Goal: Task Accomplishment & Management: Manage account settings

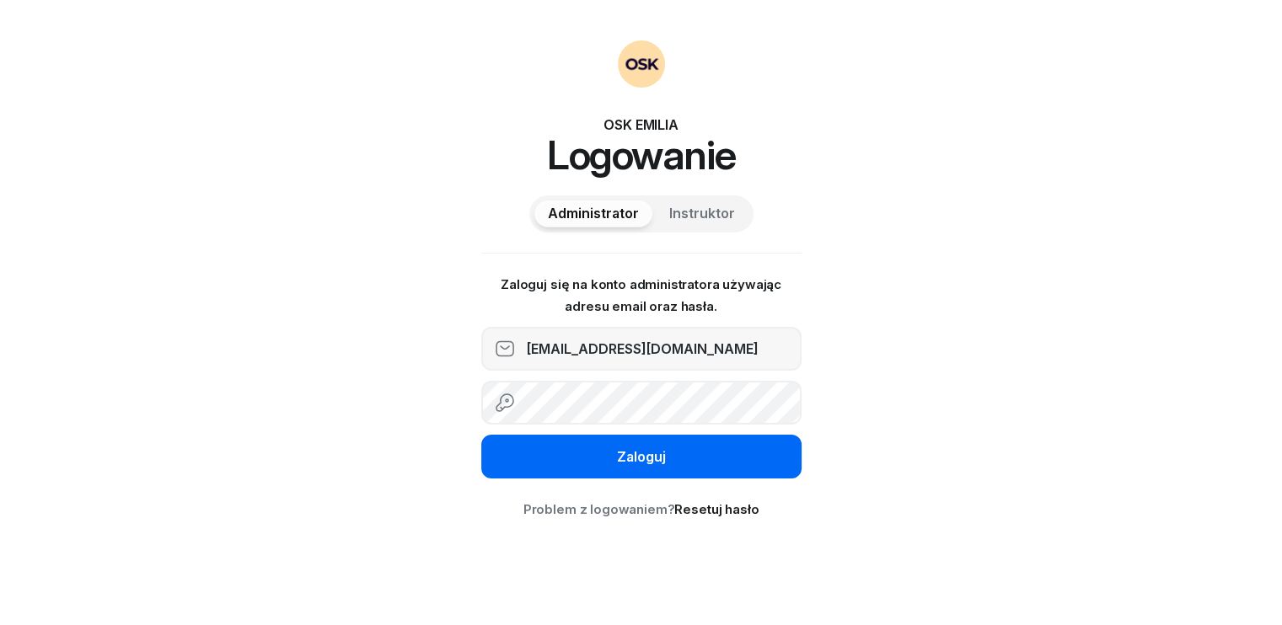
click at [630, 454] on div "Zaloguj" at bounding box center [641, 458] width 49 height 22
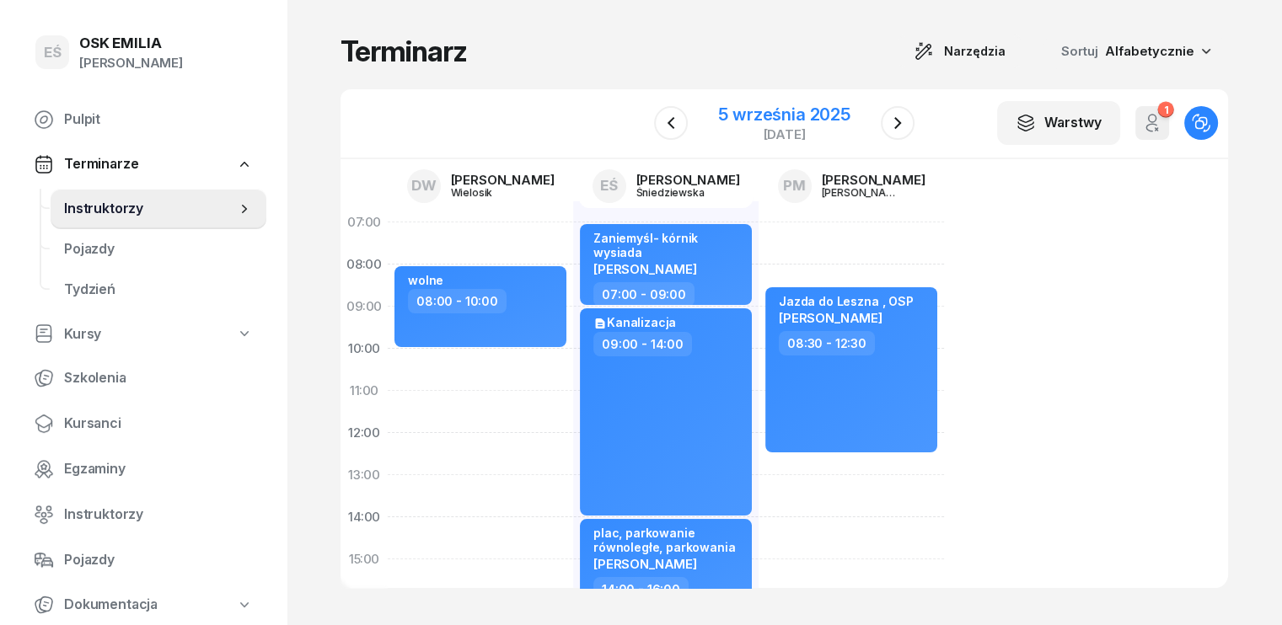
click at [841, 111] on div "5 września 2025" at bounding box center [784, 114] width 132 height 17
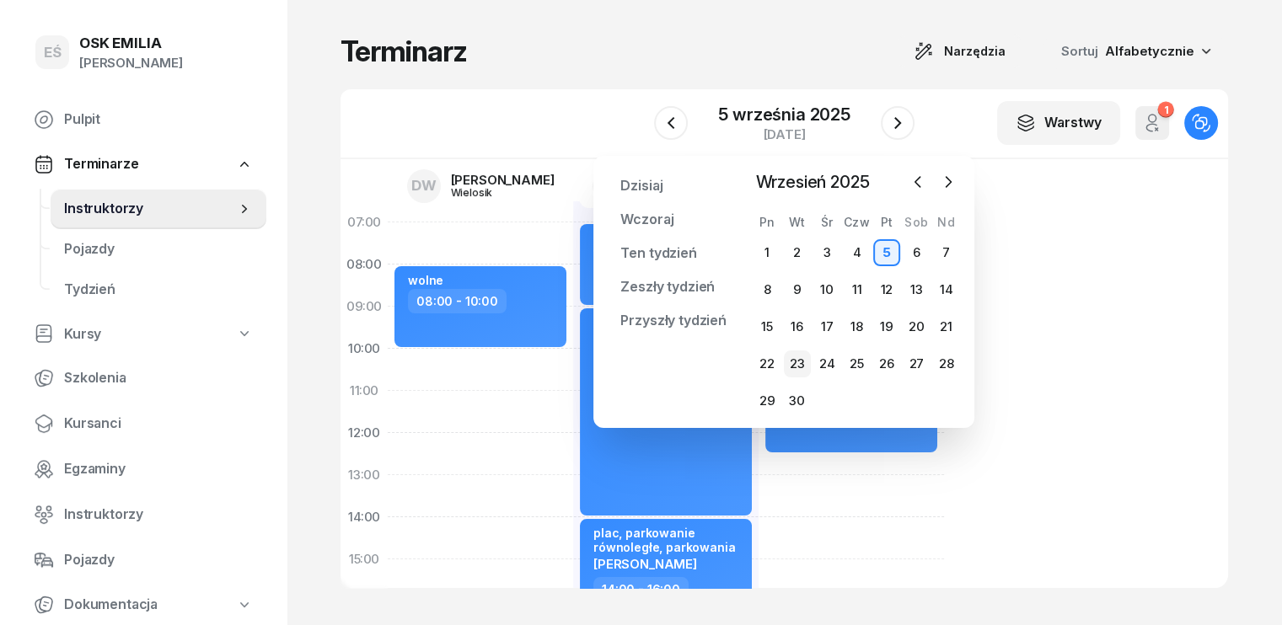
click at [796, 364] on div "23" at bounding box center [797, 364] width 27 height 27
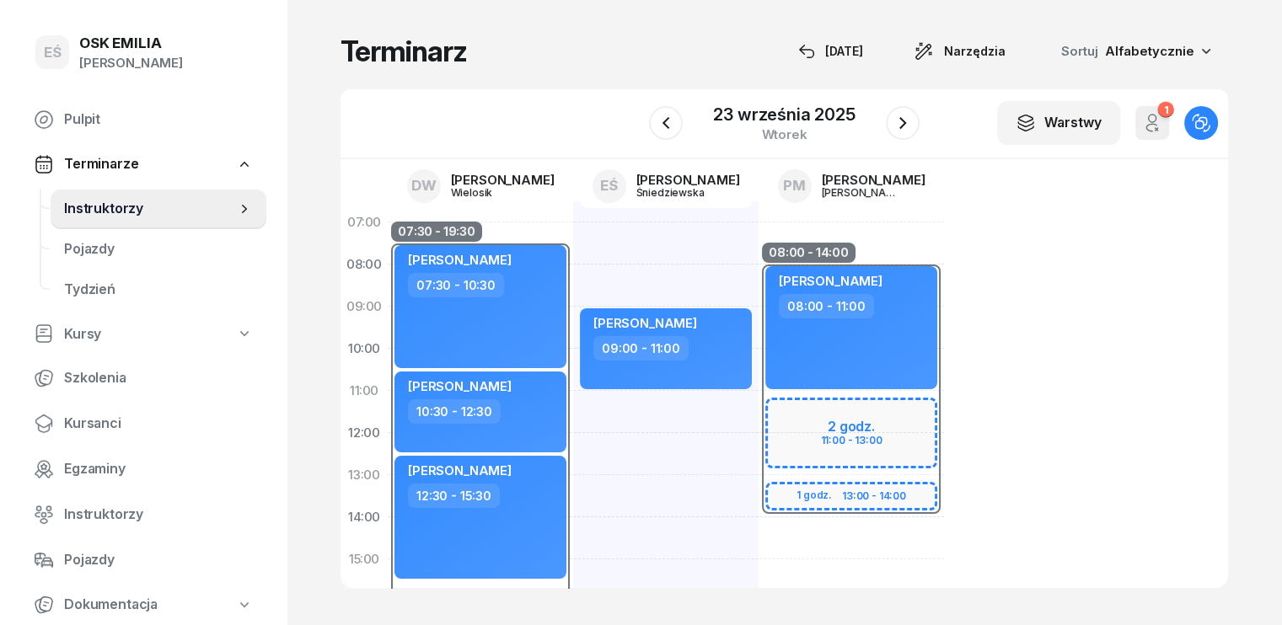
click at [774, 418] on div "08:00 - 14:00" at bounding box center [851, 391] width 185 height 253
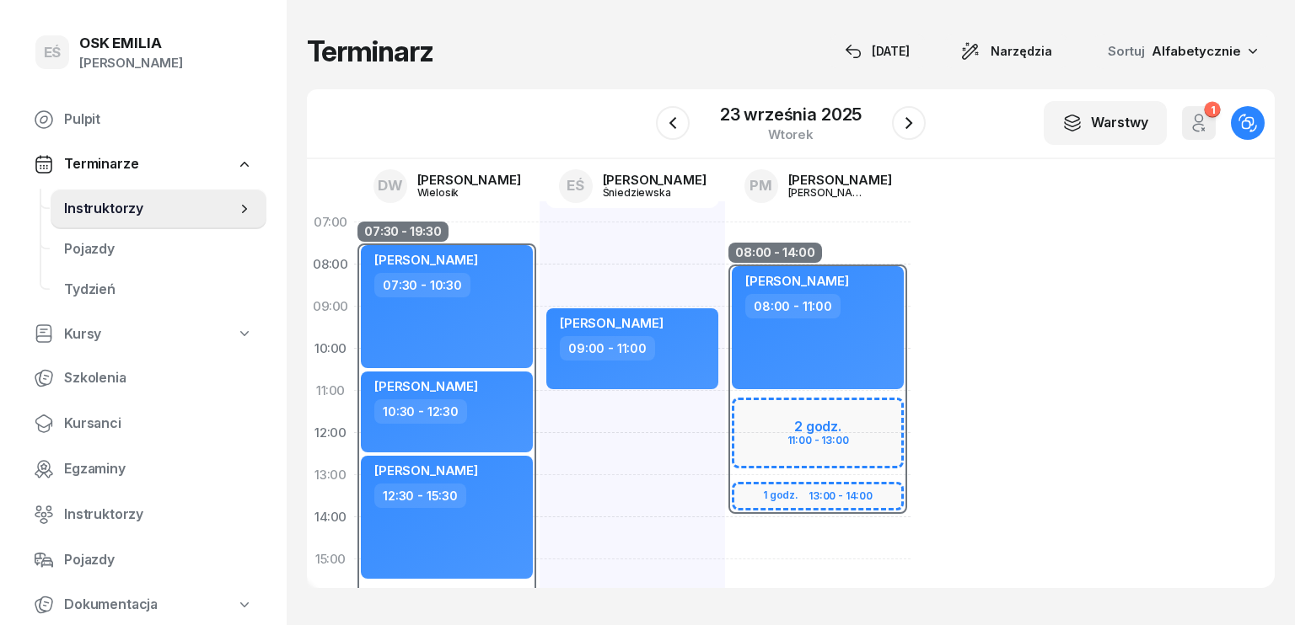
select select "08"
select select "14"
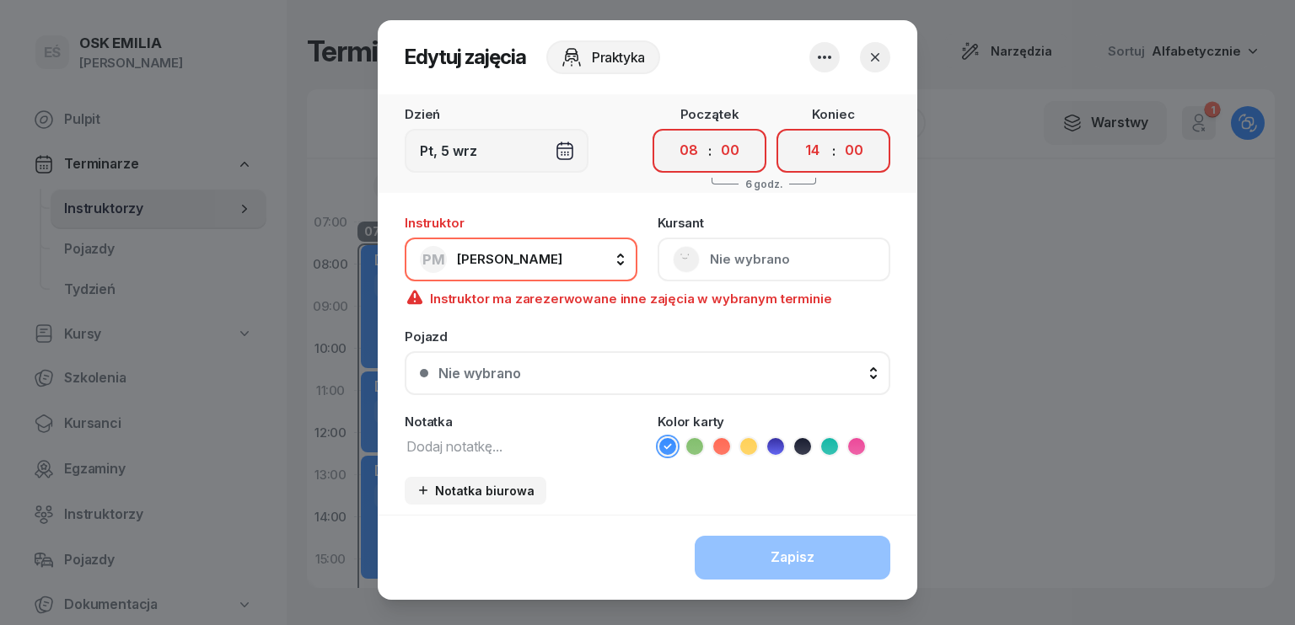
click at [715, 264] on div "[DEMOGRAPHIC_DATA] Nie wybrano" at bounding box center [773, 249] width 233 height 65
click at [709, 260] on div "[DEMOGRAPHIC_DATA] Nie wybrano" at bounding box center [773, 249] width 233 height 65
click at [612, 259] on button "PM [PERSON_NAME]" at bounding box center [521, 260] width 233 height 44
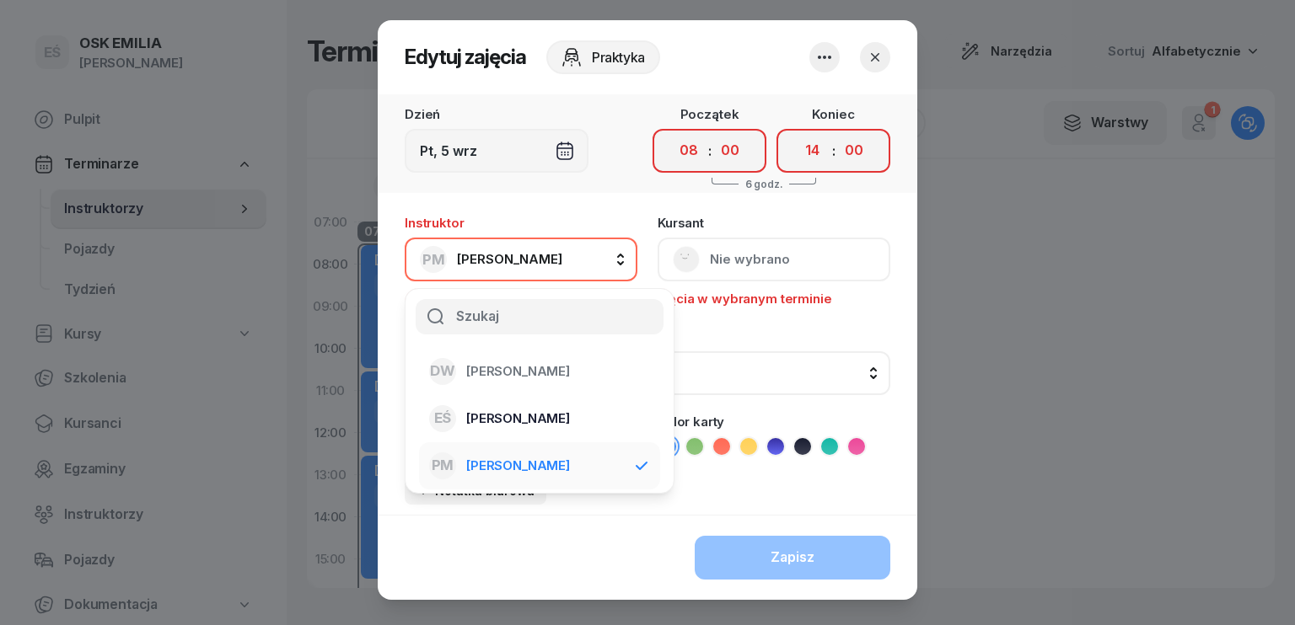
click at [556, 411] on span "[PERSON_NAME]" at bounding box center [518, 419] width 104 height 22
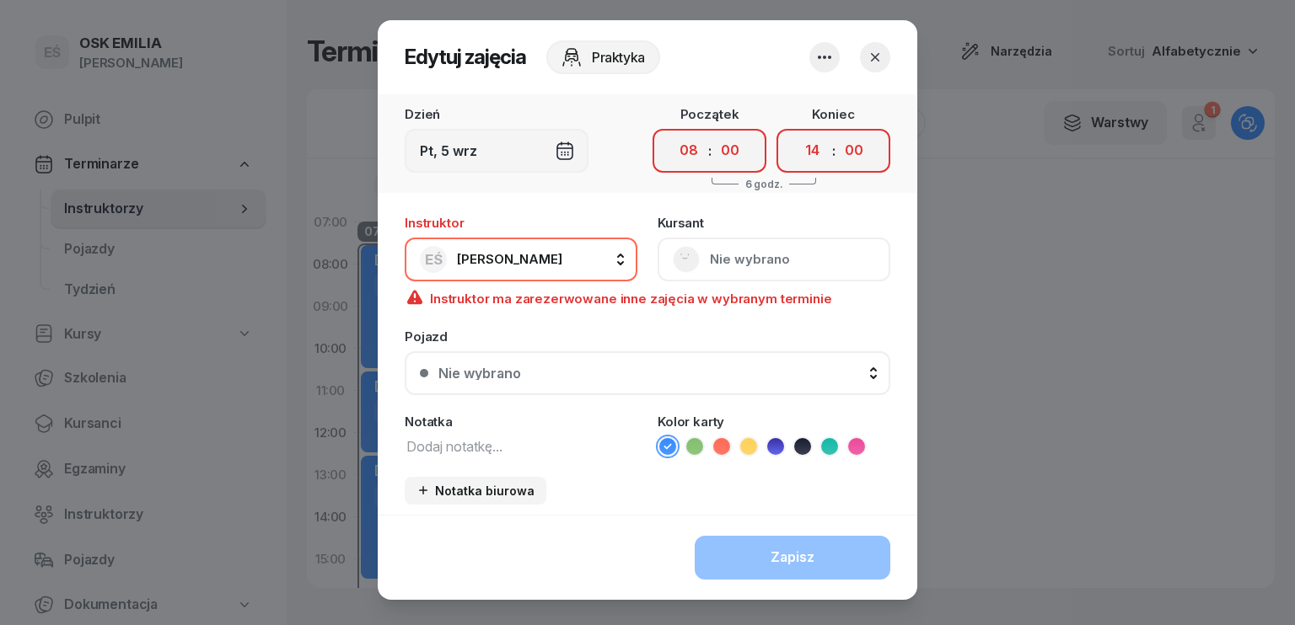
click at [735, 254] on div "[DEMOGRAPHIC_DATA] Nie wybrano" at bounding box center [773, 249] width 233 height 65
click at [875, 56] on icon "button" at bounding box center [875, 57] width 17 height 17
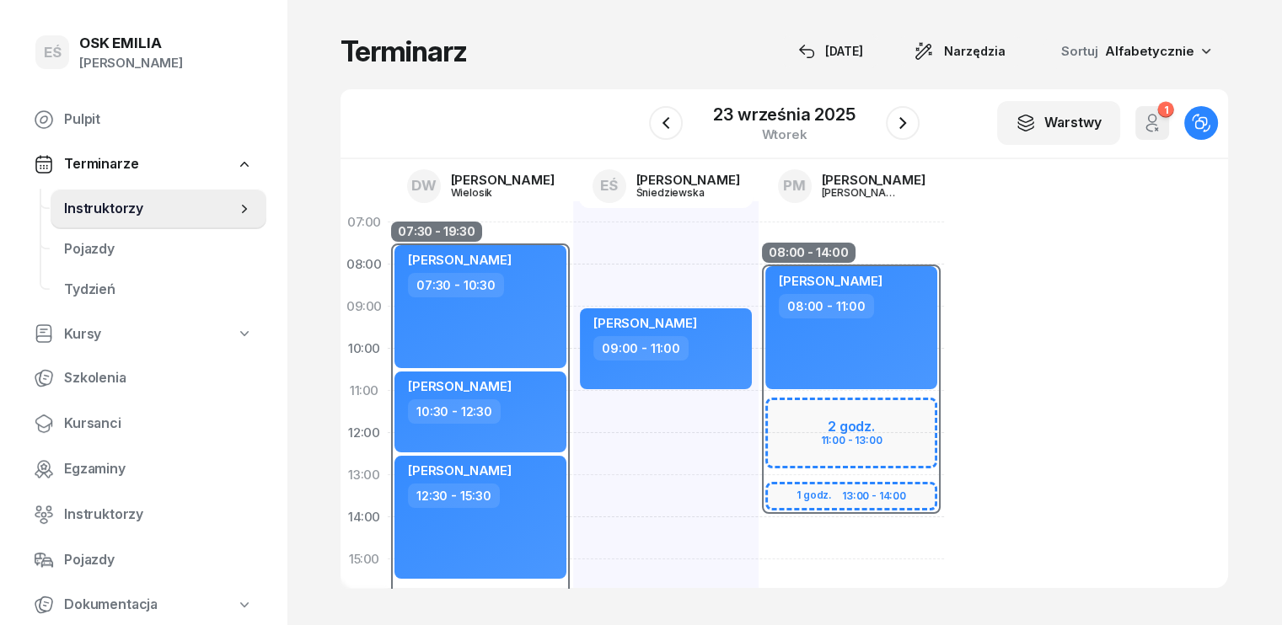
click at [92, 52] on div "[PERSON_NAME]" at bounding box center [131, 63] width 104 height 22
click at [78, 126] on div "Wyloguj" at bounding box center [64, 126] width 51 height 22
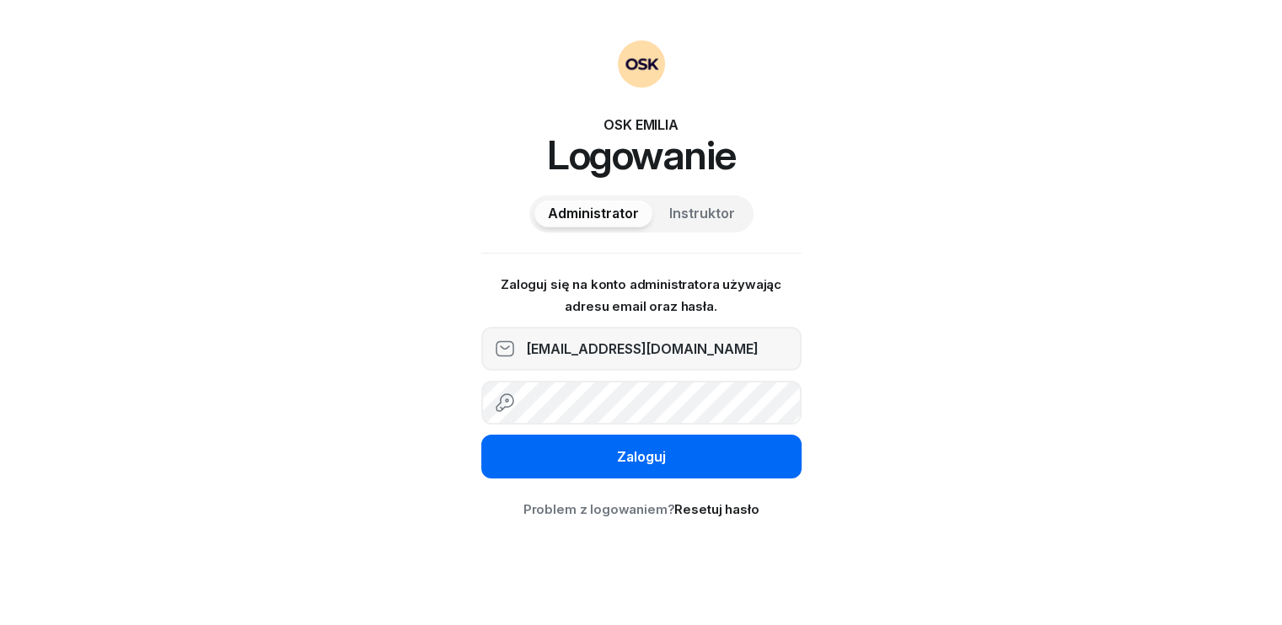
click at [644, 450] on div "Zaloguj" at bounding box center [641, 458] width 49 height 22
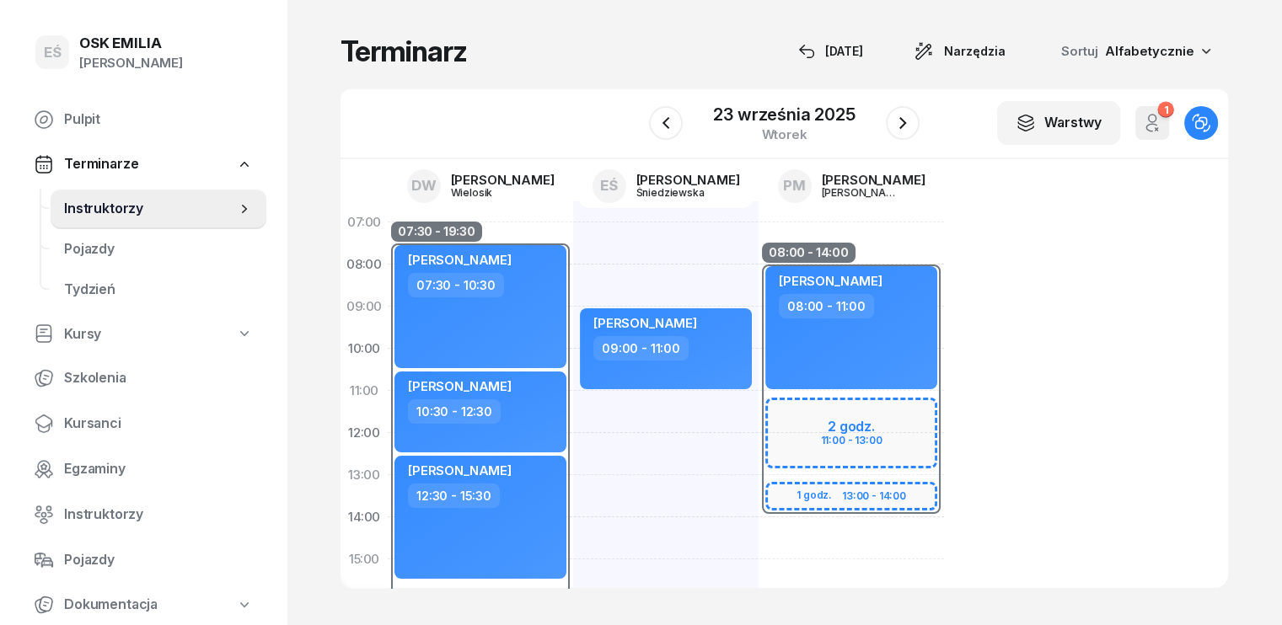
click at [781, 430] on div "08:00 - 14:00" at bounding box center [851, 391] width 185 height 253
select select "08"
select select "14"
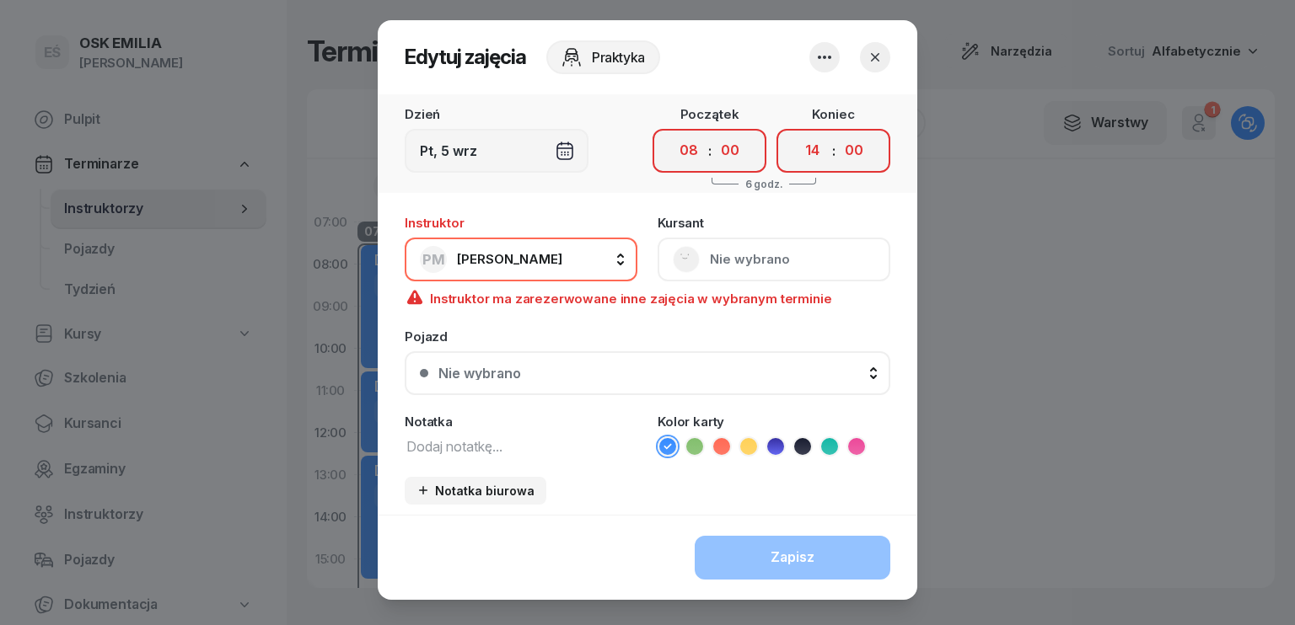
click at [721, 272] on div "[DEMOGRAPHIC_DATA] Nie wybrano" at bounding box center [773, 249] width 233 height 65
click at [720, 270] on div "[DEMOGRAPHIC_DATA] Nie wybrano" at bounding box center [773, 249] width 233 height 65
click at [818, 56] on icon "button" at bounding box center [824, 57] width 13 height 3
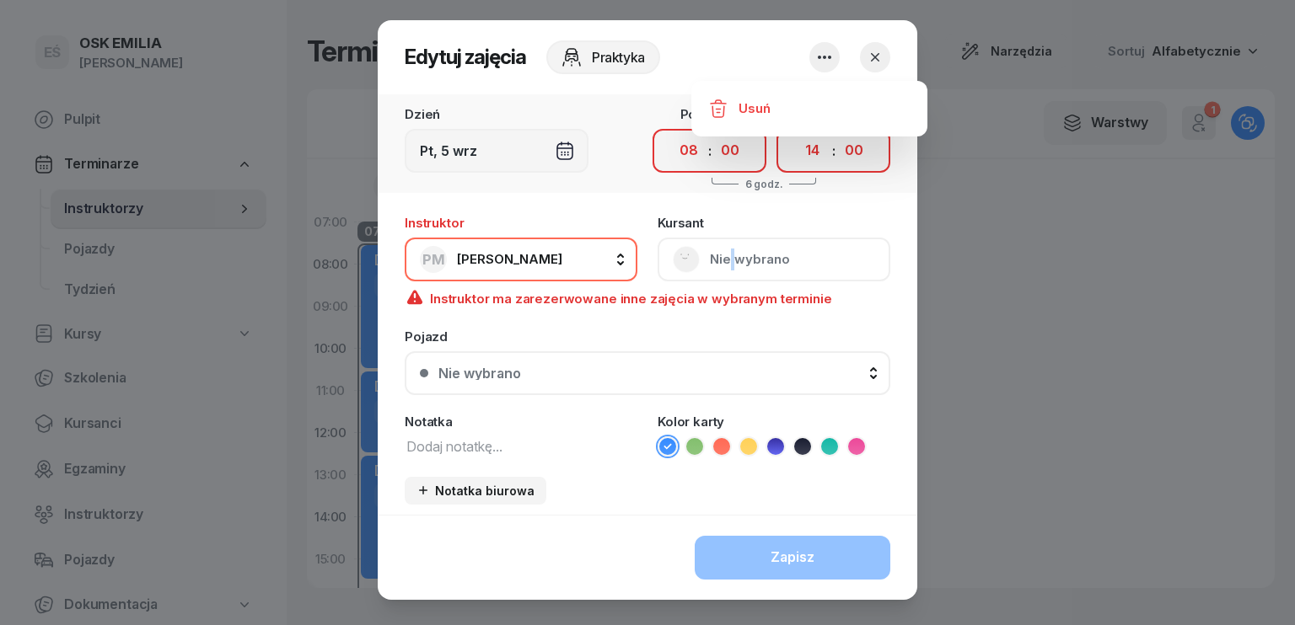
click at [871, 54] on icon "button" at bounding box center [875, 57] width 8 height 8
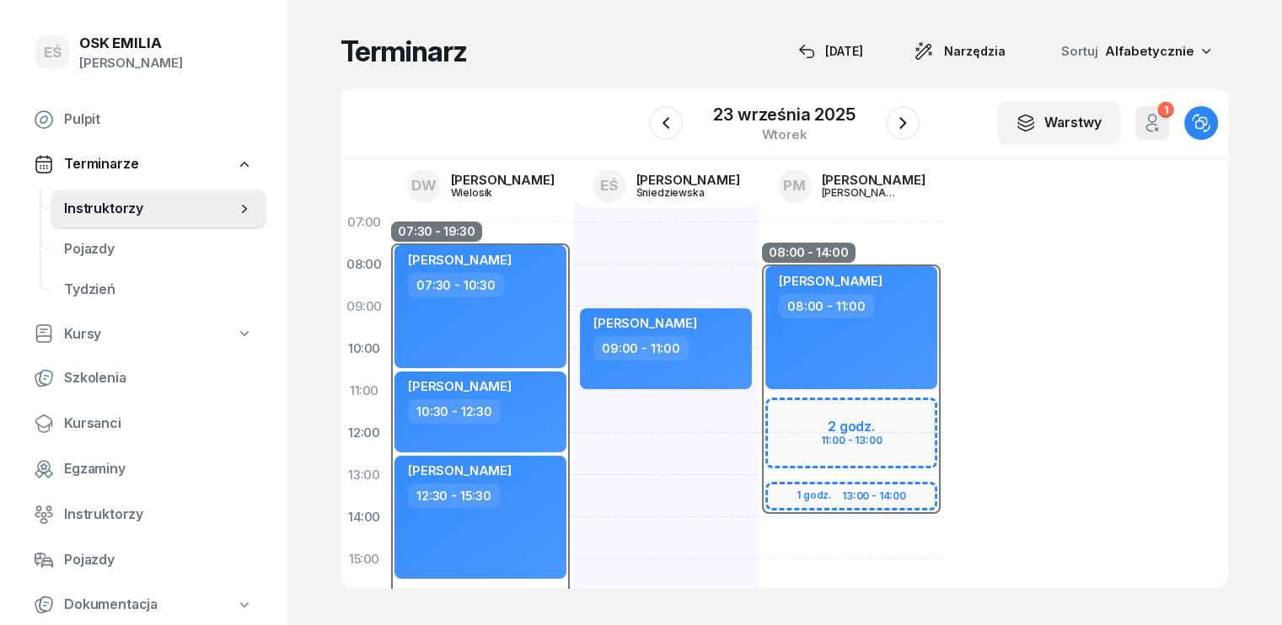
click at [773, 421] on div "08:00 - 14:00" at bounding box center [851, 391] width 185 height 253
select select "08"
select select "14"
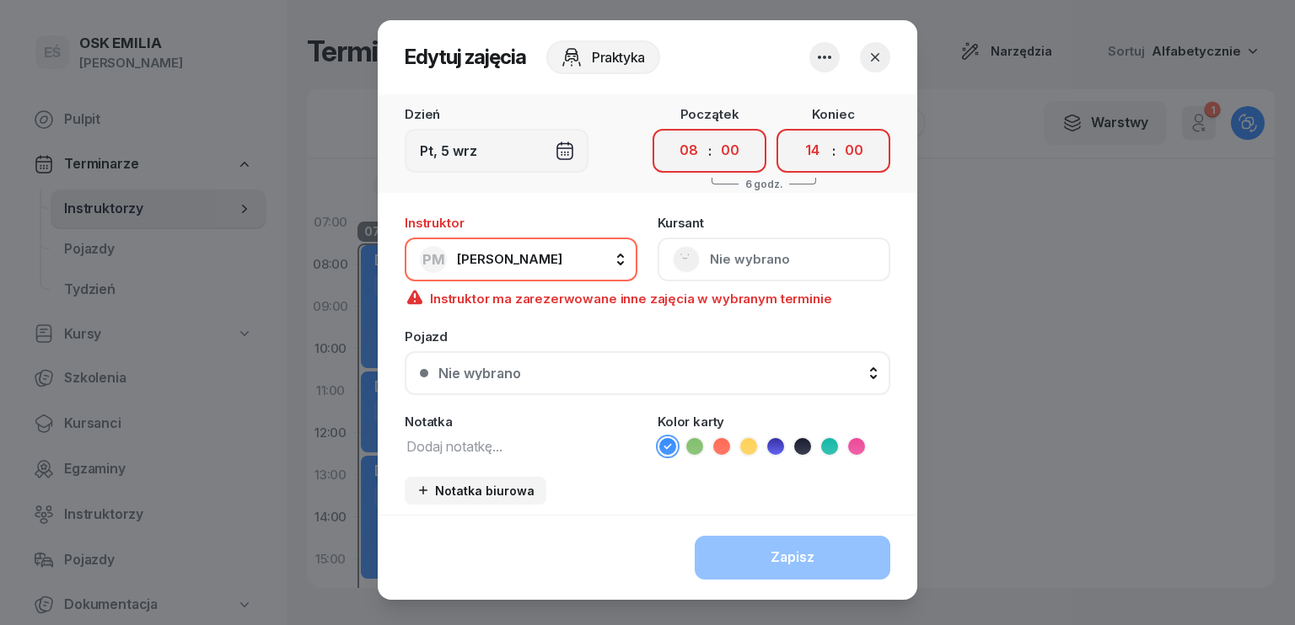
click at [735, 254] on div "[DEMOGRAPHIC_DATA] Nie wybrano" at bounding box center [773, 249] width 233 height 65
click at [689, 151] on select "00 01 02 03 04 05 06 07 08 09 10 11 12 13 14 15 16 17 18 19 20 21 22 23" at bounding box center [689, 150] width 32 height 35
select select "11"
click at [673, 133] on select "00 01 02 03 04 05 06 07 08 09 10 11 12 13 14 15 16 17 18 19 20 21 22 23" at bounding box center [689, 150] width 32 height 35
click at [808, 156] on select "00 01 02 03 04 05 06 07 08 09 10 11 12 13 14 15 16 17 18 19 20 21 22 23" at bounding box center [813, 150] width 32 height 35
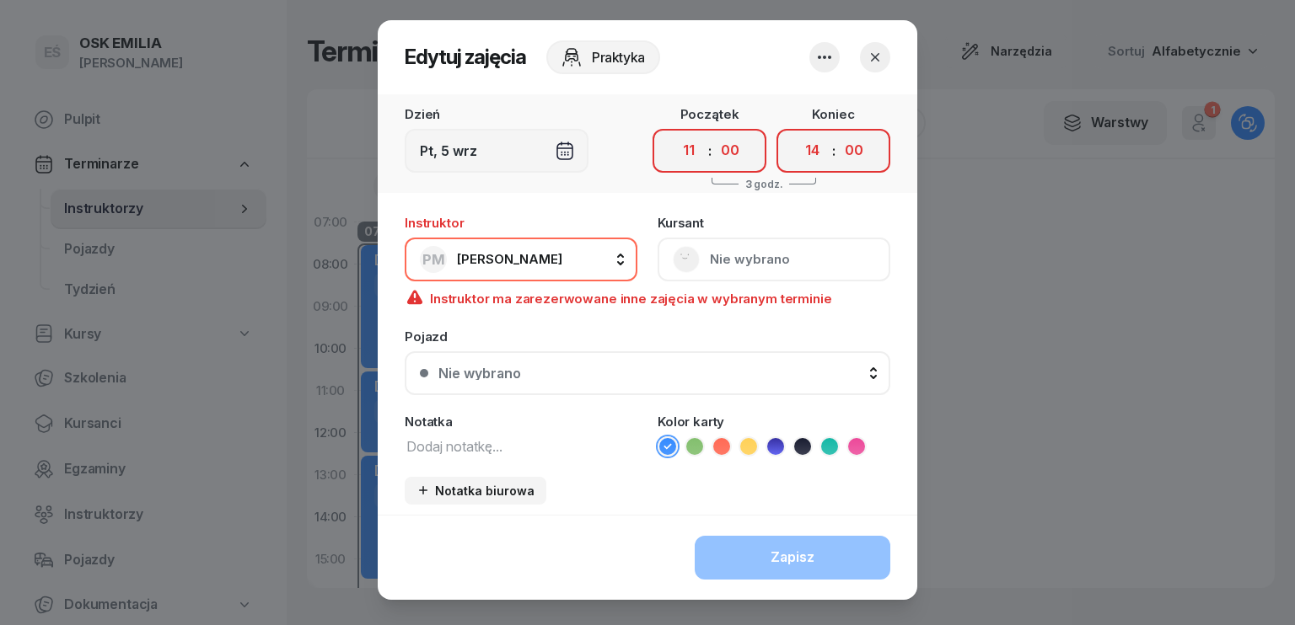
select select "13"
click at [797, 133] on select "00 01 02 03 04 05 06 07 08 09 10 11 12 13 14 15 16 17 18 19 20 21 22 23" at bounding box center [813, 150] width 32 height 35
click at [480, 154] on div "Pt, 5 wrz" at bounding box center [497, 151] width 184 height 44
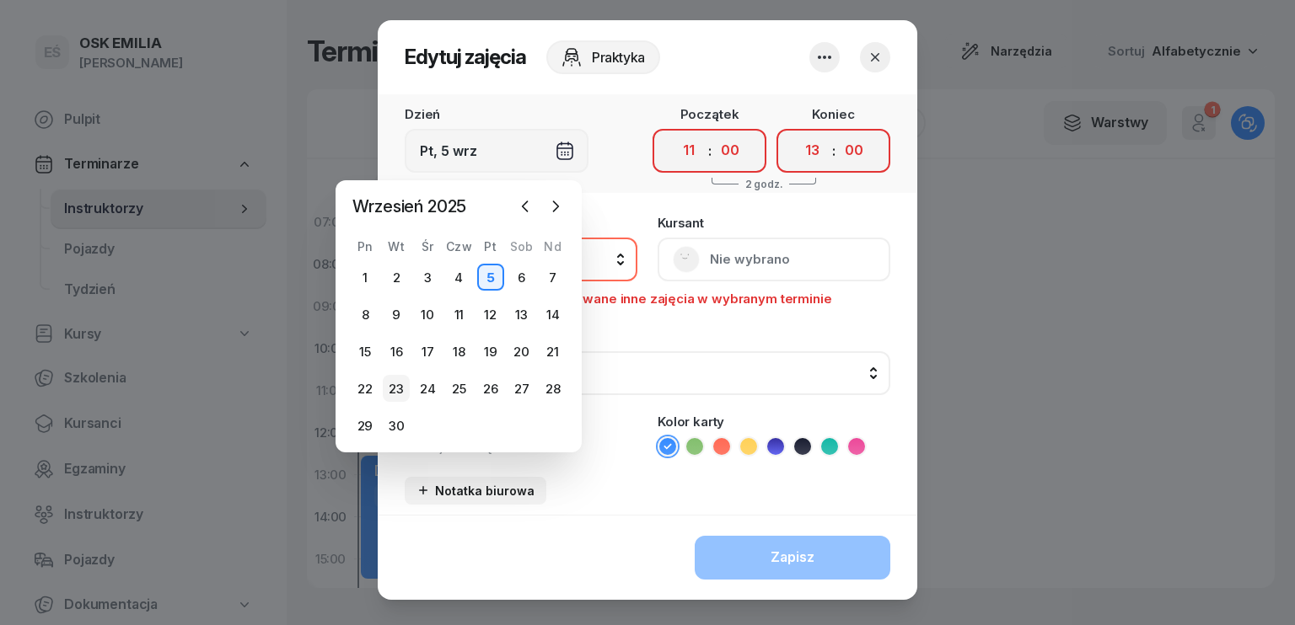
click at [394, 388] on div "23" at bounding box center [396, 388] width 27 height 27
type input "[DATE]"
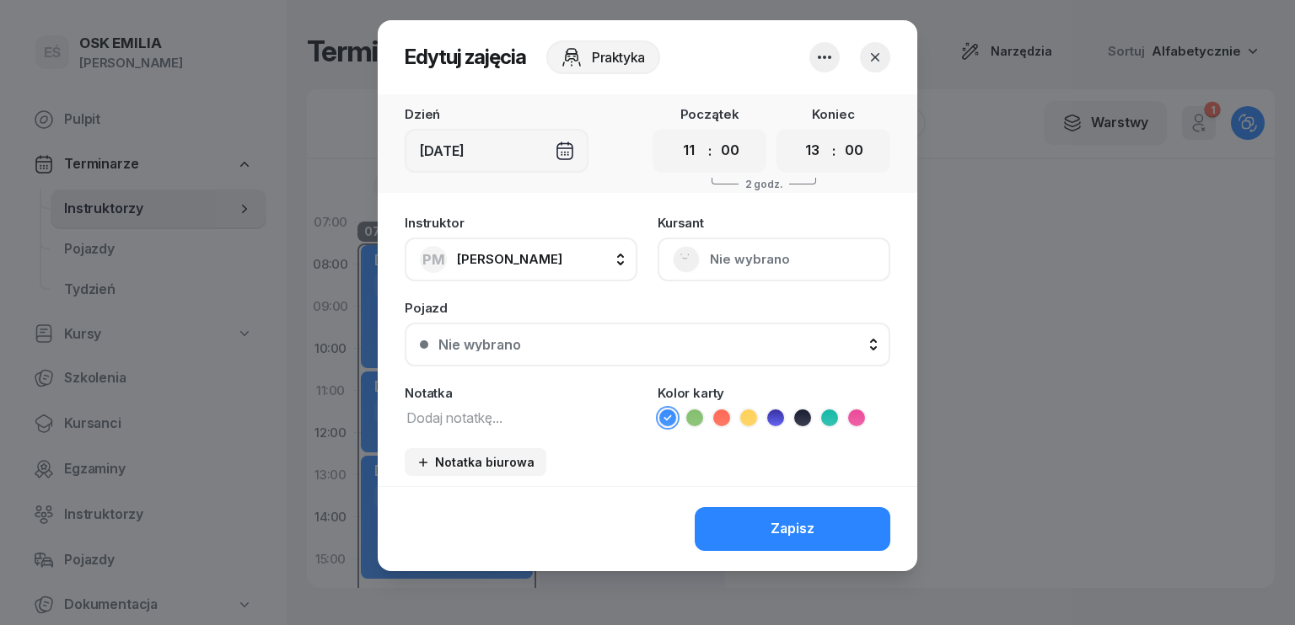
click at [751, 250] on div "[DEMOGRAPHIC_DATA] Nie wybrano" at bounding box center [773, 249] width 233 height 65
click at [758, 263] on div "[DEMOGRAPHIC_DATA] Nie wybrano" at bounding box center [773, 249] width 233 height 65
click at [701, 259] on div "[DEMOGRAPHIC_DATA] Nie wybrano" at bounding box center [773, 249] width 233 height 65
click at [874, 61] on icon "button" at bounding box center [875, 57] width 17 height 17
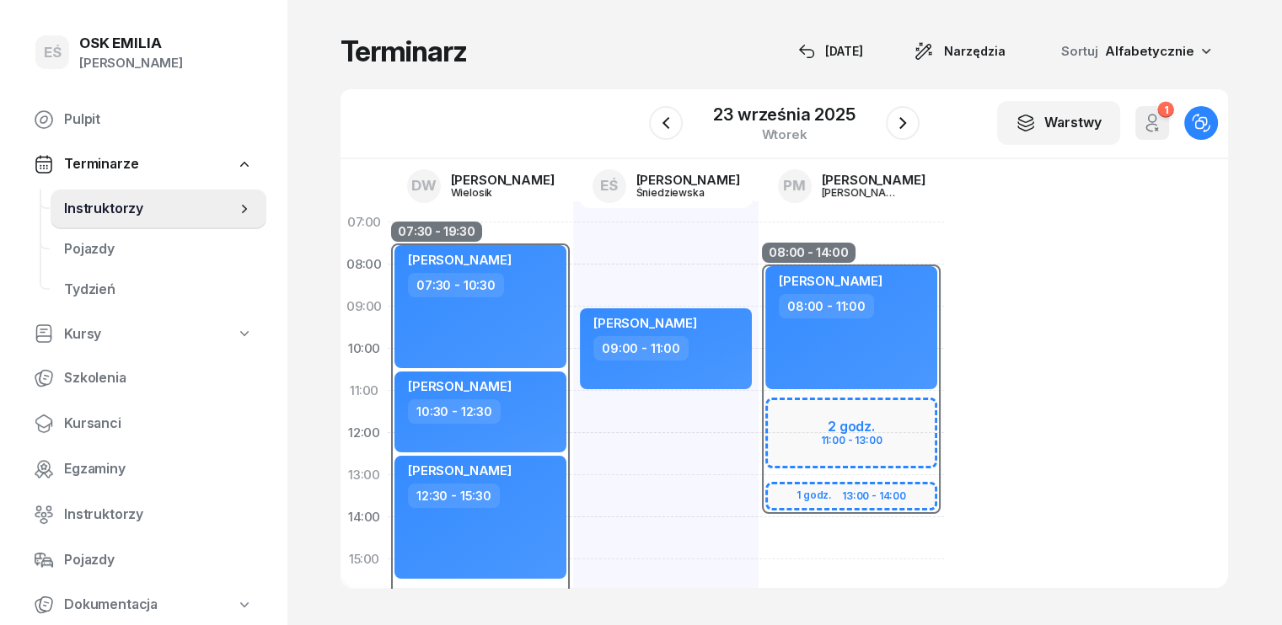
click at [659, 431] on div "[PERSON_NAME] 09:00 - 11:00" at bounding box center [665, 580] width 185 height 759
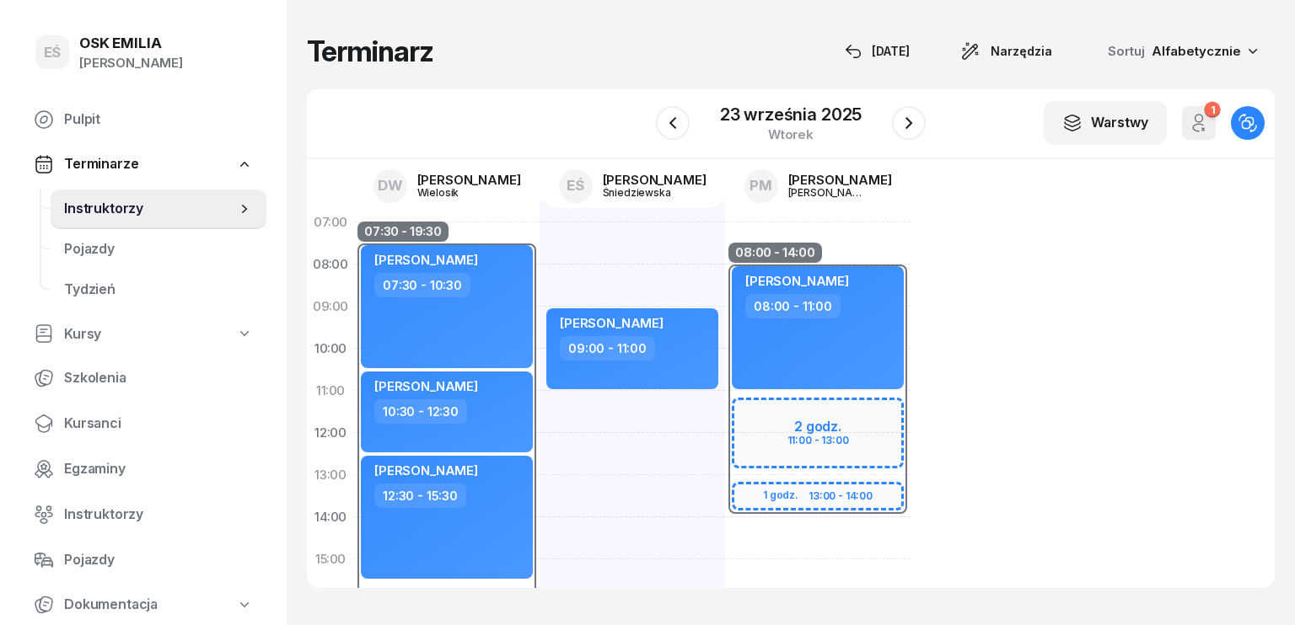
select select "11"
select select "13"
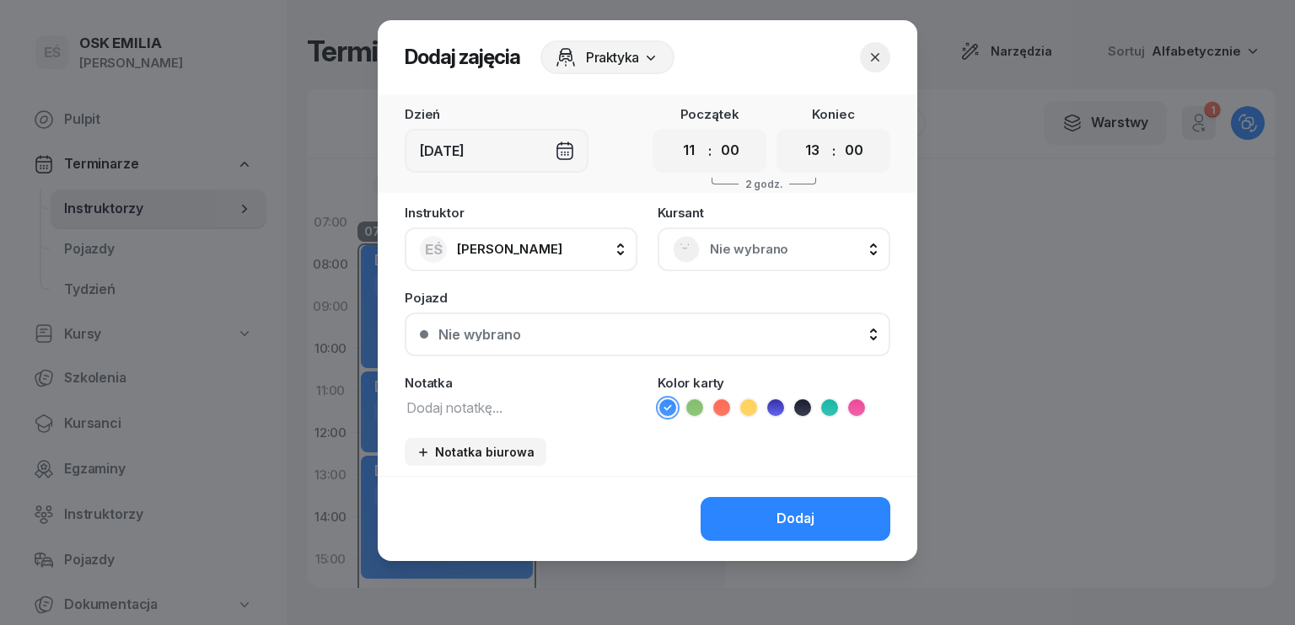
click at [742, 247] on span "Nie wybrano" at bounding box center [792, 250] width 165 height 22
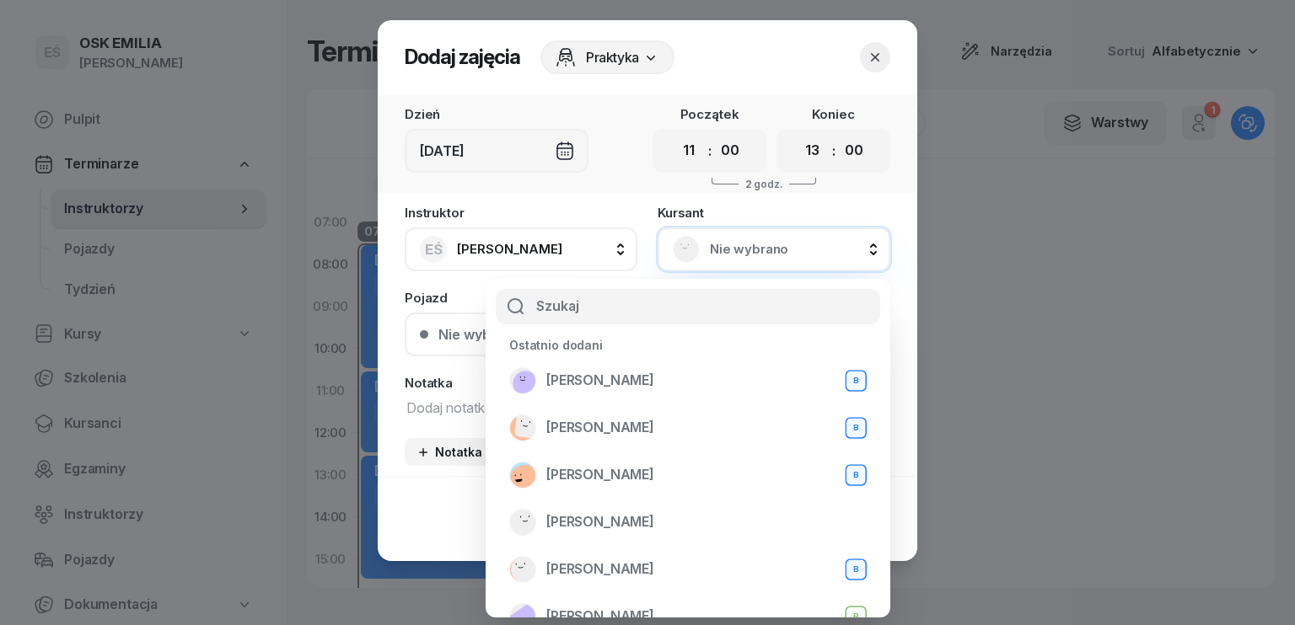
click at [742, 247] on span "Nie wybrano" at bounding box center [792, 250] width 165 height 22
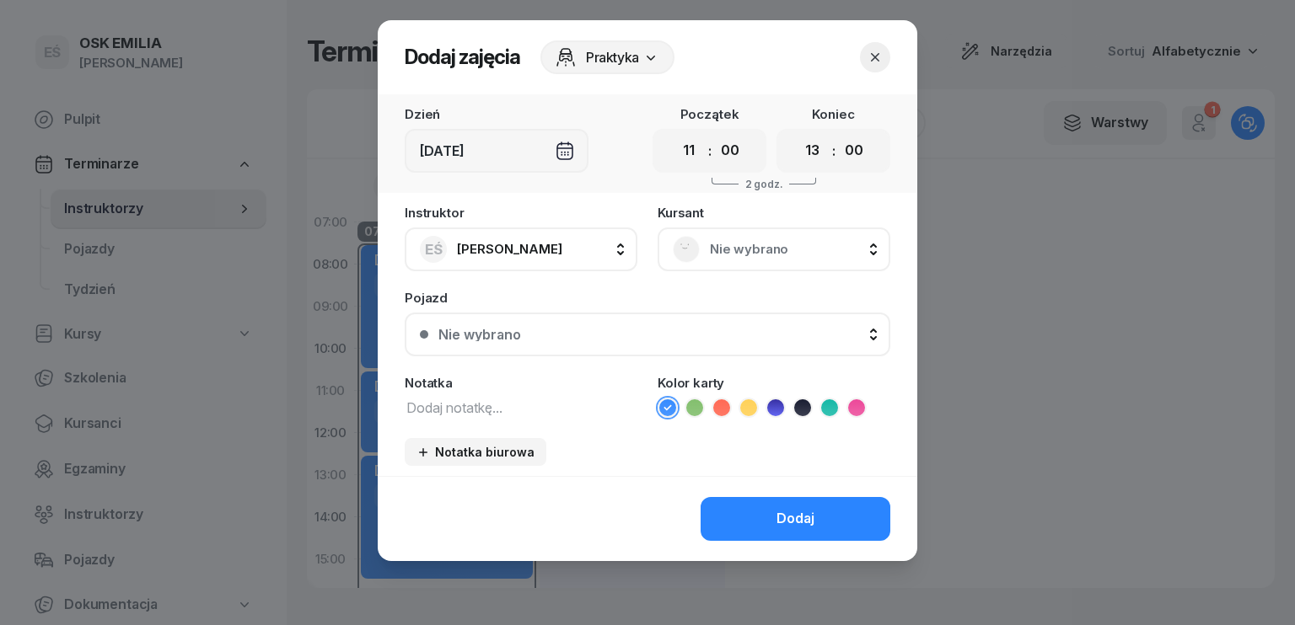
click at [880, 57] on icon "button" at bounding box center [875, 57] width 17 height 17
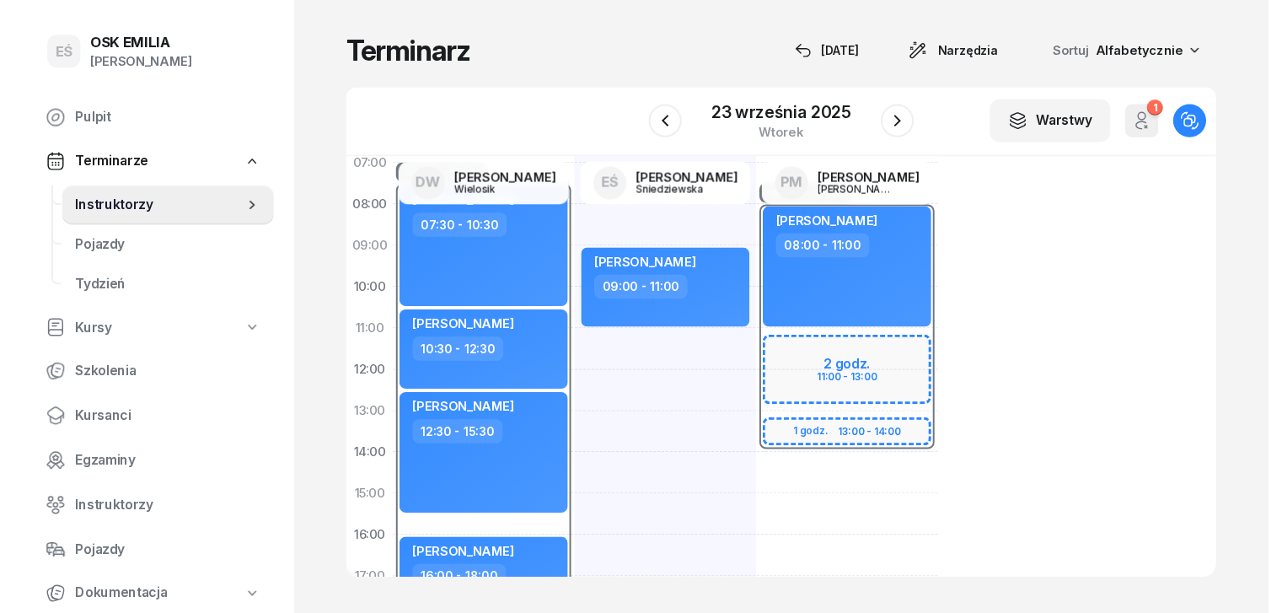
scroll to position [169, 0]
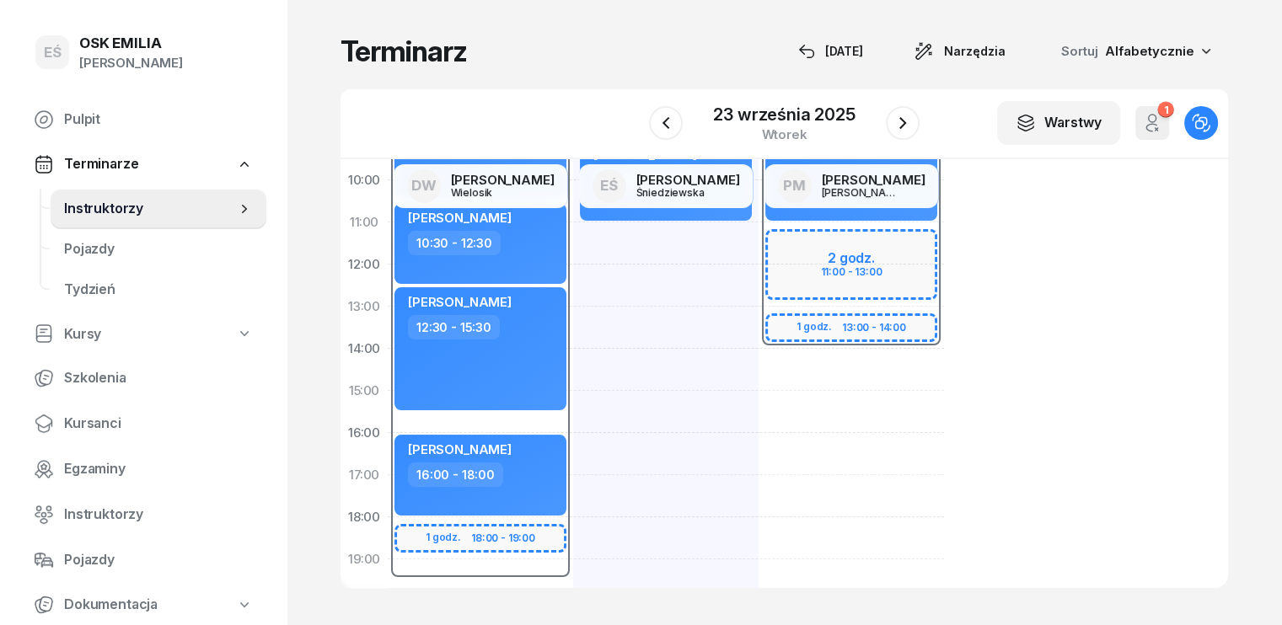
click at [786, 271] on div "08:00 - 14:00" at bounding box center [851, 222] width 185 height 253
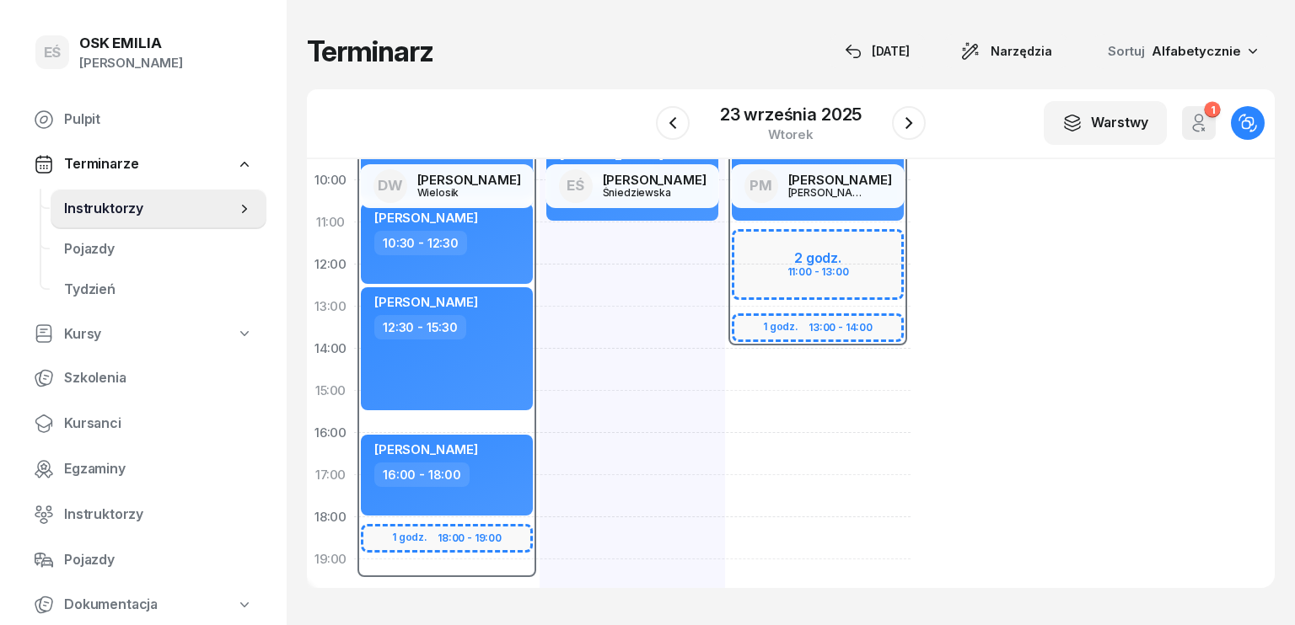
select select "08"
select select "14"
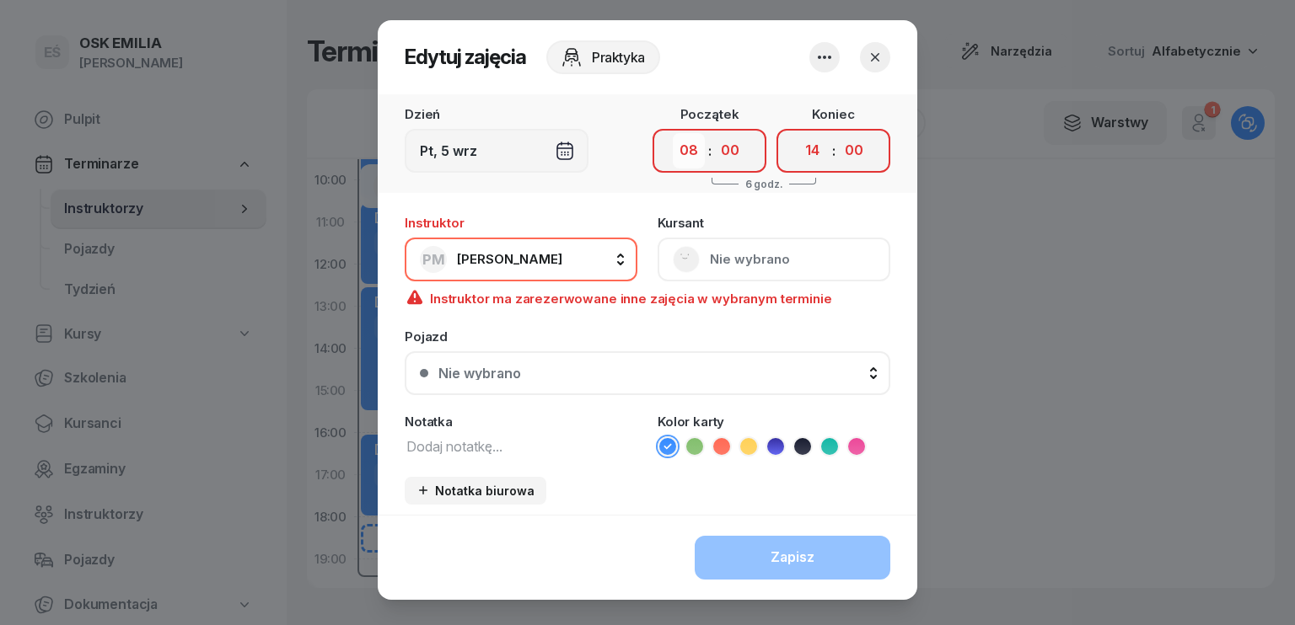
click at [691, 150] on select "00 01 02 03 04 05 06 07 08 09 10 11 12 13 14 15 16 17 18 19 20 21 22 23" at bounding box center [689, 150] width 32 height 35
select select "11"
click at [673, 133] on select "00 01 02 03 04 05 06 07 08 09 10 11 12 13 14 15 16 17 18 19 20 21 22 23" at bounding box center [689, 150] width 32 height 35
click at [813, 138] on select "00 01 02 03 04 05 06 07 08 09 10 11 12 13 14 15 16 17 18 19 20 21 22 23" at bounding box center [813, 150] width 32 height 35
select select "13"
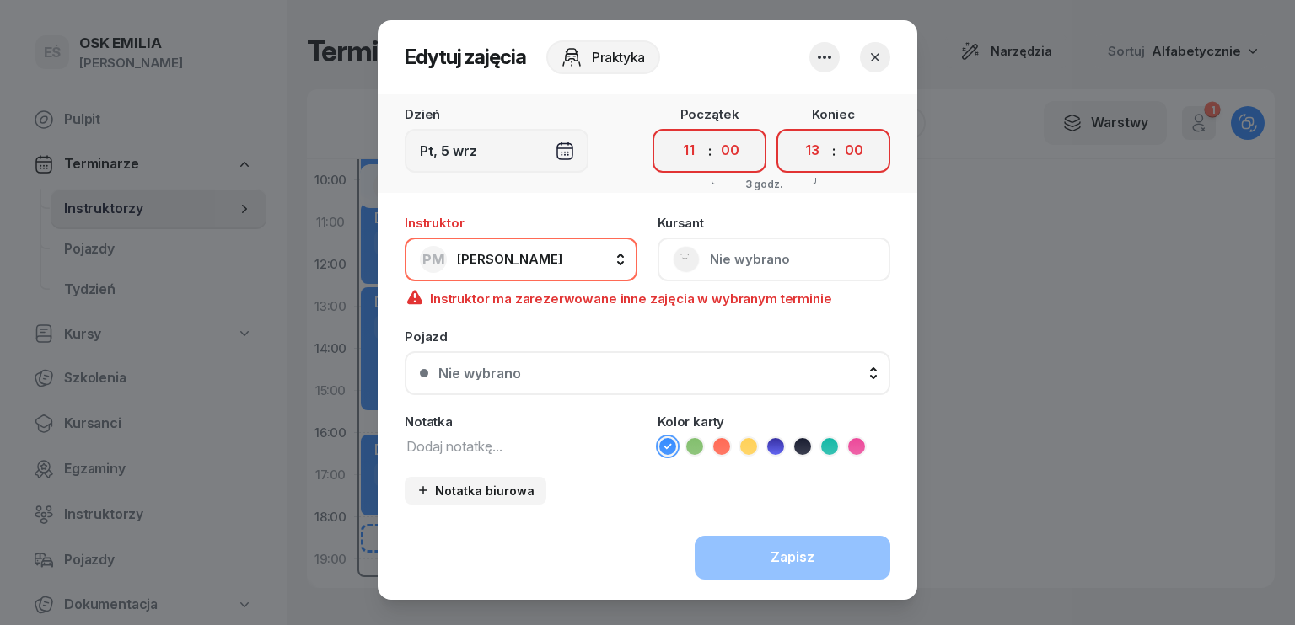
click at [797, 133] on select "00 01 02 03 04 05 06 07 08 09 10 11 12 13 14 15 16 17 18 19 20 21 22 23" at bounding box center [813, 150] width 32 height 35
click at [548, 252] on button "PM [PERSON_NAME]" at bounding box center [521, 260] width 233 height 44
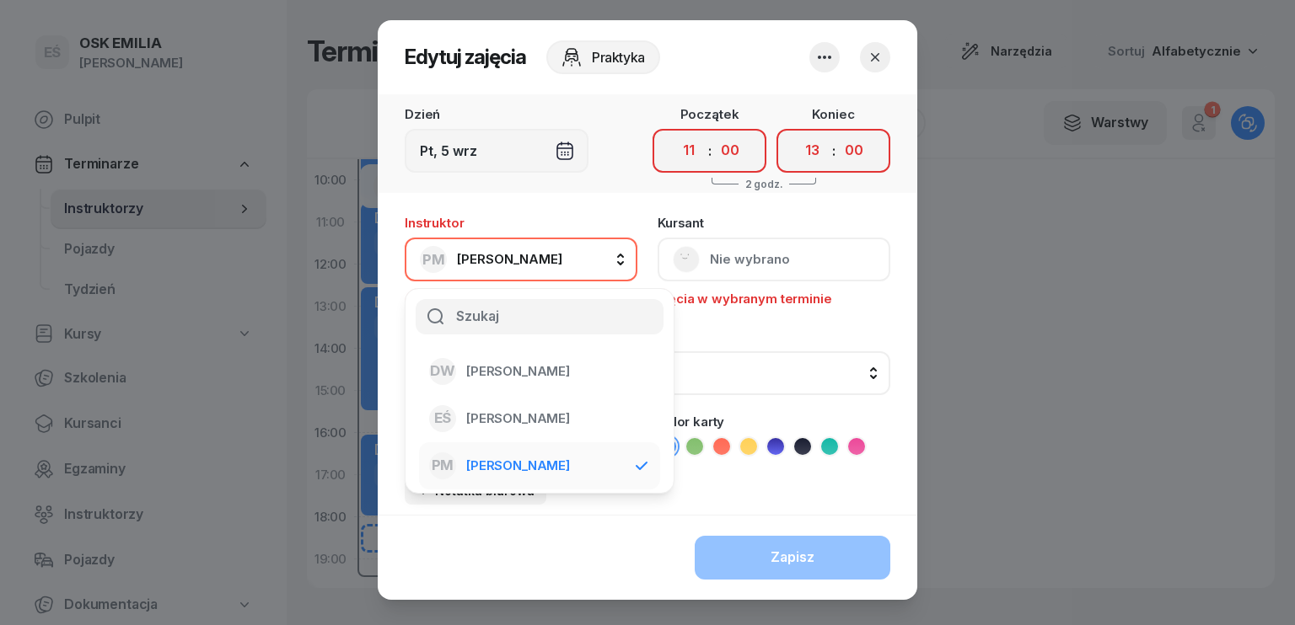
click at [550, 255] on button "PM [PERSON_NAME]" at bounding box center [521, 260] width 233 height 44
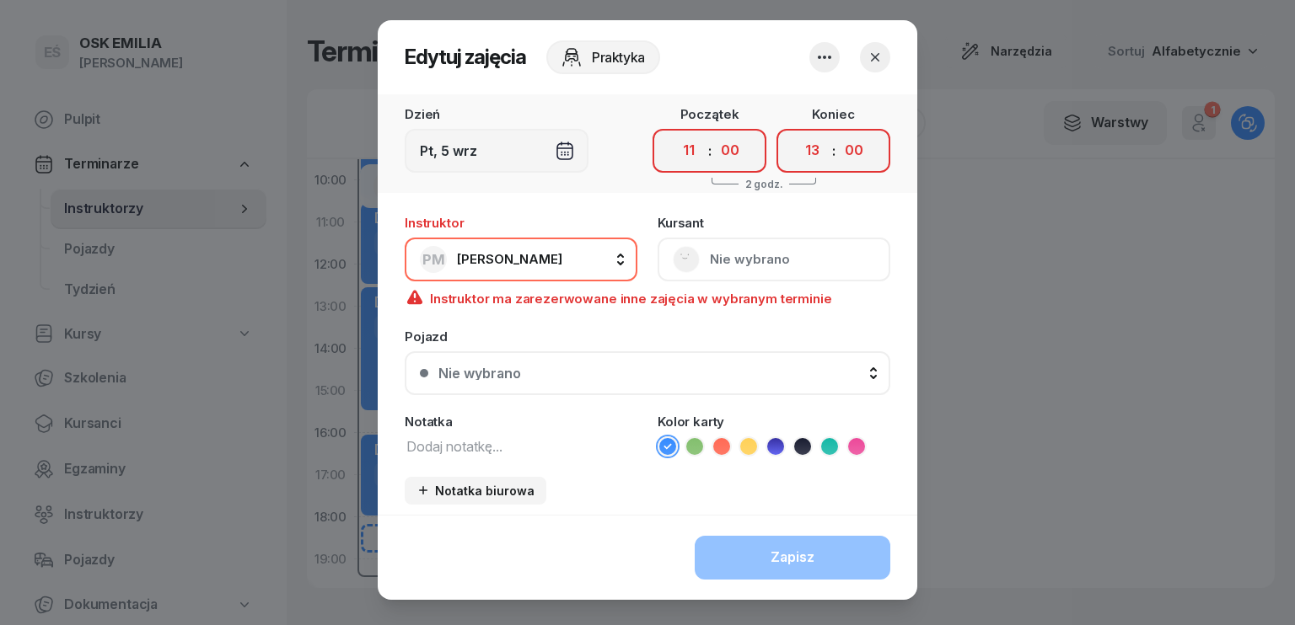
click at [717, 255] on div "[DEMOGRAPHIC_DATA] Nie wybrano" at bounding box center [773, 249] width 233 height 65
click at [567, 208] on div "Instruktor PM [PERSON_NAME] DW [PERSON_NAME] EŚ [PERSON_NAME] PM [PERSON_NAME] …" at bounding box center [648, 244] width 486 height 75
click at [579, 205] on div "Dzień Pt, [DATE] Początek 00 01 02 03 04 05 06 07 08 09 10 11 12 13 14 15 16 17…" at bounding box center [647, 304] width 539 height 421
click at [872, 56] on icon "button" at bounding box center [875, 57] width 17 height 17
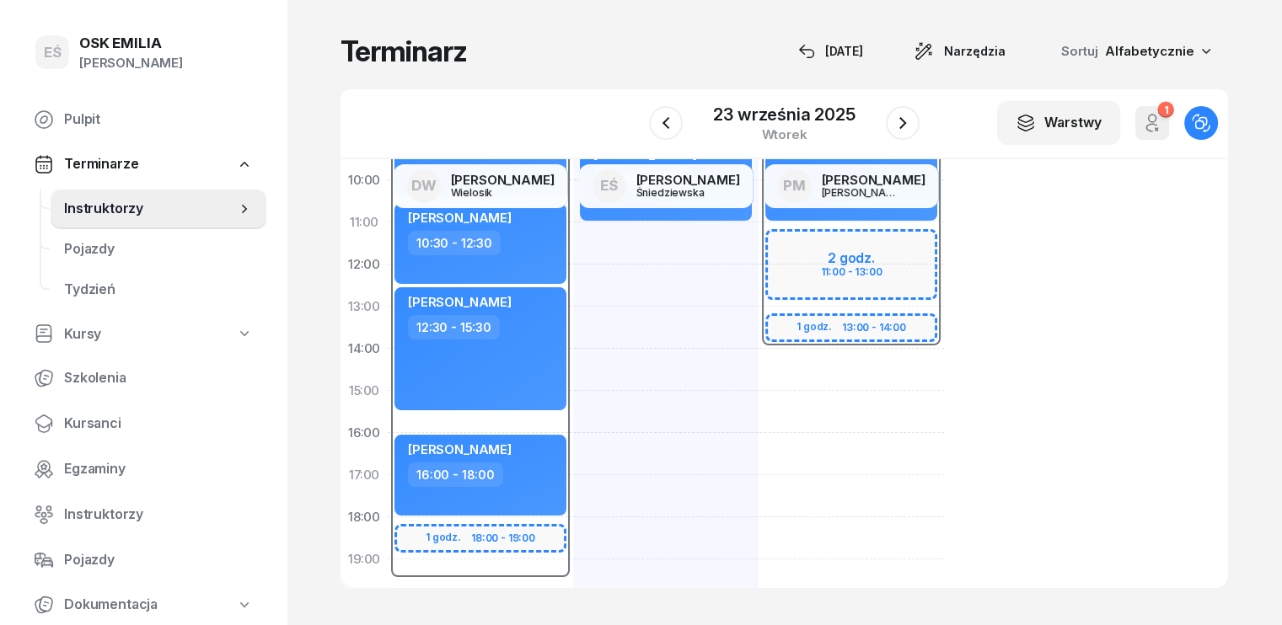
click at [759, 357] on div "08:00 - 14:00 2 godz. 11:00 - 13:00 1 godz. 13:00 - 14:00 [PERSON_NAME] 08:00 -…" at bounding box center [851, 412] width 185 height 759
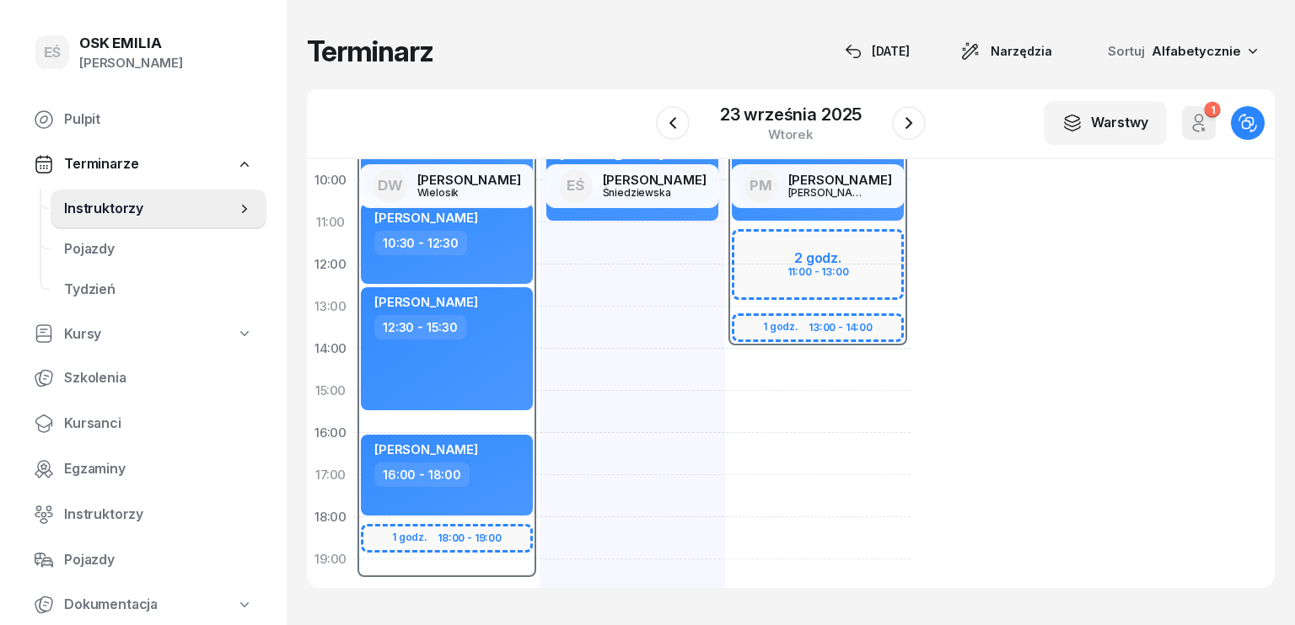
select select "14"
select select "16"
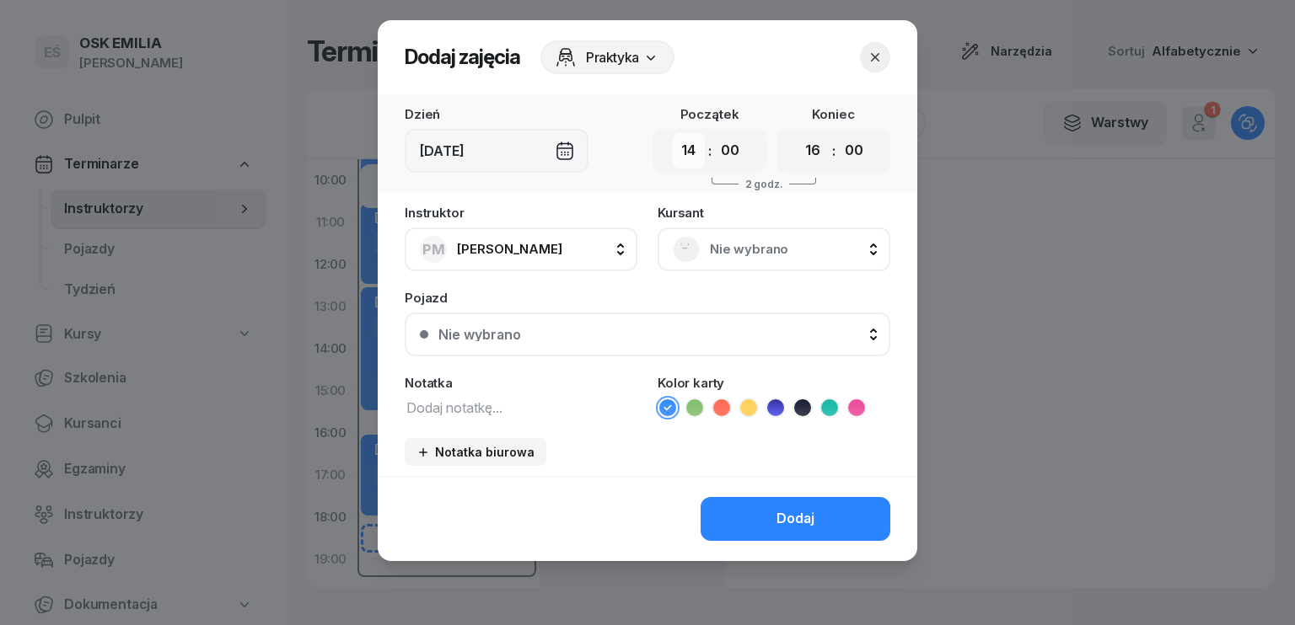
click at [684, 151] on select "00 01 02 03 04 05 06 07 08 09 10 11 12 13 14 15 16 17 18 19 20 21 22 23" at bounding box center [689, 150] width 32 height 35
select select "11"
click at [673, 133] on select "00 01 02 03 04 05 06 07 08 09 10 11 12 13 14 15 16 17 18 19 20 21 22 23" at bounding box center [689, 150] width 32 height 35
click at [813, 147] on select "00 01 02 03 04 05 06 07 08 09 10 11 12 13 14 15 16 17 18 19 20 21 22 23" at bounding box center [813, 150] width 32 height 35
select select "13"
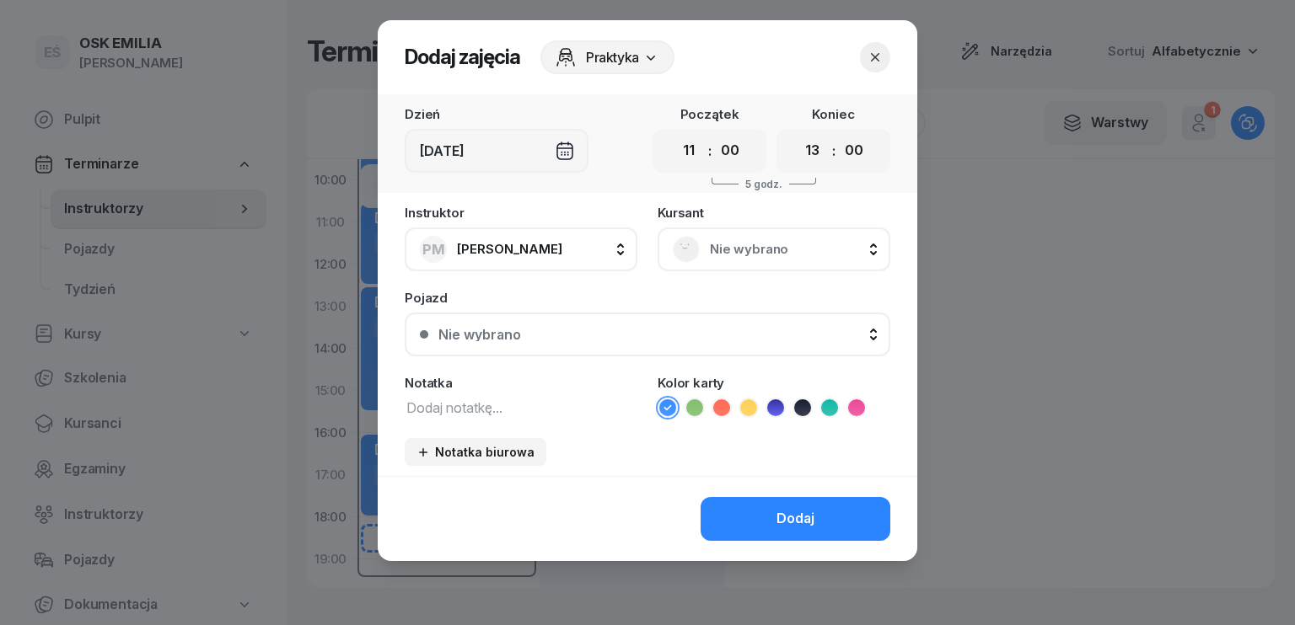
click at [797, 133] on select "00 01 02 03 04 05 06 07 08 09 10 11 12 13 14 15 16 17 18 19 20 21 22 23" at bounding box center [813, 150] width 32 height 35
click at [748, 252] on span "Nie wybrano" at bounding box center [792, 250] width 165 height 22
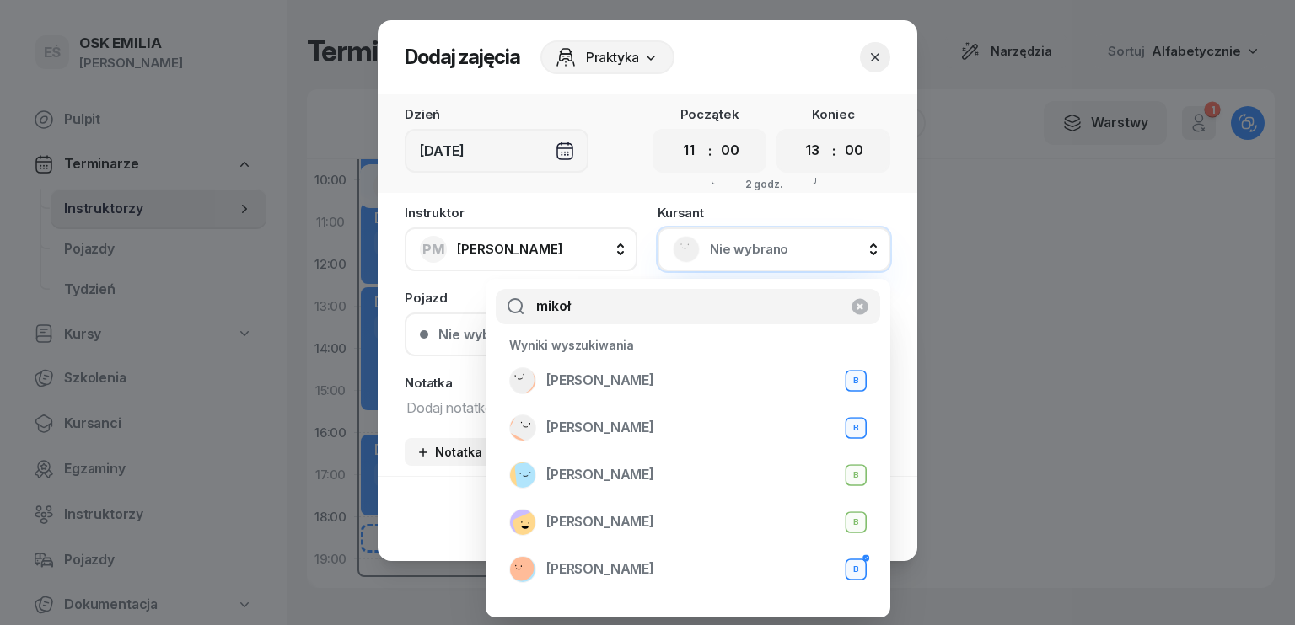
type input "mikoł"
click at [874, 56] on icon "button" at bounding box center [875, 57] width 8 height 8
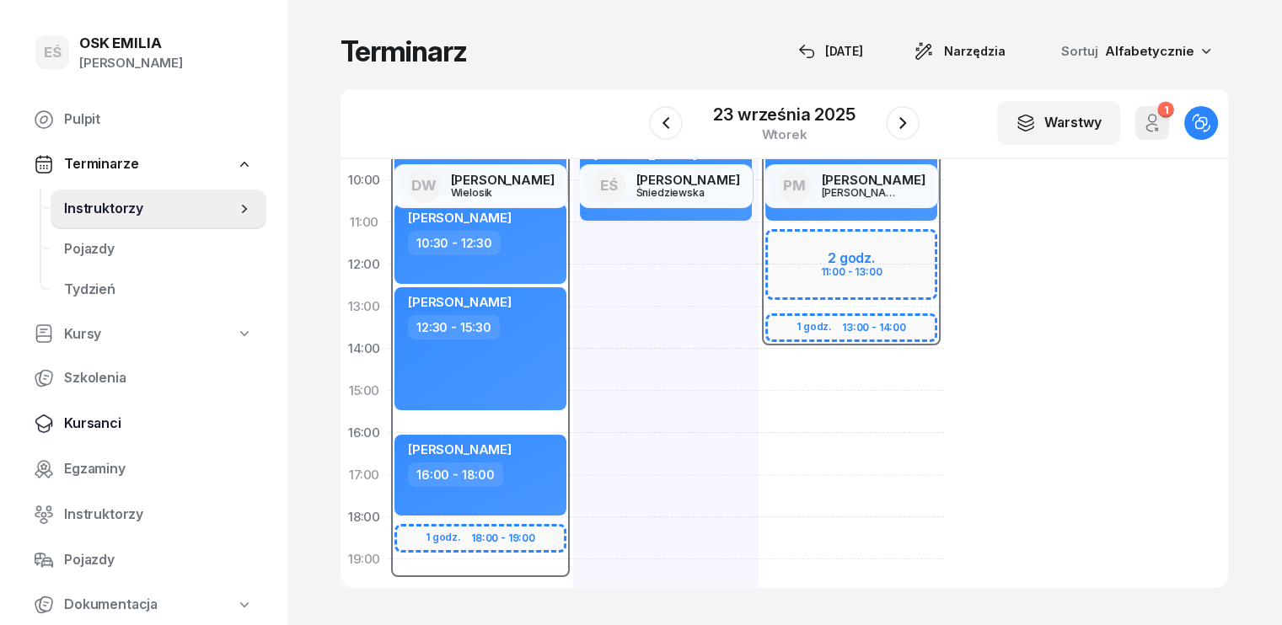
click at [84, 417] on span "Kursanci" at bounding box center [158, 424] width 189 height 22
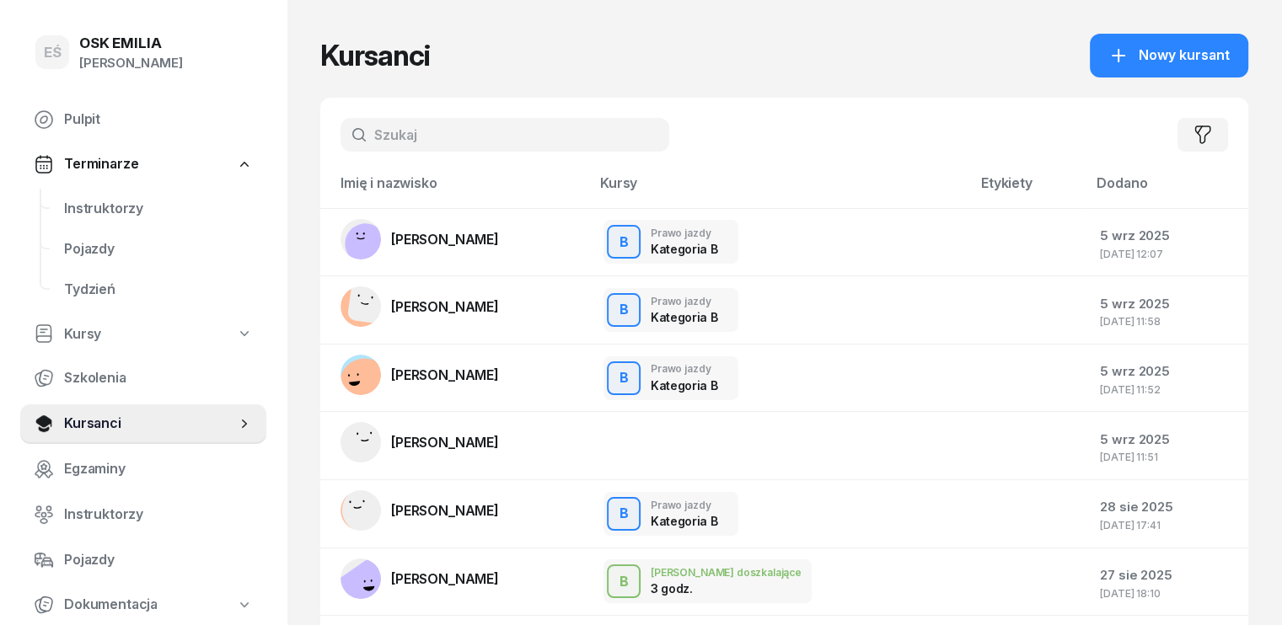
click at [412, 141] on input "text" at bounding box center [505, 135] width 329 height 34
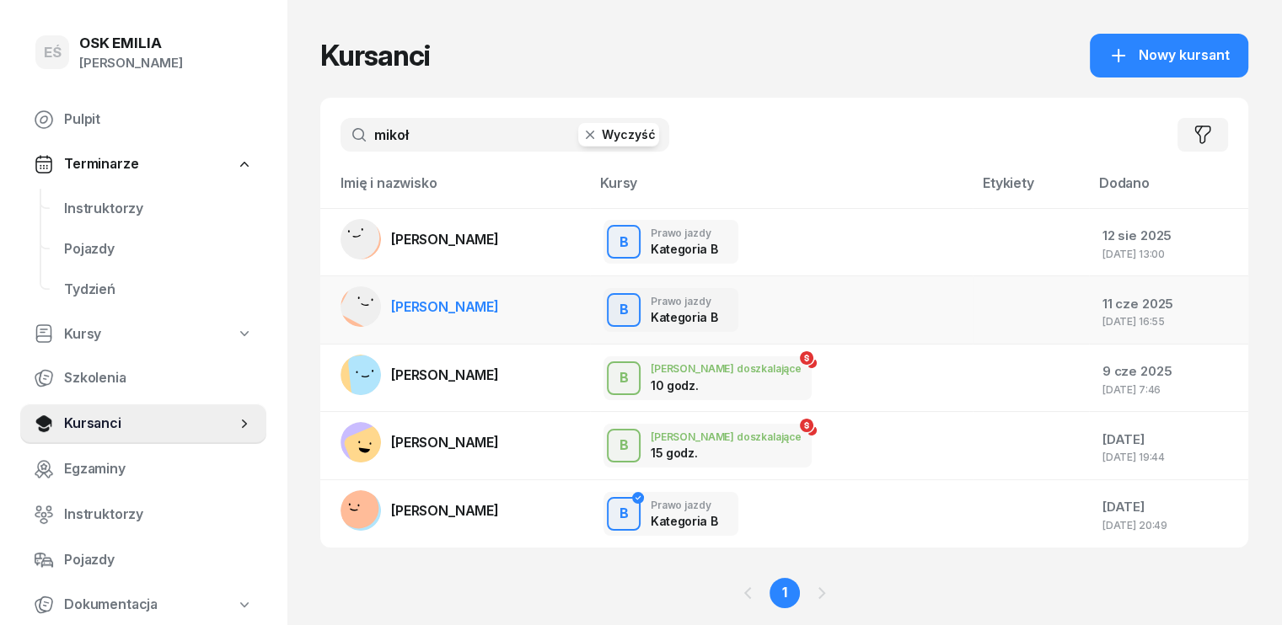
type input "mikoł"
click at [408, 316] on link "[PERSON_NAME]" at bounding box center [420, 307] width 158 height 40
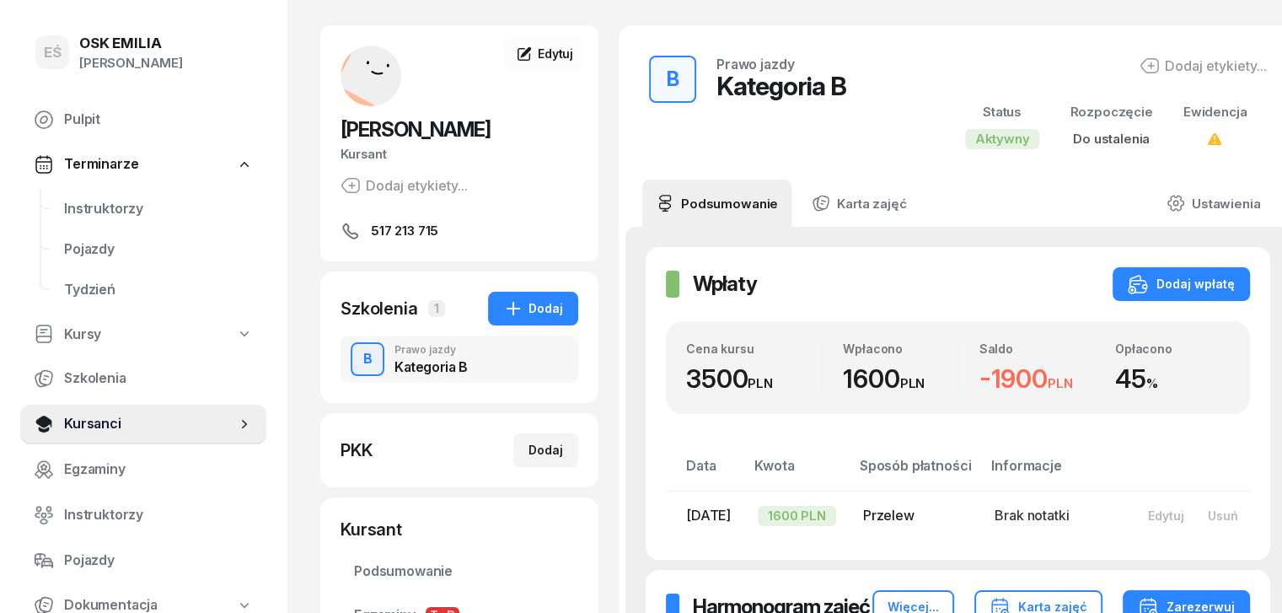
scroll to position [253, 0]
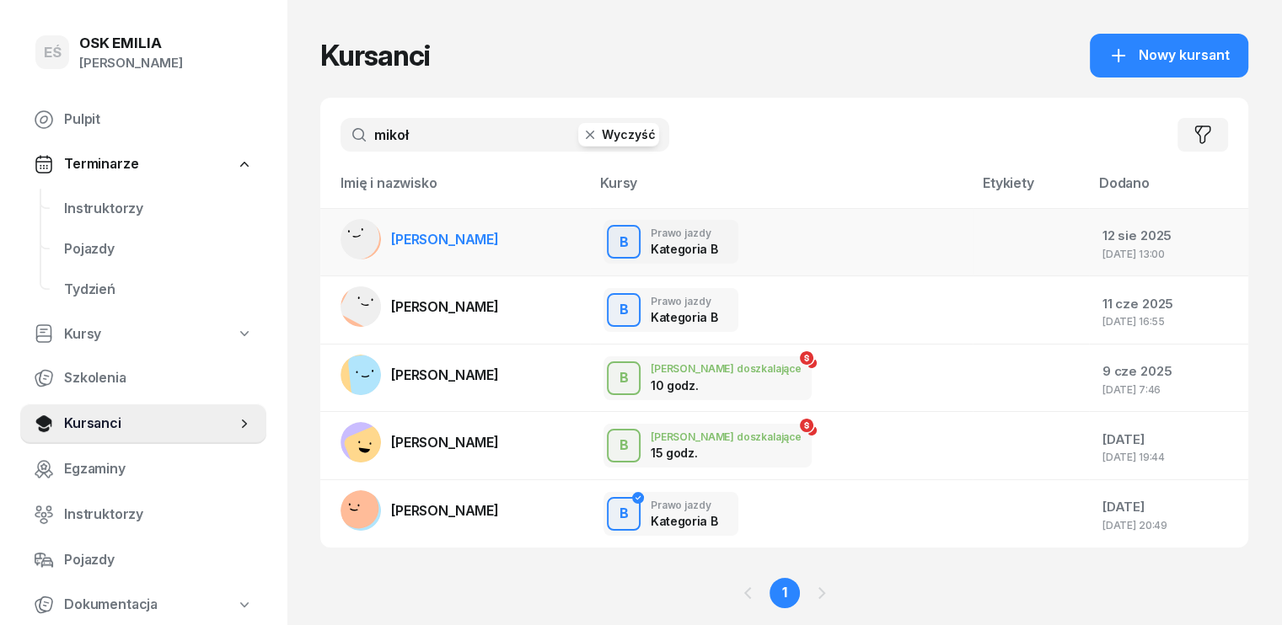
click at [426, 241] on span "[PERSON_NAME]" at bounding box center [445, 239] width 108 height 17
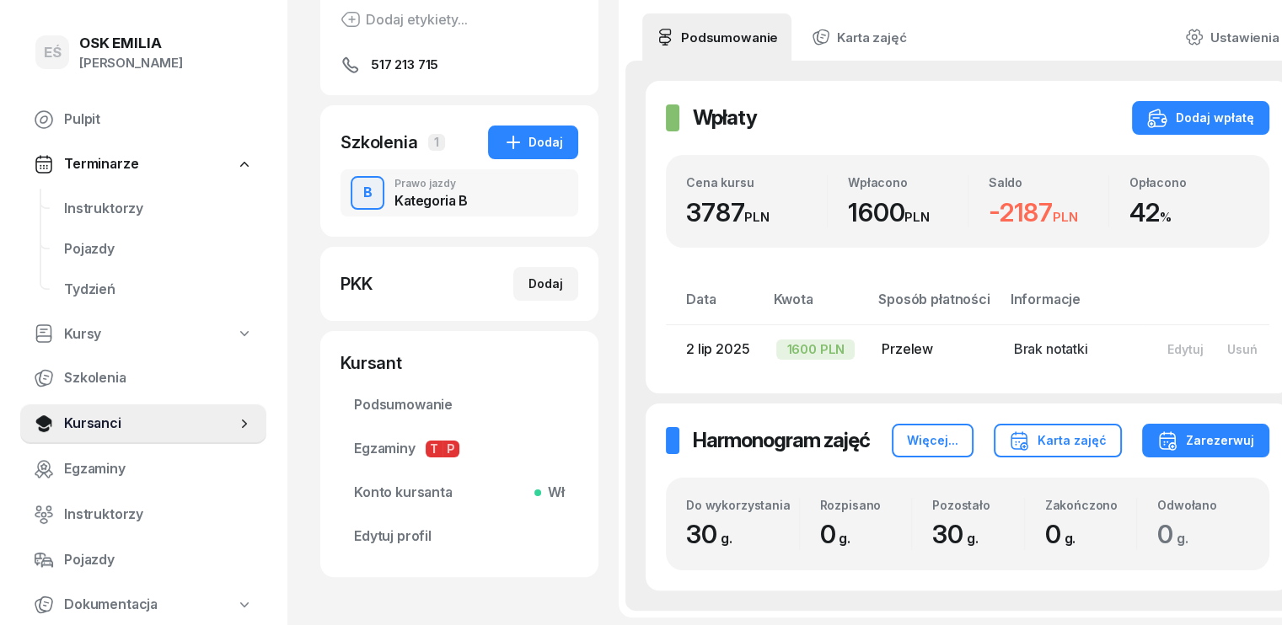
scroll to position [253, 0]
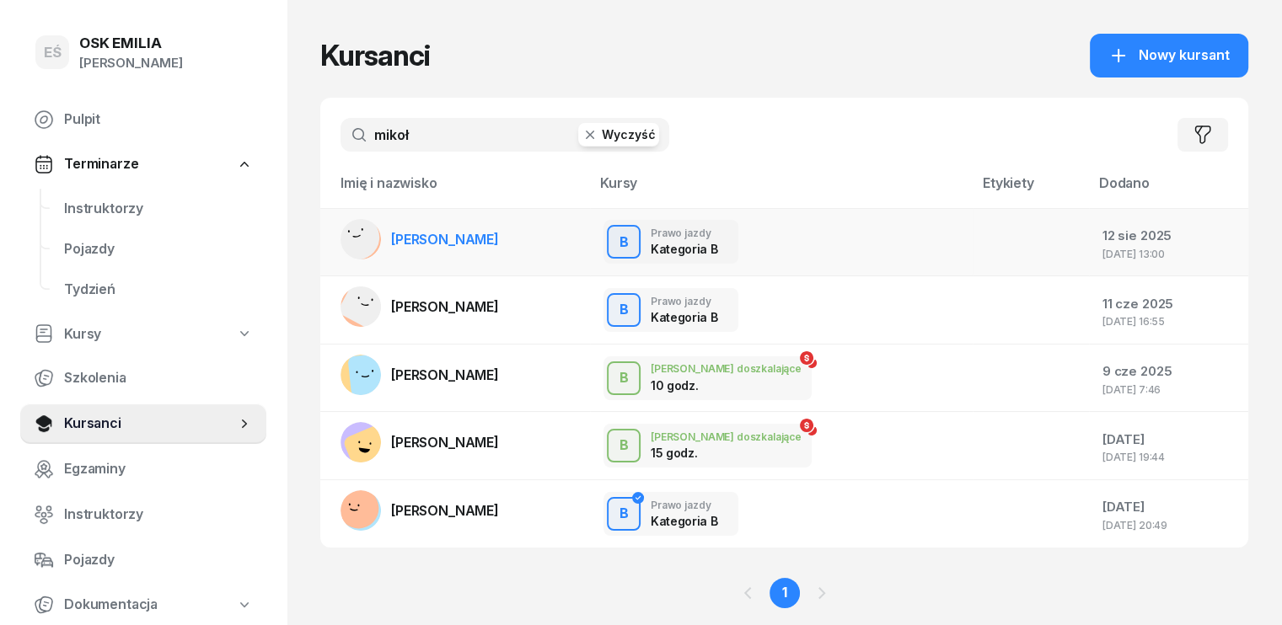
click at [434, 242] on span "[PERSON_NAME]" at bounding box center [445, 239] width 108 height 17
click at [432, 312] on span "[PERSON_NAME]" at bounding box center [445, 306] width 108 height 17
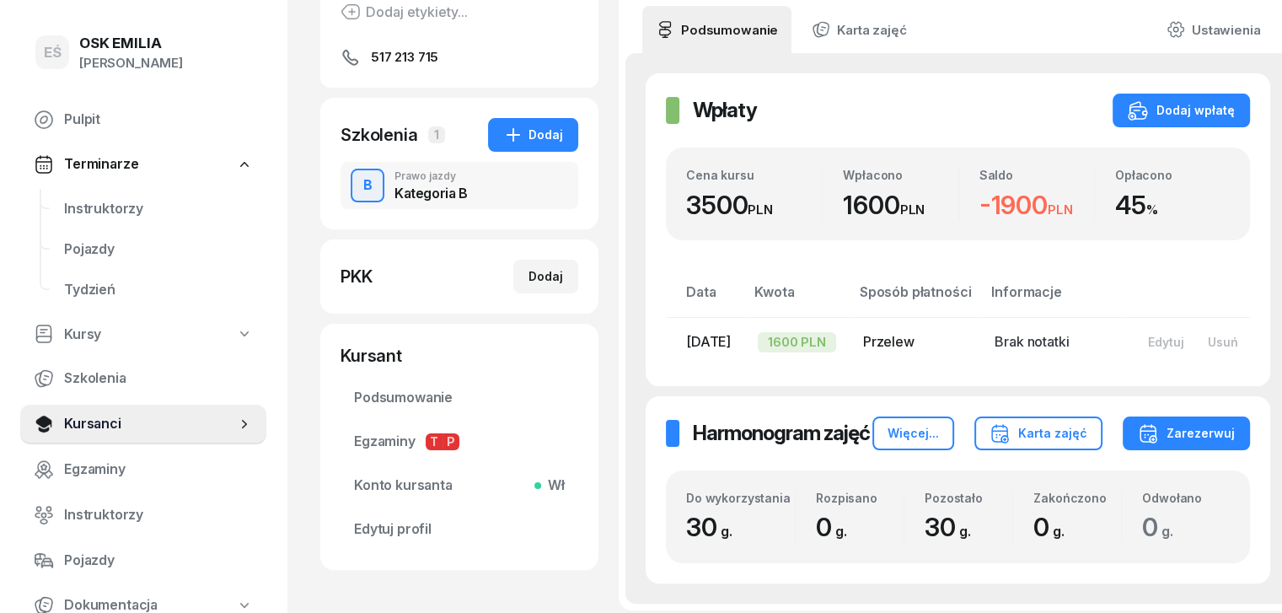
scroll to position [398, 0]
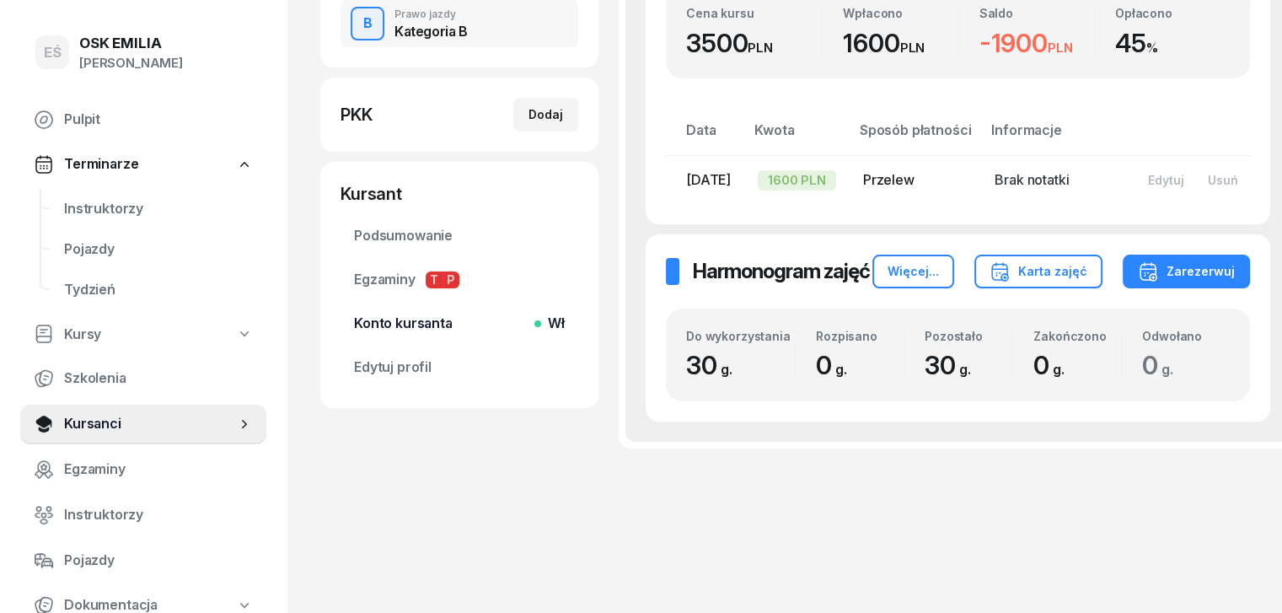
click at [361, 320] on span "Konto kursanta Wł" at bounding box center [459, 324] width 211 height 22
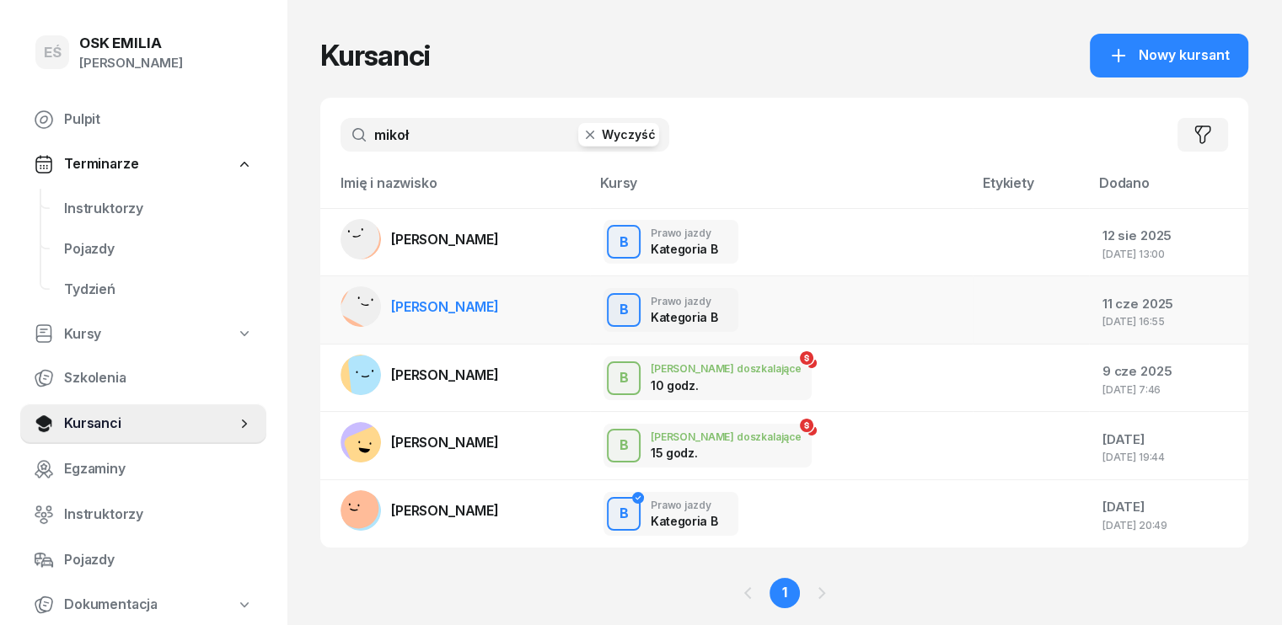
click at [428, 303] on span "[PERSON_NAME]" at bounding box center [445, 306] width 108 height 17
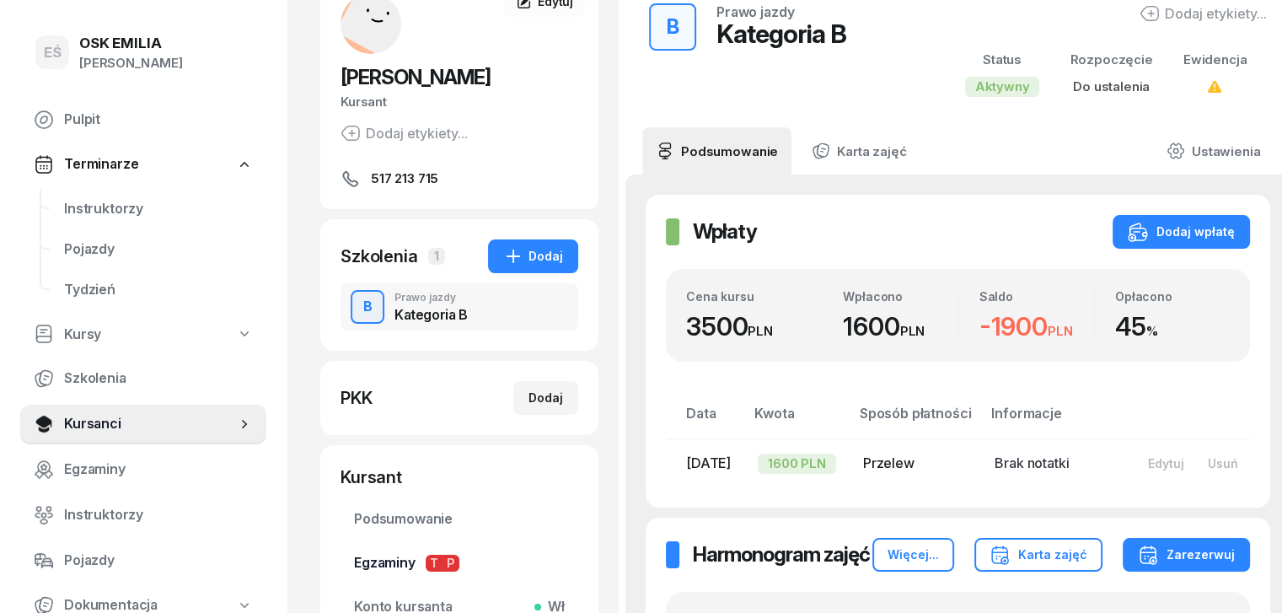
scroll to position [253, 0]
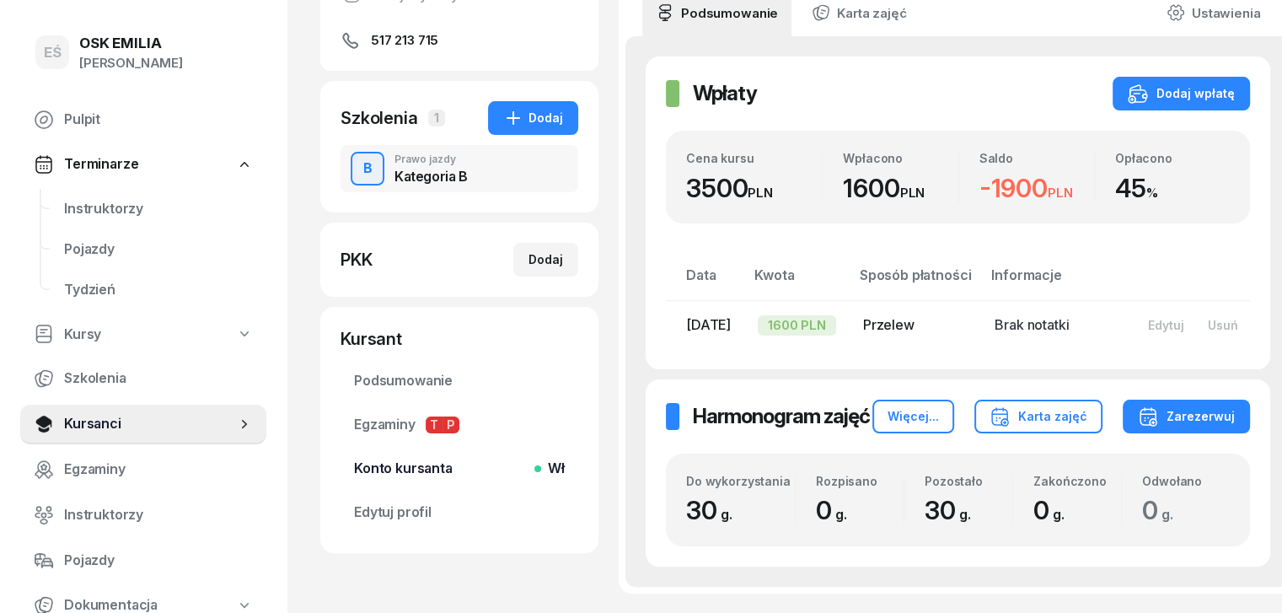
click at [405, 464] on span "Konto kursanta Wł" at bounding box center [459, 469] width 211 height 22
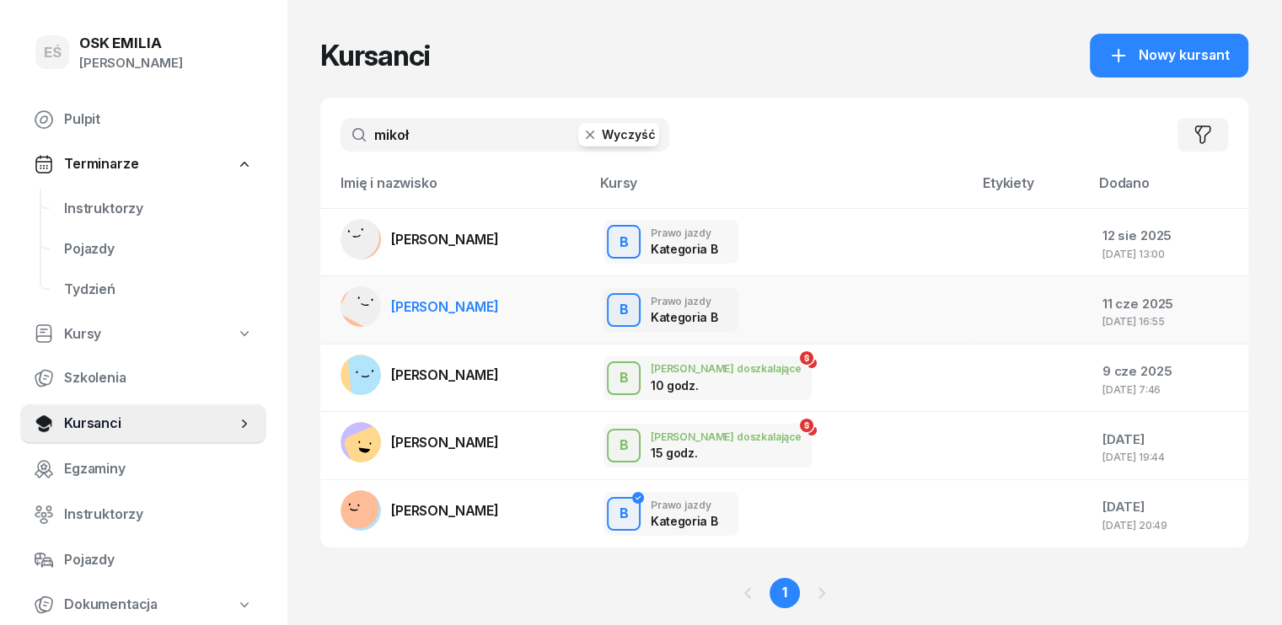
click at [391, 314] on span "[PERSON_NAME]" at bounding box center [445, 306] width 108 height 17
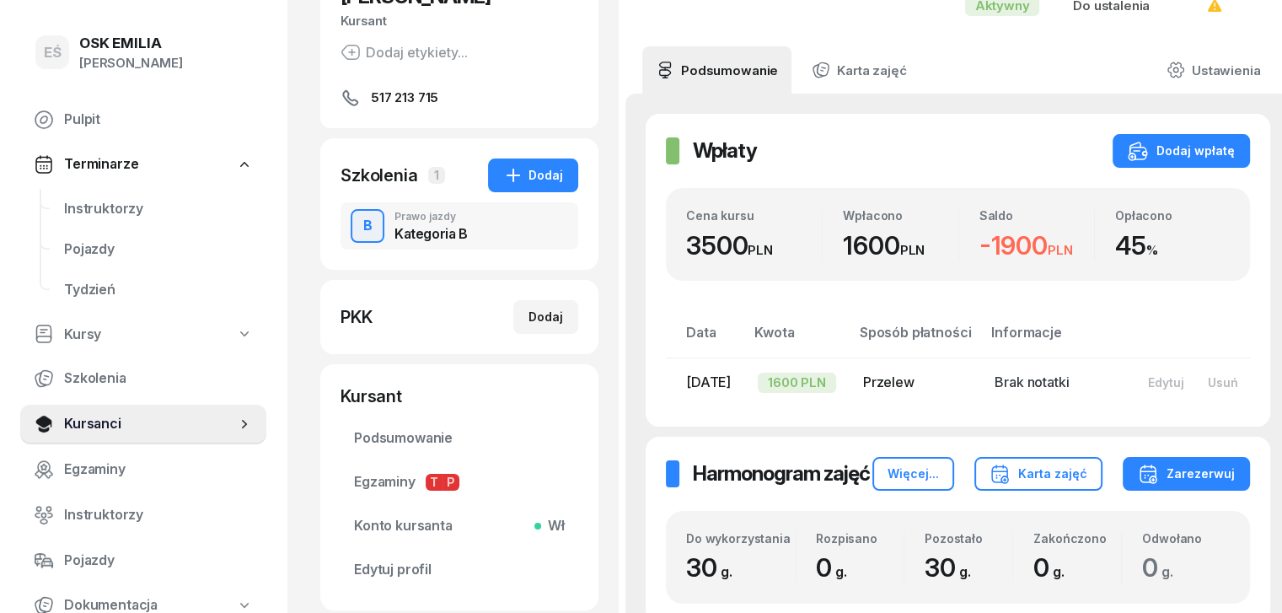
scroll to position [337, 0]
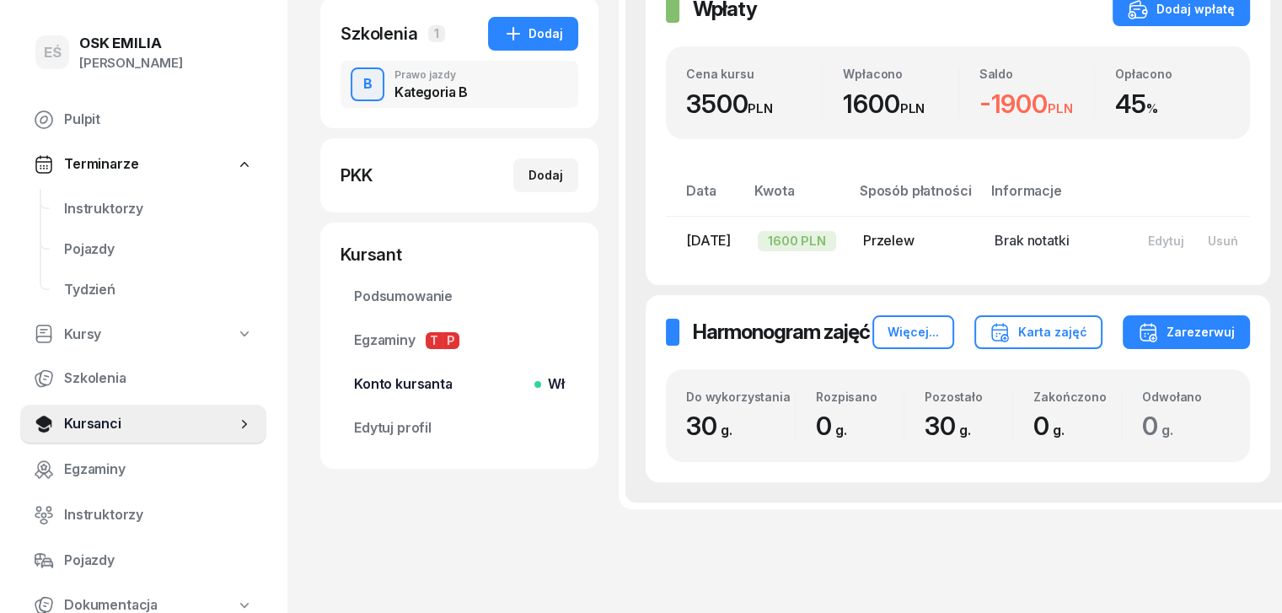
click at [399, 378] on span "Konto kursanta Wł" at bounding box center [459, 384] width 211 height 22
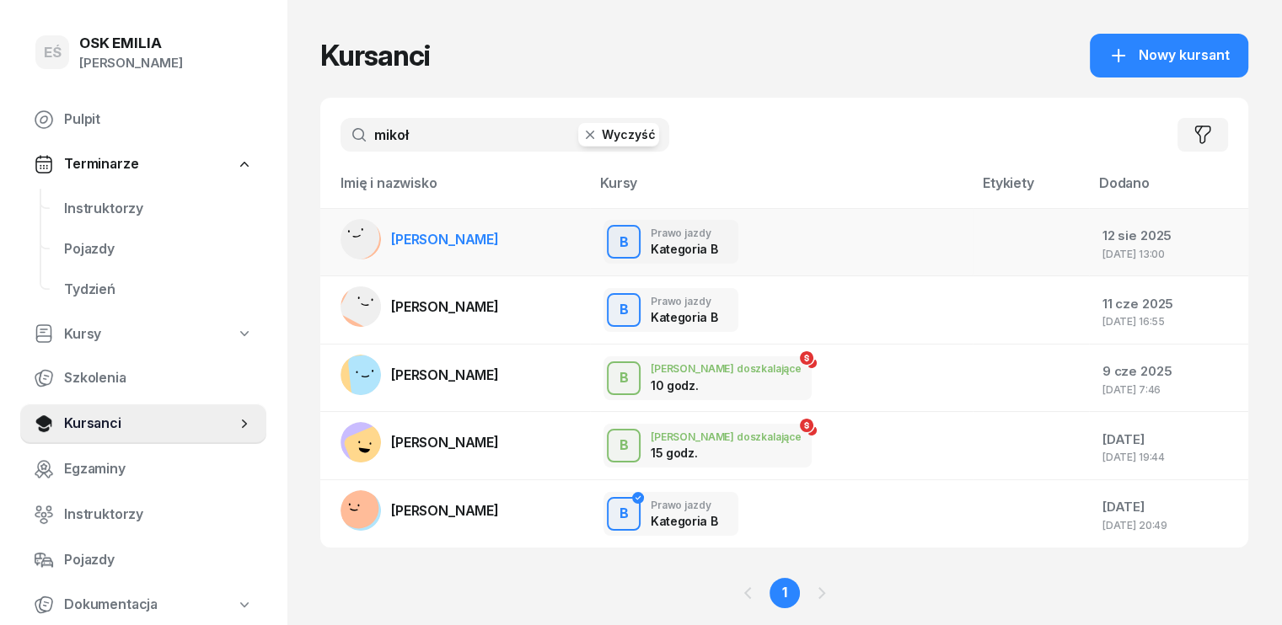
click at [437, 243] on span "[PERSON_NAME]" at bounding box center [445, 239] width 108 height 17
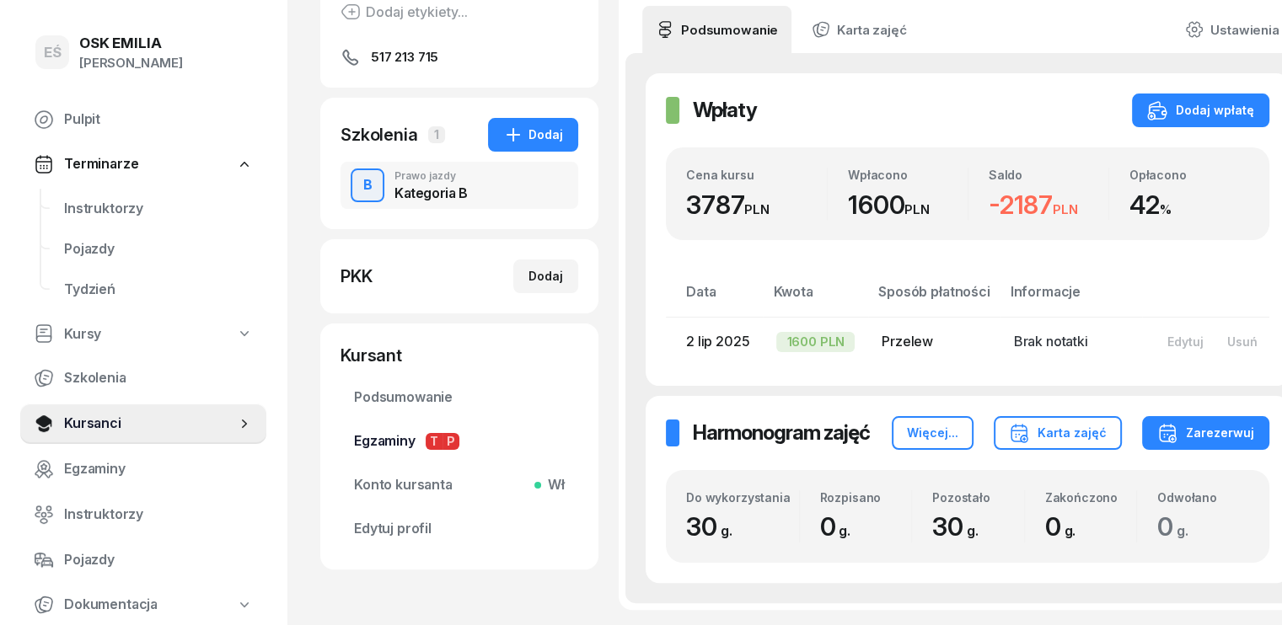
scroll to position [337, 0]
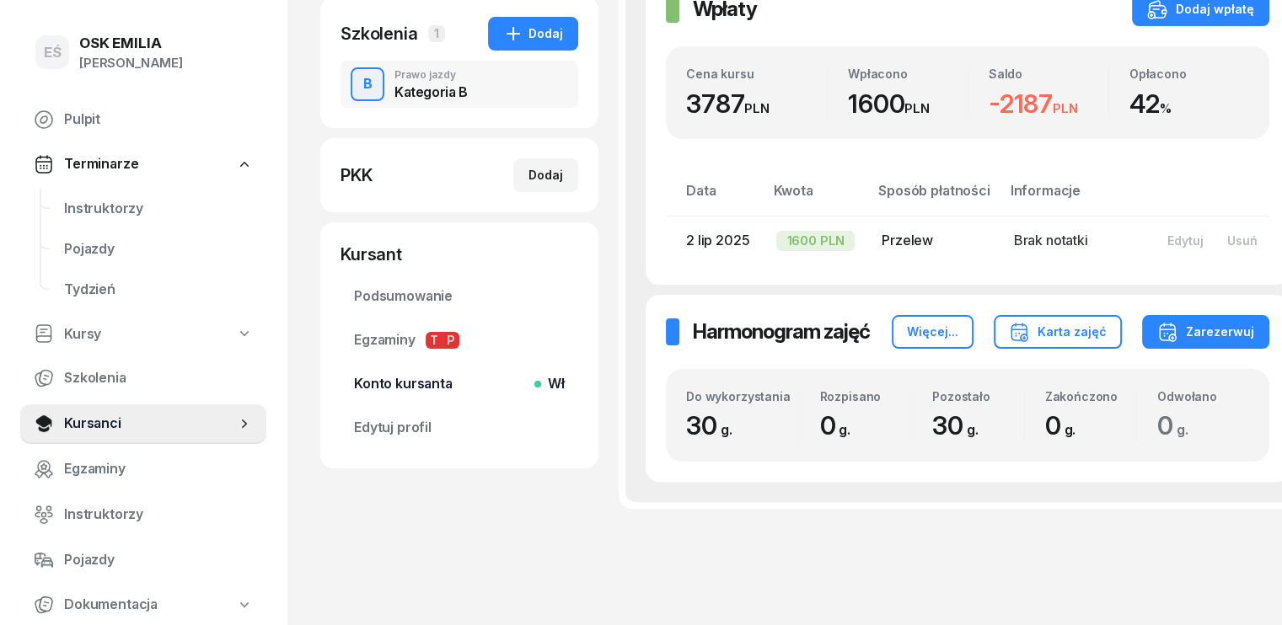
click at [387, 394] on span "Konto kursanta Wł" at bounding box center [459, 384] width 211 height 22
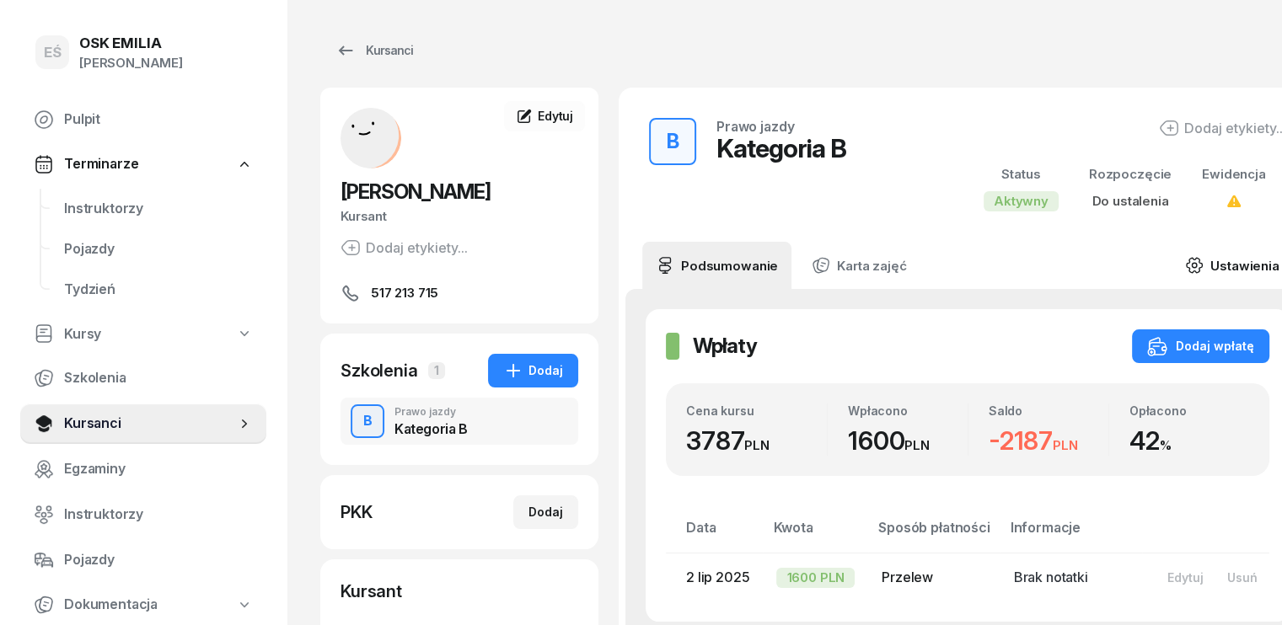
click at [1190, 256] on link "Ustawienia" at bounding box center [1232, 265] width 121 height 47
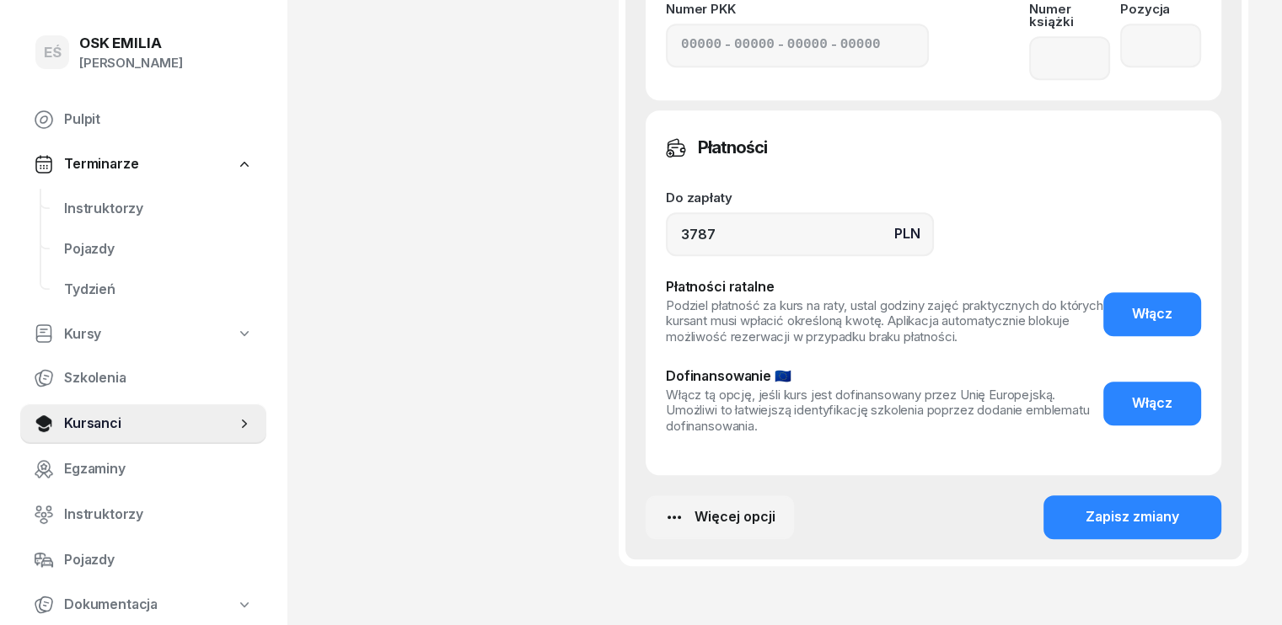
scroll to position [1201, 0]
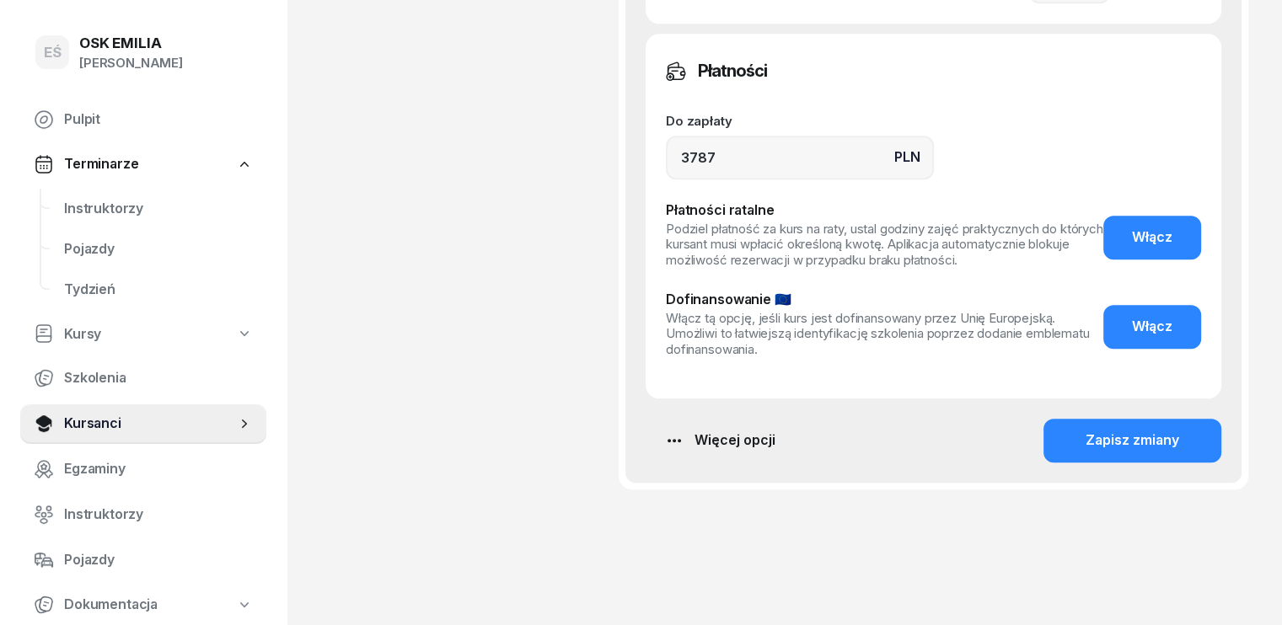
click at [699, 430] on div "Więcej opcji" at bounding box center [719, 441] width 111 height 22
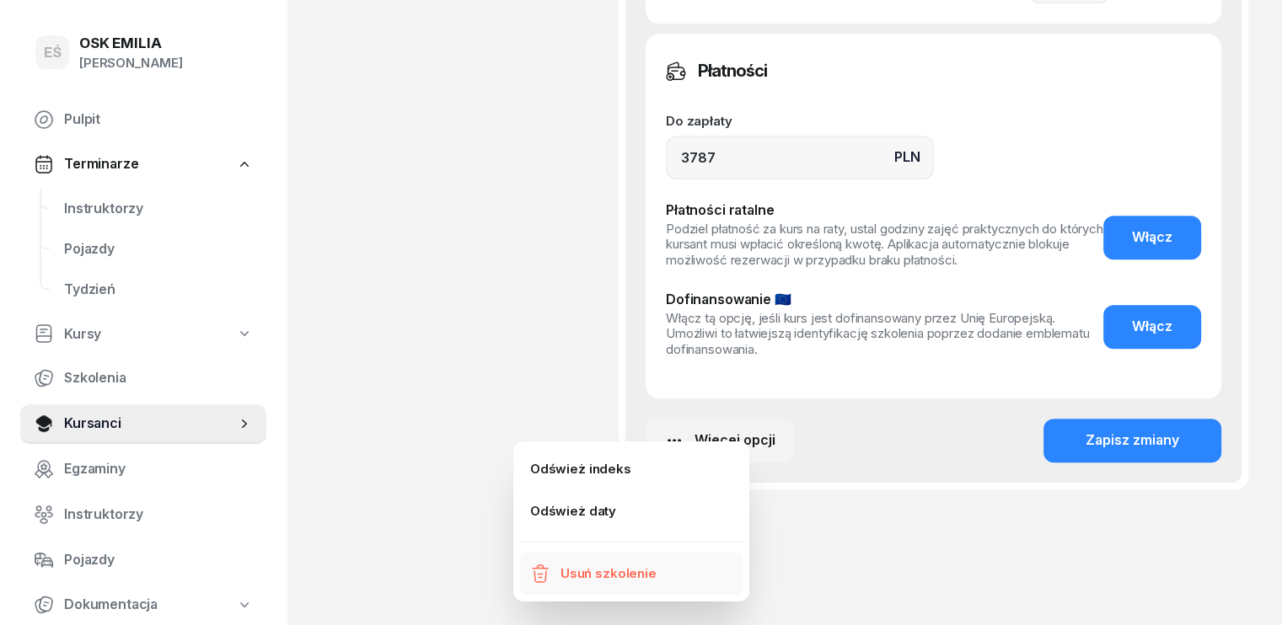
click at [600, 576] on div "Usuń szkolenie" at bounding box center [609, 574] width 96 height 22
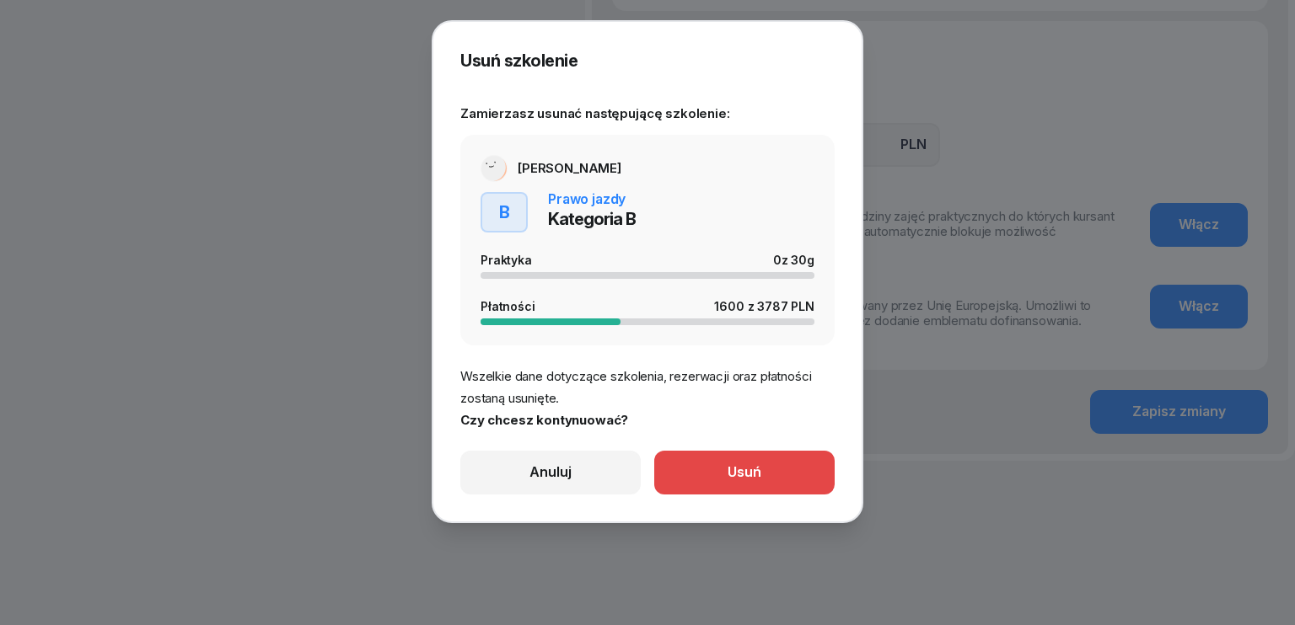
click at [737, 473] on div "Usuń" at bounding box center [744, 473] width 34 height 22
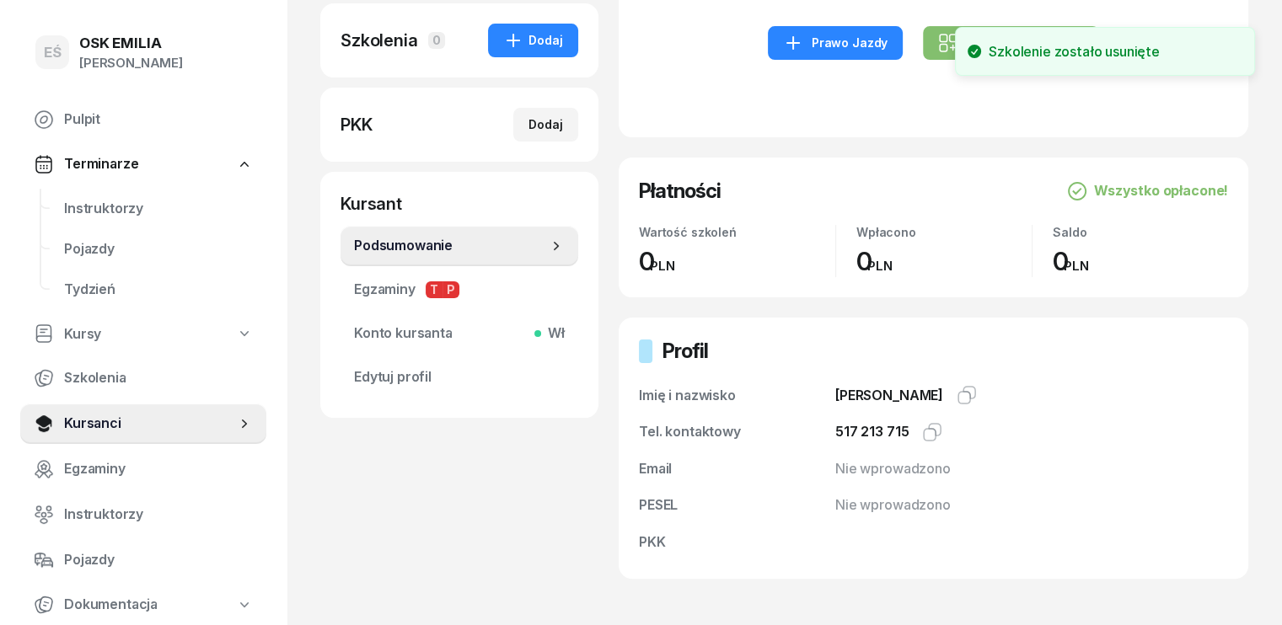
scroll to position [185, 0]
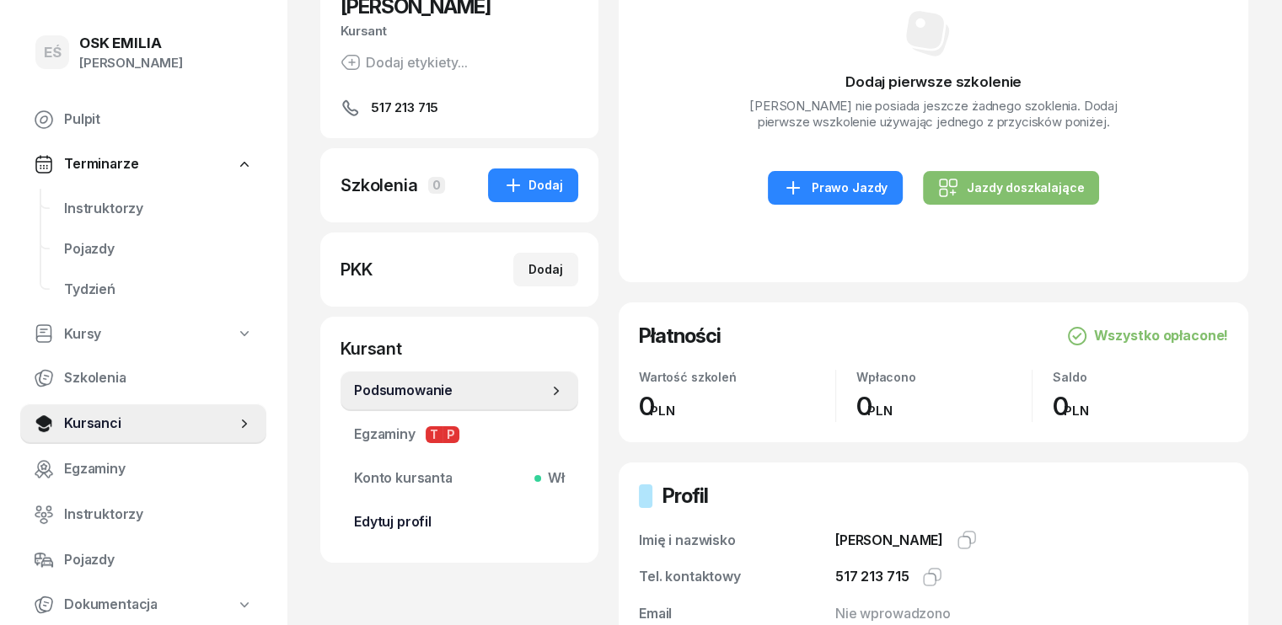
click at [382, 515] on span "Edytuj profil" at bounding box center [459, 523] width 211 height 22
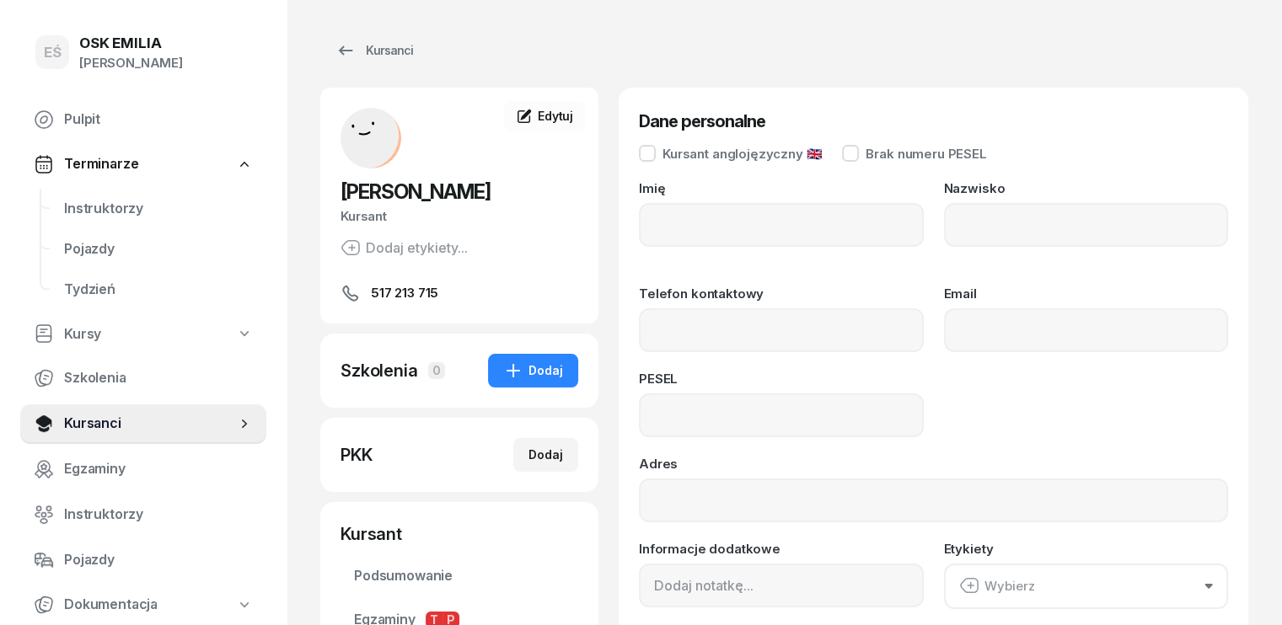
type input "[PERSON_NAME]"
type input "517 213 715"
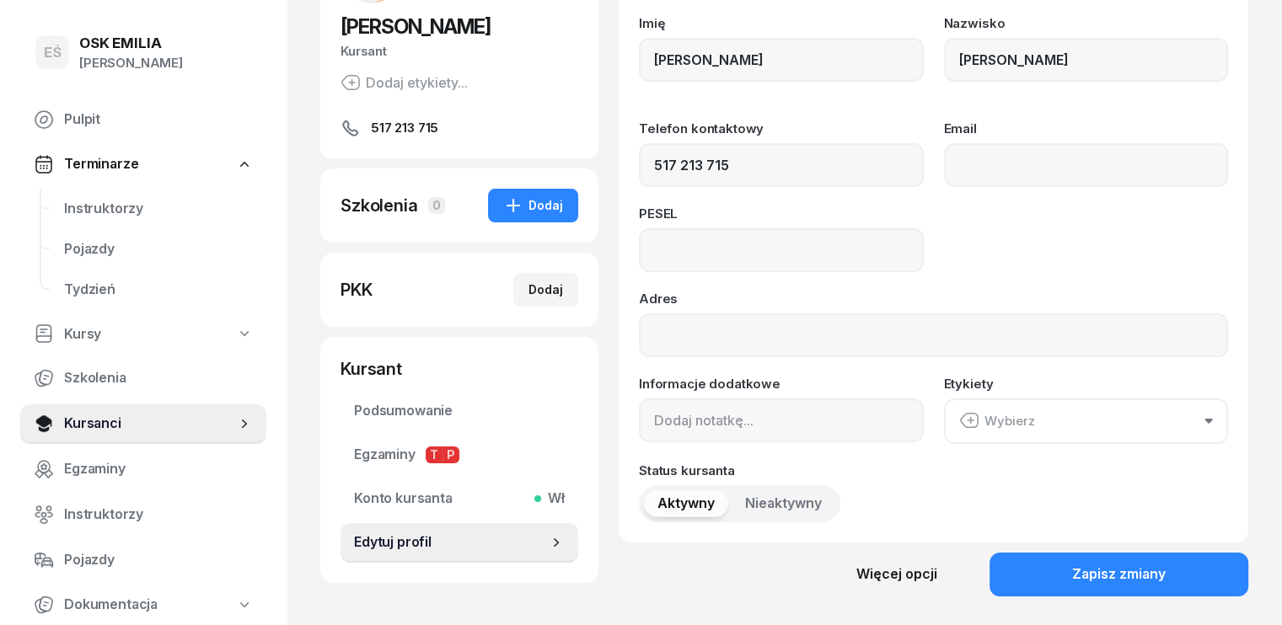
scroll to position [290, 0]
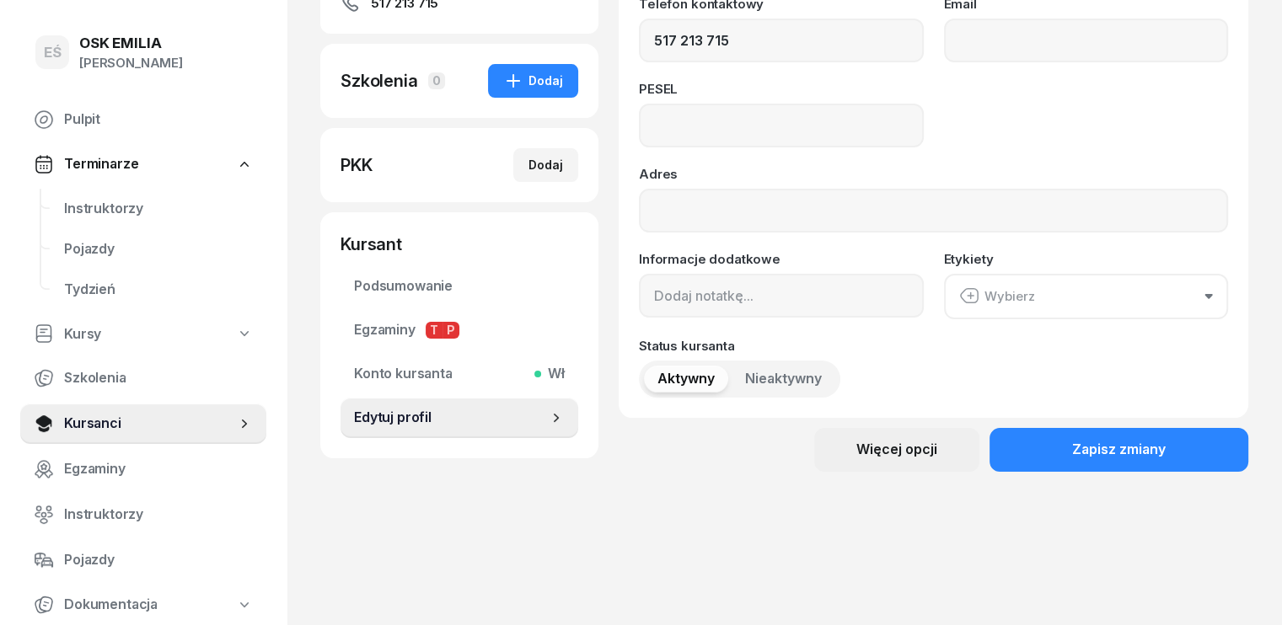
click at [915, 443] on div "Więcej opcji" at bounding box center [896, 450] width 81 height 22
click at [846, 513] on div "Usuń kursanta" at bounding box center [871, 507] width 89 height 22
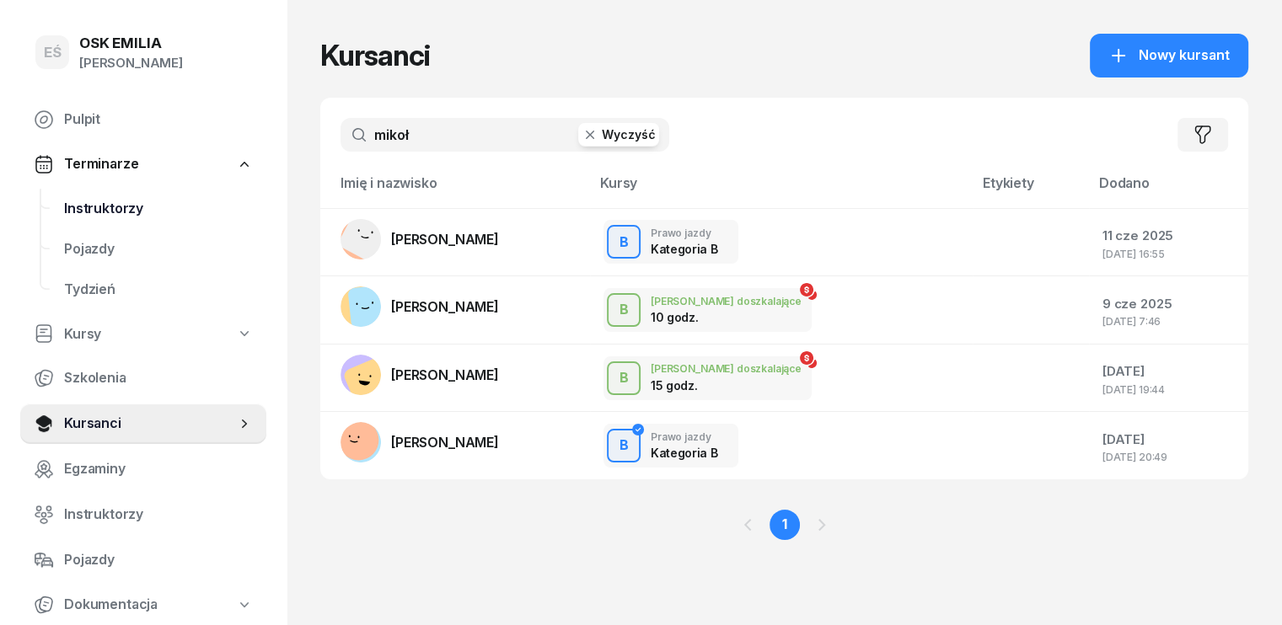
click at [109, 208] on span "Instruktorzy" at bounding box center [158, 209] width 189 height 22
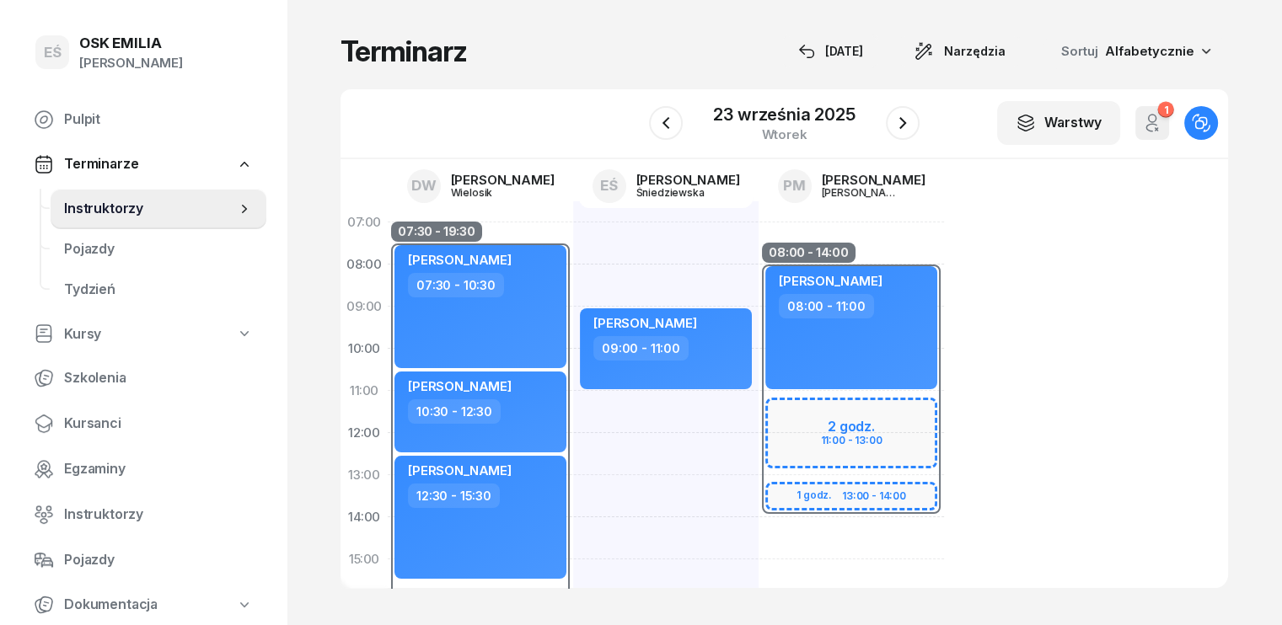
click at [763, 444] on div "08:00 - 14:00" at bounding box center [851, 391] width 185 height 253
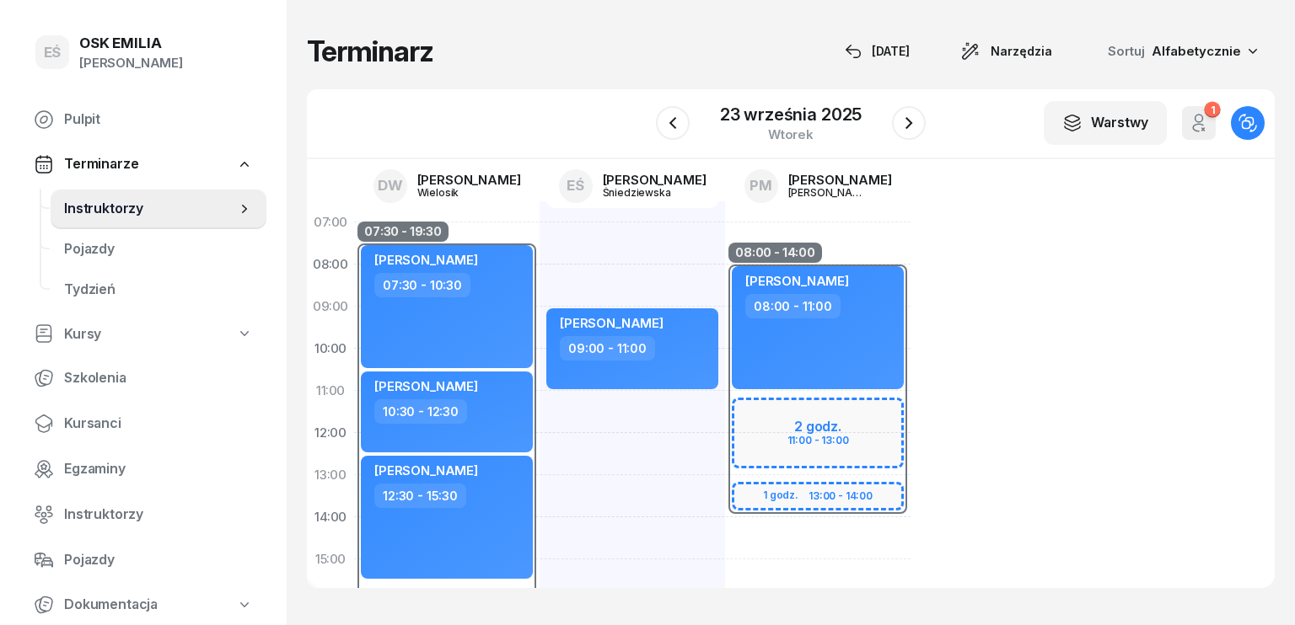
select select "08"
select select "14"
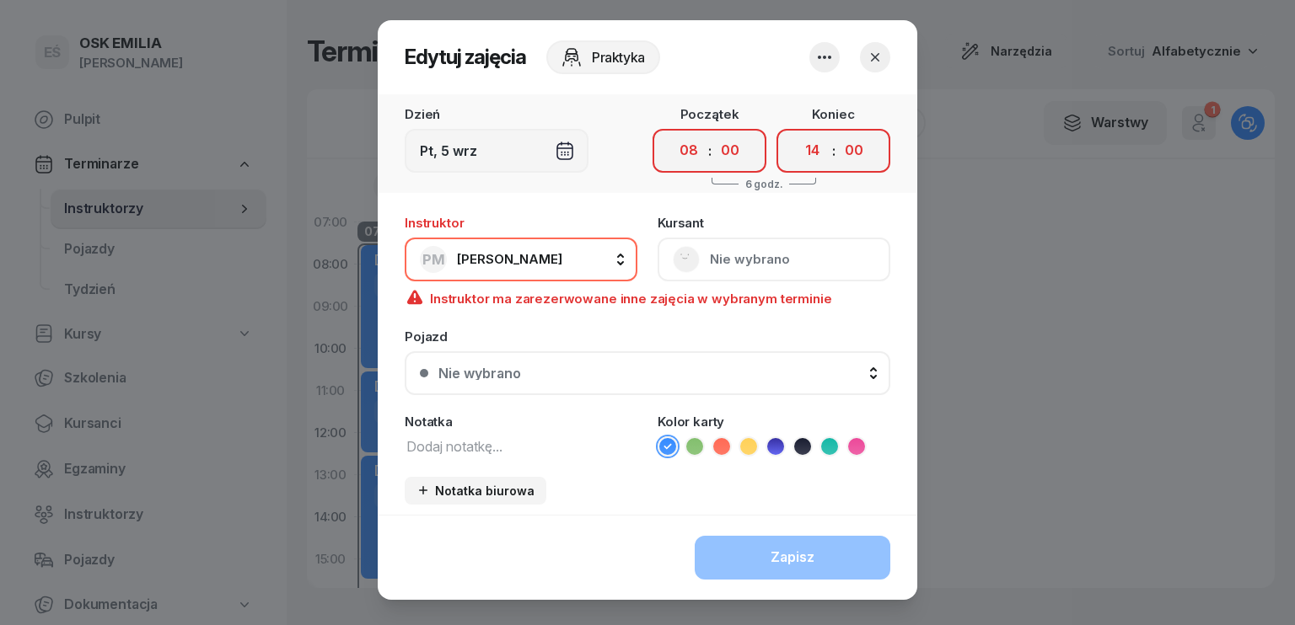
click at [739, 257] on div "[DEMOGRAPHIC_DATA] Nie wybrano" at bounding box center [773, 249] width 233 height 65
click at [866, 67] on button "button" at bounding box center [875, 57] width 30 height 30
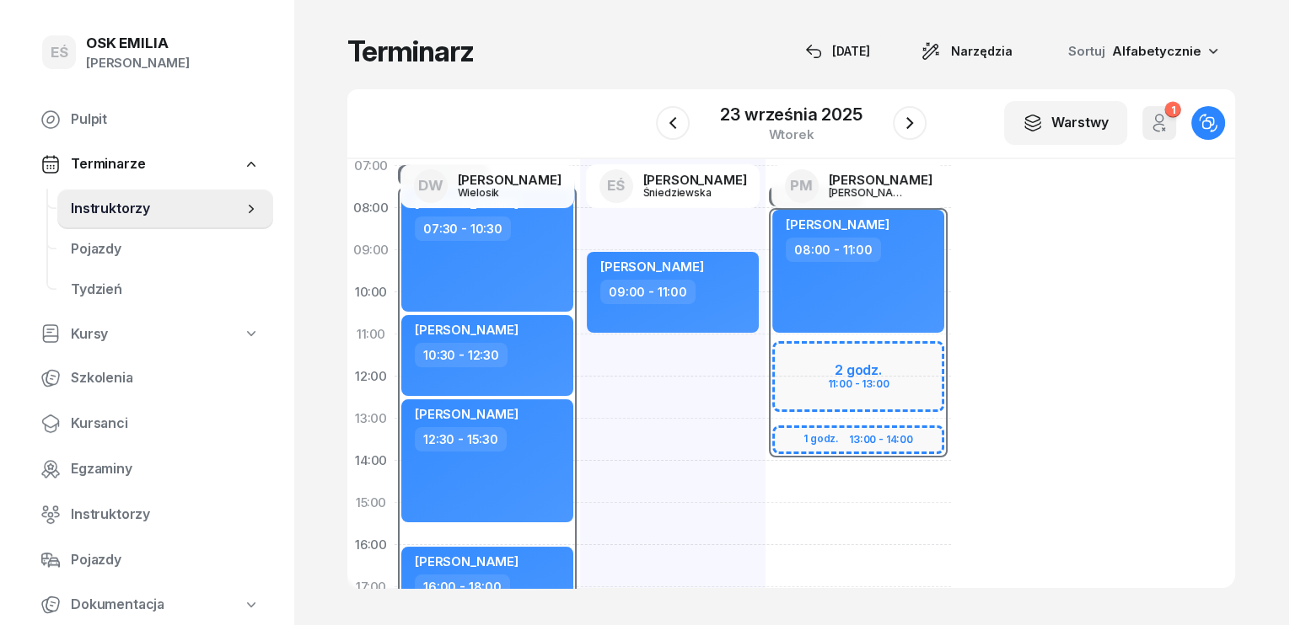
scroll to position [84, 0]
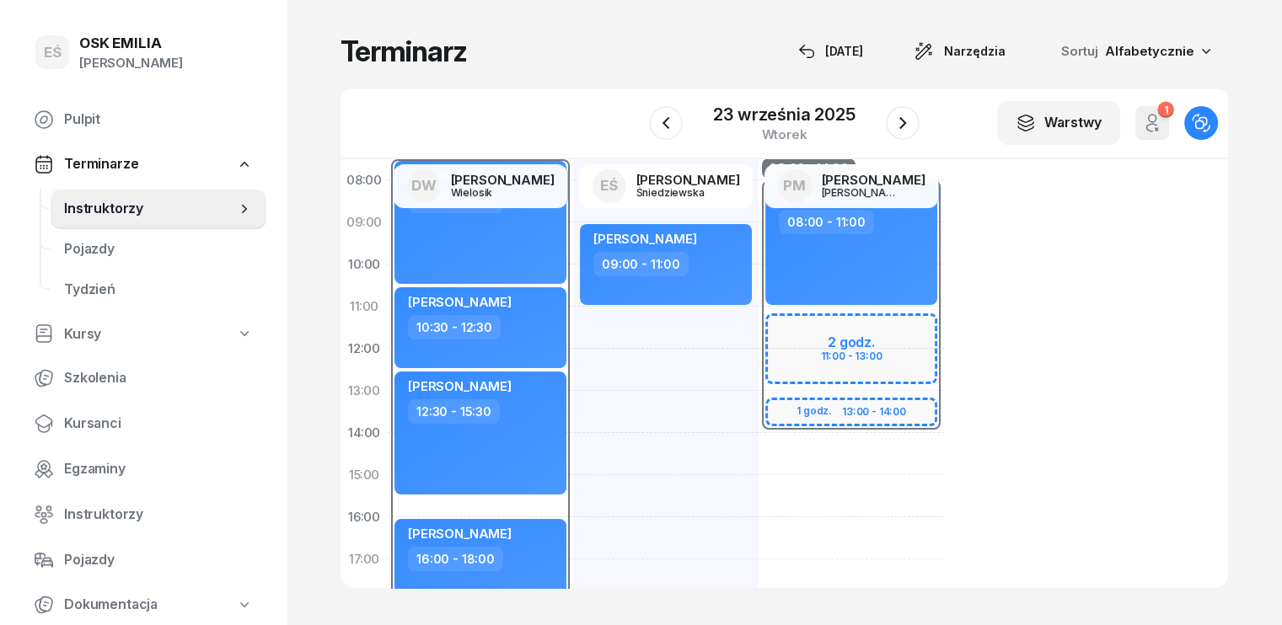
click at [769, 461] on div "08:00 - 14:00 2 godz. 11:00 - 13:00 1 godz. 13:00 - 14:00 [PERSON_NAME] 08:00 -…" at bounding box center [851, 496] width 185 height 759
select select "14"
select select "16"
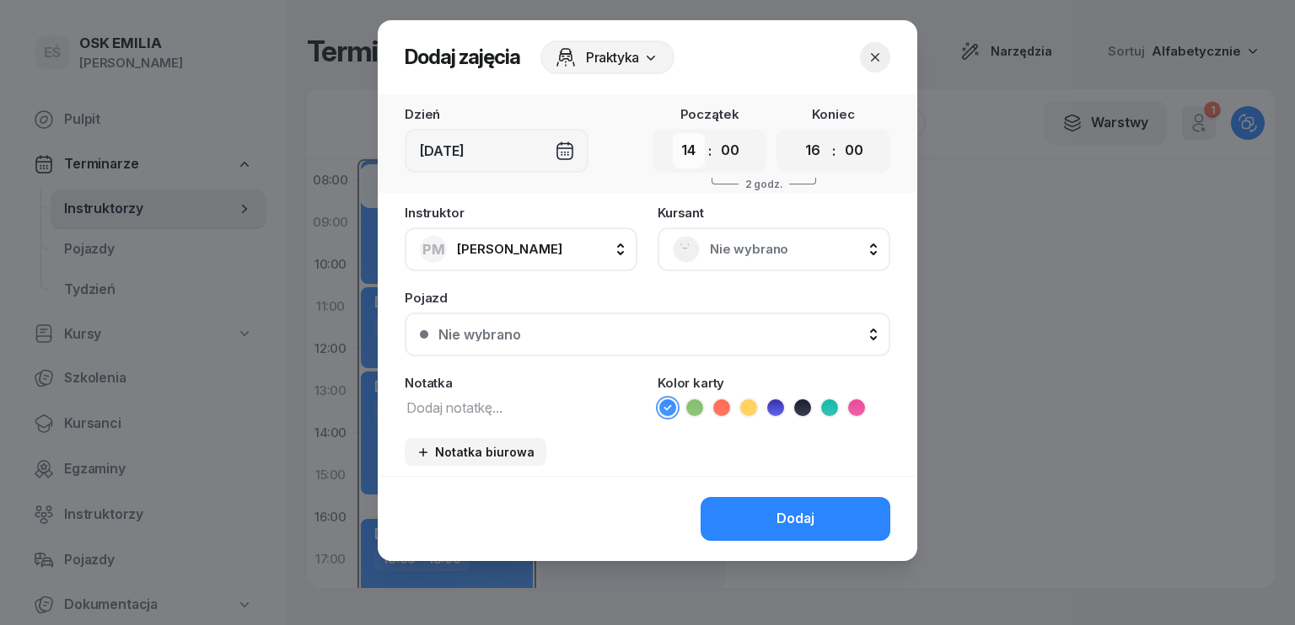
click at [697, 145] on select "00 01 02 03 04 05 06 07 08 09 10 11 12 13 14 15 16 17 18 19 20 21 22 23" at bounding box center [689, 150] width 32 height 35
select select "11"
click at [673, 133] on select "00 01 02 03 04 05 06 07 08 09 10 11 12 13 14 15 16 17 18 19 20 21 22 23" at bounding box center [689, 150] width 32 height 35
click at [815, 158] on select "00 01 02 03 04 05 06 07 08 09 10 11 12 13 14 15 16 17 18 19 20 21 22 23" at bounding box center [813, 150] width 32 height 35
select select "13"
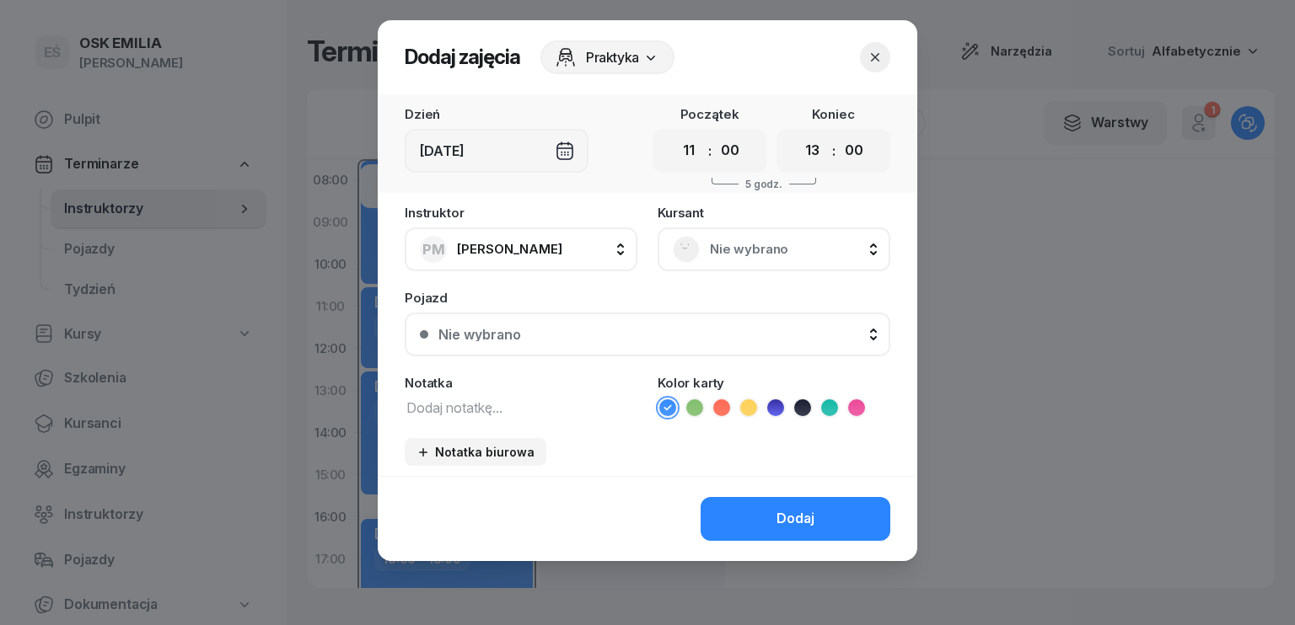
click at [797, 133] on select "00 01 02 03 04 05 06 07 08 09 10 11 12 13 14 15 16 17 18 19 20 21 22 23" at bounding box center [813, 150] width 32 height 35
click at [717, 254] on span "Nie wybrano" at bounding box center [792, 250] width 165 height 22
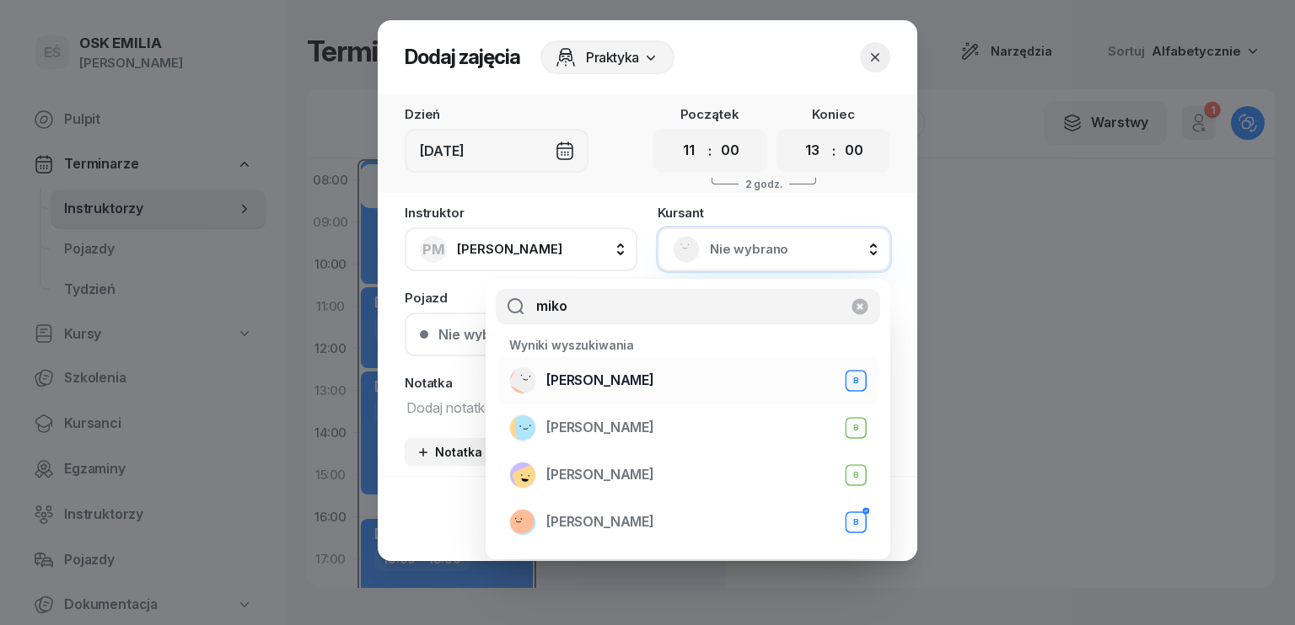
type input "miko"
click at [574, 384] on span "[PERSON_NAME]" at bounding box center [600, 381] width 108 height 22
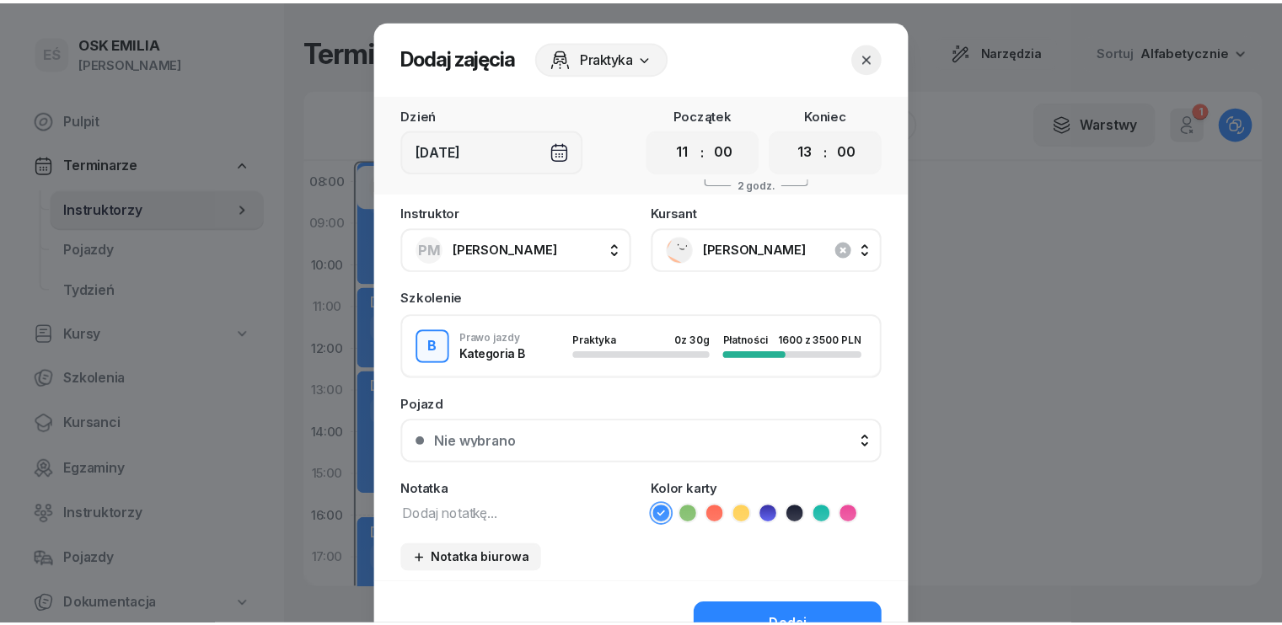
scroll to position [94, 0]
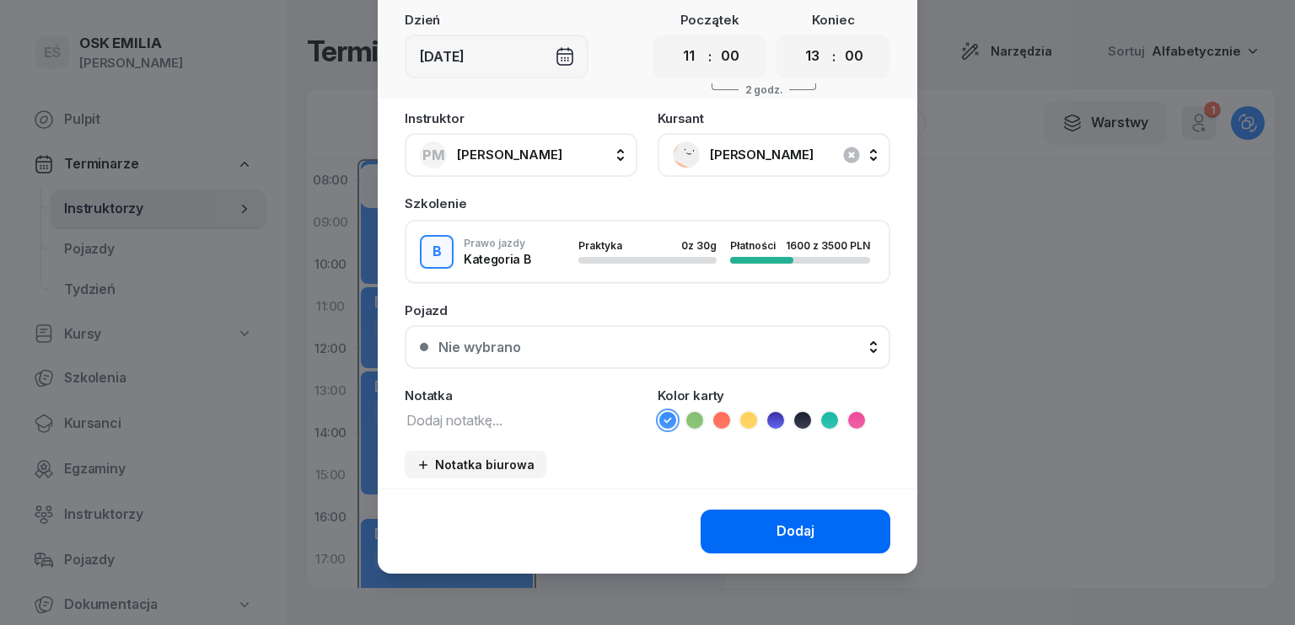
click at [789, 528] on div "Dodaj" at bounding box center [795, 532] width 38 height 22
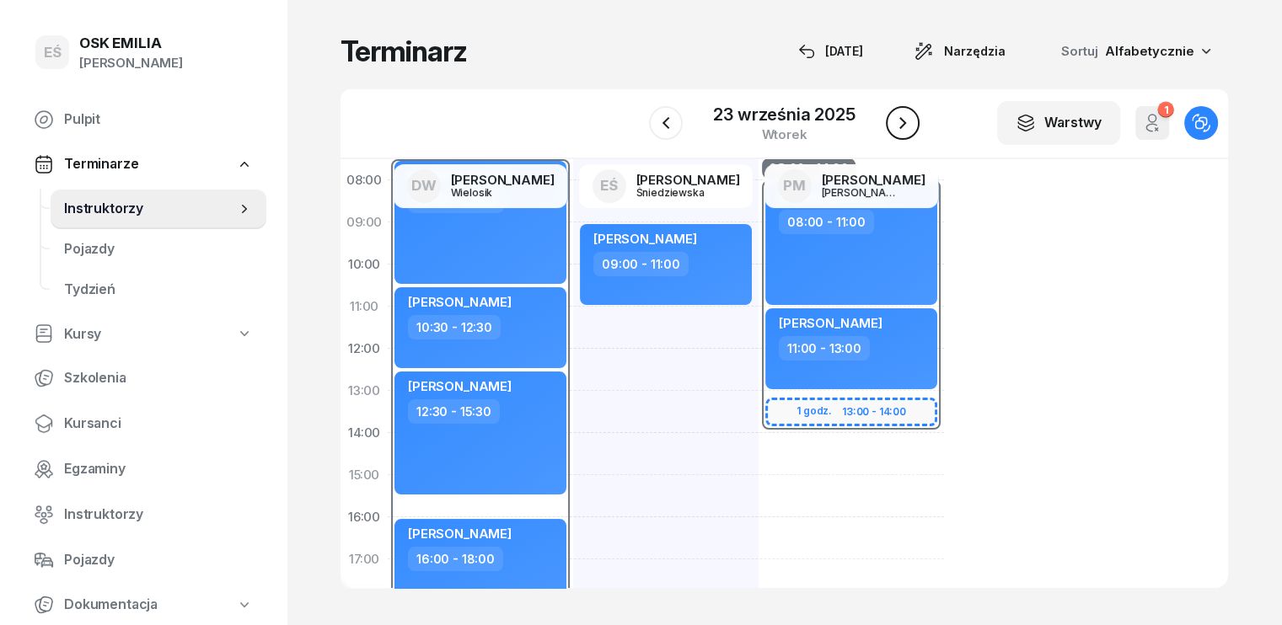
click at [902, 121] on icon "button" at bounding box center [902, 123] width 7 height 12
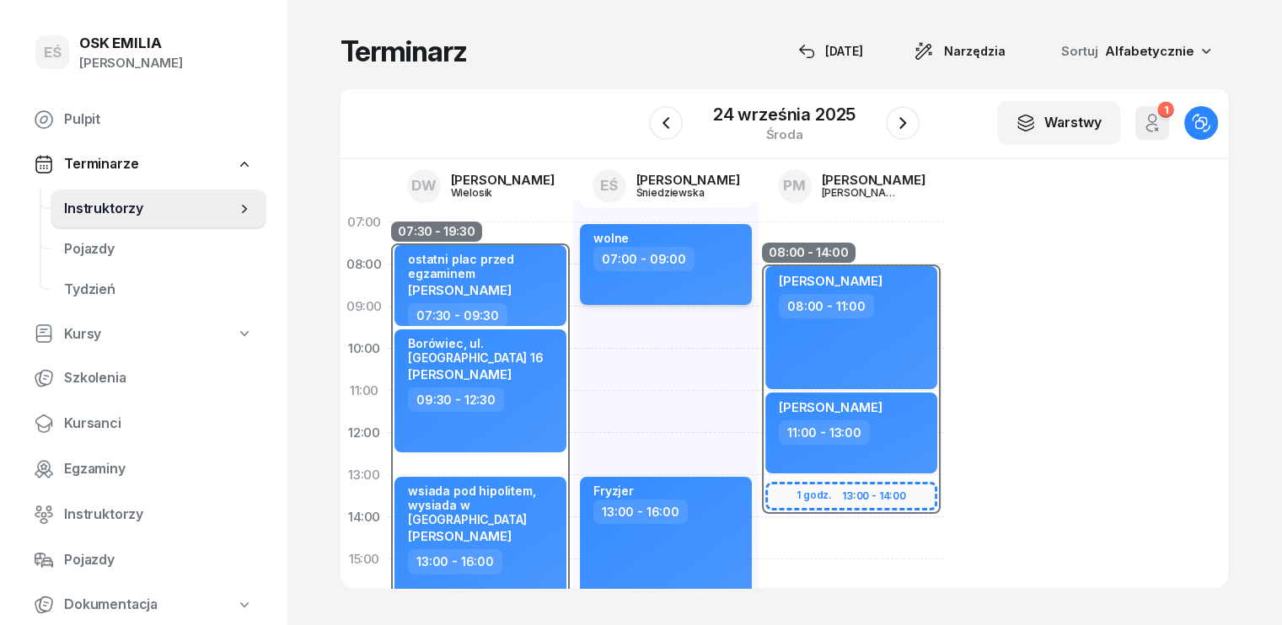
click at [685, 271] on div "wolne 07:00 - 09:00" at bounding box center [666, 264] width 172 height 81
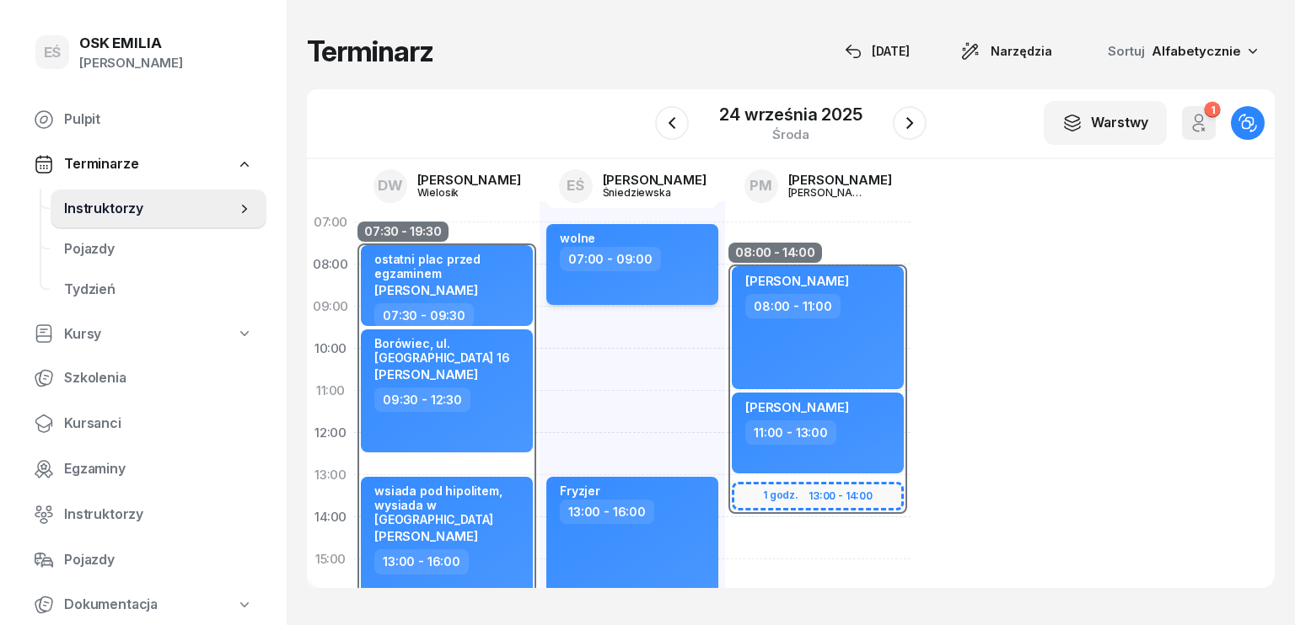
select select "07"
select select "09"
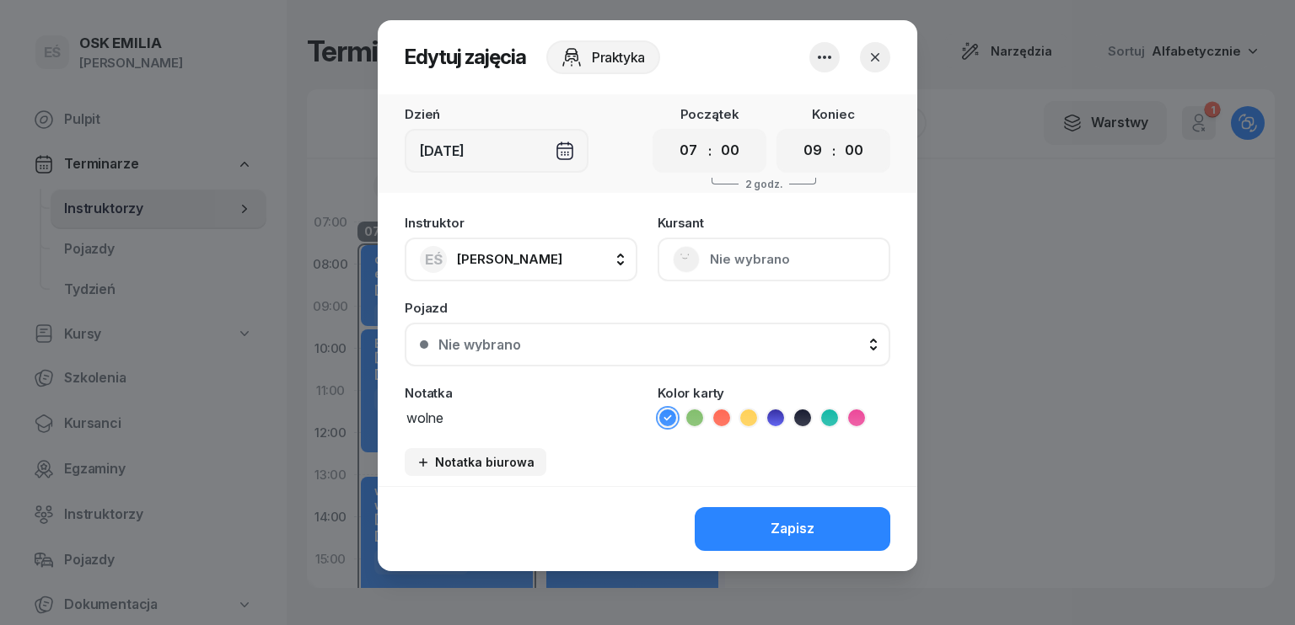
click at [825, 56] on icon "button" at bounding box center [824, 57] width 13 height 3
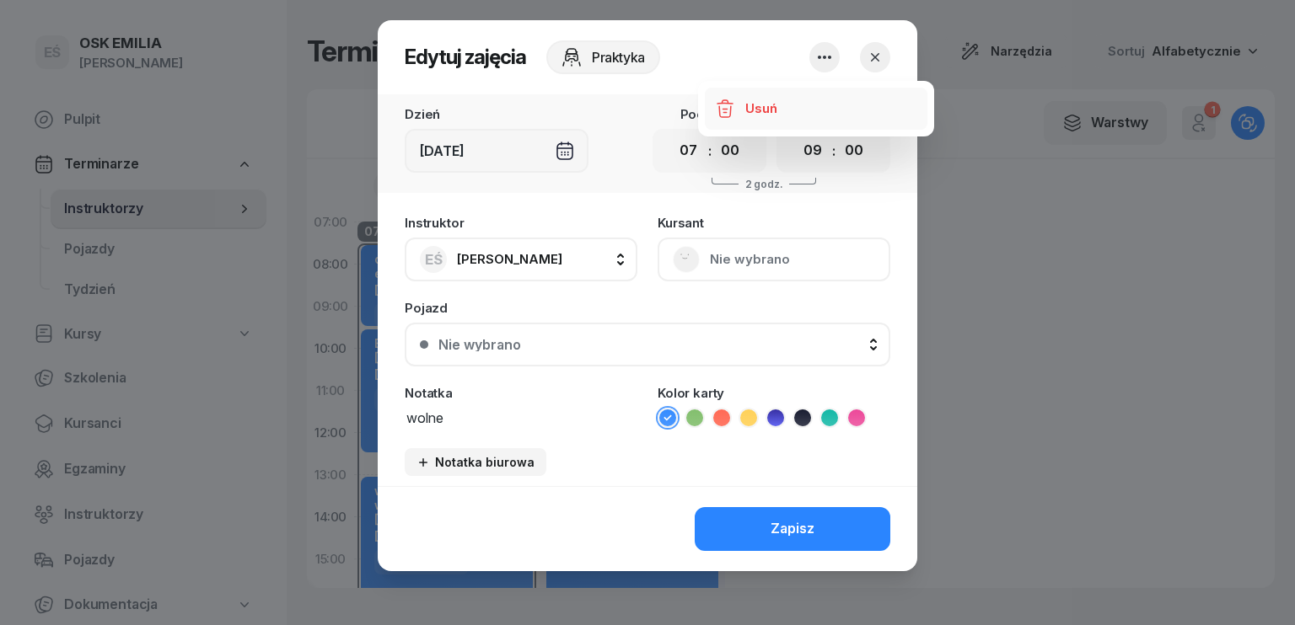
click at [765, 104] on div "Usuń" at bounding box center [760, 109] width 31 height 22
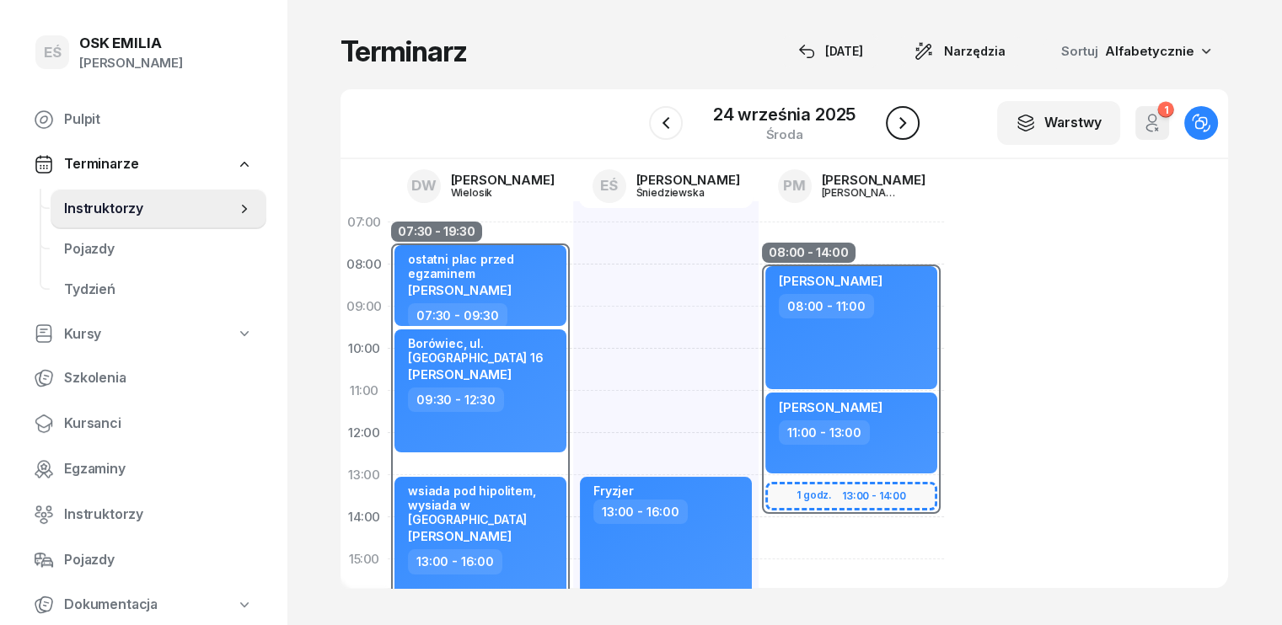
click at [899, 127] on icon "button" at bounding box center [902, 123] width 7 height 12
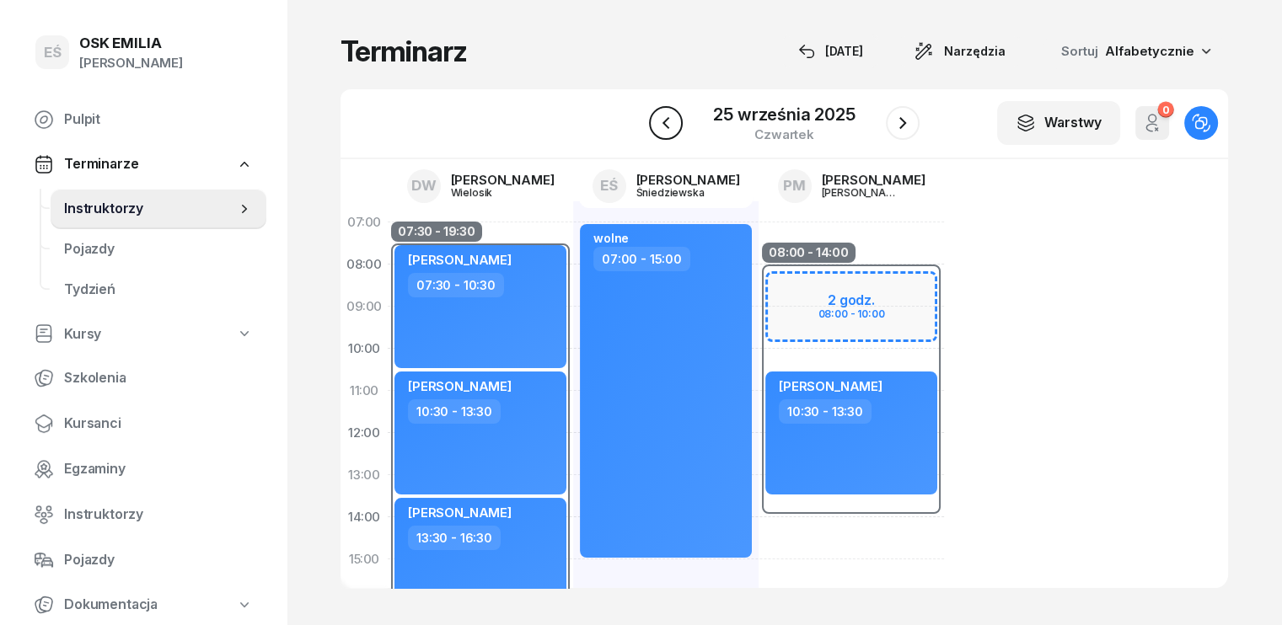
click at [679, 121] on button "button" at bounding box center [666, 123] width 34 height 34
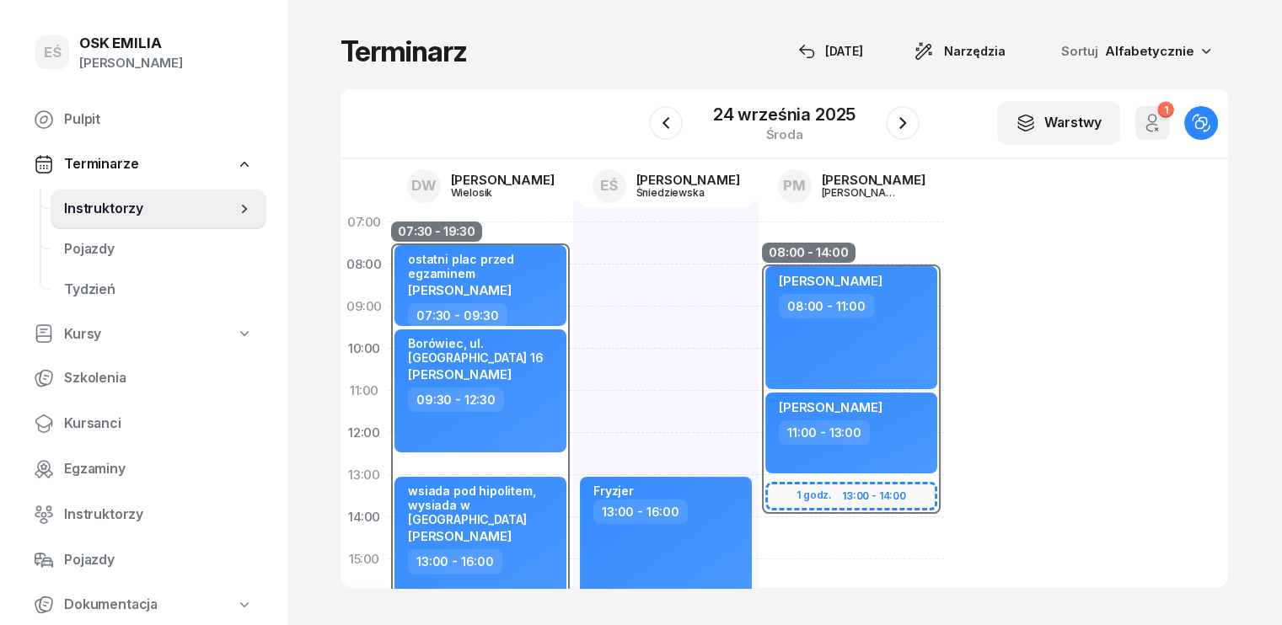
click at [709, 138] on div "[DATE]" at bounding box center [784, 123] width 271 height 48
click at [673, 122] on icon "button" at bounding box center [666, 123] width 20 height 20
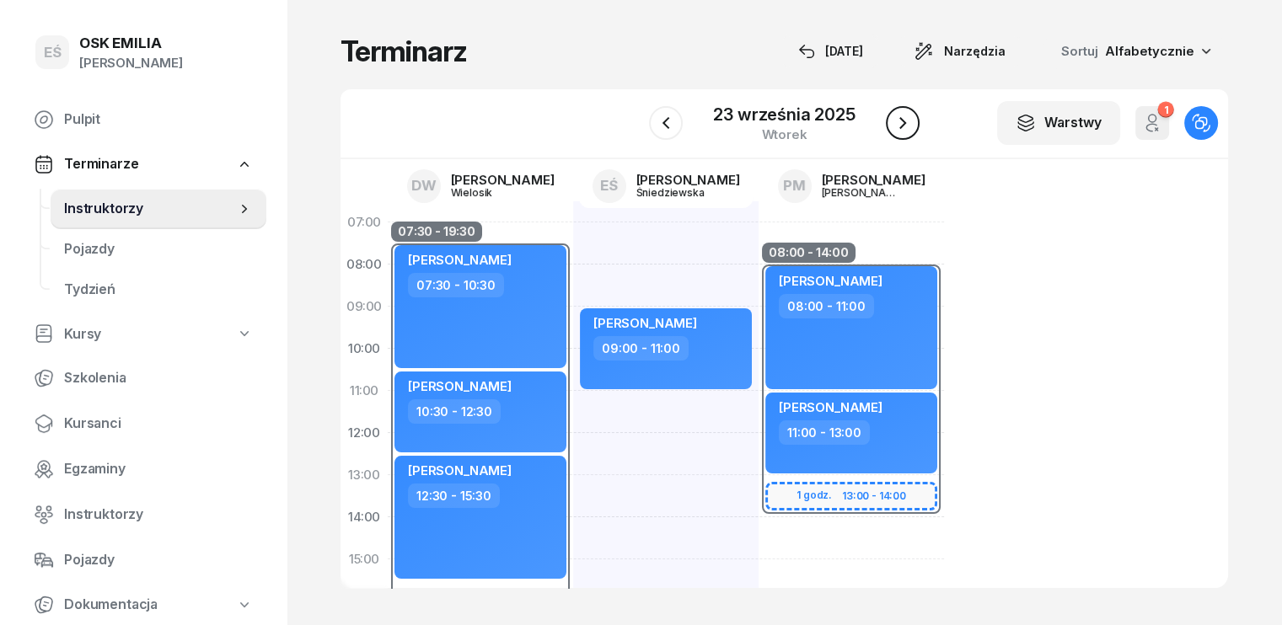
click at [900, 126] on icon "button" at bounding box center [902, 123] width 7 height 12
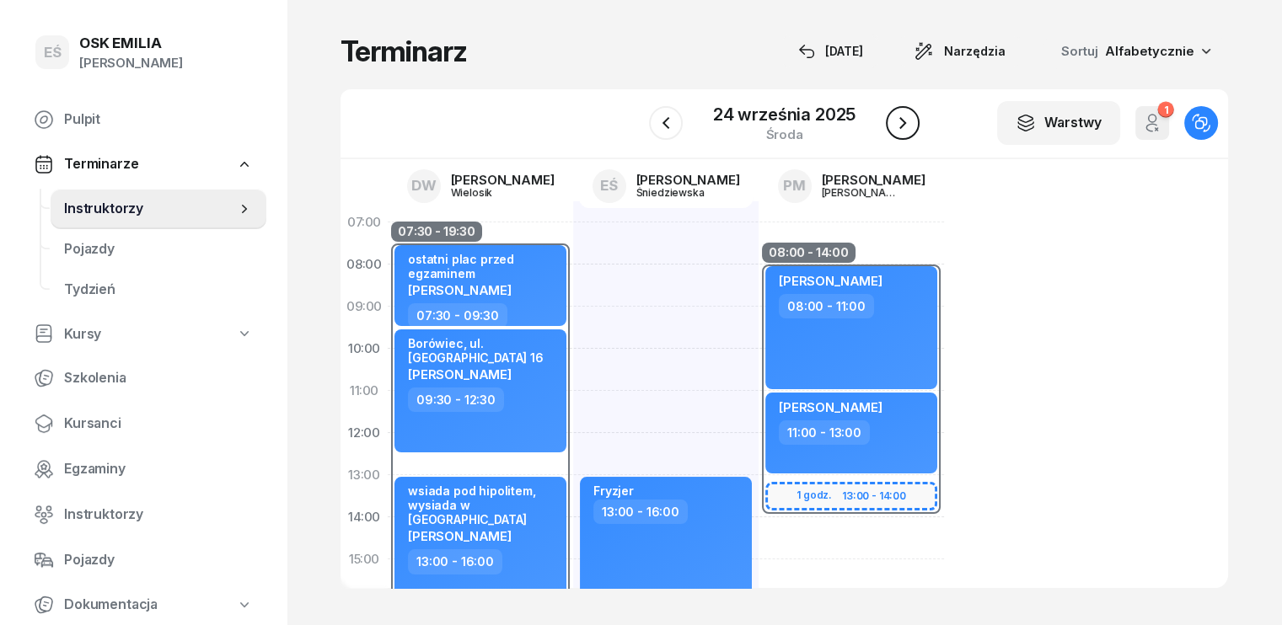
click at [900, 126] on icon "button" at bounding box center [902, 123] width 7 height 12
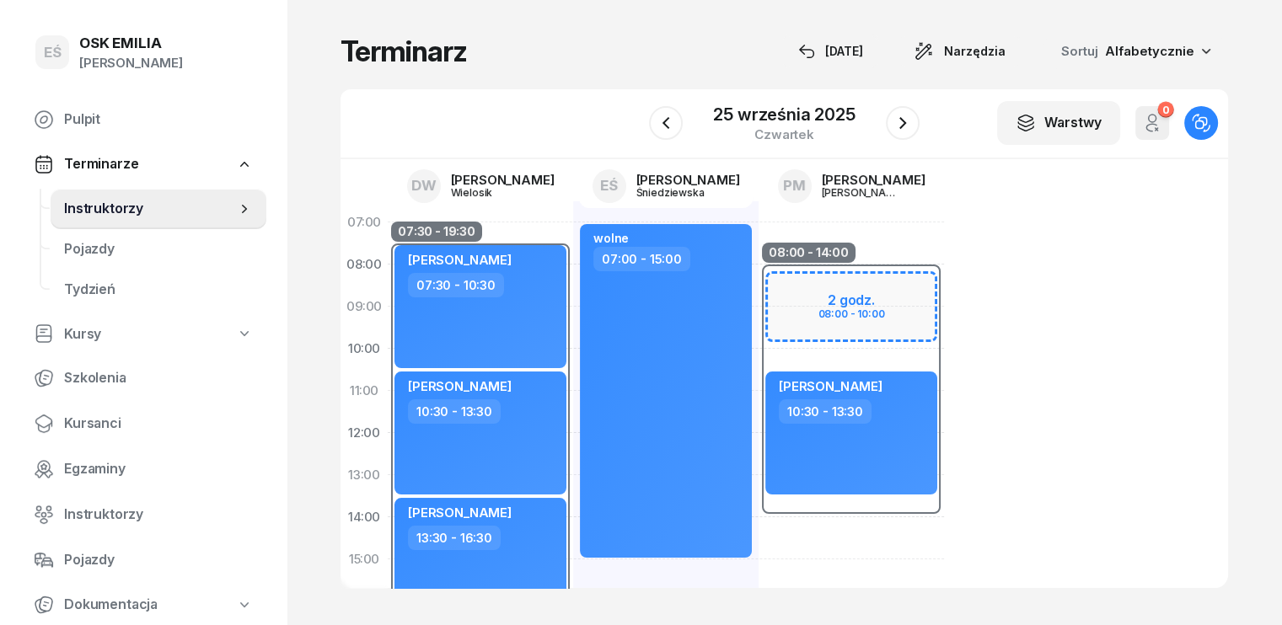
click at [759, 283] on div "08:00 - 14:00" at bounding box center [851, 391] width 185 height 253
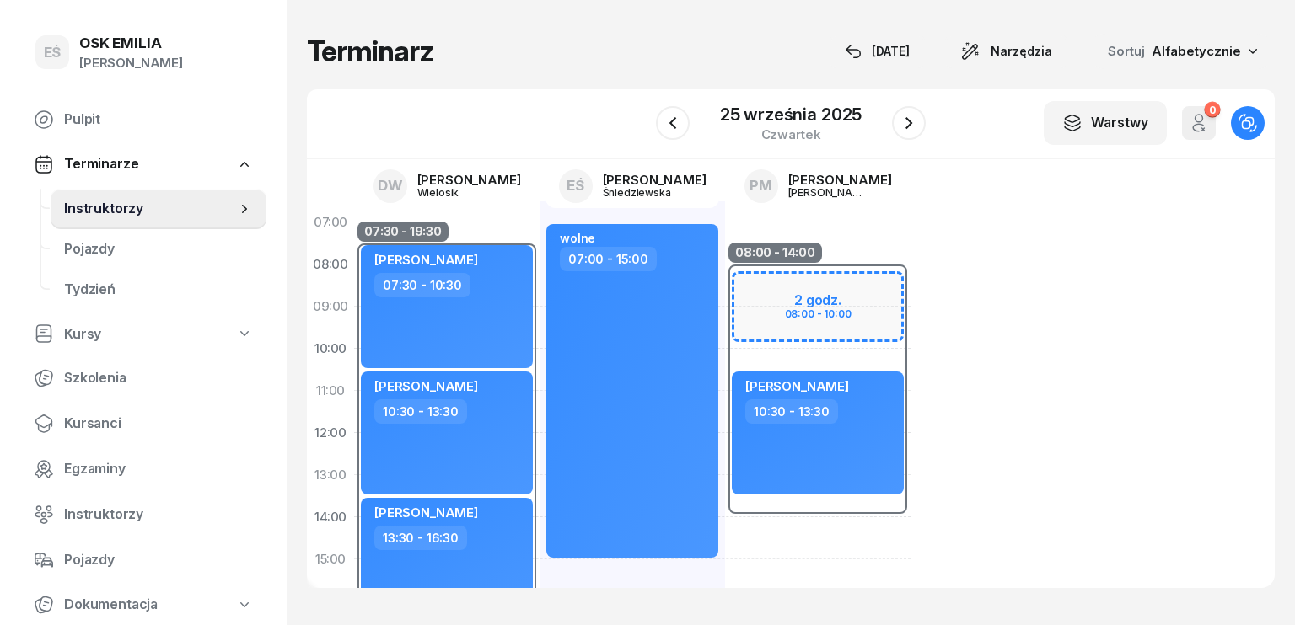
select select "08"
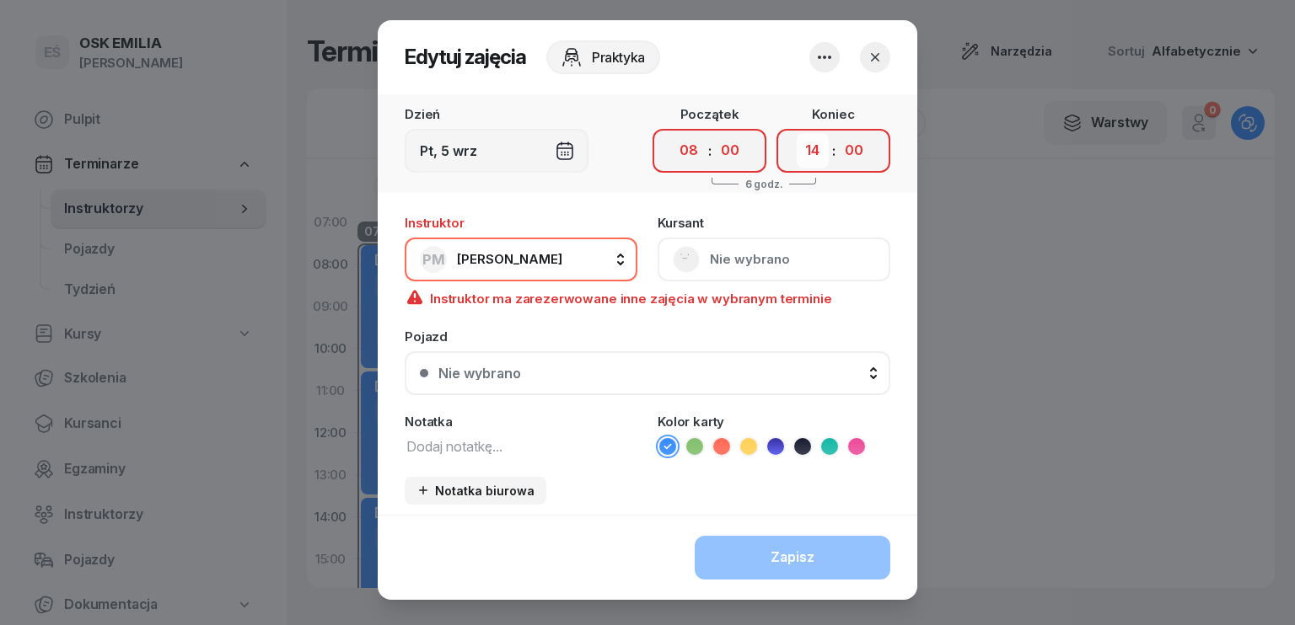
drag, startPoint x: 797, startPoint y: 154, endPoint x: 804, endPoint y: 164, distance: 11.5
click at [797, 154] on select "00 01 02 03 04 05 06 07 08 09 10 11 12 13 14 15 16 17 18 19 20 21 22 23" at bounding box center [813, 150] width 32 height 35
select select "10"
click at [797, 133] on select "00 01 02 03 04 05 06 07 08 09 10 11 12 13 14 15 16 17 18 19 20 21 22 23" at bounding box center [813, 150] width 32 height 35
click at [882, 50] on button "button" at bounding box center [875, 57] width 30 height 30
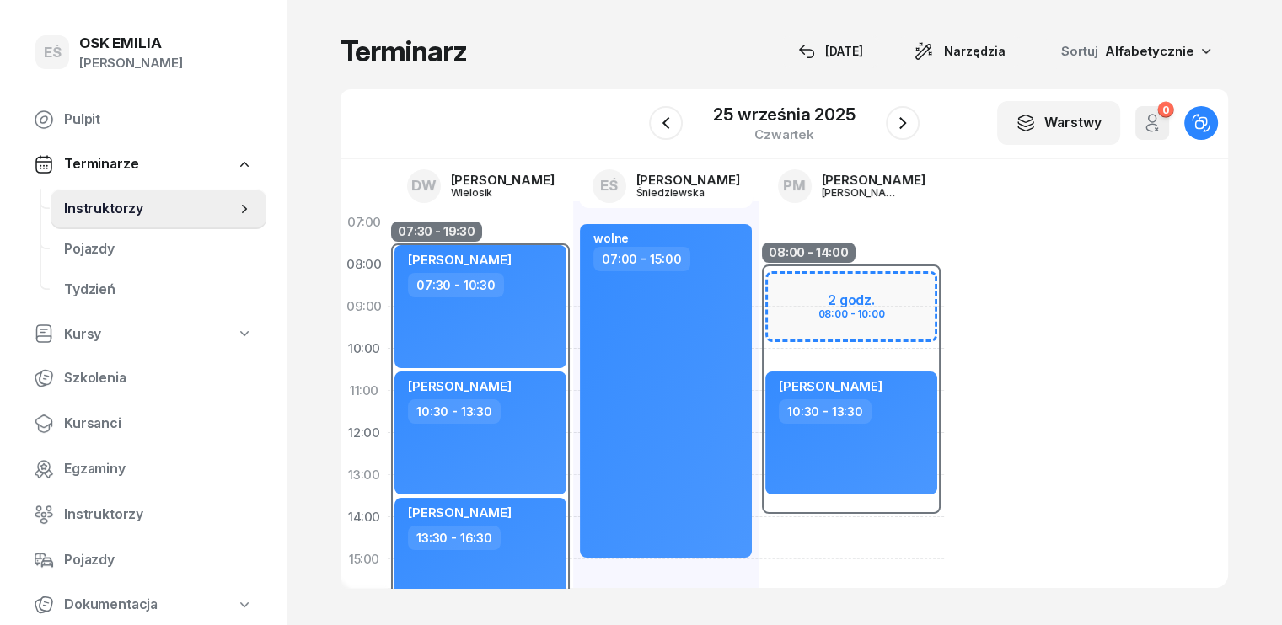
click at [847, 244] on div "08:00 - 14:00 2 godz. 08:00 - 10:00 [PERSON_NAME] 10:30 - 13:30" at bounding box center [851, 580] width 185 height 759
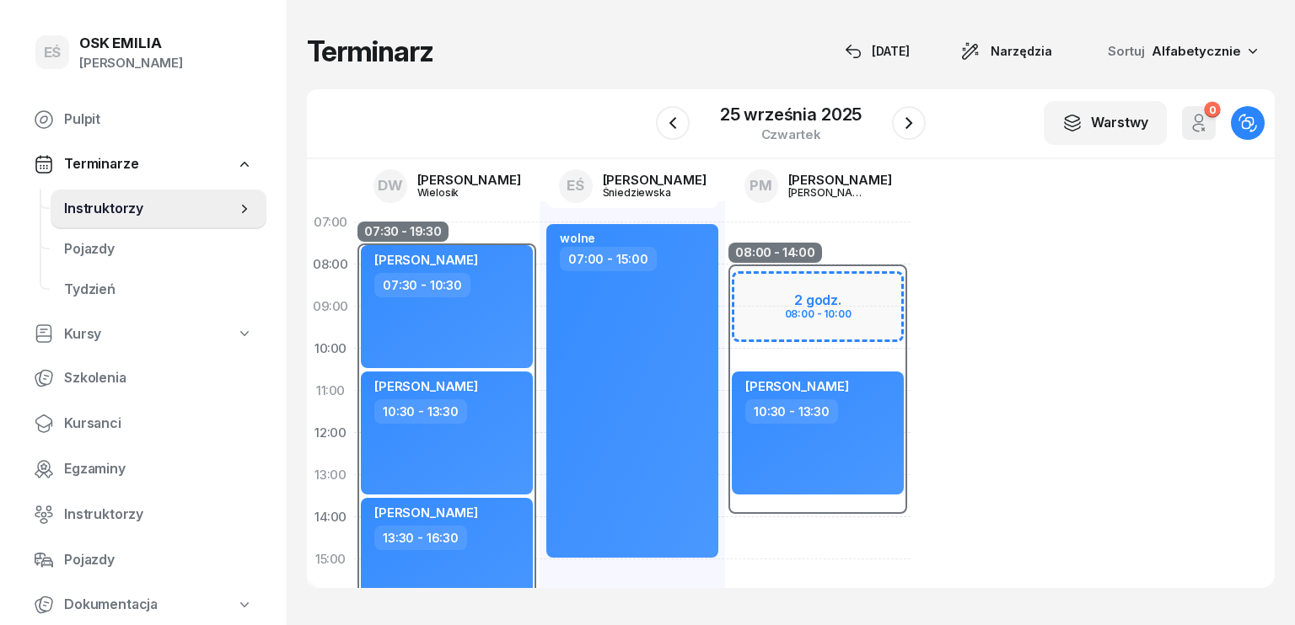
select select "07"
select select "09"
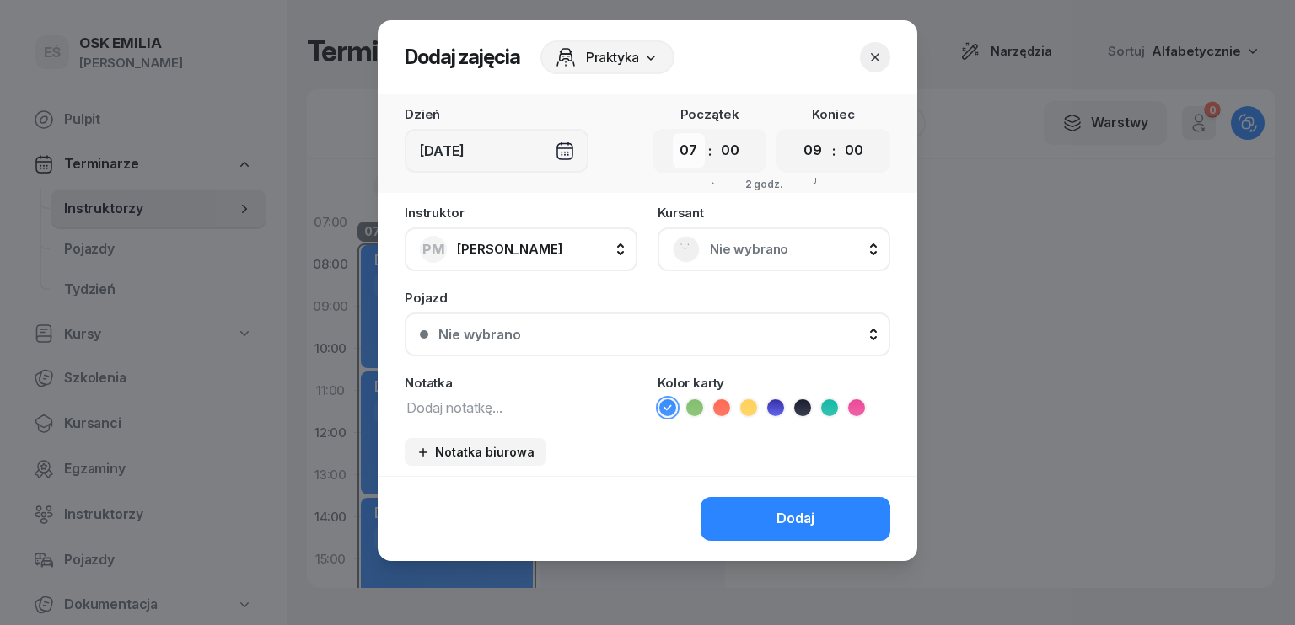
click at [695, 158] on select "00 01 02 03 04 05 06 07 08 09 10 11 12 13 14 15 16 17 18 19 20 21 22 23" at bounding box center [689, 150] width 32 height 35
select select "08"
click at [673, 133] on select "00 01 02 03 04 05 06 07 08 09 10 11 12 13 14 15 16 17 18 19 20 21 22 23" at bounding box center [689, 150] width 32 height 35
click at [823, 152] on select "00 01 02 03 04 05 06 07 08 09 10 11 12 13 14 15 16 17 18 19 20 21 22 23" at bounding box center [813, 150] width 32 height 35
select select "10"
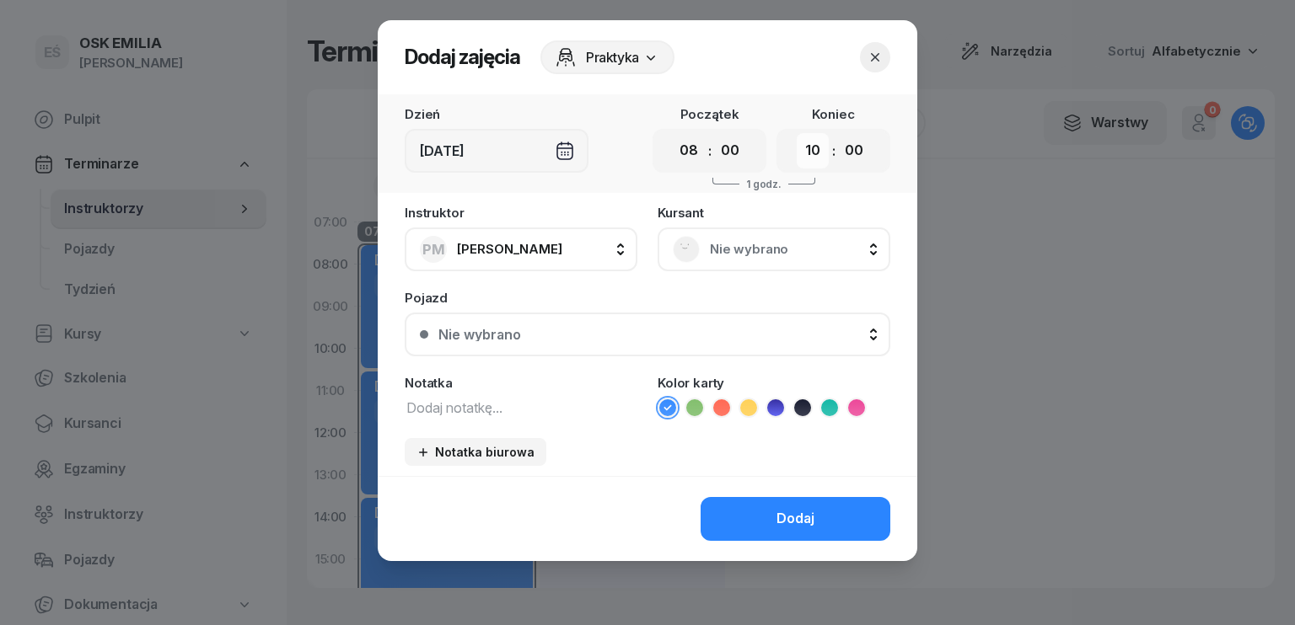
click at [797, 133] on select "00 01 02 03 04 05 06 07 08 09 10 11 12 13 14 15 16 17 18 19 20 21 22 23" at bounding box center [813, 150] width 32 height 35
click at [727, 232] on div "Nie wybrano" at bounding box center [773, 250] width 233 height 44
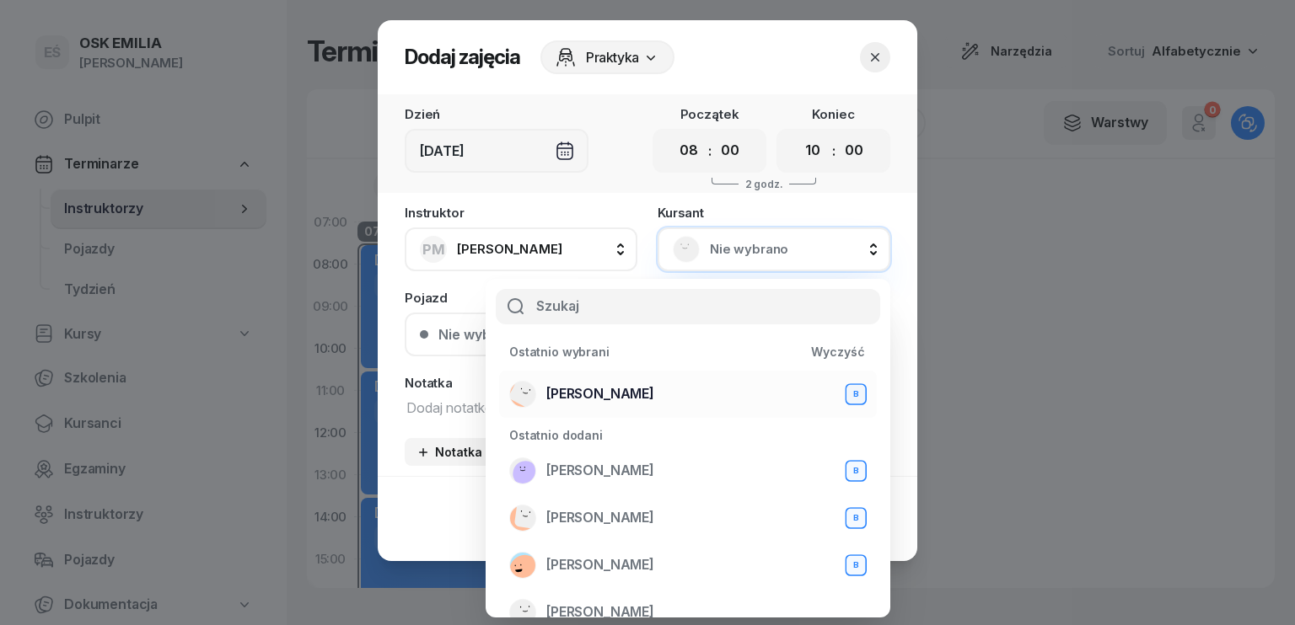
click at [620, 389] on span "[PERSON_NAME]" at bounding box center [600, 395] width 108 height 22
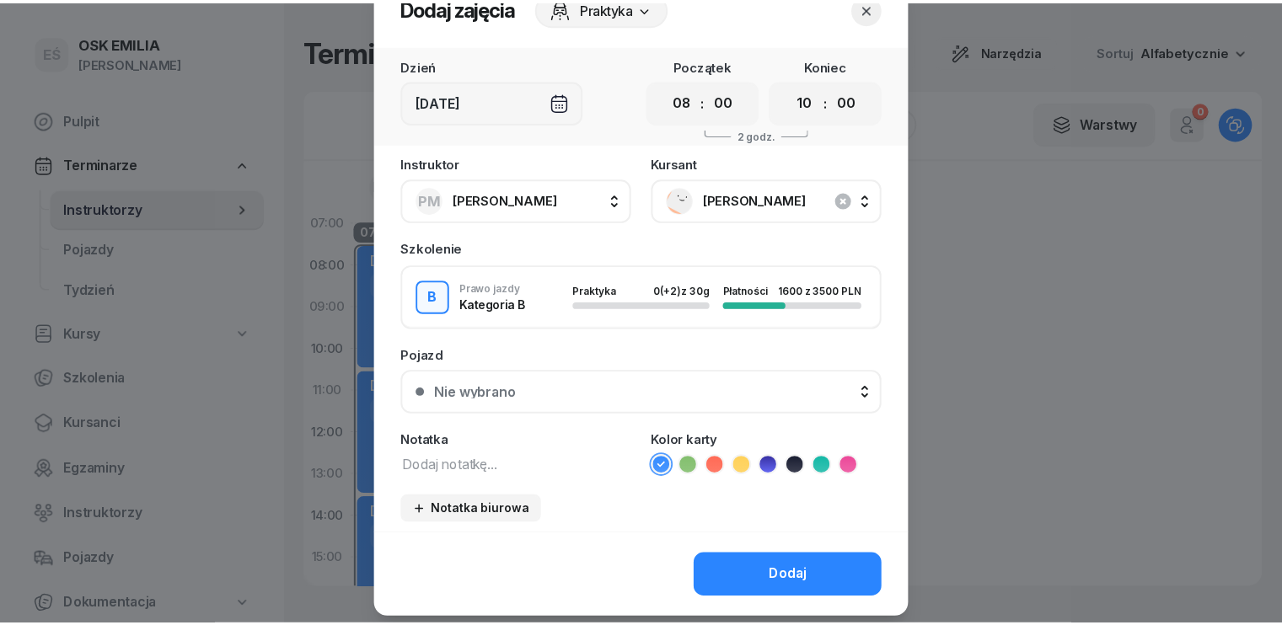
scroll to position [94, 0]
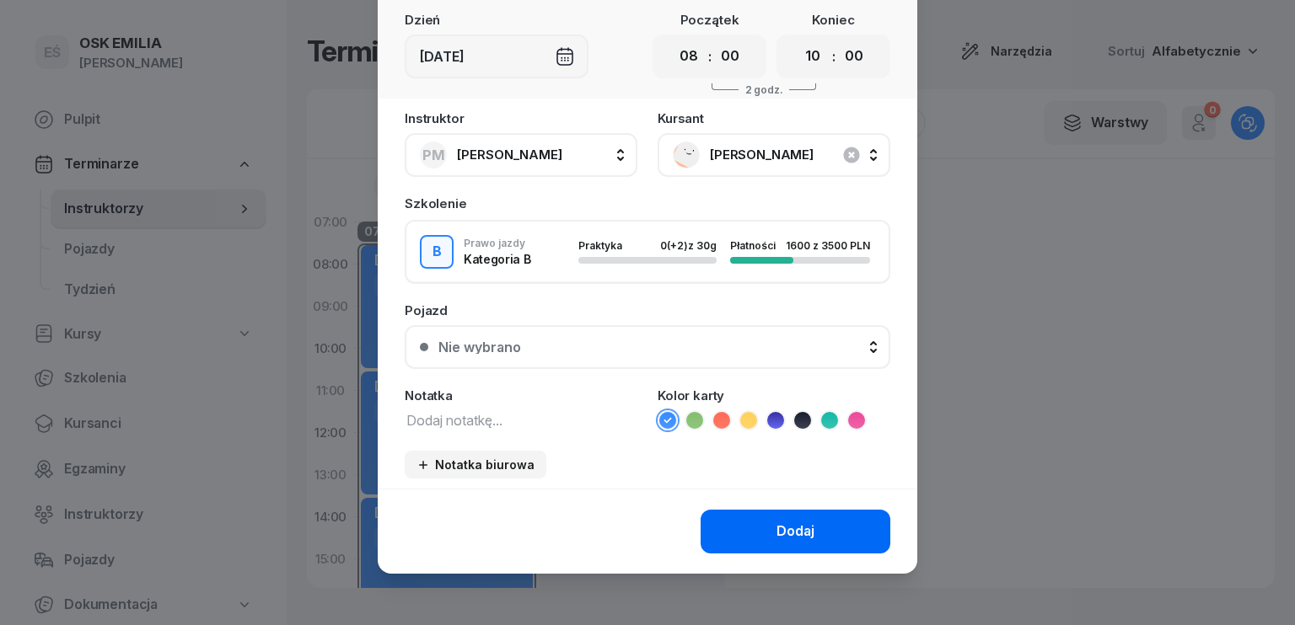
click at [776, 532] on div "Dodaj" at bounding box center [795, 532] width 38 height 22
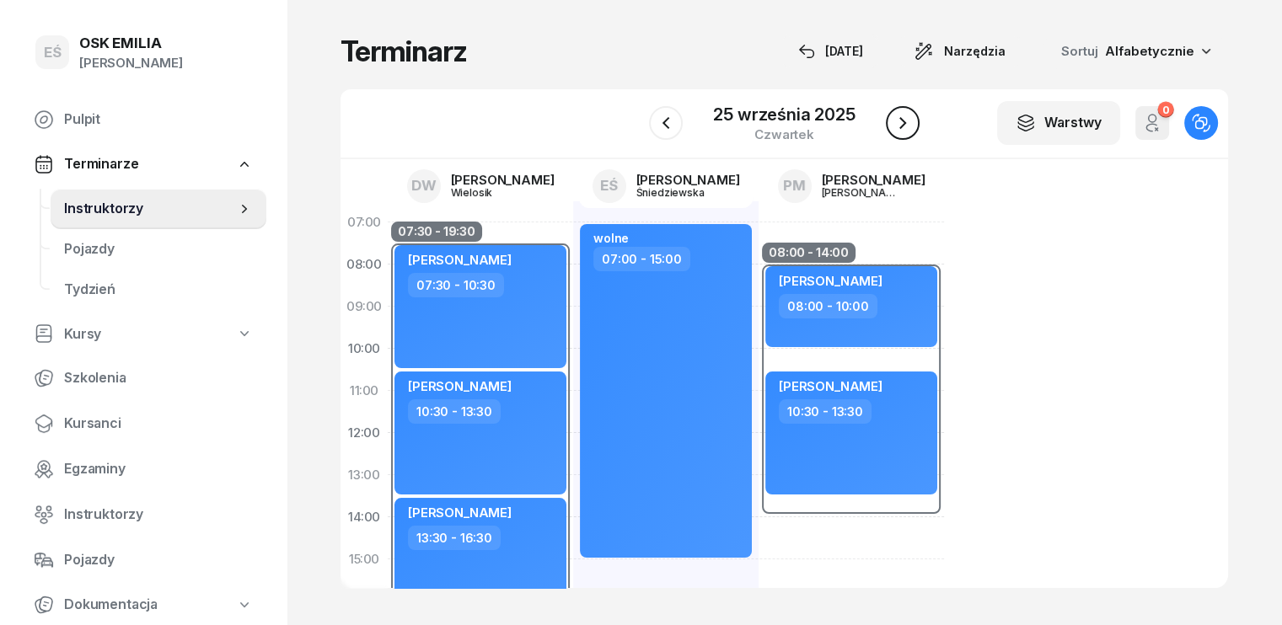
click at [897, 128] on icon "button" at bounding box center [903, 123] width 20 height 20
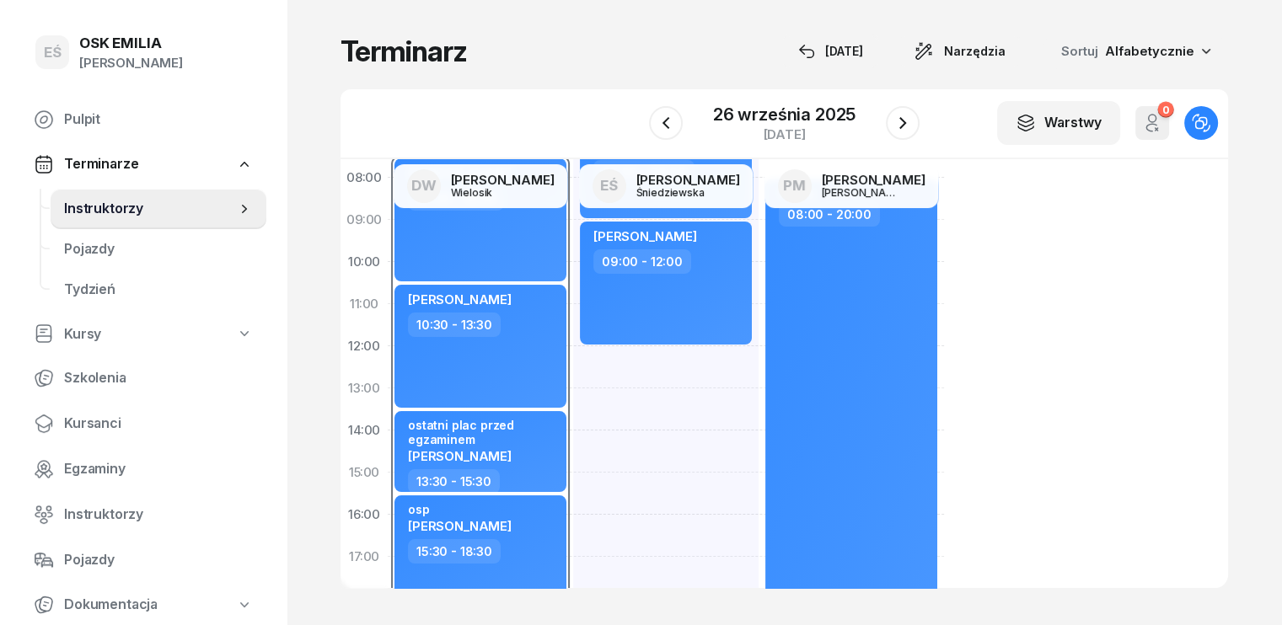
scroll to position [337, 0]
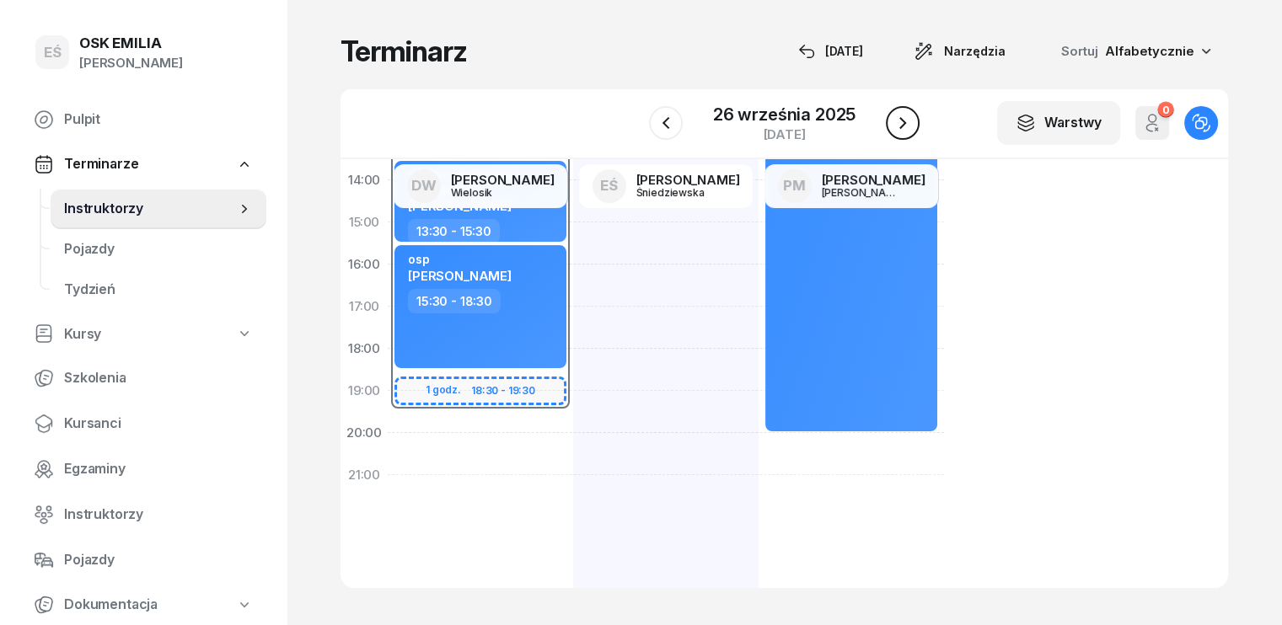
click at [907, 124] on icon "button" at bounding box center [903, 123] width 20 height 20
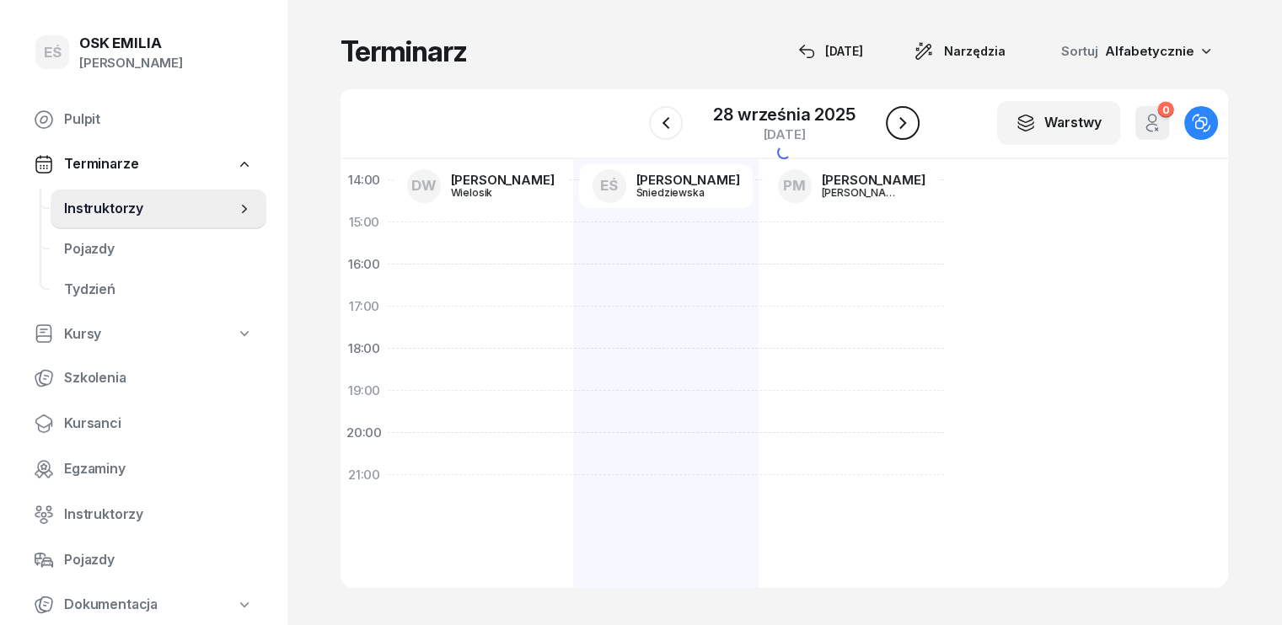
click at [907, 124] on icon "button" at bounding box center [903, 123] width 20 height 20
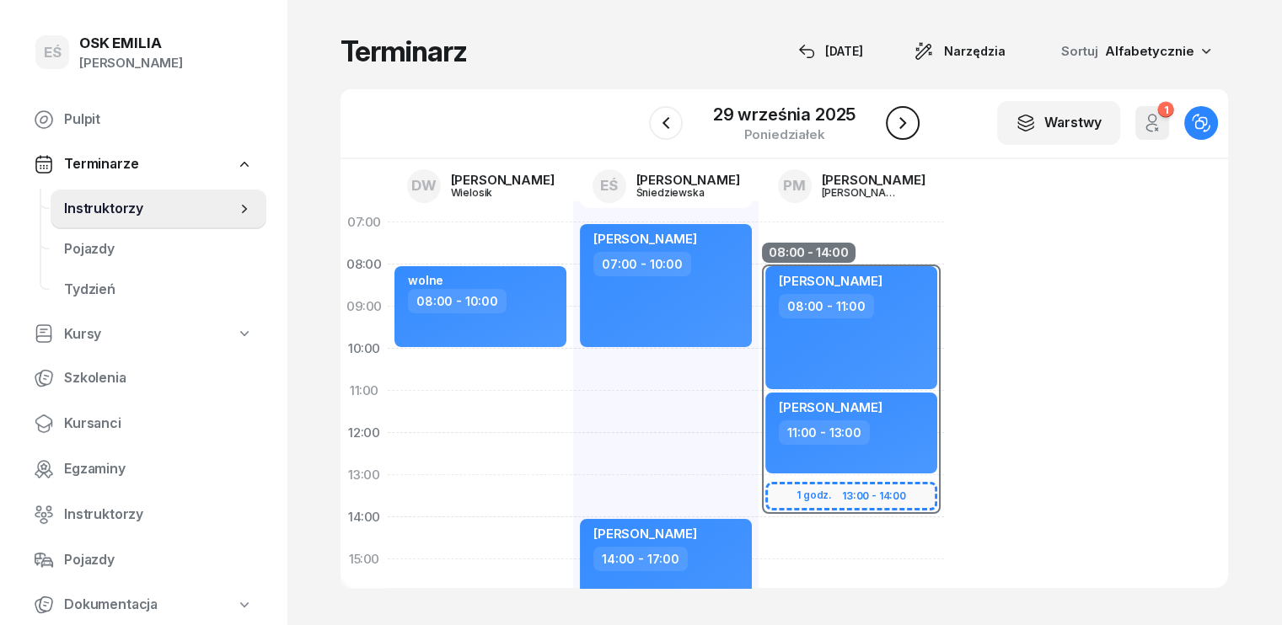
click at [899, 114] on icon "button" at bounding box center [903, 123] width 20 height 20
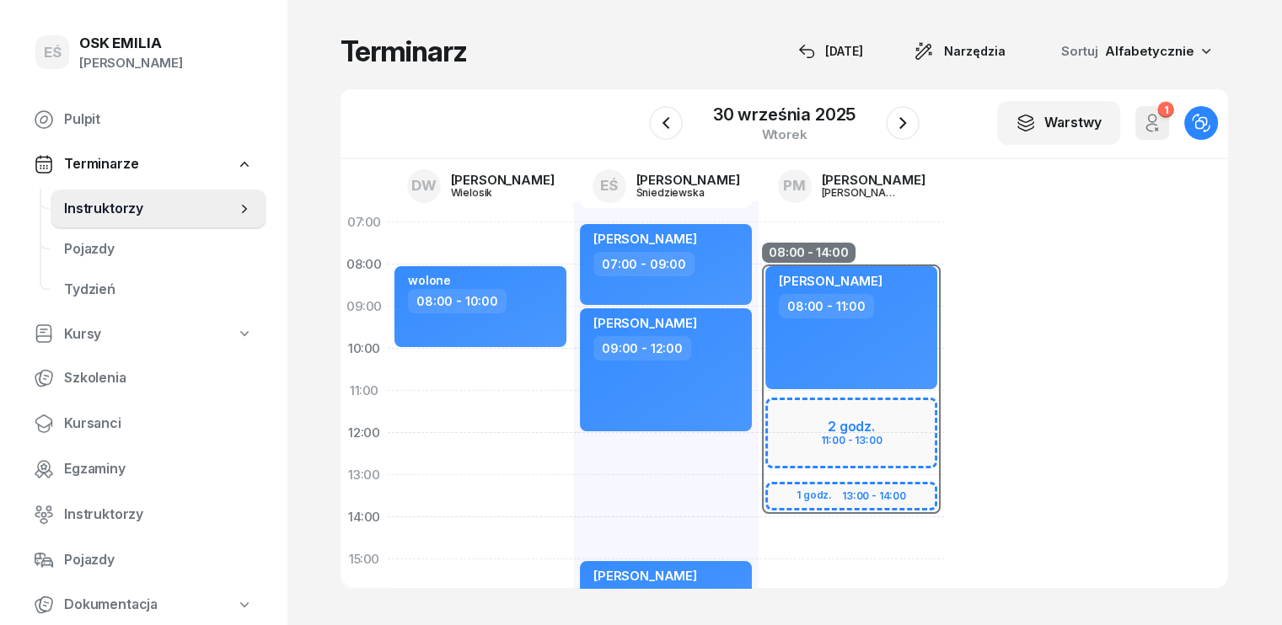
click at [759, 535] on div "08:00 - 14:00 2 godz. 11:00 - 13:00 1 godz. 13:00 - 14:00 [PERSON_NAME] 08:00 -…" at bounding box center [851, 580] width 185 height 759
select select "14"
select select "30"
select select "16"
select select "30"
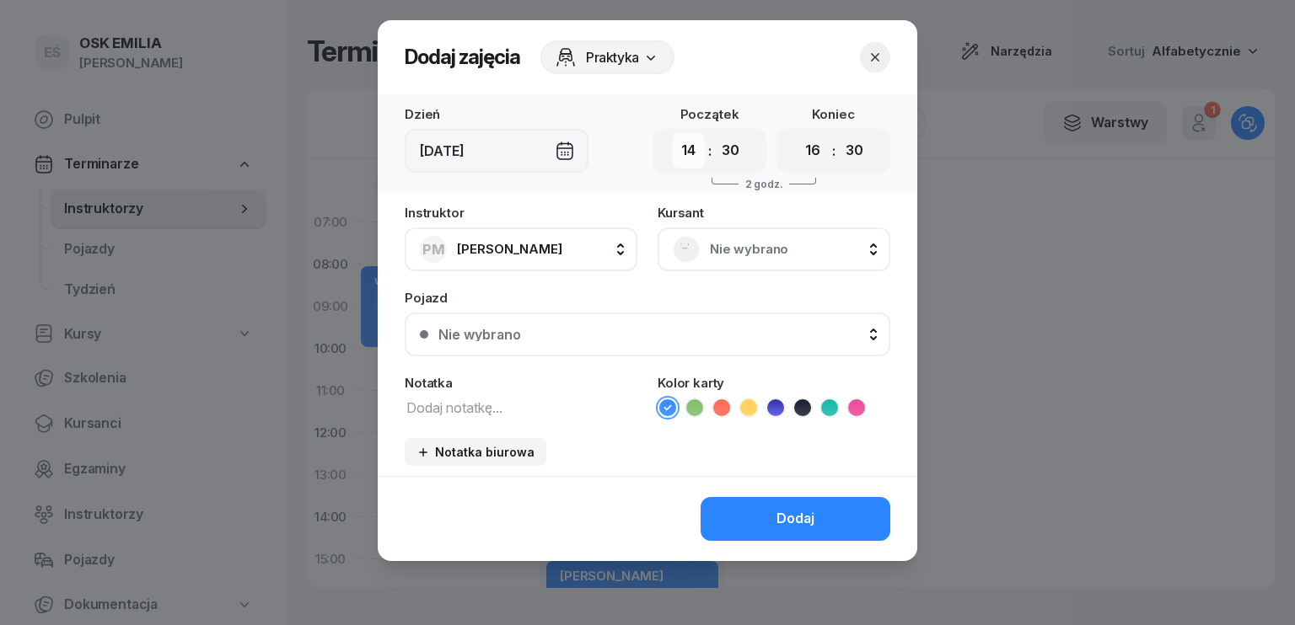
click at [692, 147] on select "00 01 02 03 04 05 06 07 08 09 10 11 12 13 14 15 16 17 18 19 20 21 22 23" at bounding box center [689, 150] width 32 height 35
select select "11"
click at [673, 133] on select "00 01 02 03 04 05 06 07 08 09 10 11 12 13 14 15 16 17 18 19 20 21 22 23" at bounding box center [689, 150] width 32 height 35
click at [732, 148] on select "00 05 10 15 20 25 30 35 40 45 50 55" at bounding box center [730, 150] width 32 height 35
select select "00"
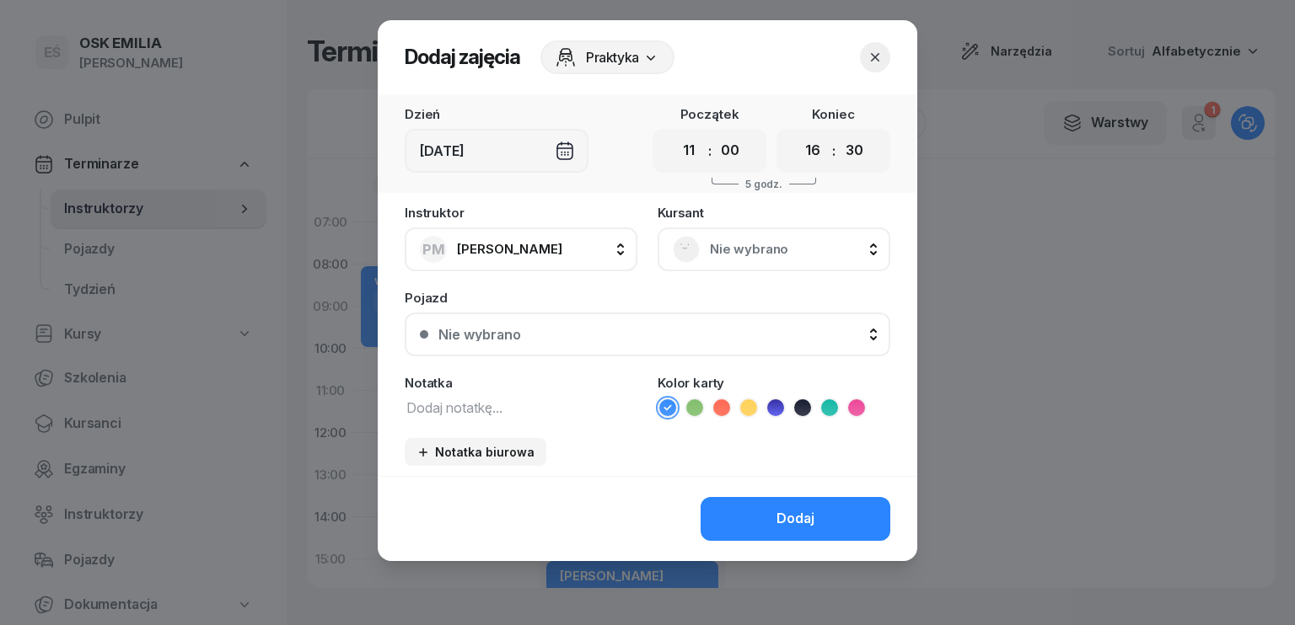
click at [714, 133] on select "00 05 10 15 20 25 30 35 40 45 50 55" at bounding box center [730, 150] width 32 height 35
click at [824, 146] on select "00 01 02 03 04 05 06 07 08 09 10 11 12 13 14 15 16 17 18 19 20 21 22 23" at bounding box center [813, 150] width 32 height 35
select select "13"
click at [797, 133] on select "00 01 02 03 04 05 06 07 08 09 10 11 12 13 14 15 16 17 18 19 20 21 22 23" at bounding box center [813, 150] width 32 height 35
click at [860, 152] on select "00 05 10 15 20 25 30 35 40 45 50 55" at bounding box center [854, 150] width 32 height 35
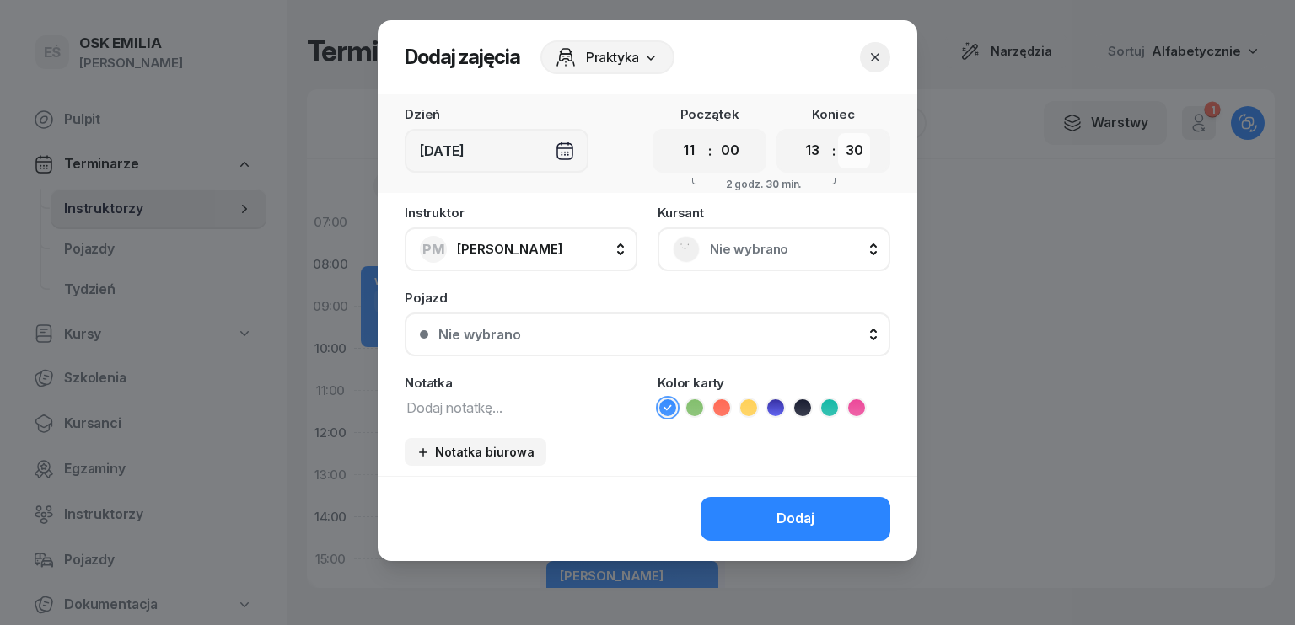
click at [838, 133] on select "00 05 10 15 20 25 30 35 40 45 50 55" at bounding box center [854, 150] width 32 height 35
click at [782, 255] on span "Nie wybrano" at bounding box center [792, 250] width 165 height 22
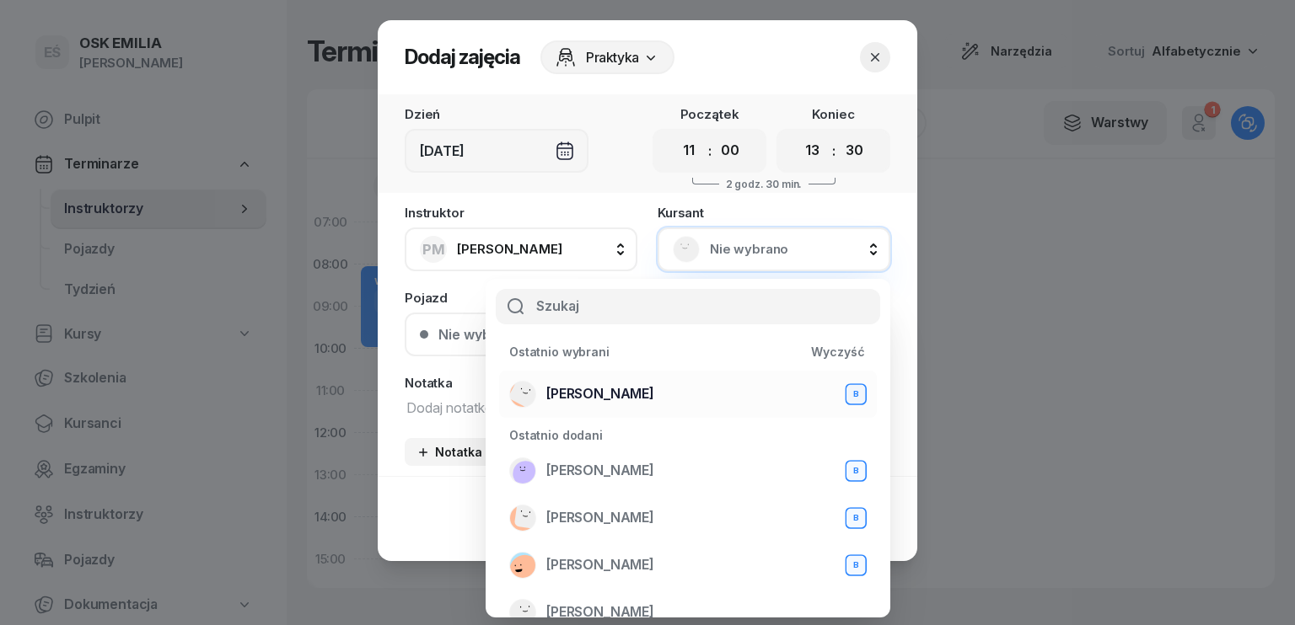
click at [622, 391] on span "[PERSON_NAME]" at bounding box center [600, 395] width 108 height 22
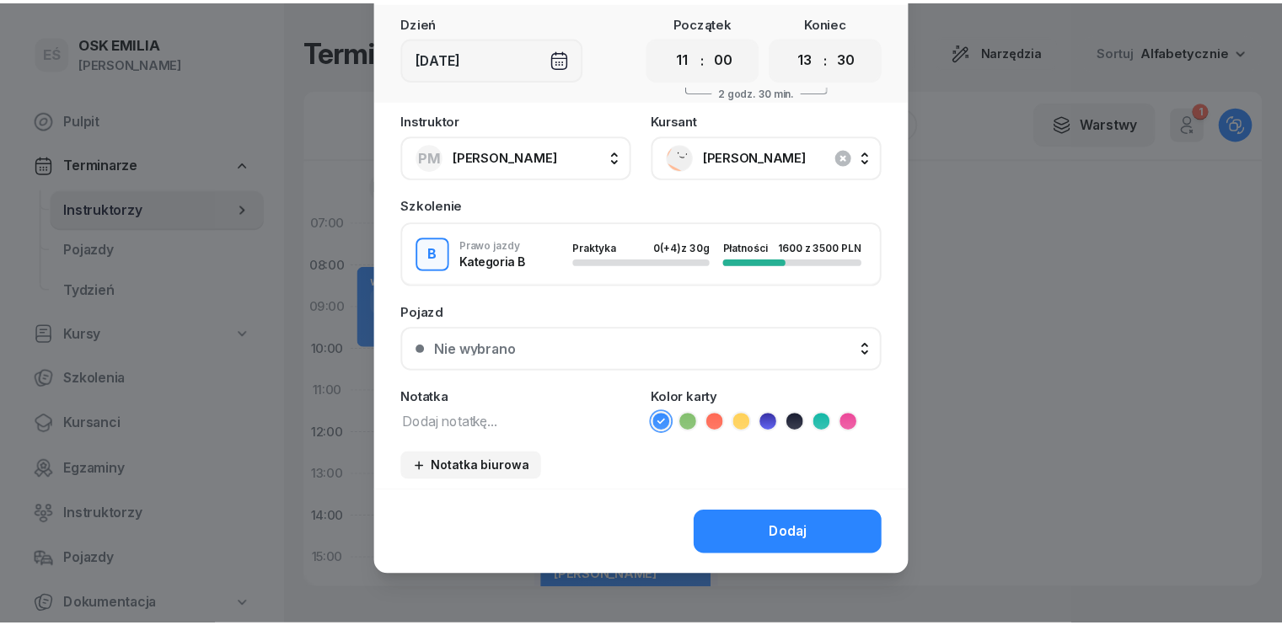
scroll to position [94, 0]
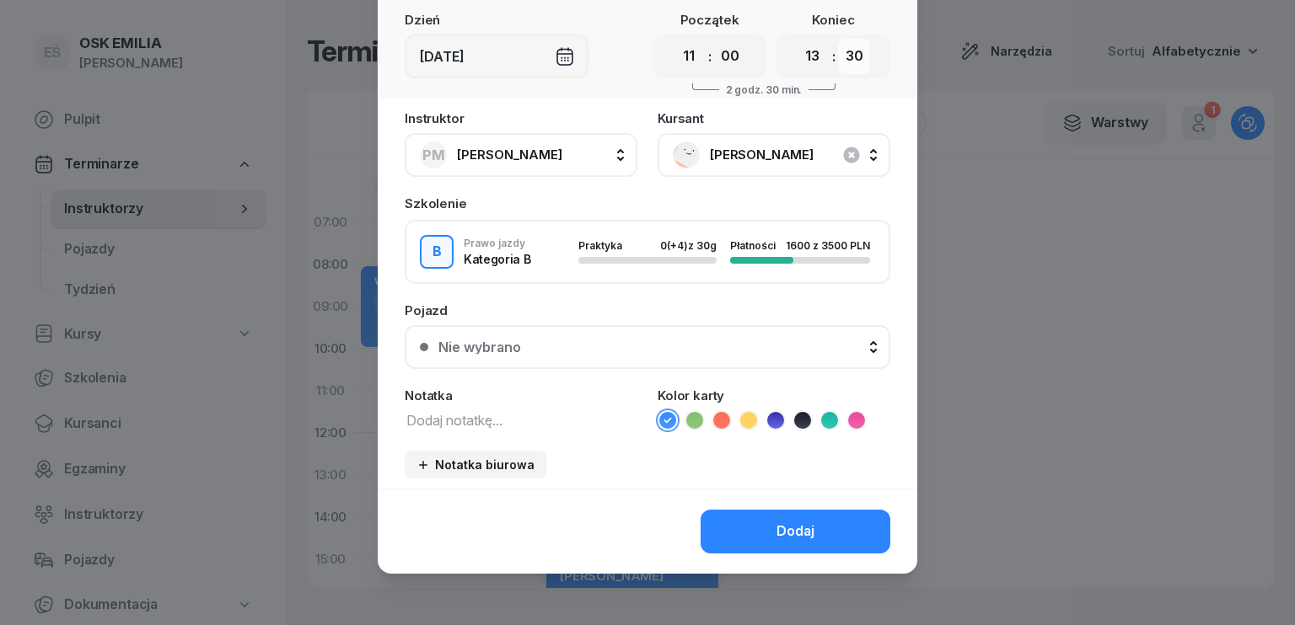
click at [856, 59] on select "00 05 10 15 20 25 30 35 40 45 50 55" at bounding box center [854, 56] width 32 height 35
select select "00"
click at [838, 39] on select "00 05 10 15 20 25 30 35 40 45 50 55" at bounding box center [854, 56] width 32 height 35
click at [778, 532] on div "Dodaj" at bounding box center [795, 532] width 38 height 22
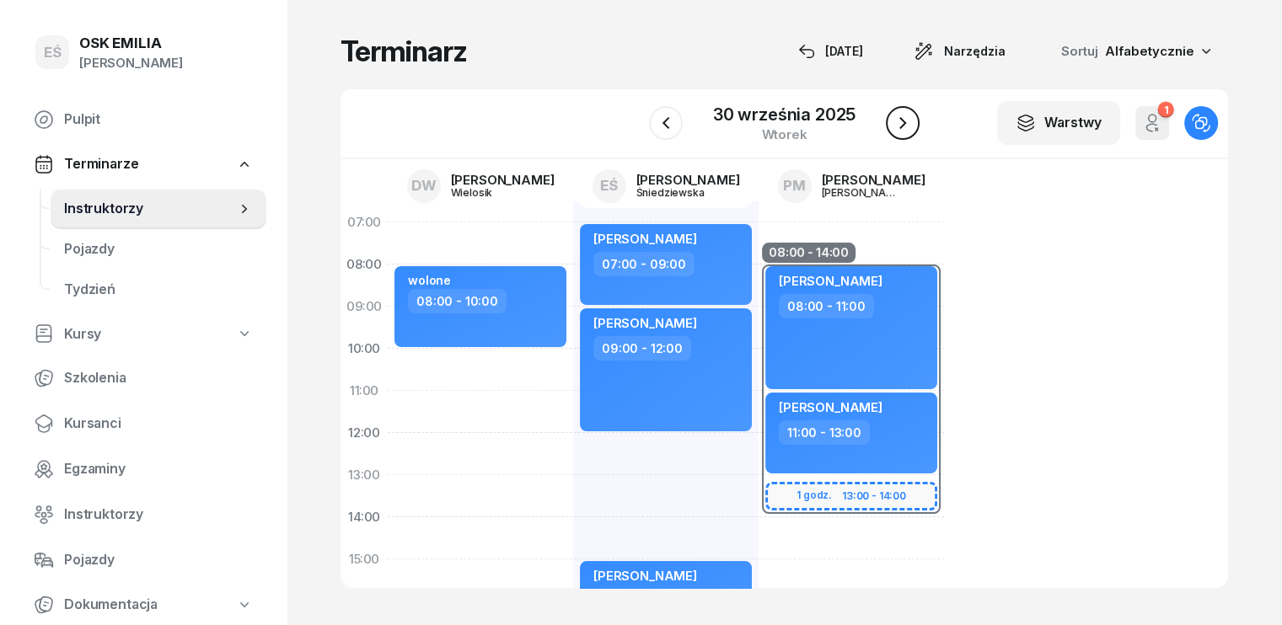
click at [904, 124] on icon "button" at bounding box center [902, 123] width 7 height 12
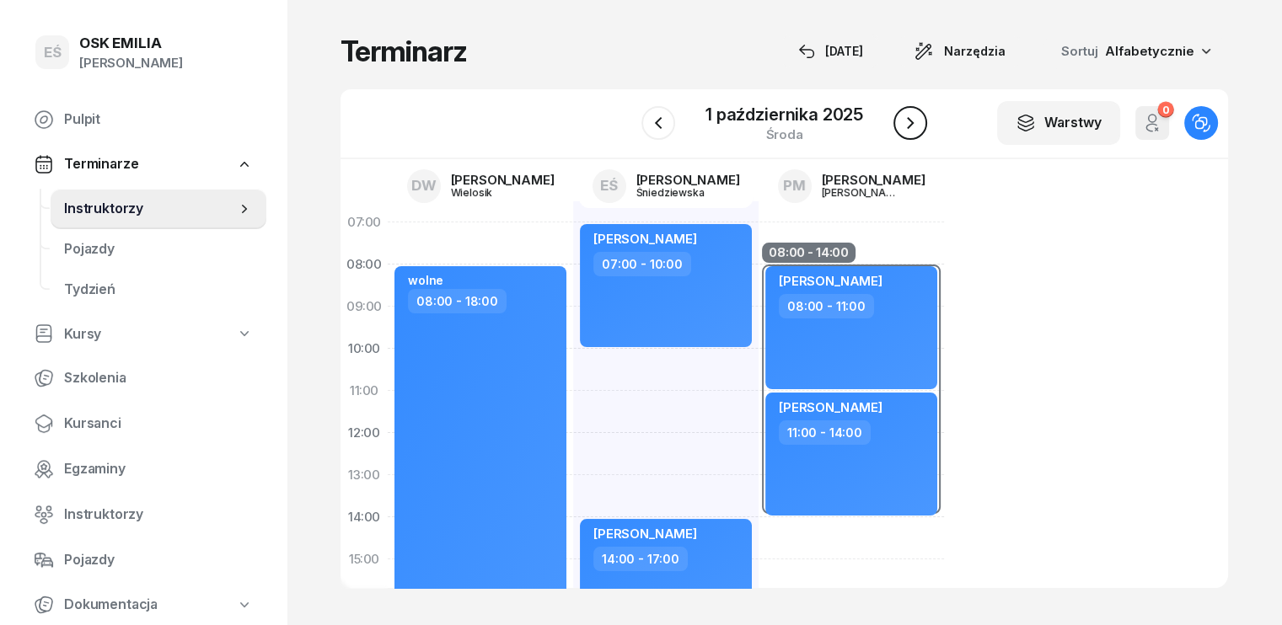
click at [904, 124] on icon "button" at bounding box center [910, 123] width 20 height 20
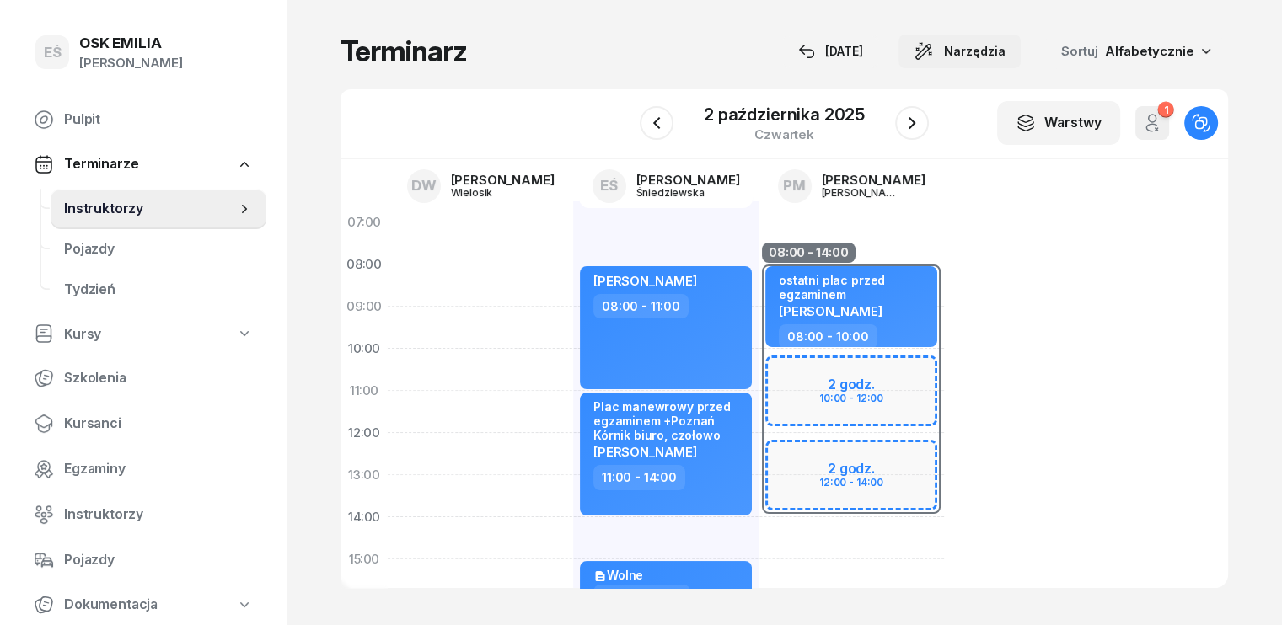
click at [1006, 48] on span "Narzędzia" at bounding box center [975, 51] width 62 height 20
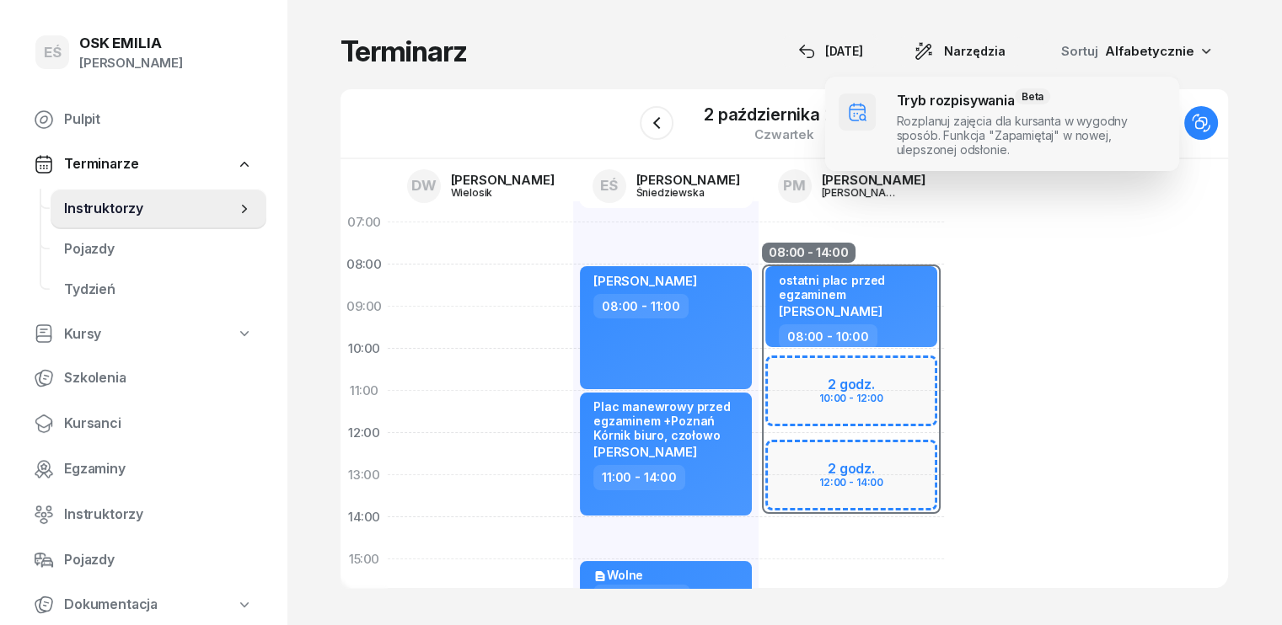
click at [946, 127] on span at bounding box center [1002, 124] width 354 height 94
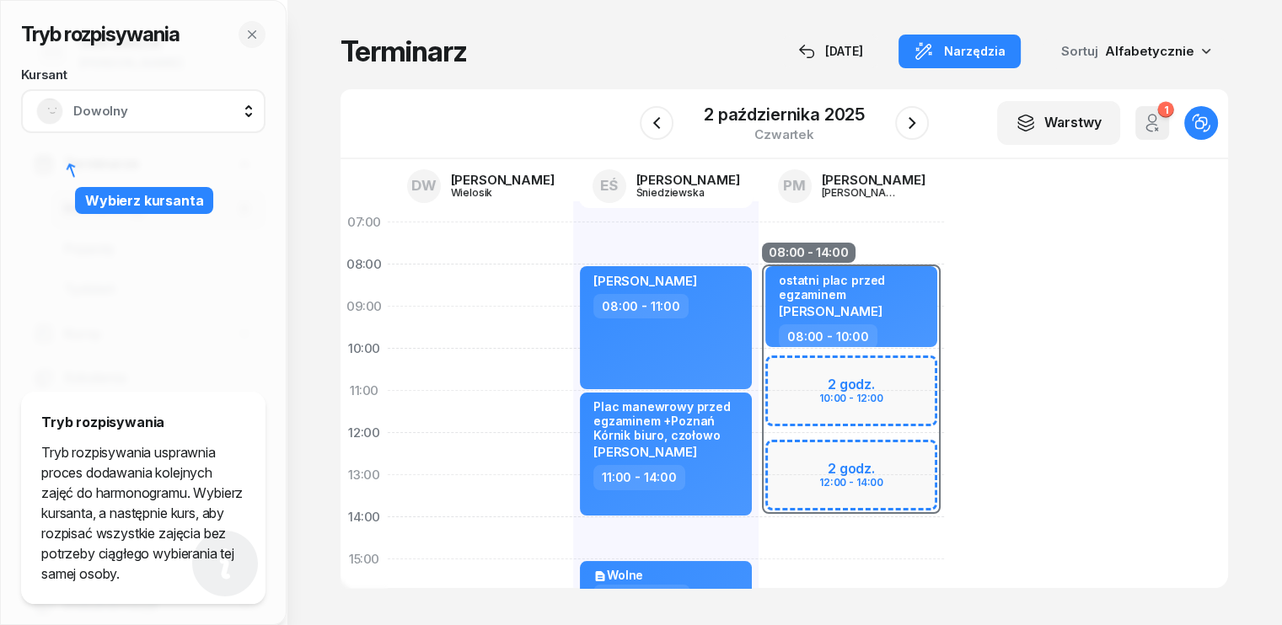
click at [153, 119] on span "Dowolny" at bounding box center [161, 111] width 177 height 22
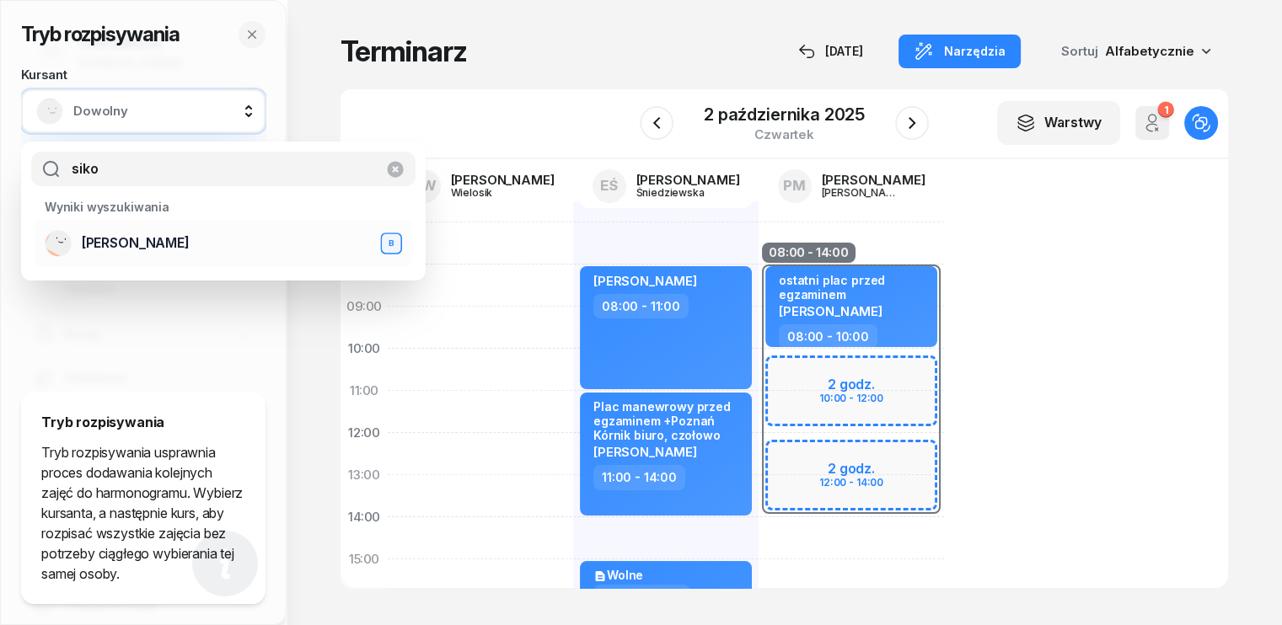
type input "siko"
click at [111, 246] on span "[PERSON_NAME]" at bounding box center [136, 244] width 108 height 22
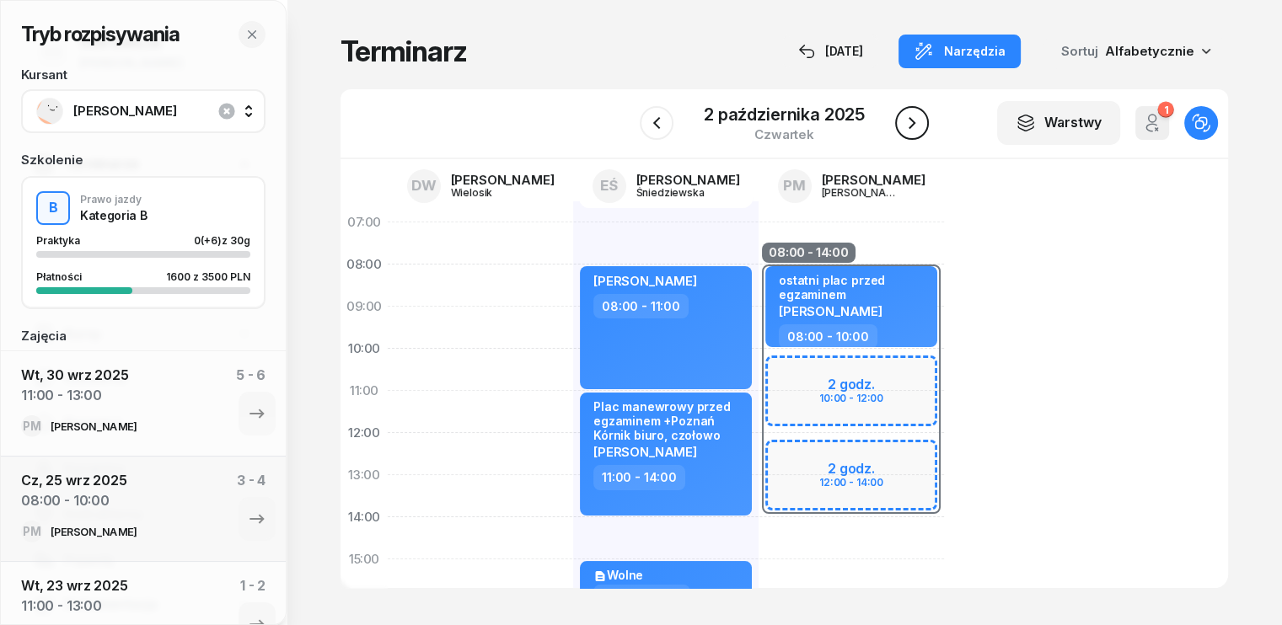
click at [915, 121] on icon "button" at bounding box center [912, 123] width 20 height 20
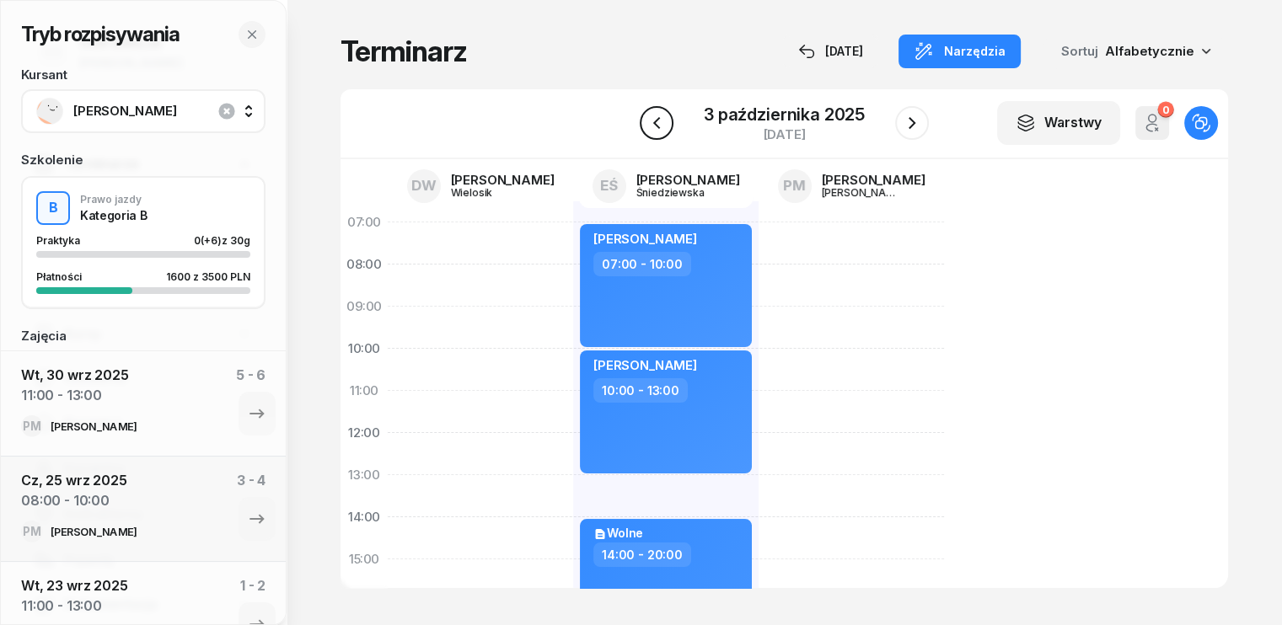
click at [651, 117] on icon "button" at bounding box center [657, 123] width 20 height 20
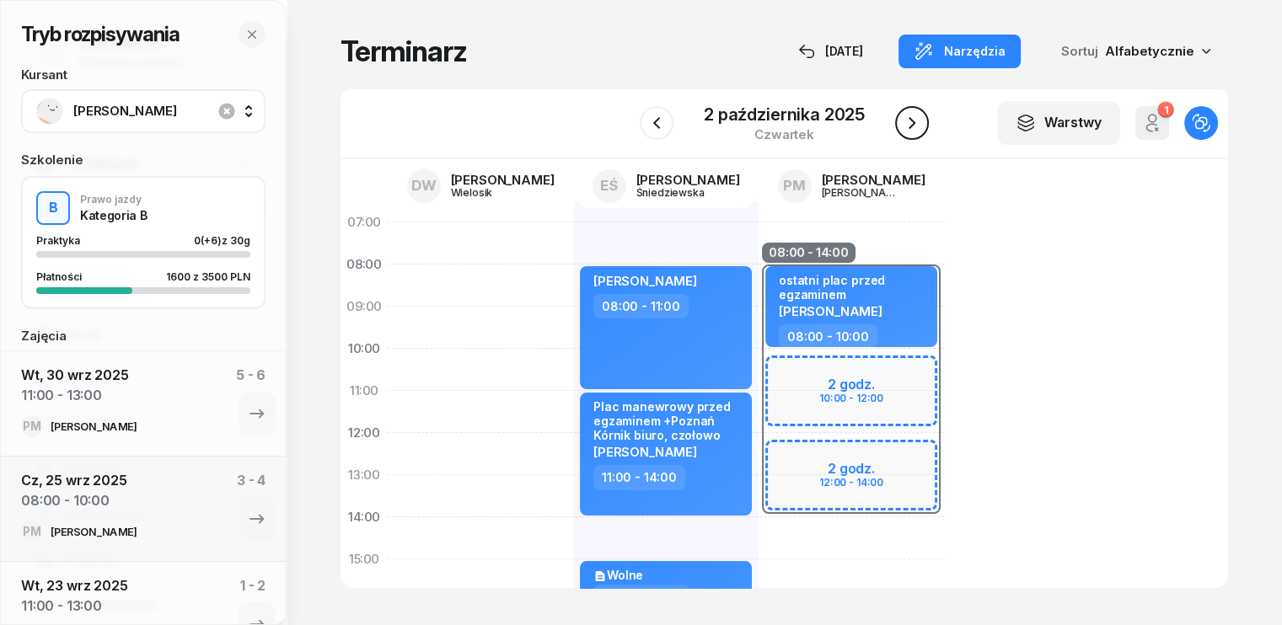
click at [909, 121] on icon "button" at bounding box center [912, 123] width 20 height 20
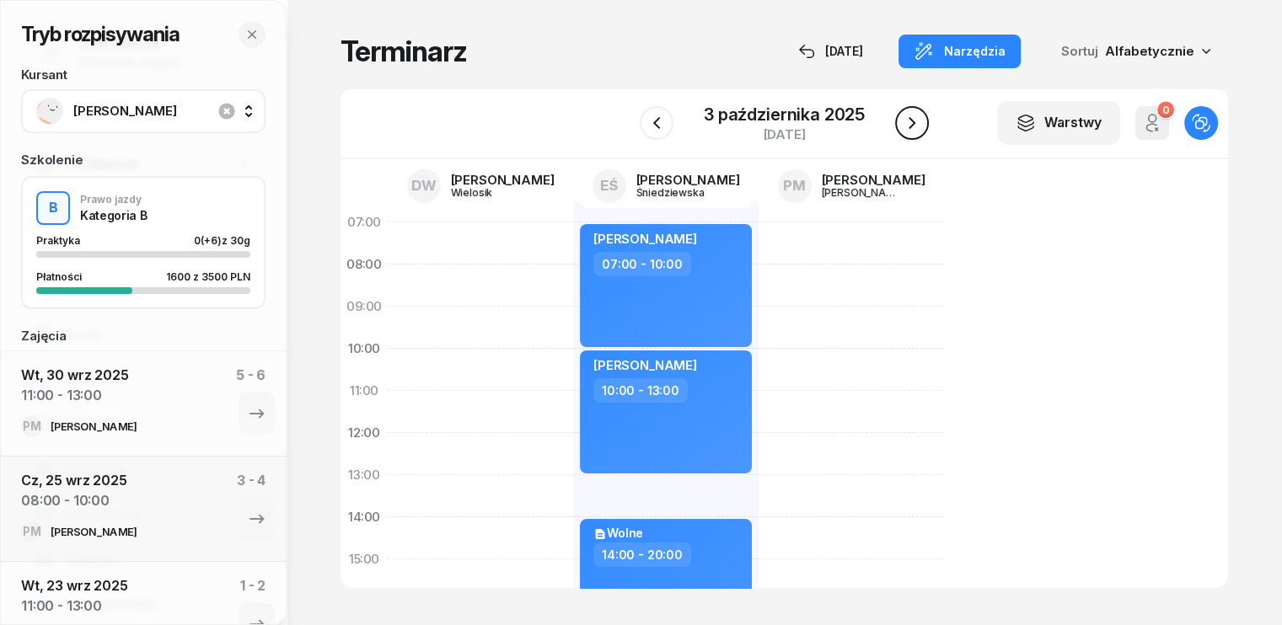
click at [909, 121] on icon "button" at bounding box center [912, 123] width 20 height 20
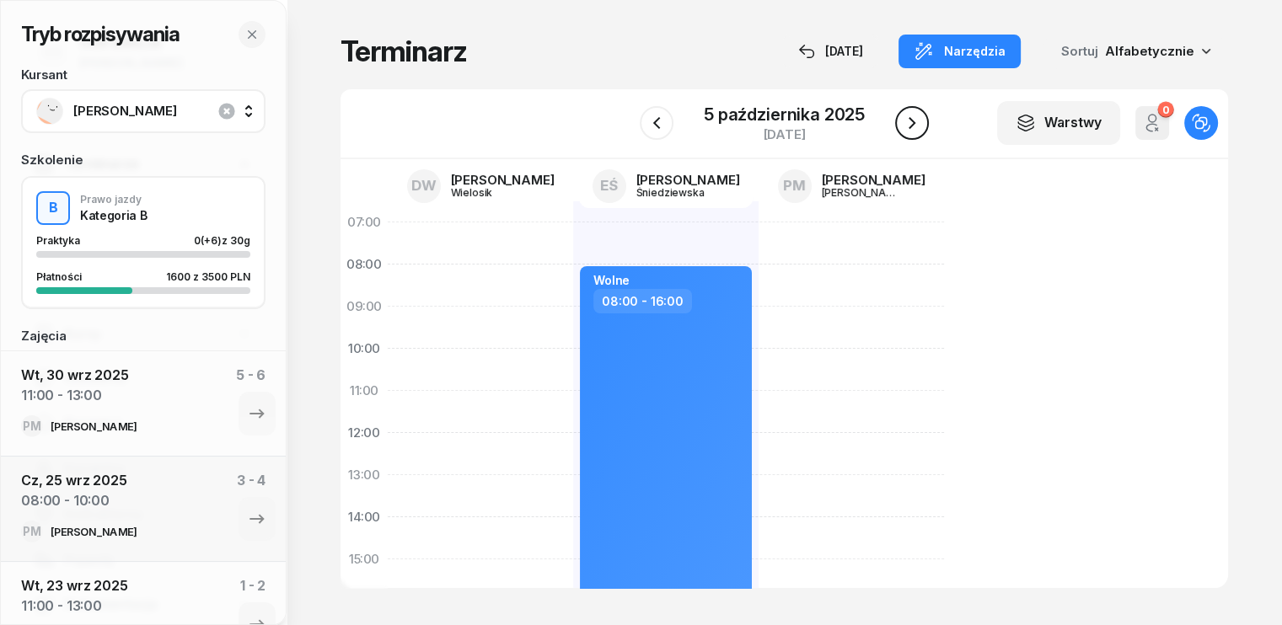
click at [909, 121] on icon "button" at bounding box center [912, 123] width 20 height 20
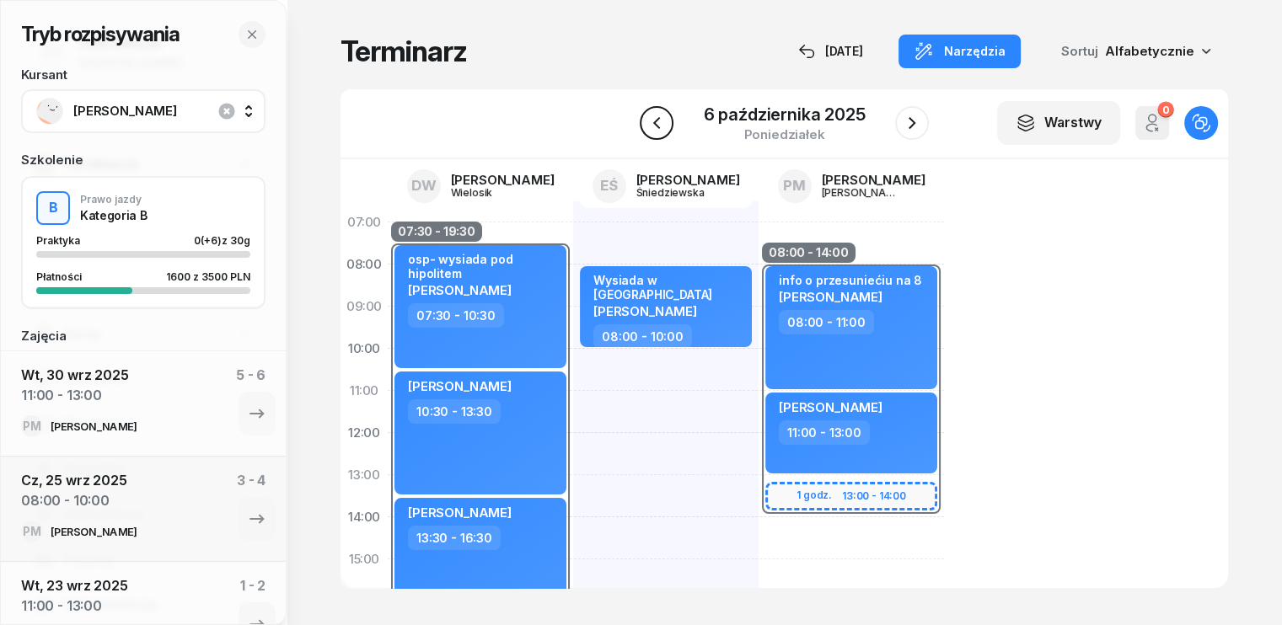
click at [662, 121] on icon "button" at bounding box center [657, 123] width 20 height 20
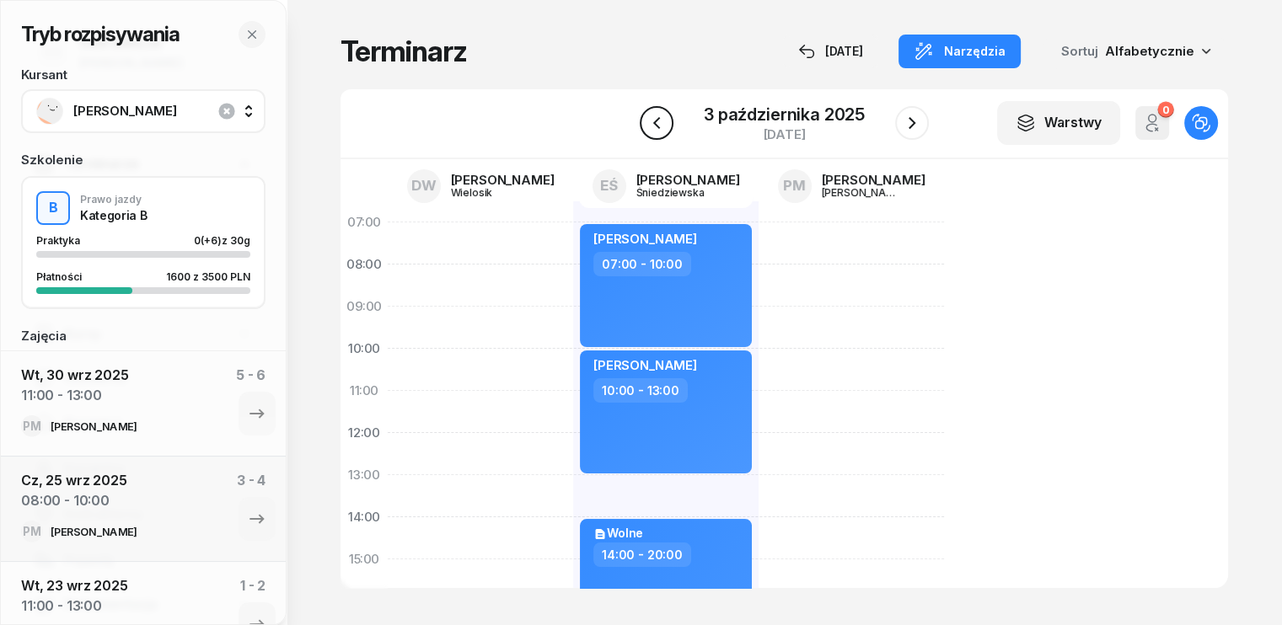
click at [662, 121] on icon "button" at bounding box center [657, 123] width 20 height 20
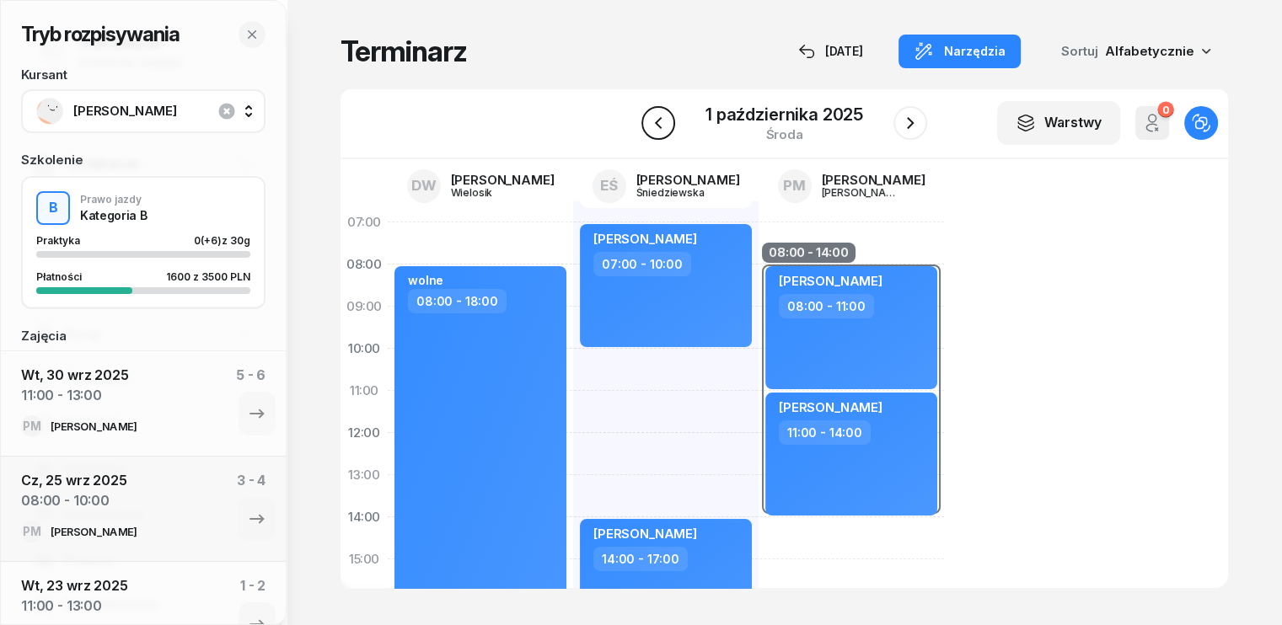
click at [662, 121] on icon "button" at bounding box center [658, 123] width 20 height 20
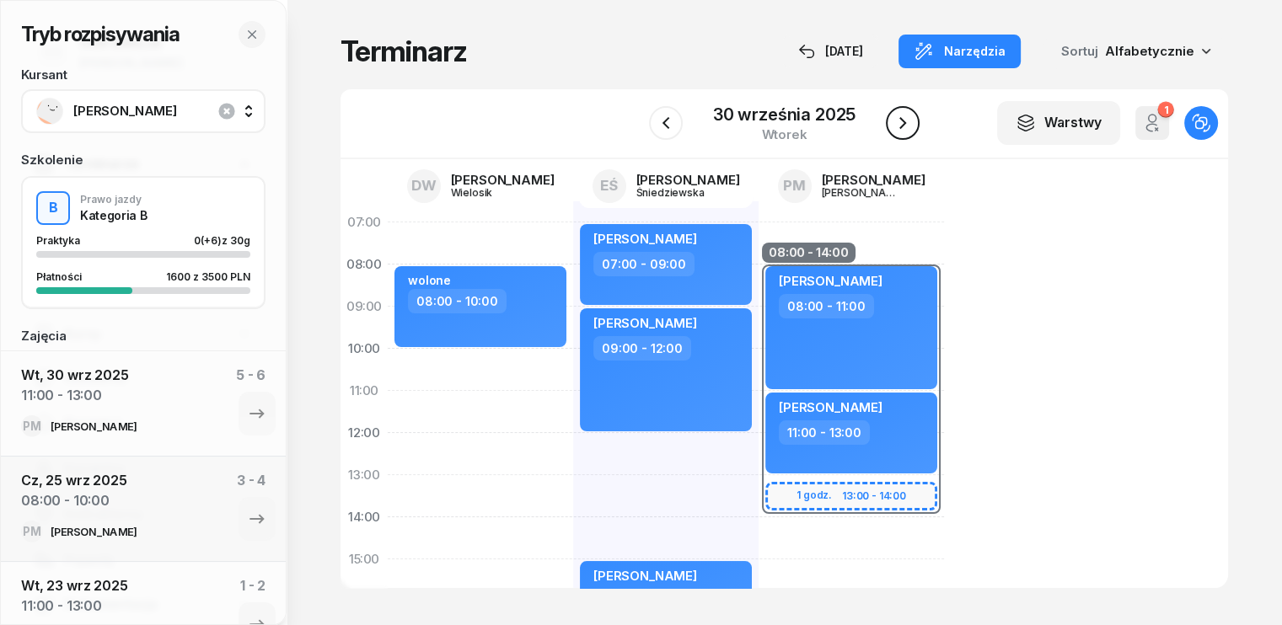
click at [898, 117] on icon "button" at bounding box center [903, 123] width 20 height 20
click at [898, 117] on button "button" at bounding box center [910, 123] width 34 height 34
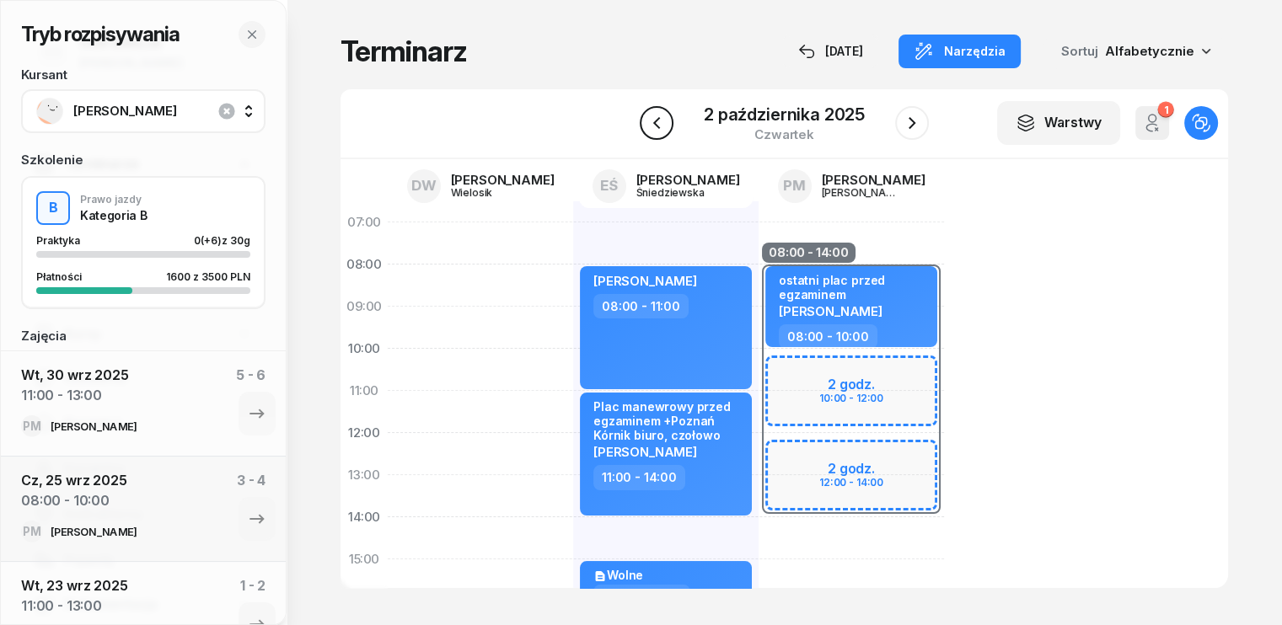
click at [654, 127] on icon "button" at bounding box center [657, 123] width 20 height 20
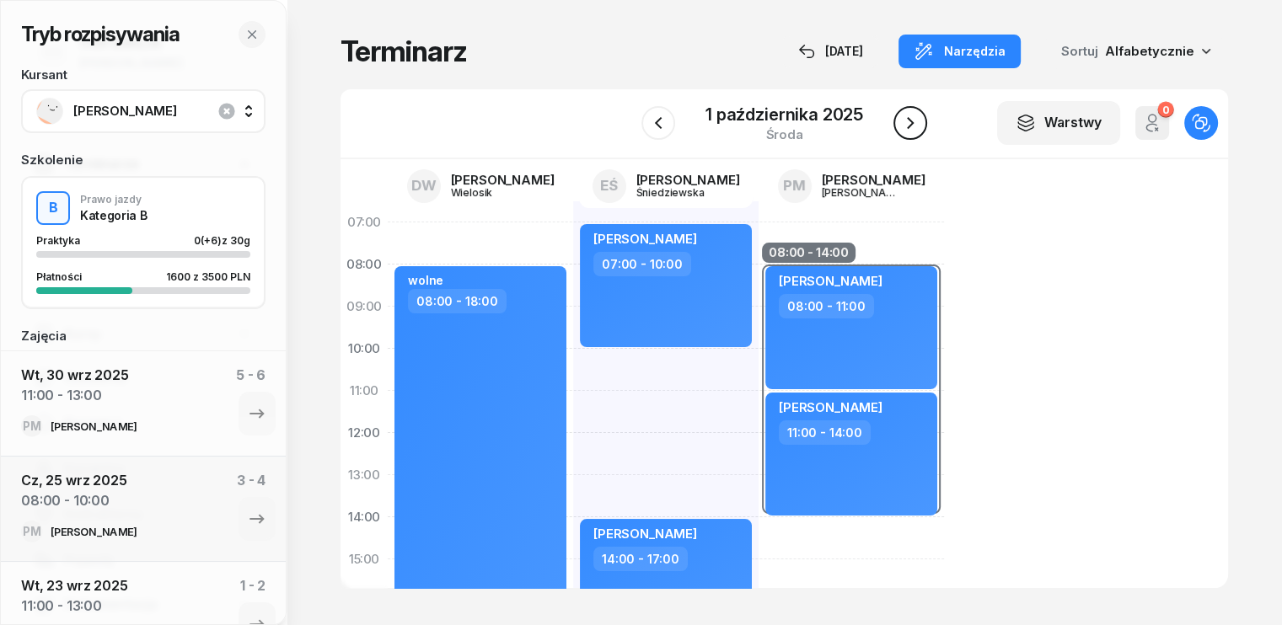
click at [916, 127] on icon "button" at bounding box center [910, 123] width 20 height 20
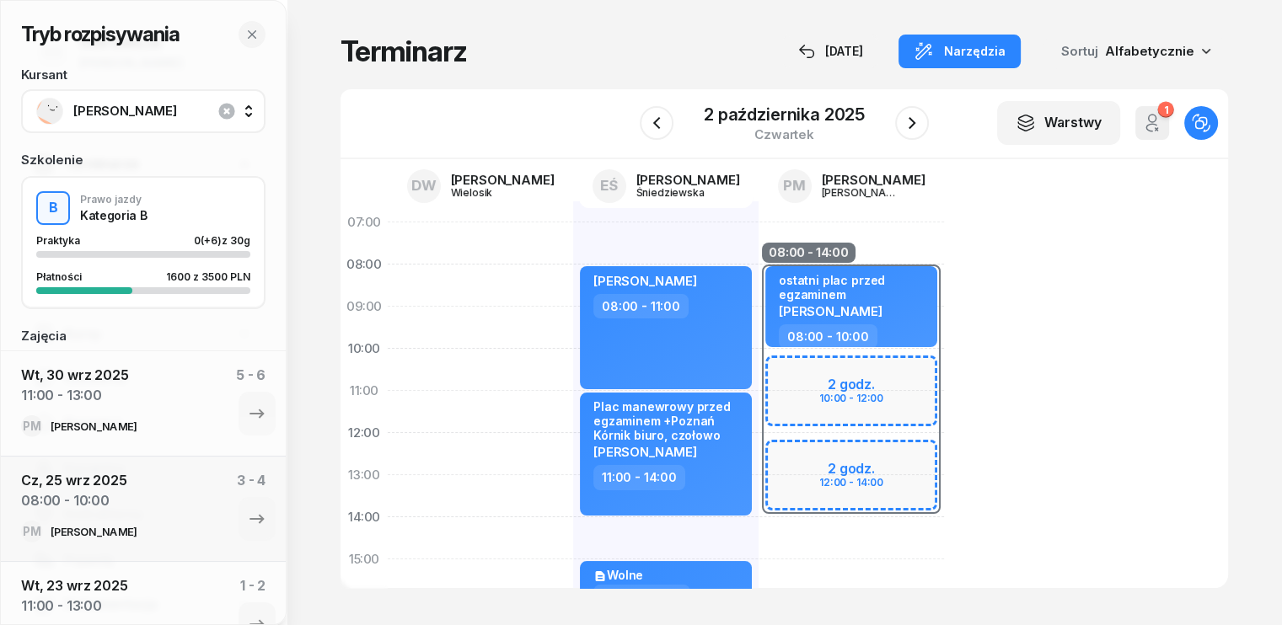
click at [759, 364] on div "08:00 - 14:00" at bounding box center [851, 391] width 185 height 253
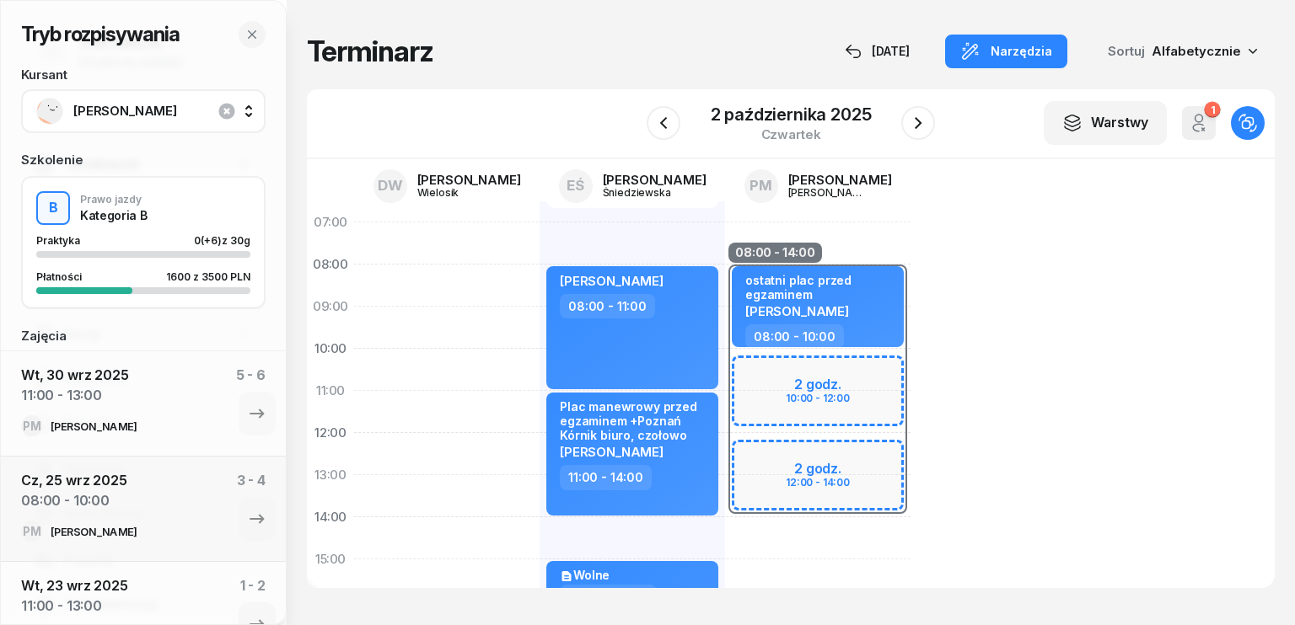
select select "08"
select select "14"
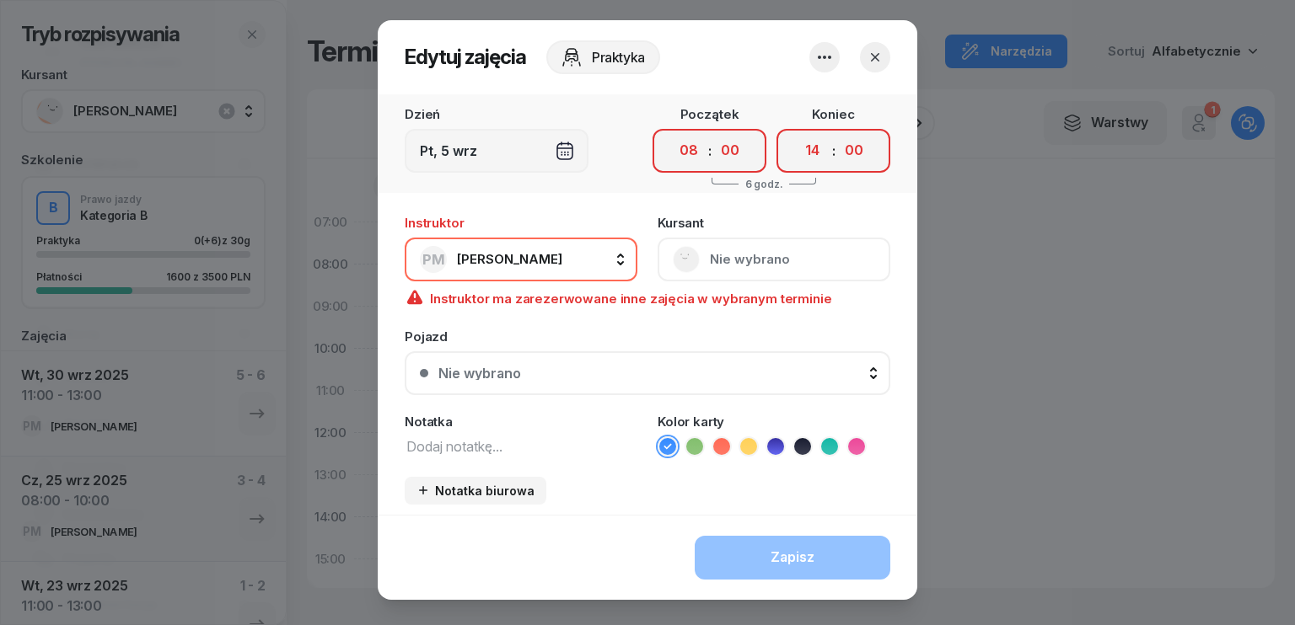
click at [877, 57] on icon "button" at bounding box center [875, 57] width 17 height 17
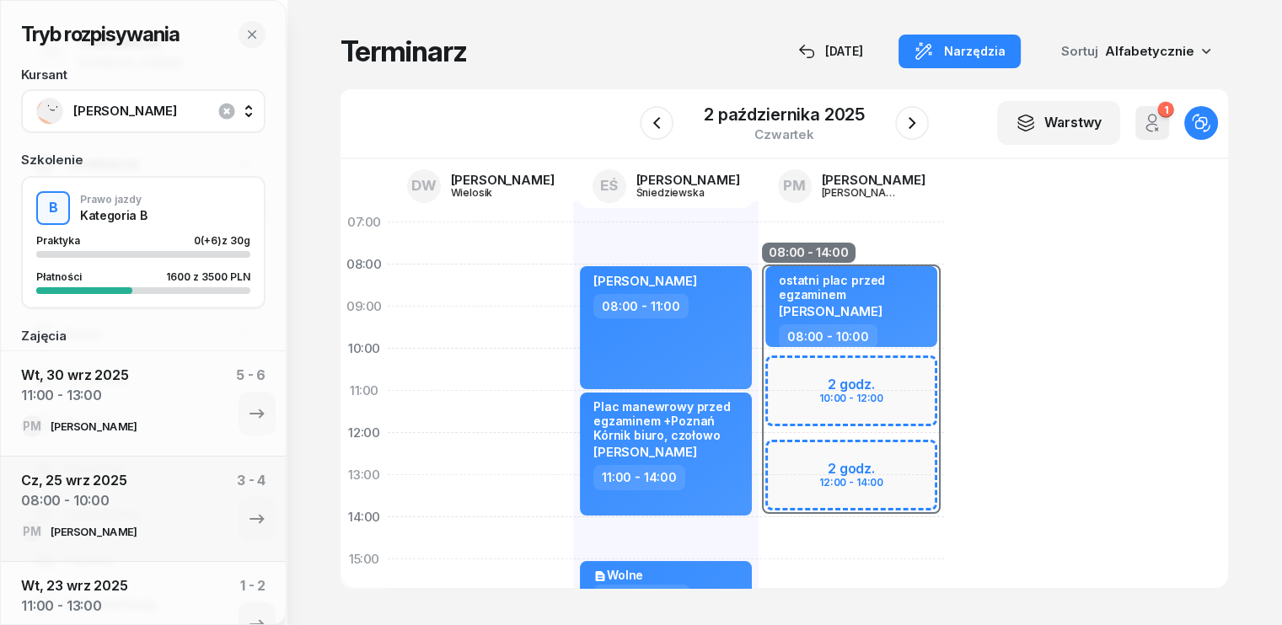
click at [759, 542] on div "08:00 - 14:00 2 godz. 10:00 - 12:00 2 godz. 12:00 - 14:00 ostatni plac przed eg…" at bounding box center [851, 580] width 185 height 759
select select "14"
select select "16"
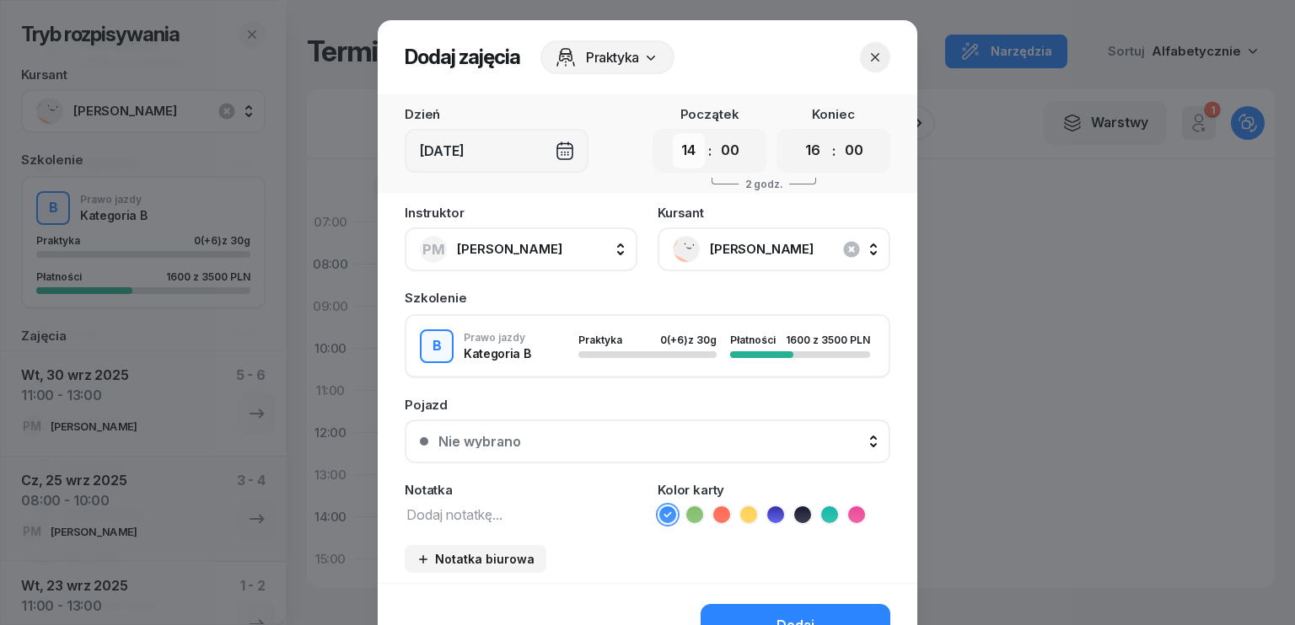
drag, startPoint x: 684, startPoint y: 153, endPoint x: 688, endPoint y: 162, distance: 9.9
click at [684, 153] on select "00 01 02 03 04 05 06 07 08 09 10 11 12 13 14 15 16 17 18 19 20 21 22 23" at bounding box center [689, 150] width 32 height 35
select select "10"
click at [673, 133] on select "00 01 02 03 04 05 06 07 08 09 10 11 12 13 14 15 16 17 18 19 20 21 22 23" at bounding box center [689, 150] width 32 height 35
drag, startPoint x: 816, startPoint y: 154, endPoint x: 809, endPoint y: 166, distance: 13.6
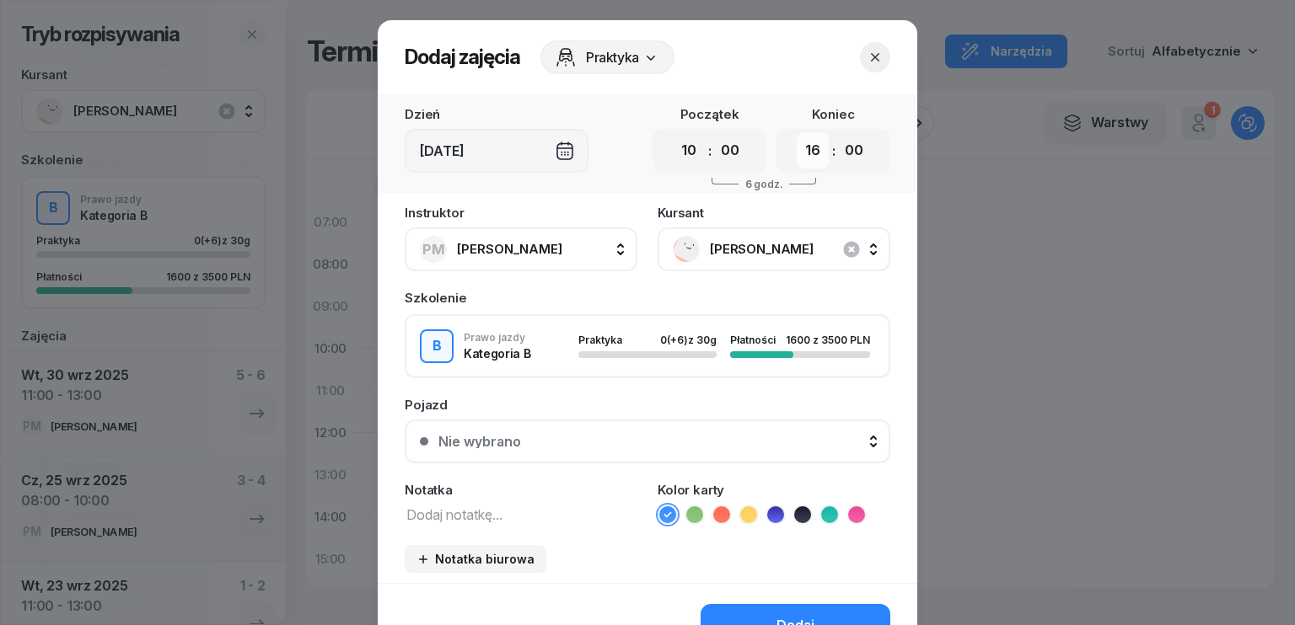
click at [816, 154] on select "00 01 02 03 04 05 06 07 08 09 10 11 12 13 14 15 16 17 18 19 20 21 22 23" at bounding box center [813, 150] width 32 height 35
select select "12"
click at [797, 133] on select "00 01 02 03 04 05 06 07 08 09 10 11 12 13 14 15 16 17 18 19 20 21 22 23" at bounding box center [813, 150] width 32 height 35
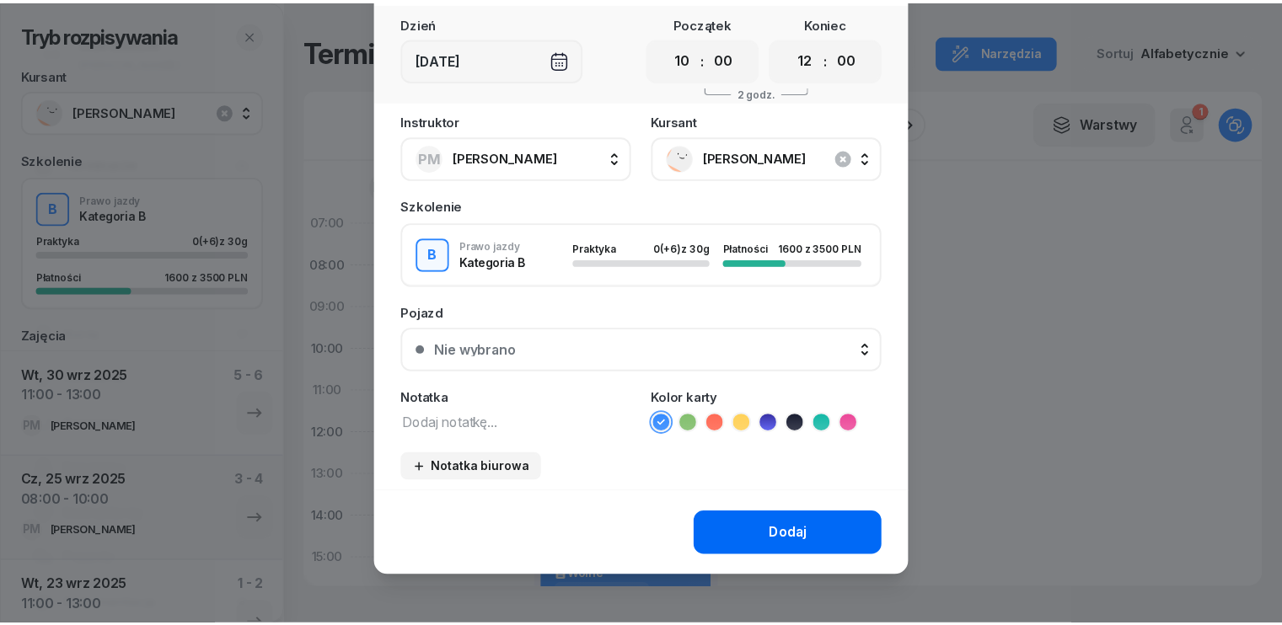
scroll to position [94, 0]
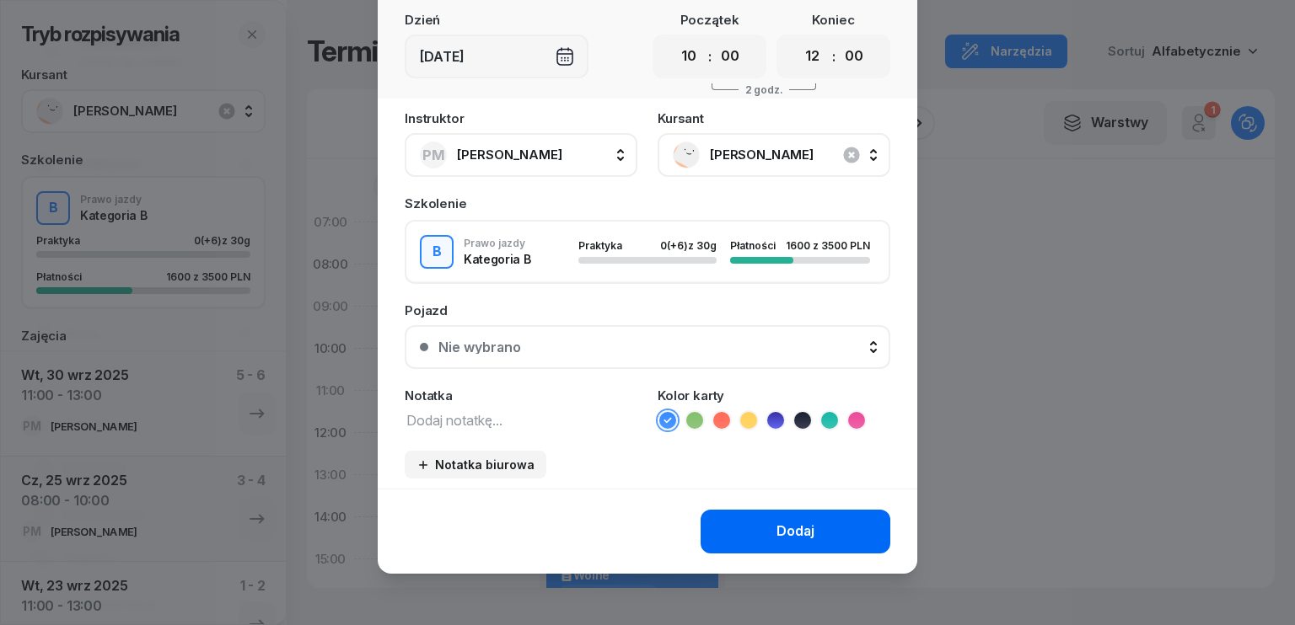
click at [776, 531] on div "Dodaj" at bounding box center [795, 532] width 38 height 22
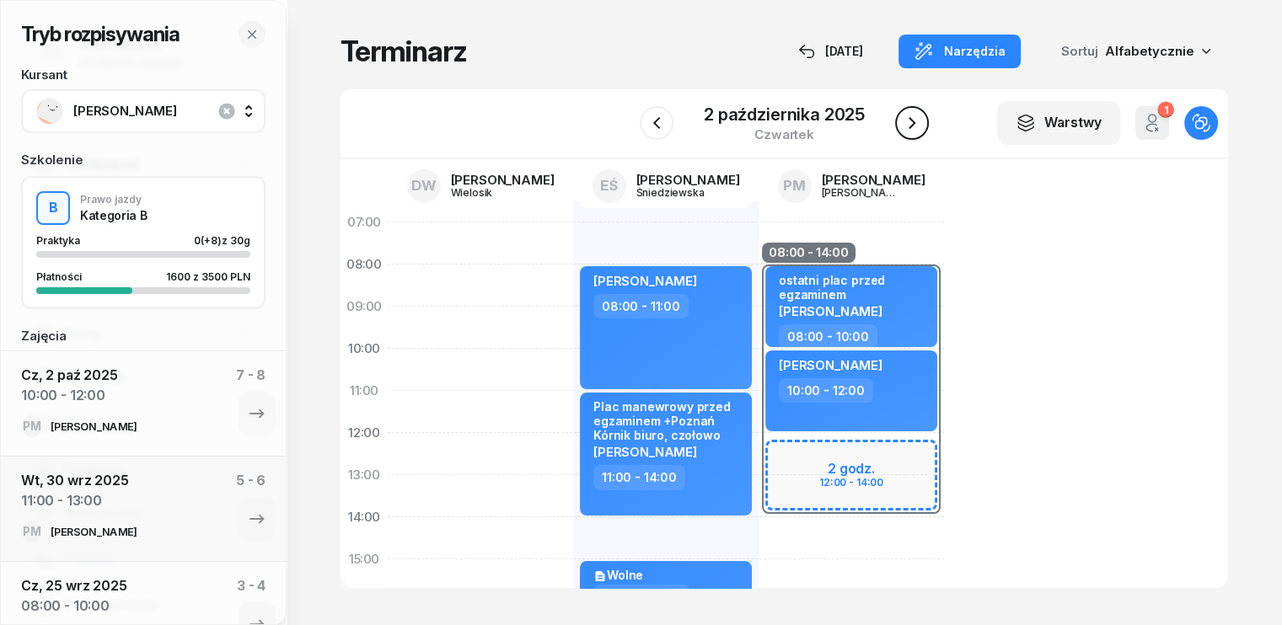
click at [912, 124] on icon "button" at bounding box center [912, 123] width 7 height 12
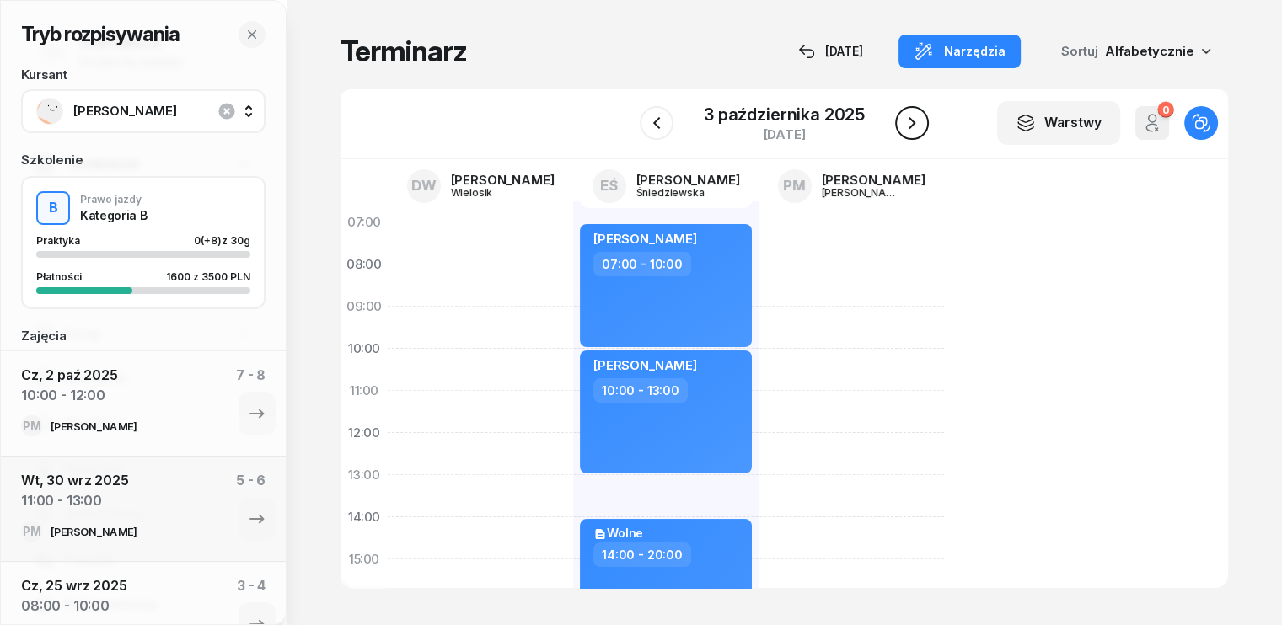
click at [912, 124] on icon "button" at bounding box center [912, 123] width 7 height 12
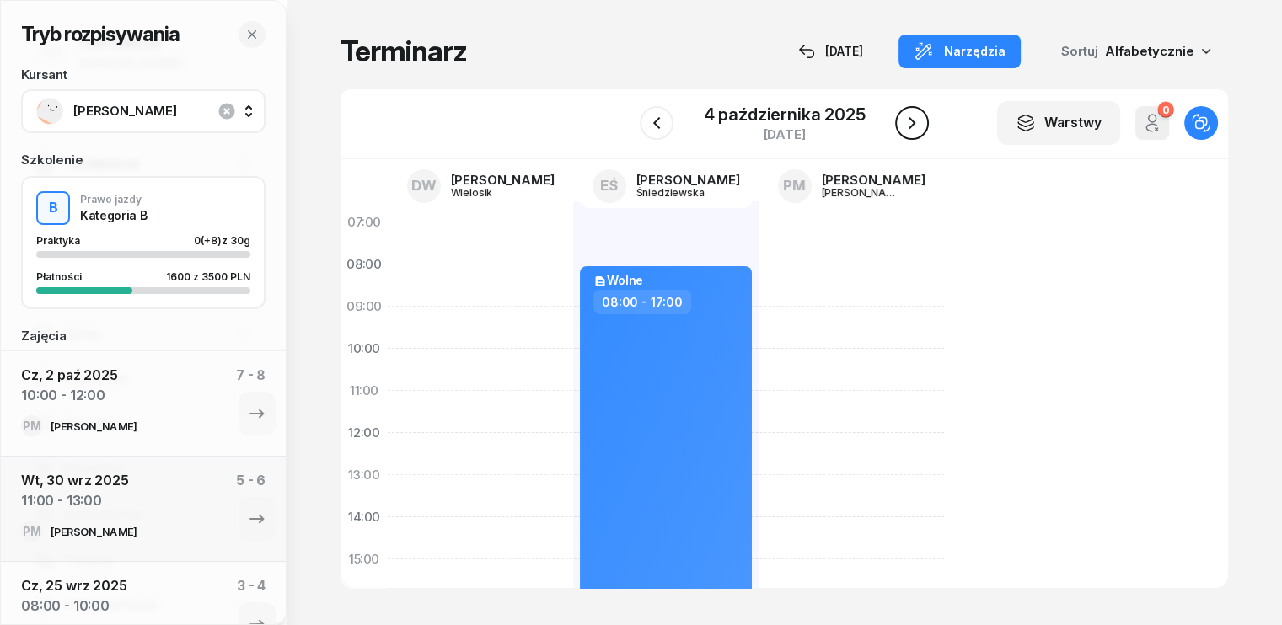
click at [912, 124] on icon "button" at bounding box center [912, 123] width 7 height 12
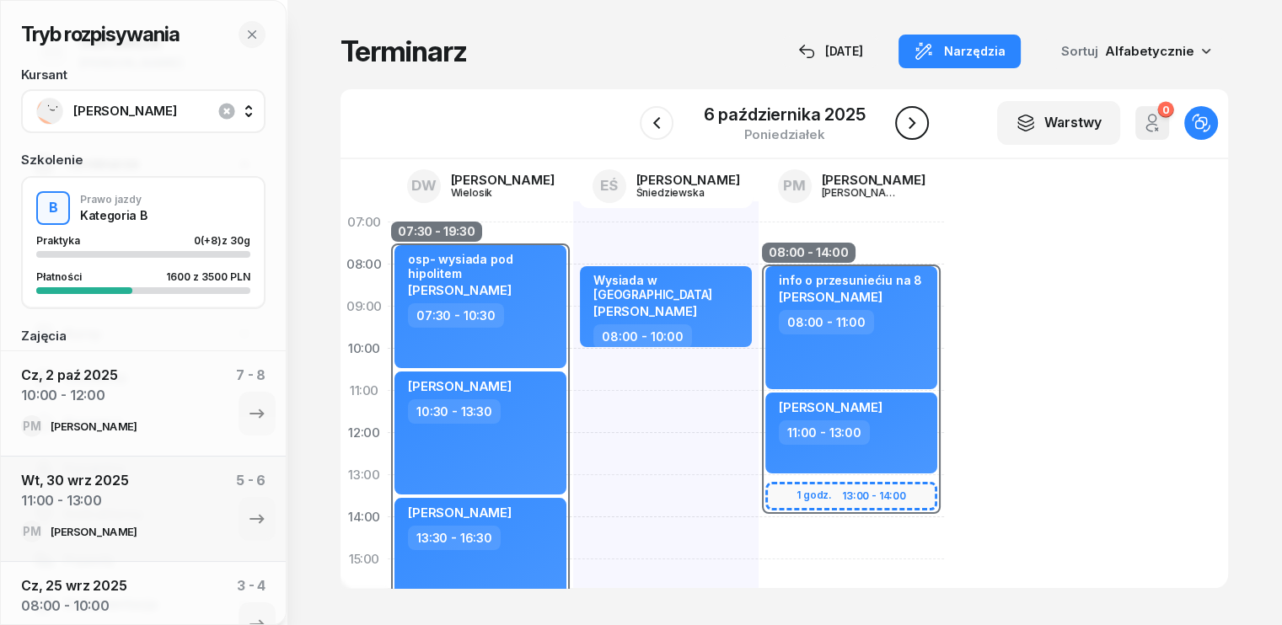
click at [912, 124] on icon "button" at bounding box center [912, 123] width 7 height 12
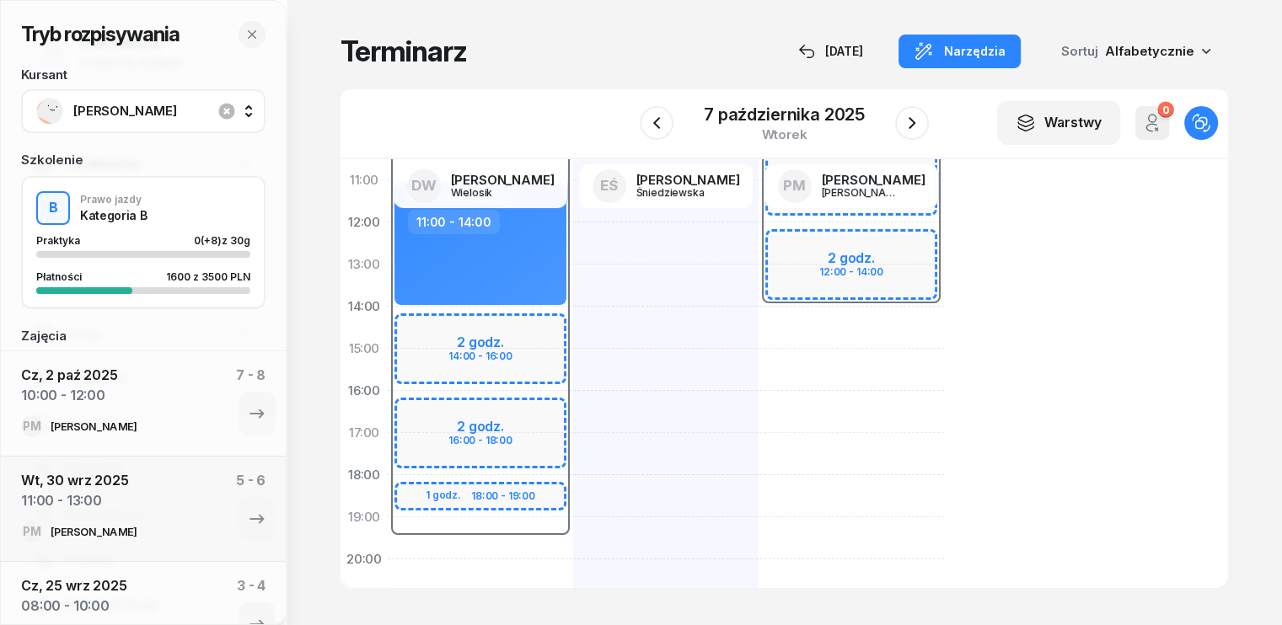
scroll to position [253, 0]
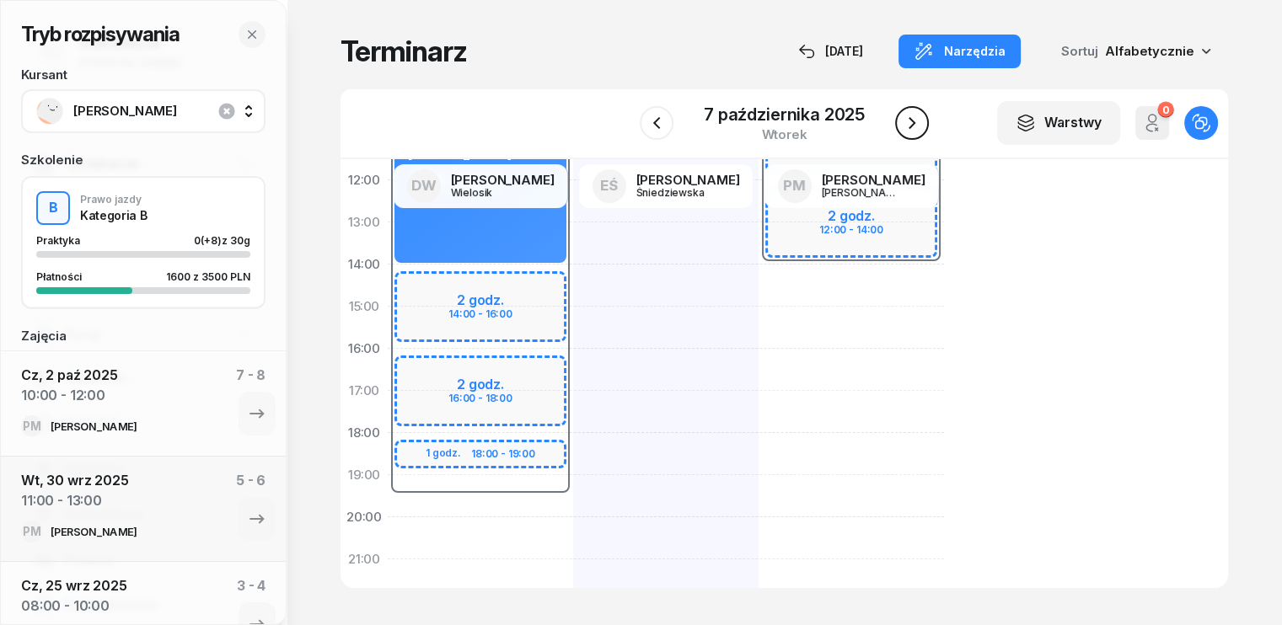
click at [917, 124] on icon "button" at bounding box center [912, 123] width 20 height 20
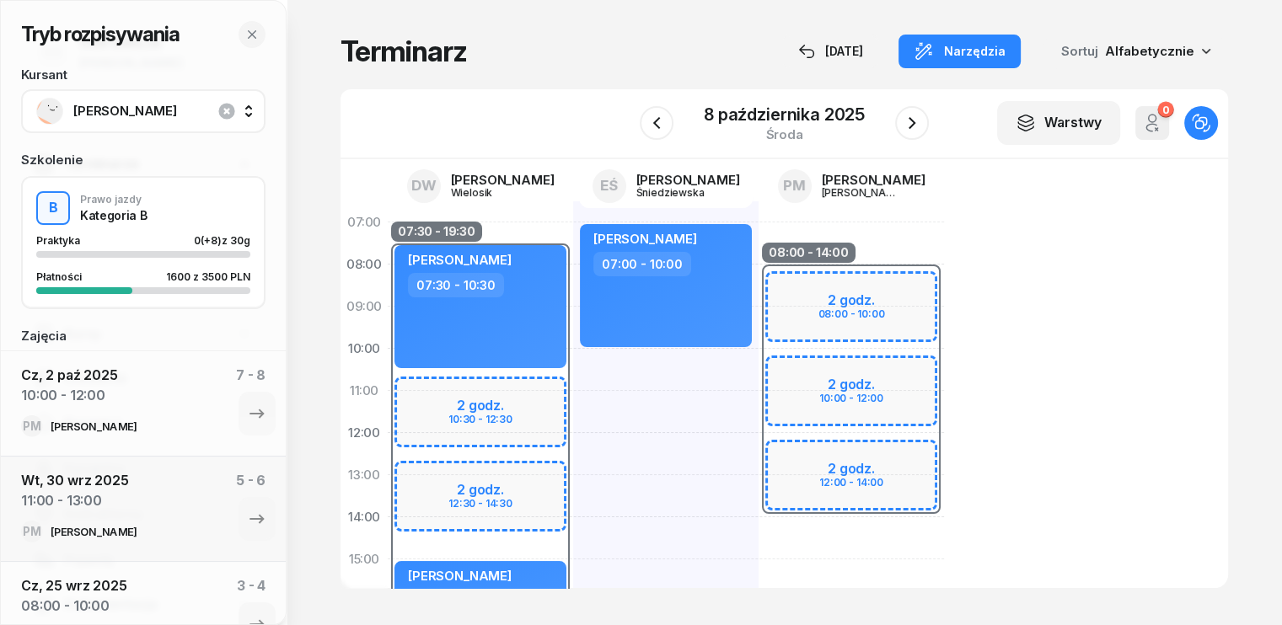
click at [759, 400] on div "08:00 - 14:00" at bounding box center [851, 391] width 185 height 253
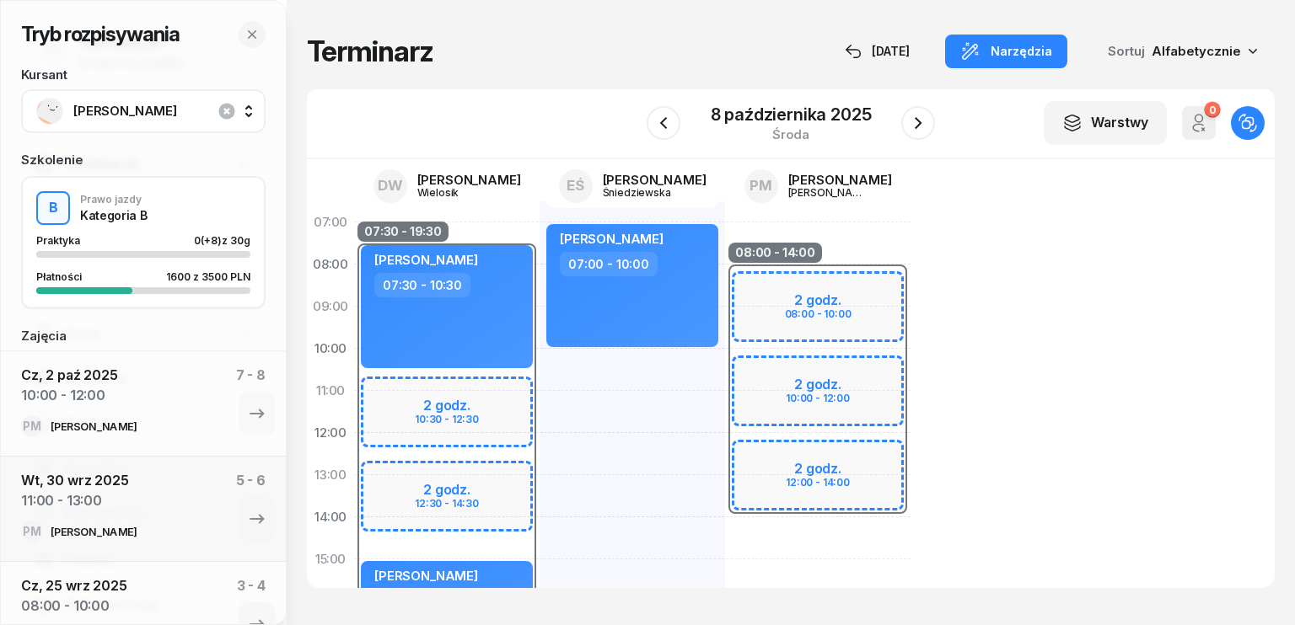
select select "08"
select select "14"
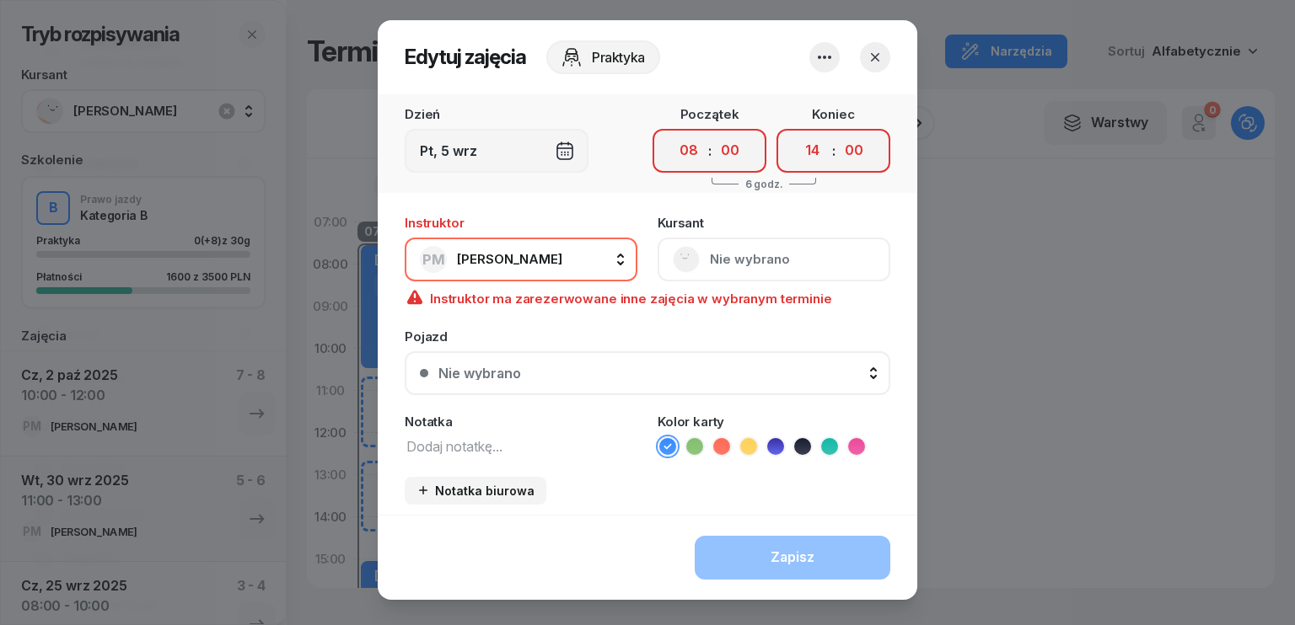
click at [870, 55] on icon "button" at bounding box center [875, 57] width 17 height 17
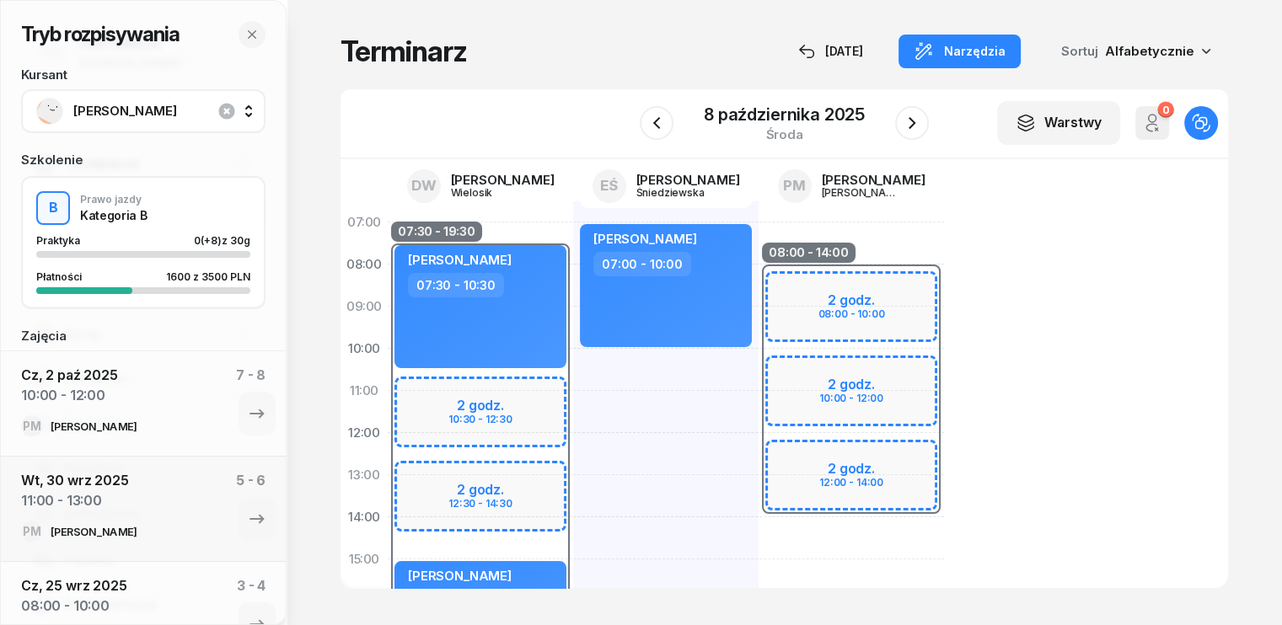
click at [759, 536] on div "08:00 - 14:00 2 godz. 08:00 - 10:00 2 godz. 10:00 - 12:00 2 godz. 12:00 - 14:00" at bounding box center [851, 580] width 185 height 759
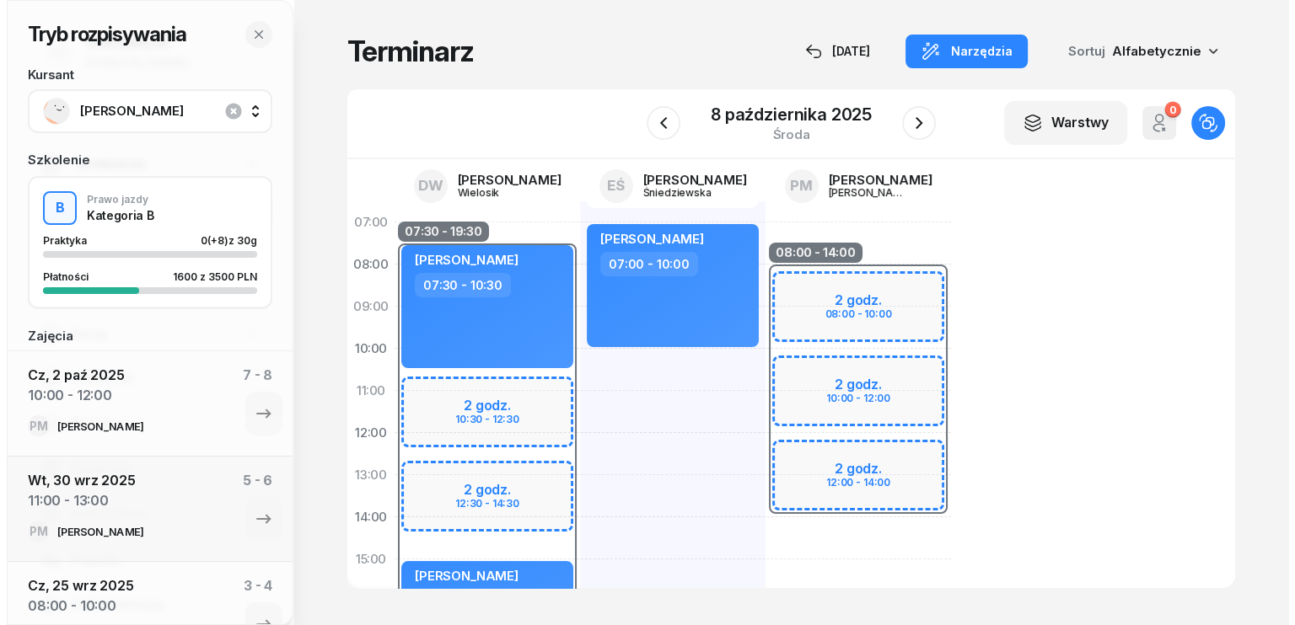
select select "14"
select select "16"
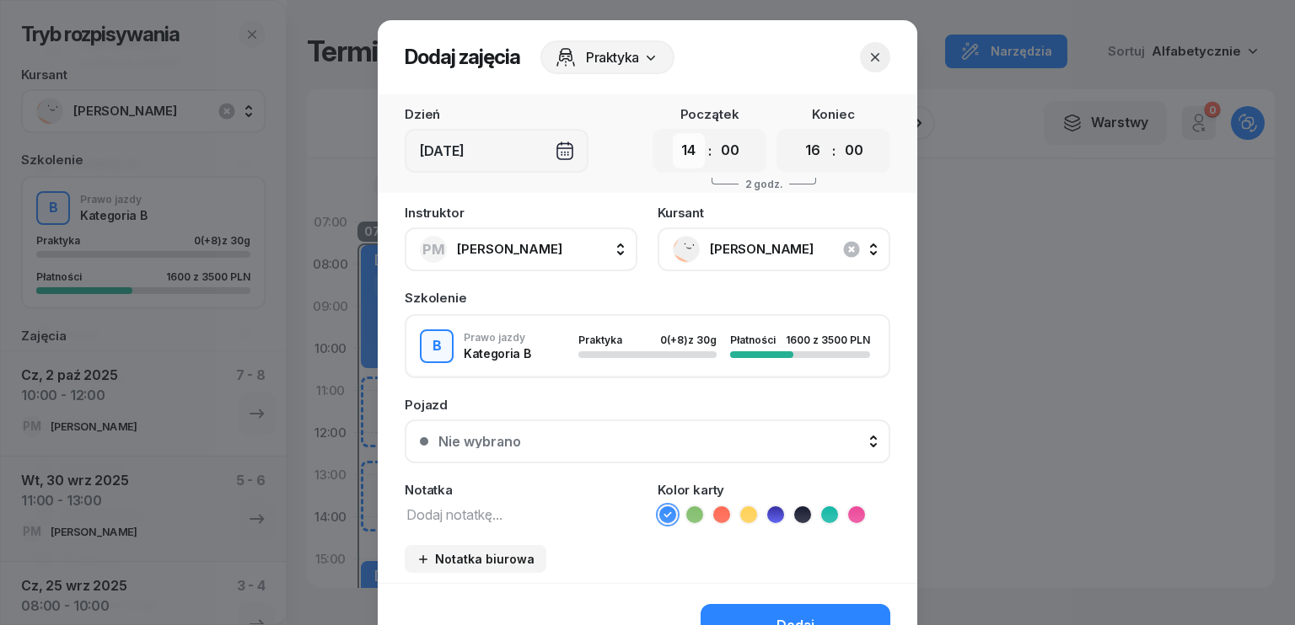
drag, startPoint x: 690, startPoint y: 154, endPoint x: 690, endPoint y: 164, distance: 10.1
click at [690, 154] on select "00 01 02 03 04 05 06 07 08 09 10 11 12 13 14 15 16 17 18 19 20 21 22 23" at bounding box center [689, 150] width 32 height 35
select select "11"
click at [673, 133] on select "00 01 02 03 04 05 06 07 08 09 10 11 12 13 14 15 16 17 18 19 20 21 22 23" at bounding box center [689, 150] width 32 height 35
click at [803, 153] on select "00 01 02 03 04 05 06 07 08 09 10 11 12 13 14 15 16 17 18 19 20 21 22 23" at bounding box center [813, 150] width 32 height 35
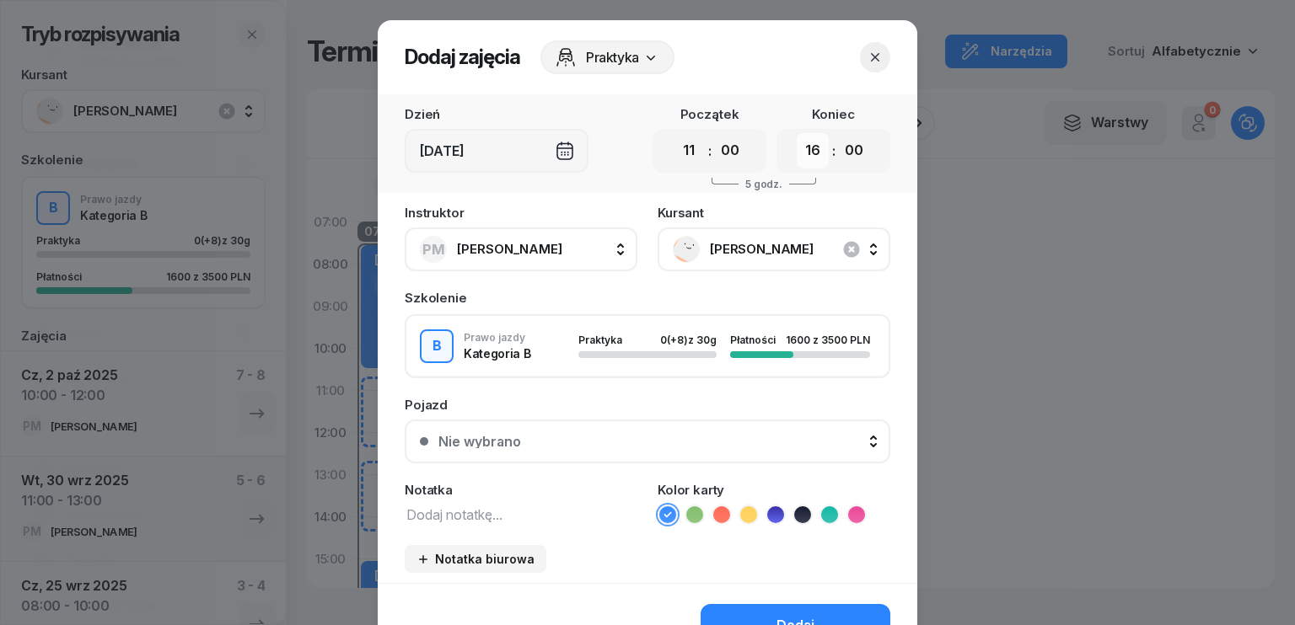
select select "14"
click at [797, 133] on select "00 01 02 03 04 05 06 07 08 09 10 11 12 13 14 15 16 17 18 19 20 21 22 23" at bounding box center [813, 150] width 32 height 35
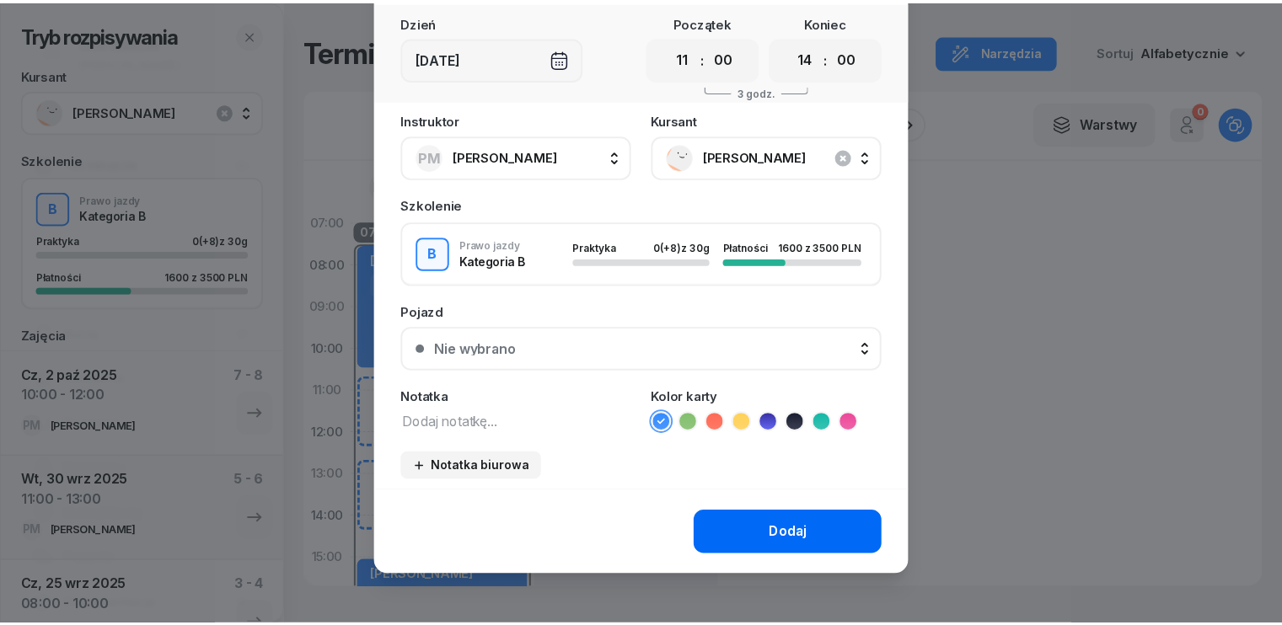
scroll to position [94, 0]
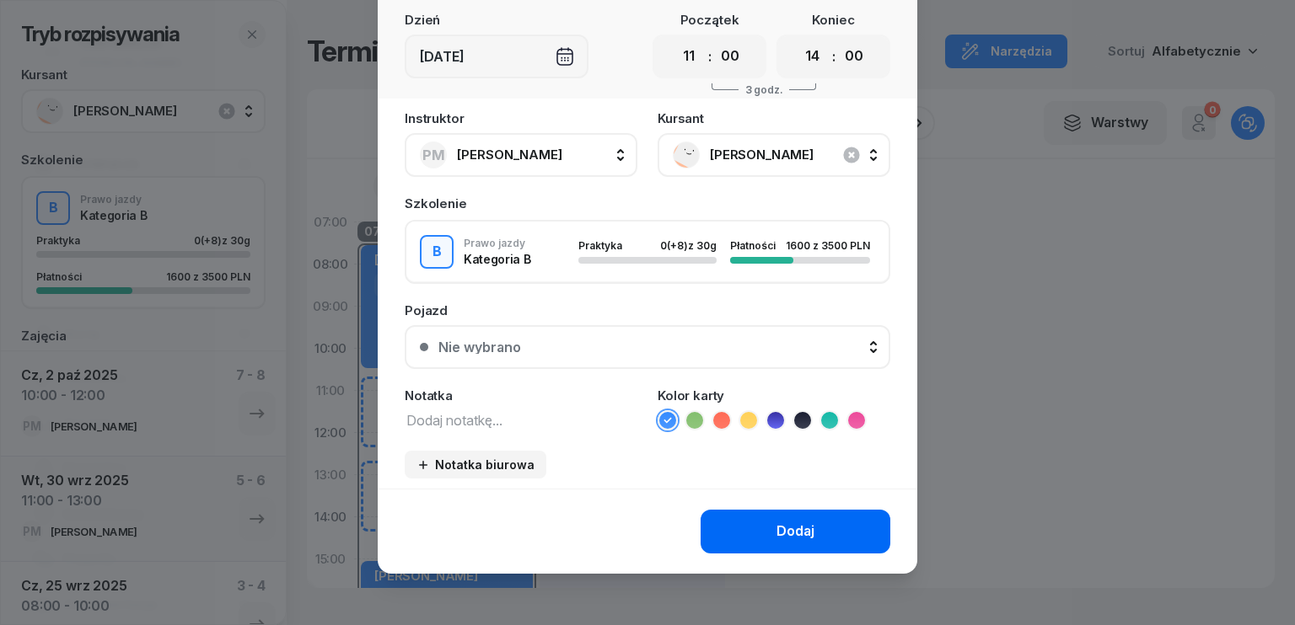
click at [813, 526] on button "Dodaj" at bounding box center [795, 532] width 190 height 44
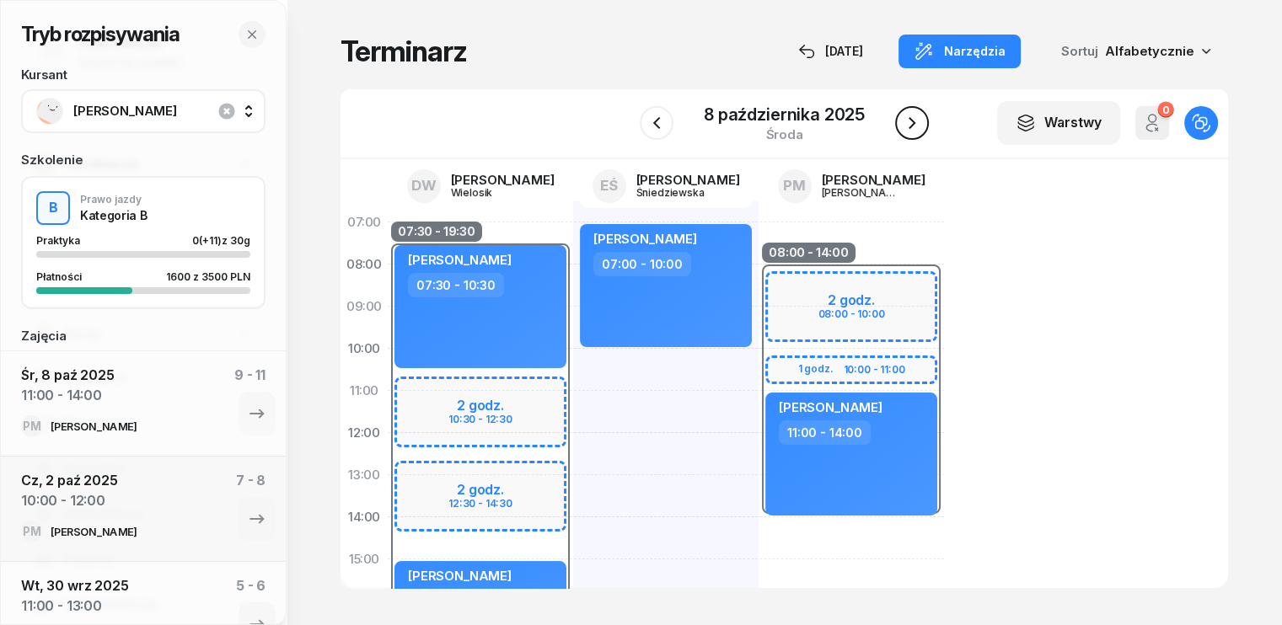
click at [905, 121] on icon "button" at bounding box center [912, 123] width 20 height 20
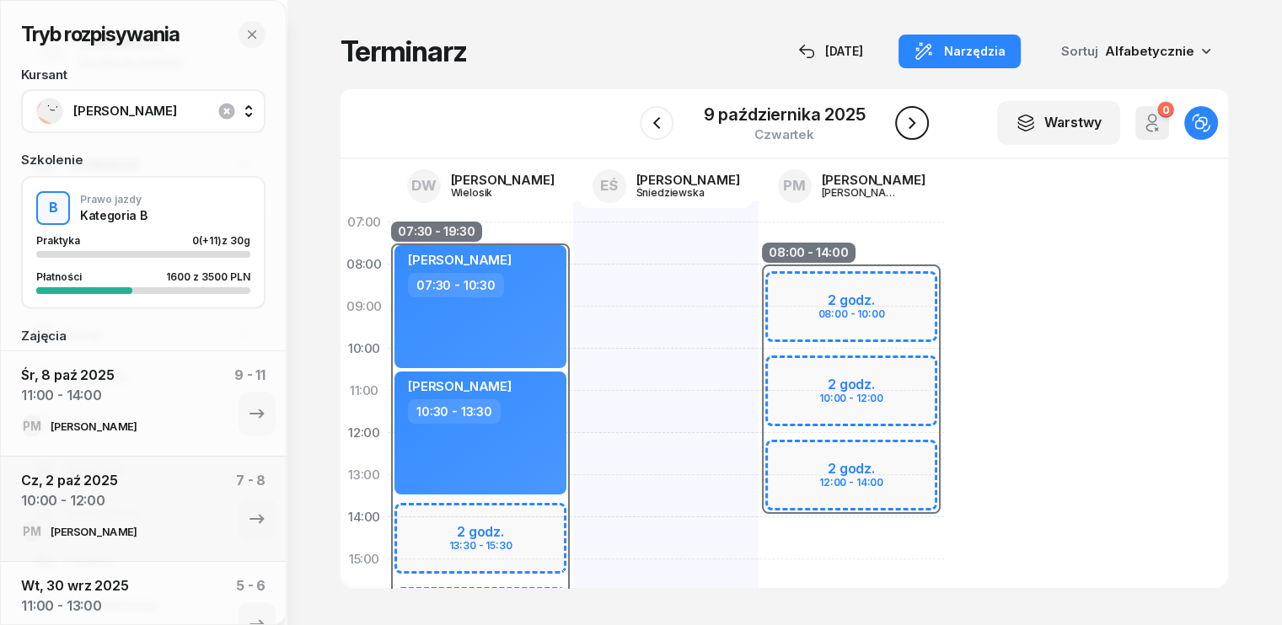
click at [910, 120] on icon "button" at bounding box center [912, 123] width 7 height 12
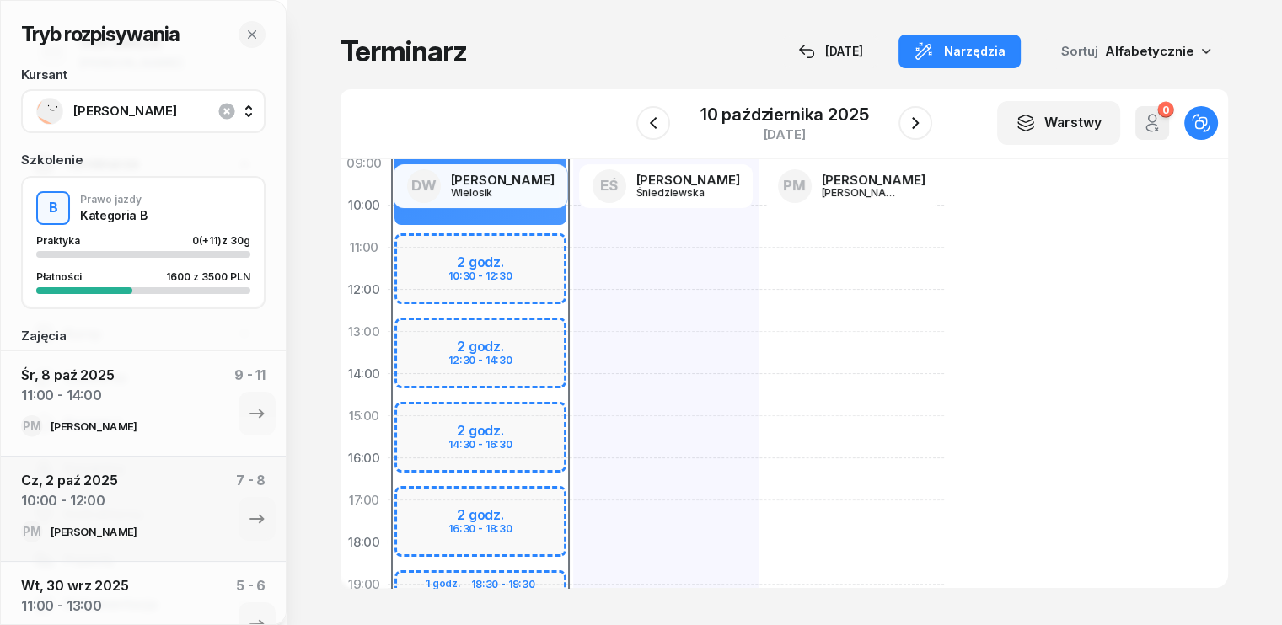
scroll to position [169, 0]
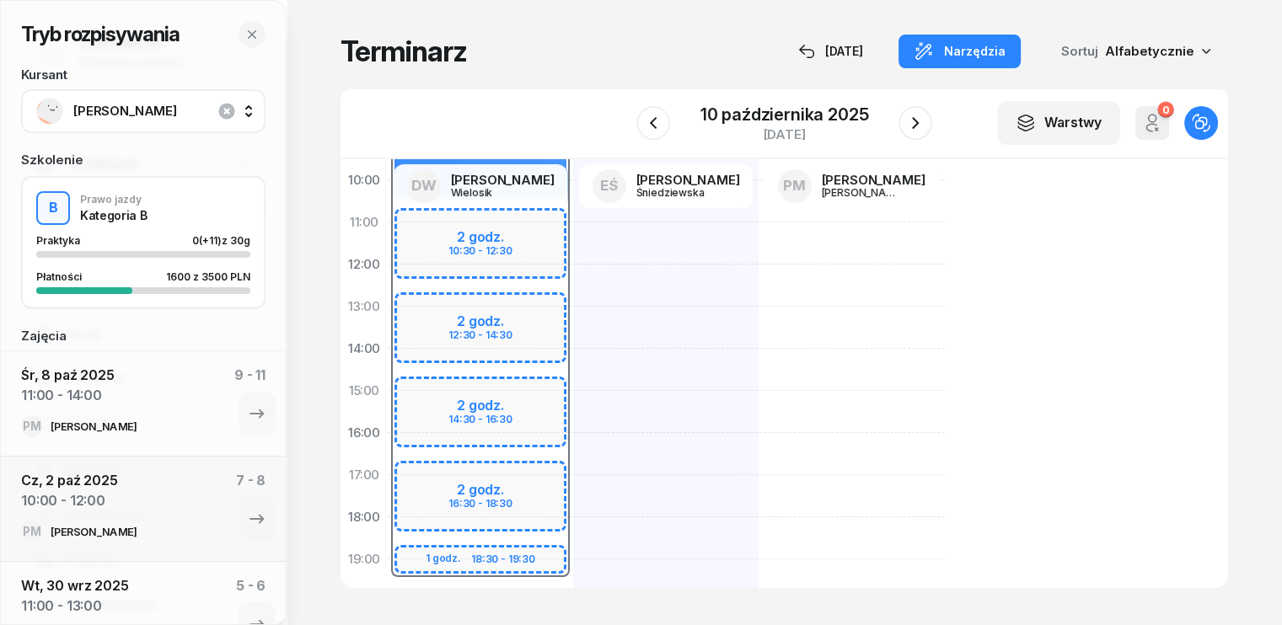
click at [388, 448] on div "07:30 - 19:30" at bounding box center [480, 328] width 185 height 506
select select "07"
select select "30"
select select "19"
select select "30"
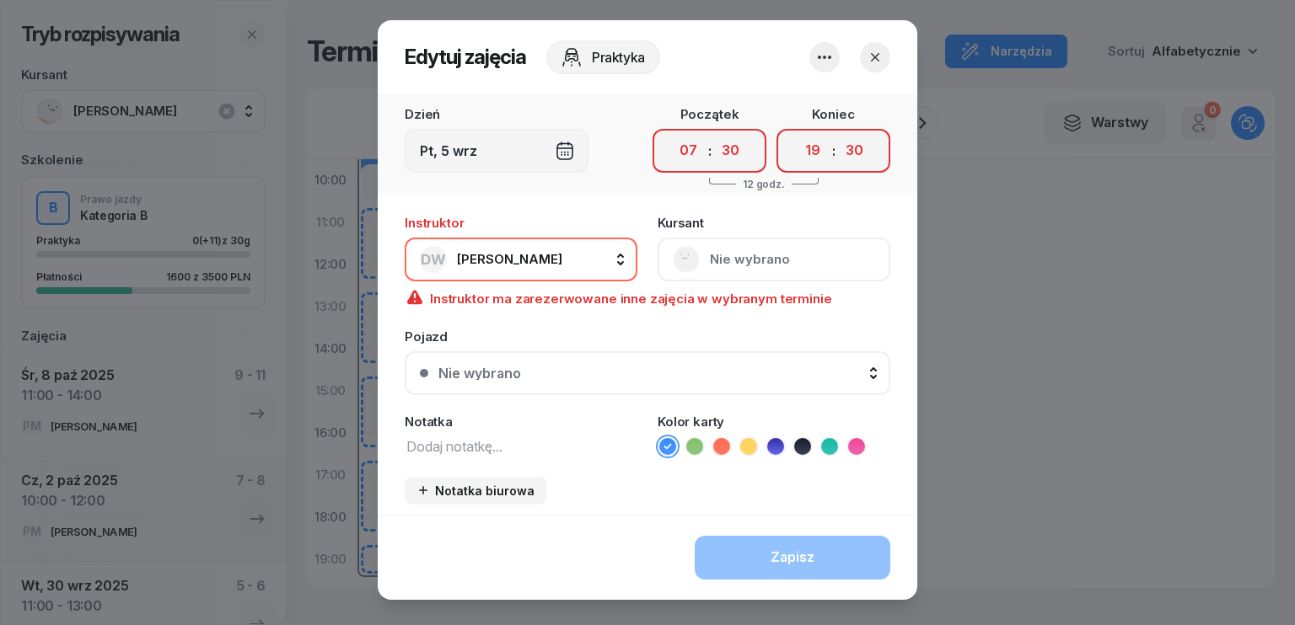
click at [877, 55] on button "button" at bounding box center [875, 57] width 30 height 30
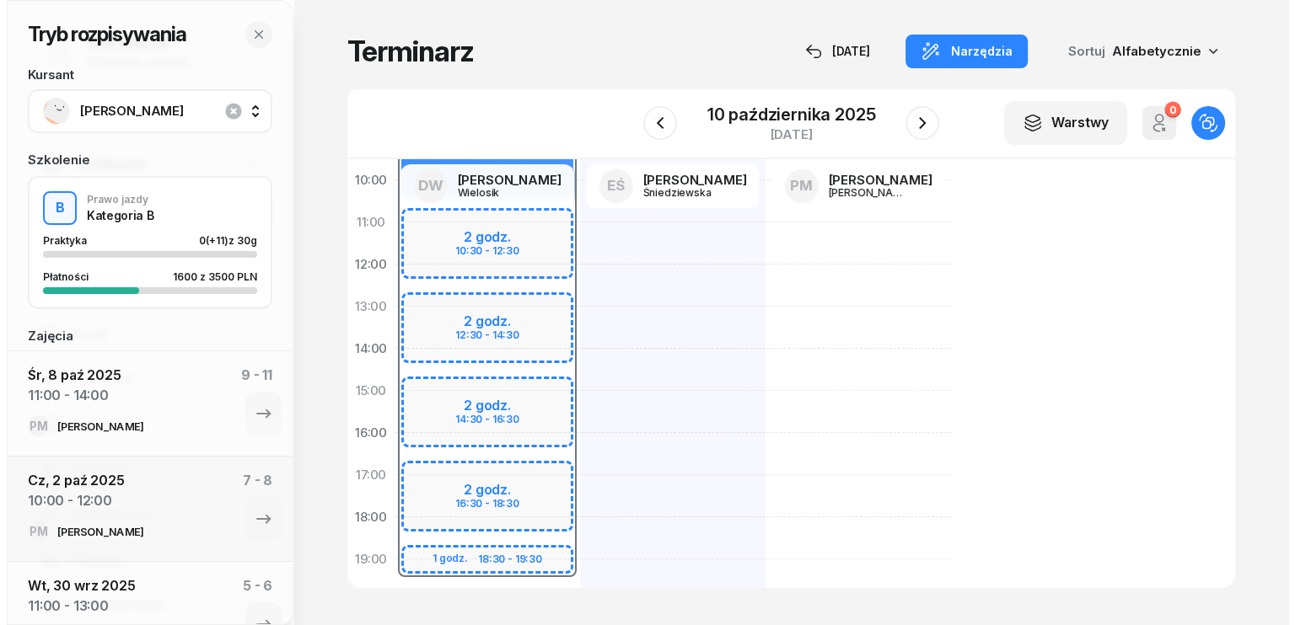
scroll to position [337, 0]
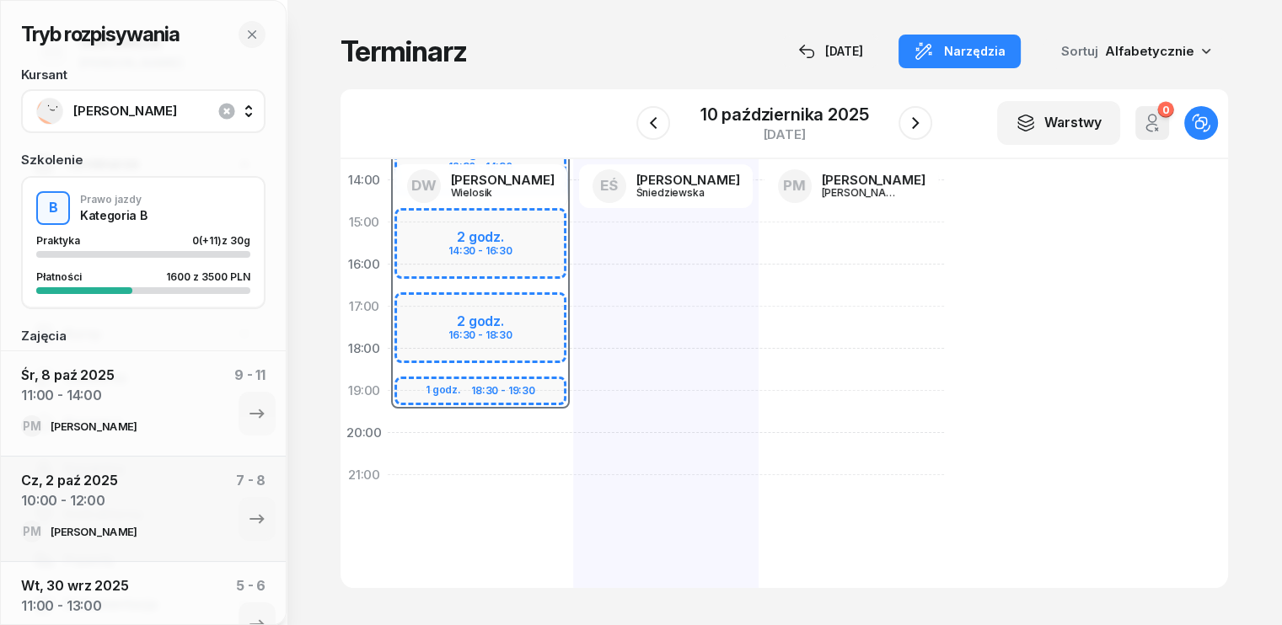
click at [394, 452] on div "07:30 - 19:30 2 godz. 10:30 - 12:30 2 godz. 12:30 - 14:30 2 godz. 14:30 - 16:30…" at bounding box center [480, 243] width 185 height 759
select select "20"
select select "22"
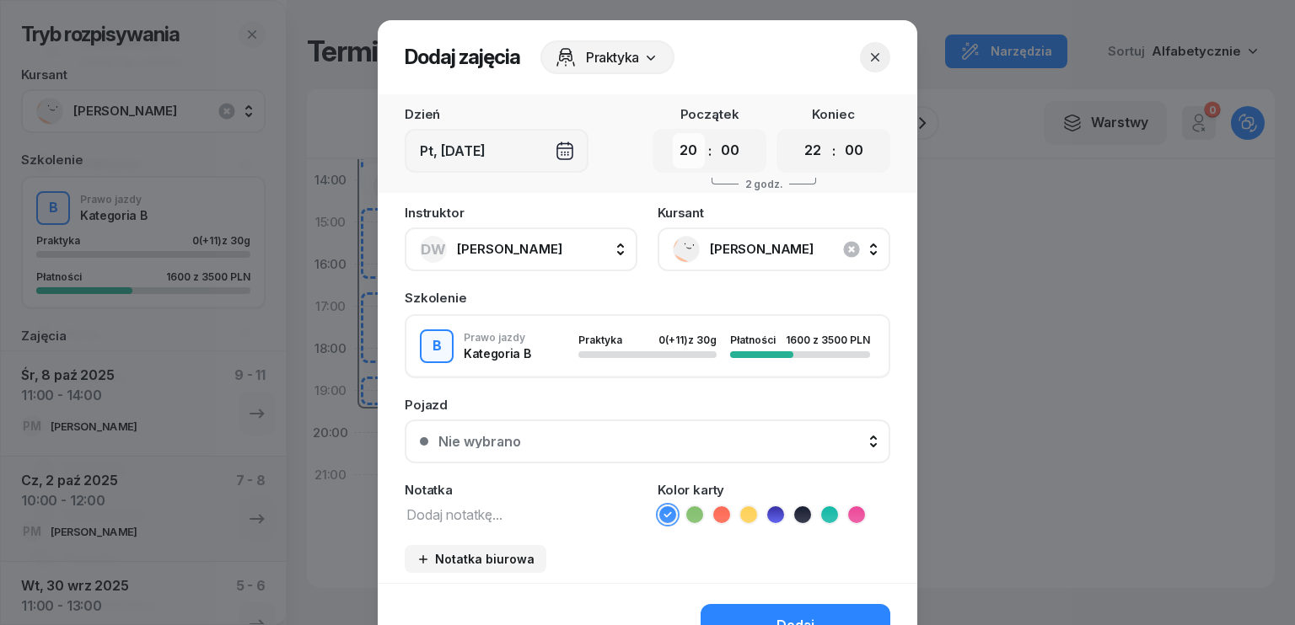
click at [679, 156] on select "00 01 02 03 04 05 06 07 08 09 10 11 12 13 14 15 16 17 18 19 20 21 22 23" at bounding box center [689, 150] width 32 height 35
click at [673, 133] on select "00 01 02 03 04 05 06 07 08 09 10 11 12 13 14 15 16 17 18 19 20 21 22 23" at bounding box center [689, 150] width 32 height 35
click at [684, 165] on select "00 01 02 03 04 05 06 07 08 09 10 11 12 13 14 15 16 17 18 19 20 21 22 23" at bounding box center [689, 150] width 32 height 35
select select "15"
click at [673, 133] on select "00 01 02 03 04 05 06 07 08 09 10 11 12 13 14 15 16 17 18 19 20 21 22 23" at bounding box center [689, 150] width 32 height 35
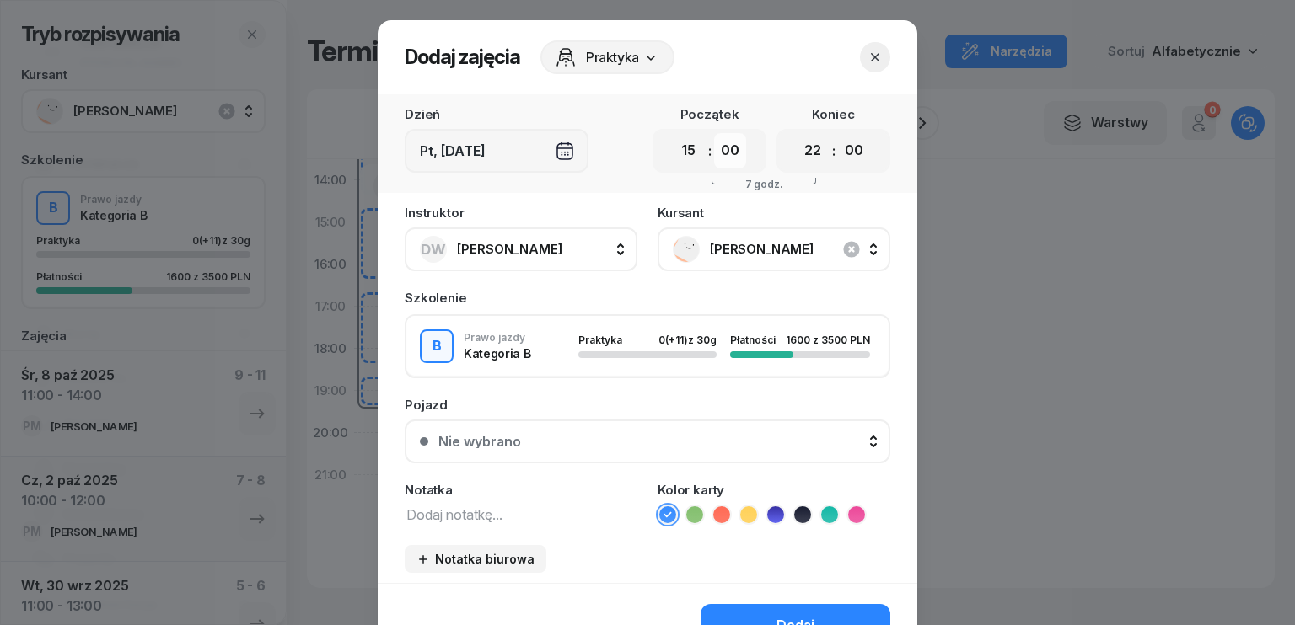
click at [727, 153] on select "00 05 10 15 20 25 30 35 40 45 50 55" at bounding box center [730, 150] width 32 height 35
select select "30"
click at [714, 133] on select "00 05 10 15 20 25 30 35 40 45 50 55" at bounding box center [730, 150] width 32 height 35
click at [810, 149] on select "00 01 02 03 04 05 06 07 08 09 10 11 12 13 14 15 16 17 18 19 20 21 22 23" at bounding box center [813, 150] width 32 height 35
select select "18"
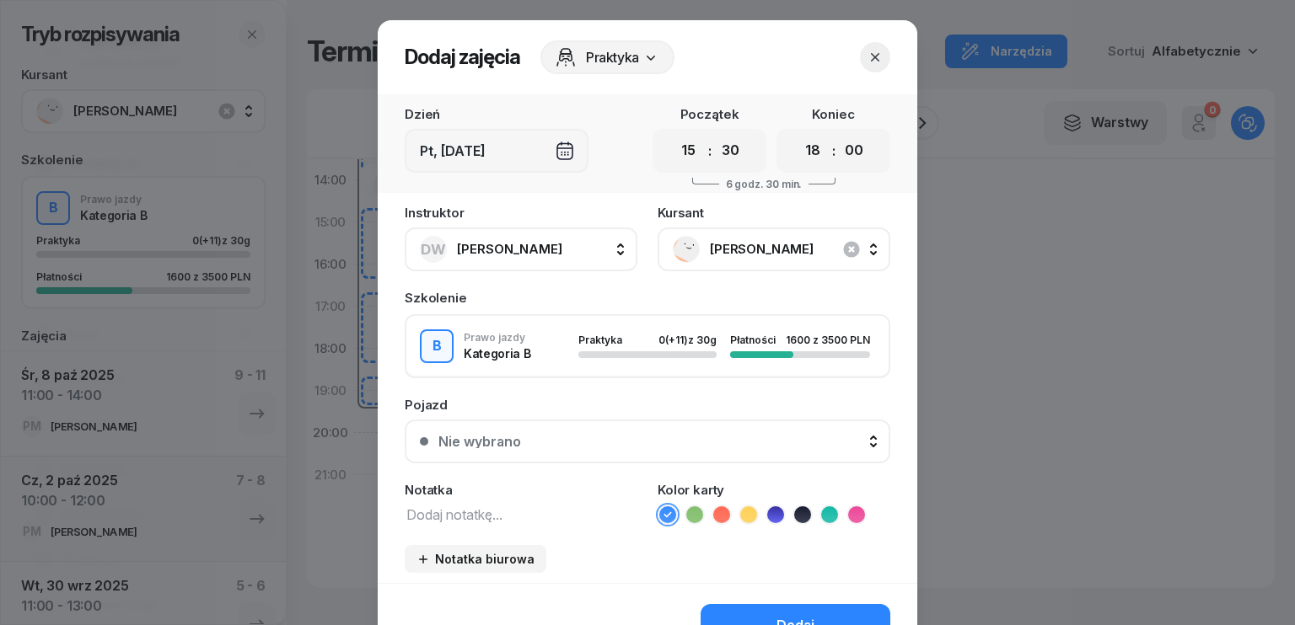
click at [797, 133] on select "00 01 02 03 04 05 06 07 08 09 10 11 12 13 14 15 16 17 18 19 20 21 22 23" at bounding box center [813, 150] width 32 height 35
drag, startPoint x: 852, startPoint y: 148, endPoint x: 846, endPoint y: 165, distance: 17.9
click at [852, 148] on select "00 05 10 15 20 25 30 35 40 45 50 55" at bounding box center [854, 150] width 32 height 35
select select "30"
click at [838, 133] on select "00 05 10 15 20 25 30 35 40 45 50 55" at bounding box center [854, 150] width 32 height 35
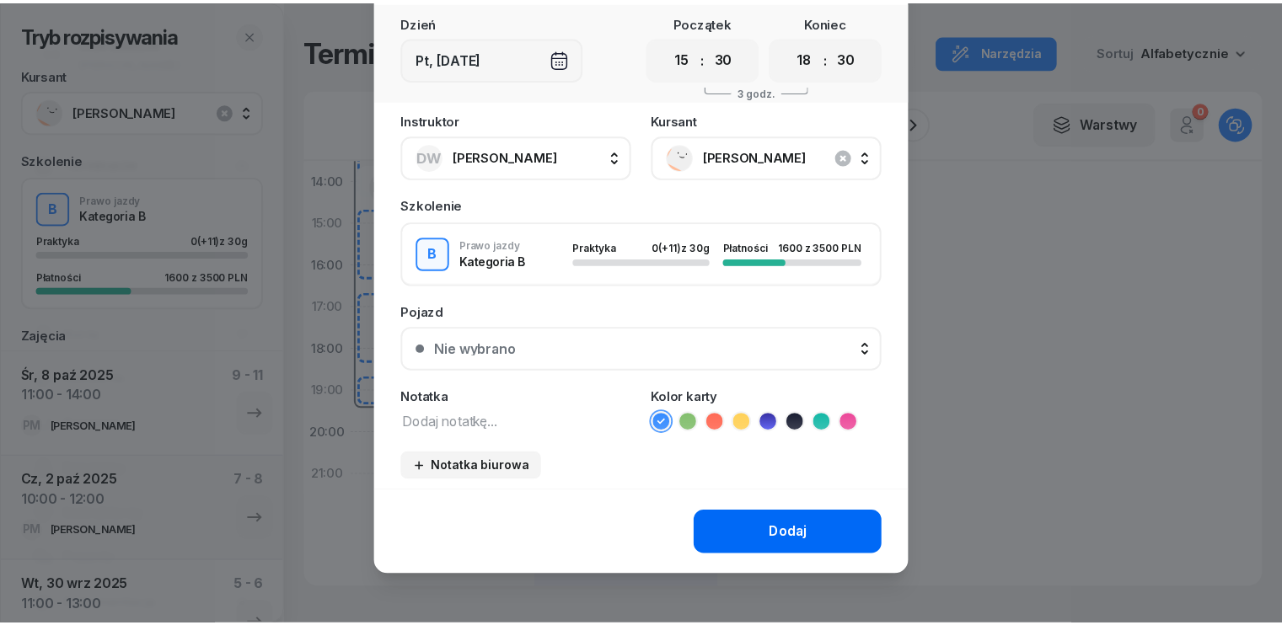
scroll to position [94, 0]
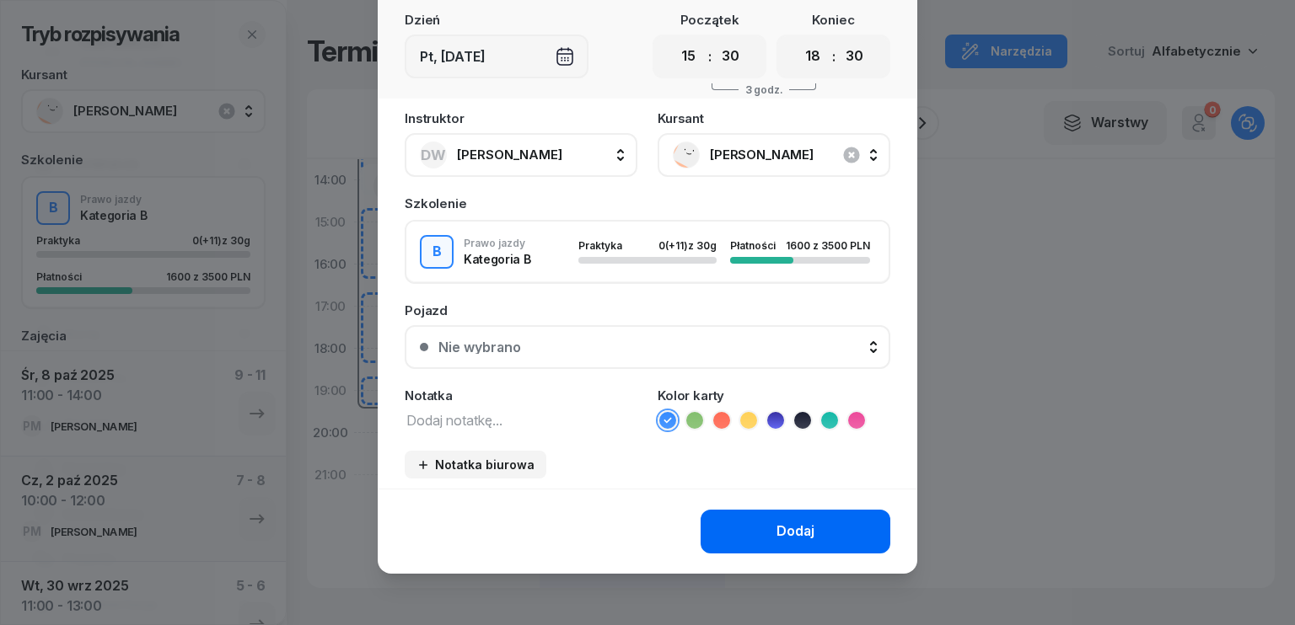
click at [796, 532] on div "Dodaj" at bounding box center [795, 532] width 38 height 22
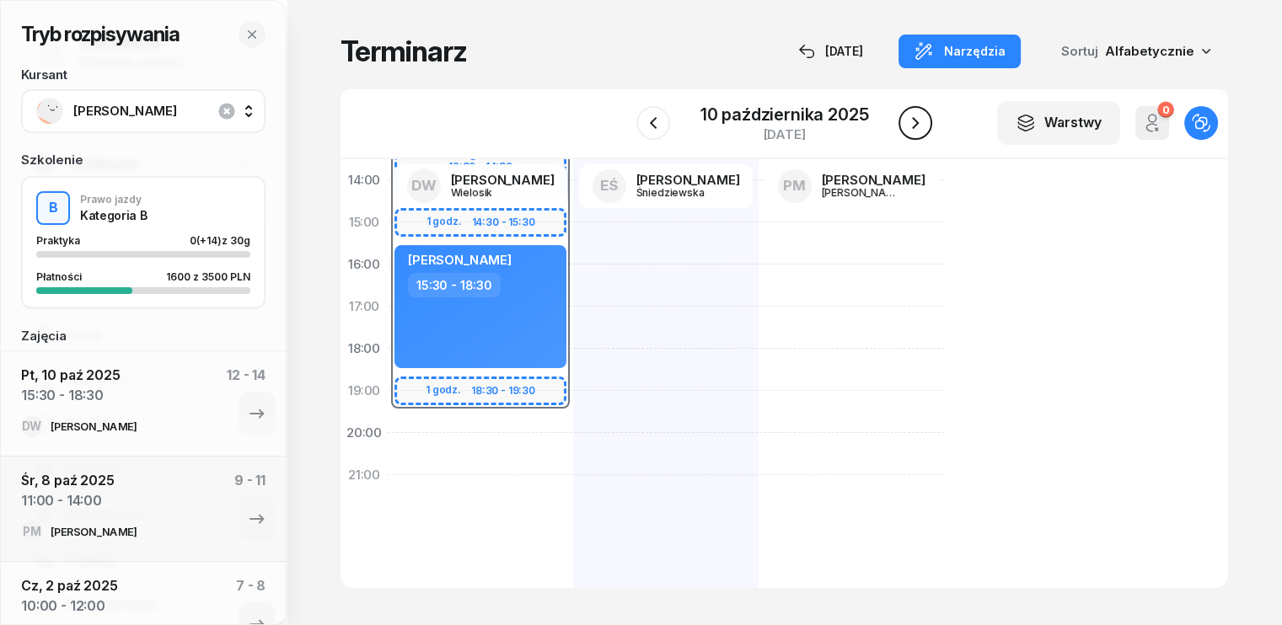
click at [913, 121] on icon "button" at bounding box center [915, 123] width 20 height 20
click at [913, 121] on icon "button" at bounding box center [913, 123] width 7 height 12
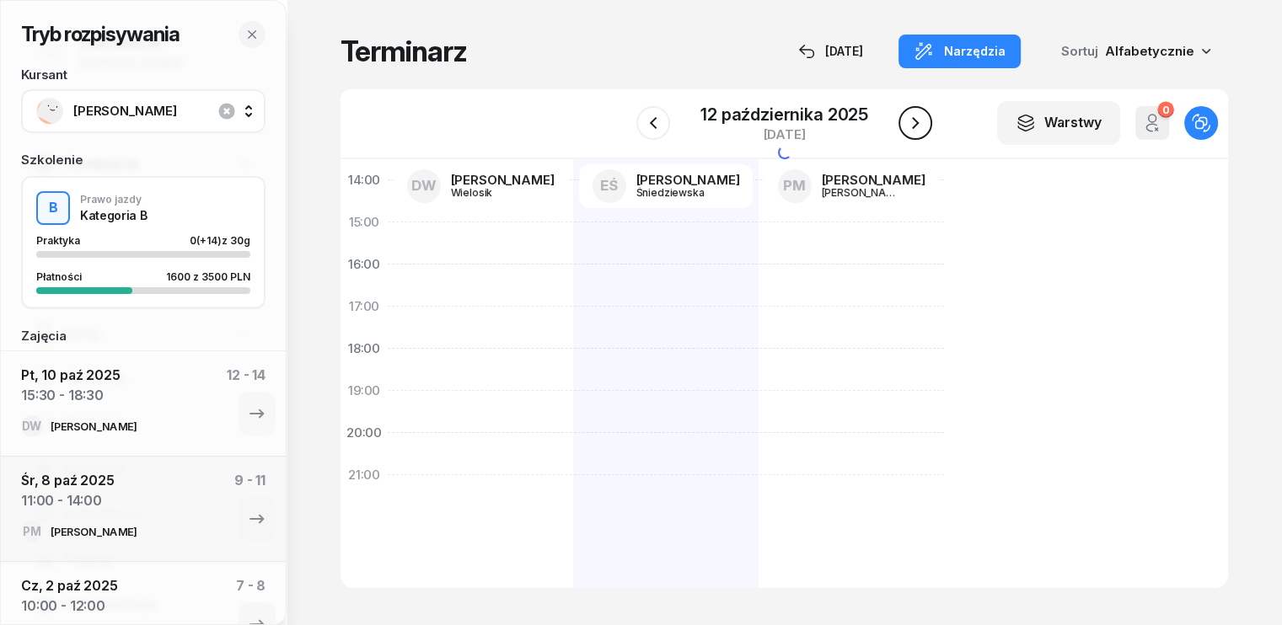
click at [913, 121] on icon "button" at bounding box center [915, 123] width 20 height 20
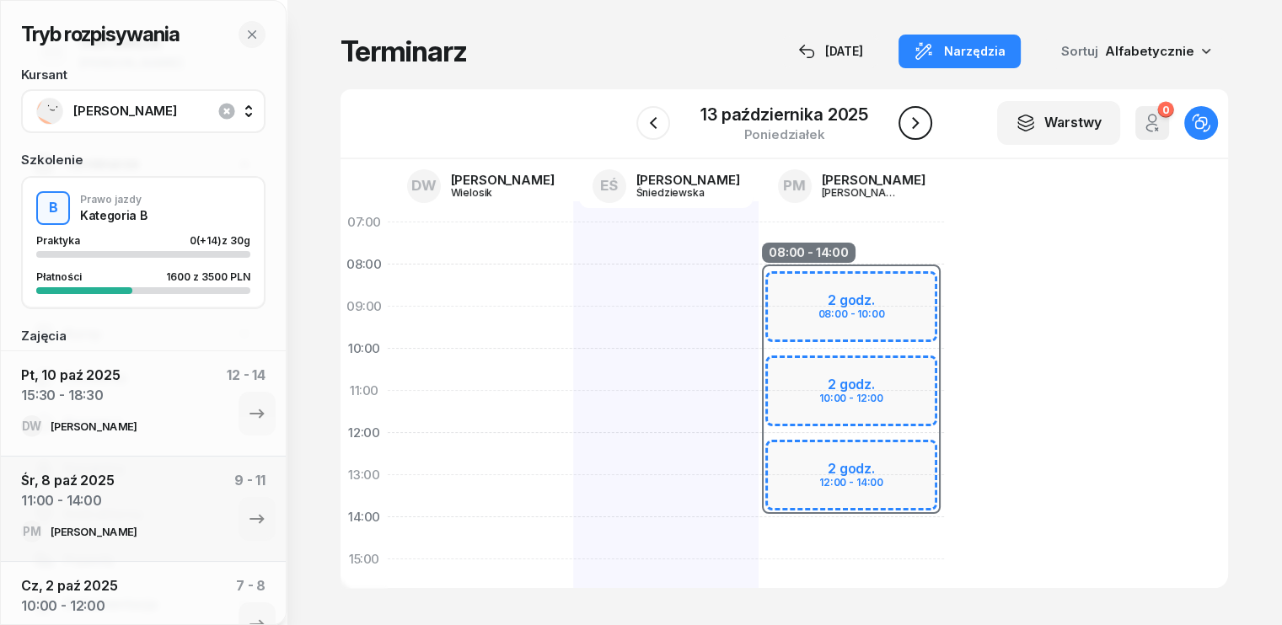
click at [917, 126] on icon "button" at bounding box center [915, 123] width 20 height 20
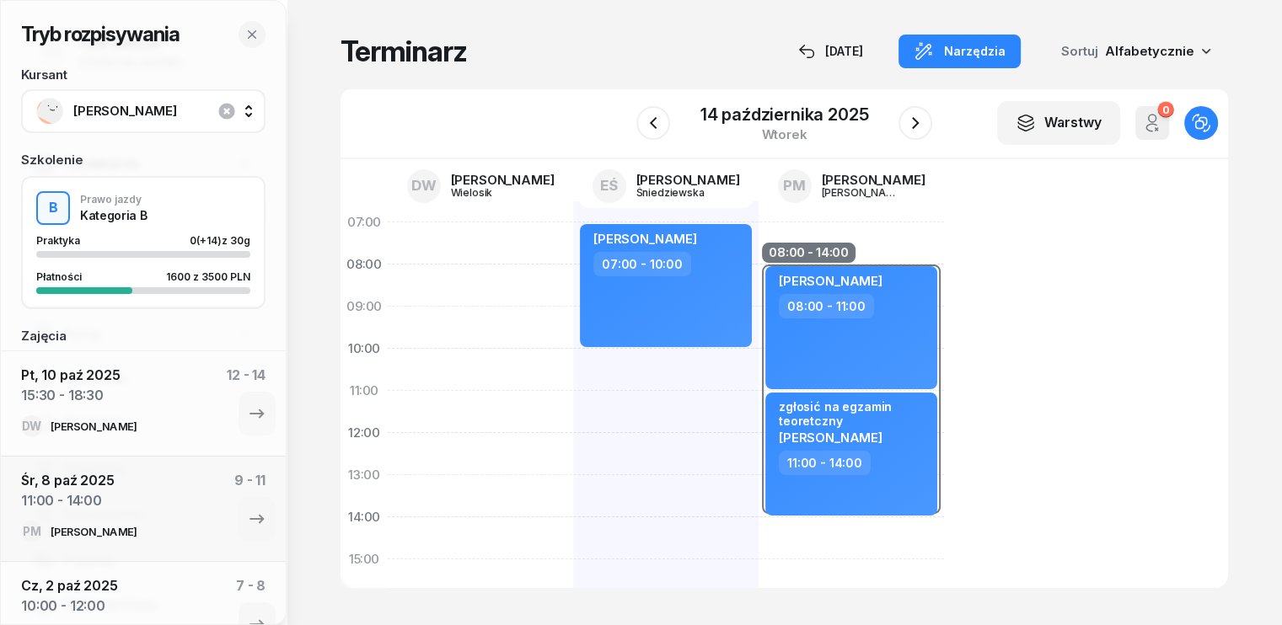
click at [573, 375] on div "[PERSON_NAME] 07:00 - 10:00" at bounding box center [665, 580] width 185 height 759
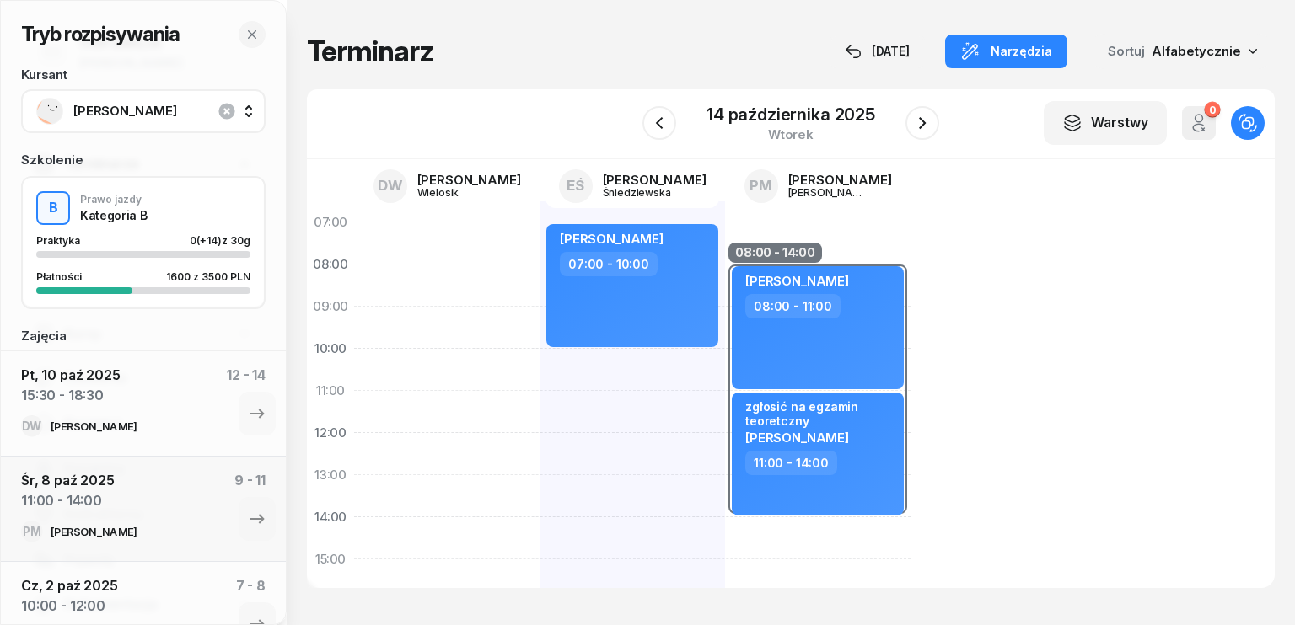
select select "10"
select select "12"
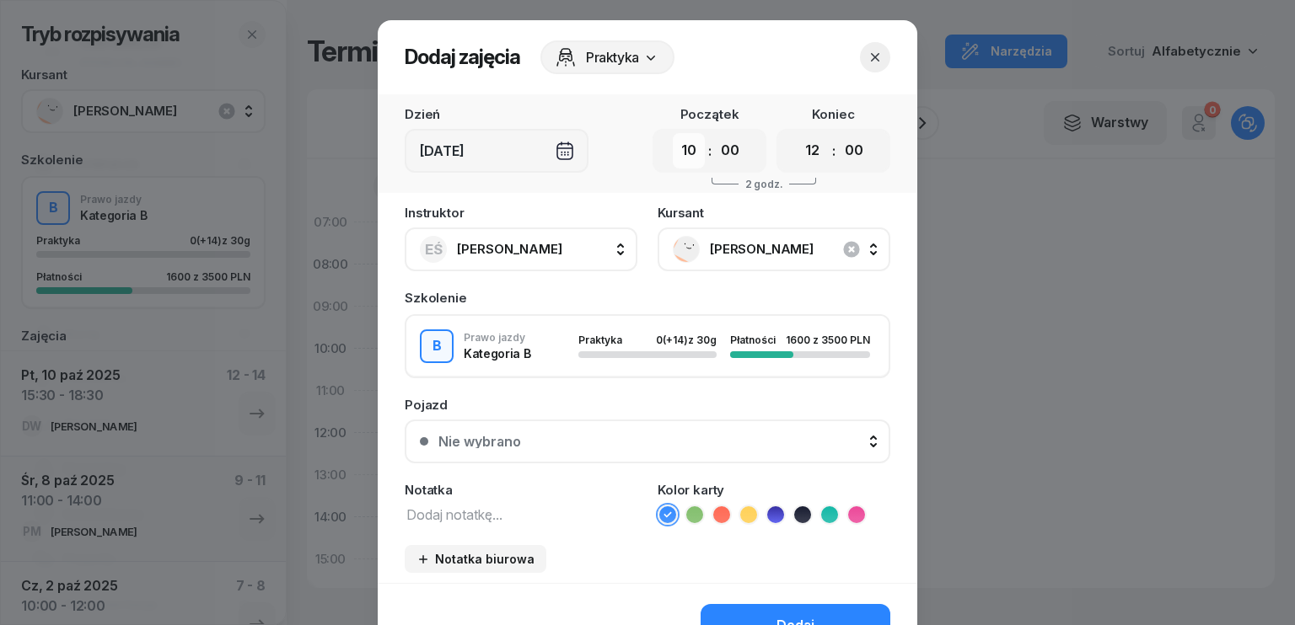
click at [681, 161] on select "00 01 02 03 04 05 06 07 08 09 10 11 12 13 14 15 16 17 18 19 20 21 22 23" at bounding box center [689, 150] width 32 height 35
select select "11"
click at [673, 133] on select "00 01 02 03 04 05 06 07 08 09 10 11 12 13 14 15 16 17 18 19 20 21 22 23" at bounding box center [689, 150] width 32 height 35
click at [813, 154] on select "00 01 02 03 04 05 06 07 08 09 10 11 12 13 14 15 16 17 18 19 20 21 22 23" at bounding box center [813, 150] width 32 height 35
select select "14"
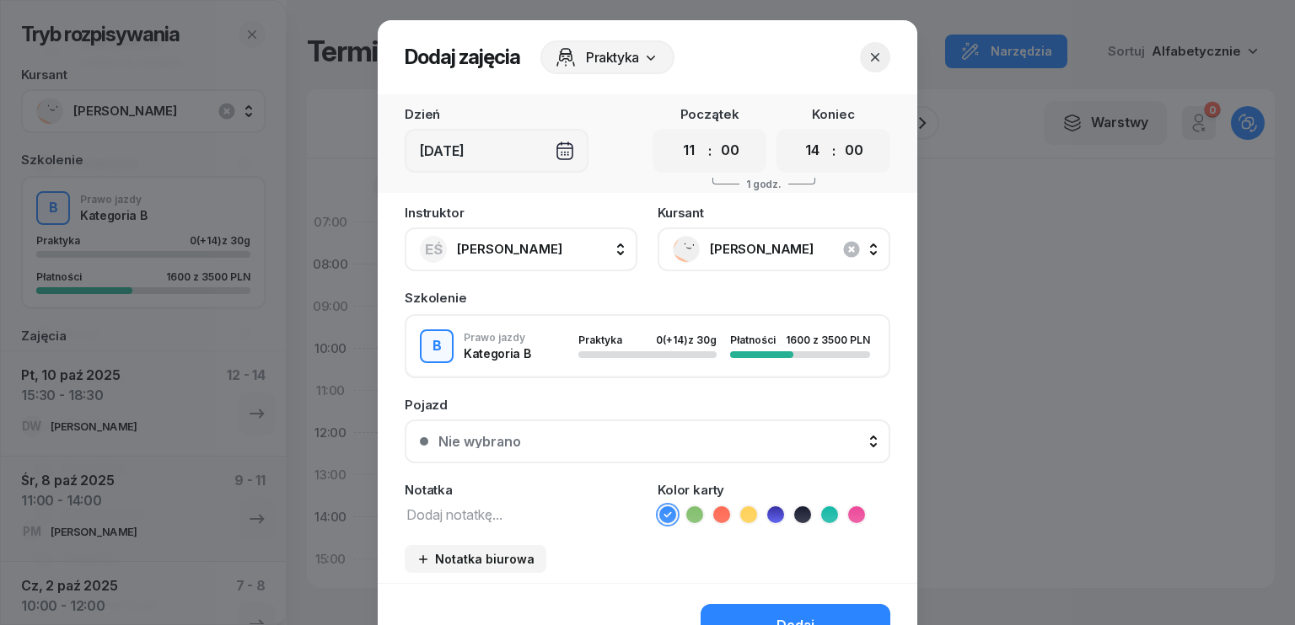
click at [797, 133] on select "00 01 02 03 04 05 06 07 08 09 10 11 12 13 14 15 16 17 18 19 20 21 22 23" at bounding box center [813, 150] width 32 height 35
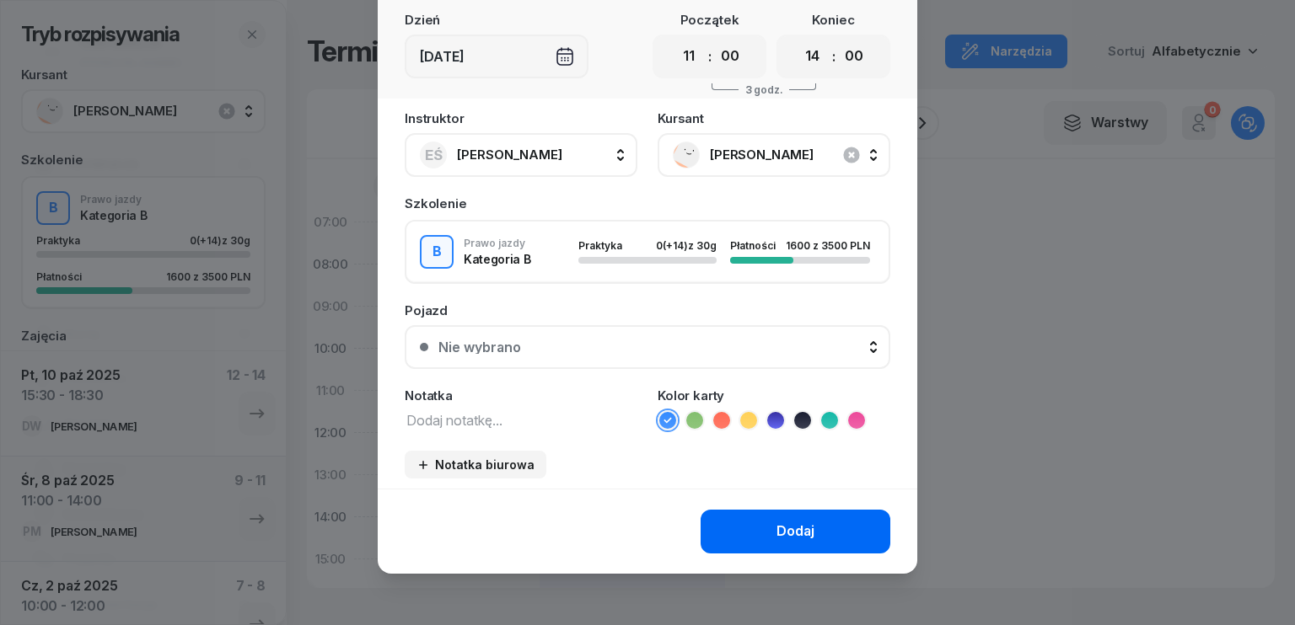
click at [789, 529] on div "Dodaj" at bounding box center [795, 532] width 38 height 22
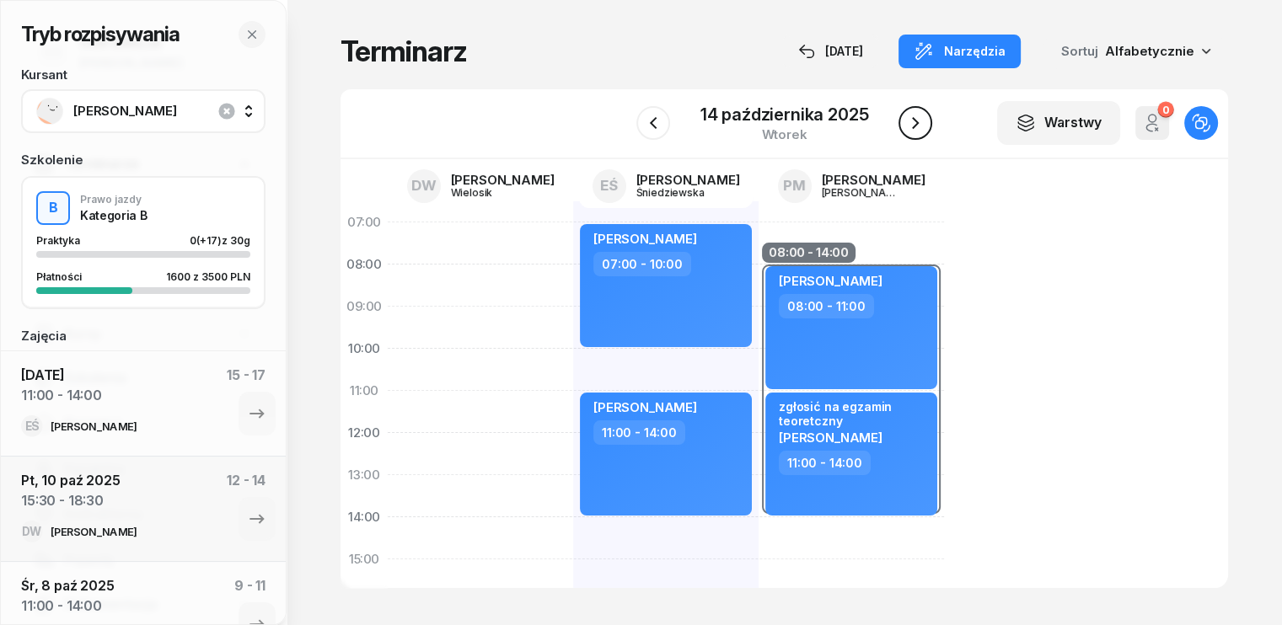
click at [909, 122] on icon "button" at bounding box center [915, 123] width 20 height 20
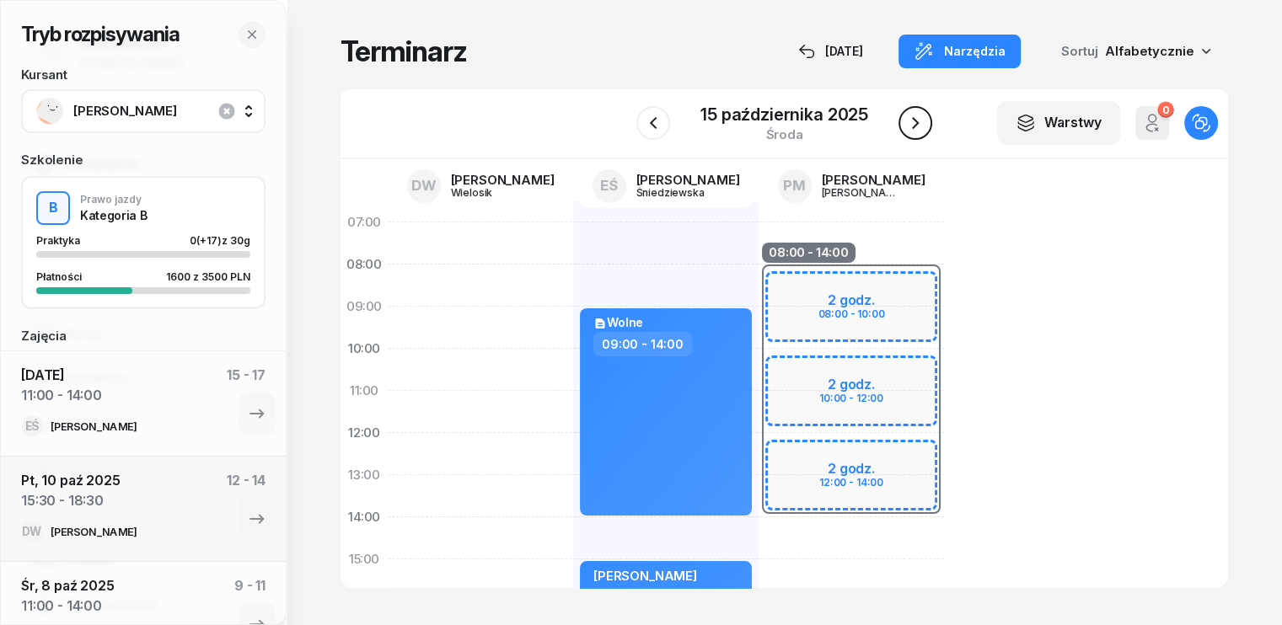
click at [909, 122] on icon "button" at bounding box center [915, 123] width 20 height 20
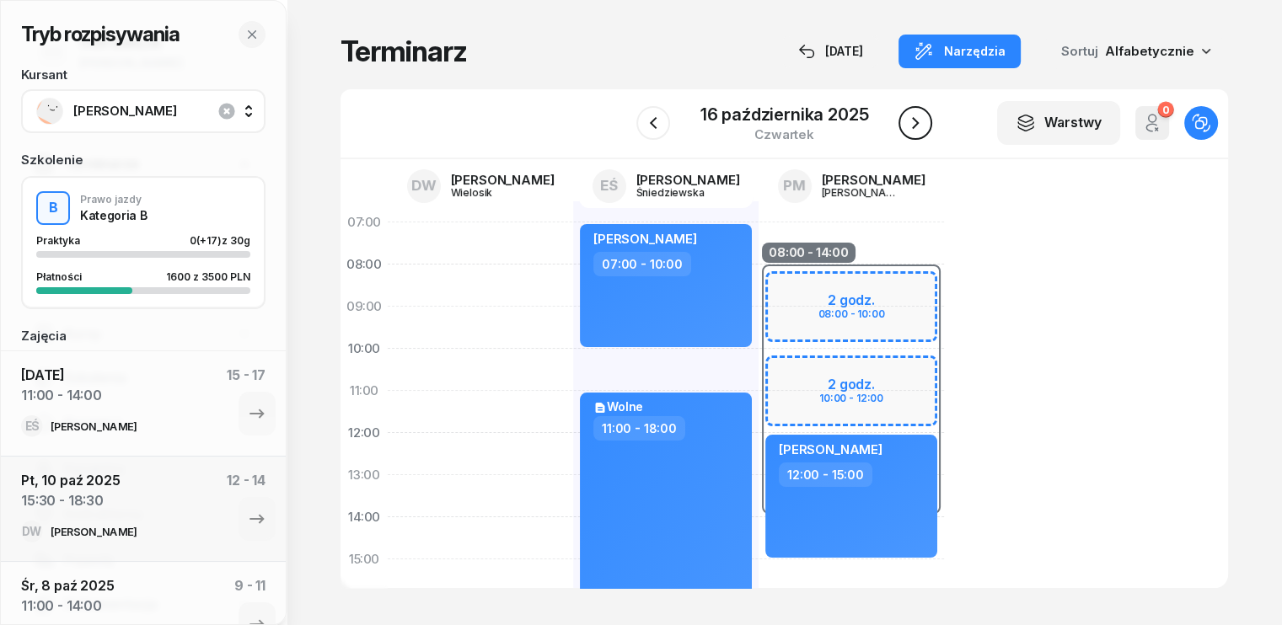
click at [909, 122] on icon "button" at bounding box center [915, 123] width 20 height 20
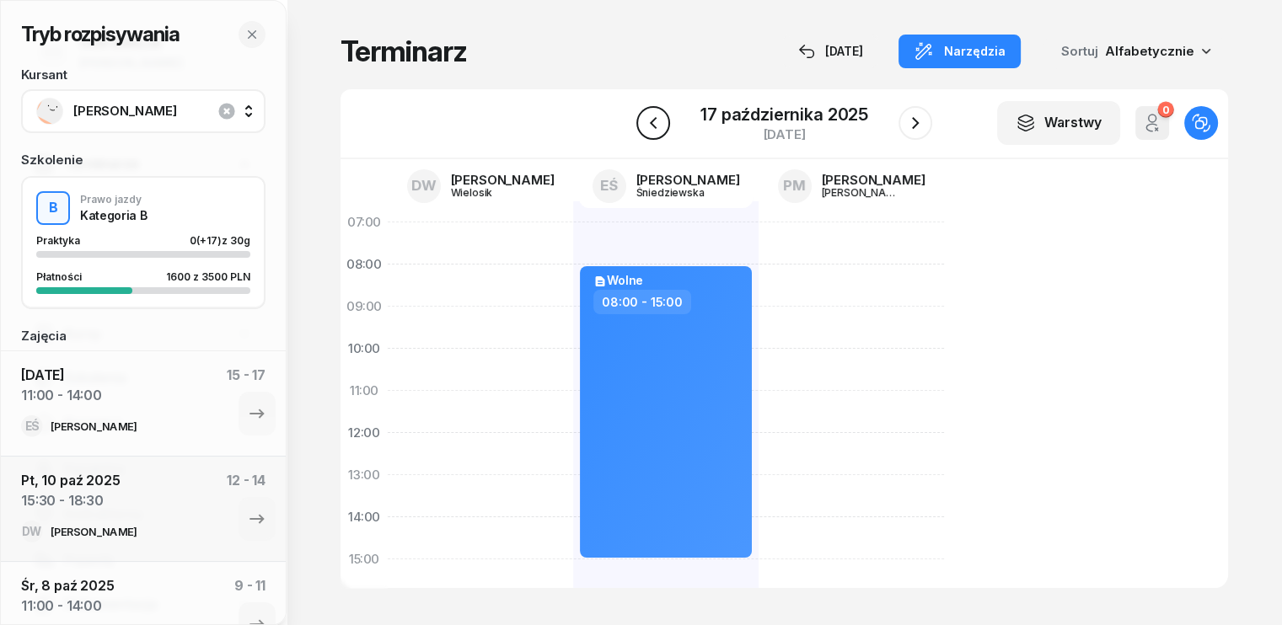
click at [653, 125] on icon "button" at bounding box center [653, 123] width 7 height 12
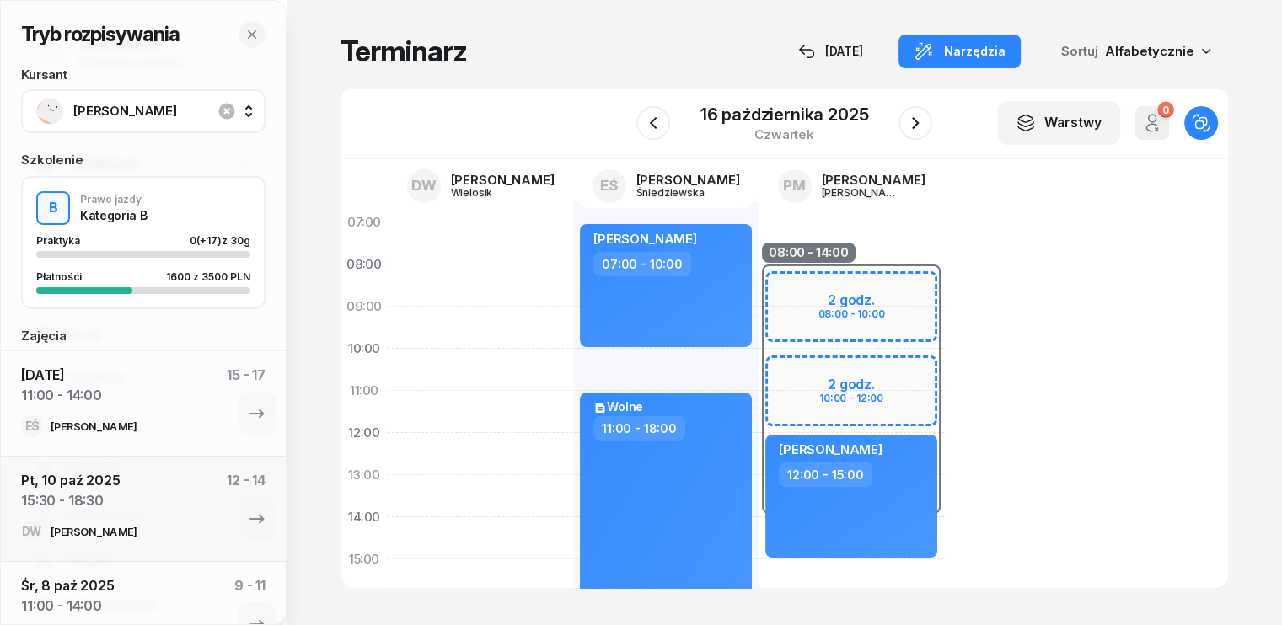
click at [759, 279] on div "08:00 - 14:00" at bounding box center [851, 391] width 185 height 253
select select "08"
select select "14"
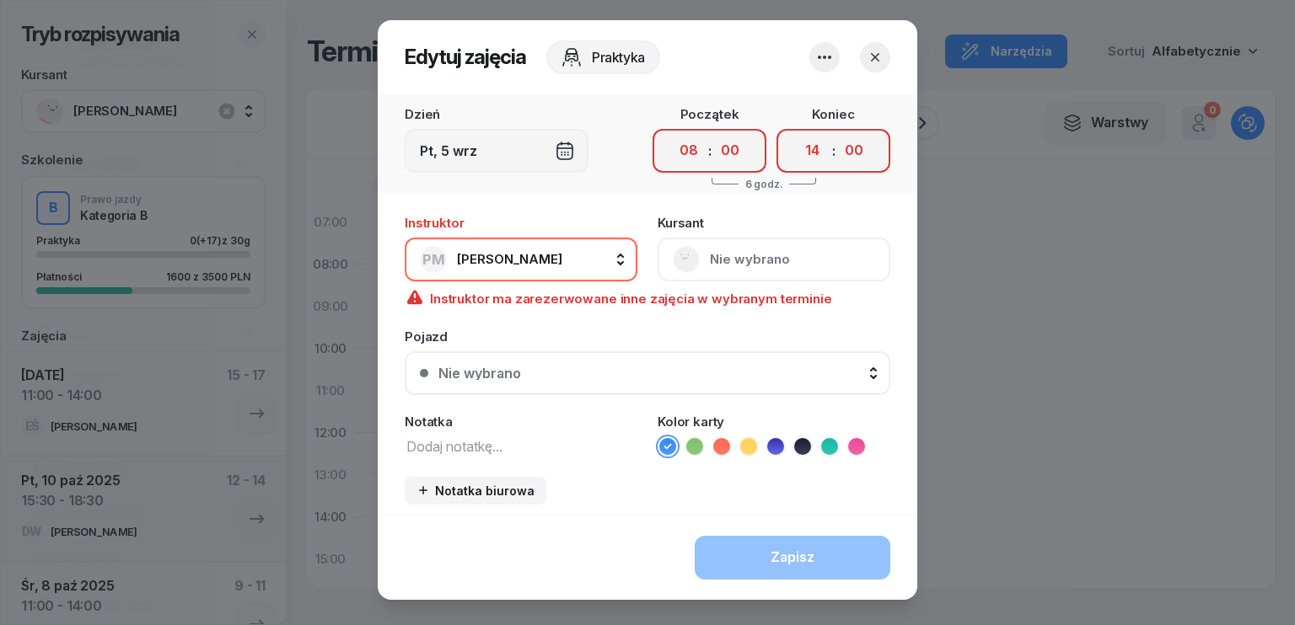
click at [877, 56] on button "button" at bounding box center [875, 57] width 30 height 30
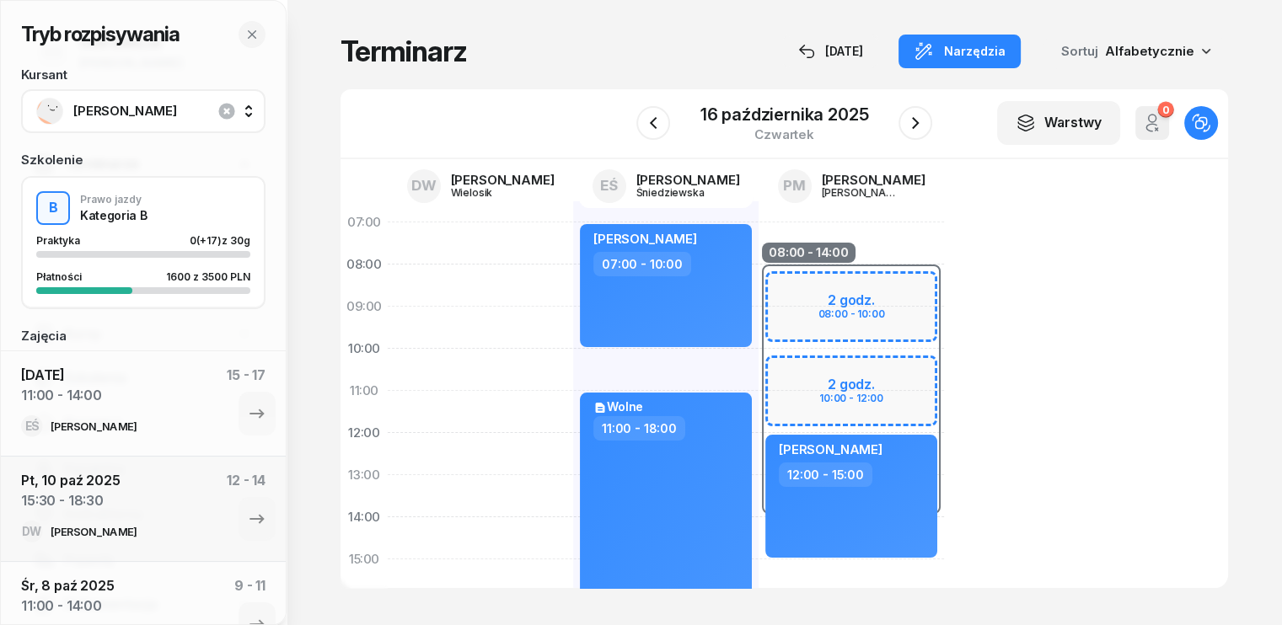
click at [851, 233] on div "08:00 - 14:00 2 godz. 08:00 - 10:00 2 godz. 10:00 - 12:00 [PERSON_NAME] 12:00 -…" at bounding box center [851, 580] width 185 height 759
select select "07"
select select "09"
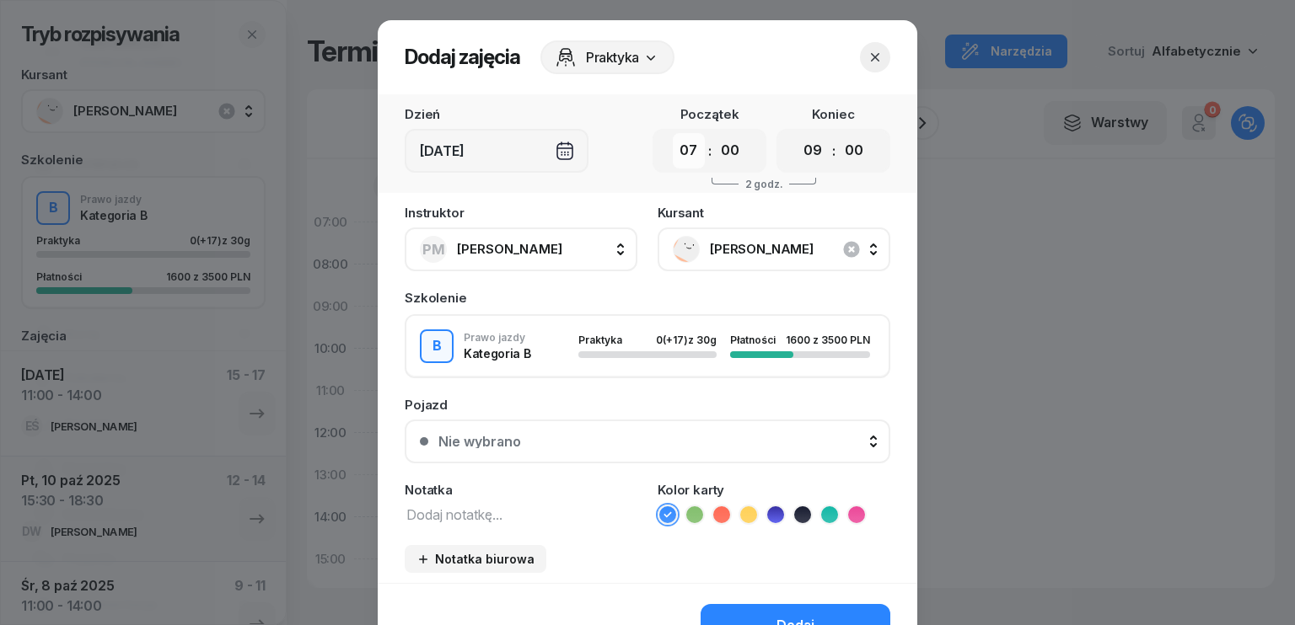
click at [681, 160] on select "00 01 02 03 04 05 06 07 08 09 10 11 12 13 14 15 16 17 18 19 20 21 22 23" at bounding box center [689, 150] width 32 height 35
select select "08"
click at [673, 133] on select "00 01 02 03 04 05 06 07 08 09 10 11 12 13 14 15 16 17 18 19 20 21 22 23" at bounding box center [689, 150] width 32 height 35
click at [816, 162] on select "00 01 02 03 04 05 06 07 08 09 10 11 12 13 14 15 16 17 18 19 20 21 22 23" at bounding box center [813, 150] width 32 height 35
select select "11"
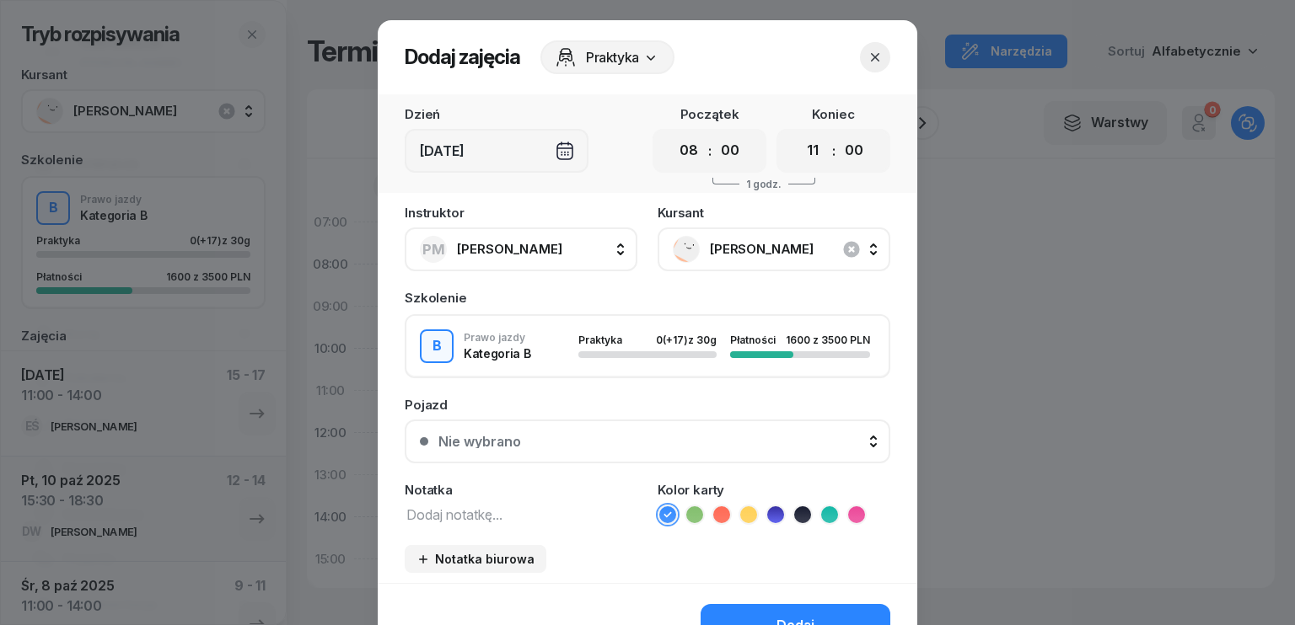
click at [797, 133] on select "00 01 02 03 04 05 06 07 08 09 10 11 12 13 14 15 16 17 18 19 20 21 22 23" at bounding box center [813, 150] width 32 height 35
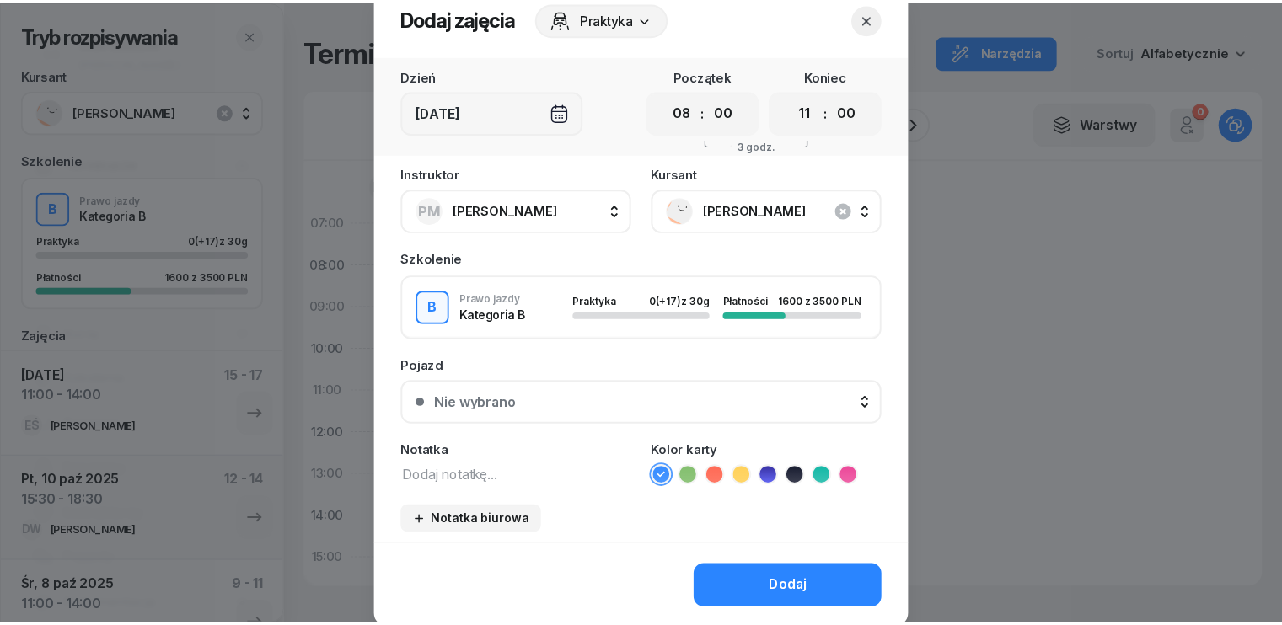
scroll to position [94, 0]
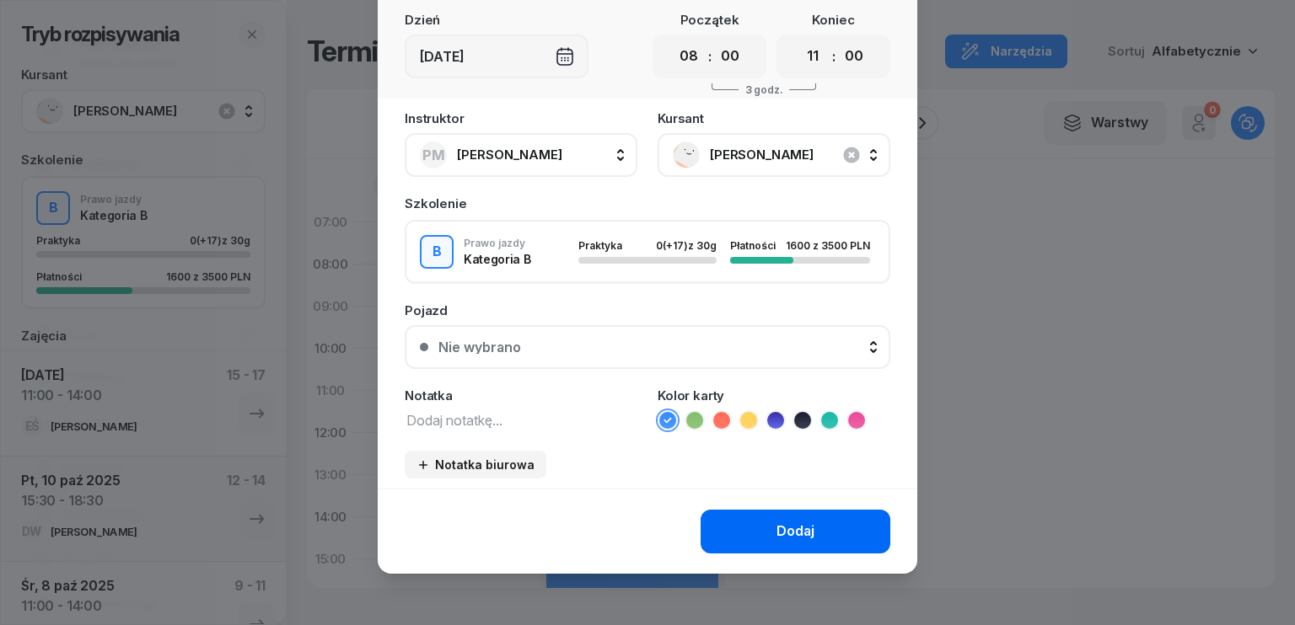
click at [797, 530] on div "Dodaj" at bounding box center [795, 532] width 38 height 22
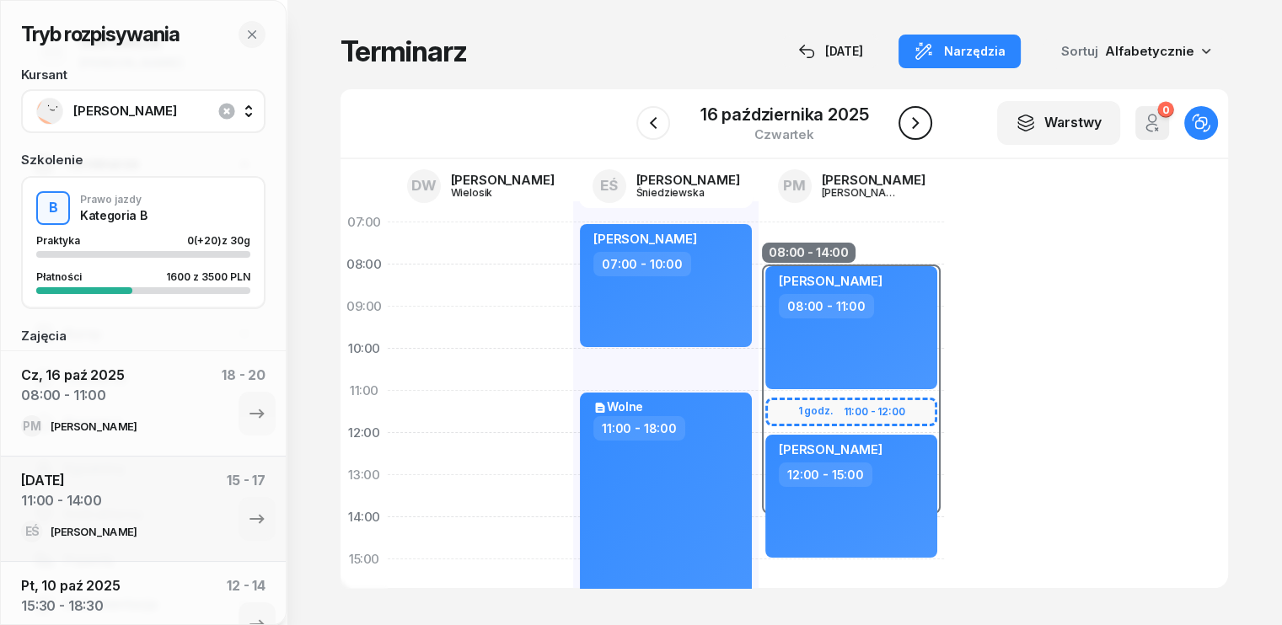
click at [922, 121] on icon "button" at bounding box center [915, 123] width 20 height 20
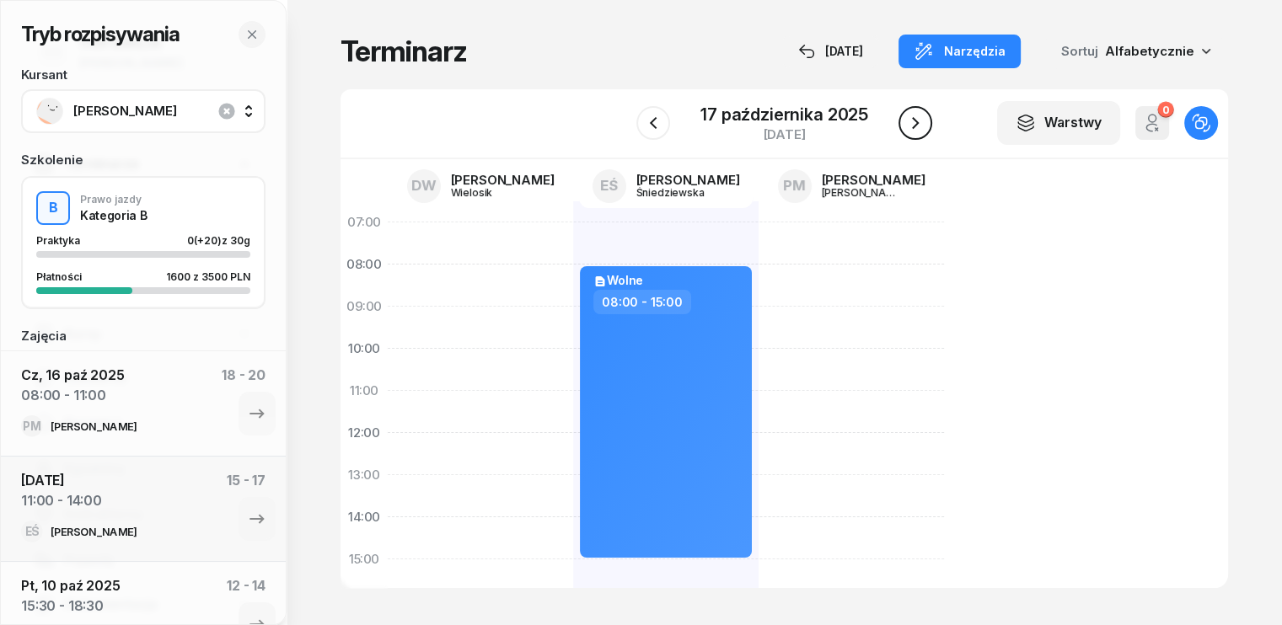
click at [922, 121] on icon "button" at bounding box center [915, 123] width 20 height 20
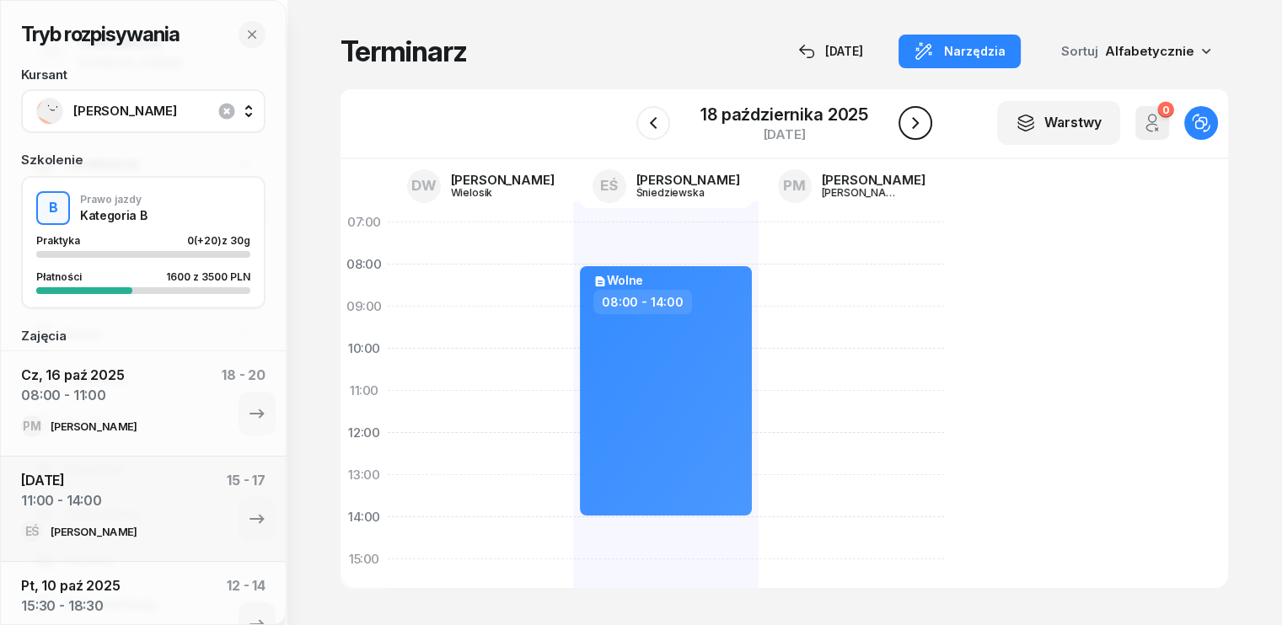
click at [922, 121] on icon "button" at bounding box center [915, 123] width 20 height 20
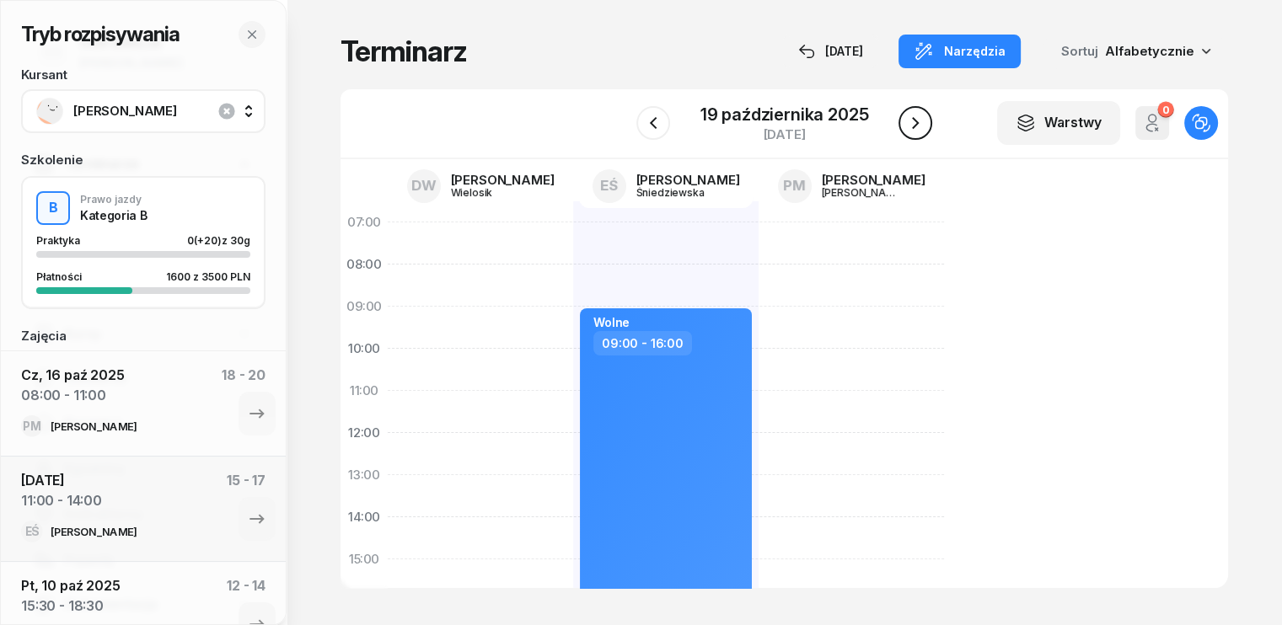
click at [922, 121] on icon "button" at bounding box center [915, 123] width 20 height 20
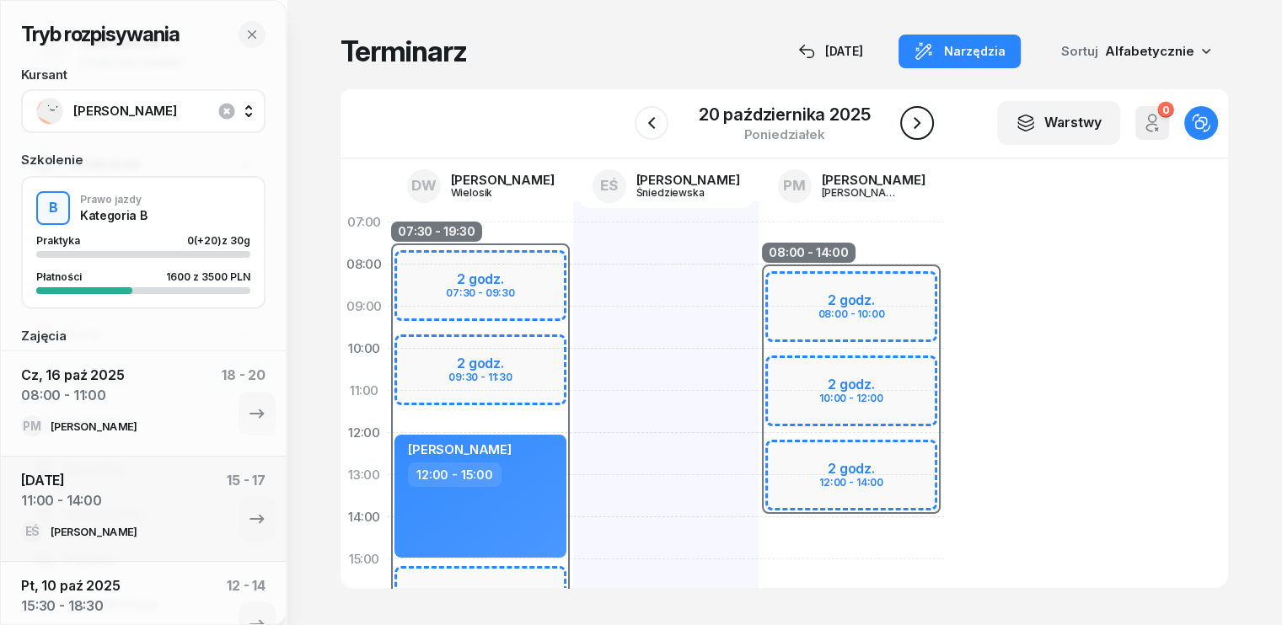
click at [919, 120] on icon "button" at bounding box center [917, 123] width 20 height 20
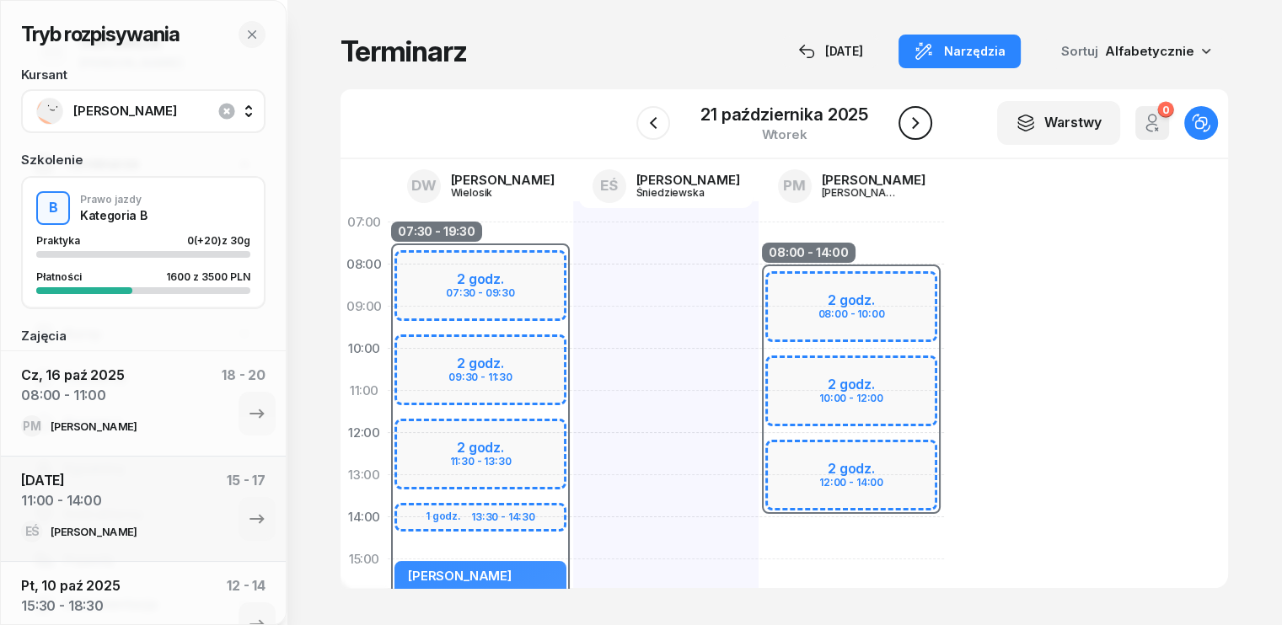
click at [919, 120] on icon "button" at bounding box center [915, 123] width 20 height 20
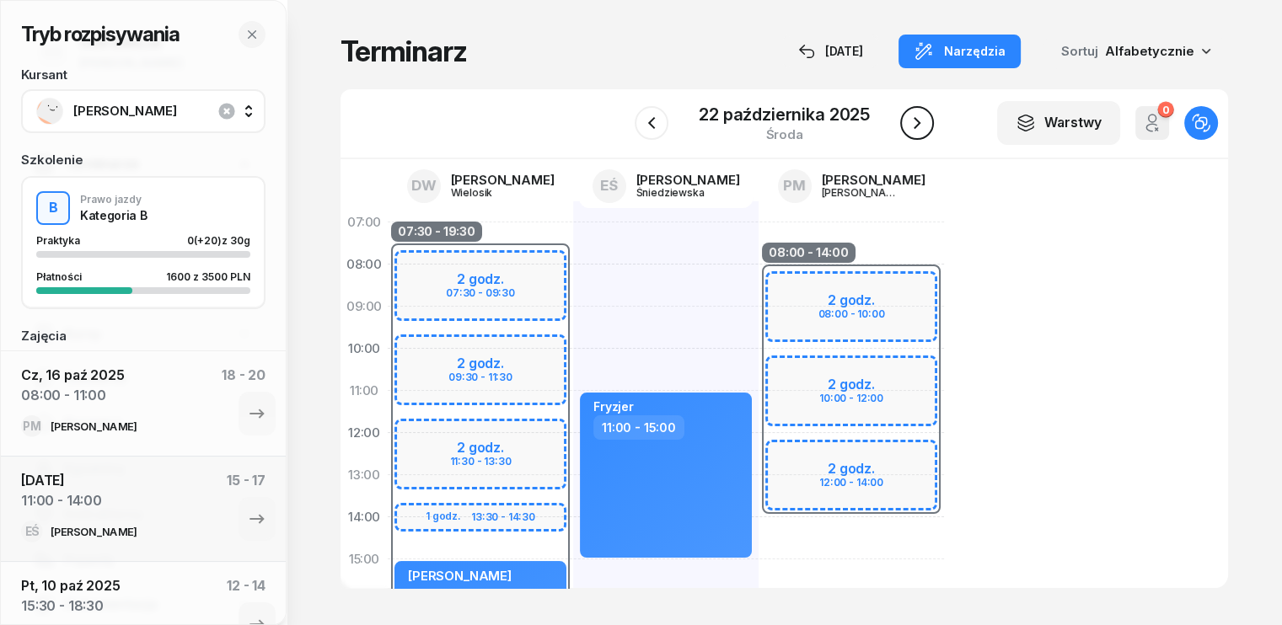
click at [919, 120] on icon "button" at bounding box center [917, 123] width 20 height 20
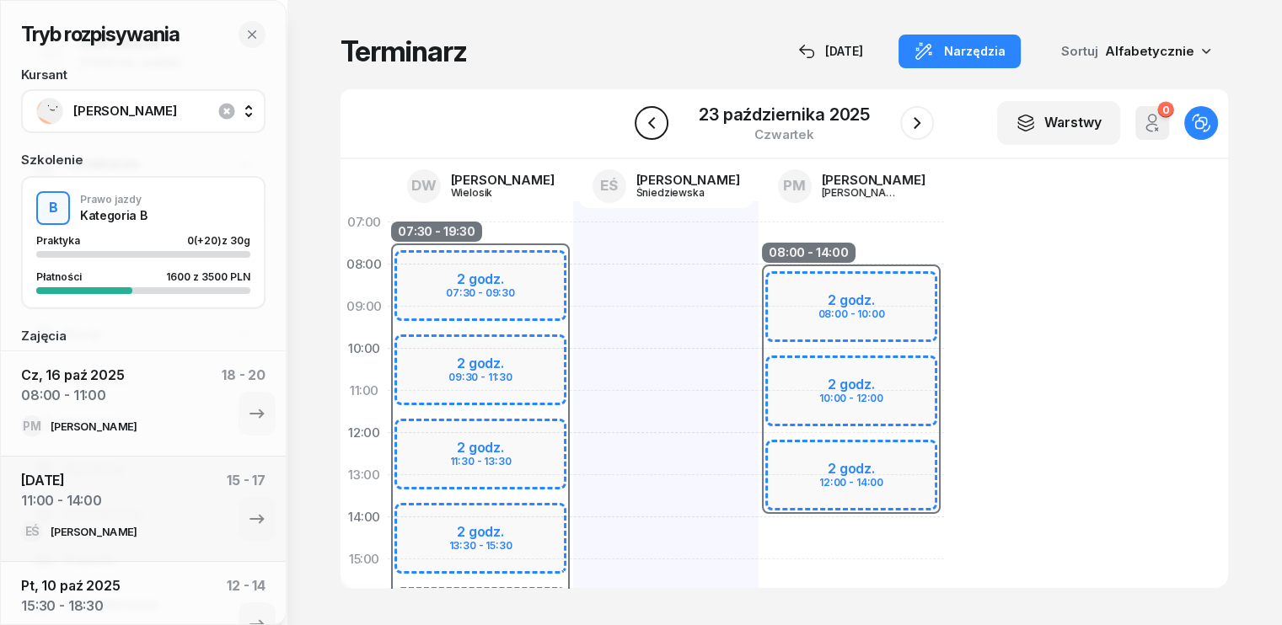
click at [664, 120] on button "button" at bounding box center [652, 123] width 34 height 34
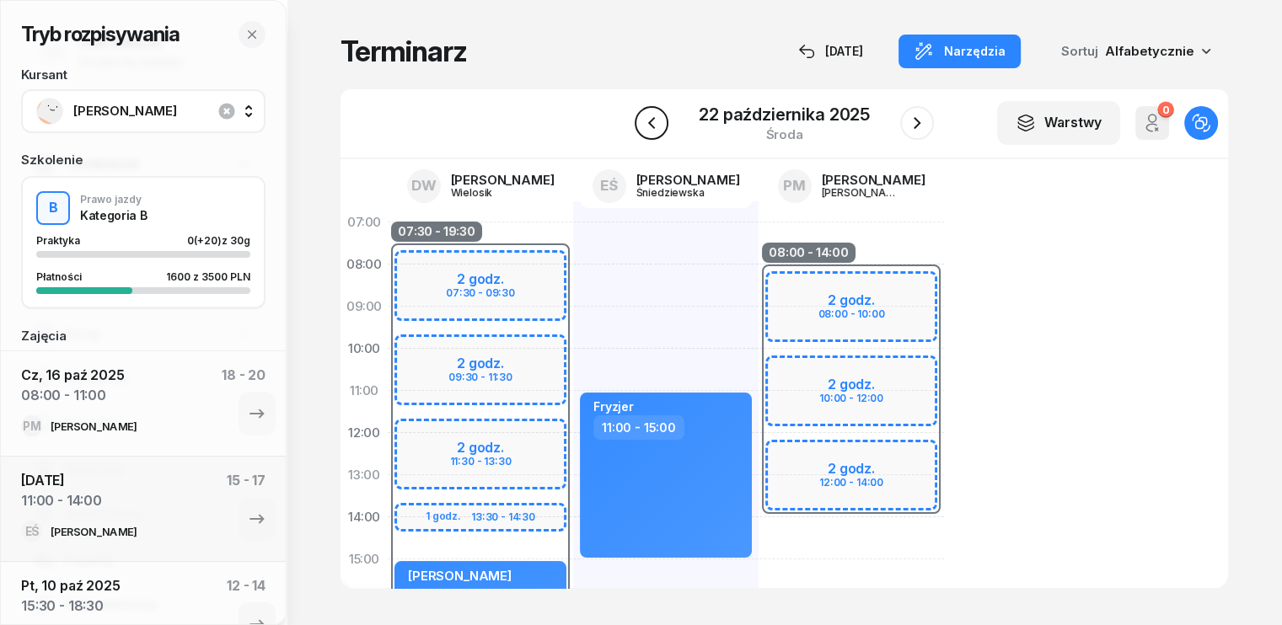
click at [660, 120] on icon "button" at bounding box center [651, 123] width 20 height 20
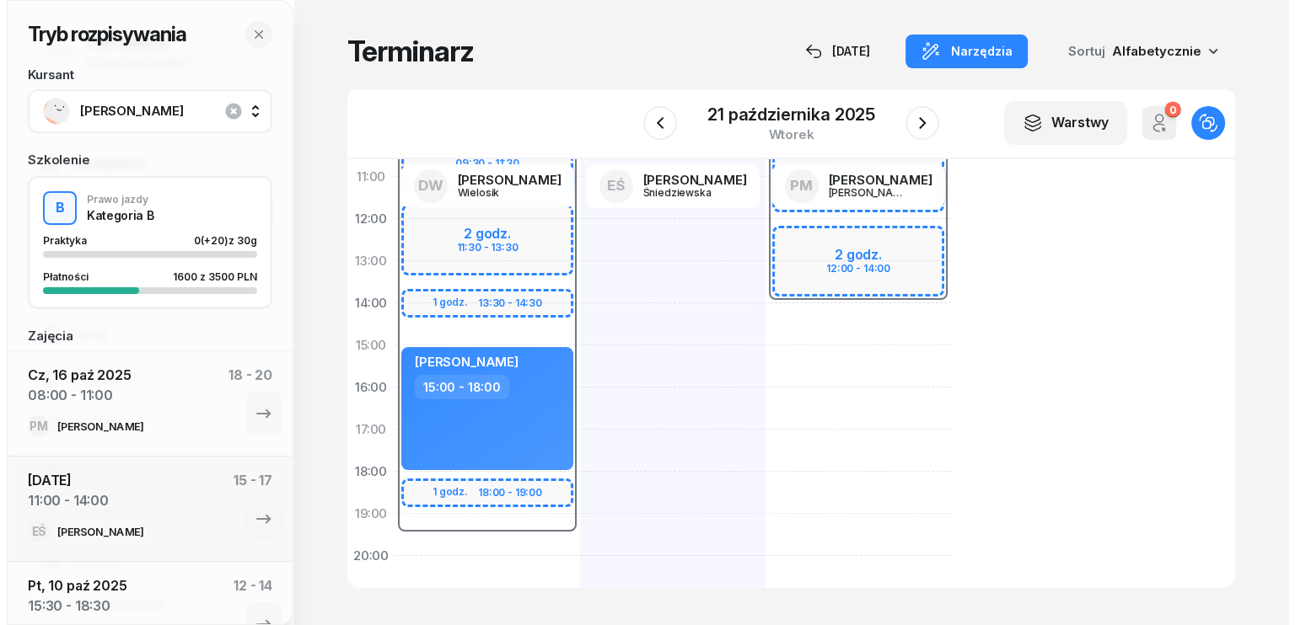
scroll to position [253, 0]
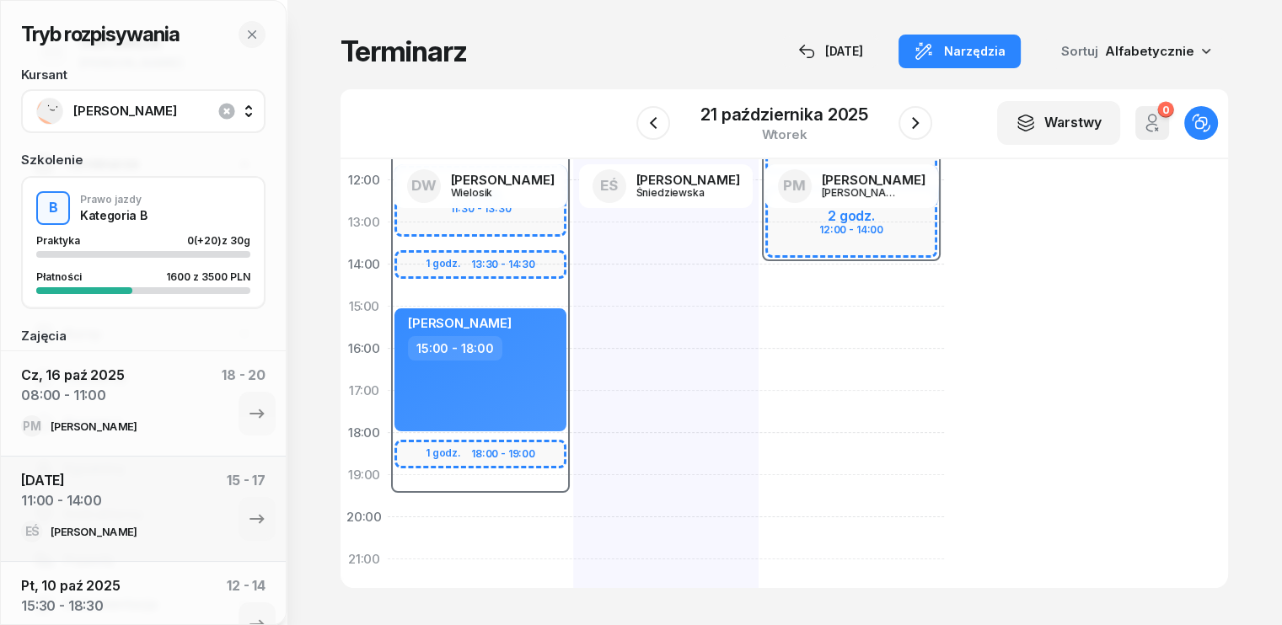
click at [419, 519] on div "07:30 - 19:30 2 godz. 07:30 - 09:30 2 godz. 09:30 - 11:30 2 godz. 11:30 - 13:30…" at bounding box center [480, 328] width 185 height 759
select select "20"
select select "22"
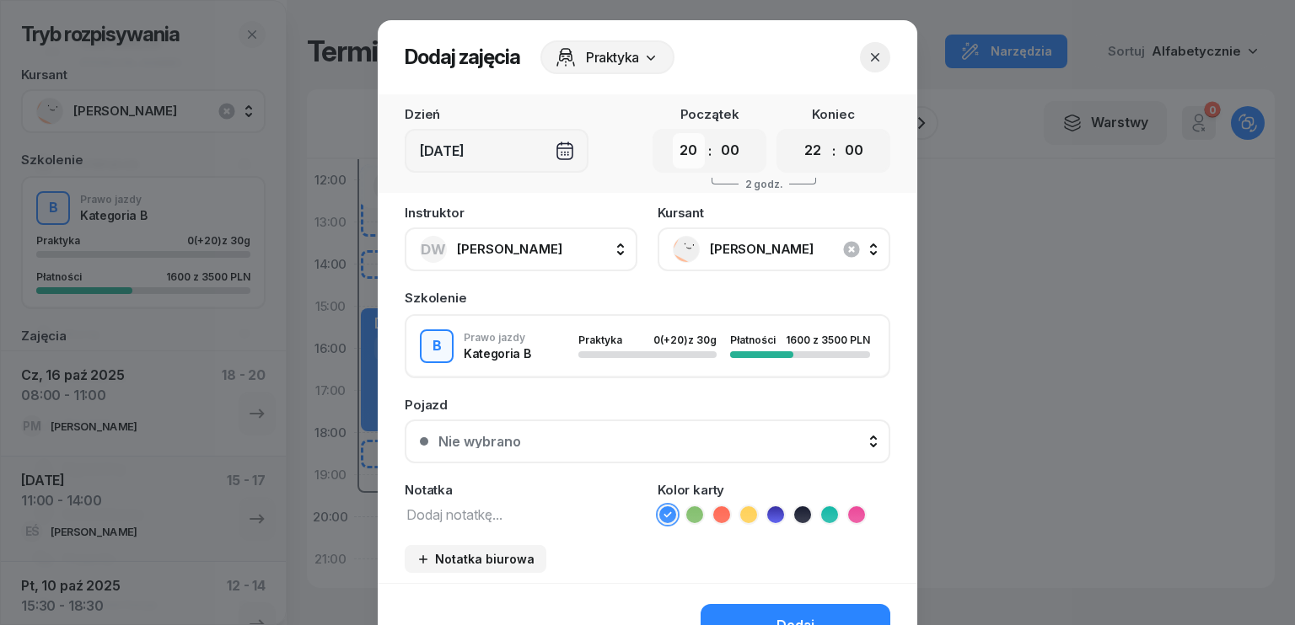
drag, startPoint x: 687, startPoint y: 154, endPoint x: 684, endPoint y: 166, distance: 12.1
click at [687, 154] on select "00 01 02 03 04 05 06 07 08 09 10 11 12 13 14 15 16 17 18 19 20 21 22 23" at bounding box center [689, 150] width 32 height 35
select select "12"
click at [673, 133] on select "00 01 02 03 04 05 06 07 08 09 10 11 12 13 14 15 16 17 18 19 20 21 22 23" at bounding box center [689, 150] width 32 height 35
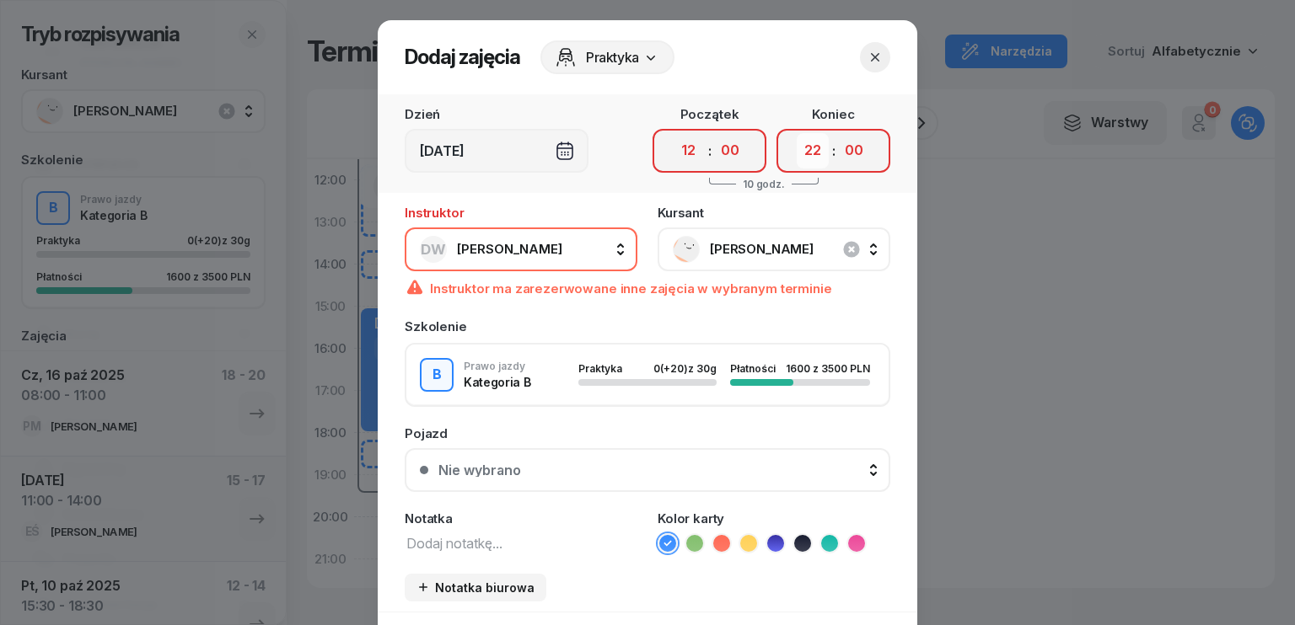
click at [809, 145] on select "00 01 02 03 04 05 06 07 08 09 10 11 12 13 14 15 16 17 18 19 20 21 22 23" at bounding box center [813, 150] width 32 height 35
select select "15"
click at [797, 133] on select "00 01 02 03 04 05 06 07 08 09 10 11 12 13 14 15 16 17 18 19 20 21 22 23" at bounding box center [813, 150] width 32 height 35
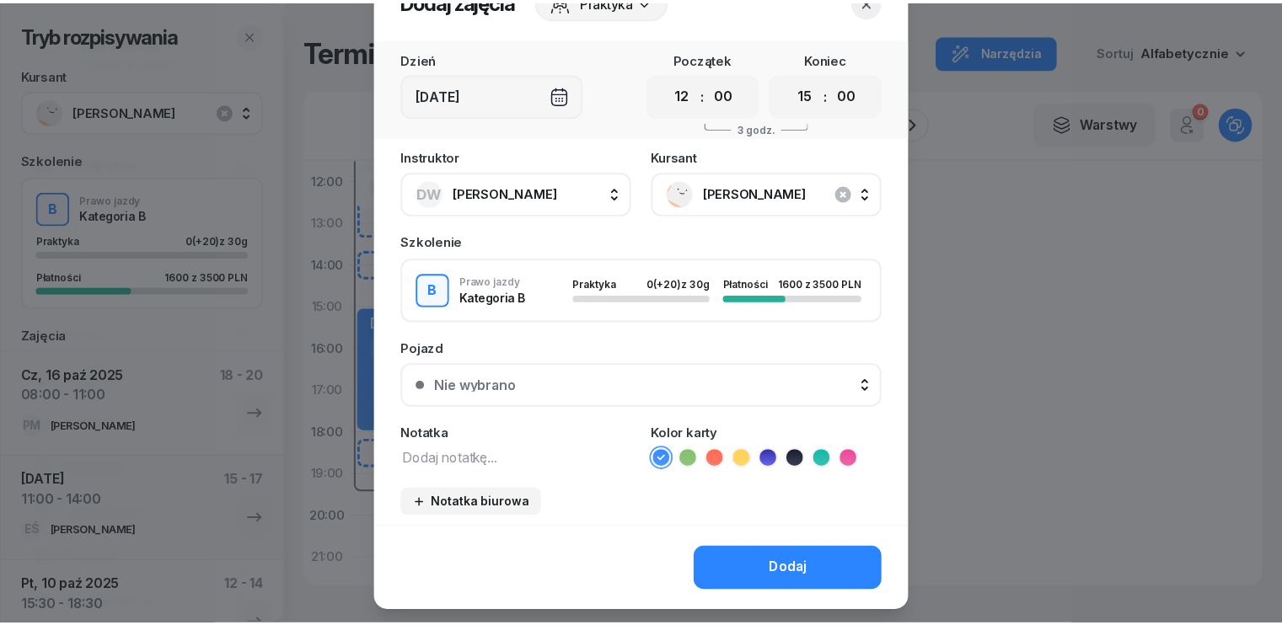
scroll to position [94, 0]
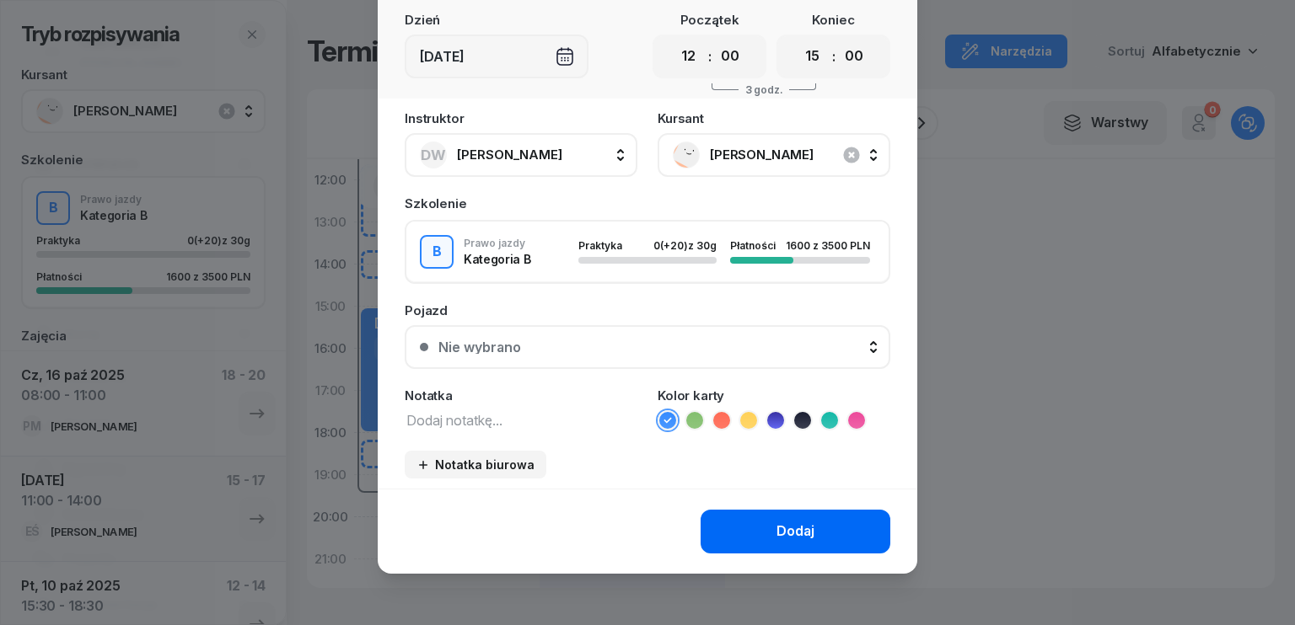
click at [785, 529] on div "Dodaj" at bounding box center [795, 532] width 38 height 22
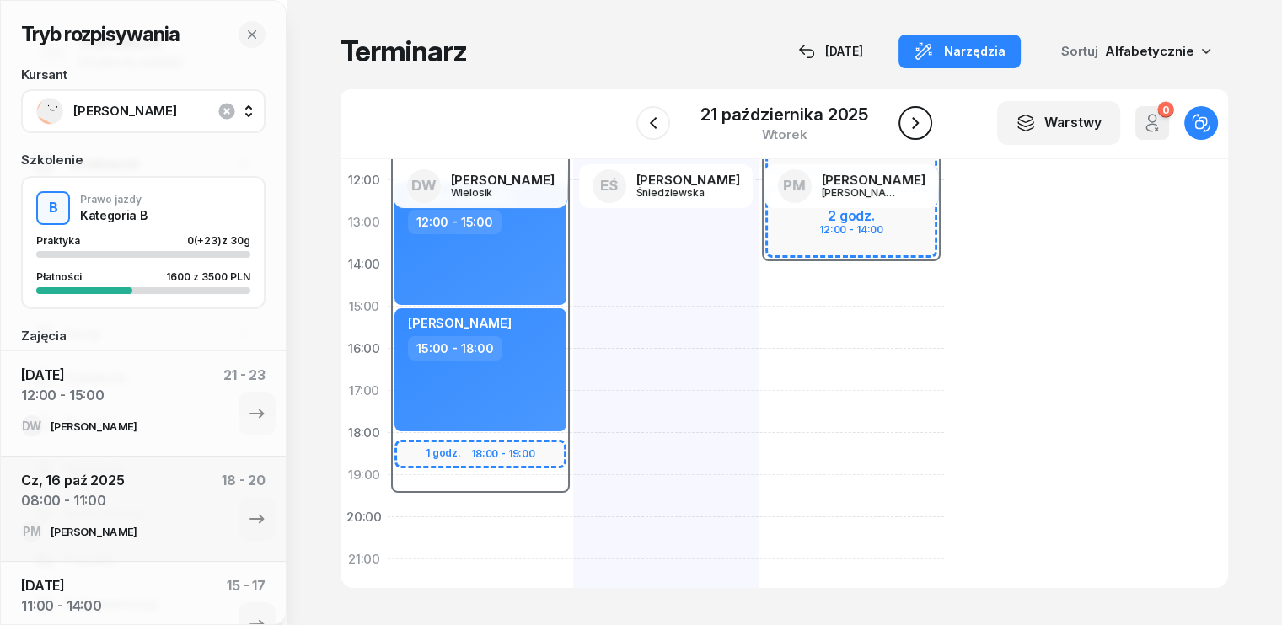
click at [918, 121] on icon "button" at bounding box center [915, 123] width 20 height 20
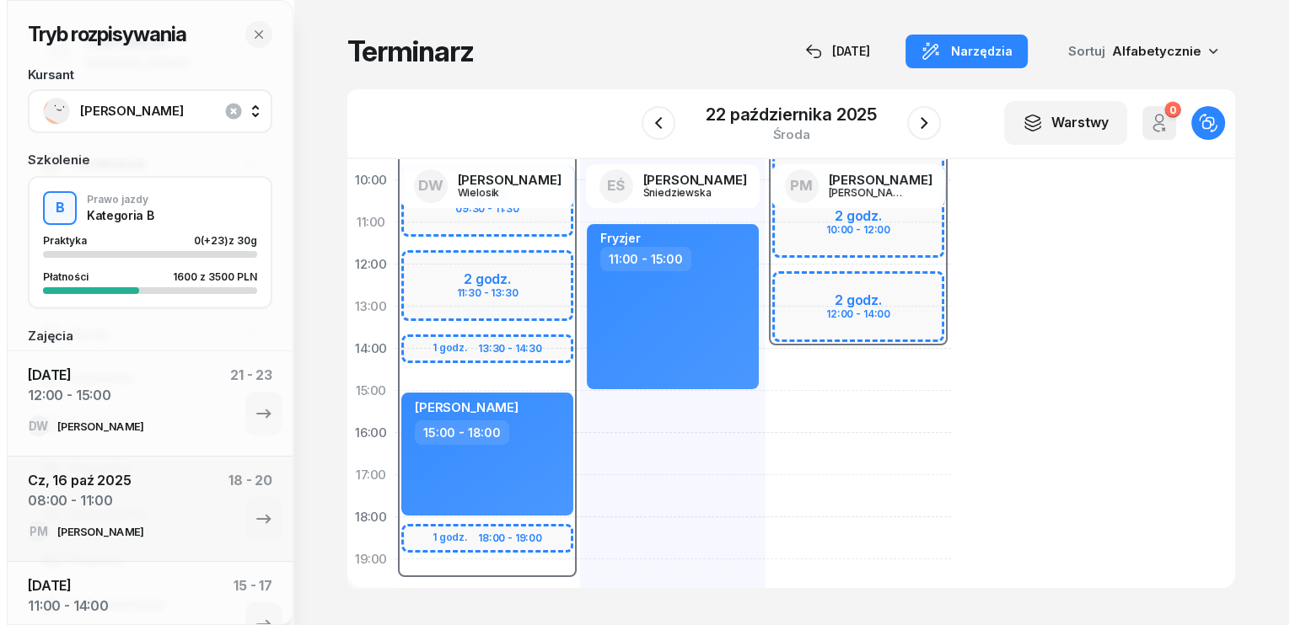
scroll to position [337, 0]
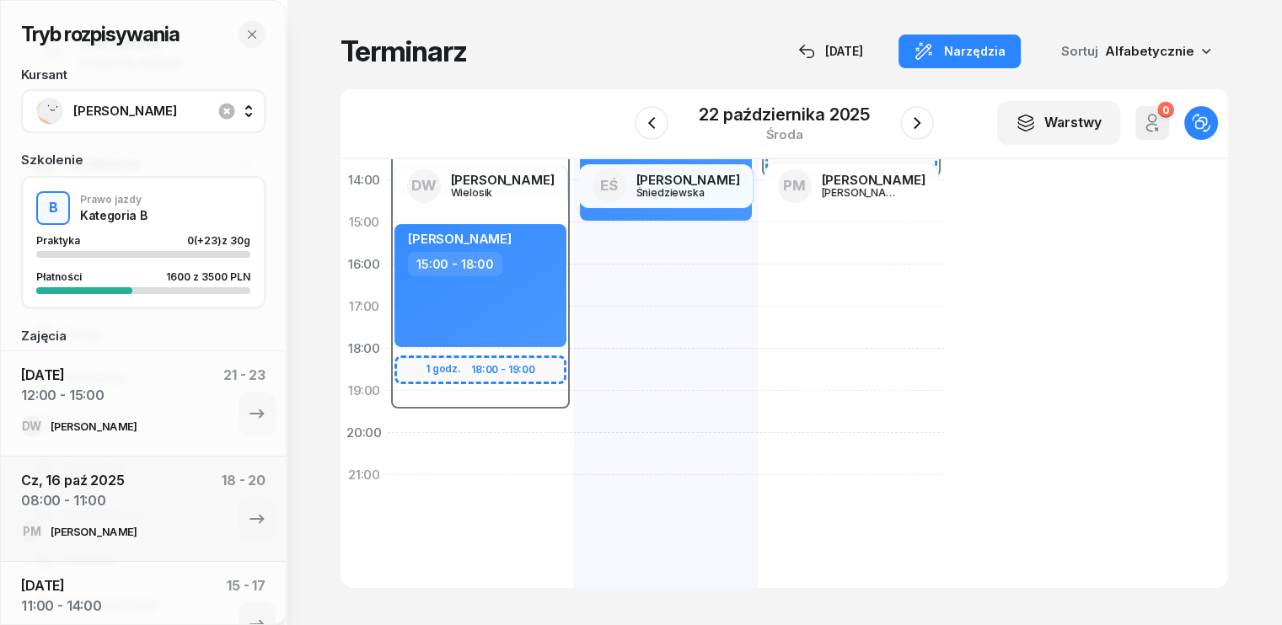
click at [403, 455] on div "07:30 - 19:30 2 godz. 07:30 - 09:30 2 godz. 09:30 - 11:30 2 godz. 11:30 - 13:30…" at bounding box center [480, 243] width 185 height 759
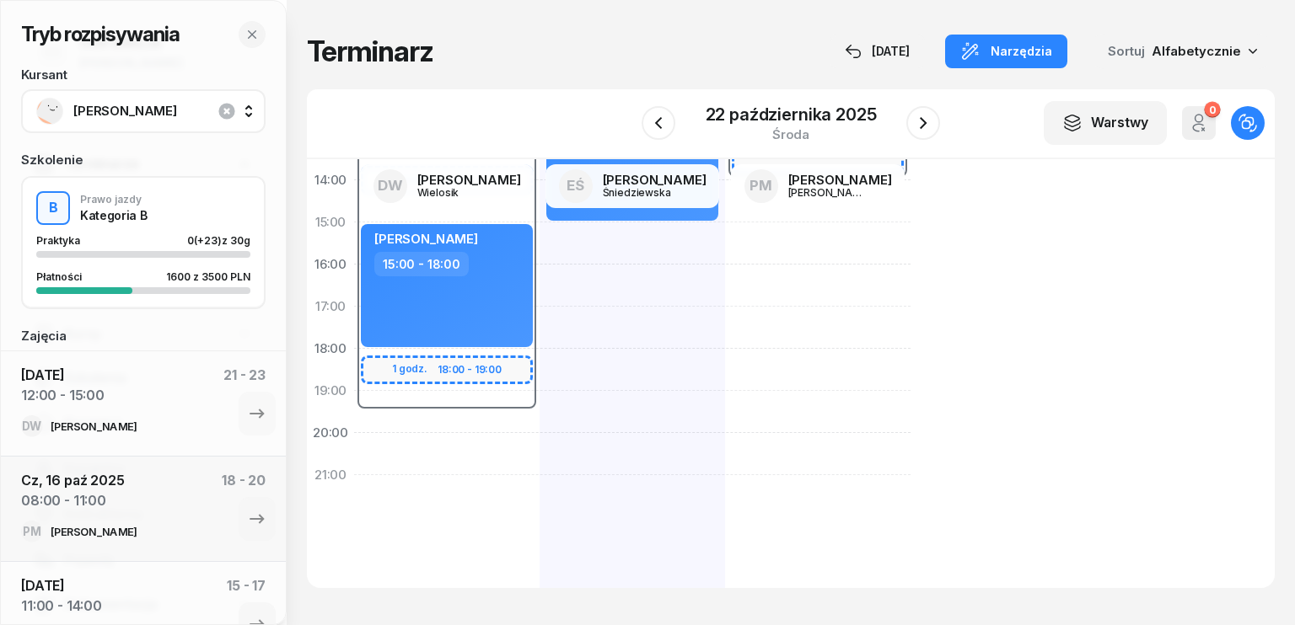
select select "20"
select select "22"
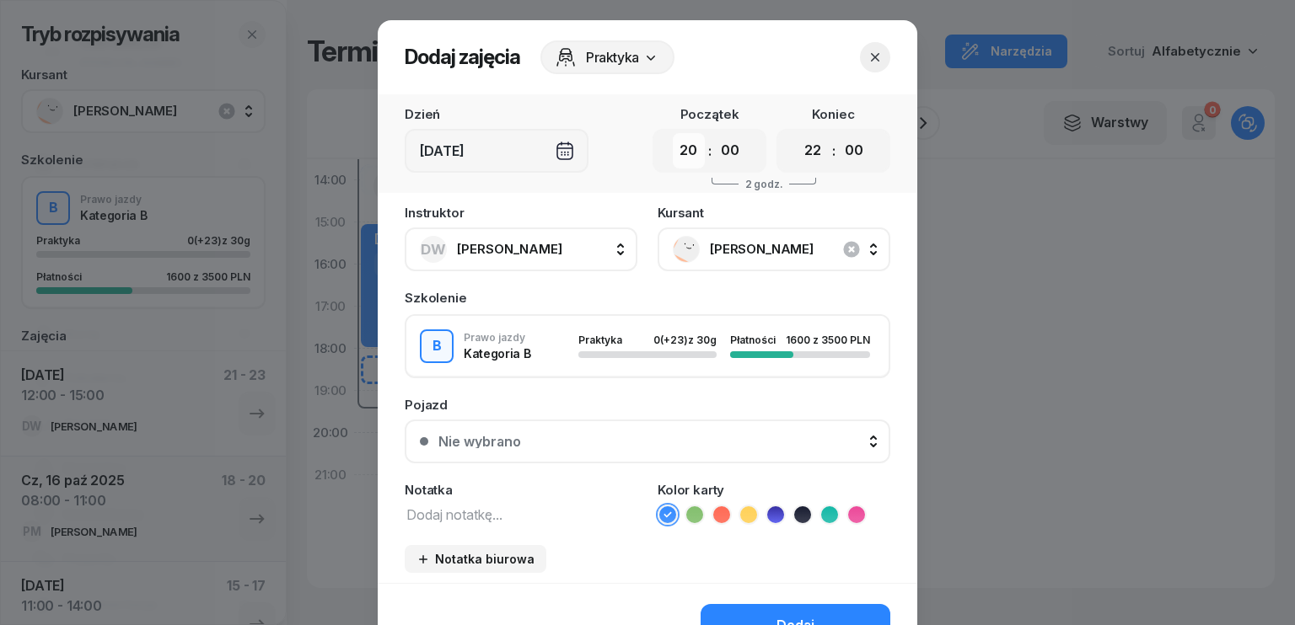
click at [689, 155] on select "00 01 02 03 04 05 06 07 08 09 10 11 12 13 14 15 16 17 18 19 20 21 22 23" at bounding box center [689, 150] width 32 height 35
select select "12"
click at [673, 133] on select "00 01 02 03 04 05 06 07 08 09 10 11 12 13 14 15 16 17 18 19 20 21 22 23" at bounding box center [689, 150] width 32 height 35
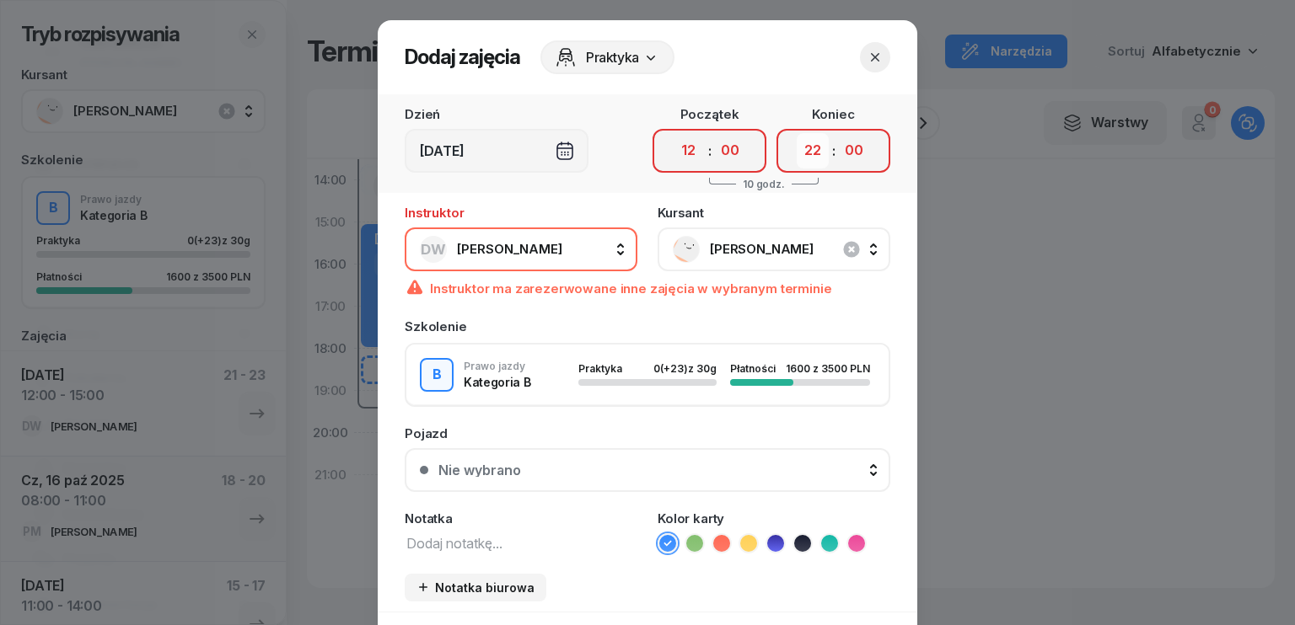
click at [802, 160] on select "00 01 02 03 04 05 06 07 08 09 10 11 12 13 14 15 16 17 18 19 20 21 22 23" at bounding box center [813, 150] width 32 height 35
select select "15"
click at [797, 133] on select "00 01 02 03 04 05 06 07 08 09 10 11 12 13 14 15 16 17 18 19 20 21 22 23" at bounding box center [813, 150] width 32 height 35
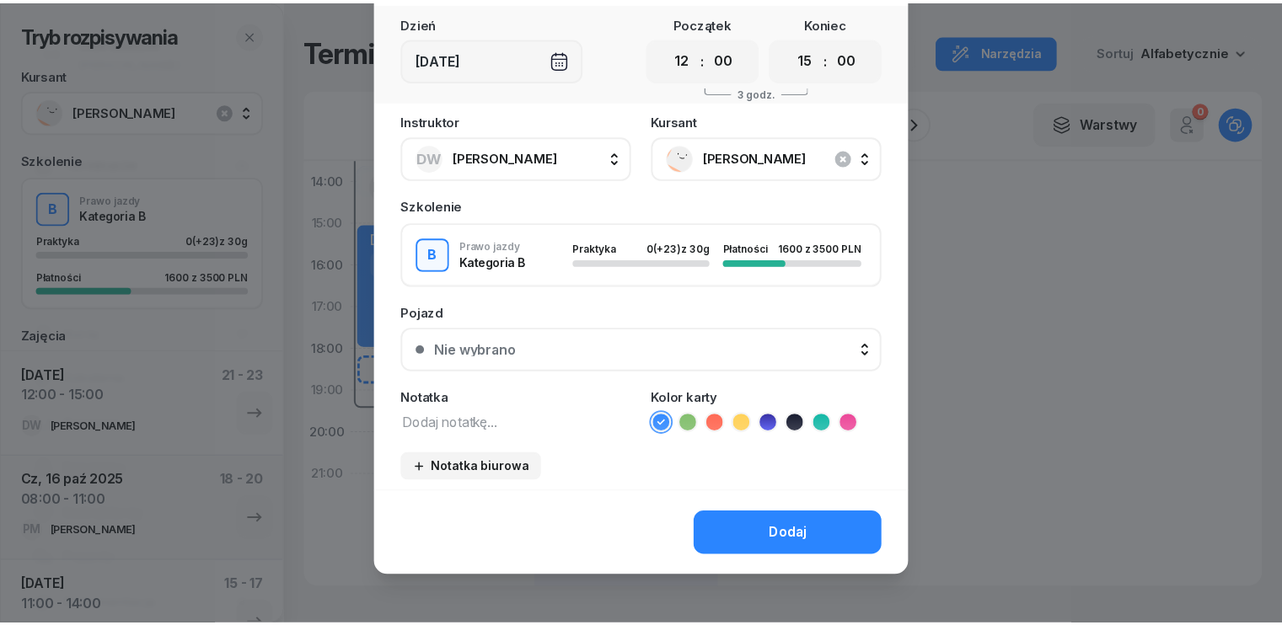
scroll to position [94, 0]
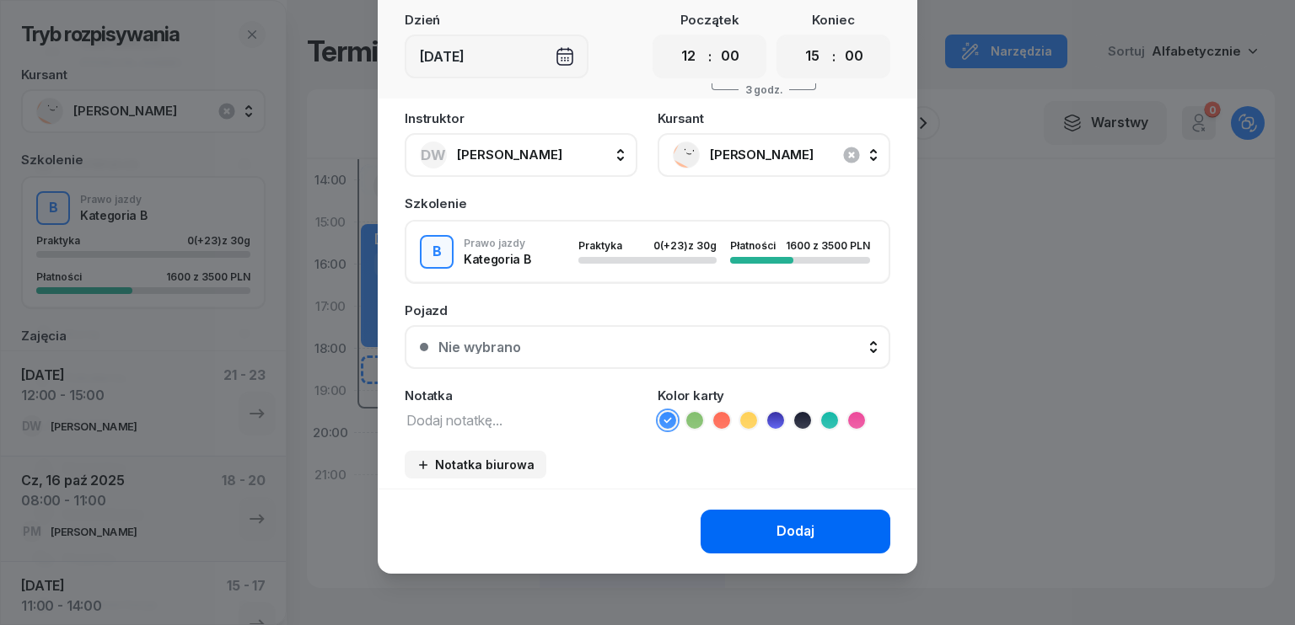
click at [779, 531] on div "Dodaj" at bounding box center [795, 532] width 38 height 22
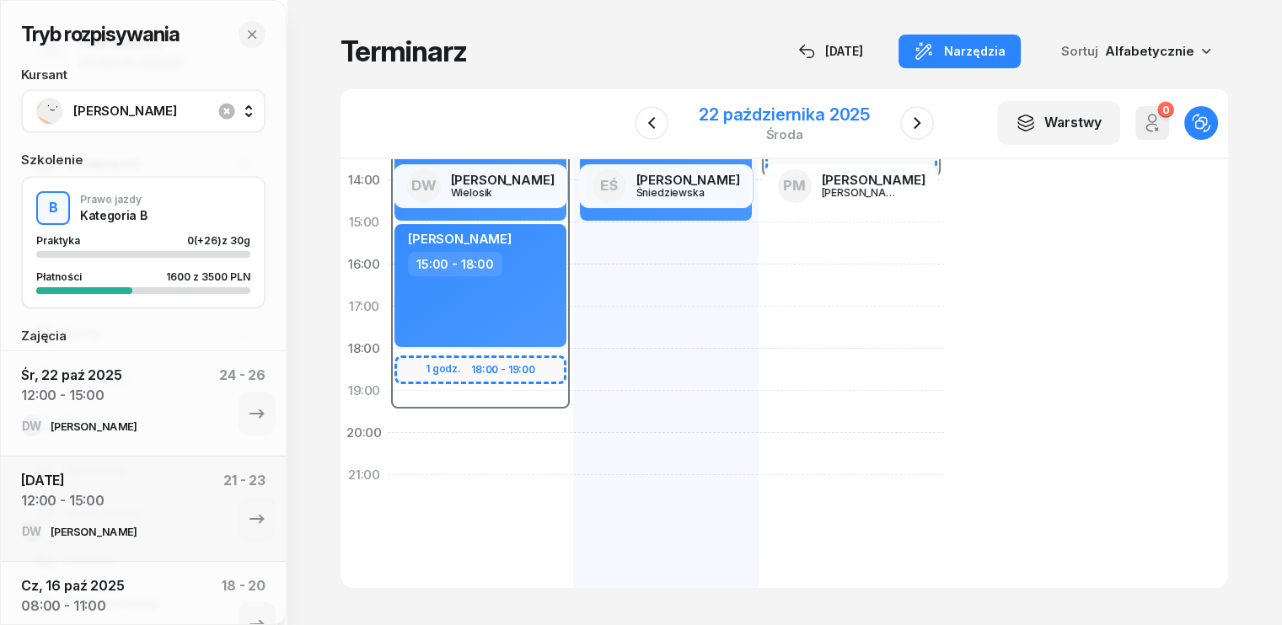
click at [754, 116] on div "22 października 2025" at bounding box center [784, 114] width 171 height 17
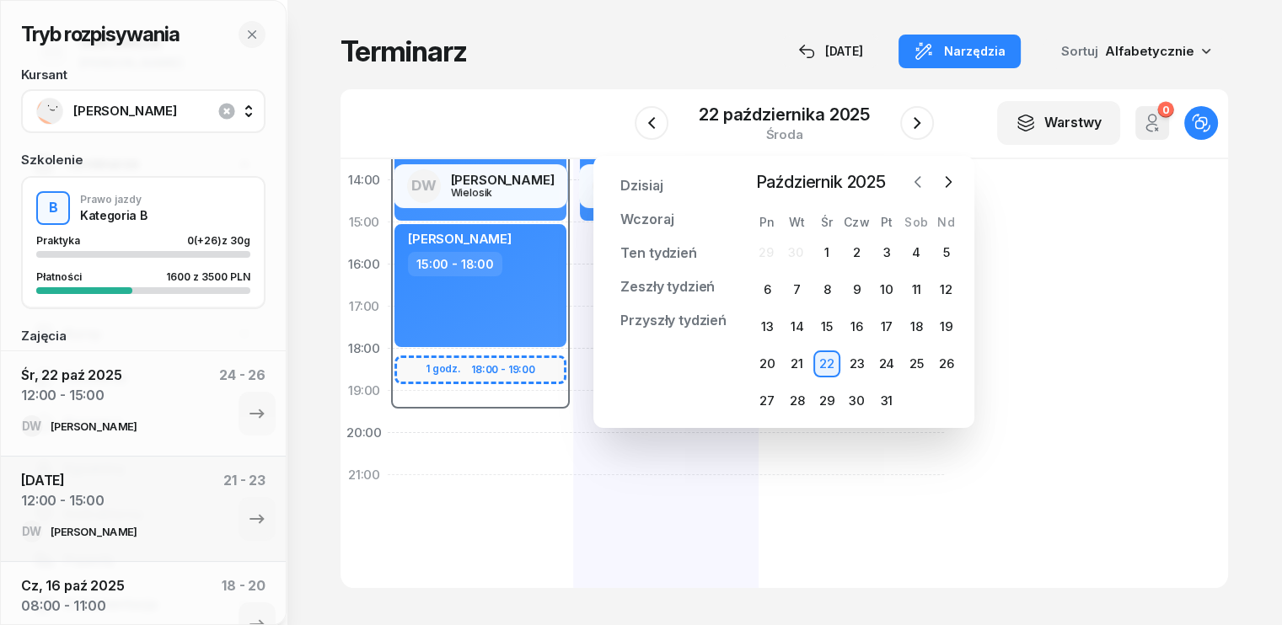
click at [916, 180] on icon "button" at bounding box center [917, 182] width 5 height 10
click at [797, 333] on div "16" at bounding box center [797, 327] width 27 height 27
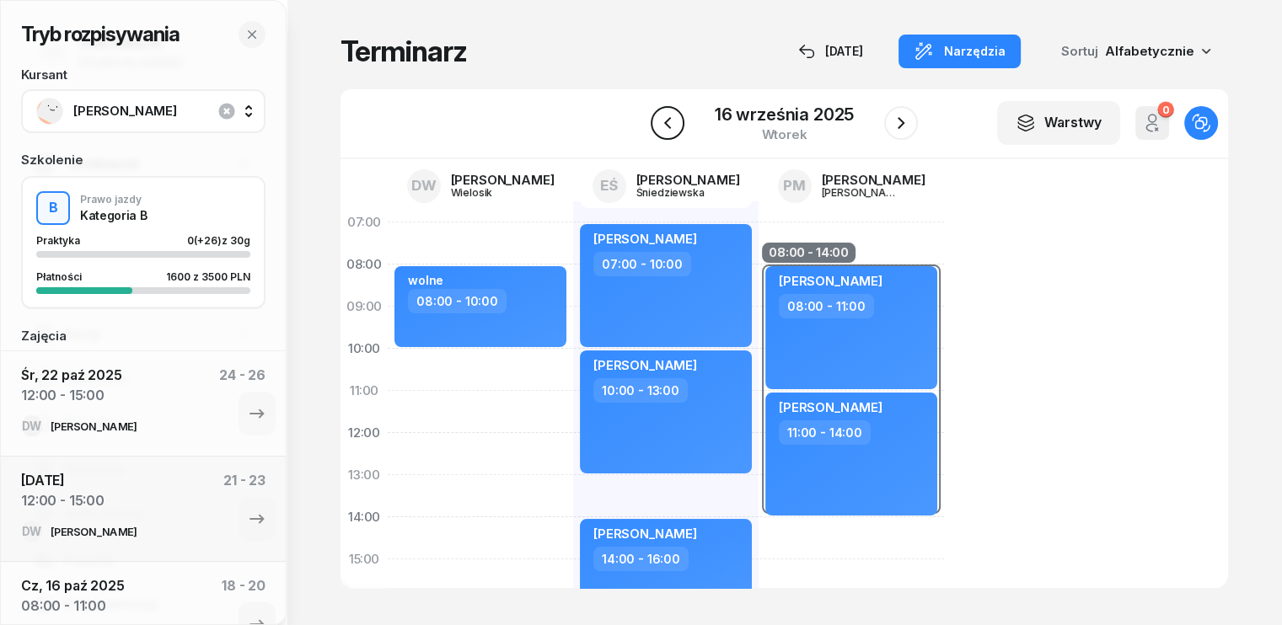
click at [668, 120] on icon "button" at bounding box center [667, 123] width 7 height 12
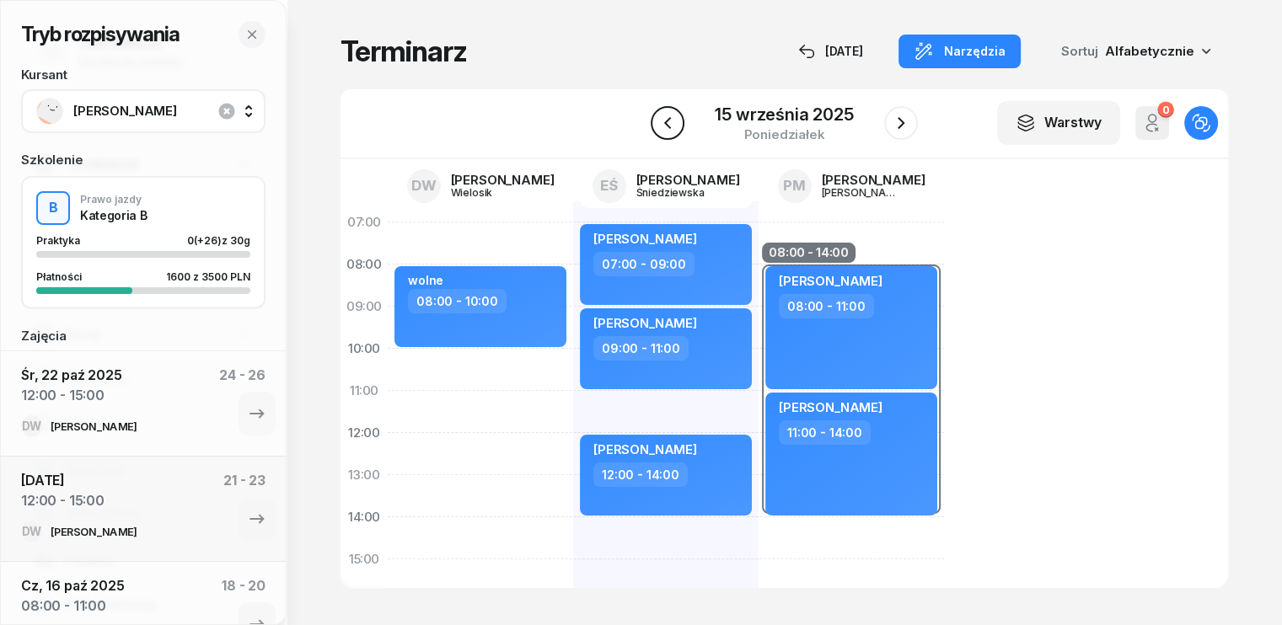
click at [668, 120] on icon "button" at bounding box center [667, 123] width 20 height 20
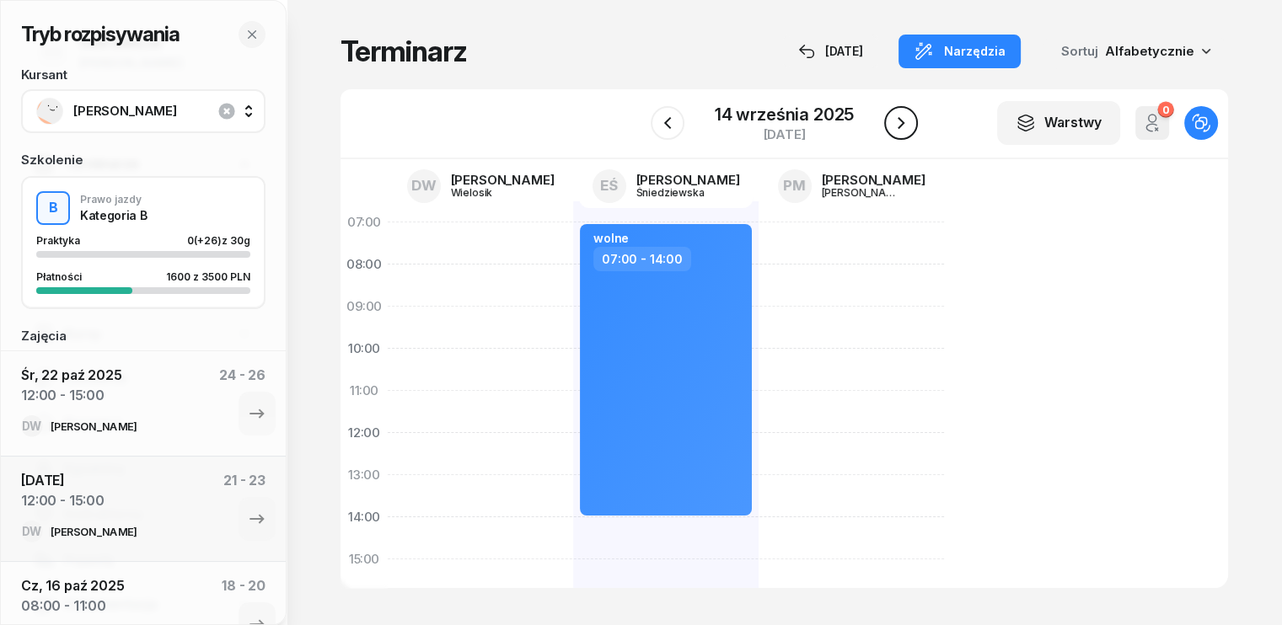
click at [896, 129] on icon "button" at bounding box center [901, 123] width 20 height 20
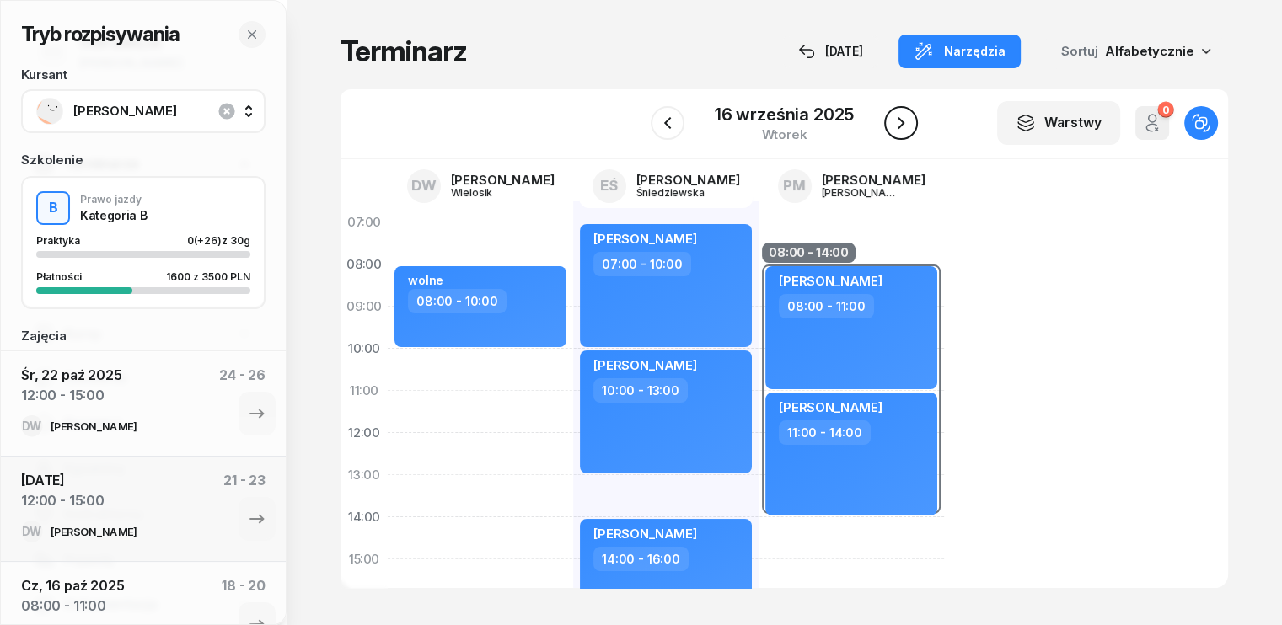
click at [896, 129] on icon "button" at bounding box center [901, 123] width 20 height 20
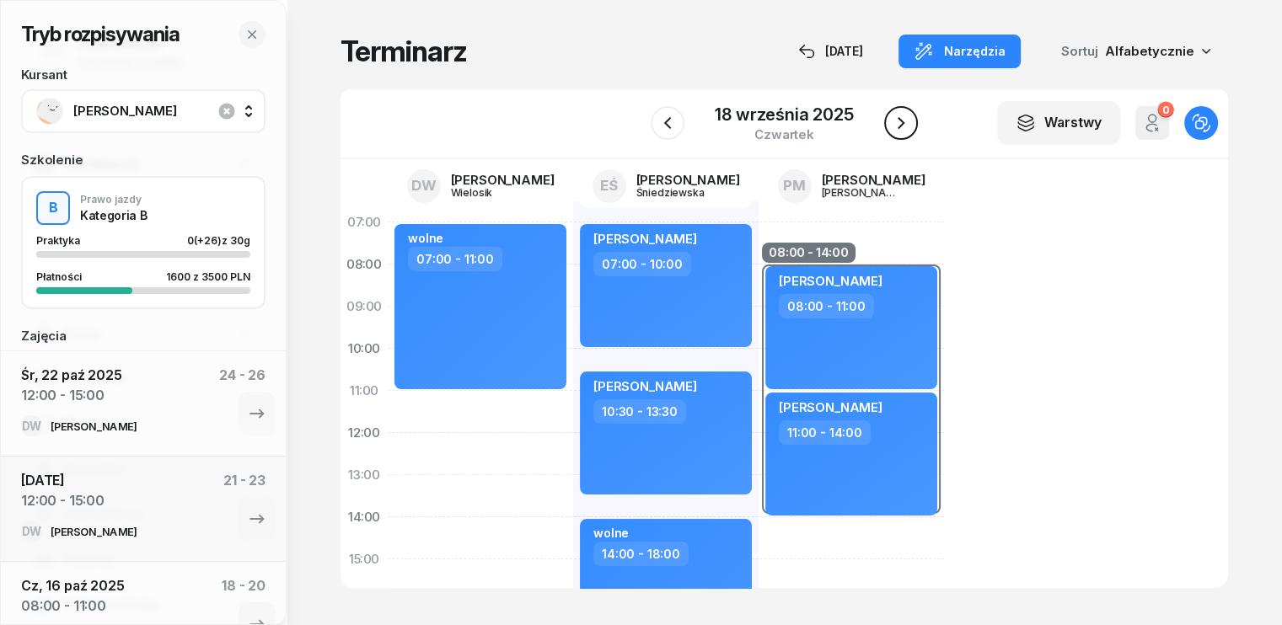
click at [896, 129] on icon "button" at bounding box center [901, 123] width 20 height 20
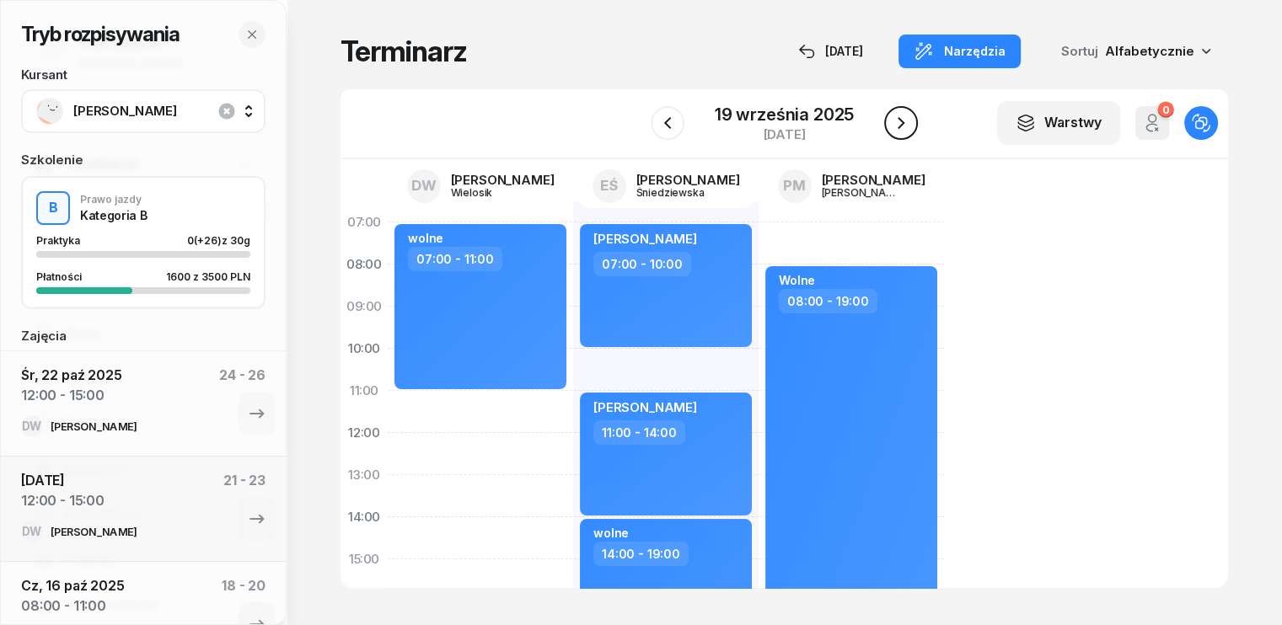
click at [895, 129] on icon "button" at bounding box center [901, 123] width 20 height 20
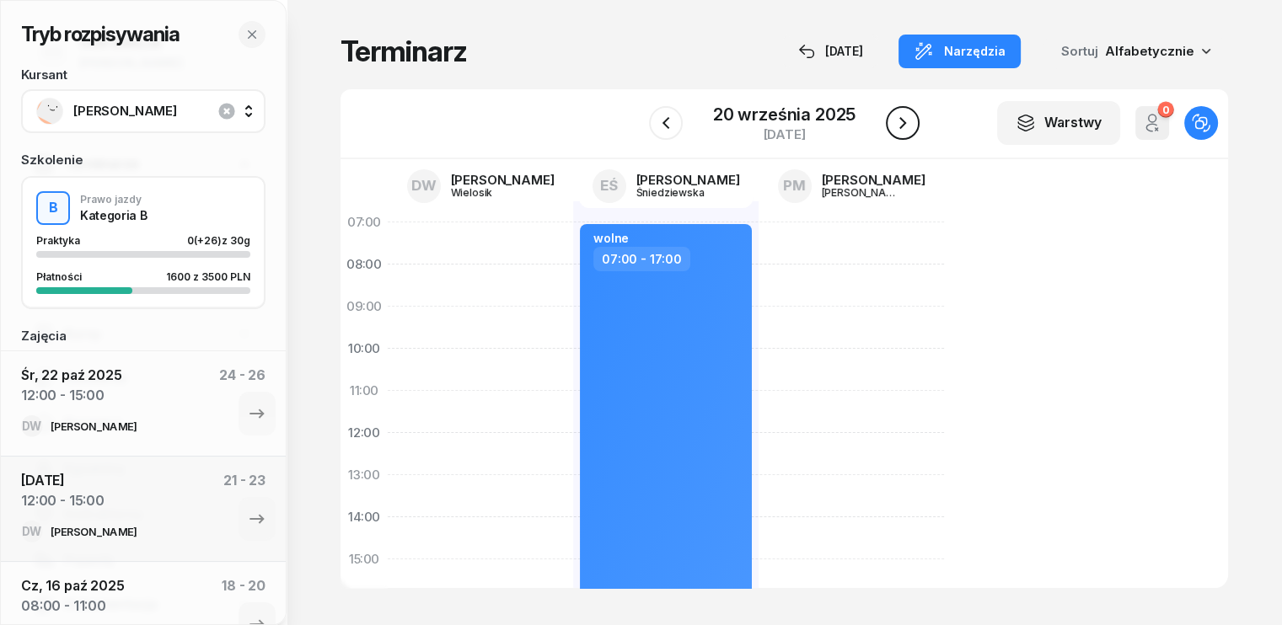
click at [895, 129] on icon "button" at bounding box center [903, 123] width 20 height 20
click at [895, 129] on icon "button" at bounding box center [901, 123] width 20 height 20
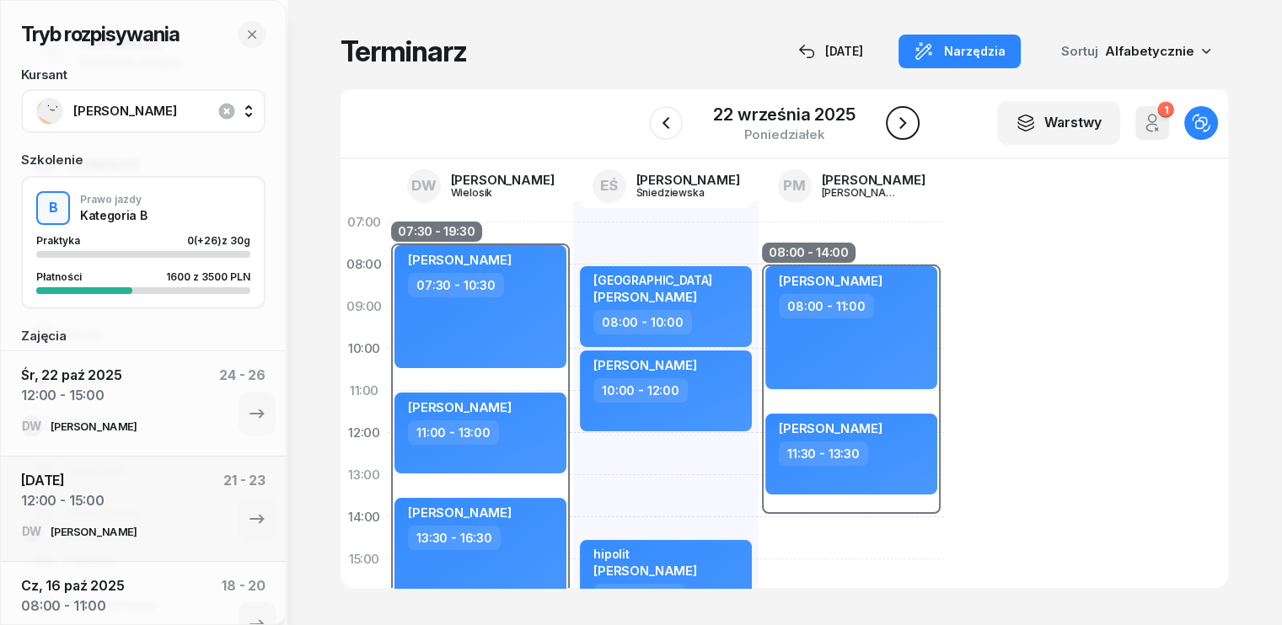
click at [895, 129] on icon "button" at bounding box center [903, 123] width 20 height 20
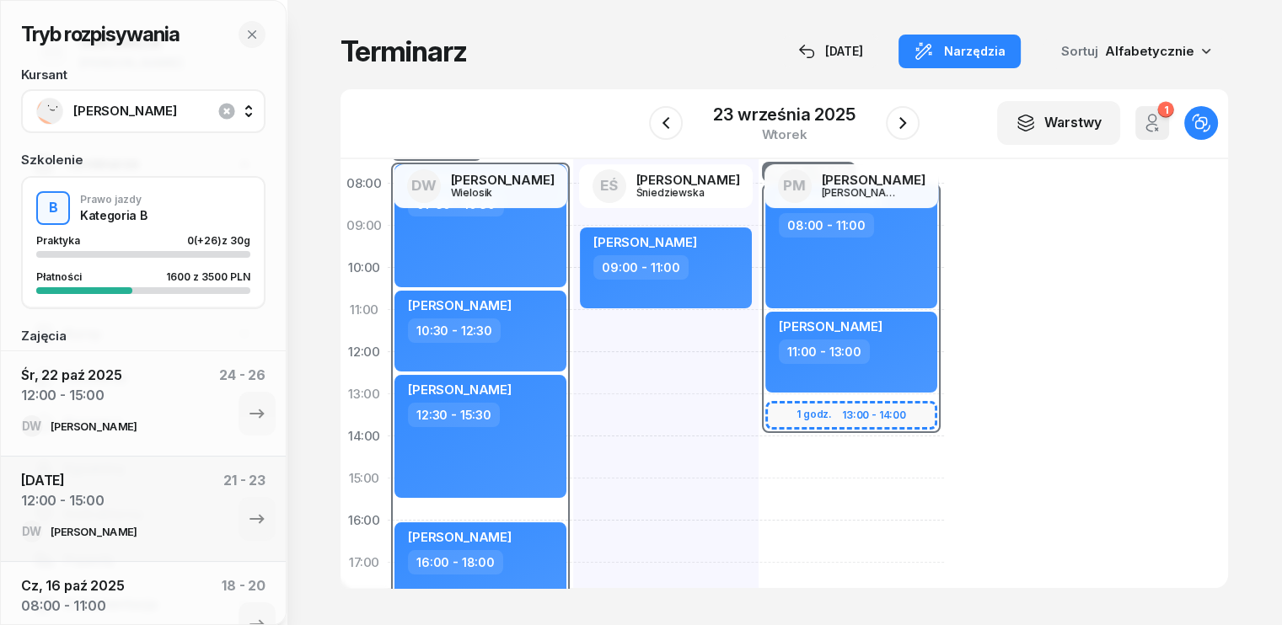
scroll to position [169, 0]
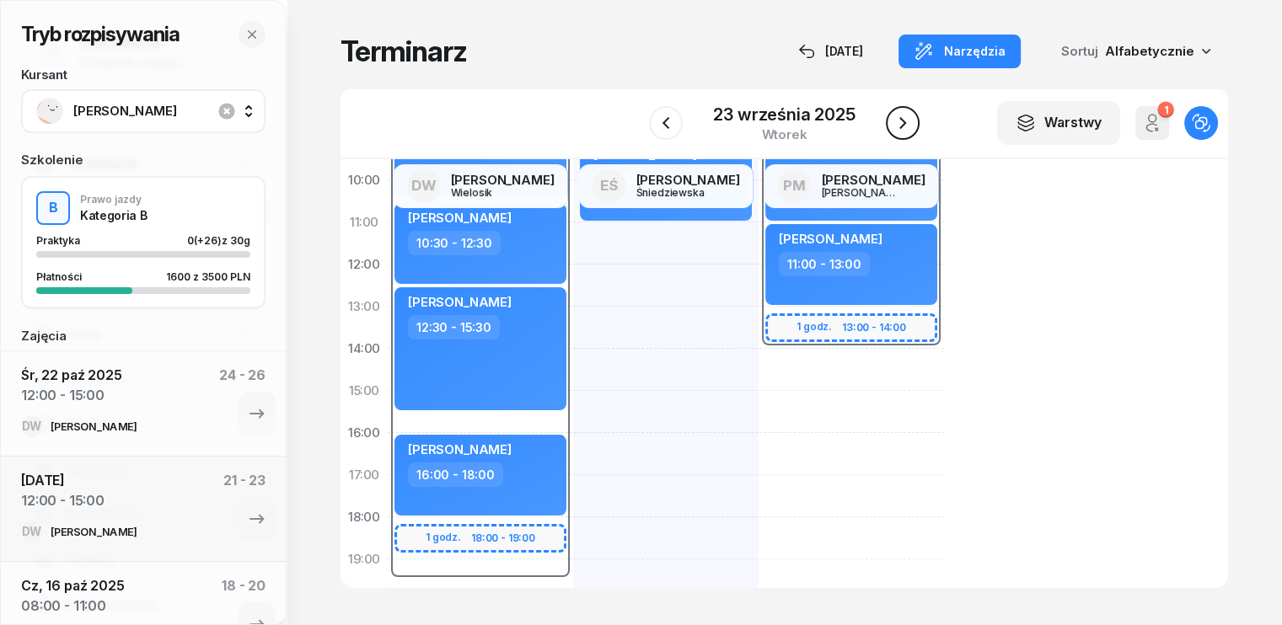
click at [907, 119] on icon "button" at bounding box center [903, 123] width 20 height 20
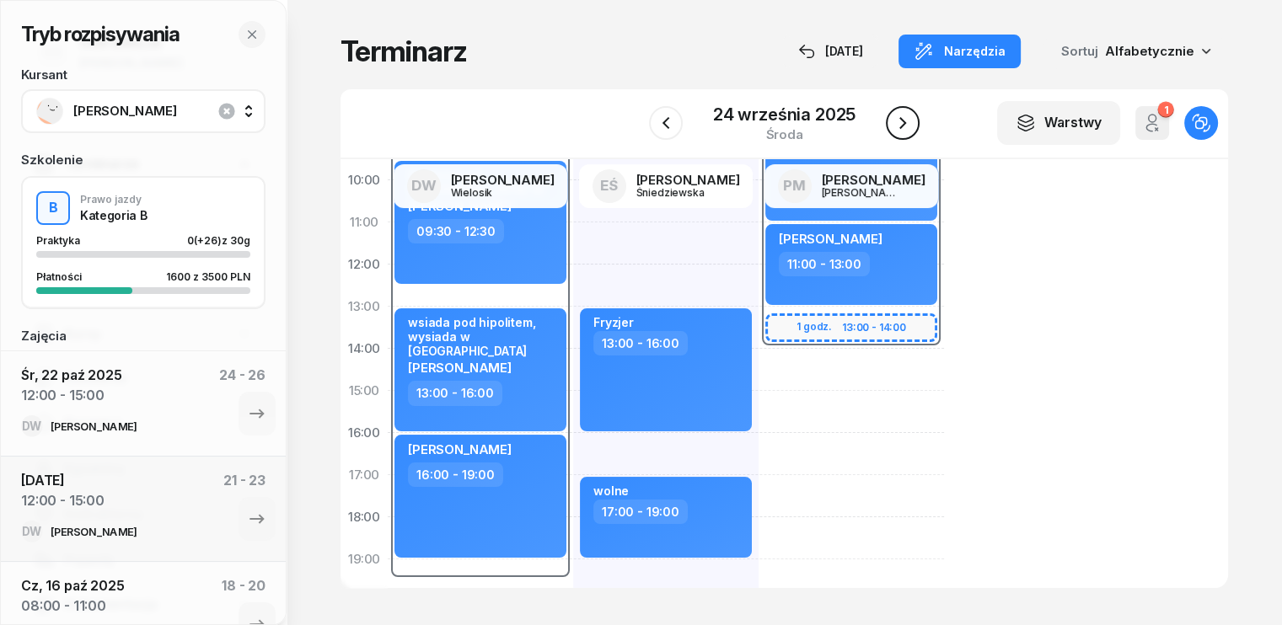
click at [907, 119] on icon "button" at bounding box center [903, 123] width 20 height 20
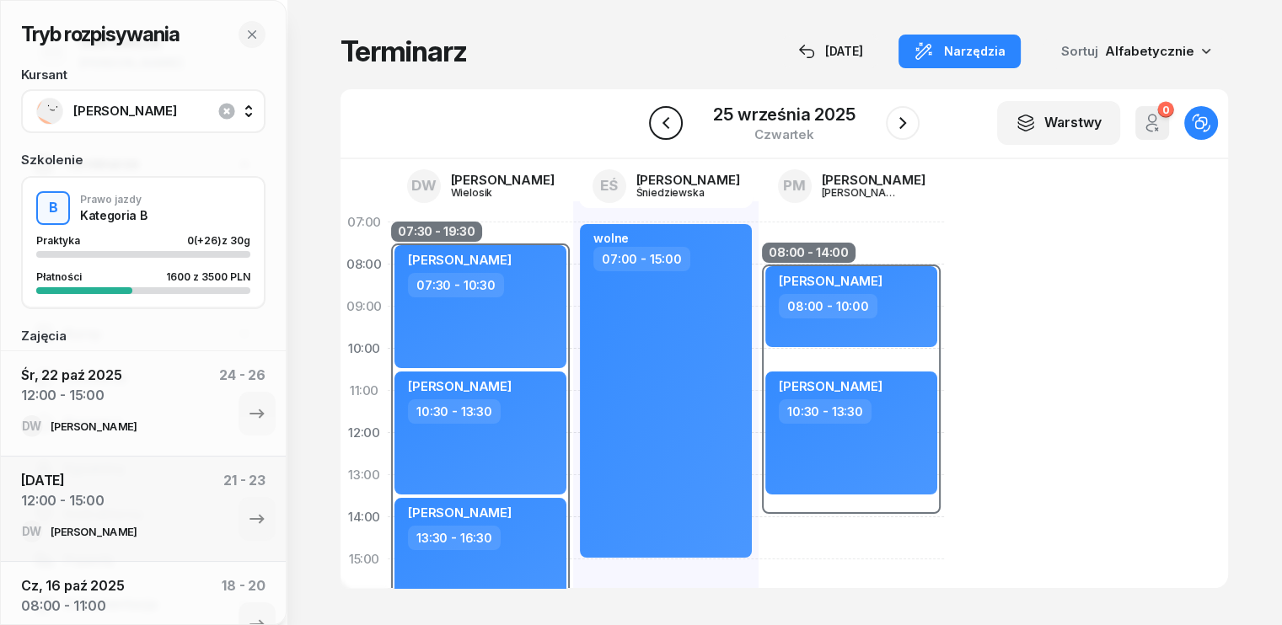
click at [674, 123] on icon "button" at bounding box center [666, 123] width 20 height 20
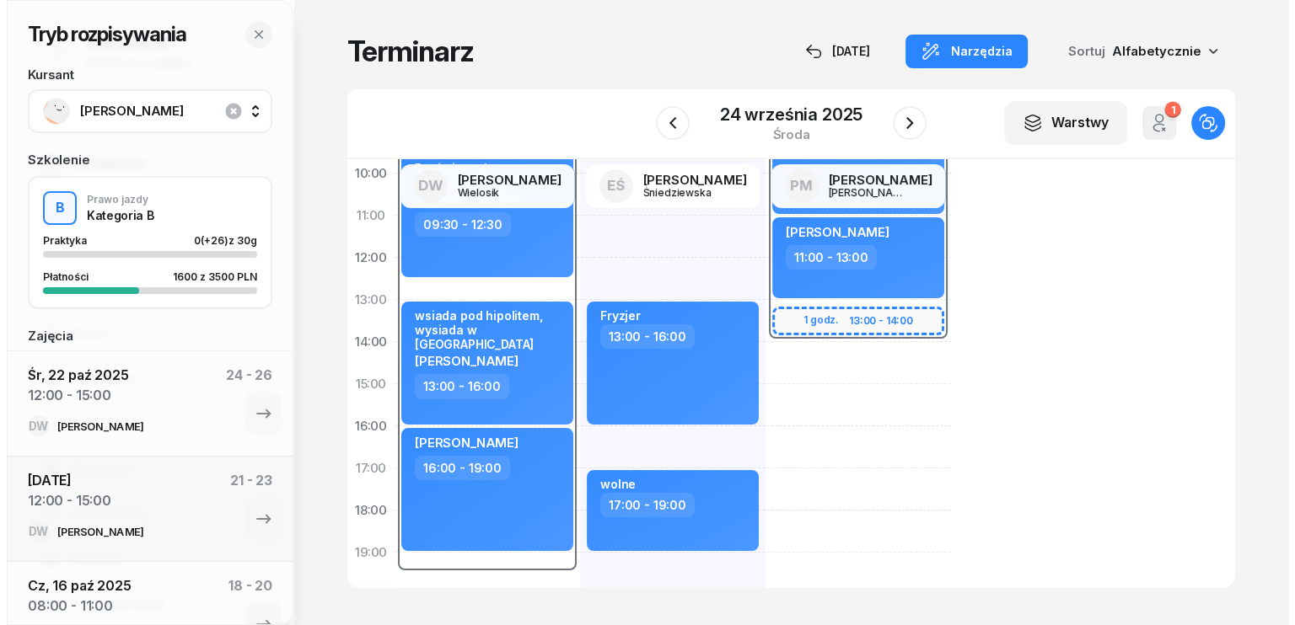
scroll to position [253, 0]
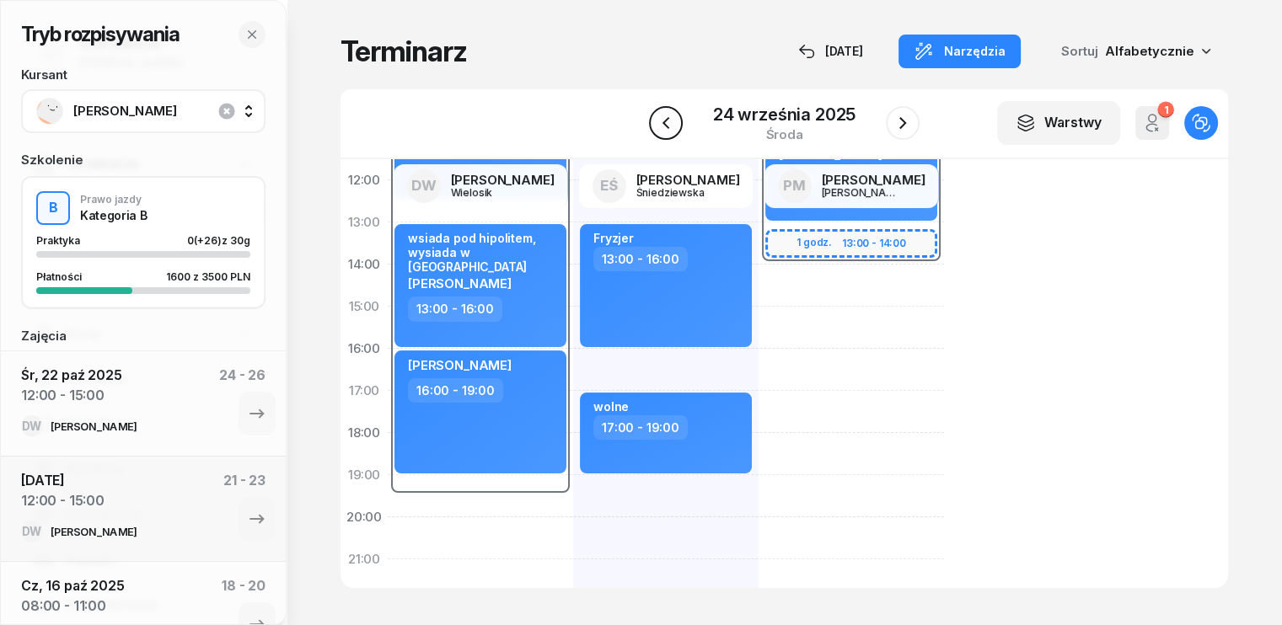
click at [664, 126] on icon "button" at bounding box center [666, 123] width 20 height 20
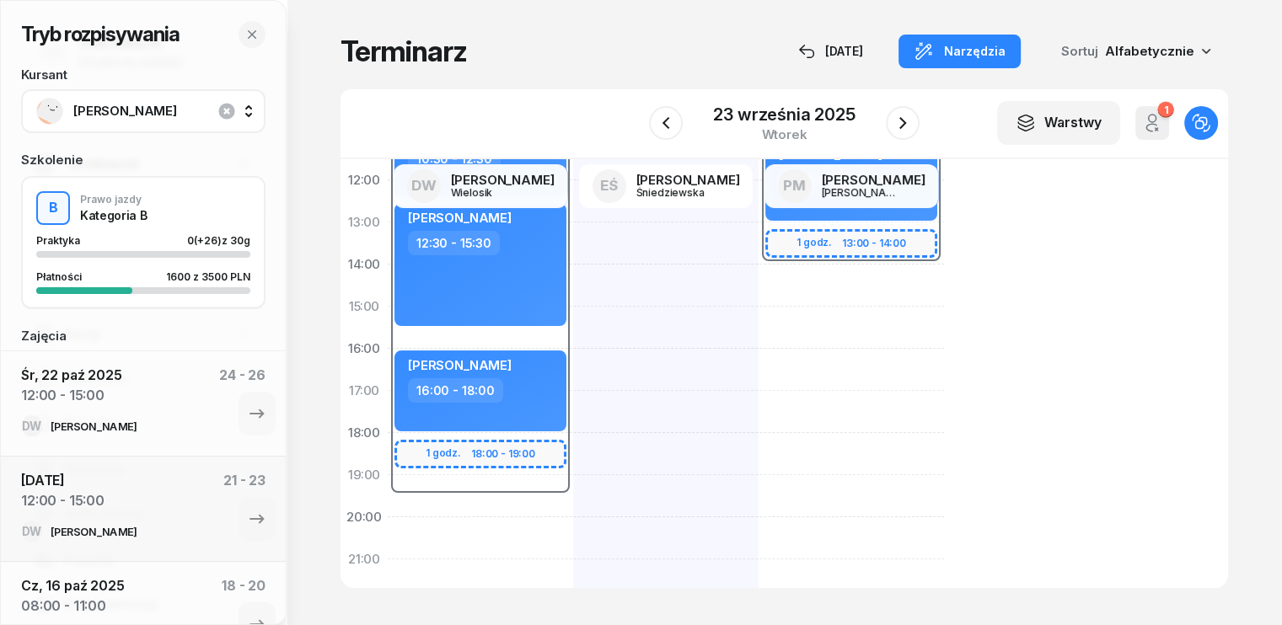
click at [401, 510] on div "07:30 - 19:30 1 godz. 18:00 - 19:00 [PERSON_NAME] 07:30 - 10:30 [PERSON_NAME] 1…" at bounding box center [480, 328] width 185 height 759
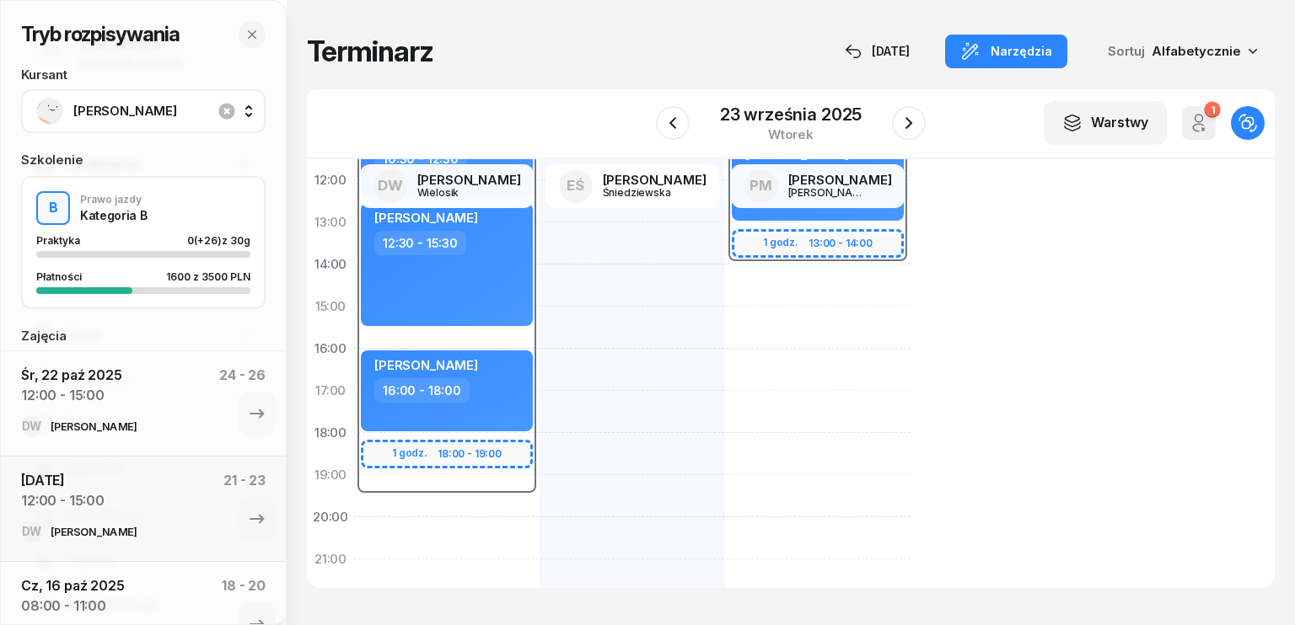
select select "19"
select select "21"
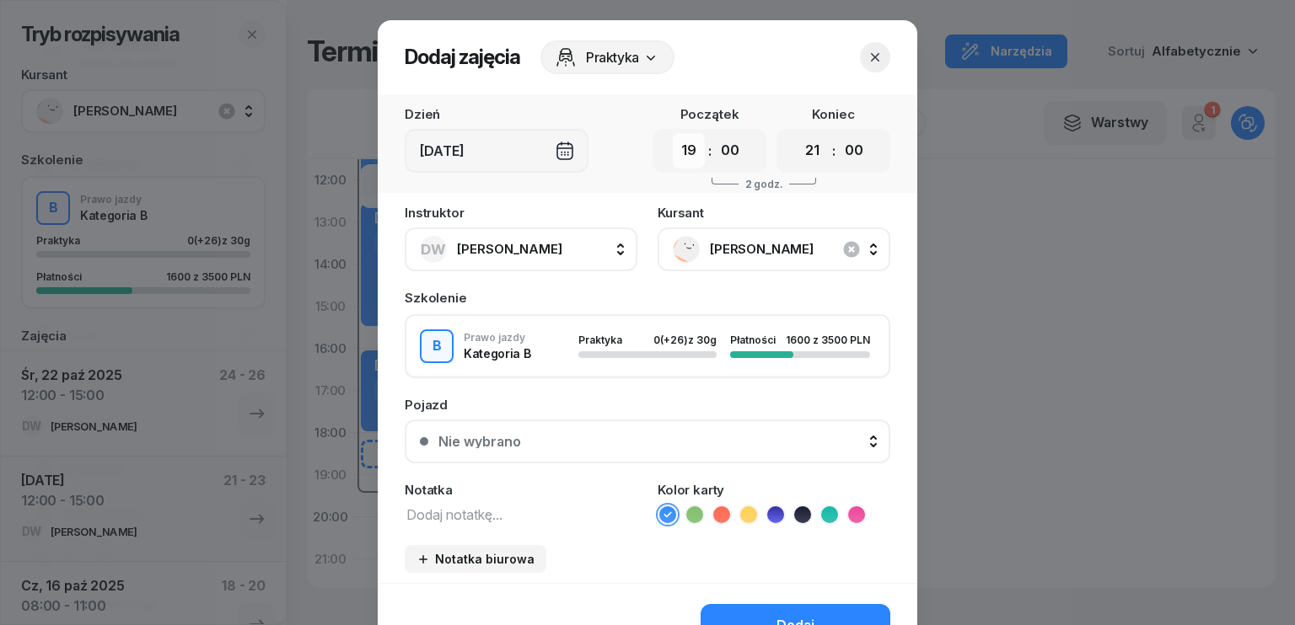
click at [686, 153] on select "00 01 02 03 04 05 06 07 08 09 10 11 12 13 14 15 16 17 18 19 20 21 22 23" at bounding box center [689, 150] width 32 height 35
select select "18"
click at [673, 133] on select "00 01 02 03 04 05 06 07 08 09 10 11 12 13 14 15 16 17 18 19 20 21 22 23" at bounding box center [689, 150] width 32 height 35
drag, startPoint x: 809, startPoint y: 144, endPoint x: 812, endPoint y: 167, distance: 22.9
click at [809, 144] on select "00 01 02 03 04 05 06 07 08 09 10 11 12 13 14 15 16 17 18 19 20 21 22 23" at bounding box center [813, 150] width 32 height 35
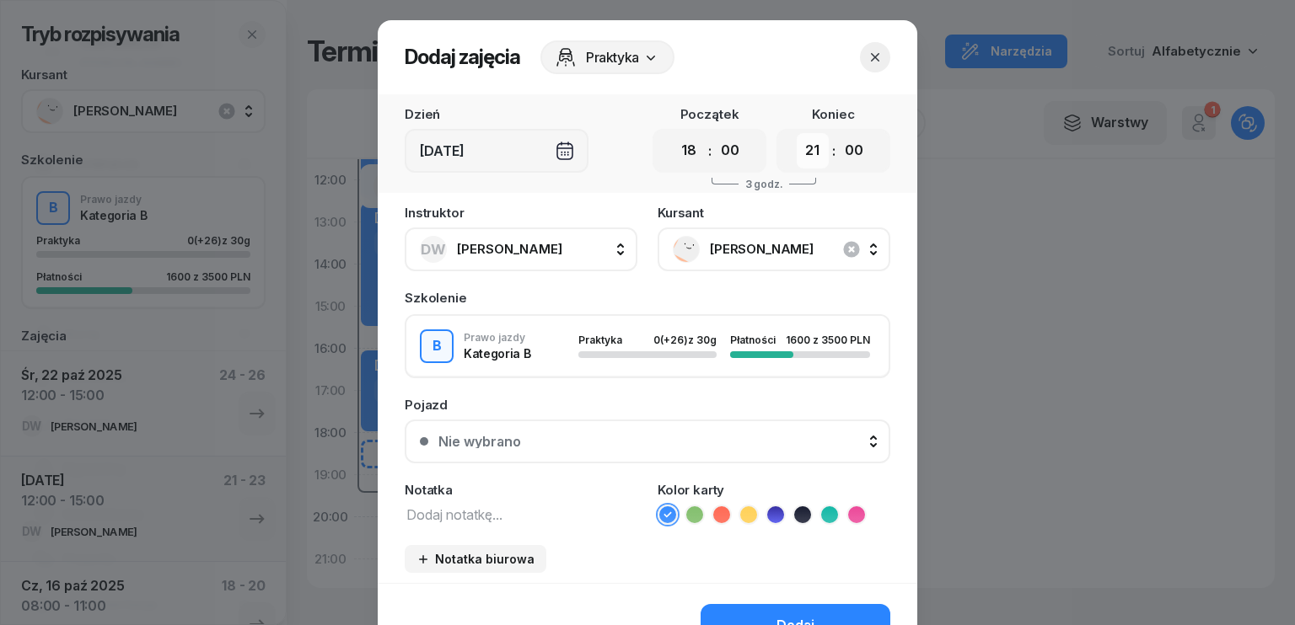
select select "19"
click at [797, 133] on select "00 01 02 03 04 05 06 07 08 09 10 11 12 13 14 15 16 17 18 19 20 21 22 23" at bounding box center [813, 150] width 32 height 35
click at [845, 249] on icon "button" at bounding box center [851, 249] width 20 height 20
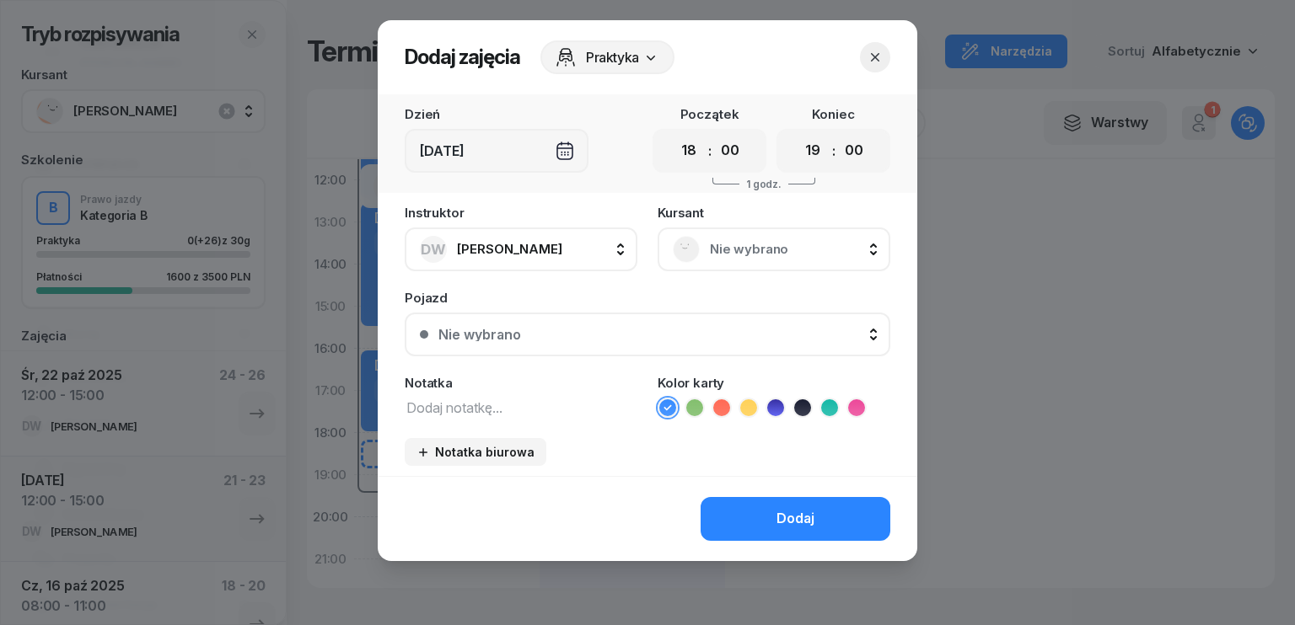
click at [745, 249] on span "Nie wybrano" at bounding box center [792, 250] width 165 height 22
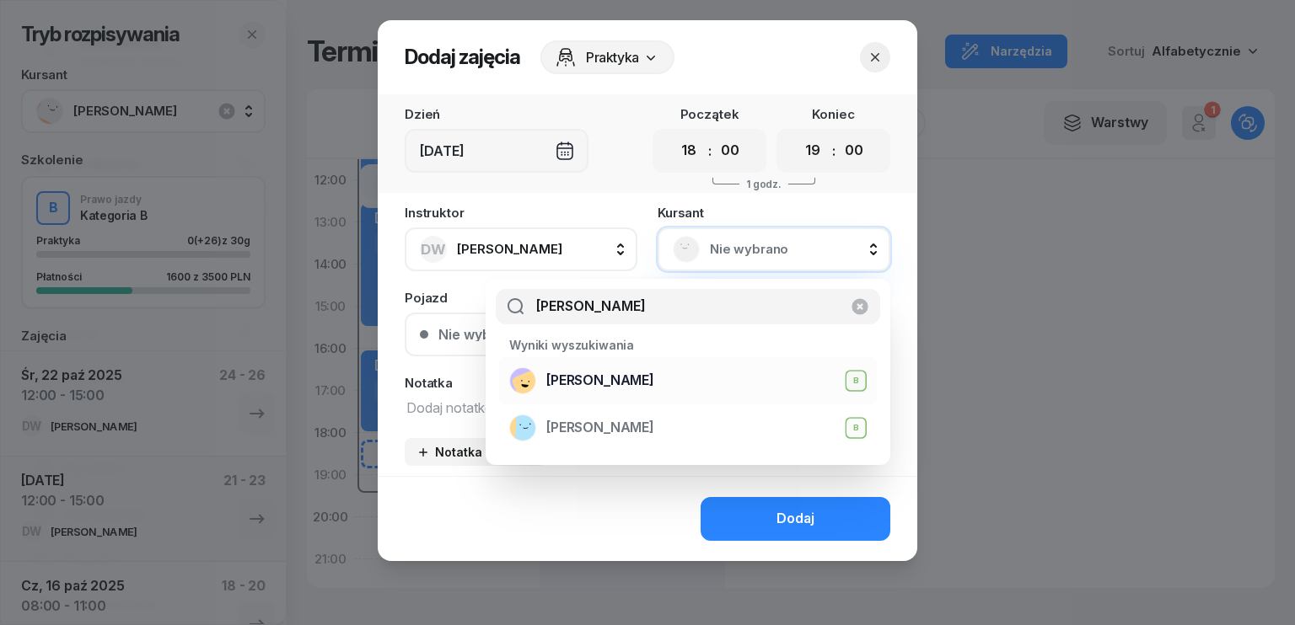
type input "[PERSON_NAME]"
click at [619, 381] on span "[PERSON_NAME]" at bounding box center [600, 381] width 108 height 22
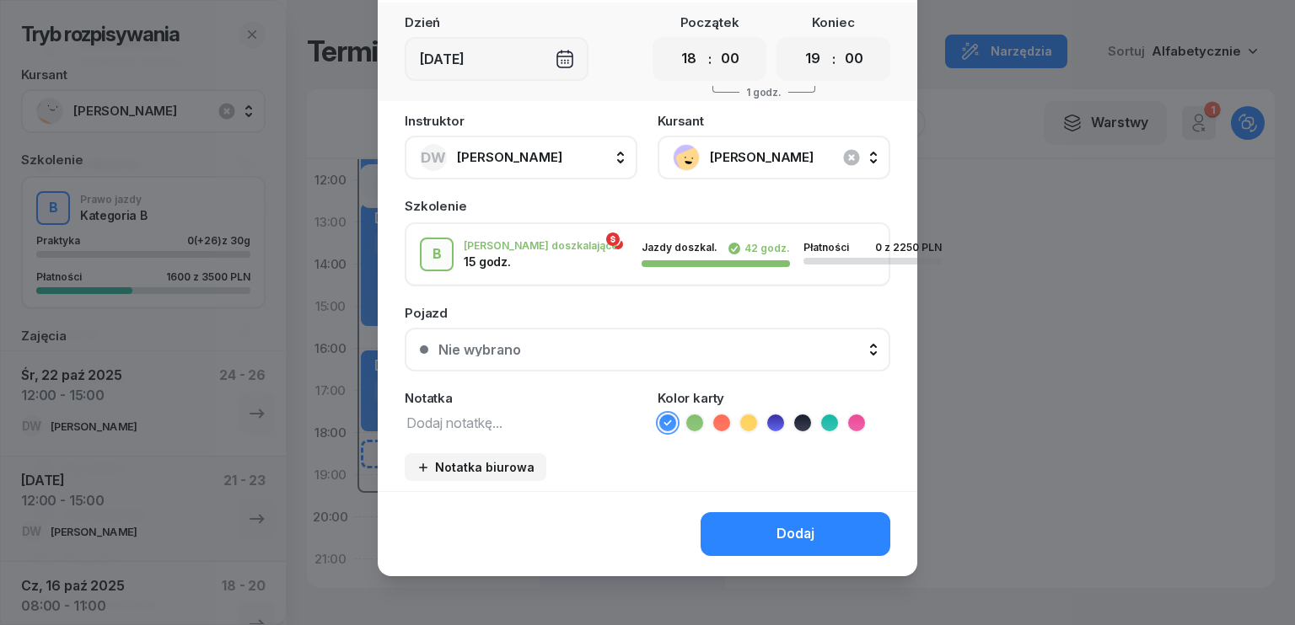
scroll to position [94, 0]
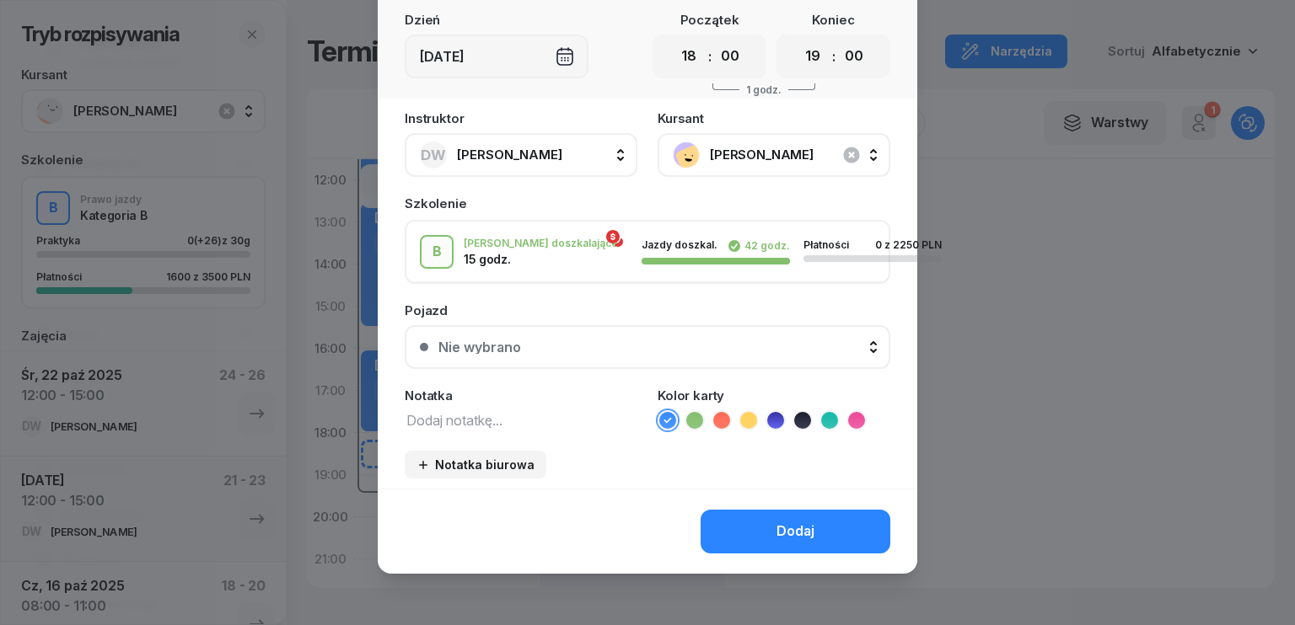
click at [523, 418] on textarea at bounding box center [521, 420] width 233 height 22
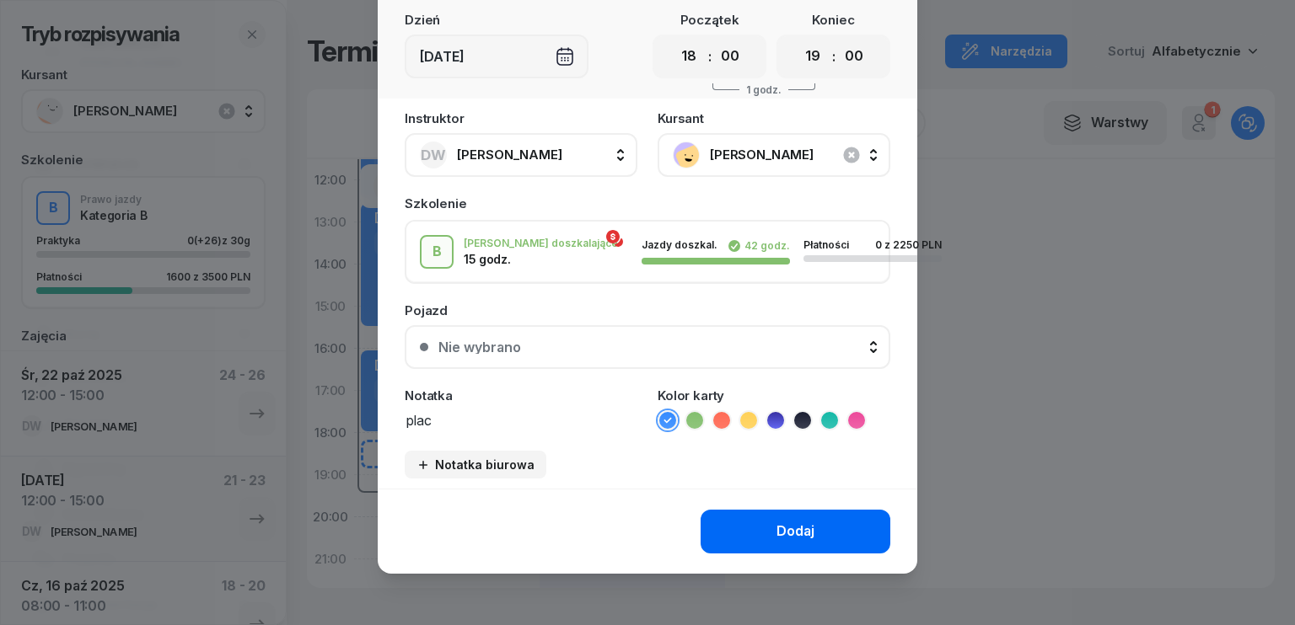
type textarea "plac"
click at [792, 529] on div "Dodaj" at bounding box center [795, 532] width 38 height 22
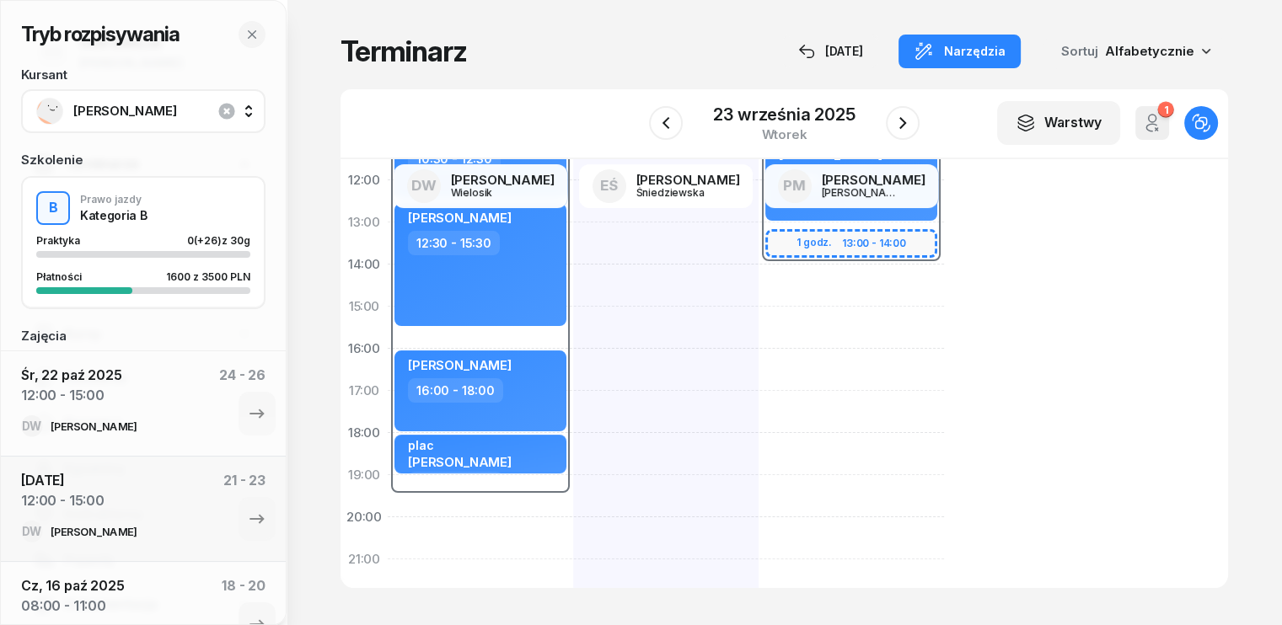
click at [882, 134] on div "23 września 2025 wtorek" at bounding box center [784, 123] width 270 height 48
click at [896, 123] on icon "button" at bounding box center [903, 123] width 20 height 20
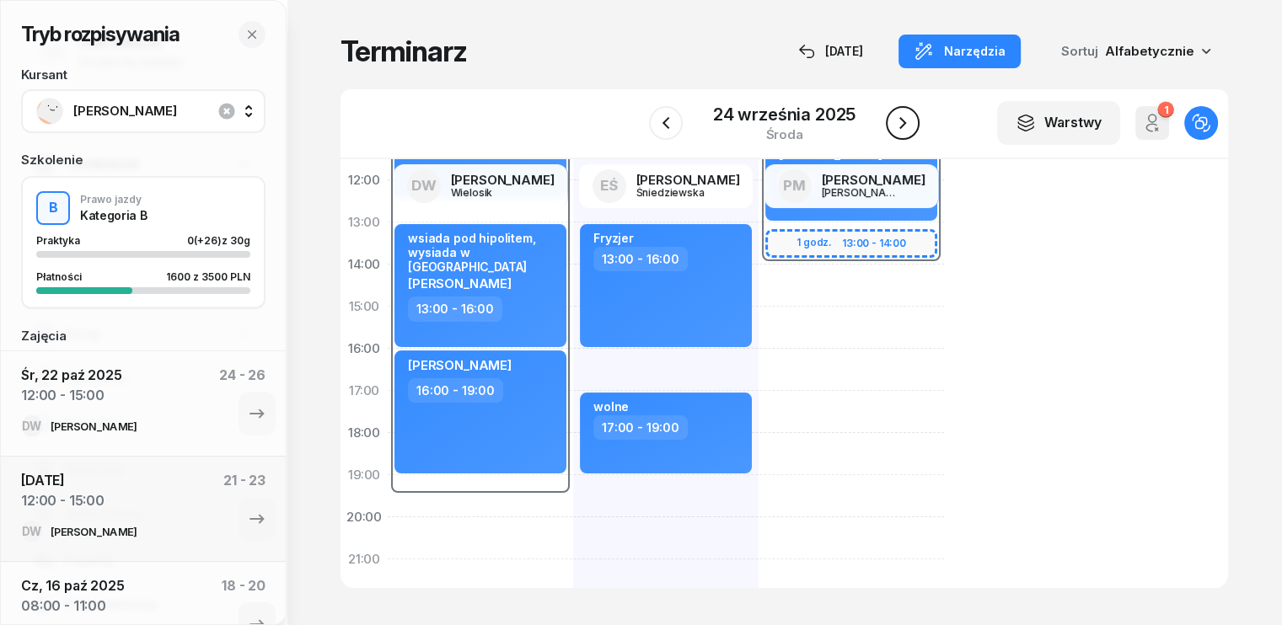
click at [896, 123] on icon "button" at bounding box center [903, 123] width 20 height 20
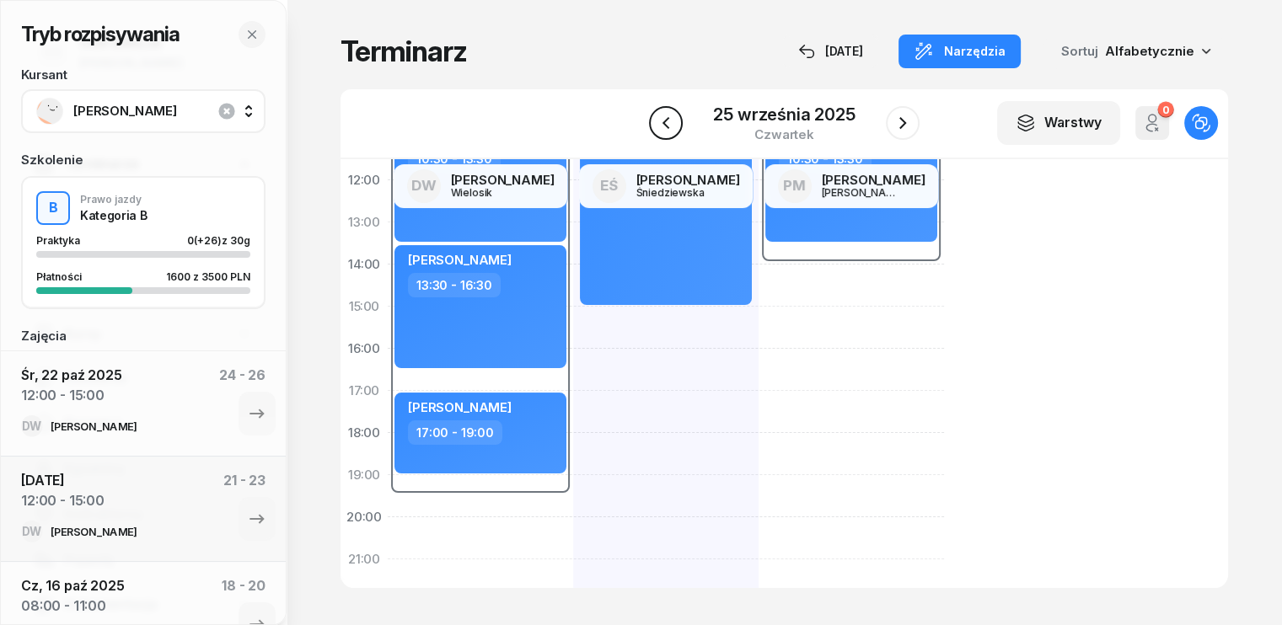
click at [665, 123] on icon "button" at bounding box center [666, 123] width 7 height 12
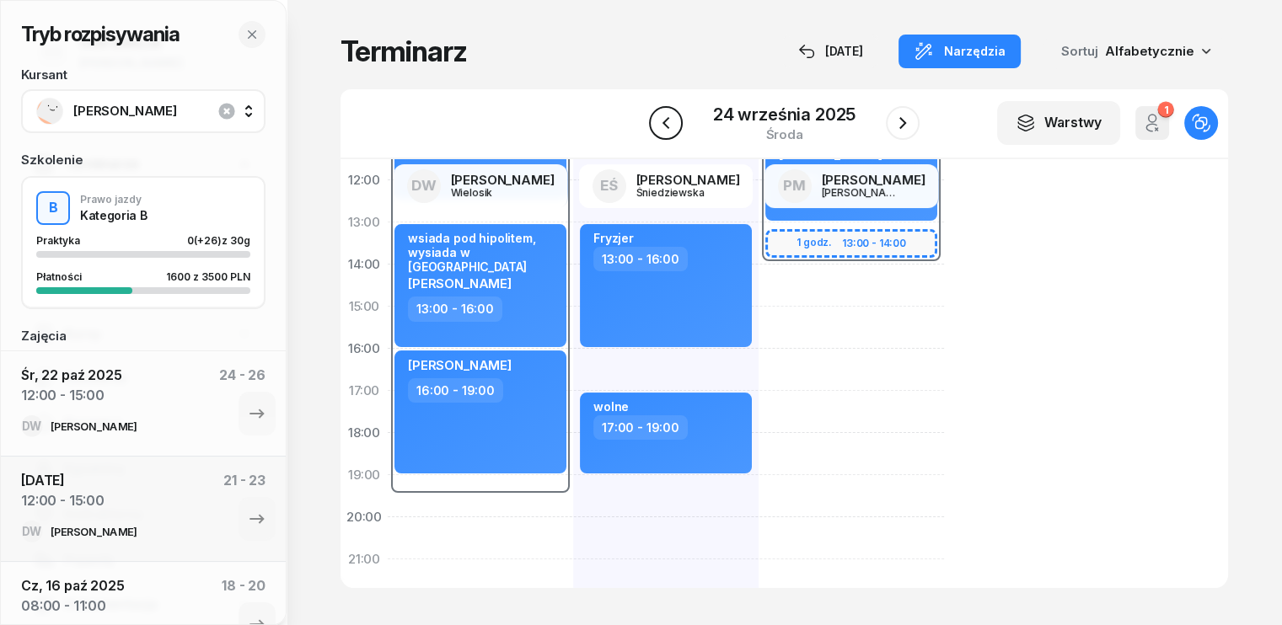
click at [665, 123] on icon "button" at bounding box center [666, 123] width 20 height 20
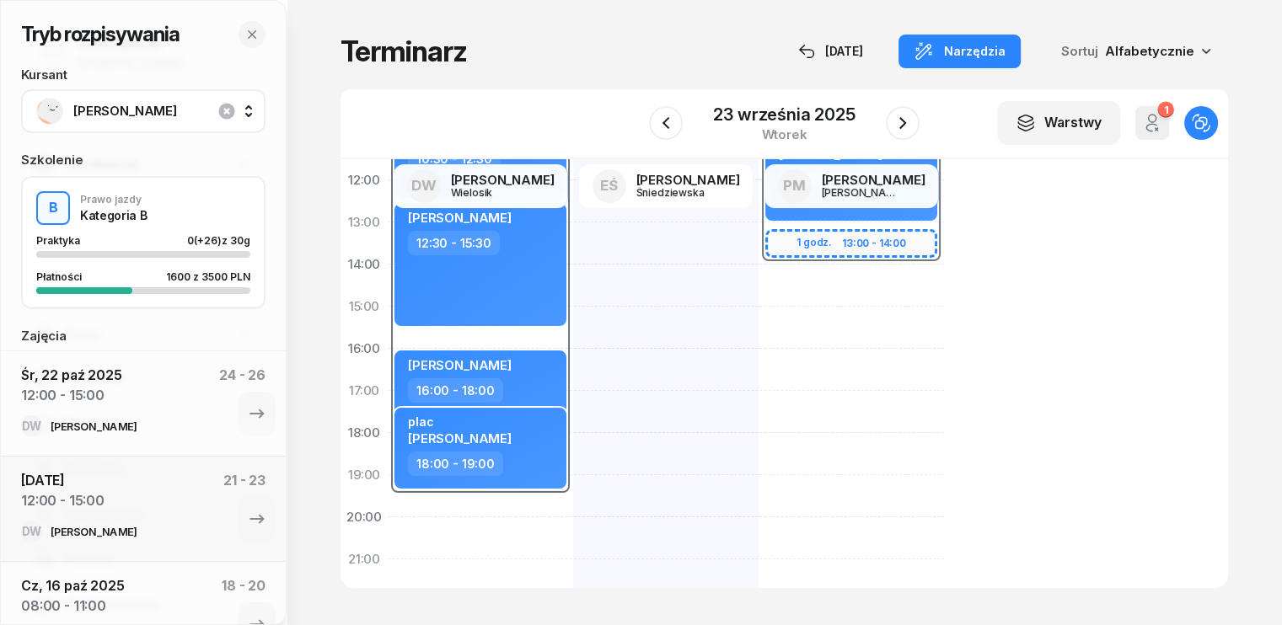
click at [511, 437] on div "plac [PERSON_NAME]" at bounding box center [482, 433] width 148 height 37
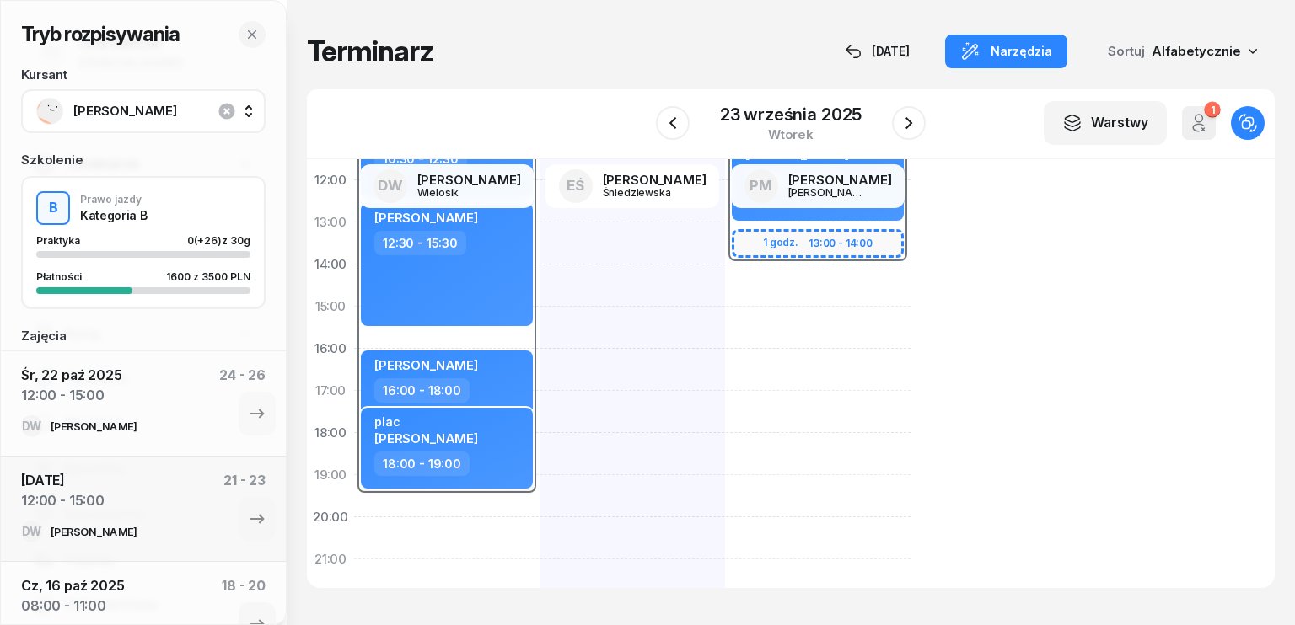
select select "18"
select select "19"
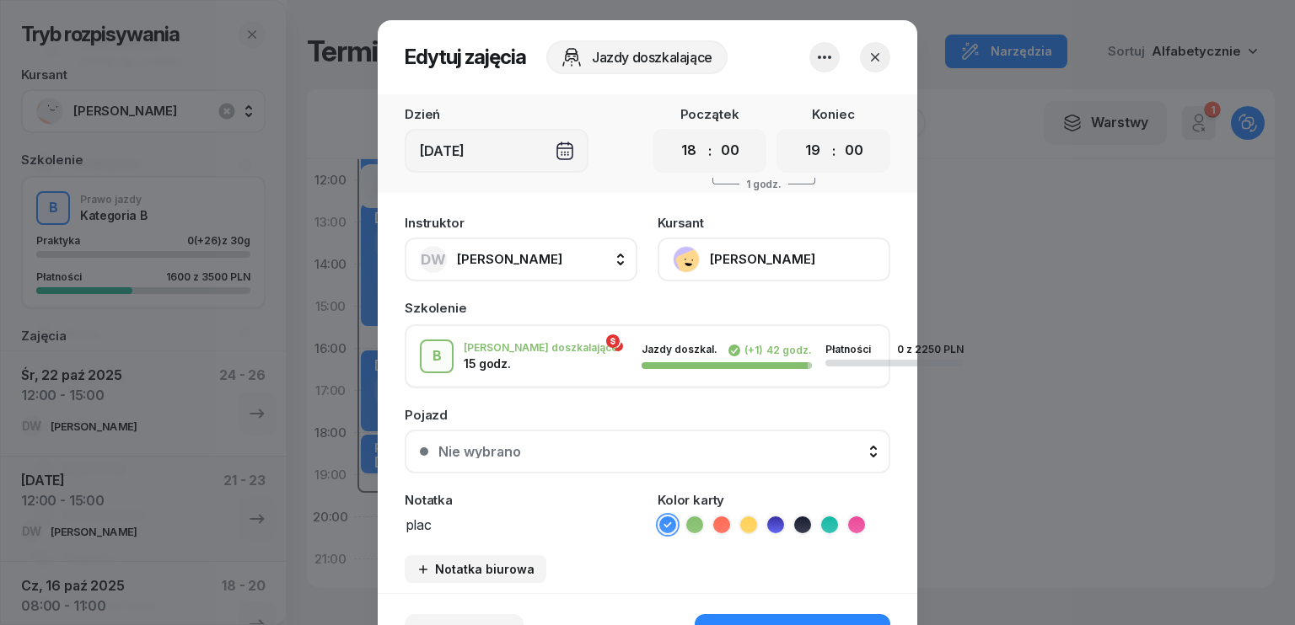
click at [479, 528] on textarea "plac" at bounding box center [521, 524] width 233 height 22
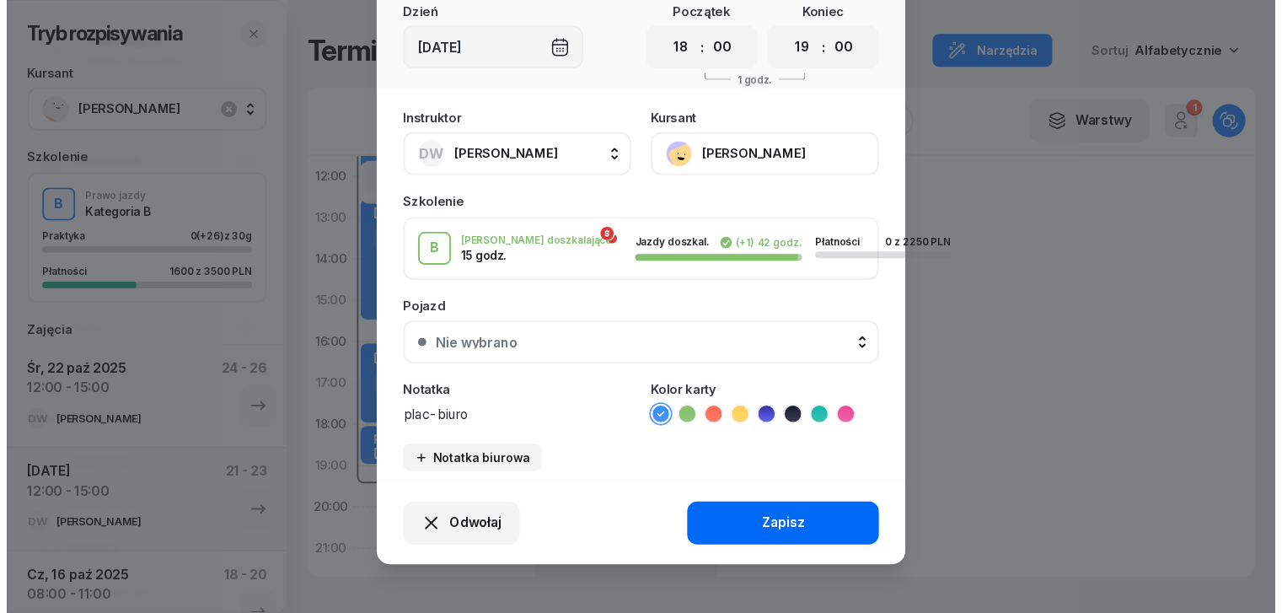
scroll to position [105, 0]
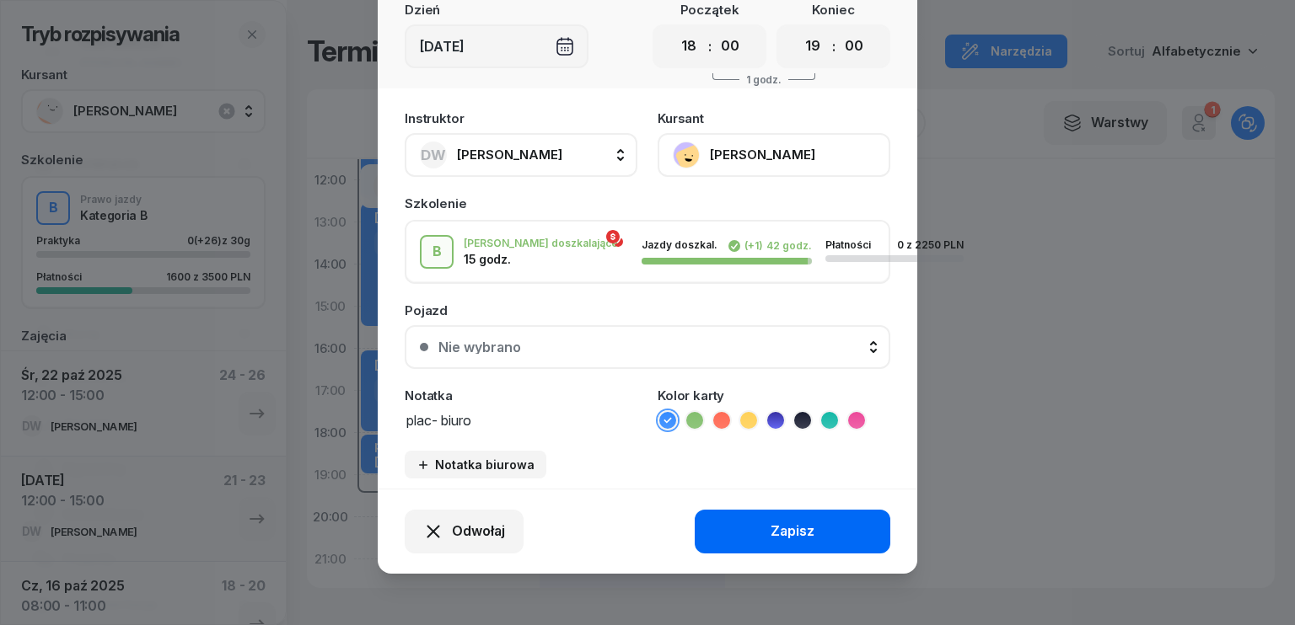
type textarea "plac- biuro"
click at [796, 533] on div "Zapisz" at bounding box center [792, 532] width 44 height 22
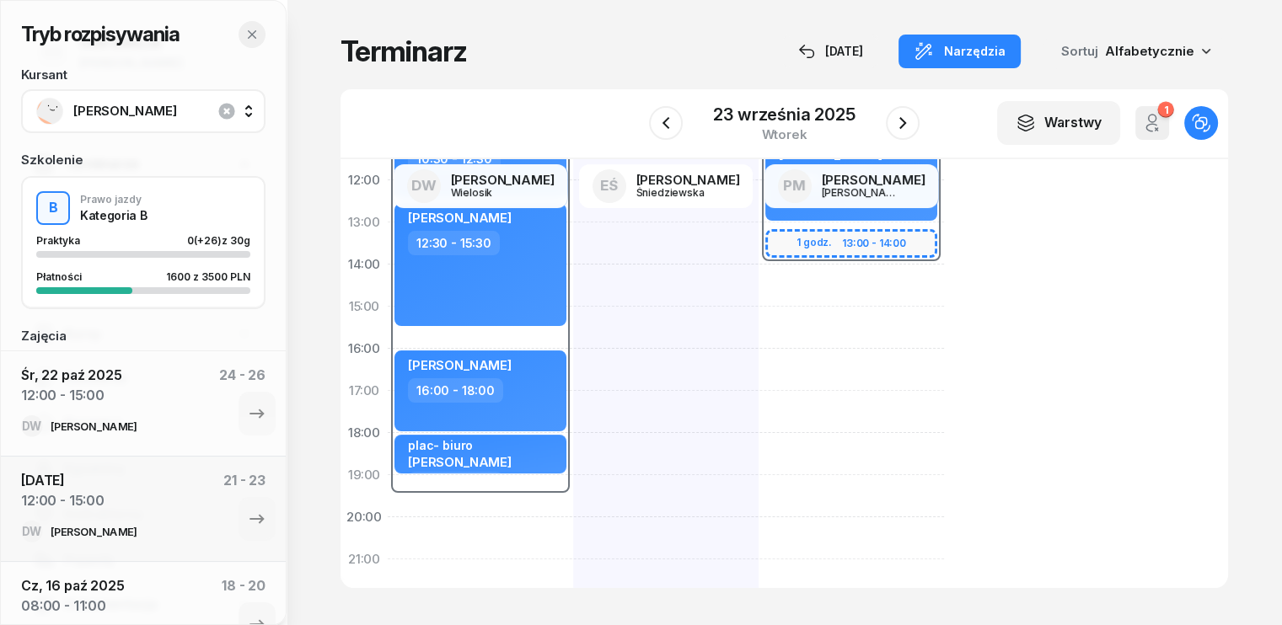
click at [257, 33] on icon "button" at bounding box center [251, 34] width 13 height 13
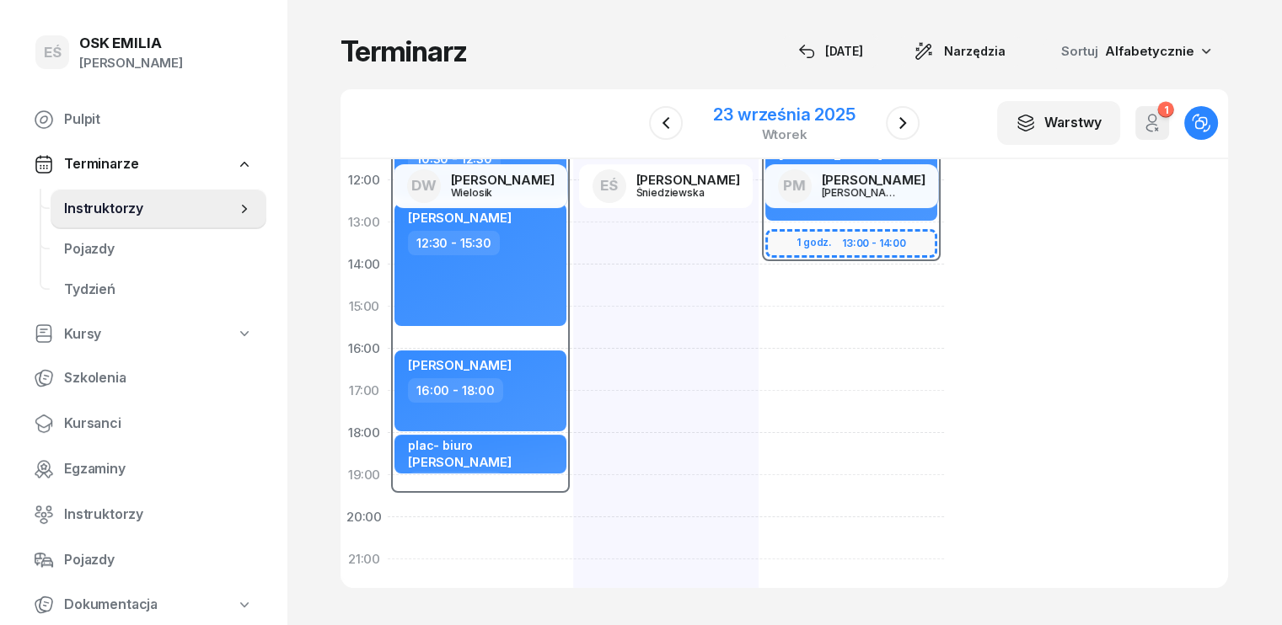
click at [732, 118] on div "23 września 2025" at bounding box center [784, 114] width 142 height 17
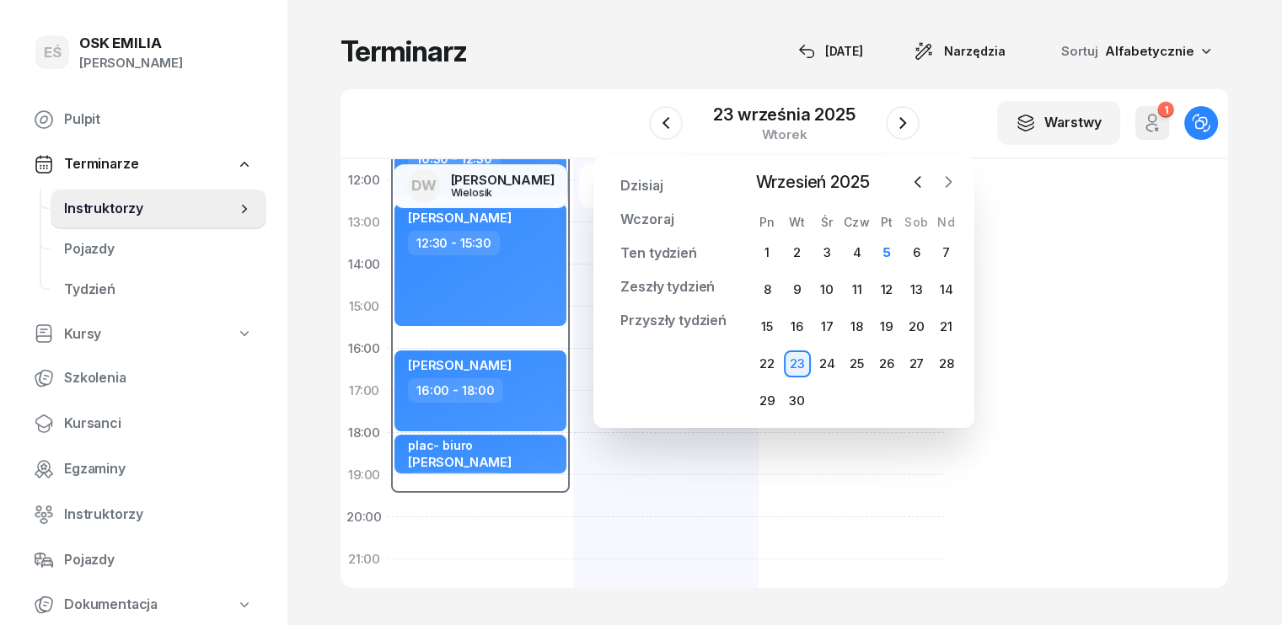
click at [953, 181] on icon "button" at bounding box center [948, 182] width 17 height 17
click at [767, 289] on div "6" at bounding box center [767, 289] width 27 height 27
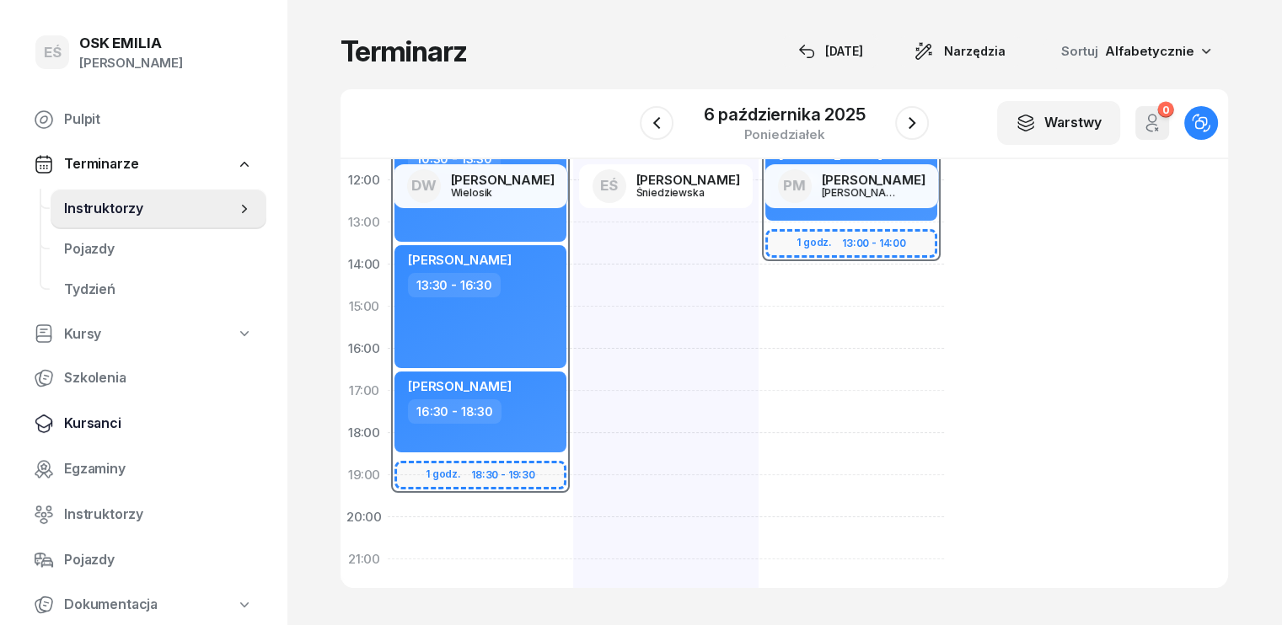
click at [95, 421] on span "Kursanci" at bounding box center [158, 424] width 189 height 22
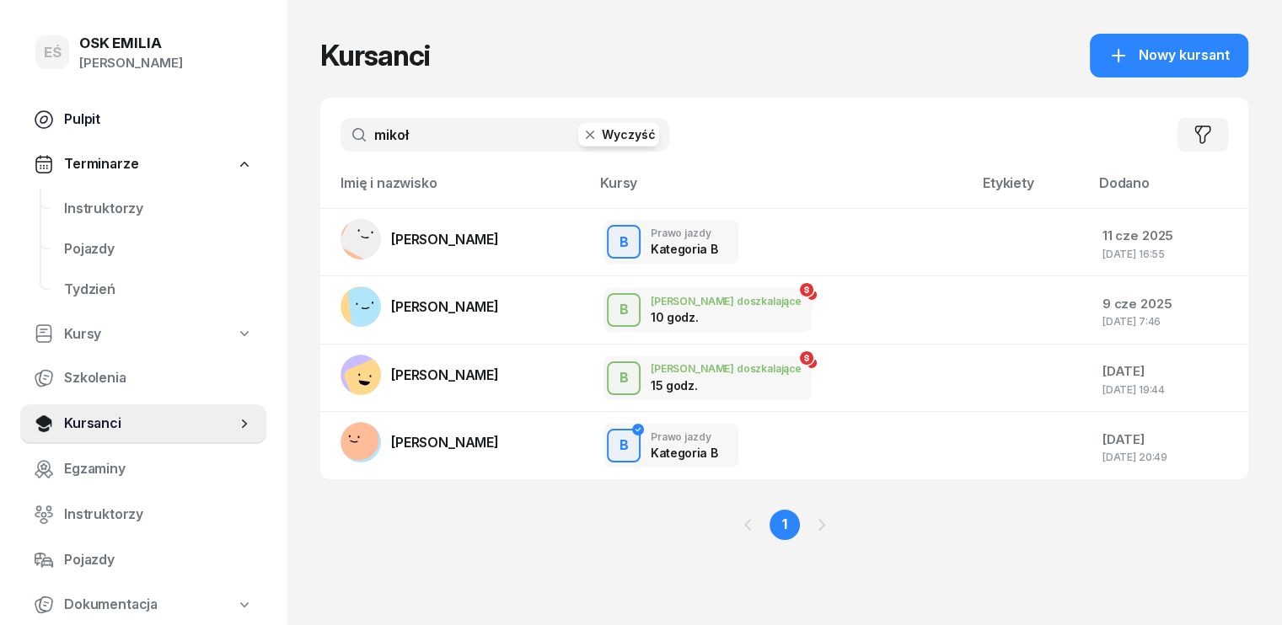
drag, startPoint x: 398, startPoint y: 139, endPoint x: 248, endPoint y: 122, distance: 151.0
click at [266, 133] on div "EŚ OSK [PERSON_NAME] Pulpit Terminarze Instruktorzy Pojazdy Tydzień Kursy Szkol…" at bounding box center [641, 312] width 1282 height 625
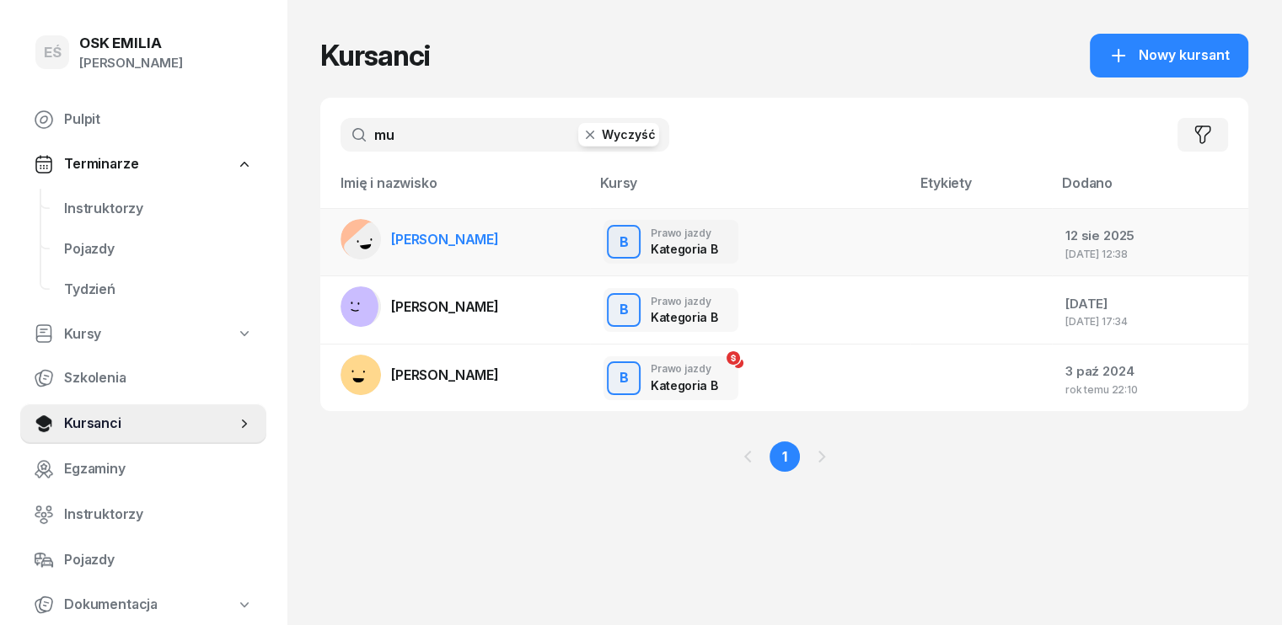
type input "mu"
click at [400, 241] on span "[PERSON_NAME]" at bounding box center [445, 239] width 108 height 17
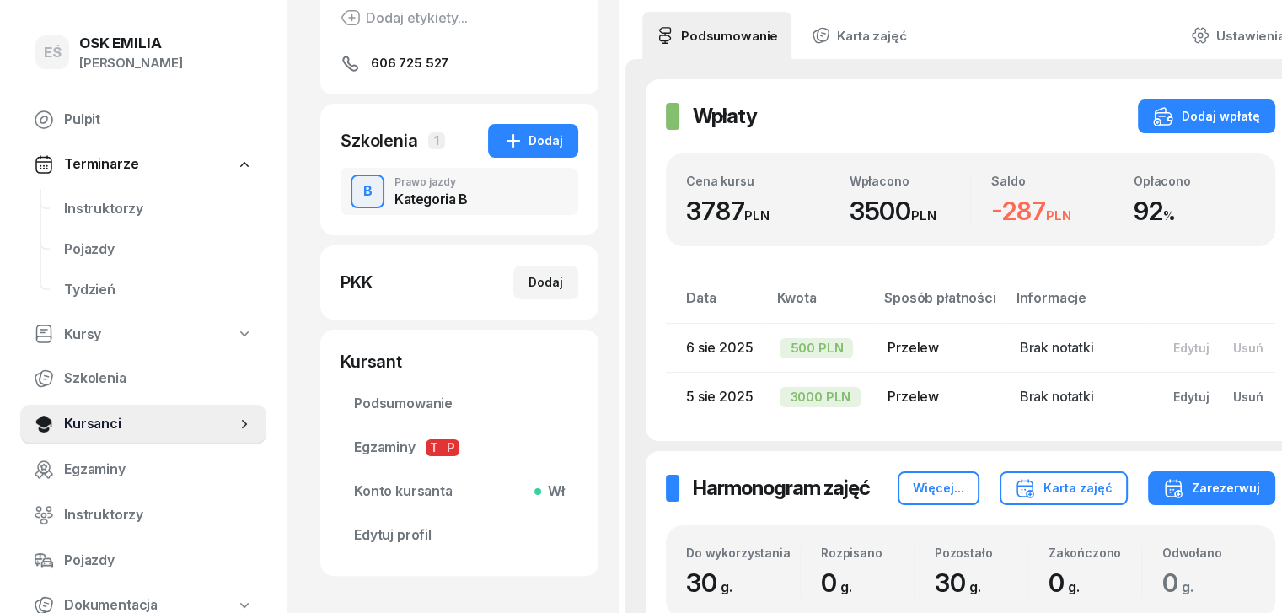
scroll to position [337, 0]
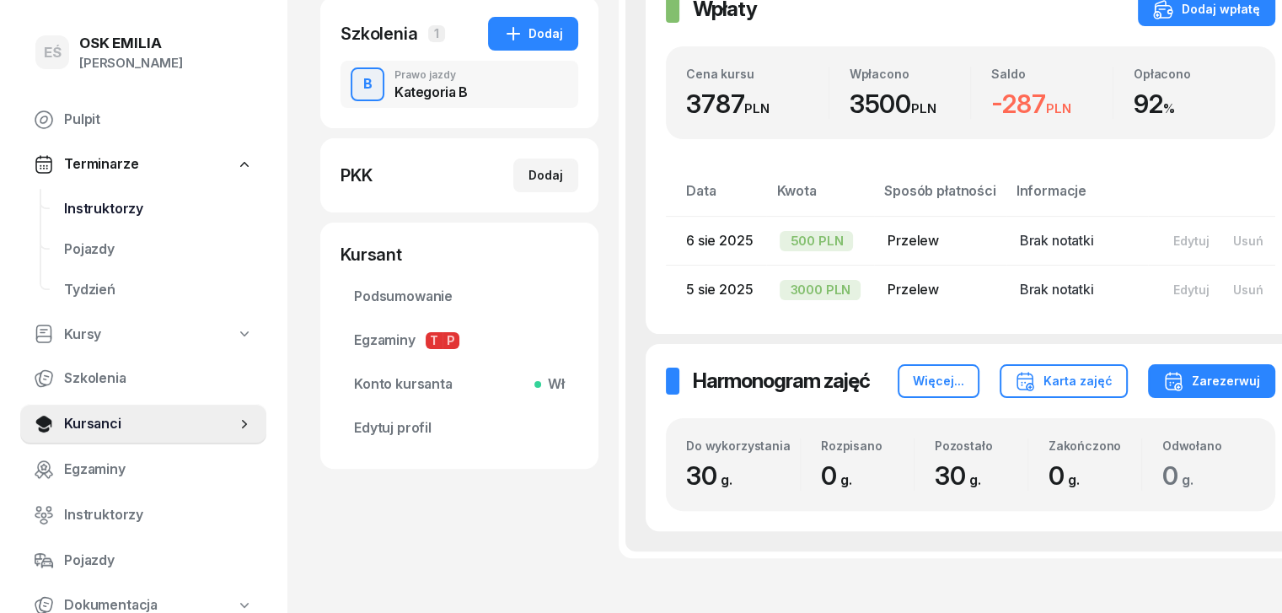
click at [101, 211] on span "Instruktorzy" at bounding box center [158, 209] width 189 height 22
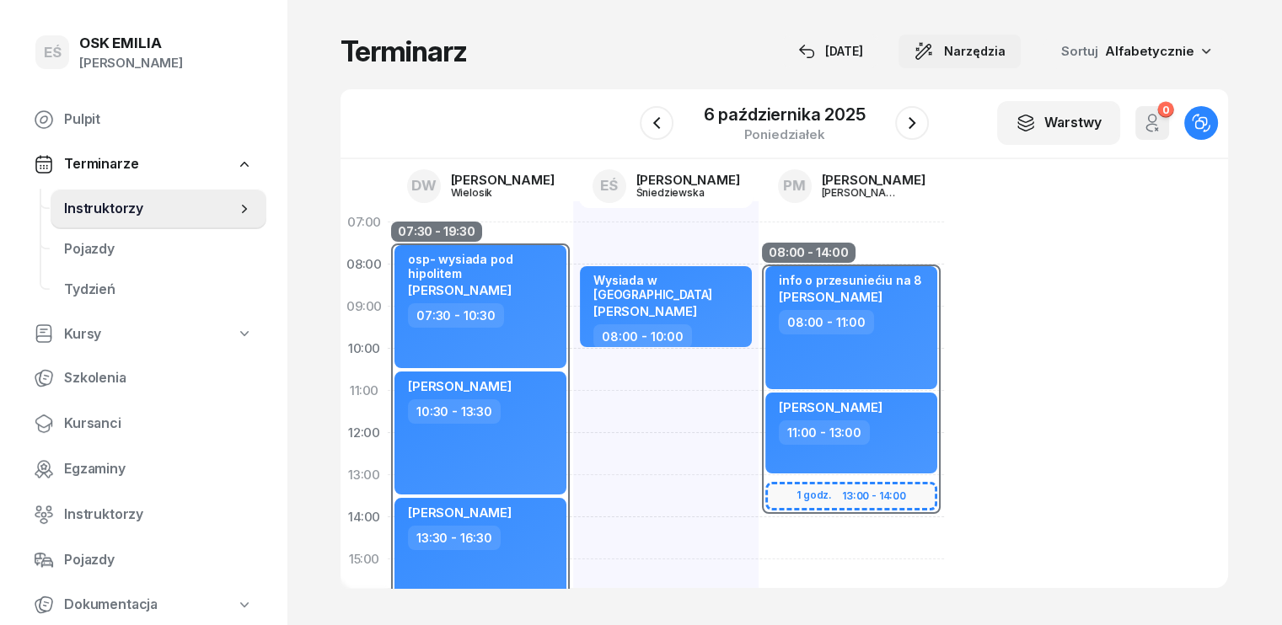
click at [1006, 51] on span "Narzędzia" at bounding box center [975, 51] width 62 height 20
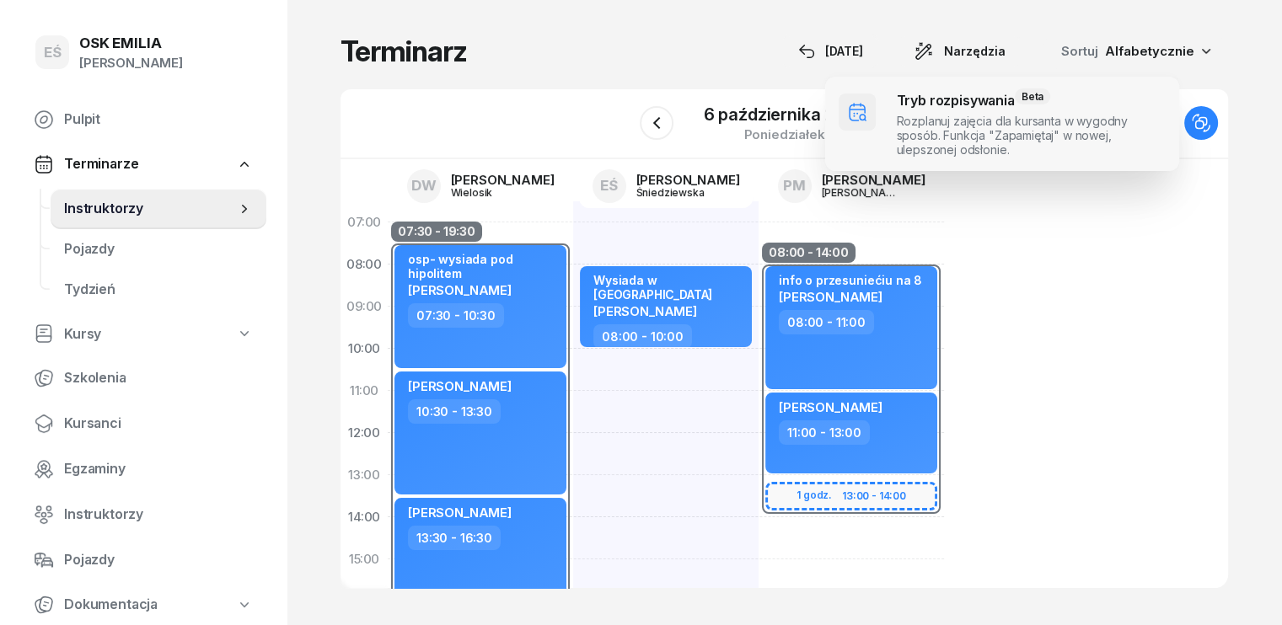
click at [926, 128] on span at bounding box center [1002, 124] width 354 height 94
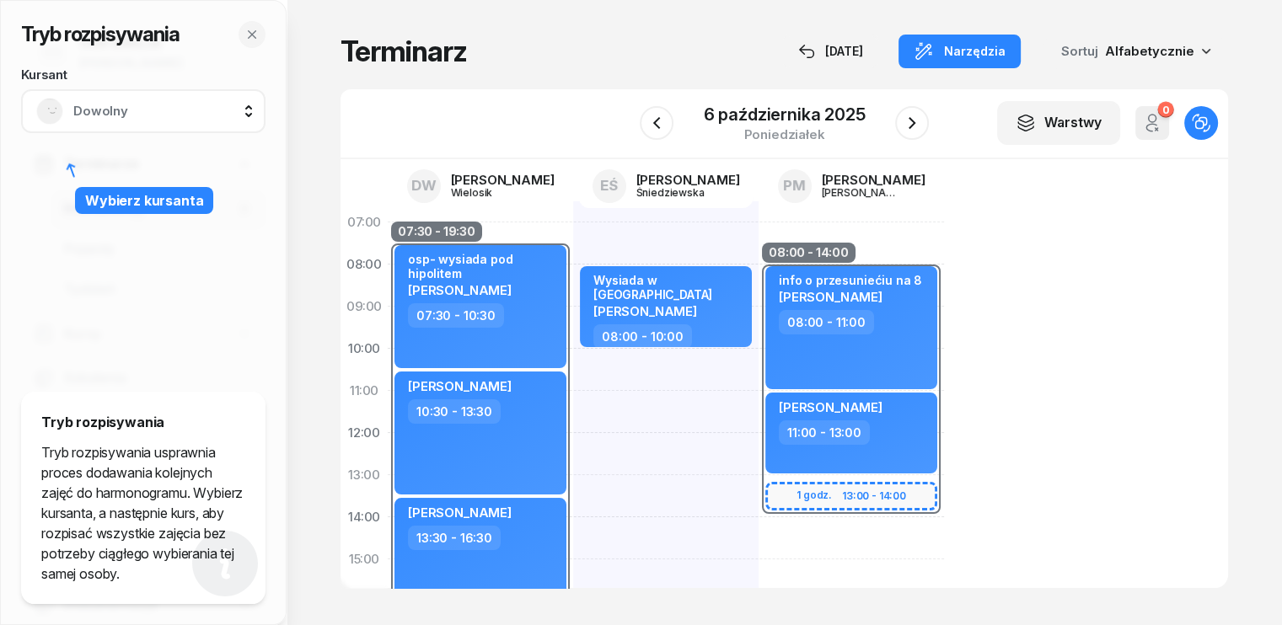
click at [71, 114] on div "Dowolny" at bounding box center [143, 111] width 214 height 27
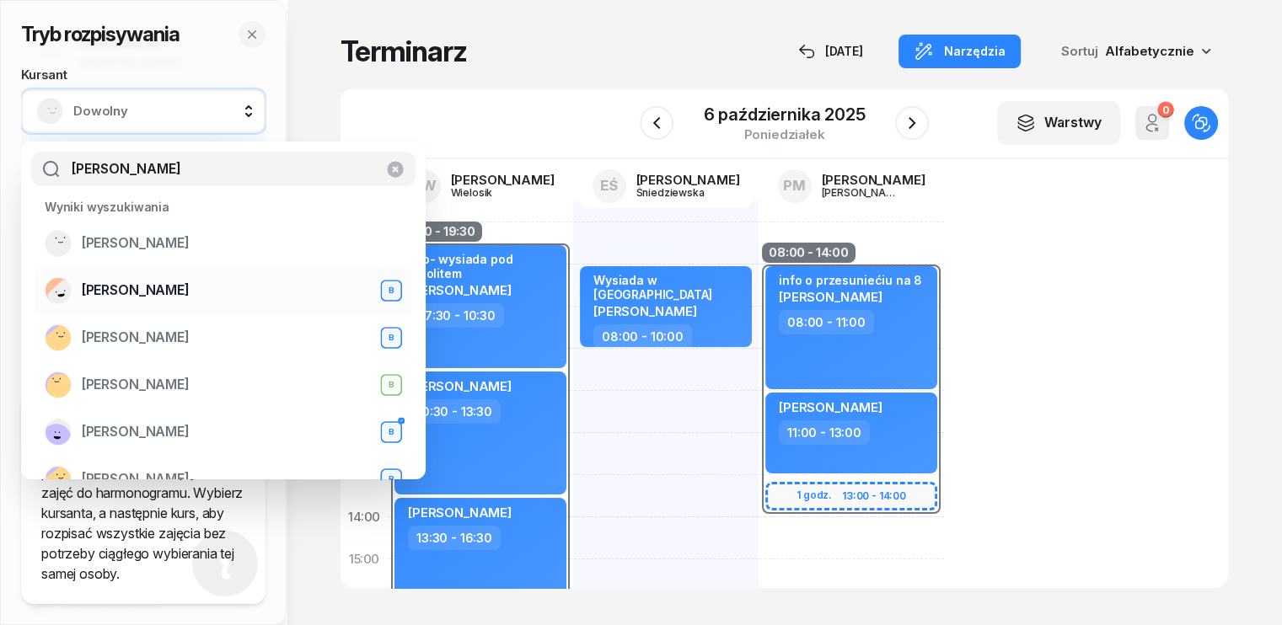
type input "[PERSON_NAME]"
click at [123, 292] on span "[PERSON_NAME]" at bounding box center [136, 291] width 108 height 22
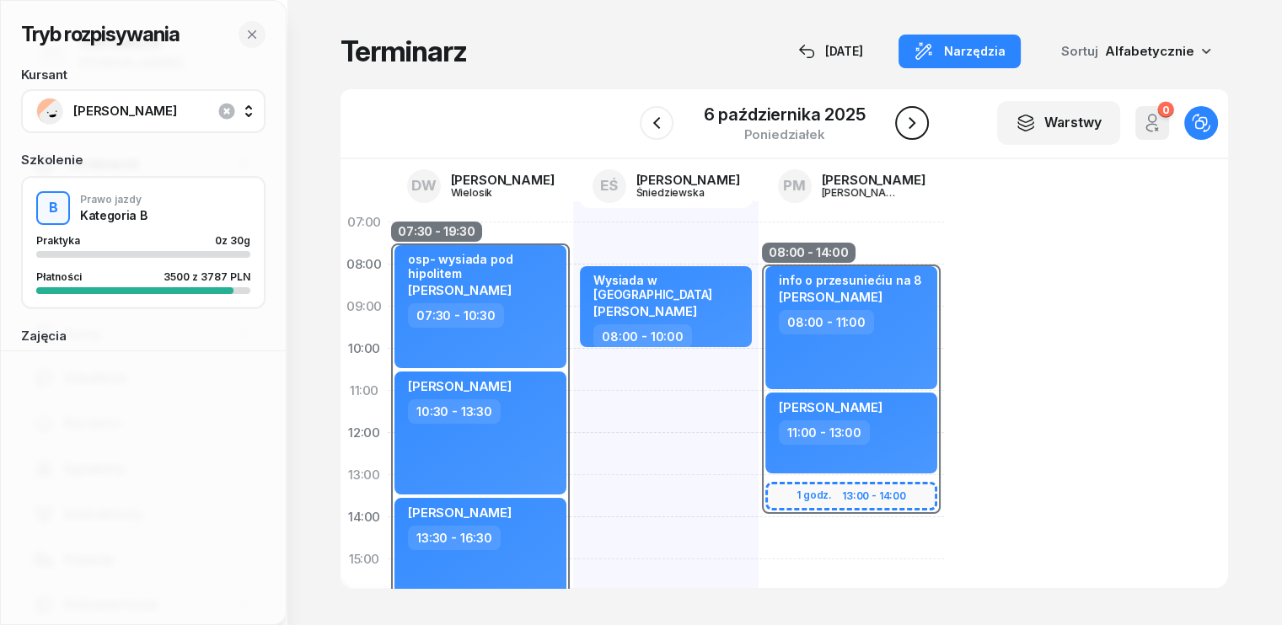
click at [907, 127] on icon "button" at bounding box center [912, 123] width 20 height 20
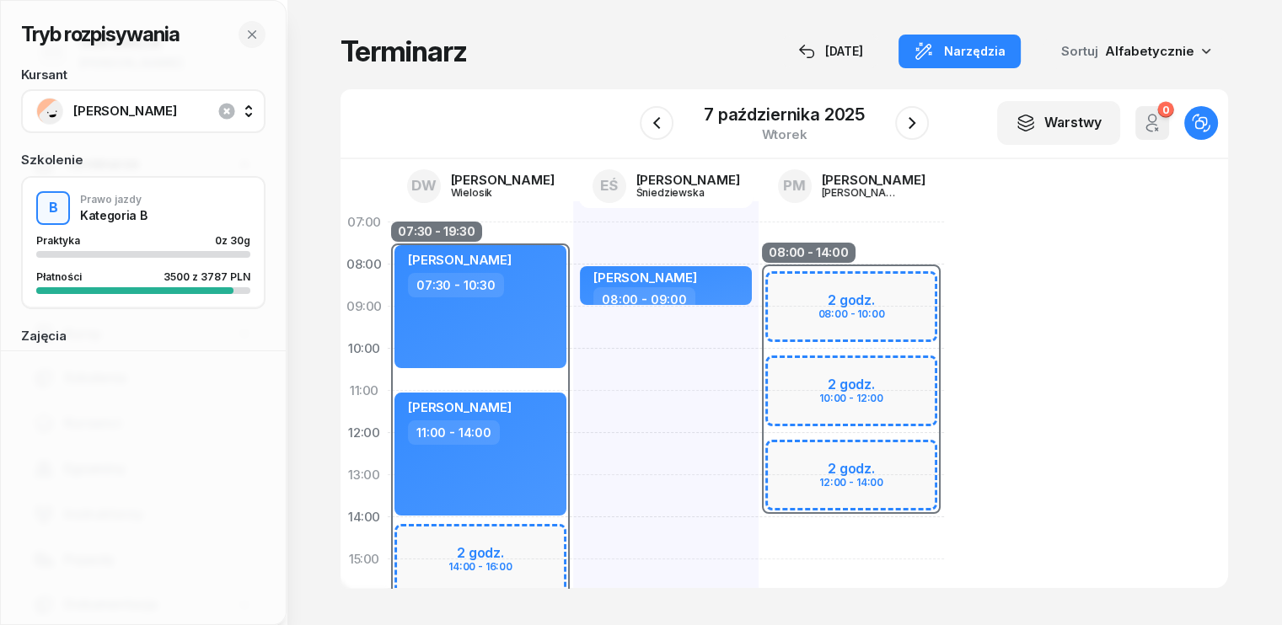
click at [674, 121] on div "[DATE]" at bounding box center [784, 123] width 289 height 48
click at [658, 119] on icon "button" at bounding box center [656, 123] width 7 height 12
click at [658, 119] on icon "button" at bounding box center [655, 123] width 7 height 12
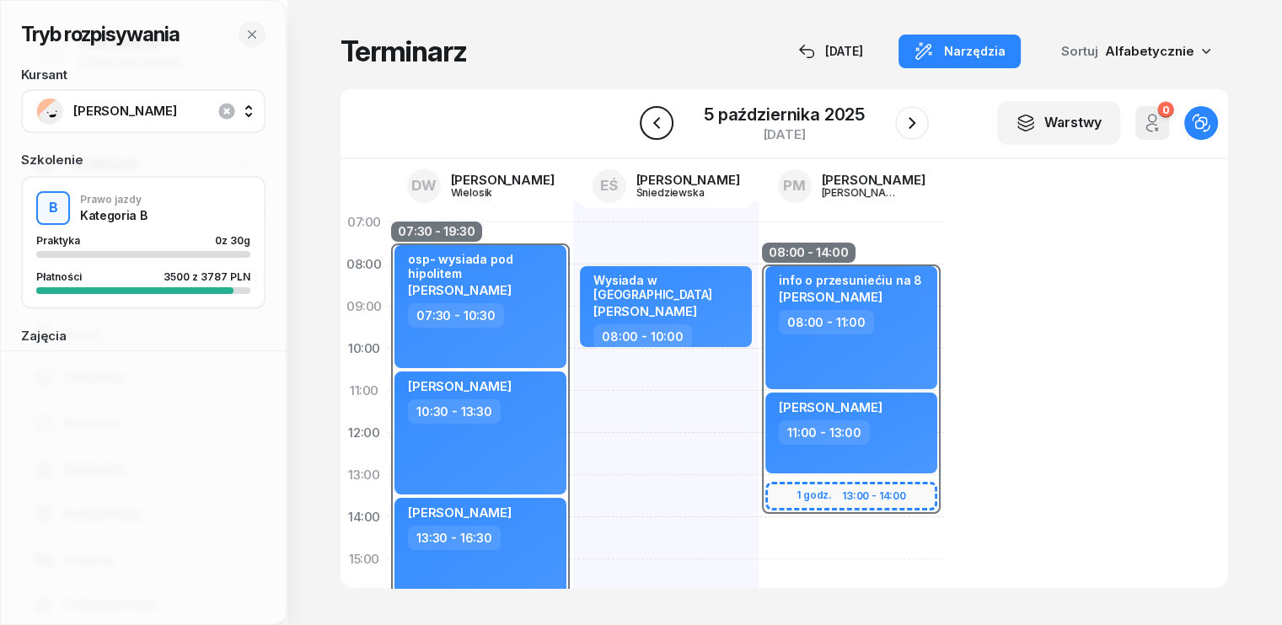
click at [658, 119] on icon "button" at bounding box center [656, 123] width 7 height 12
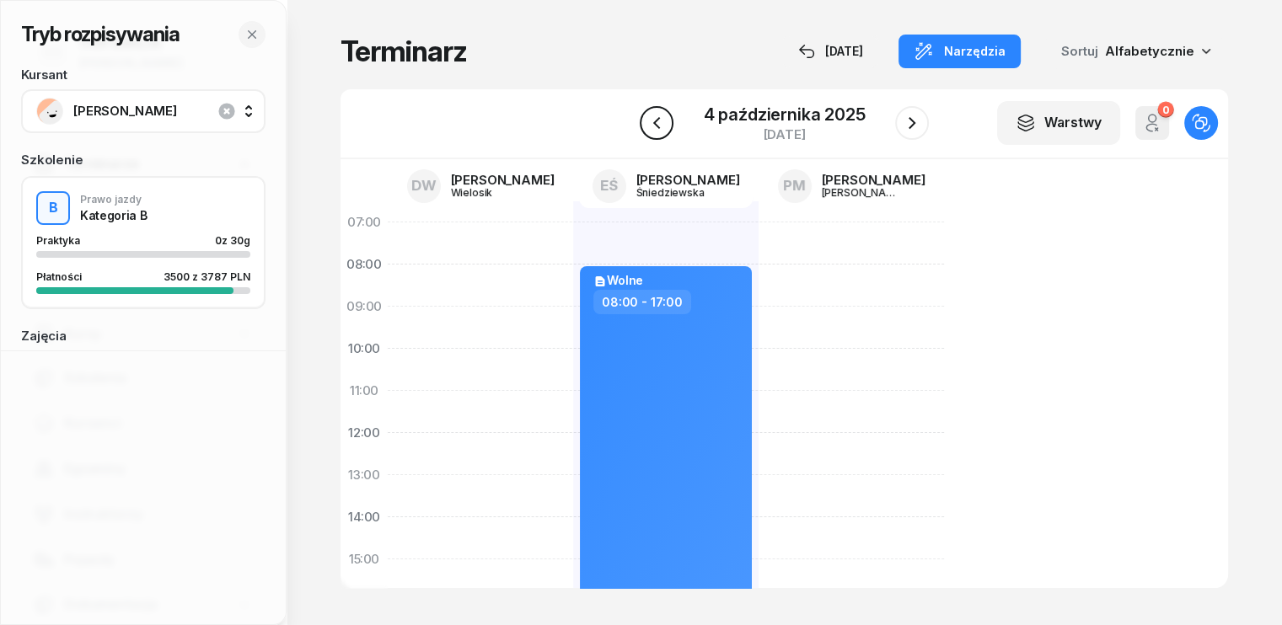
click at [658, 119] on icon "button" at bounding box center [655, 123] width 7 height 12
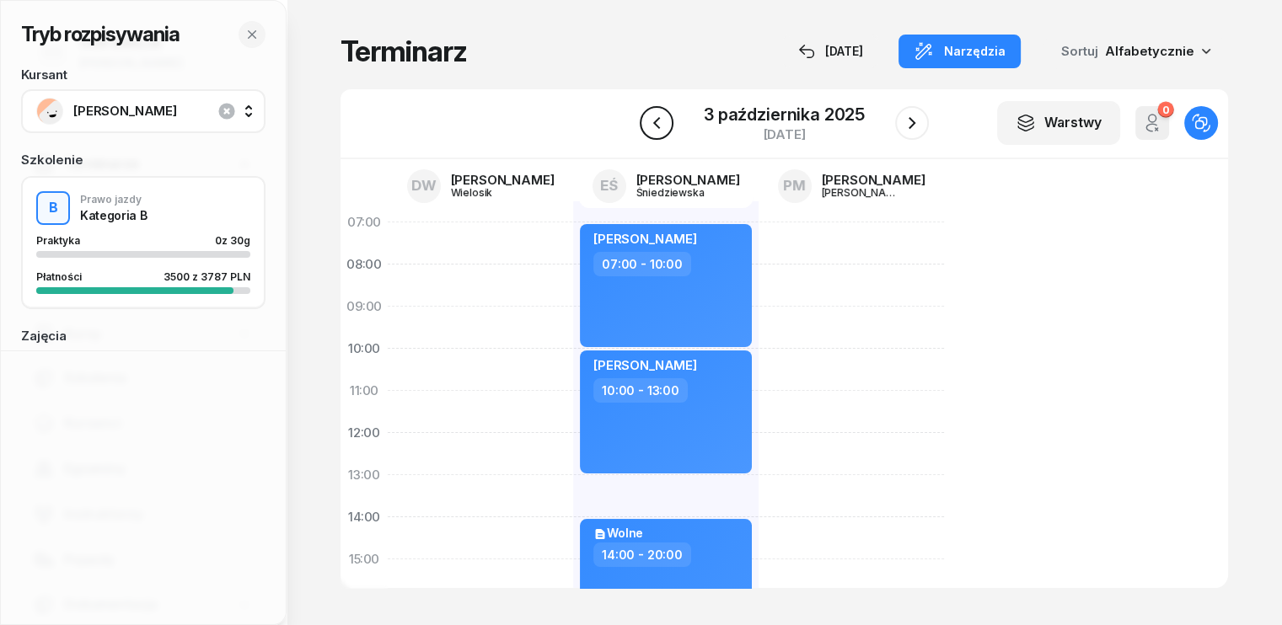
click at [658, 119] on icon "button" at bounding box center [656, 123] width 7 height 12
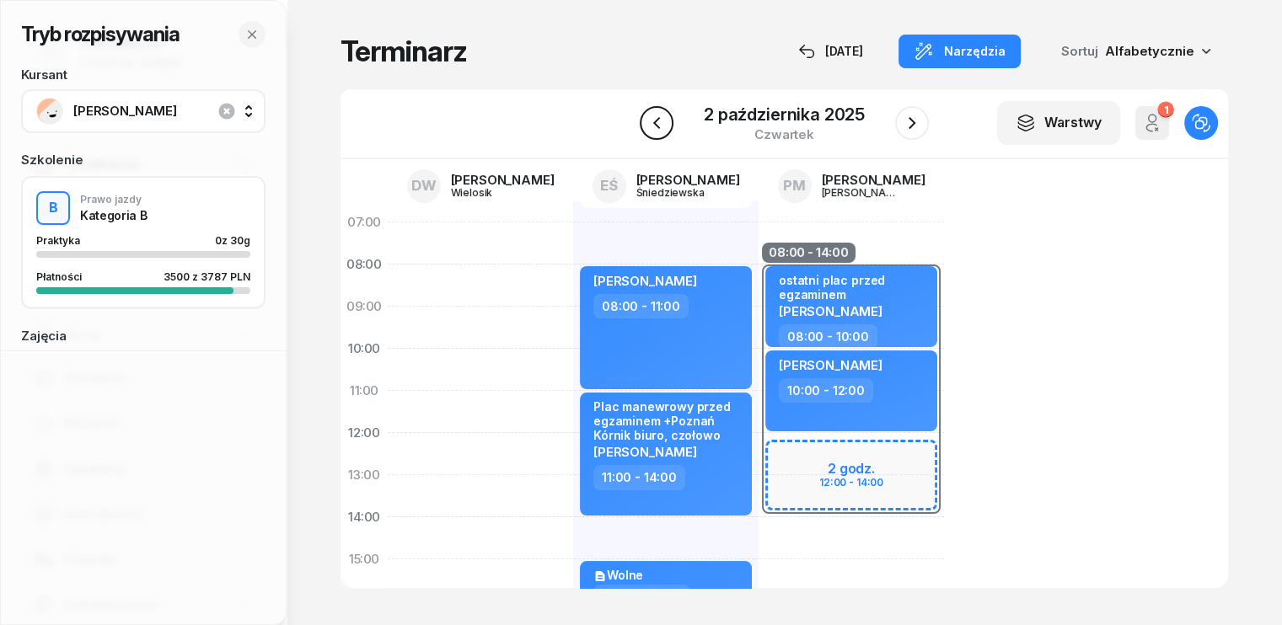
click at [658, 119] on icon "button" at bounding box center [656, 123] width 7 height 12
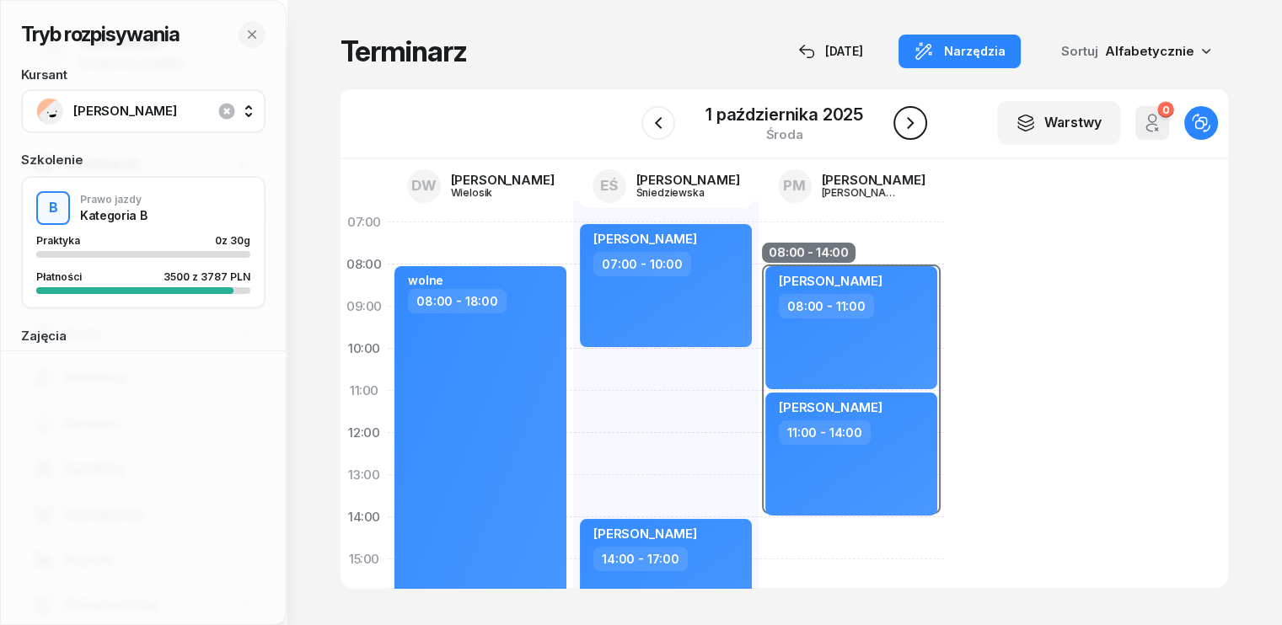
click at [904, 121] on icon "button" at bounding box center [910, 123] width 20 height 20
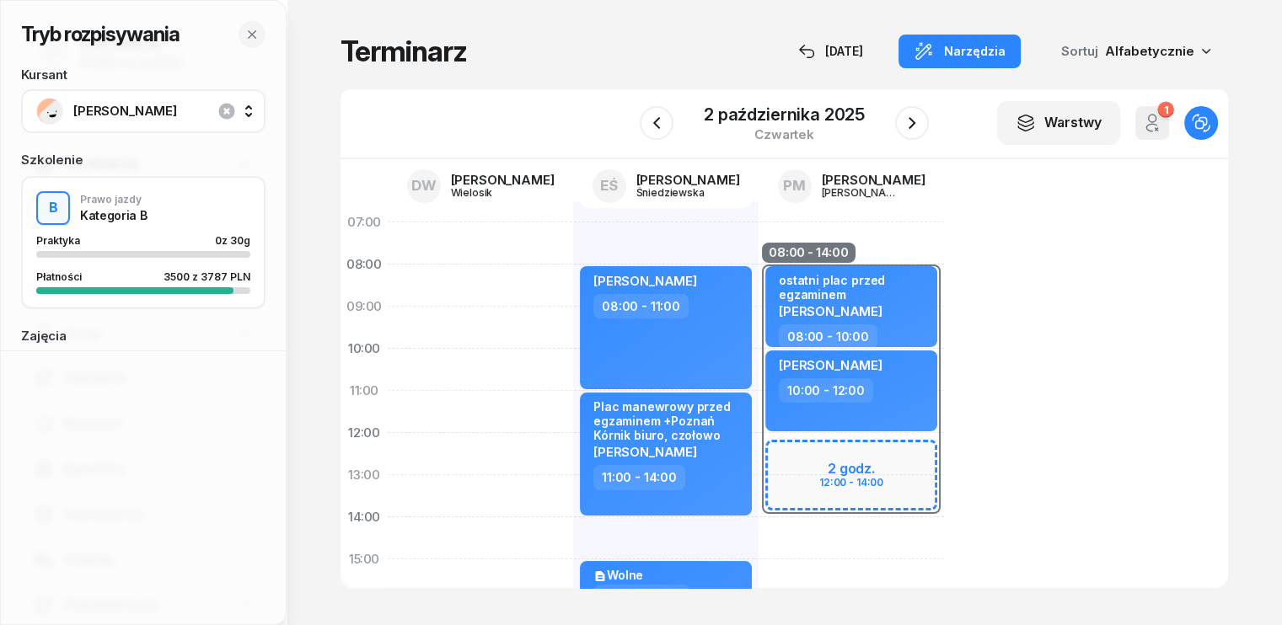
click at [761, 547] on div "08:00 - 14:00 2 godz. 12:00 - 14:00 ostatni plac przed egzaminem [PERSON_NAME] …" at bounding box center [851, 580] width 185 height 759
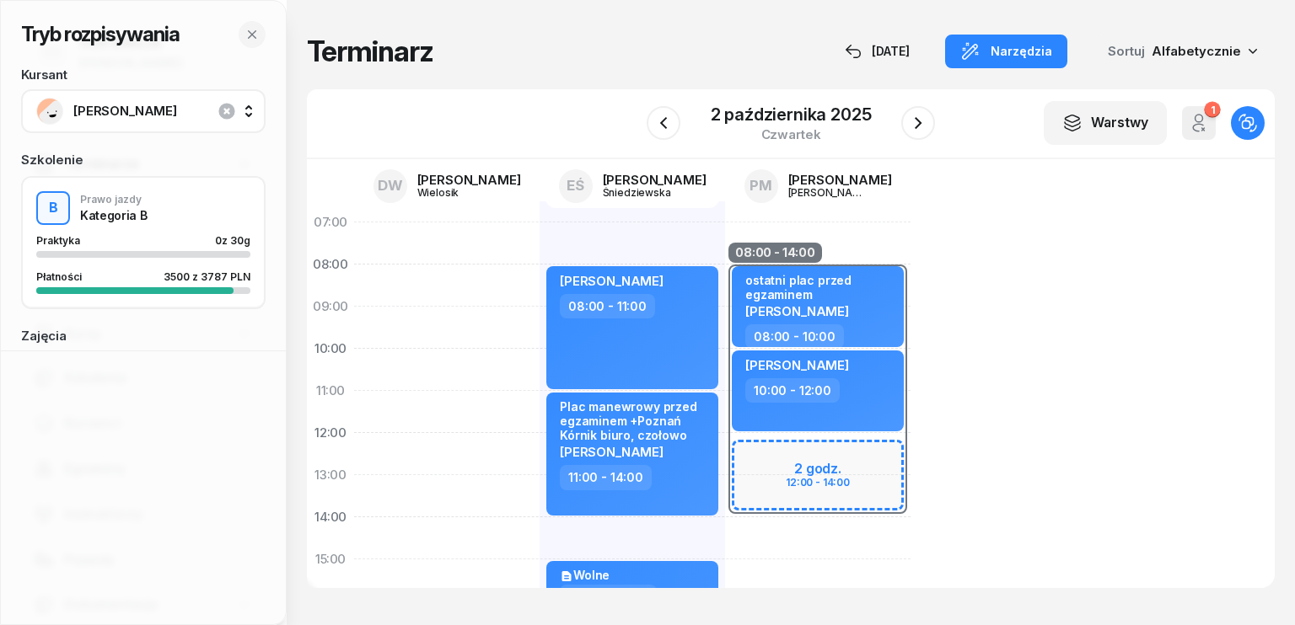
select select "14"
select select "16"
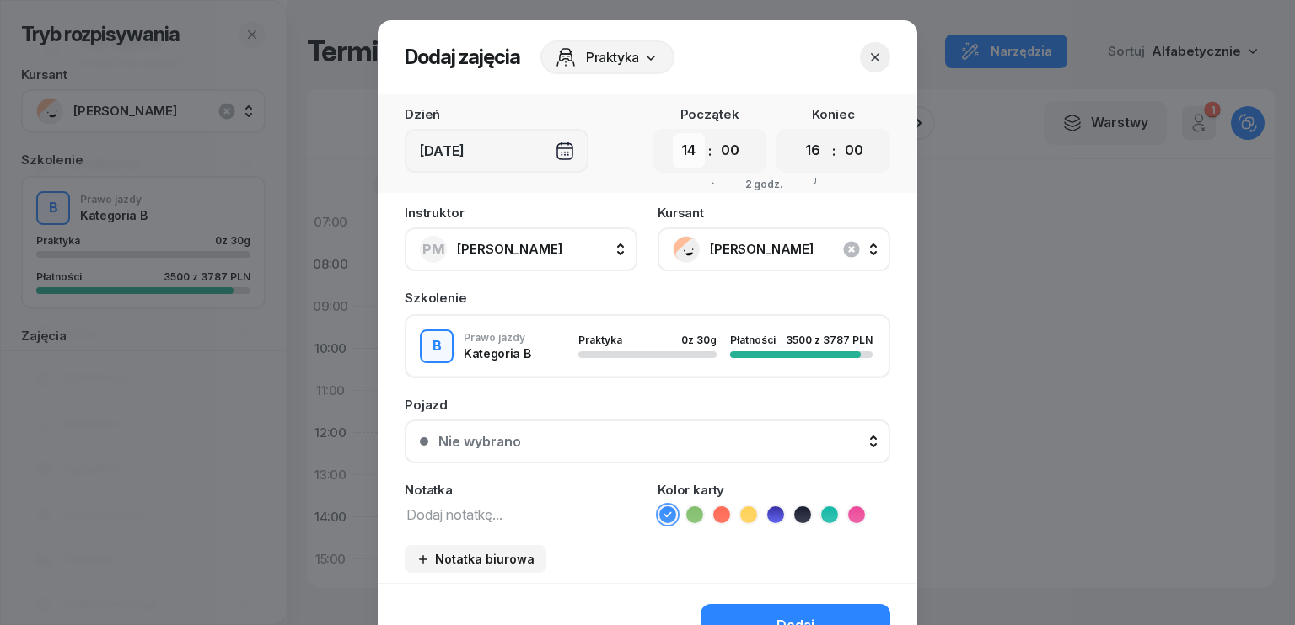
click at [682, 153] on select "00 01 02 03 04 05 06 07 08 09 10 11 12 13 14 15 16 17 18 19 20 21 22 23" at bounding box center [689, 150] width 32 height 35
select select "12"
click at [673, 133] on select "00 01 02 03 04 05 06 07 08 09 10 11 12 13 14 15 16 17 18 19 20 21 22 23" at bounding box center [689, 150] width 32 height 35
drag, startPoint x: 817, startPoint y: 148, endPoint x: 816, endPoint y: 165, distance: 17.7
click at [817, 148] on select "00 01 02 03 04 05 06 07 08 09 10 11 12 13 14 15 16 17 18 19 20 21 22 23" at bounding box center [813, 150] width 32 height 35
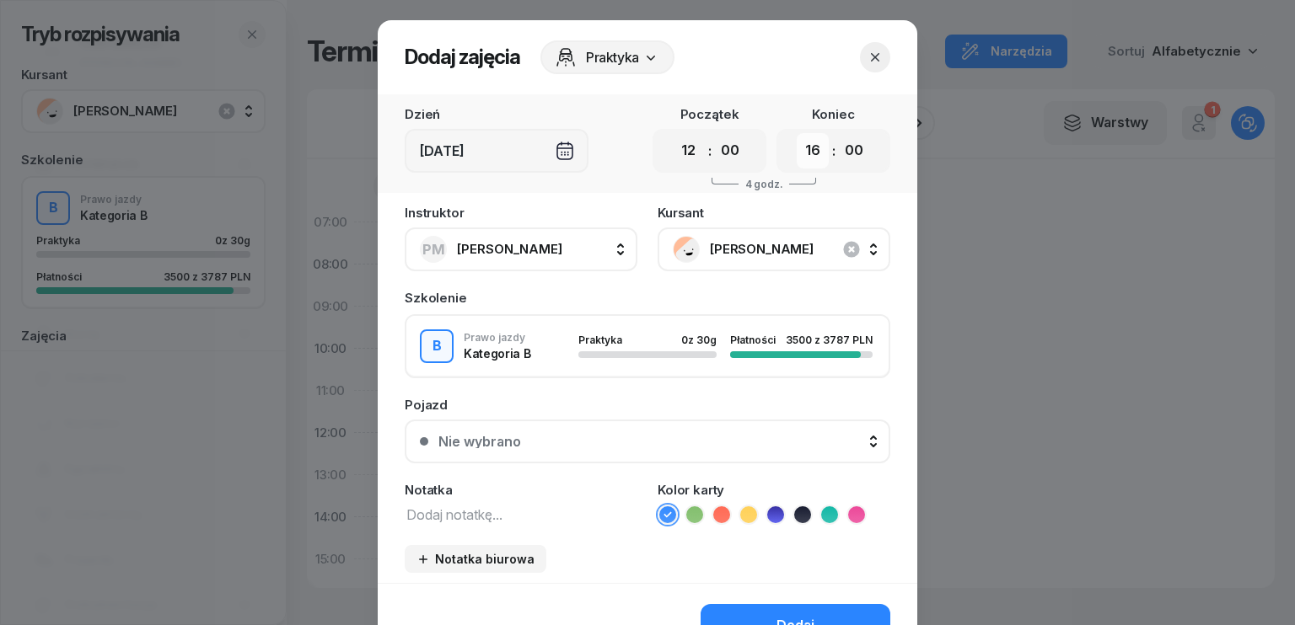
select select "14"
click at [797, 133] on select "00 01 02 03 04 05 06 07 08 09 10 11 12 13 14 15 16 17 18 19 20 21 22 23" at bounding box center [813, 150] width 32 height 35
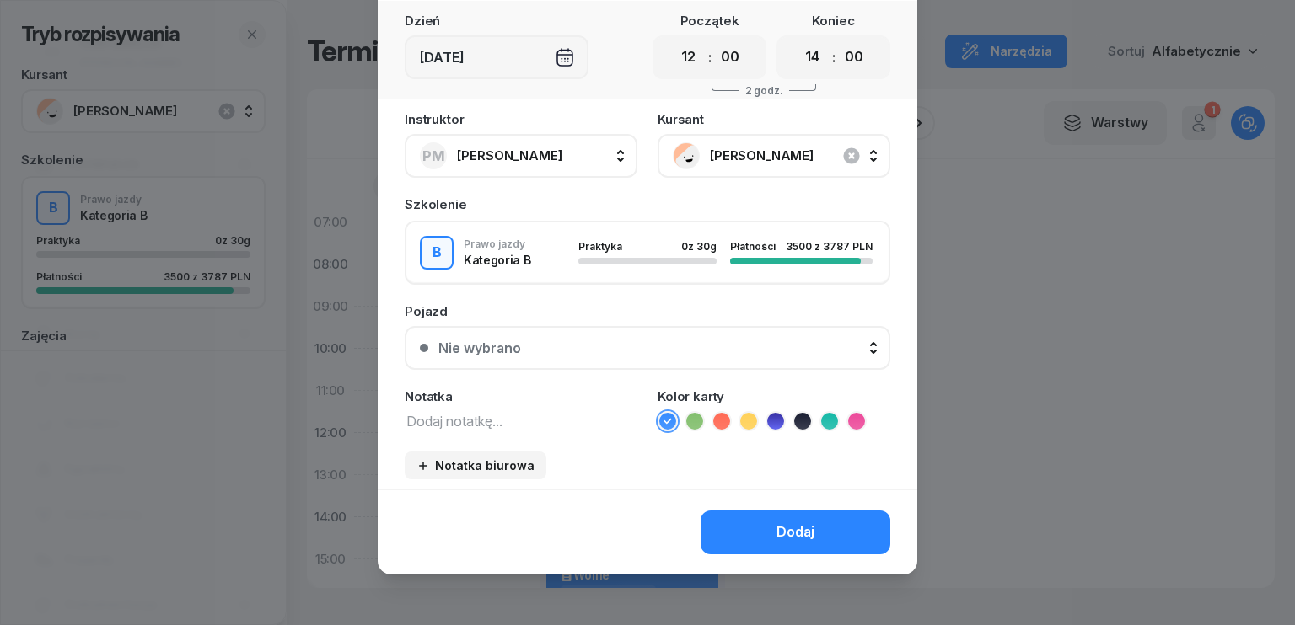
scroll to position [94, 0]
click at [502, 421] on textarea at bounding box center [521, 420] width 233 height 22
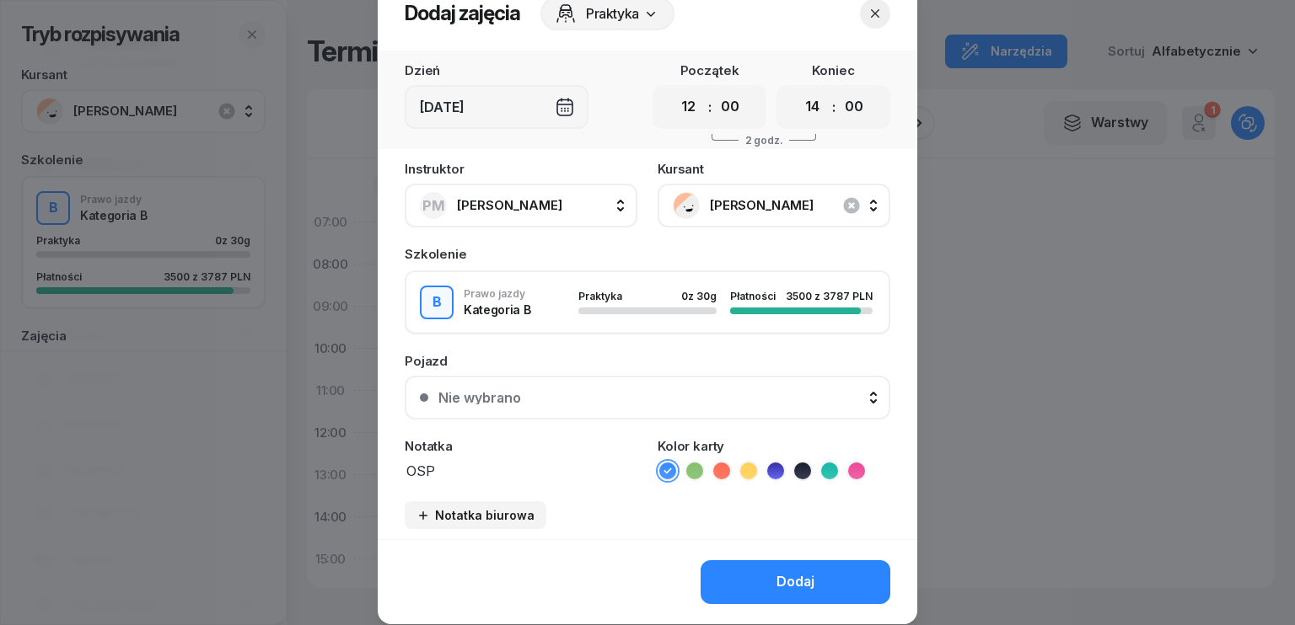
scroll to position [0, 0]
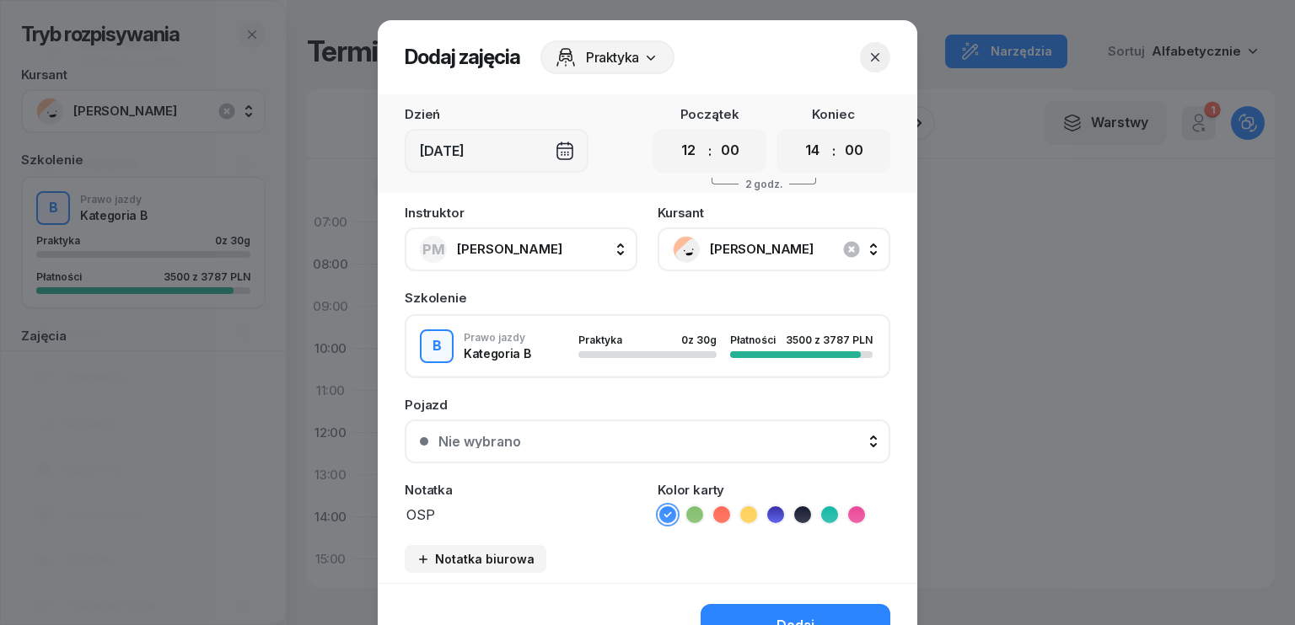
type textarea "OSP"
click at [873, 56] on icon "button" at bounding box center [875, 57] width 17 height 17
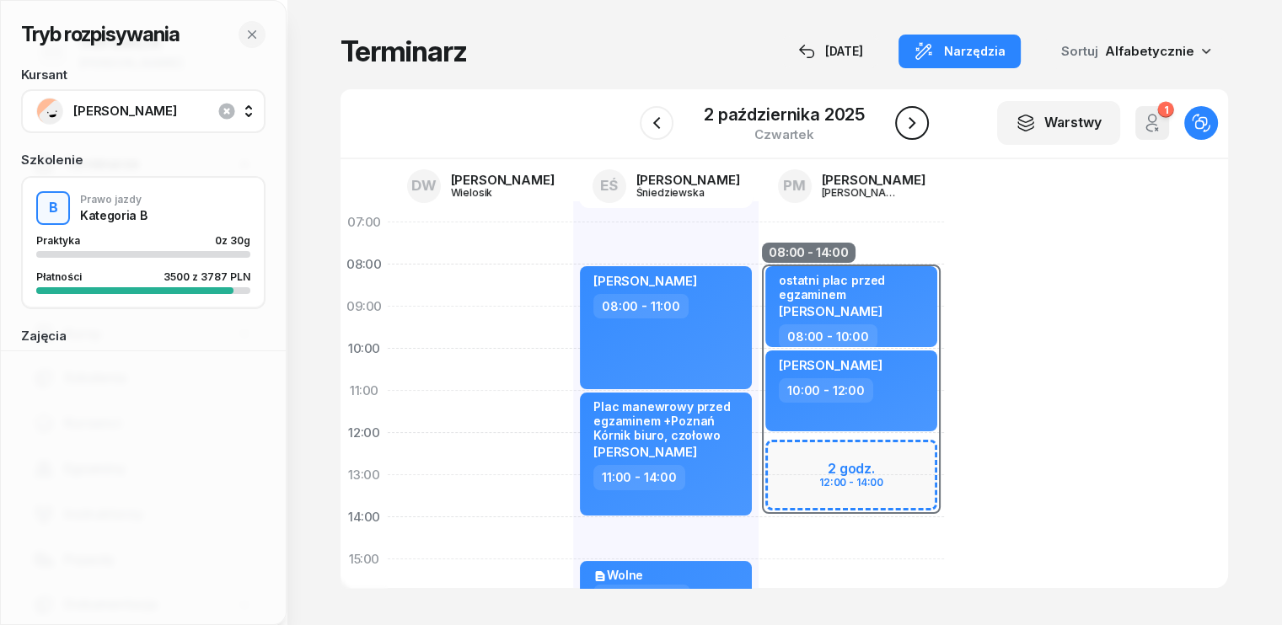
click at [917, 123] on icon "button" at bounding box center [912, 123] width 20 height 20
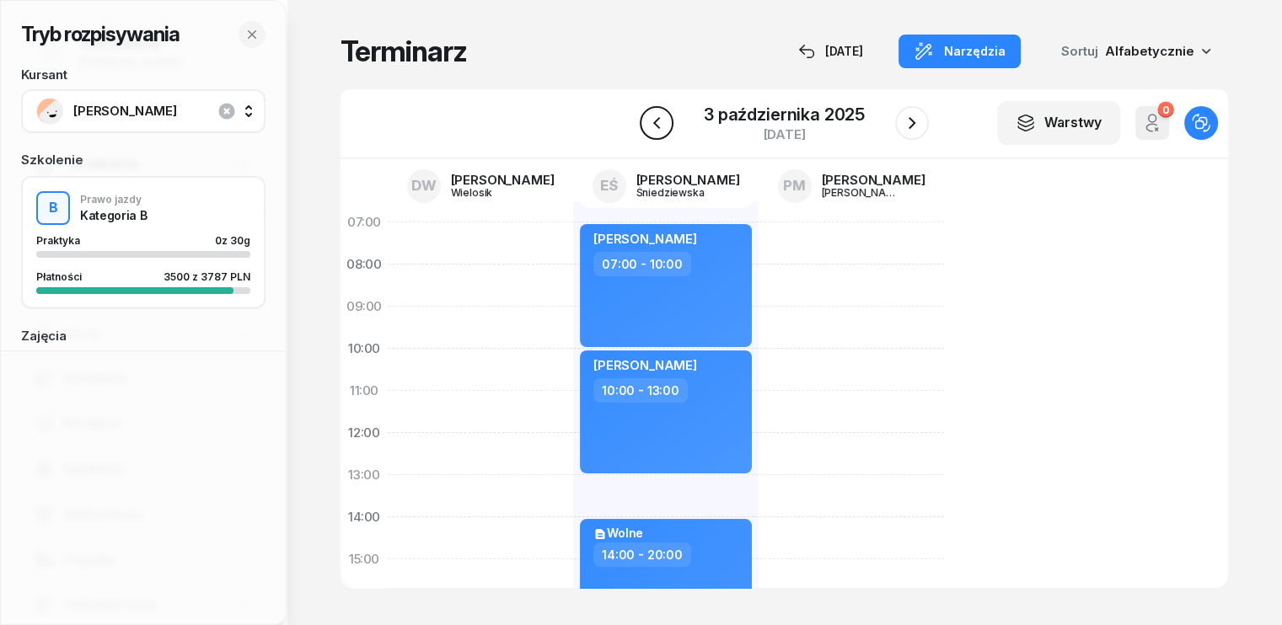
click at [656, 123] on icon "button" at bounding box center [657, 123] width 20 height 20
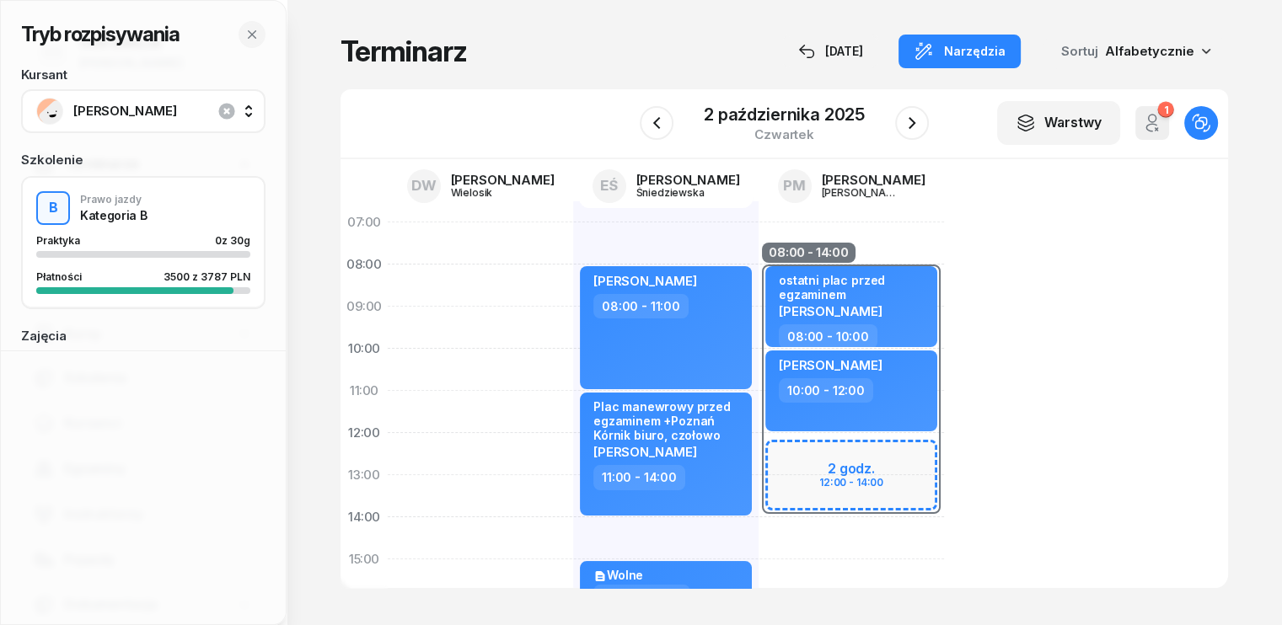
click at [759, 529] on div "08:00 - 14:00 2 godz. 12:00 - 14:00 ostatni plac przed egzaminem [PERSON_NAME] …" at bounding box center [851, 580] width 185 height 759
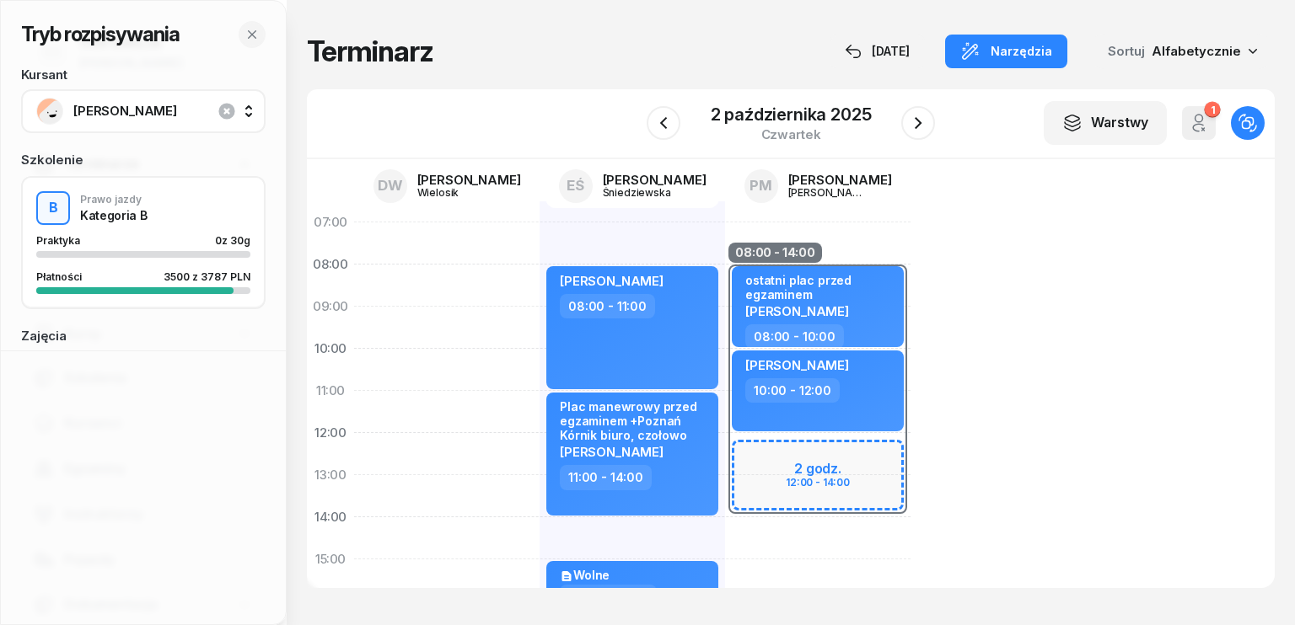
select select "14"
select select "16"
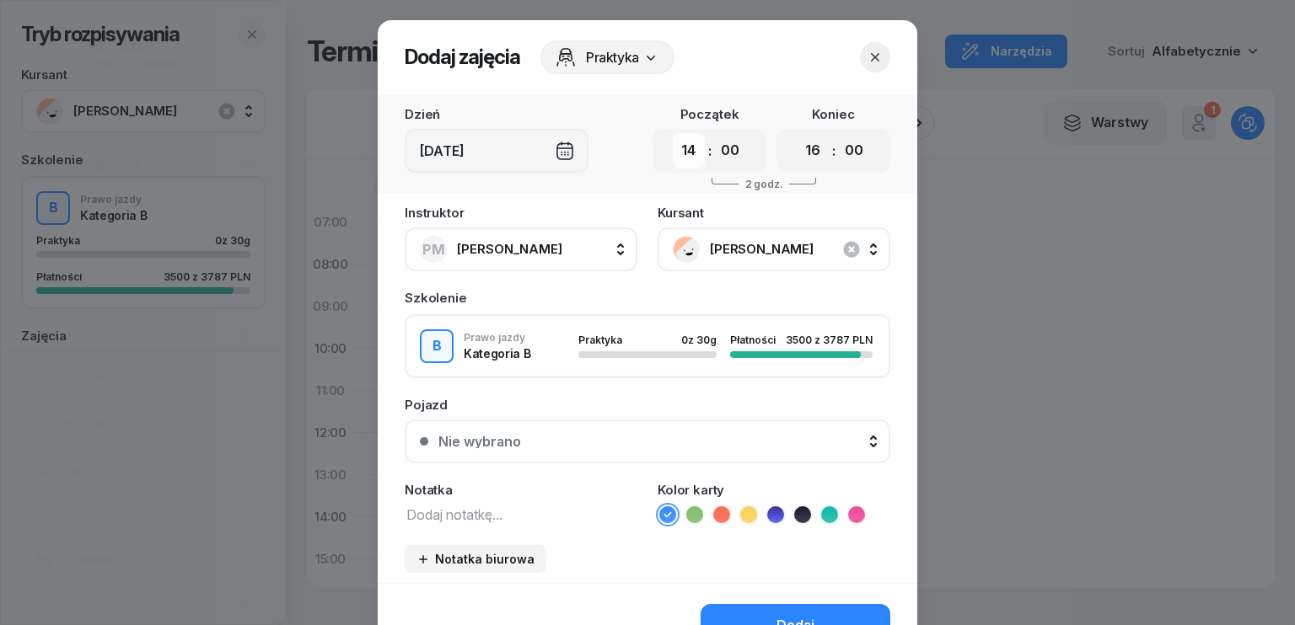
click at [689, 151] on select "00 01 02 03 04 05 06 07 08 09 10 11 12 13 14 15 16 17 18 19 20 21 22 23" at bounding box center [689, 150] width 32 height 35
select select "12"
click at [673, 133] on select "00 01 02 03 04 05 06 07 08 09 10 11 12 13 14 15 16 17 18 19 20 21 22 23" at bounding box center [689, 150] width 32 height 35
drag, startPoint x: 810, startPoint y: 148, endPoint x: 805, endPoint y: 164, distance: 16.8
click at [810, 148] on select "00 01 02 03 04 05 06 07 08 09 10 11 12 13 14 15 16 17 18 19 20 21 22 23" at bounding box center [813, 150] width 32 height 35
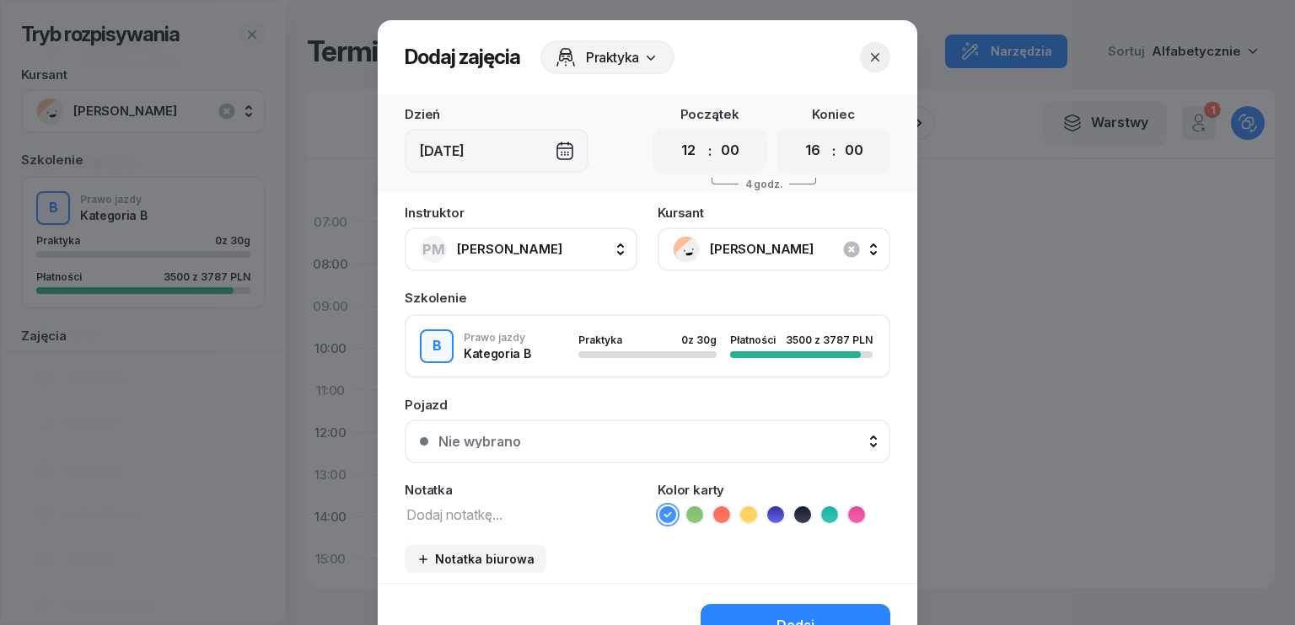
select select "14"
click at [797, 133] on select "00 01 02 03 04 05 06 07 08 09 10 11 12 13 14 15 16 17 18 19 20 21 22 23" at bounding box center [813, 150] width 32 height 35
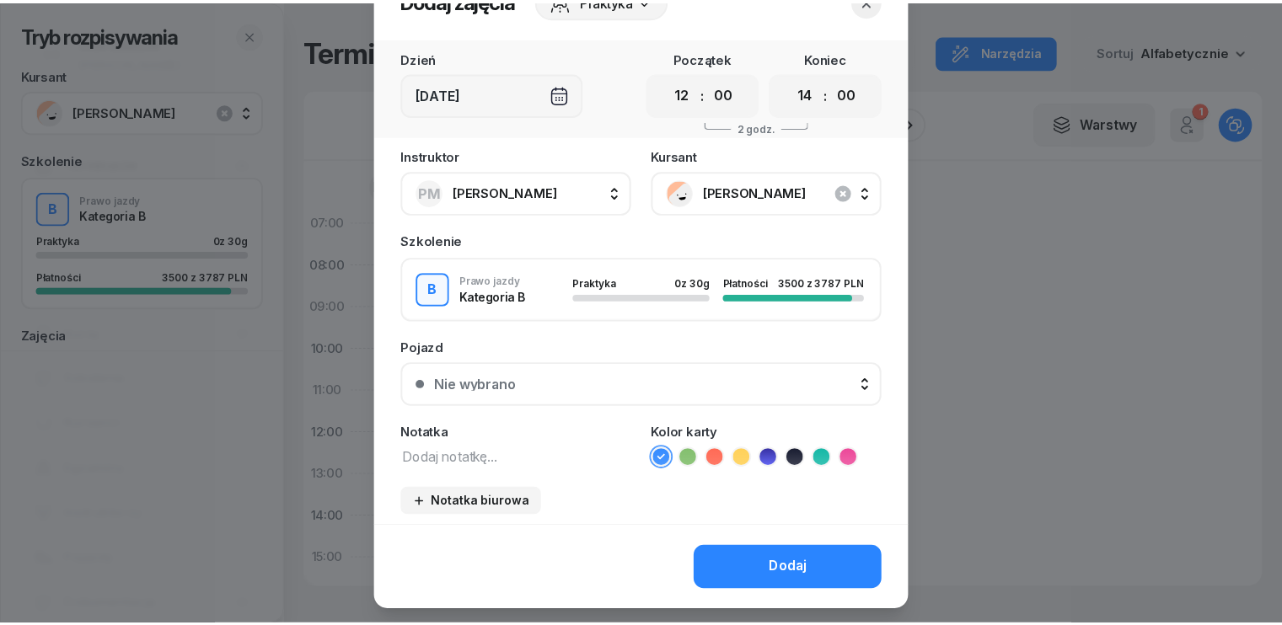
scroll to position [94, 0]
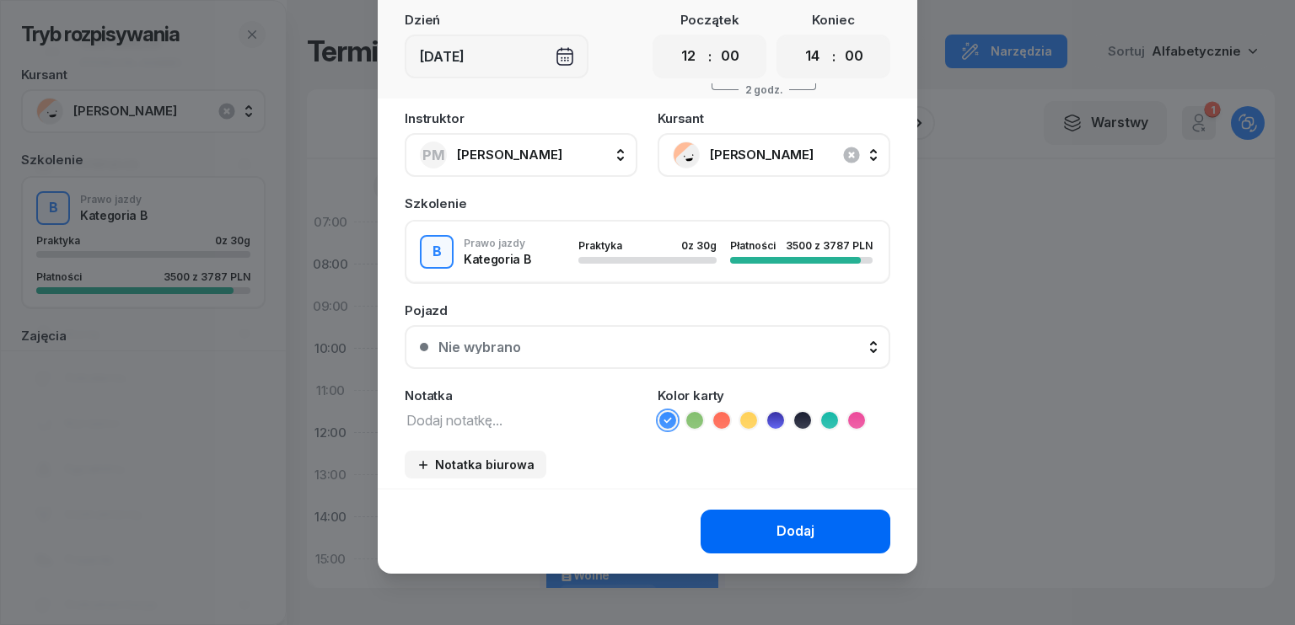
click at [813, 529] on button "Dodaj" at bounding box center [795, 532] width 190 height 44
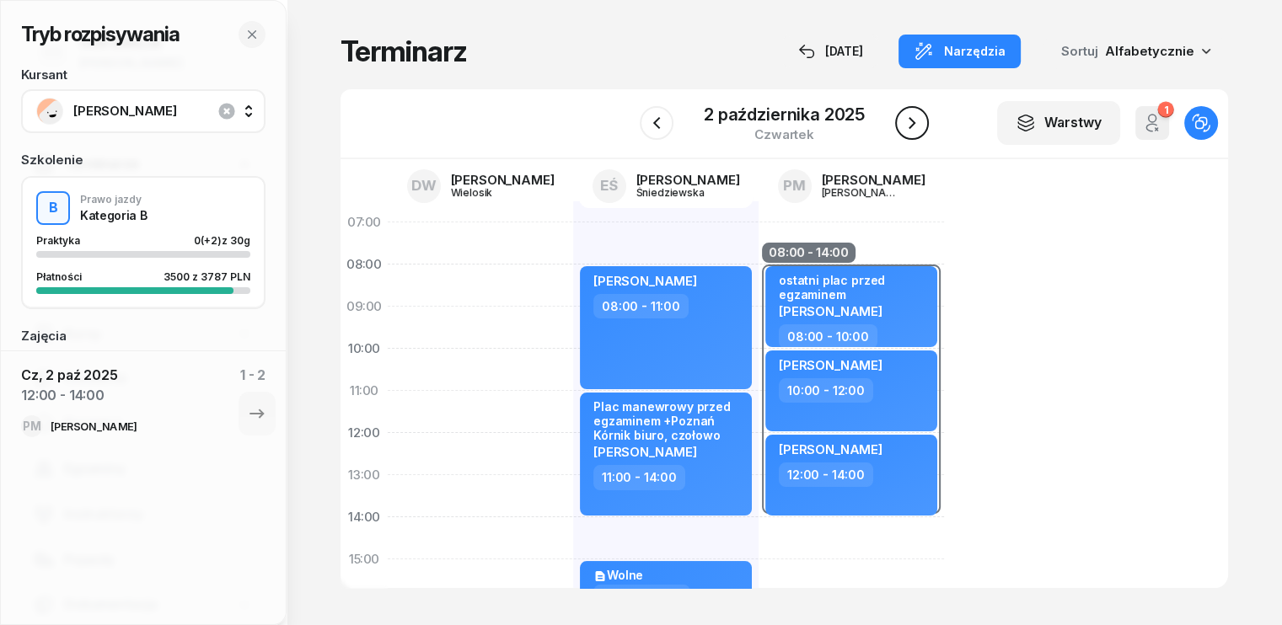
click at [915, 121] on icon "button" at bounding box center [912, 123] width 20 height 20
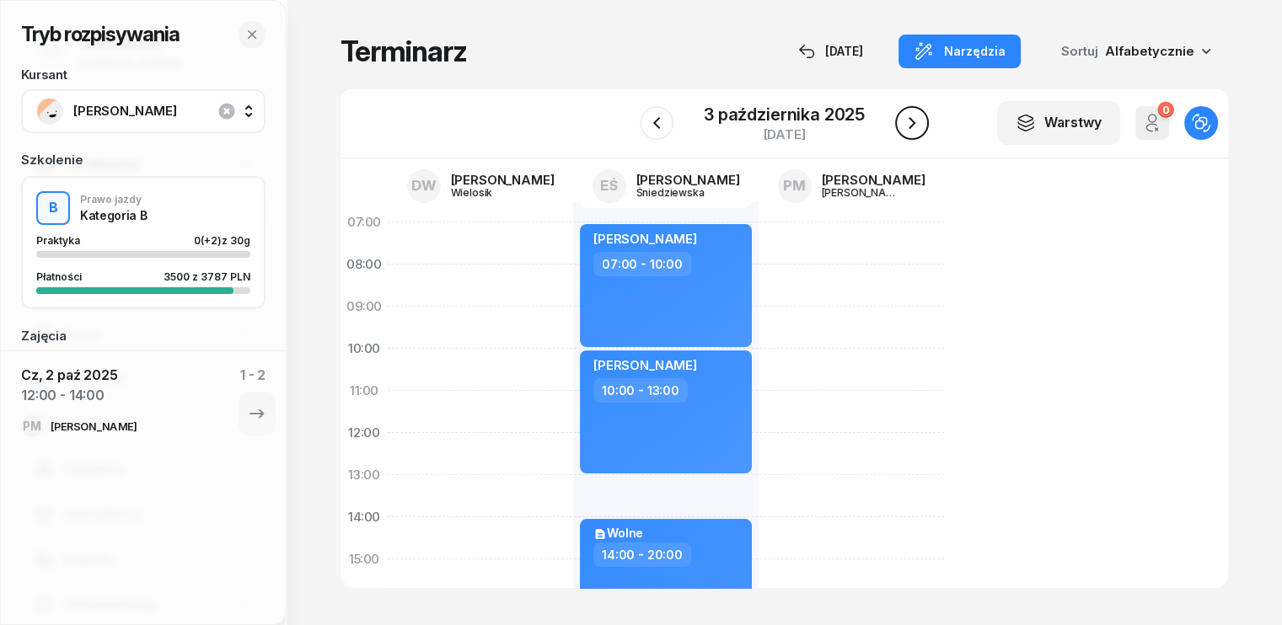
click at [915, 121] on icon "button" at bounding box center [912, 123] width 20 height 20
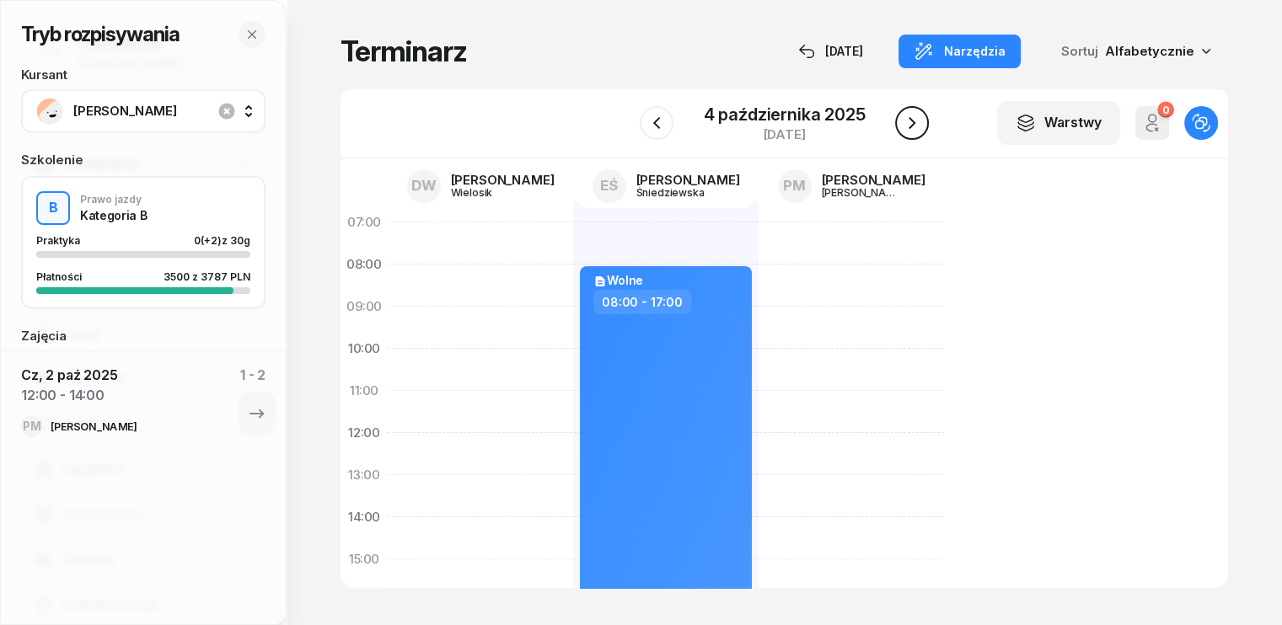
click at [915, 121] on icon "button" at bounding box center [912, 123] width 20 height 20
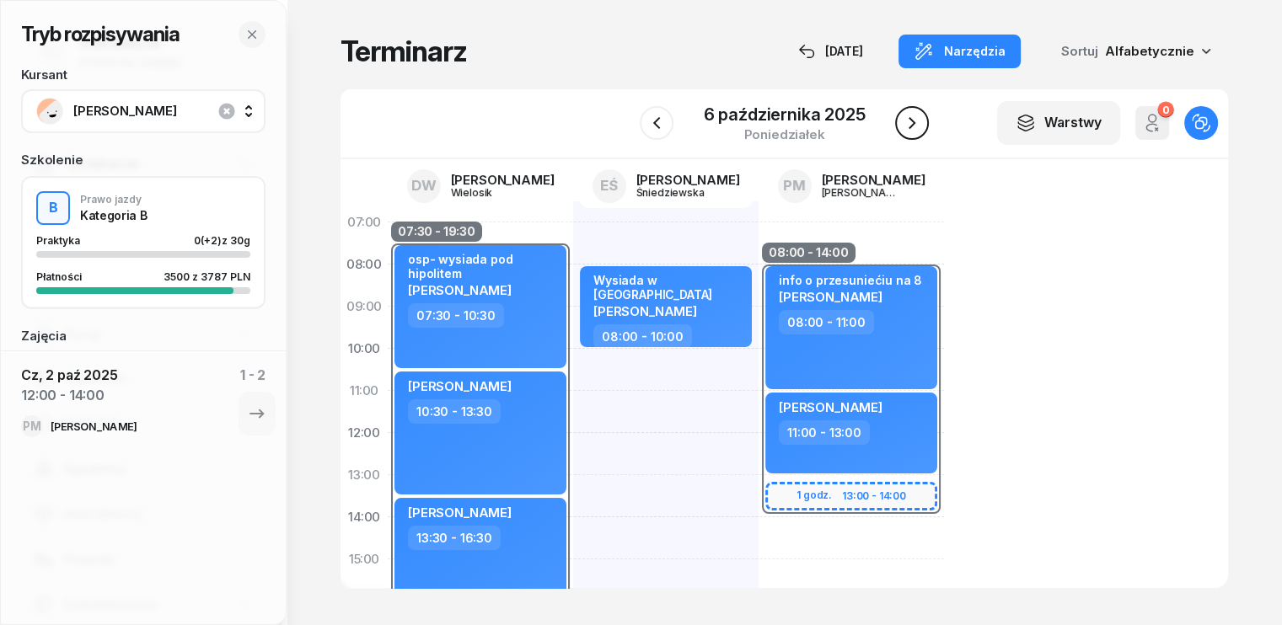
click at [906, 122] on icon "button" at bounding box center [912, 123] width 20 height 20
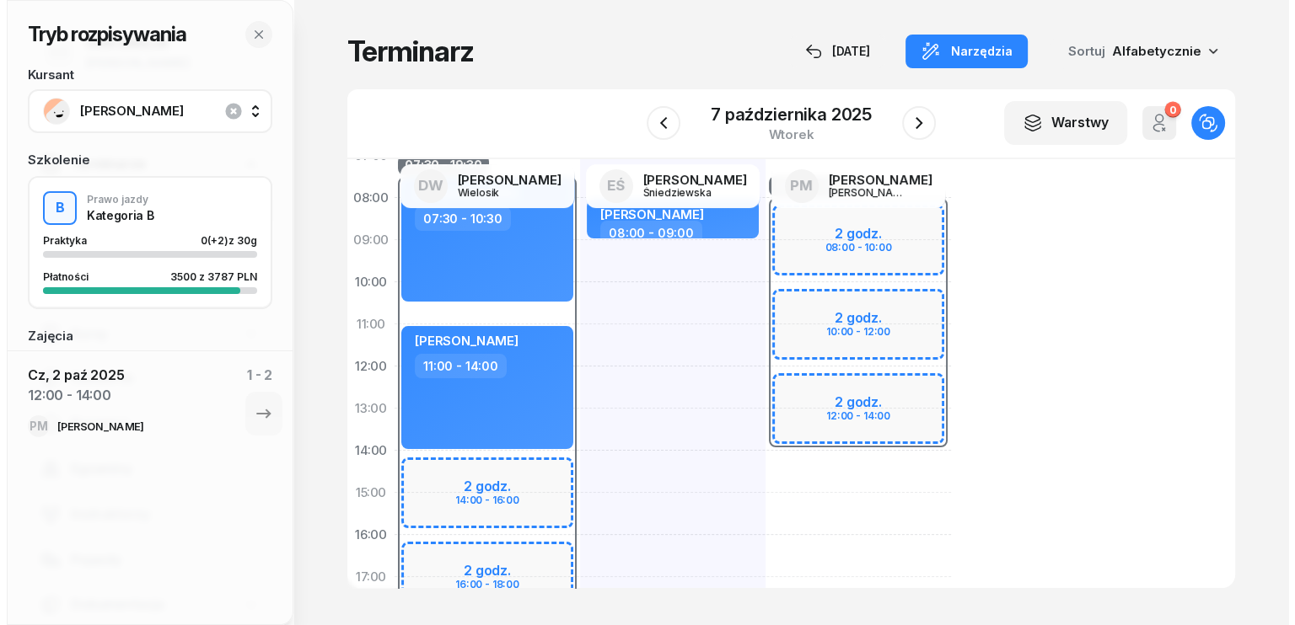
scroll to position [169, 0]
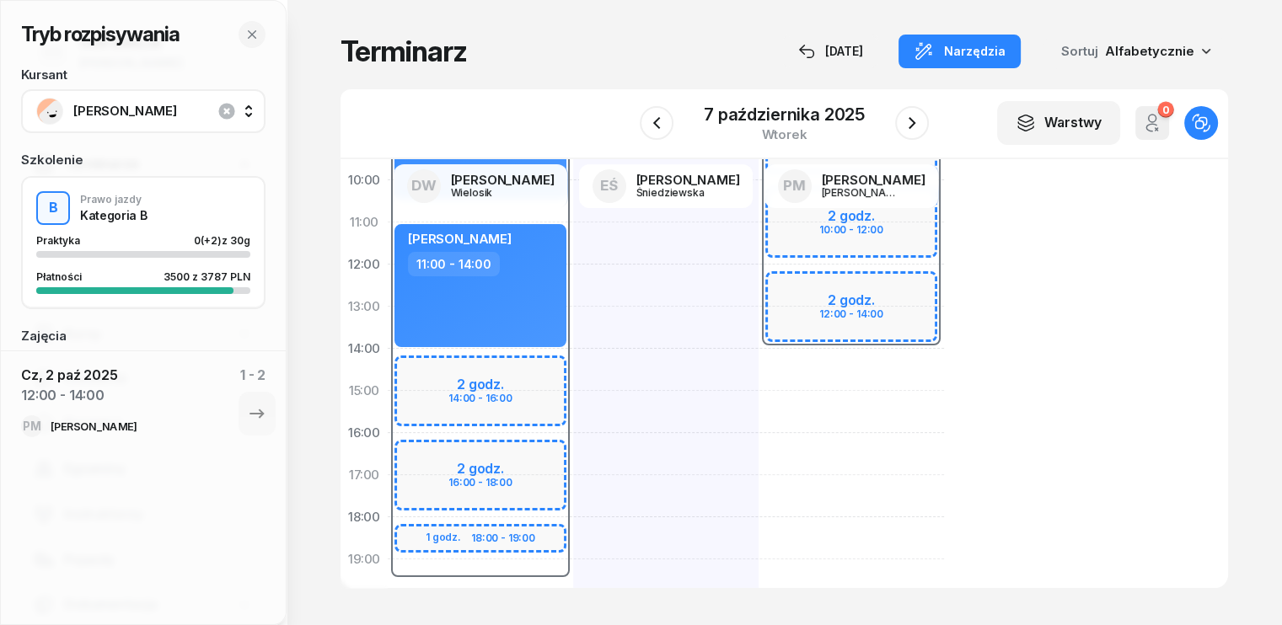
click at [759, 361] on div "08:00 - 14:00 2 godz. 08:00 - 10:00 2 godz. 10:00 - 12:00 2 godz. 12:00 - 14:00" at bounding box center [851, 412] width 185 height 759
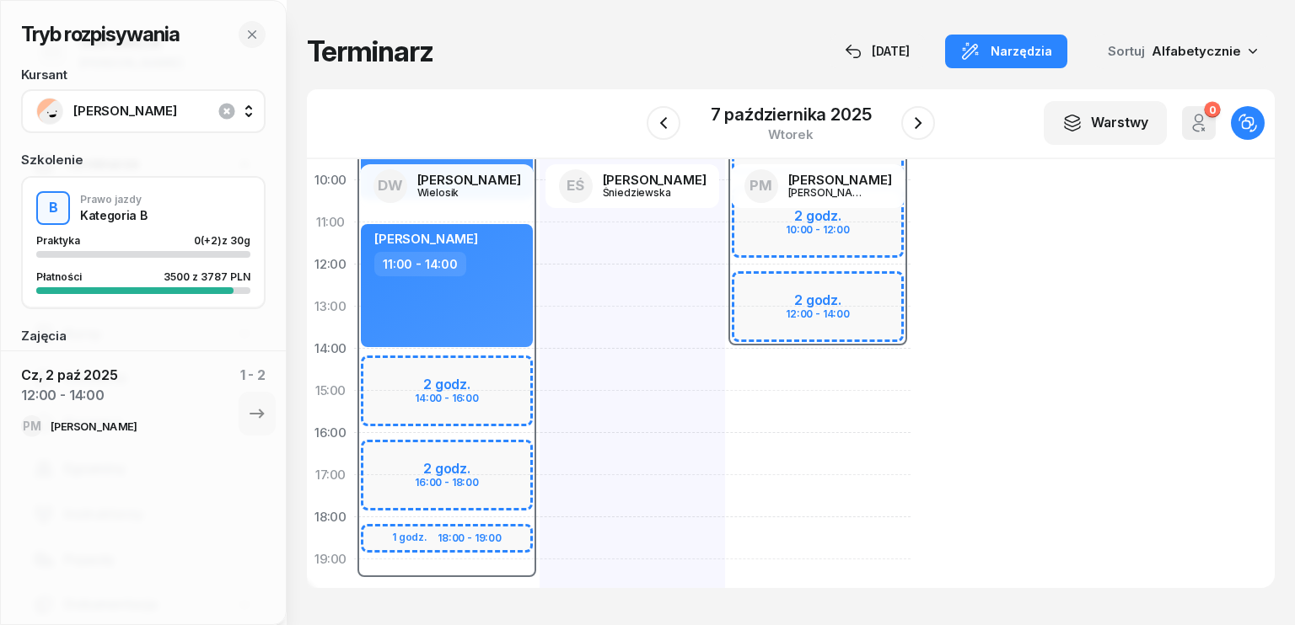
select select "14"
select select "16"
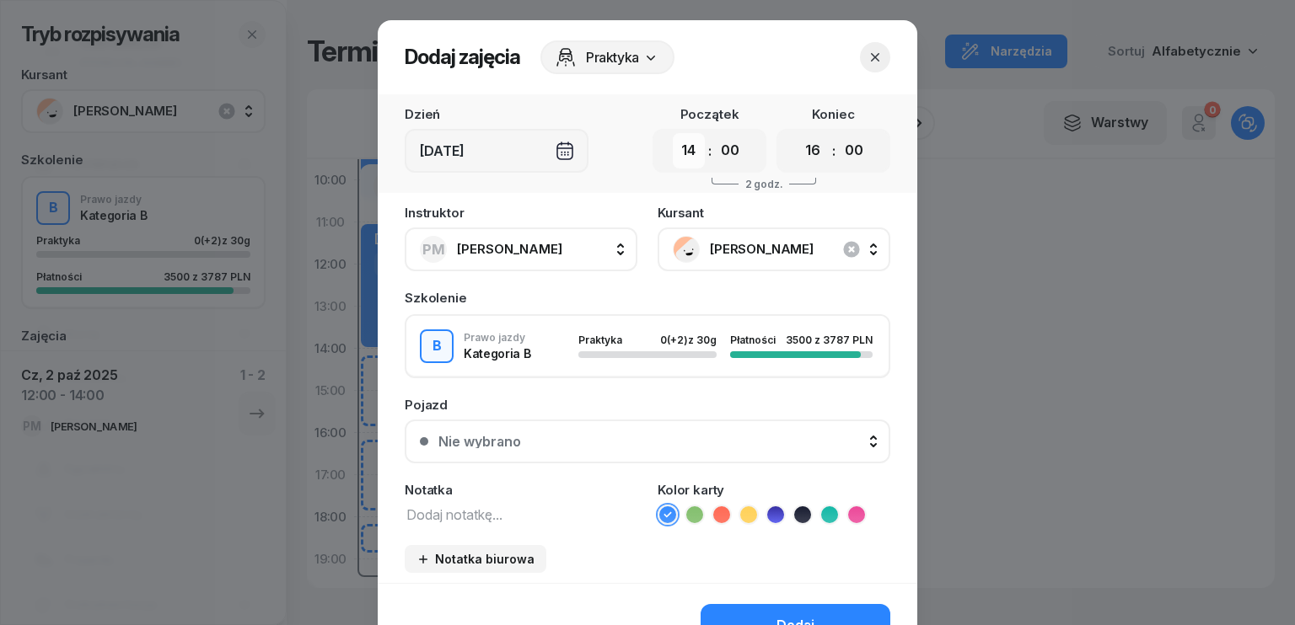
click at [682, 142] on select "00 01 02 03 04 05 06 07 08 09 10 11 12 13 14 15 16 17 18 19 20 21 22 23" at bounding box center [689, 150] width 32 height 35
select select "12"
click at [673, 133] on select "00 01 02 03 04 05 06 07 08 09 10 11 12 13 14 15 16 17 18 19 20 21 22 23" at bounding box center [689, 150] width 32 height 35
drag, startPoint x: 818, startPoint y: 154, endPoint x: 813, endPoint y: 165, distance: 12.1
click at [818, 154] on select "00 01 02 03 04 05 06 07 08 09 10 11 12 13 14 15 16 17 18 19 20 21 22 23" at bounding box center [813, 150] width 32 height 35
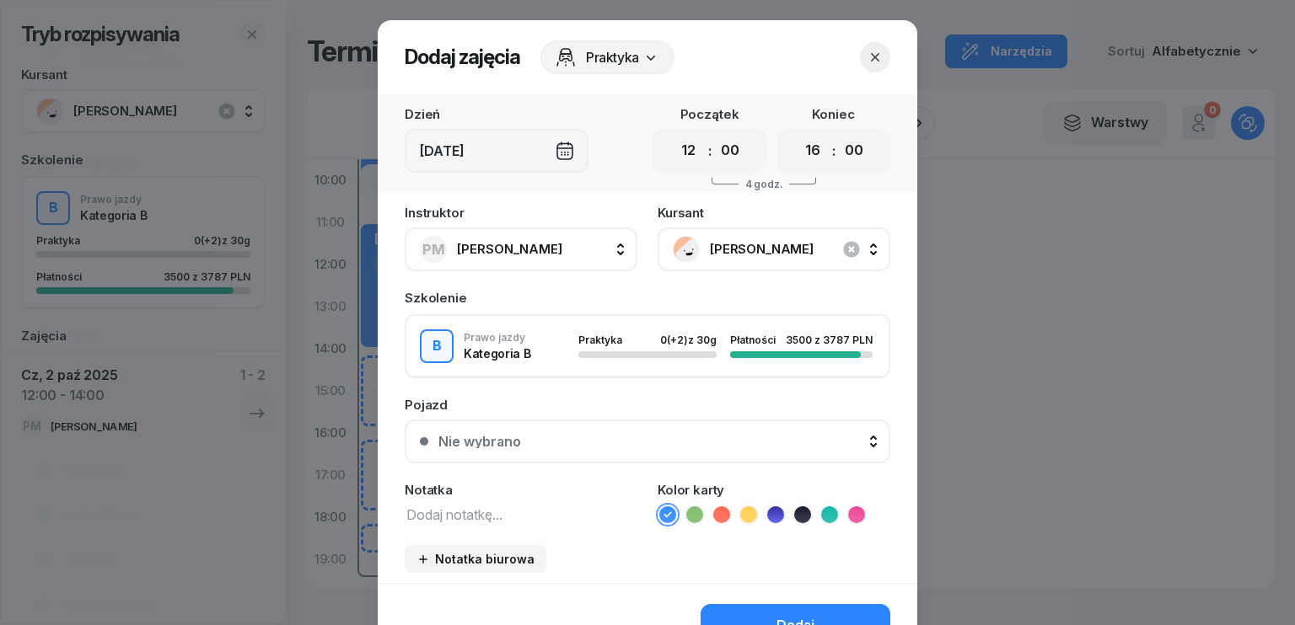
select select "14"
click at [797, 133] on select "00 01 02 03 04 05 06 07 08 09 10 11 12 13 14 15 16 17 18 19 20 21 22 23" at bounding box center [813, 150] width 32 height 35
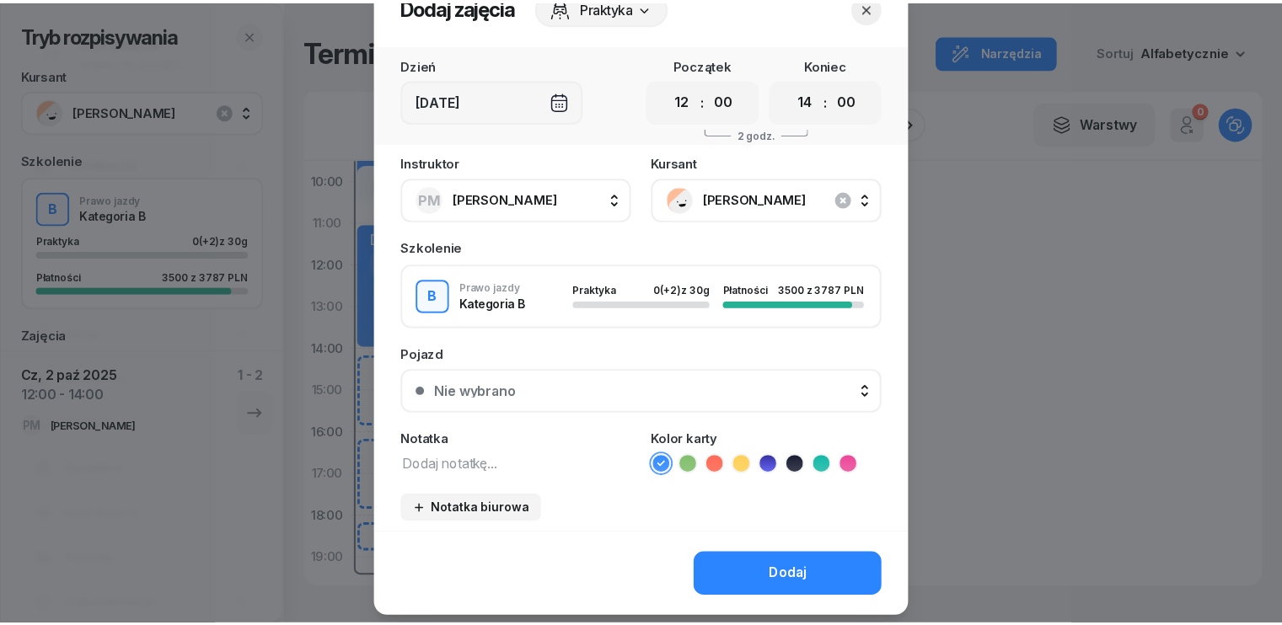
scroll to position [94, 0]
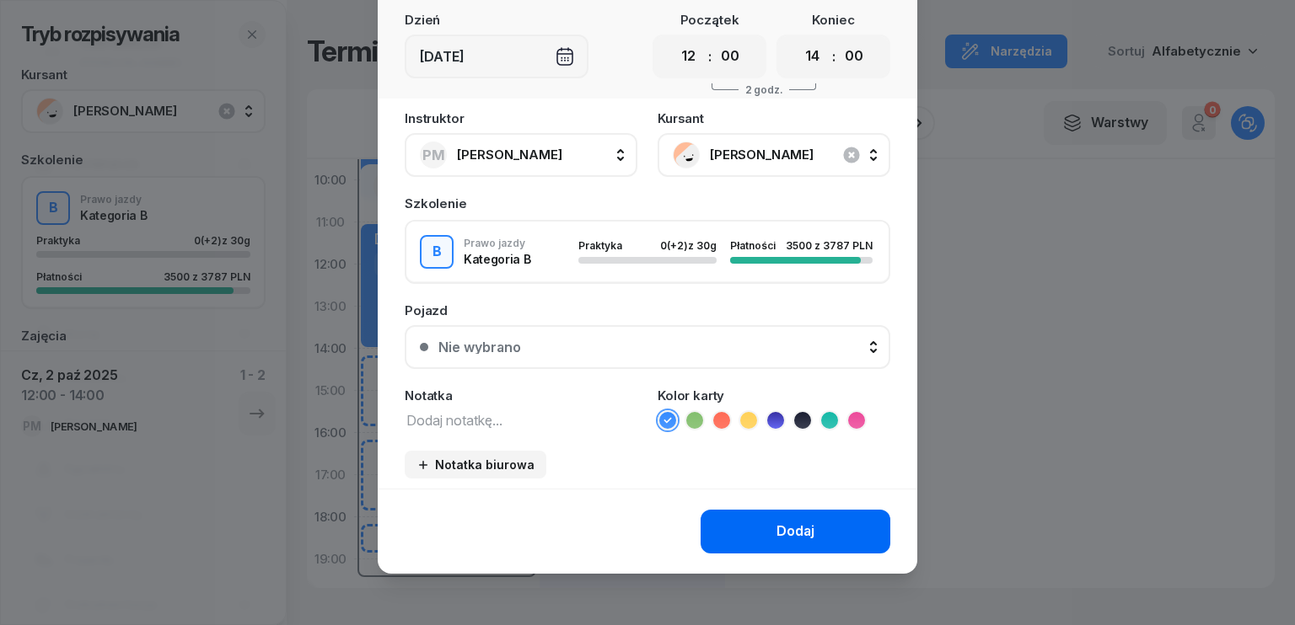
click at [766, 539] on button "Dodaj" at bounding box center [795, 532] width 190 height 44
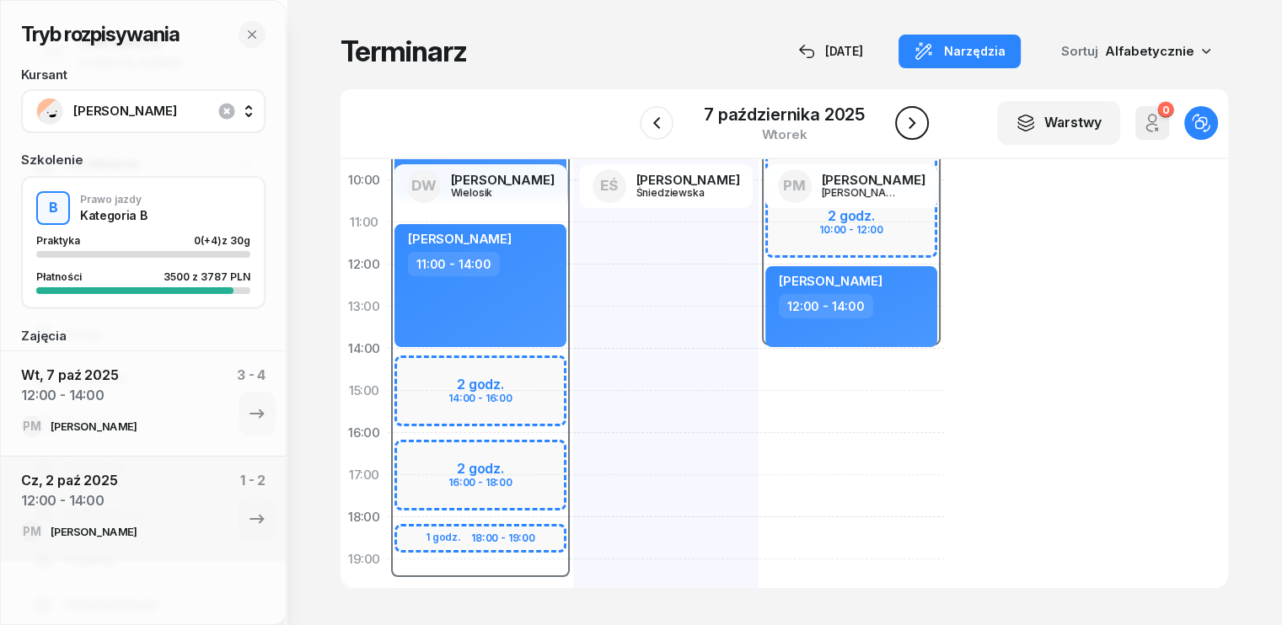
click at [910, 125] on icon "button" at bounding box center [912, 123] width 20 height 20
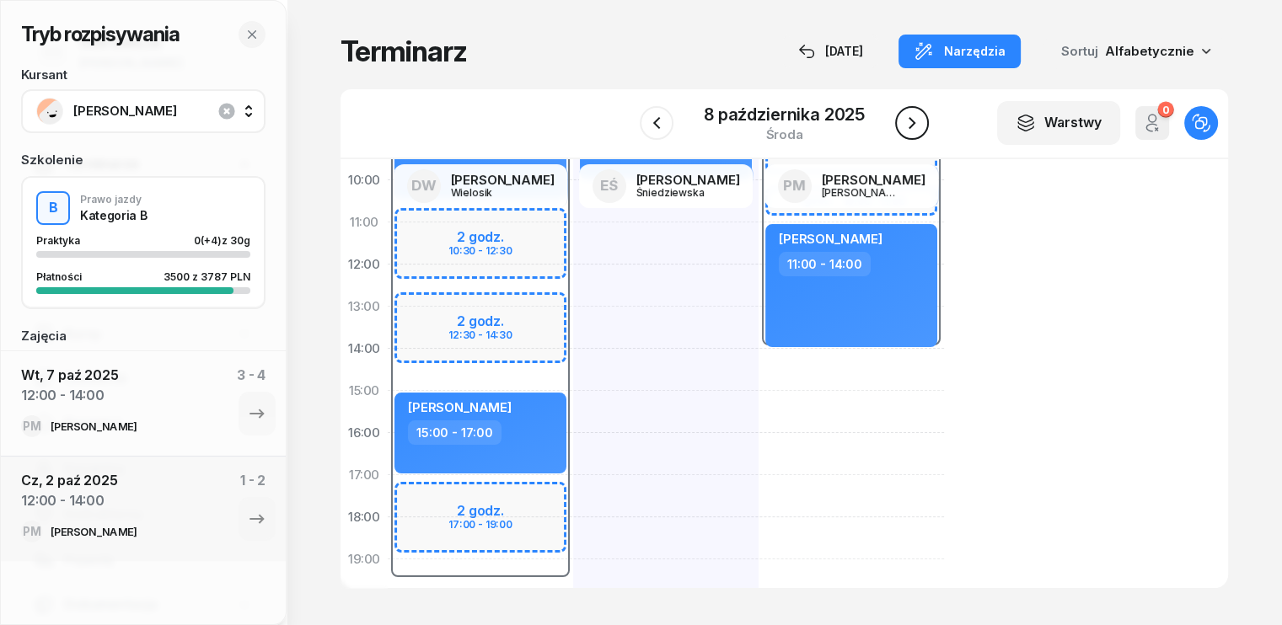
click at [909, 126] on icon "button" at bounding box center [912, 123] width 20 height 20
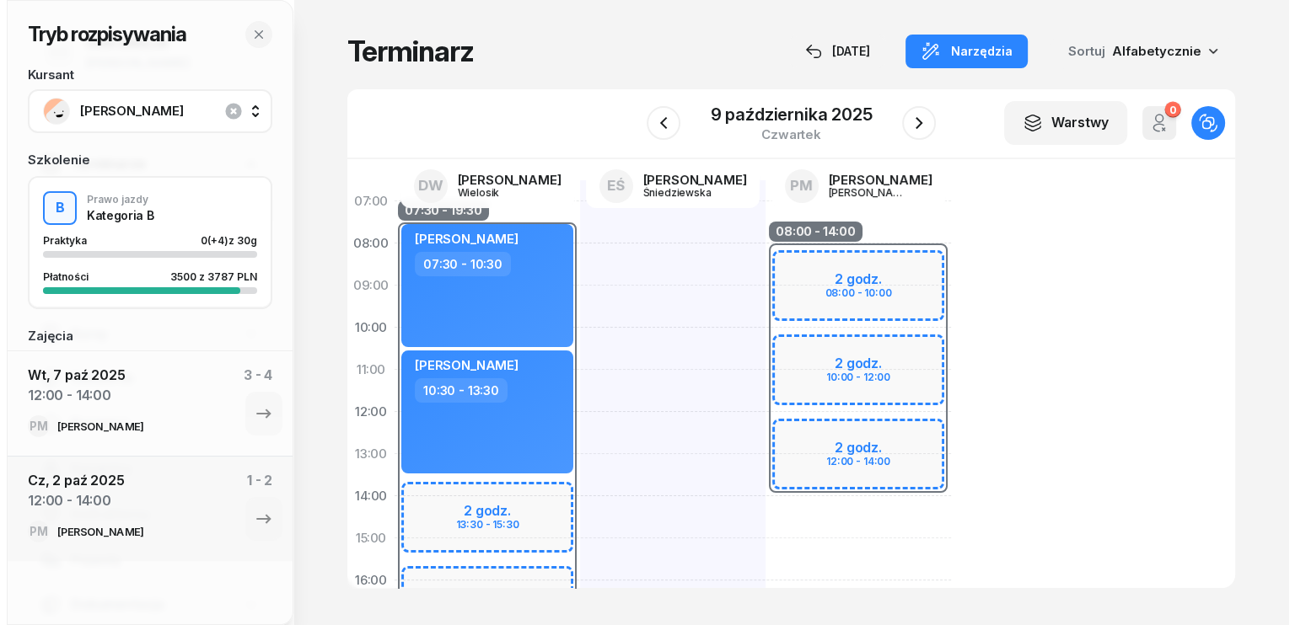
scroll to position [84, 0]
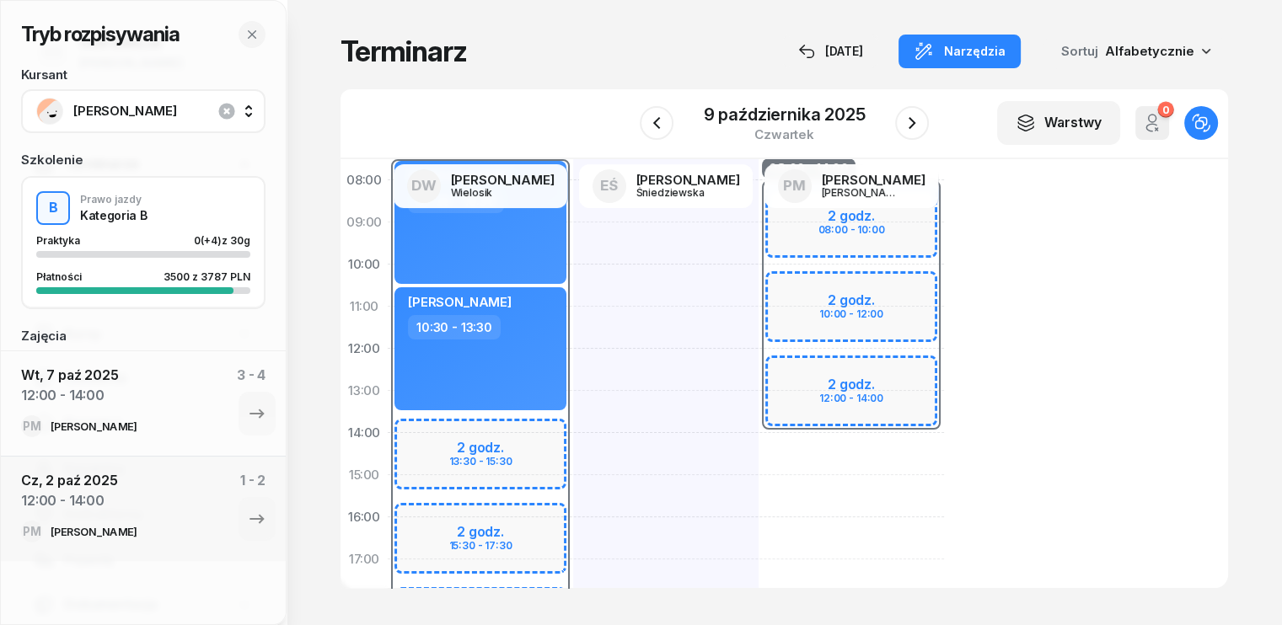
click at [759, 454] on div "08:00 - 14:00 2 godz. 08:00 - 10:00 2 godz. 10:00 - 12:00 2 godz. 12:00 - 14:00" at bounding box center [851, 496] width 185 height 759
select select "14"
select select "16"
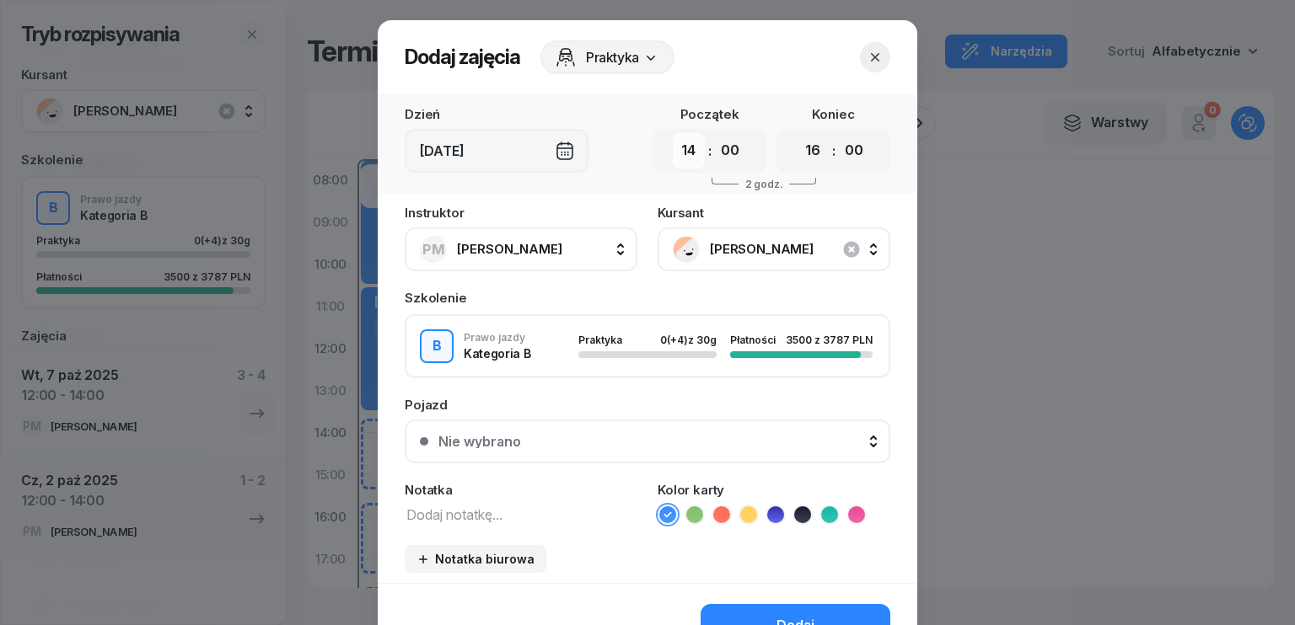
drag, startPoint x: 686, startPoint y: 156, endPoint x: 686, endPoint y: 166, distance: 10.1
click at [686, 156] on select "00 01 02 03 04 05 06 07 08 09 10 11 12 13 14 15 16 17 18 19 20 21 22 23" at bounding box center [689, 150] width 32 height 35
select select "12"
click at [673, 133] on select "00 01 02 03 04 05 06 07 08 09 10 11 12 13 14 15 16 17 18 19 20 21 22 23" at bounding box center [689, 150] width 32 height 35
drag, startPoint x: 810, startPoint y: 154, endPoint x: 813, endPoint y: 167, distance: 12.9
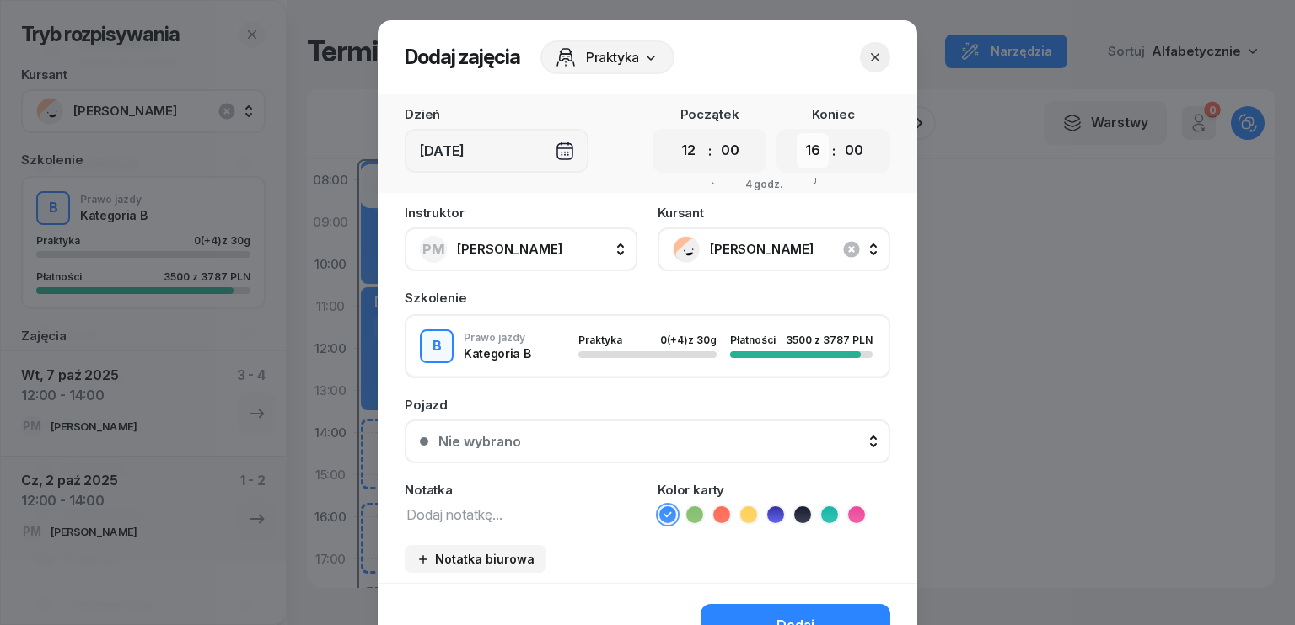
click at [810, 154] on select "00 01 02 03 04 05 06 07 08 09 10 11 12 13 14 15 16 17 18 19 20 21 22 23" at bounding box center [813, 150] width 32 height 35
select select "14"
click at [797, 133] on select "00 01 02 03 04 05 06 07 08 09 10 11 12 13 14 15 16 17 18 19 20 21 22 23" at bounding box center [813, 150] width 32 height 35
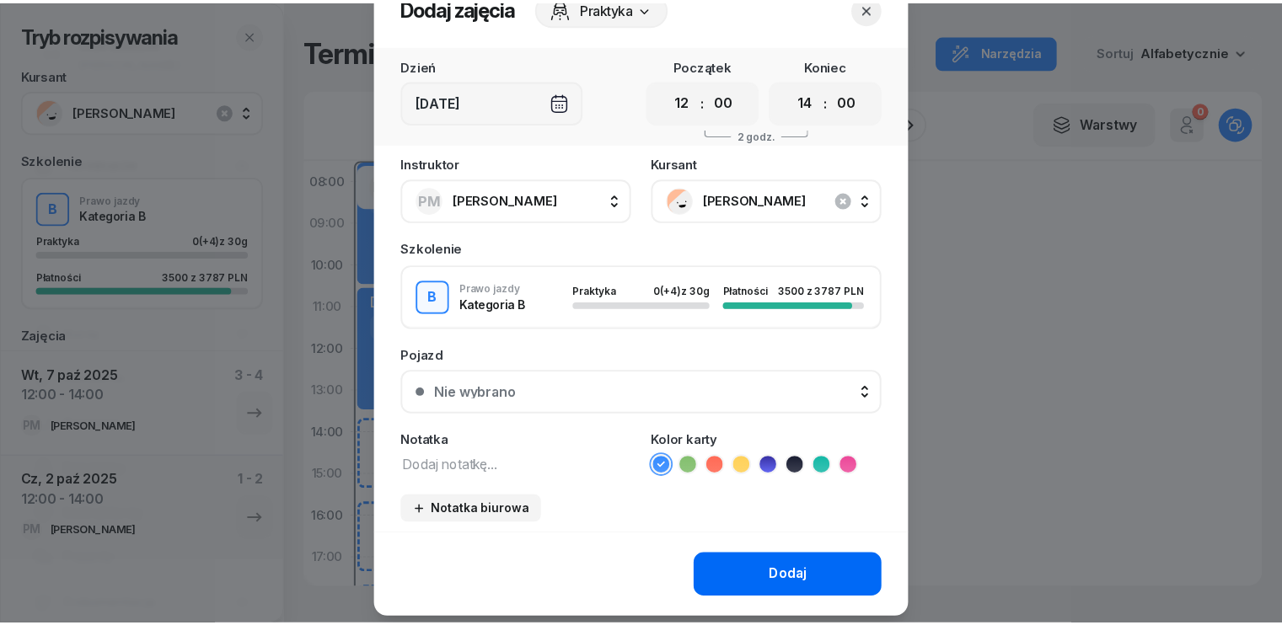
scroll to position [94, 0]
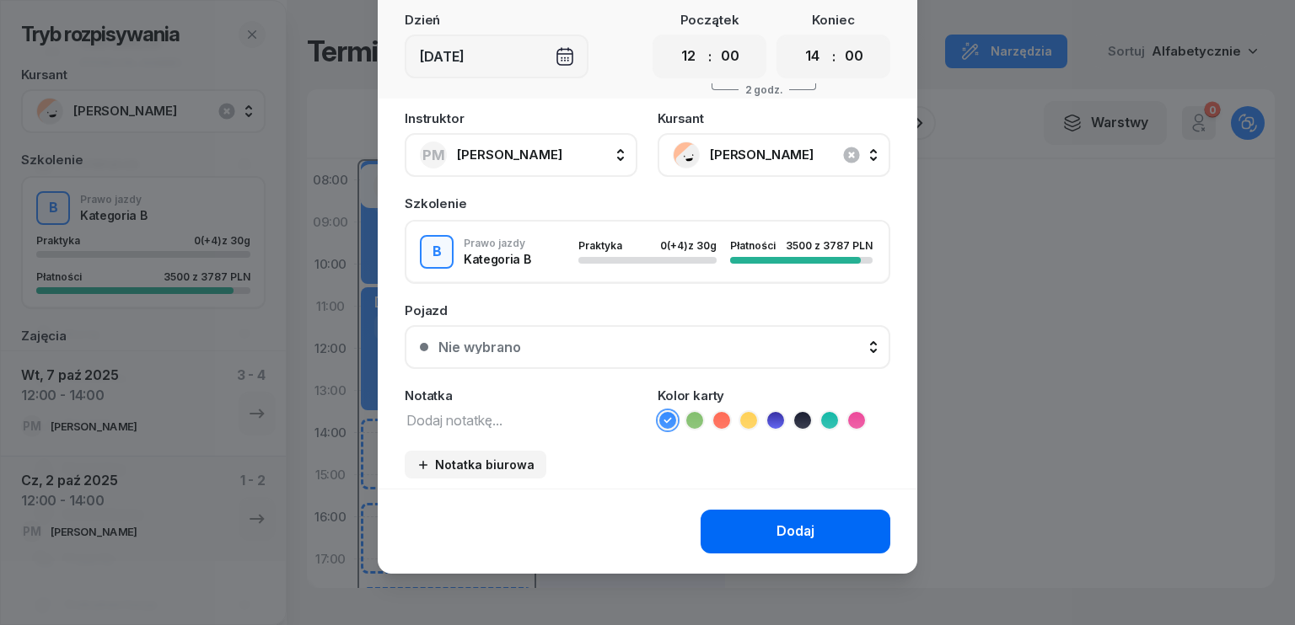
click at [760, 531] on button "Dodaj" at bounding box center [795, 532] width 190 height 44
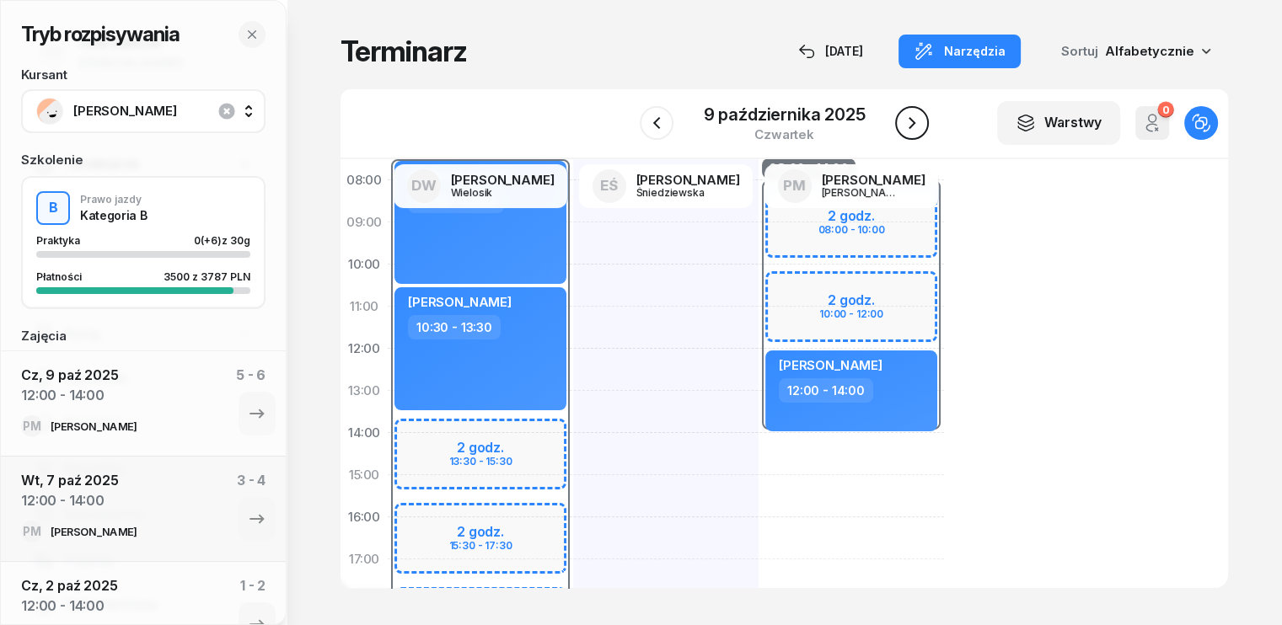
click at [910, 121] on icon "button" at bounding box center [912, 123] width 20 height 20
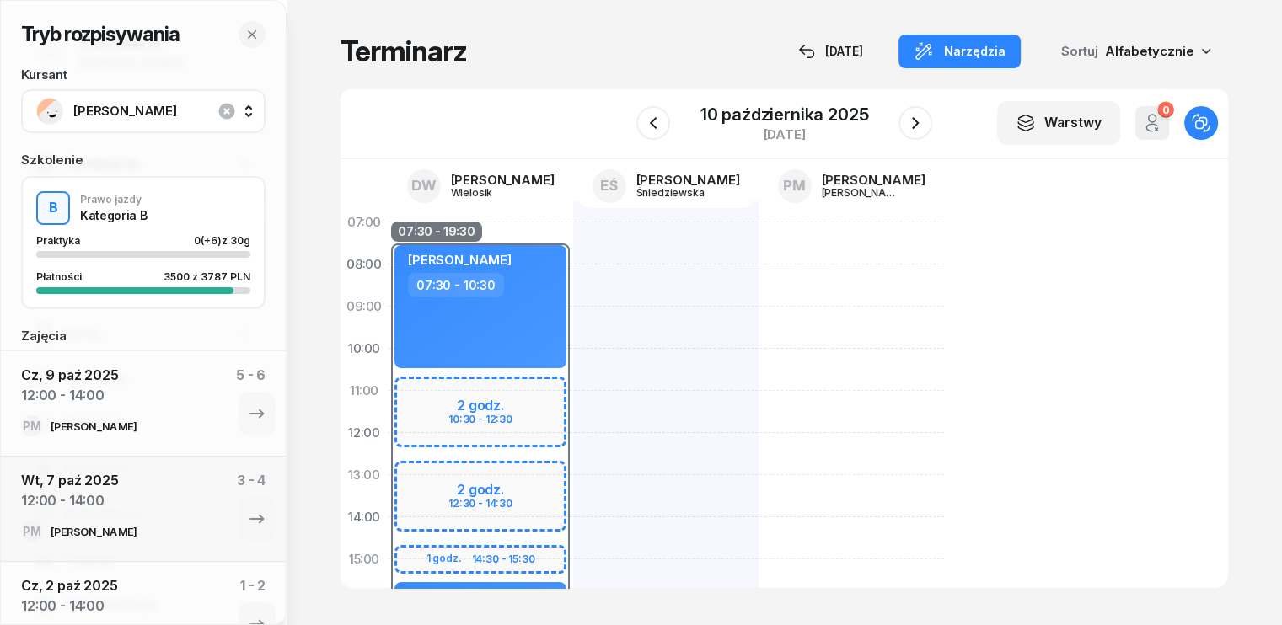
click at [573, 405] on div at bounding box center [665, 580] width 185 height 759
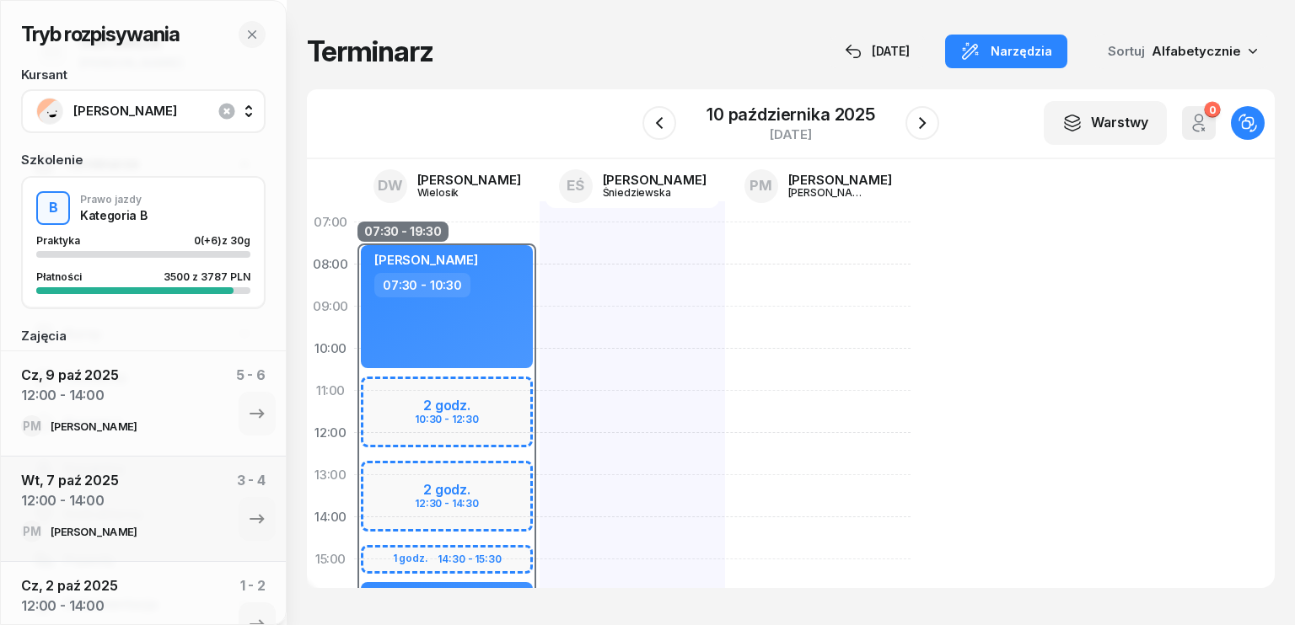
select select "11"
select select "13"
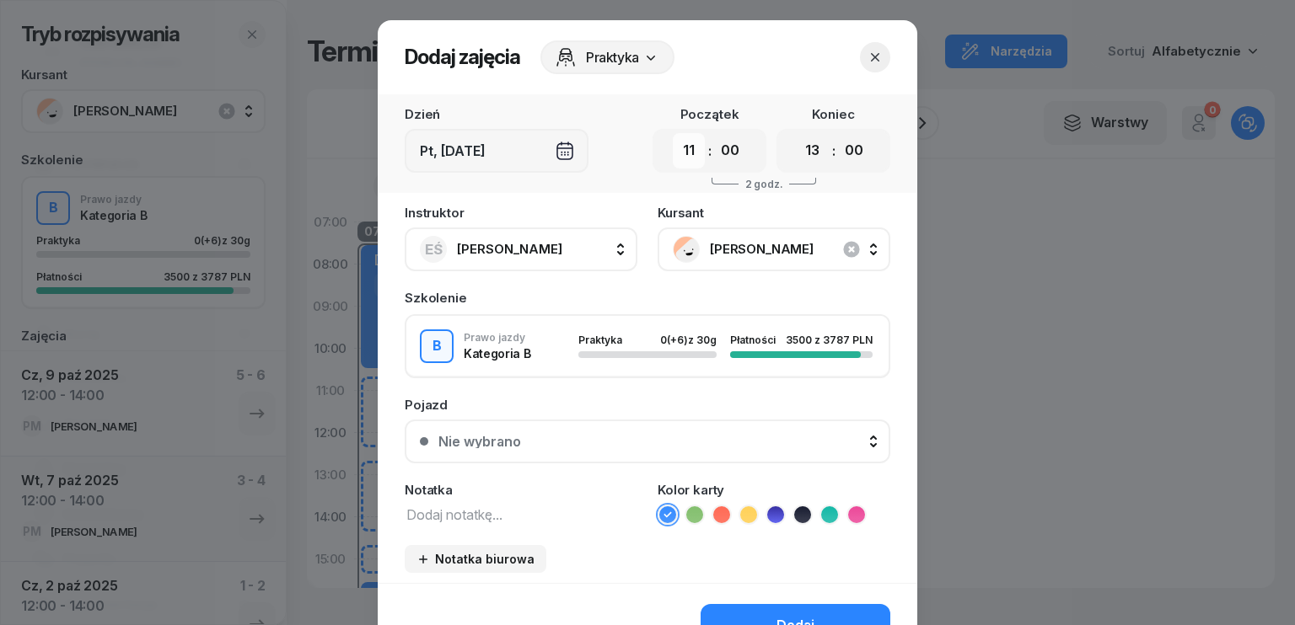
click at [680, 155] on select "00 01 02 03 04 05 06 07 08 09 10 11 12 13 14 15 16 17 18 19 20 21 22 23" at bounding box center [689, 150] width 32 height 35
select select "12"
click at [673, 133] on select "00 01 02 03 04 05 06 07 08 09 10 11 12 13 14 15 16 17 18 19 20 21 22 23" at bounding box center [689, 150] width 32 height 35
click at [808, 148] on select "00 01 02 03 04 05 06 07 08 09 10 11 12 13 14 15 16 17 18 19 20 21 22 23" at bounding box center [813, 150] width 32 height 35
select select "14"
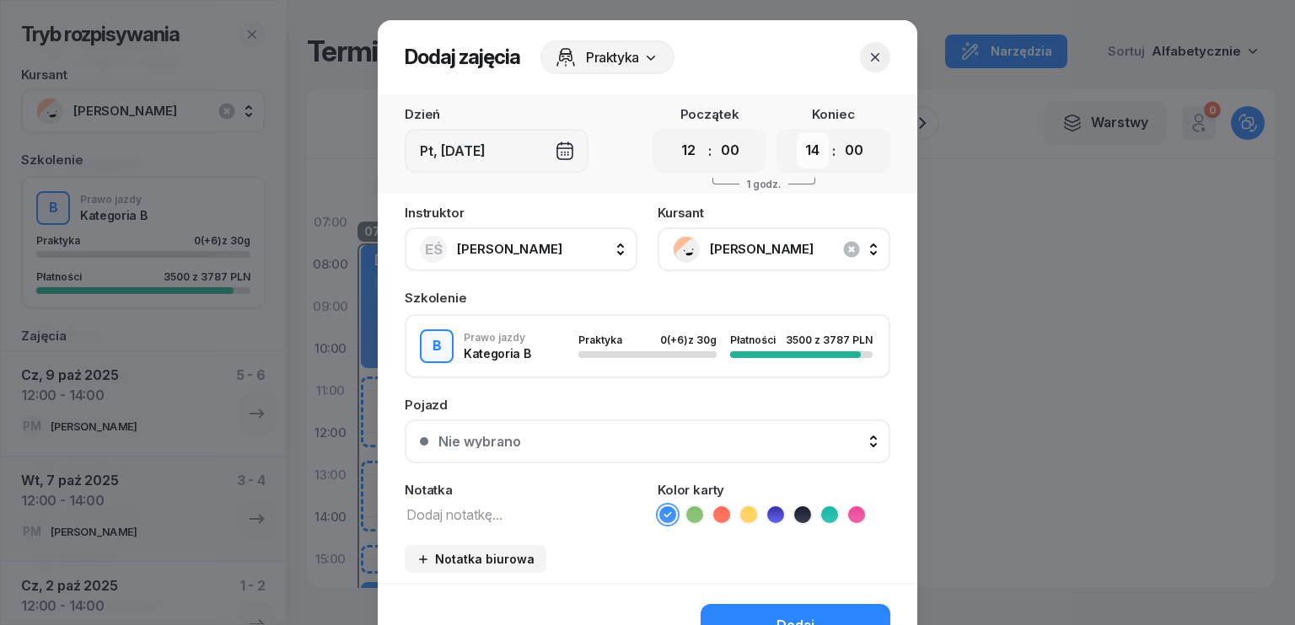
click at [797, 133] on select "00 01 02 03 04 05 06 07 08 09 10 11 12 13 14 15 16 17 18 19 20 21 22 23" at bounding box center [813, 150] width 32 height 35
click at [499, 512] on textarea at bounding box center [521, 514] width 233 height 22
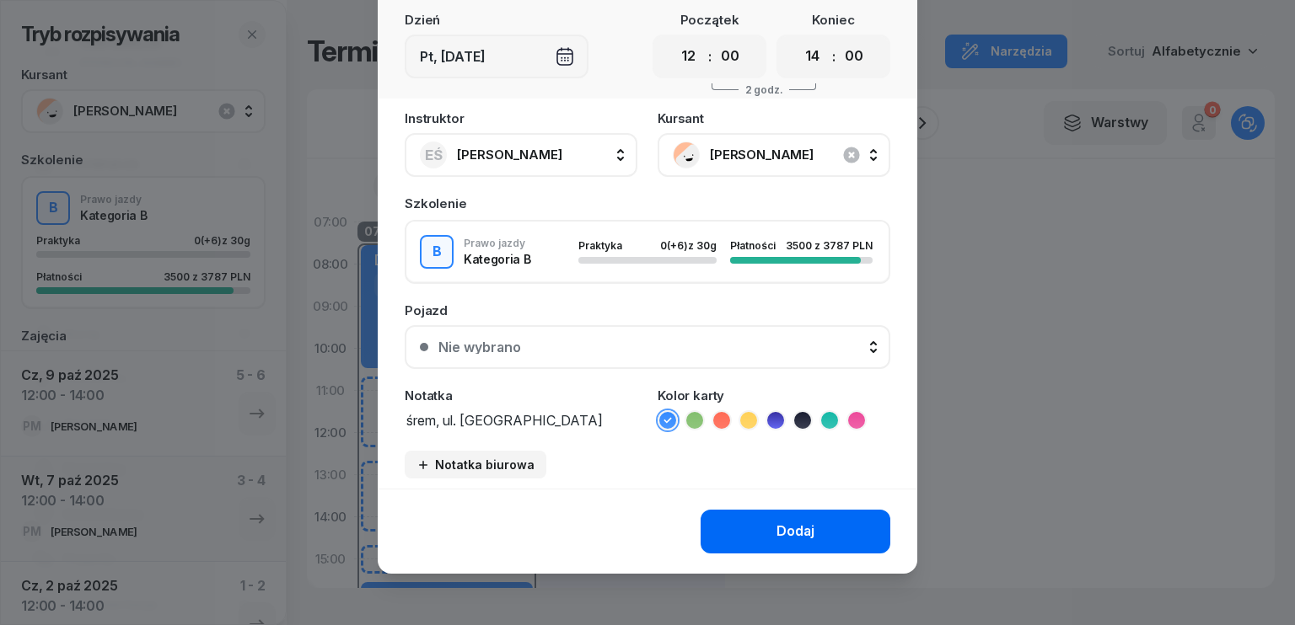
type textarea "śrem, ul. [GEOGRAPHIC_DATA]"
click at [776, 539] on div "Dodaj" at bounding box center [795, 532] width 38 height 22
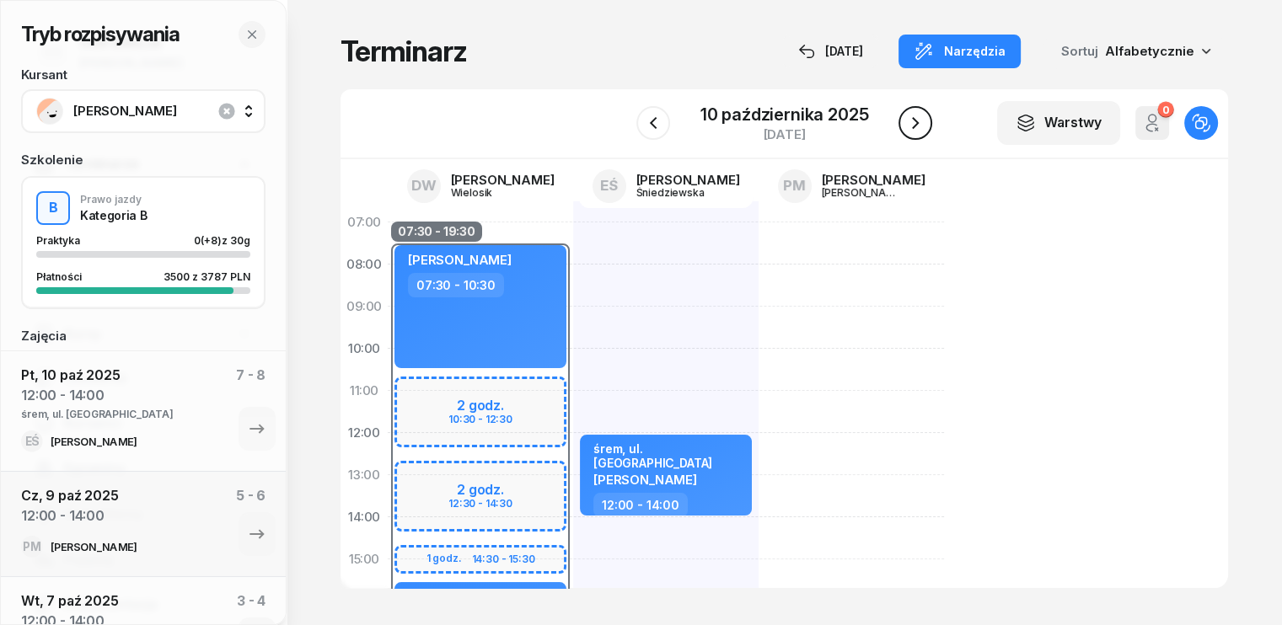
click at [917, 121] on icon "button" at bounding box center [915, 123] width 20 height 20
click at [917, 121] on icon "button" at bounding box center [914, 123] width 20 height 20
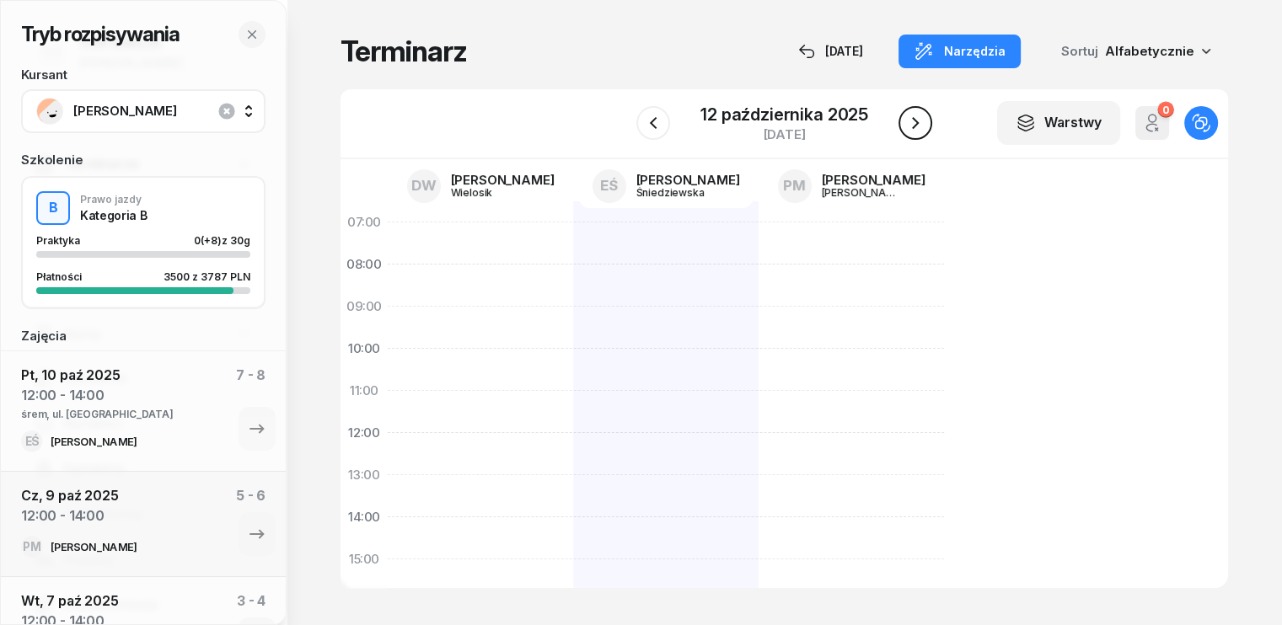
click at [917, 121] on icon "button" at bounding box center [915, 123] width 20 height 20
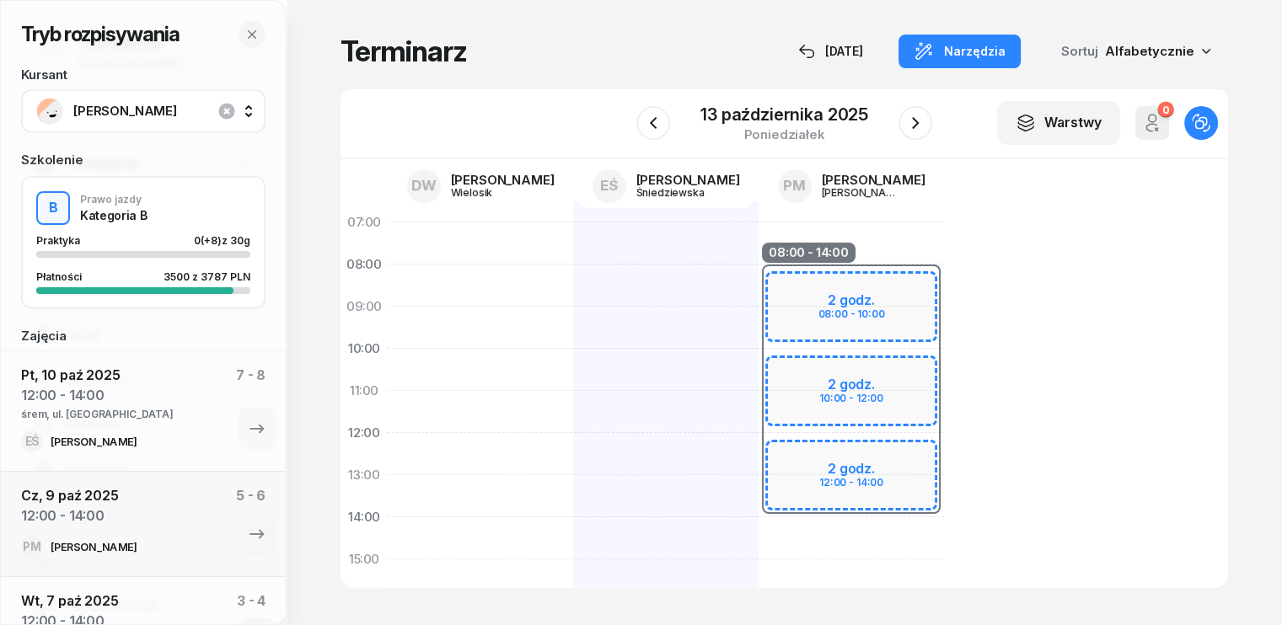
click at [759, 529] on div "08:00 - 14:00 2 godz. 08:00 - 10:00 2 godz. 10:00 - 12:00 2 godz. 12:00 - 14:00" at bounding box center [851, 580] width 185 height 759
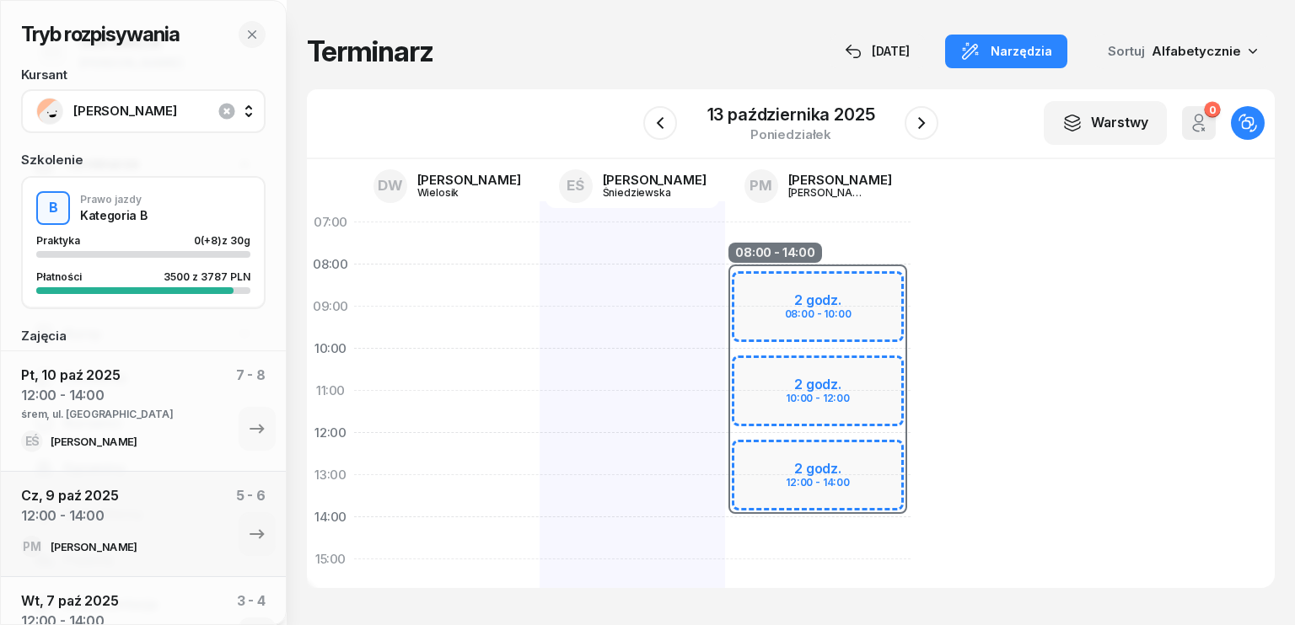
select select "14"
select select "16"
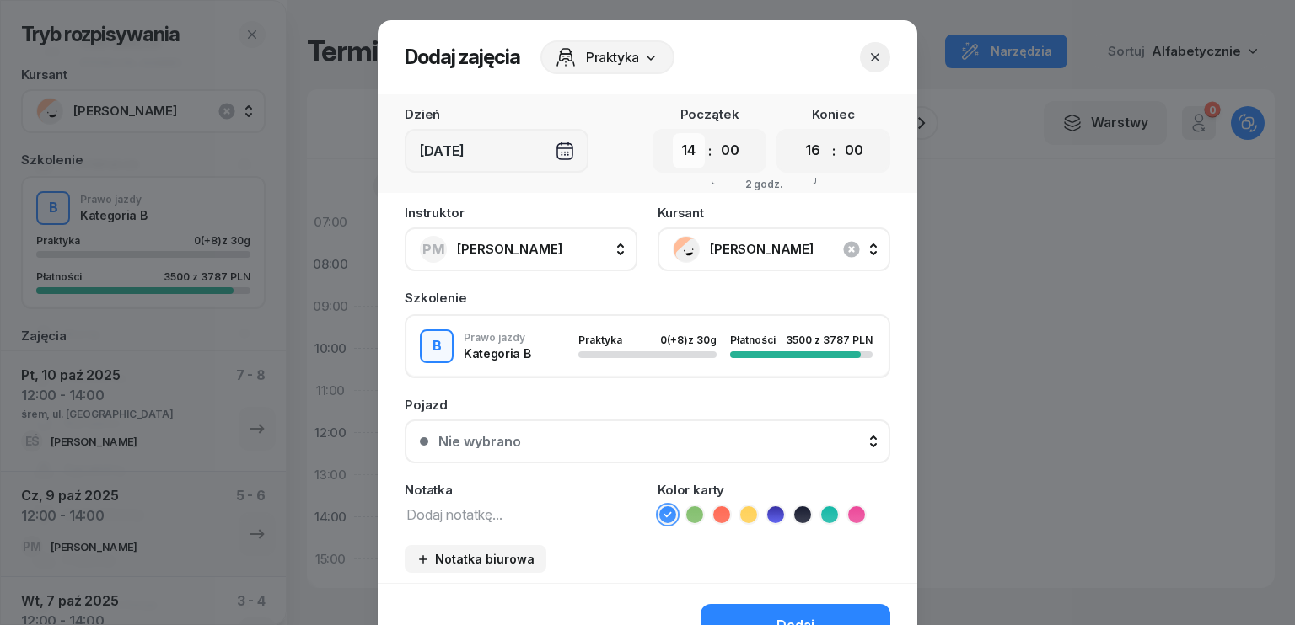
click at [684, 147] on select "00 01 02 03 04 05 06 07 08 09 10 11 12 13 14 15 16 17 18 19 20 21 22 23" at bounding box center [689, 150] width 32 height 35
select select "08"
click at [673, 133] on select "00 01 02 03 04 05 06 07 08 09 10 11 12 13 14 15 16 17 18 19 20 21 22 23" at bounding box center [689, 150] width 32 height 35
click at [816, 151] on select "00 01 02 03 04 05 06 07 08 09 10 11 12 13 14 15 16 17 18 19 20 21 22 23" at bounding box center [813, 150] width 32 height 35
select select "12"
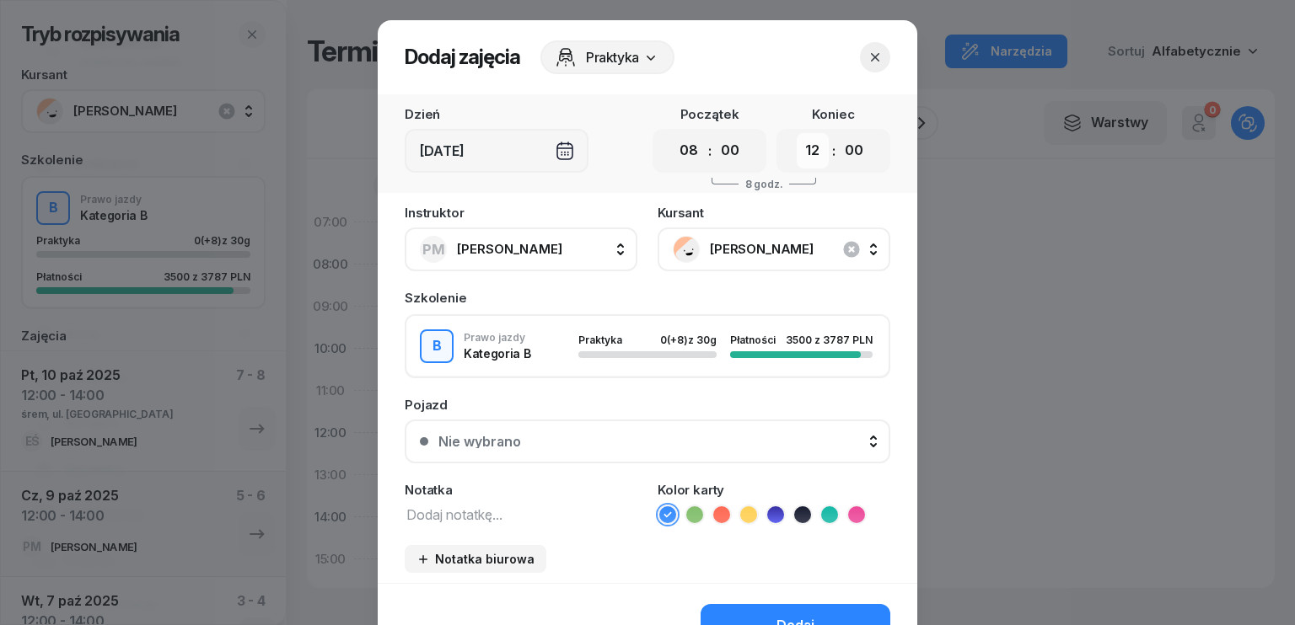
click at [797, 133] on select "00 01 02 03 04 05 06 07 08 09 10 11 12 13 14 15 16 17 18 19 20 21 22 23" at bounding box center [813, 150] width 32 height 35
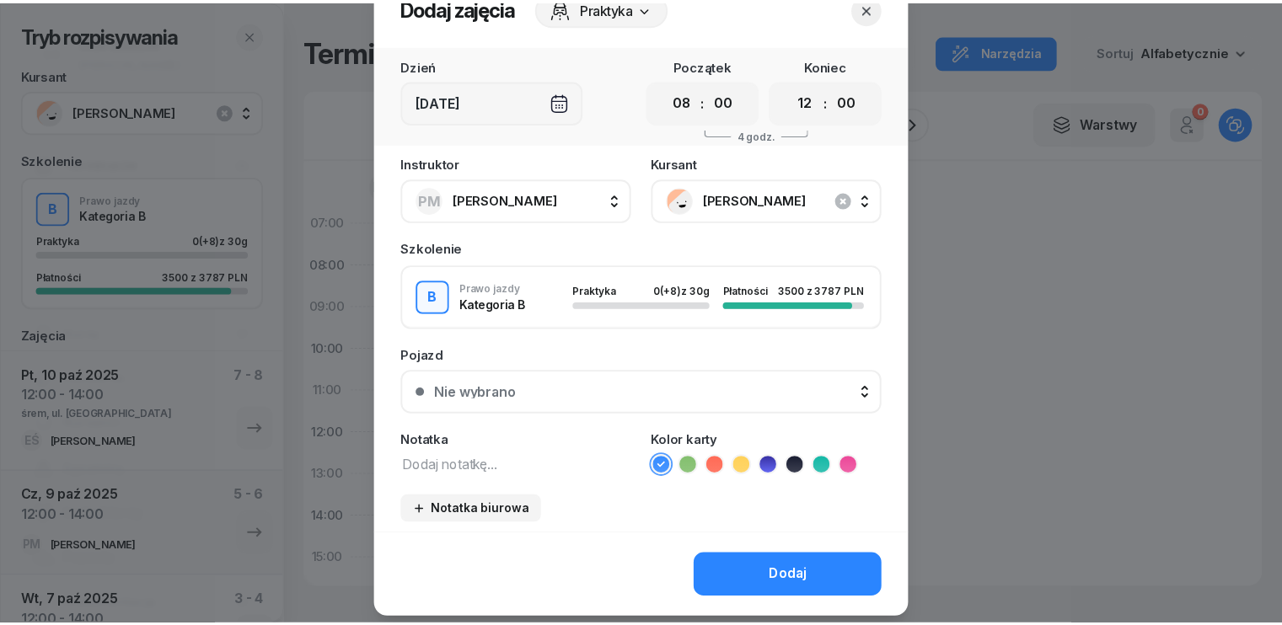
scroll to position [94, 0]
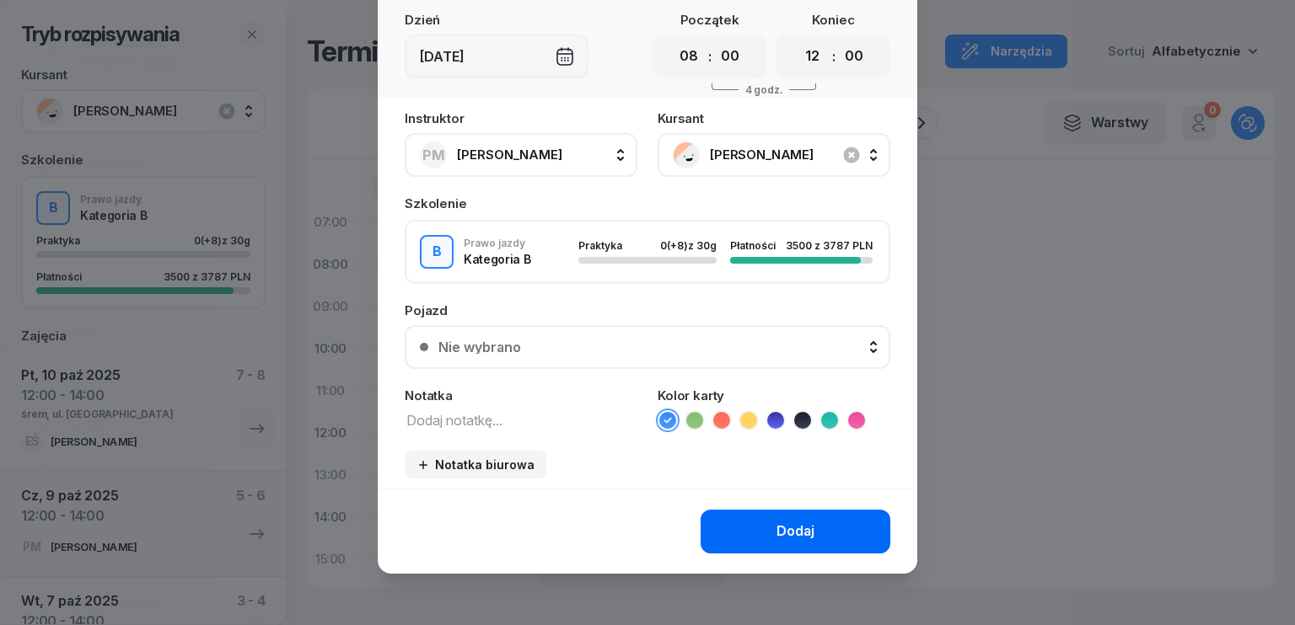
click at [776, 526] on div "Dodaj" at bounding box center [795, 532] width 38 height 22
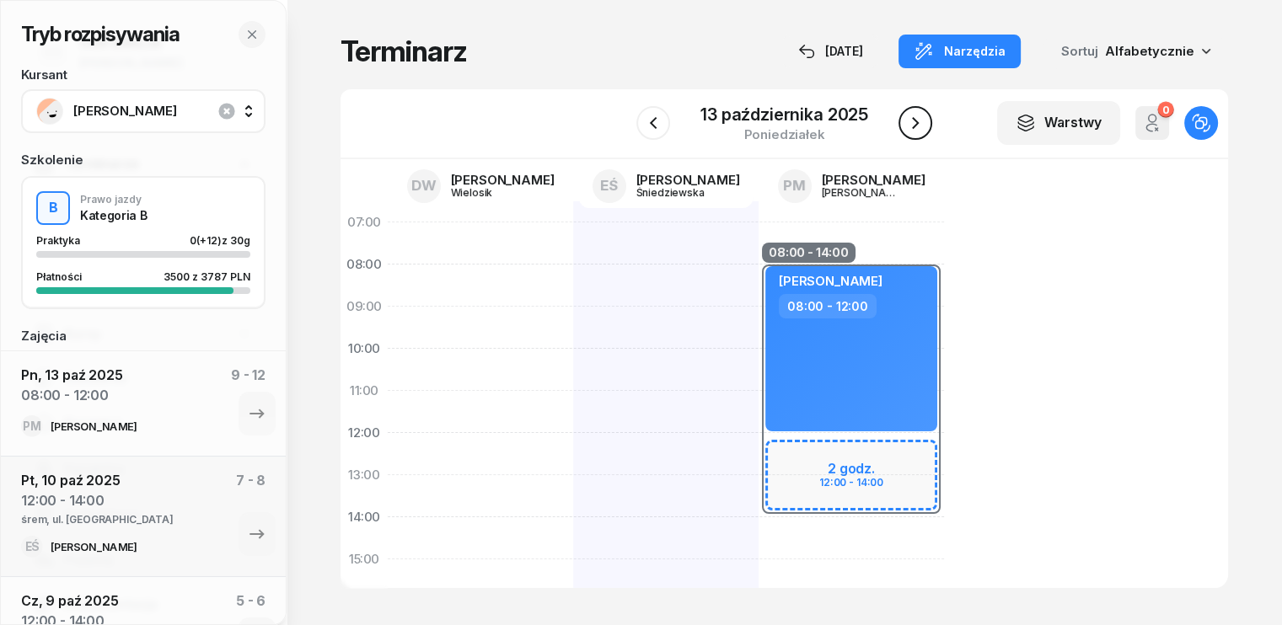
click at [917, 131] on icon "button" at bounding box center [915, 123] width 20 height 20
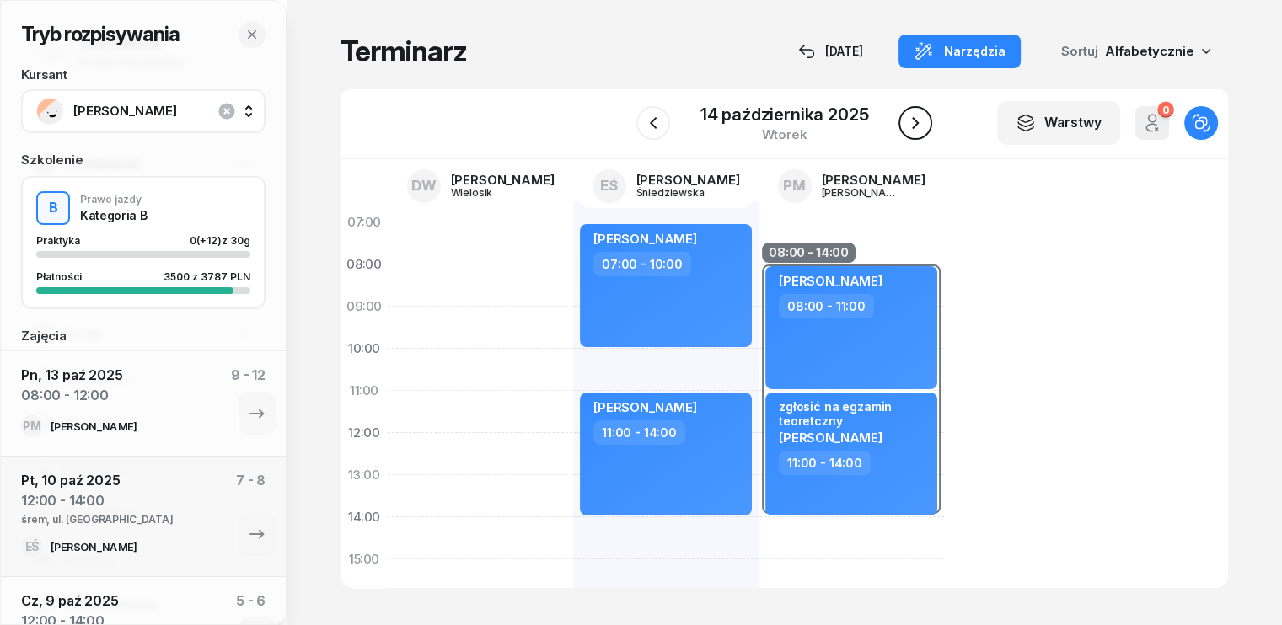
click at [917, 131] on icon "button" at bounding box center [915, 123] width 20 height 20
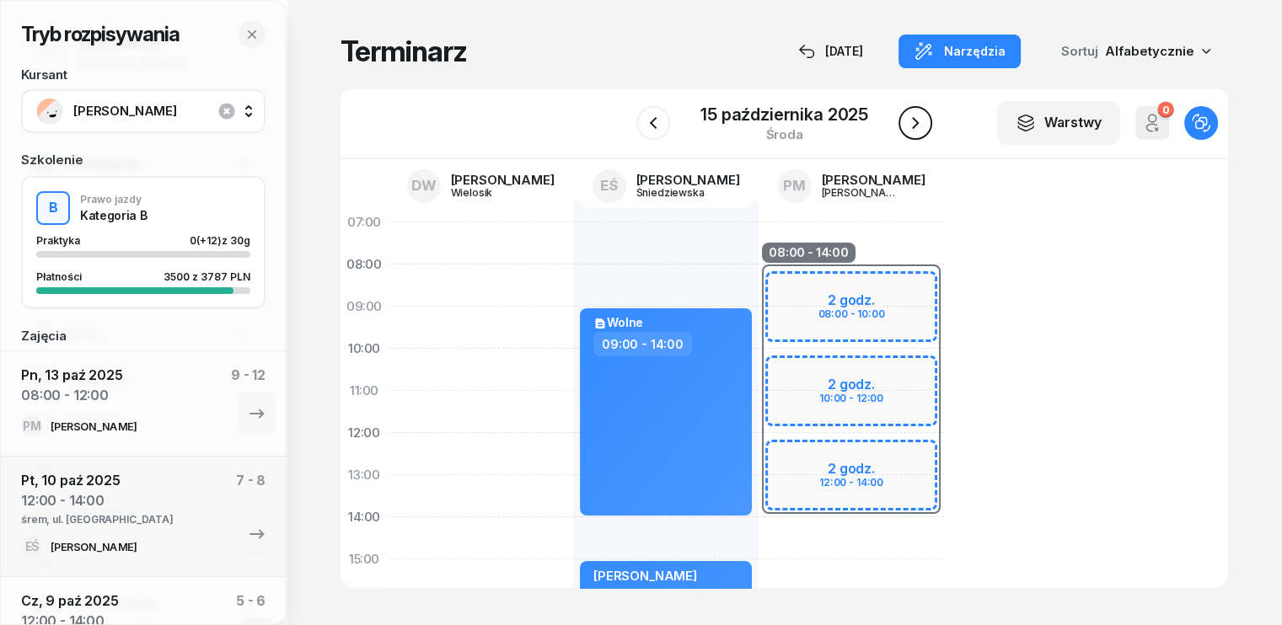
click at [915, 131] on icon "button" at bounding box center [915, 123] width 20 height 20
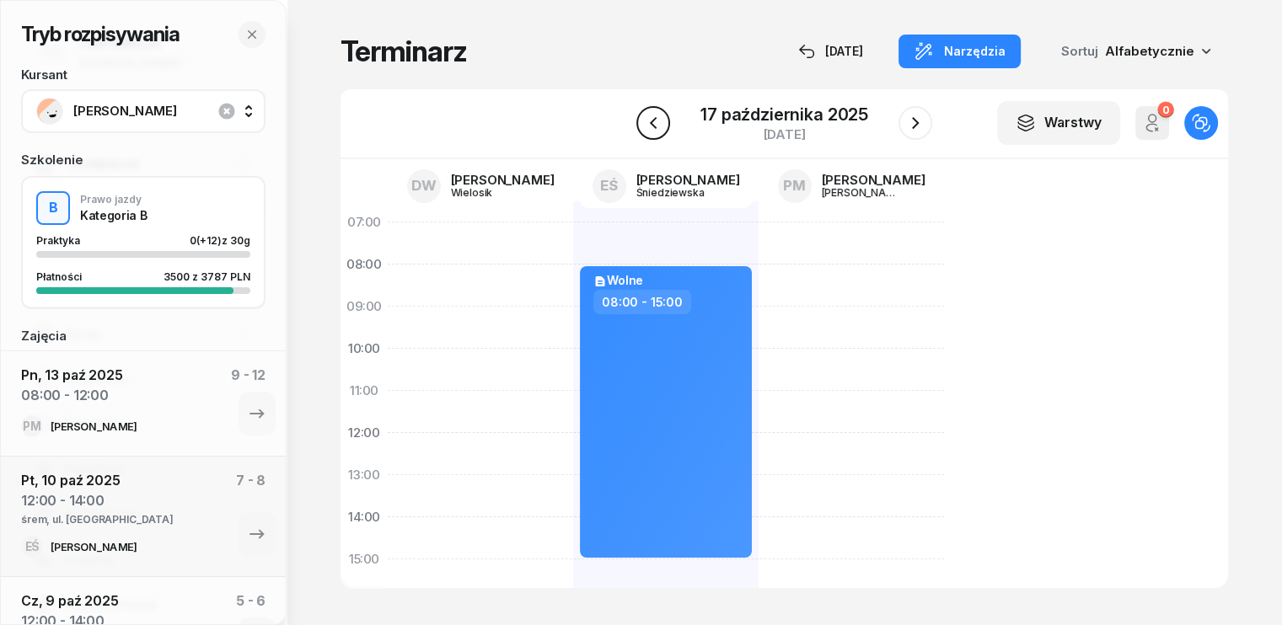
click at [658, 121] on icon "button" at bounding box center [653, 123] width 20 height 20
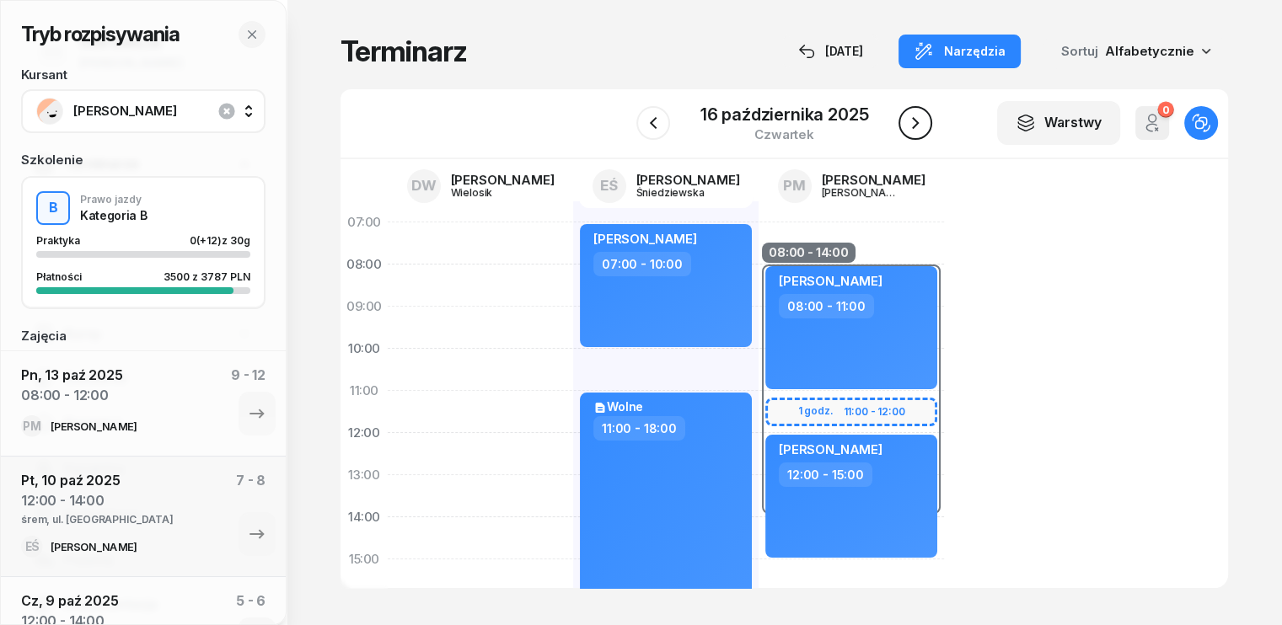
click at [918, 123] on icon "button" at bounding box center [915, 123] width 7 height 12
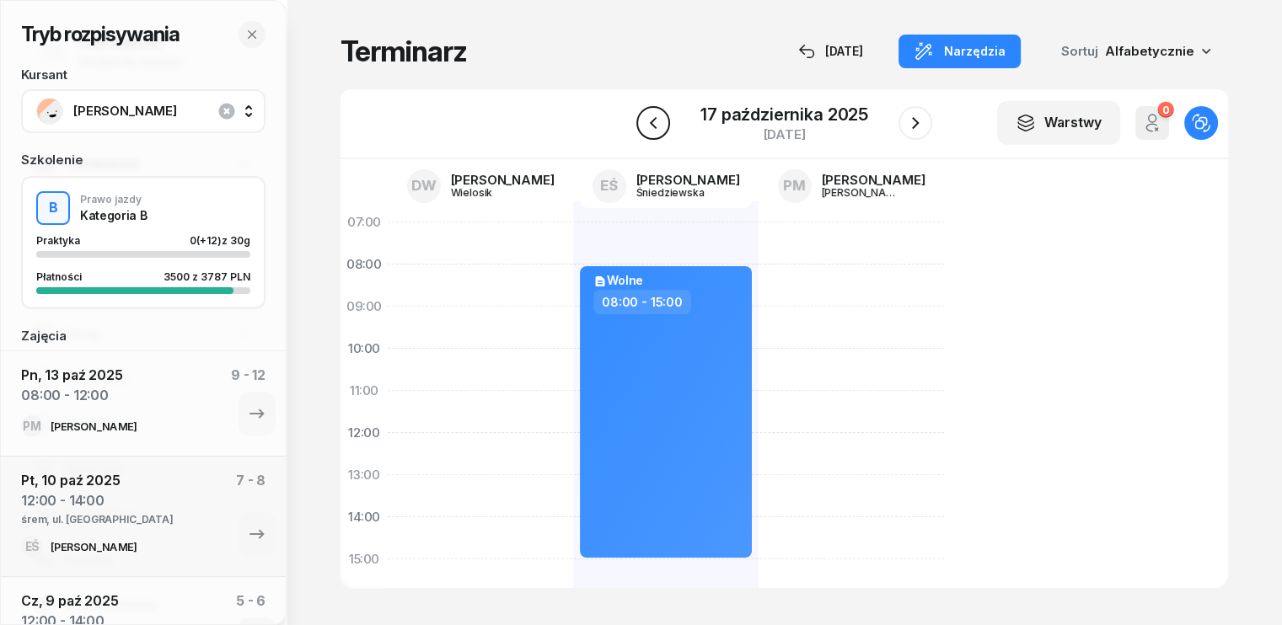
click at [660, 127] on icon "button" at bounding box center [653, 123] width 20 height 20
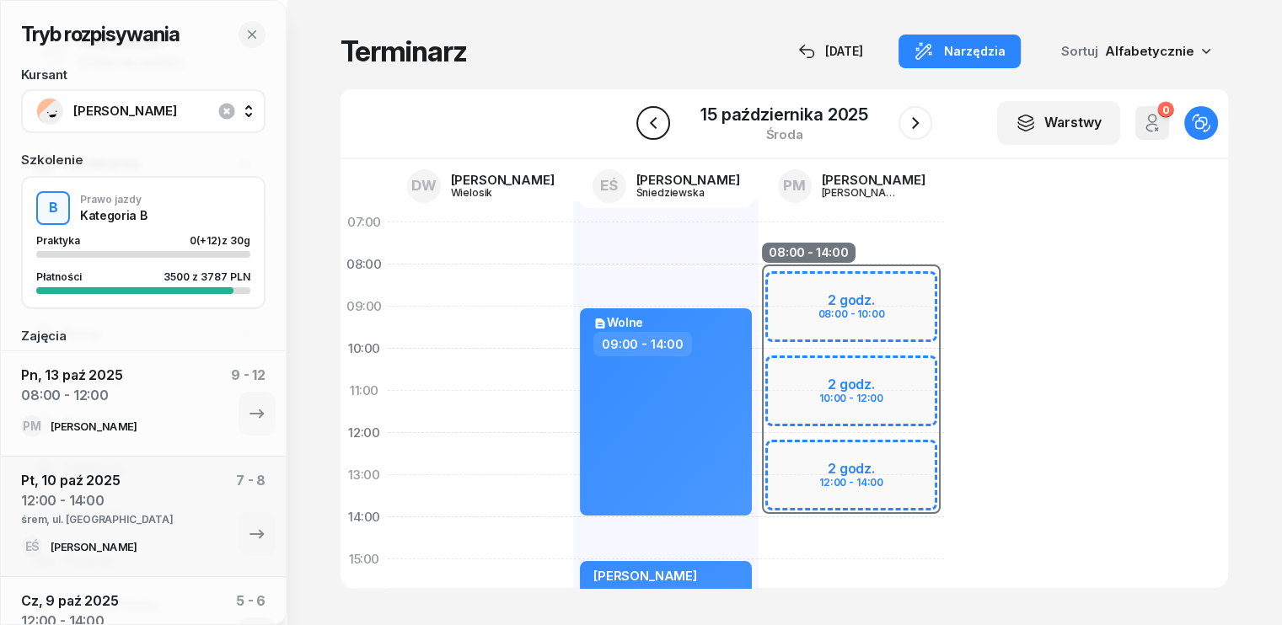
click at [660, 127] on icon "button" at bounding box center [653, 123] width 20 height 20
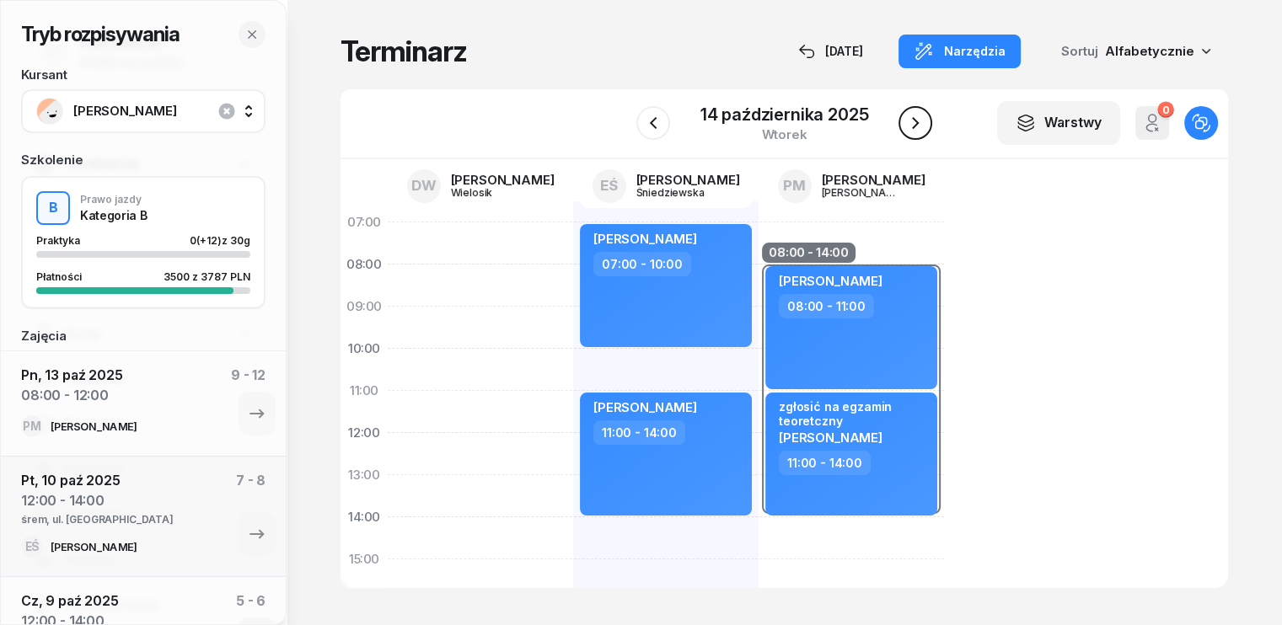
click at [910, 123] on icon "button" at bounding box center [915, 123] width 20 height 20
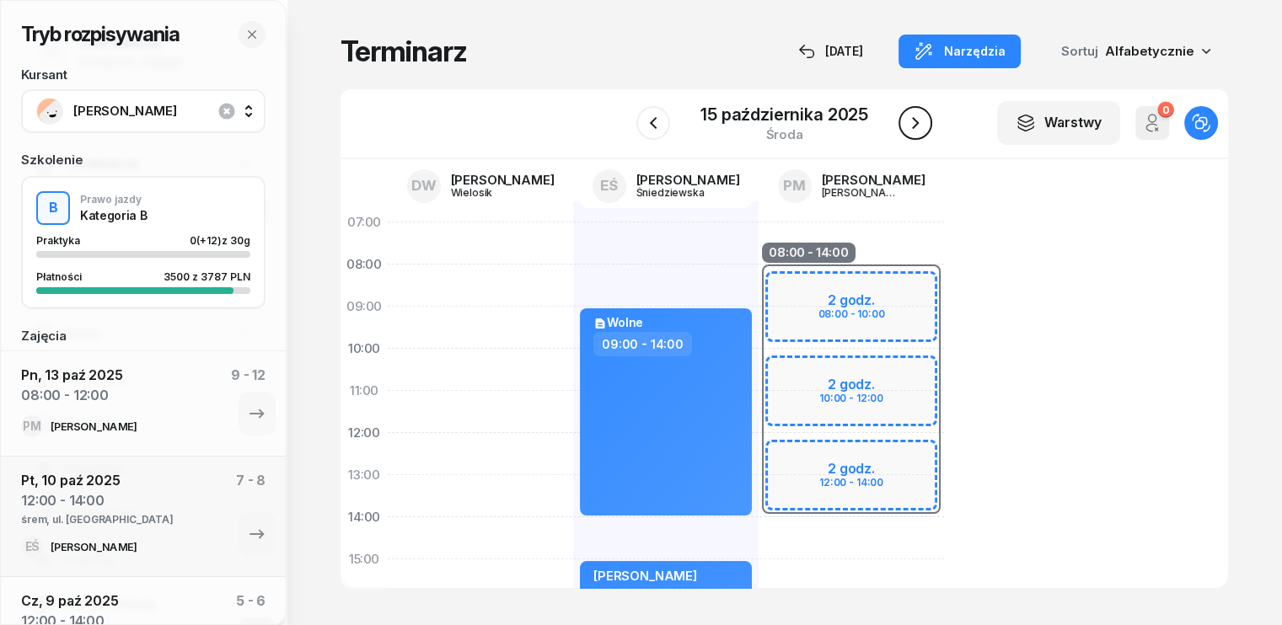
click at [912, 123] on icon "button" at bounding box center [915, 123] width 20 height 20
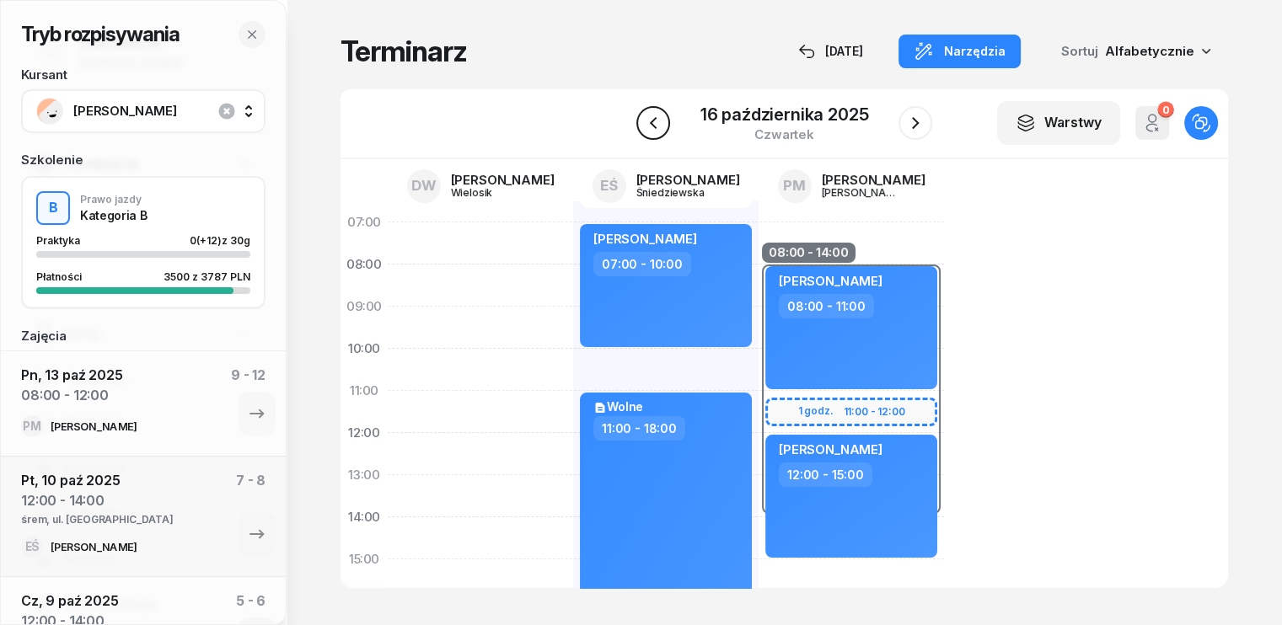
click at [654, 124] on icon "button" at bounding box center [653, 123] width 20 height 20
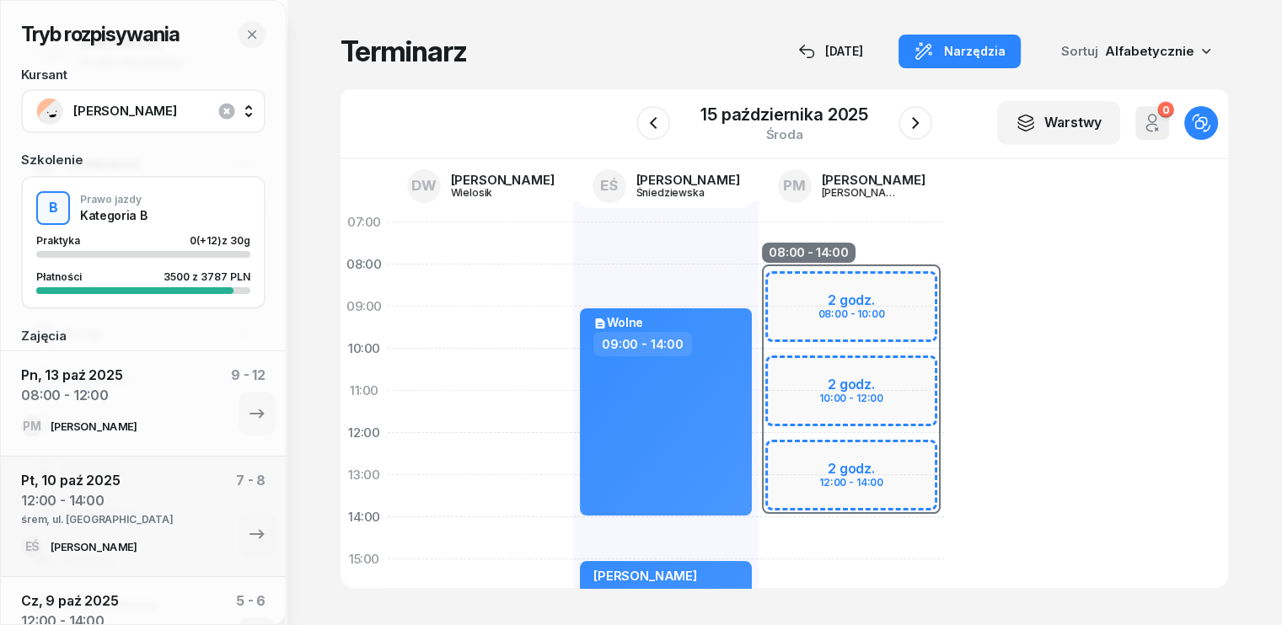
click at [853, 255] on div "08:00 - 14:00 2 godz. 08:00 - 10:00 2 godz. 10:00 - 12:00 2 godz. 12:00 - 14:00" at bounding box center [851, 580] width 185 height 759
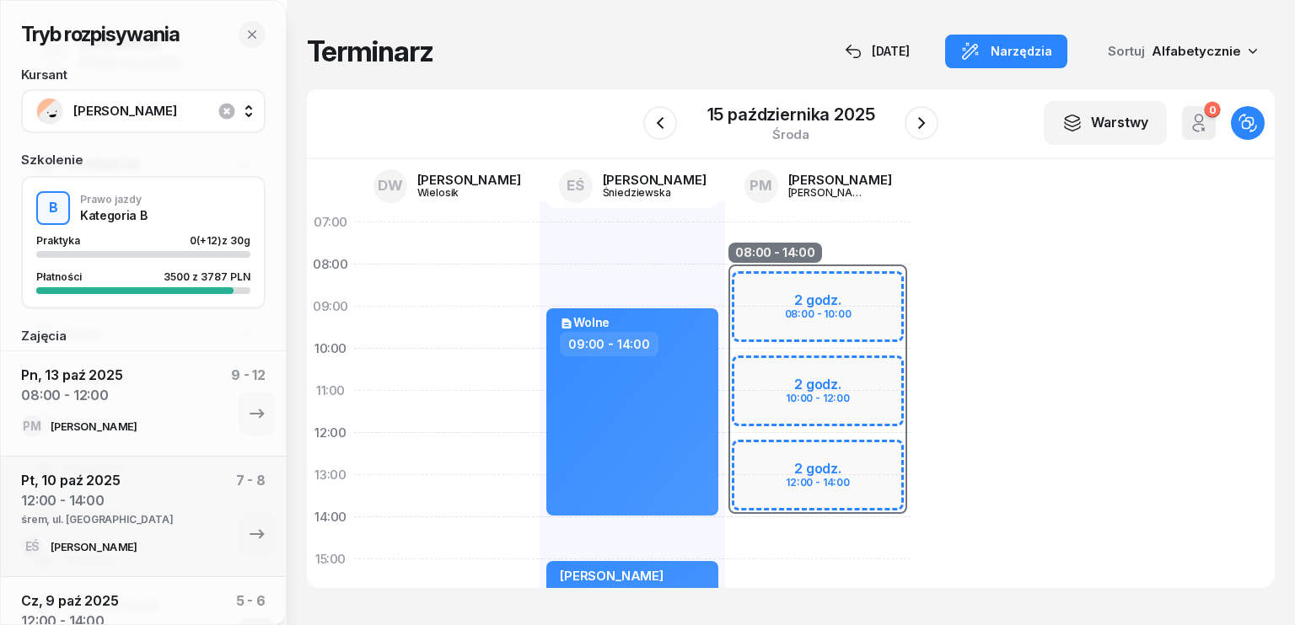
select select "07"
select select "09"
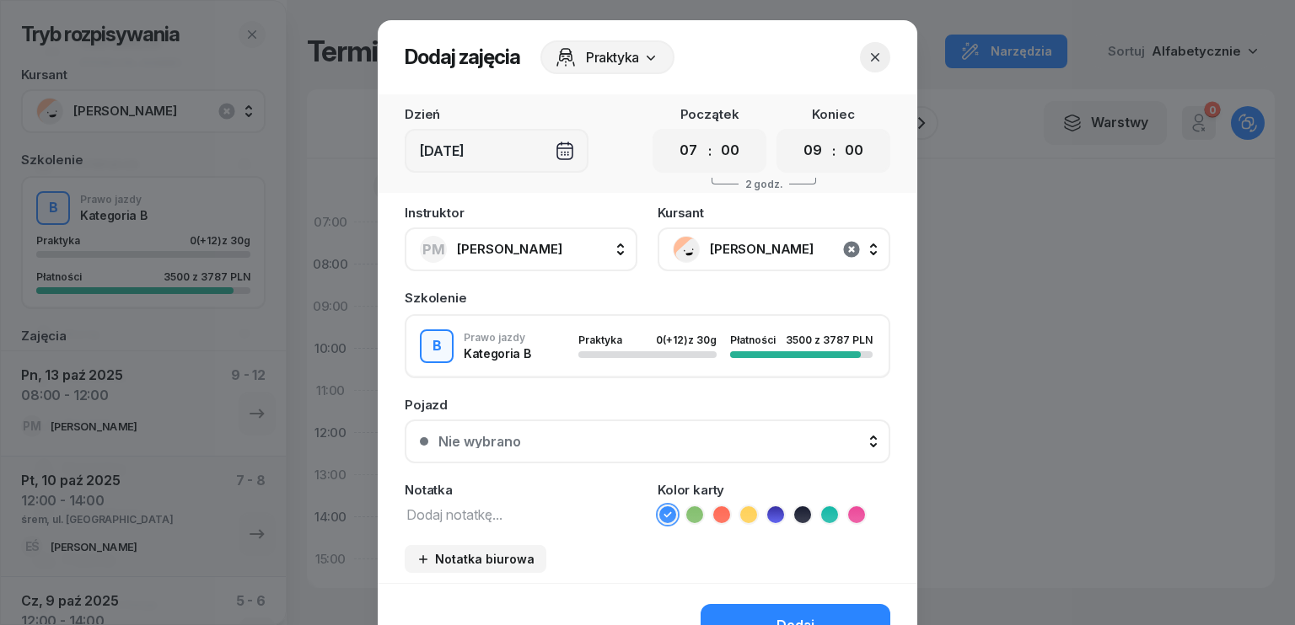
click at [843, 253] on icon "button" at bounding box center [851, 249] width 16 height 16
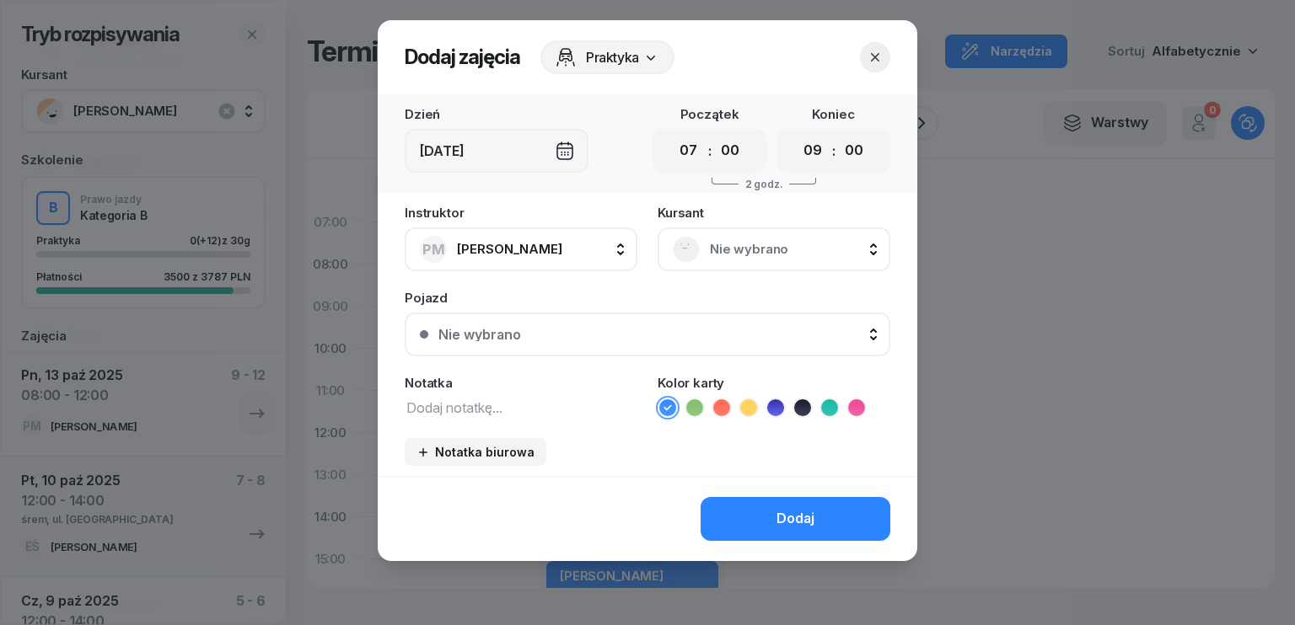
click at [872, 63] on icon "button" at bounding box center [875, 57] width 17 height 17
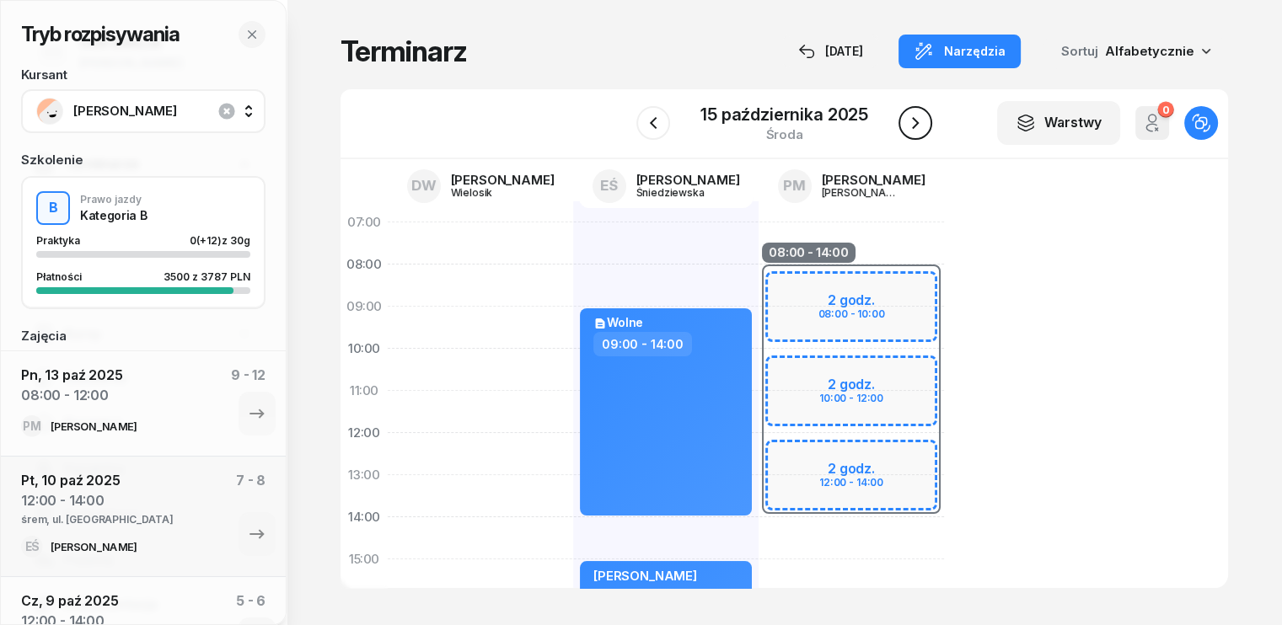
click at [915, 129] on icon "button" at bounding box center [915, 123] width 20 height 20
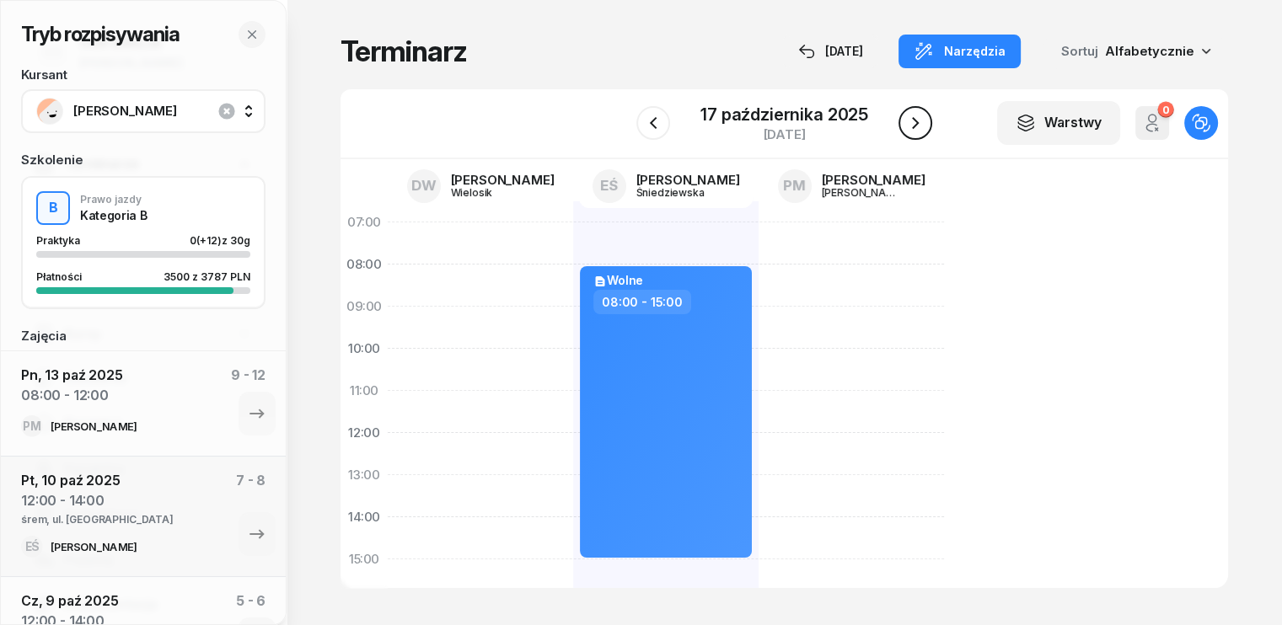
click at [920, 126] on icon "button" at bounding box center [915, 123] width 20 height 20
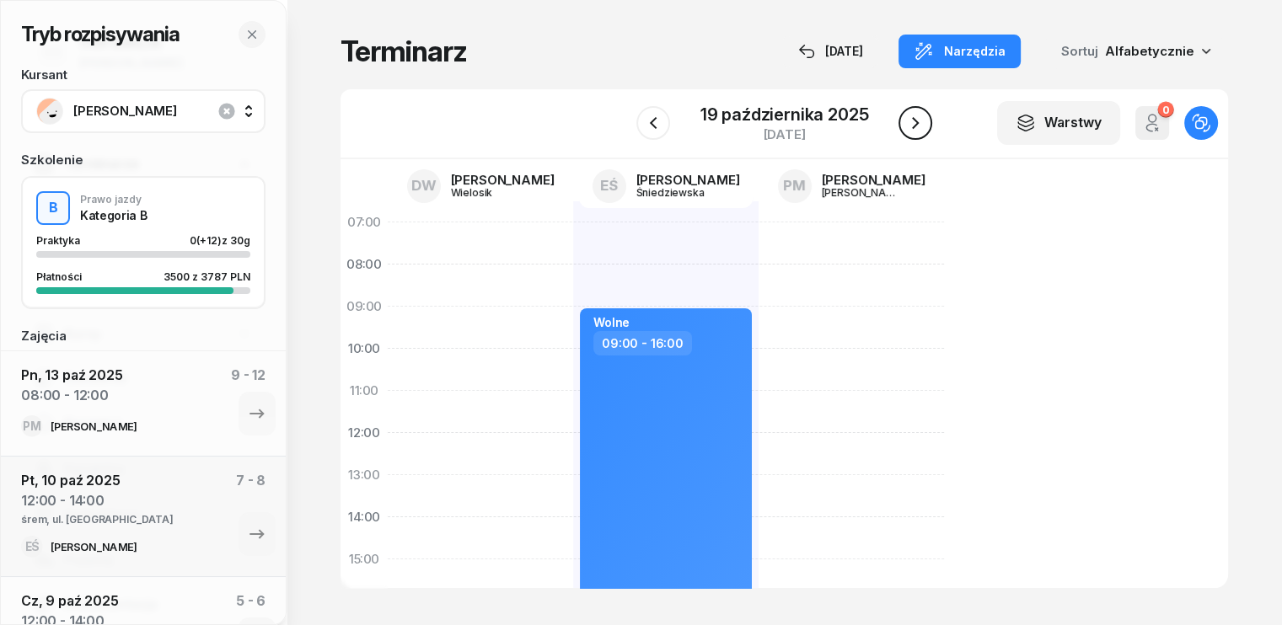
click at [920, 126] on icon "button" at bounding box center [915, 123] width 20 height 20
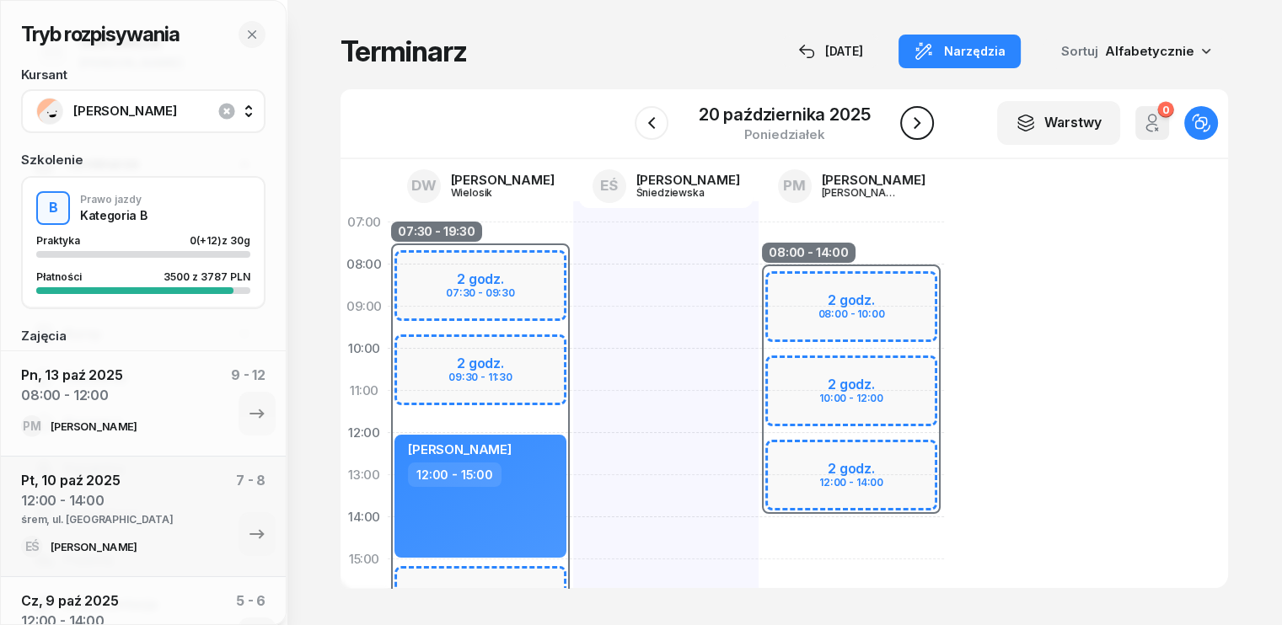
click at [918, 124] on icon "button" at bounding box center [917, 123] width 7 height 12
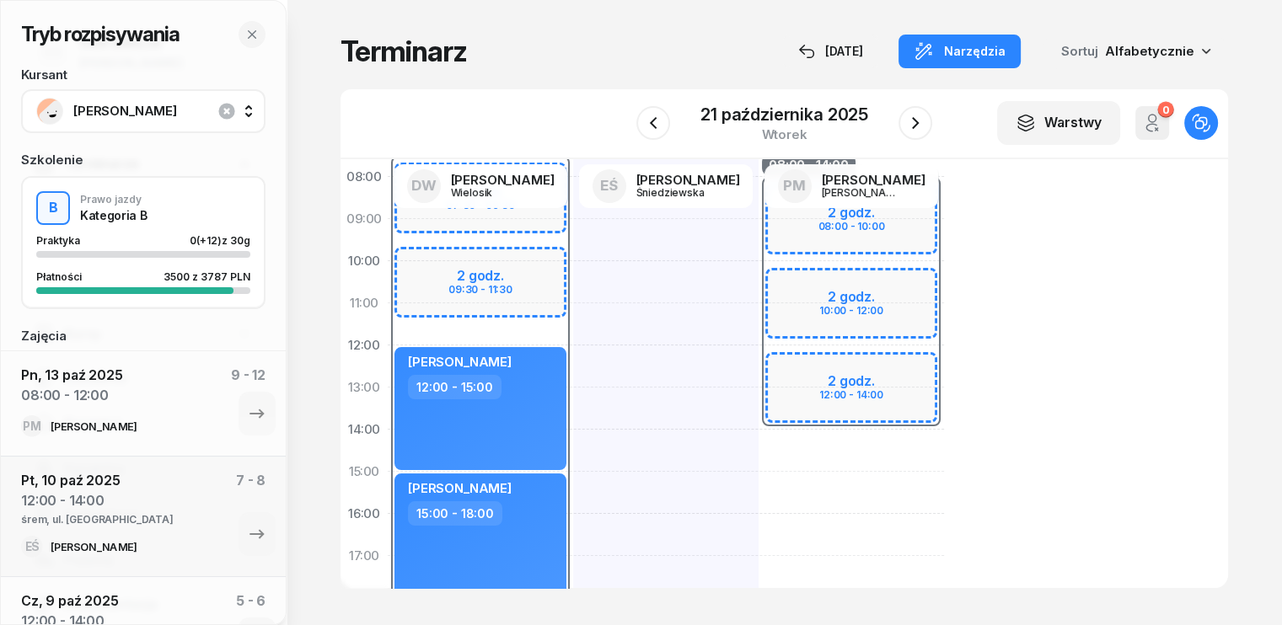
scroll to position [84, 0]
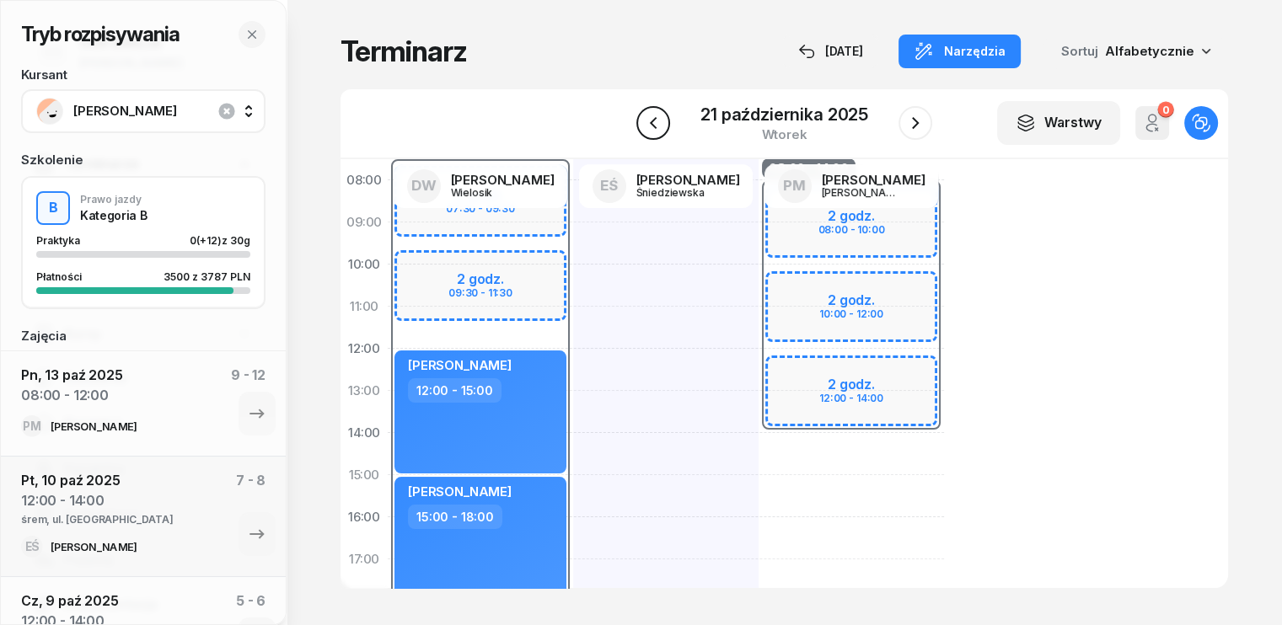
click at [656, 124] on icon "button" at bounding box center [653, 123] width 20 height 20
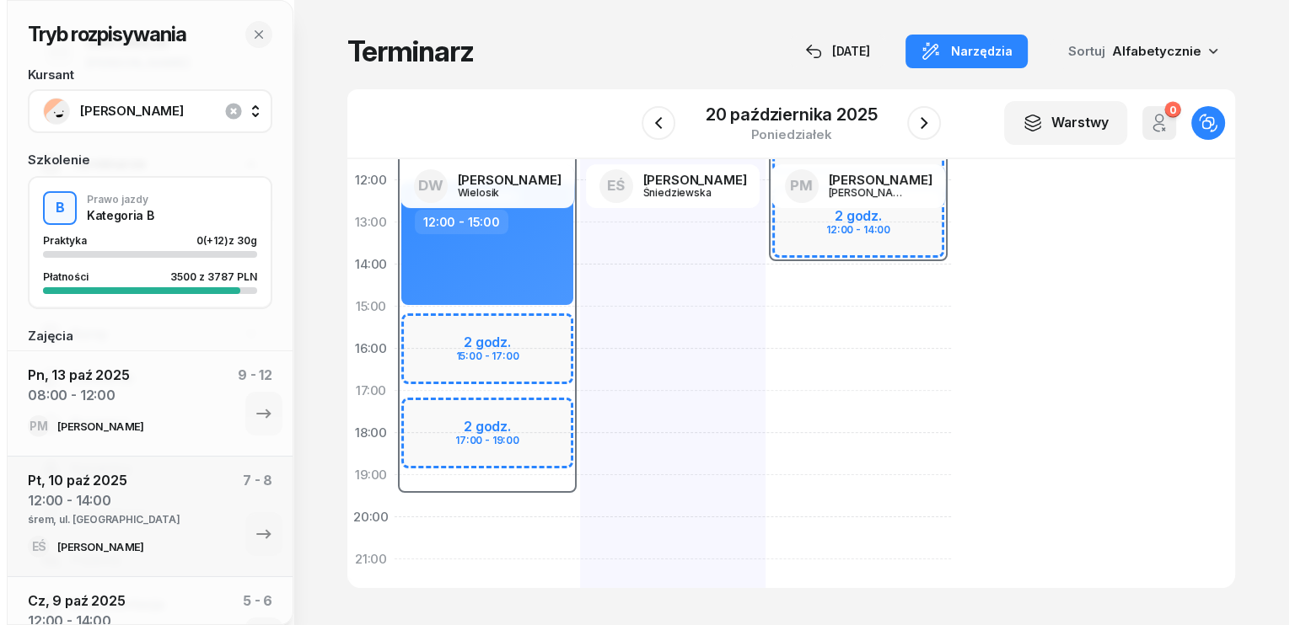
scroll to position [337, 0]
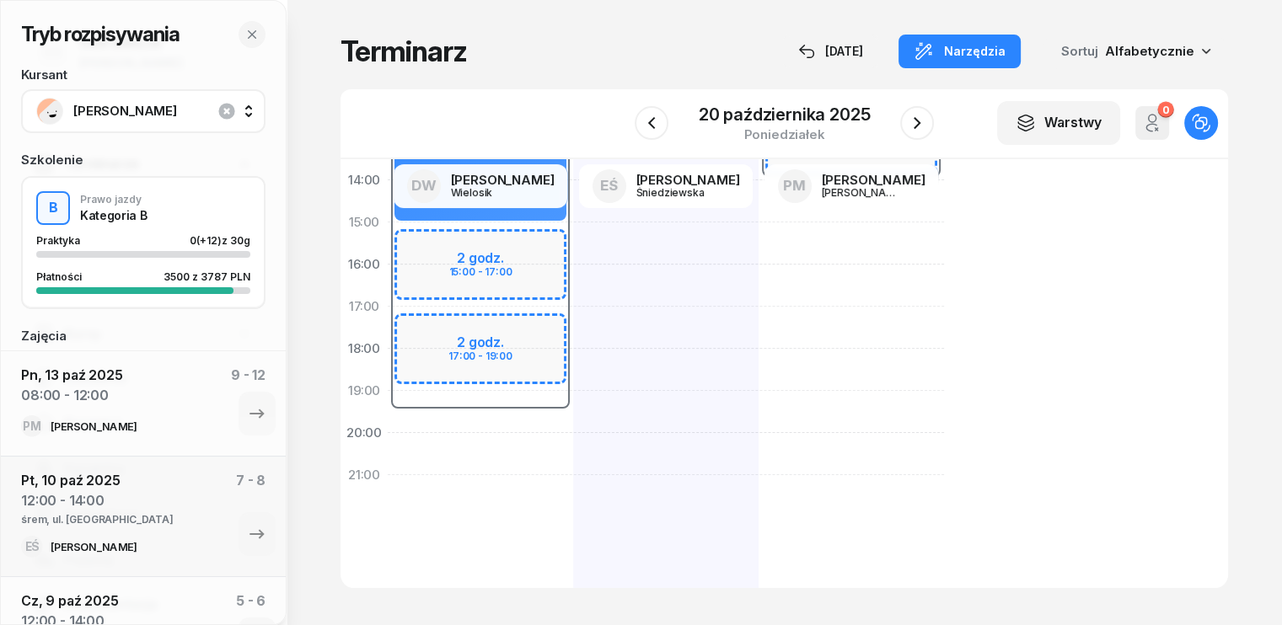
click at [388, 420] on div "07:30 - 19:30 2 godz. 07:30 - 09:30 2 godz. 09:30 - 11:30 2 godz. 15:00 - 17:00…" at bounding box center [480, 243] width 185 height 759
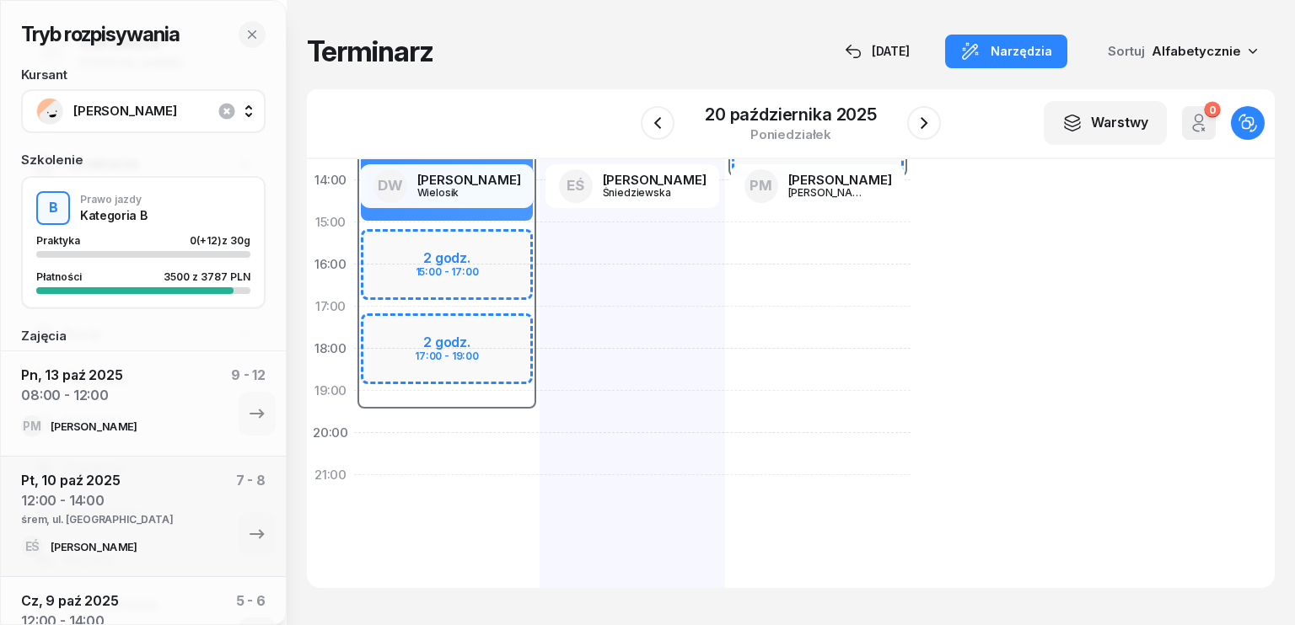
select select "19"
select select "21"
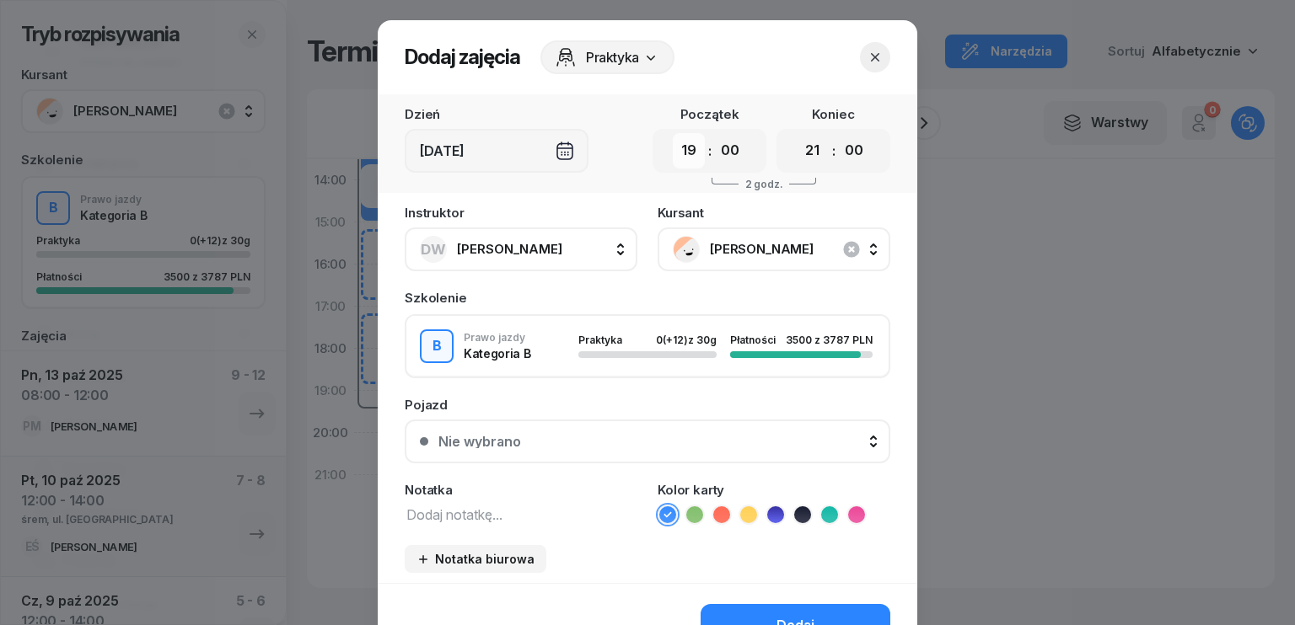
click at [679, 162] on select "00 01 02 03 04 05 06 07 08 09 10 11 12 13 14 15 16 17 18 19 20 21 22 23" at bounding box center [689, 150] width 32 height 35
select select "15"
click at [673, 133] on select "00 01 02 03 04 05 06 07 08 09 10 11 12 13 14 15 16 17 18 19 20 21 22 23" at bounding box center [689, 150] width 32 height 35
click at [806, 151] on select "00 01 02 03 04 05 06 07 08 09 10 11 12 13 14 15 16 17 18 19 20 21 22 23" at bounding box center [813, 150] width 32 height 35
select select "19"
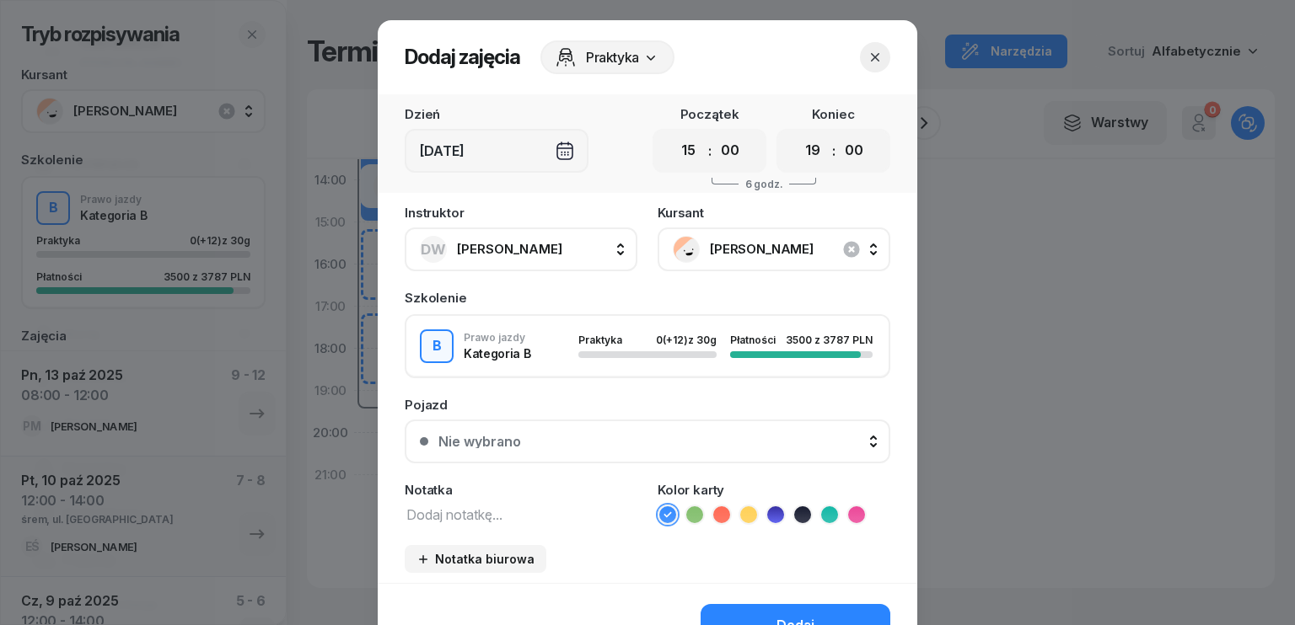
click at [797, 133] on select "00 01 02 03 04 05 06 07 08 09 10 11 12 13 14 15 16 17 18 19 20 21 22 23" at bounding box center [813, 150] width 32 height 35
click at [491, 503] on textarea at bounding box center [521, 514] width 233 height 22
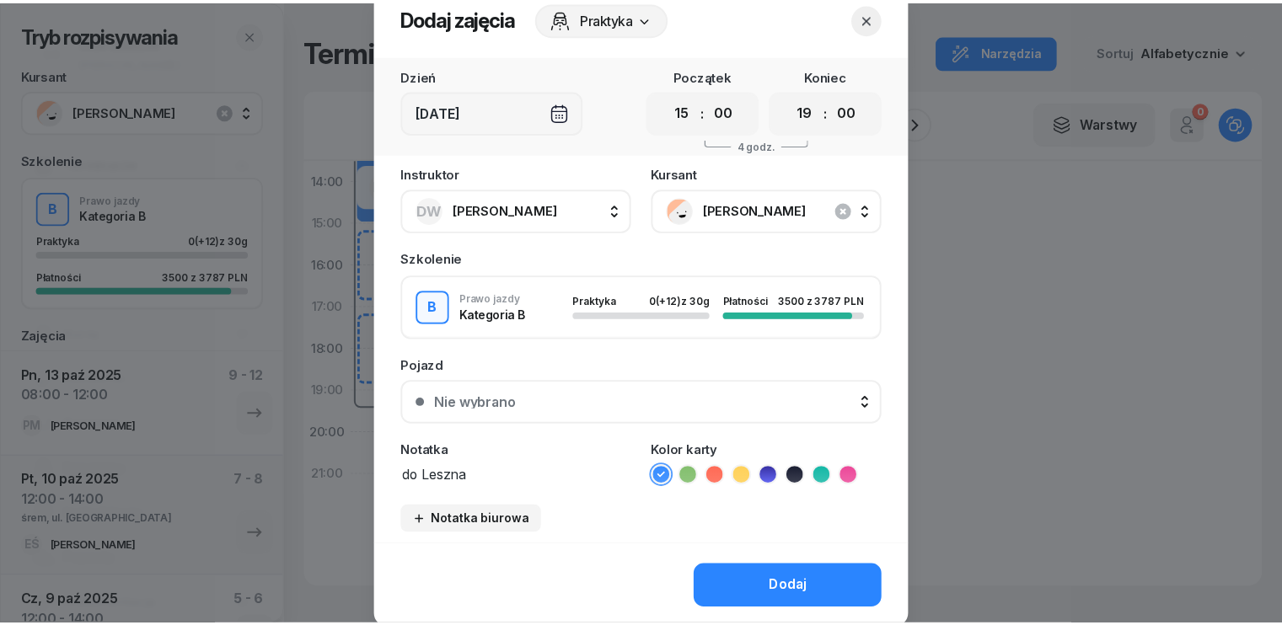
scroll to position [94, 0]
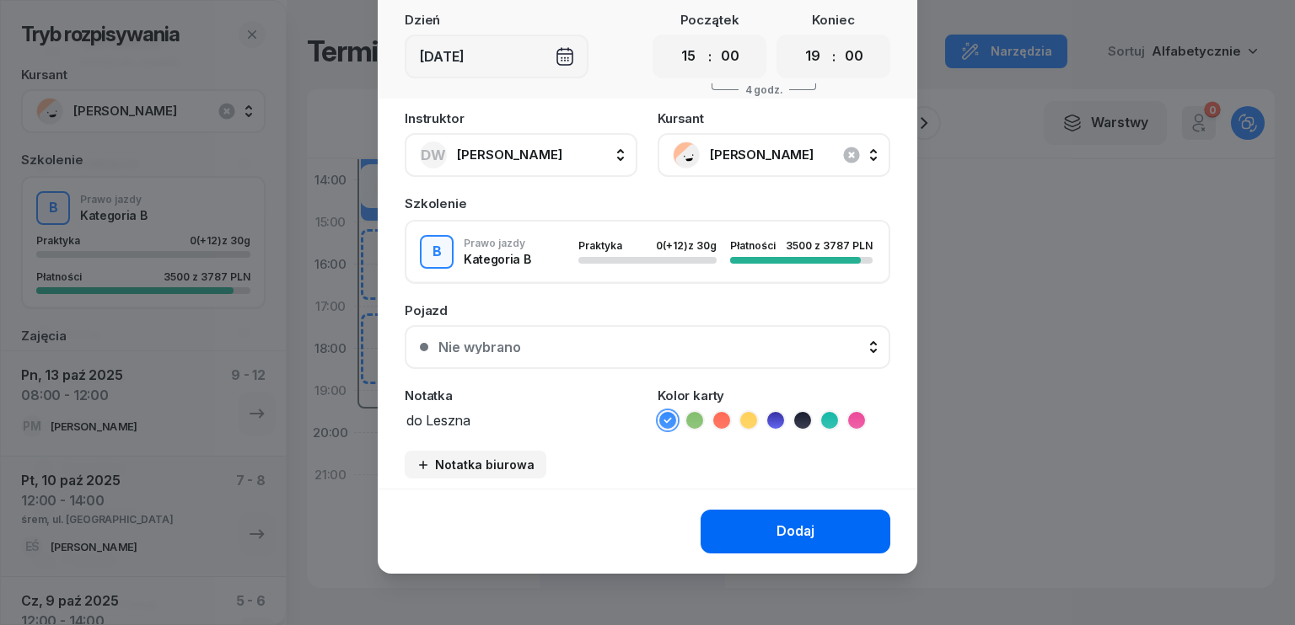
type textarea "do Leszna"
click at [776, 525] on div "Dodaj" at bounding box center [795, 532] width 38 height 22
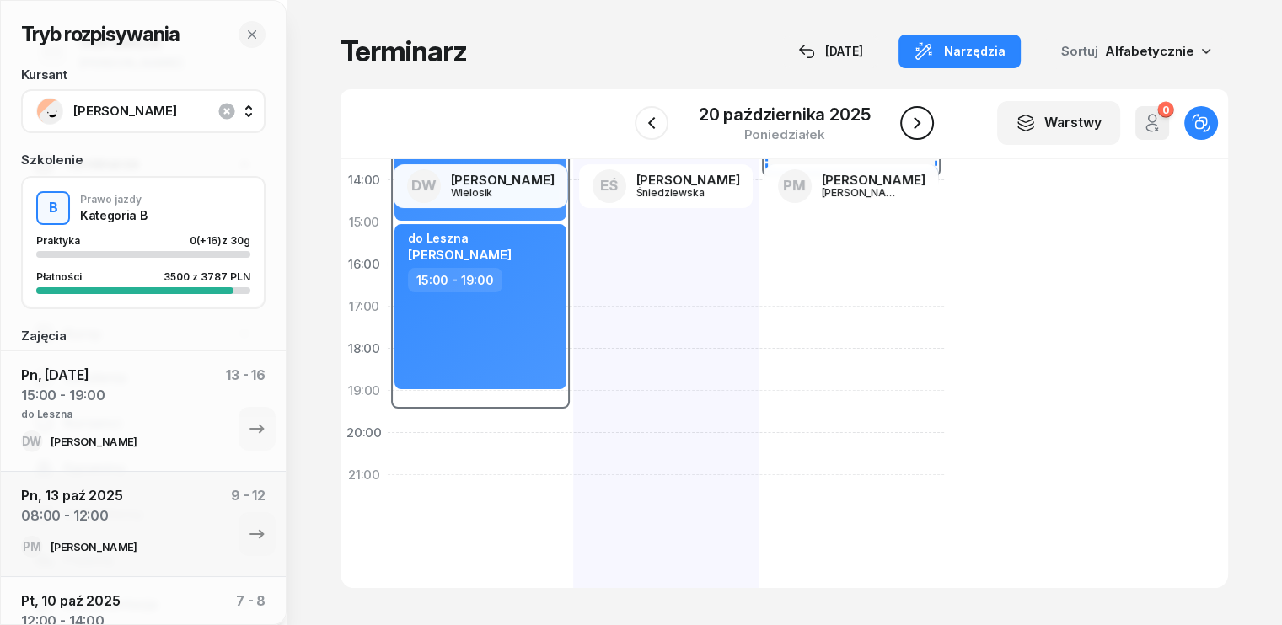
click at [926, 116] on icon "button" at bounding box center [917, 123] width 20 height 20
click at [924, 116] on icon "button" at bounding box center [915, 123] width 20 height 20
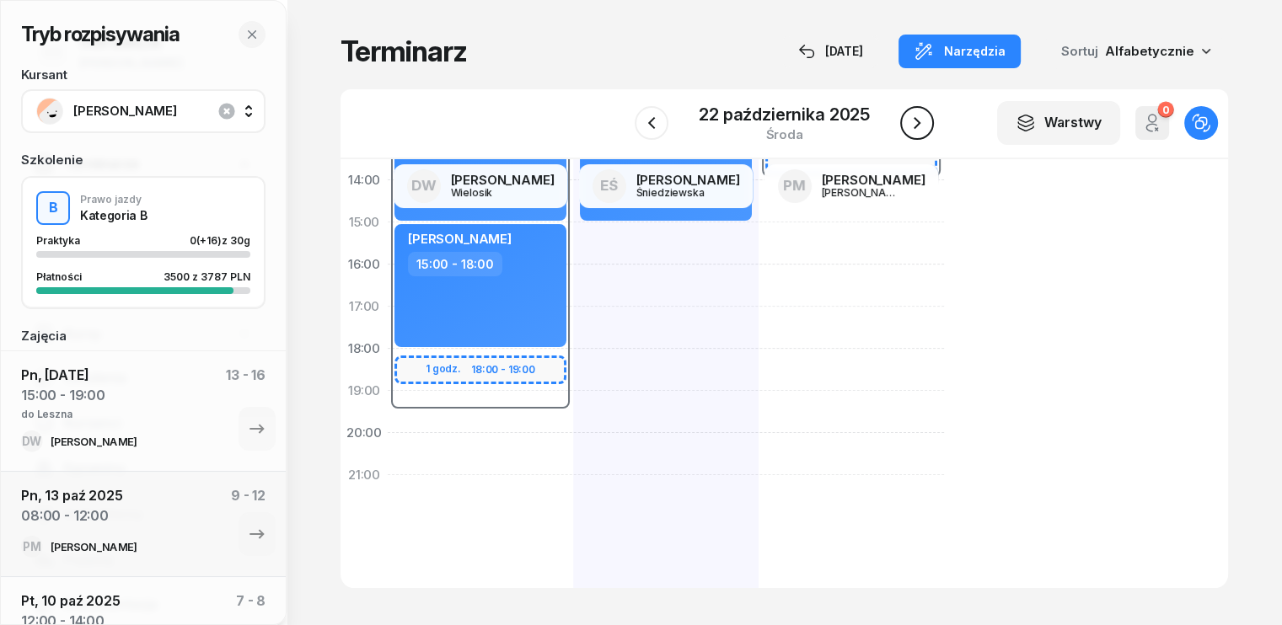
click at [924, 116] on icon "button" at bounding box center [917, 123] width 20 height 20
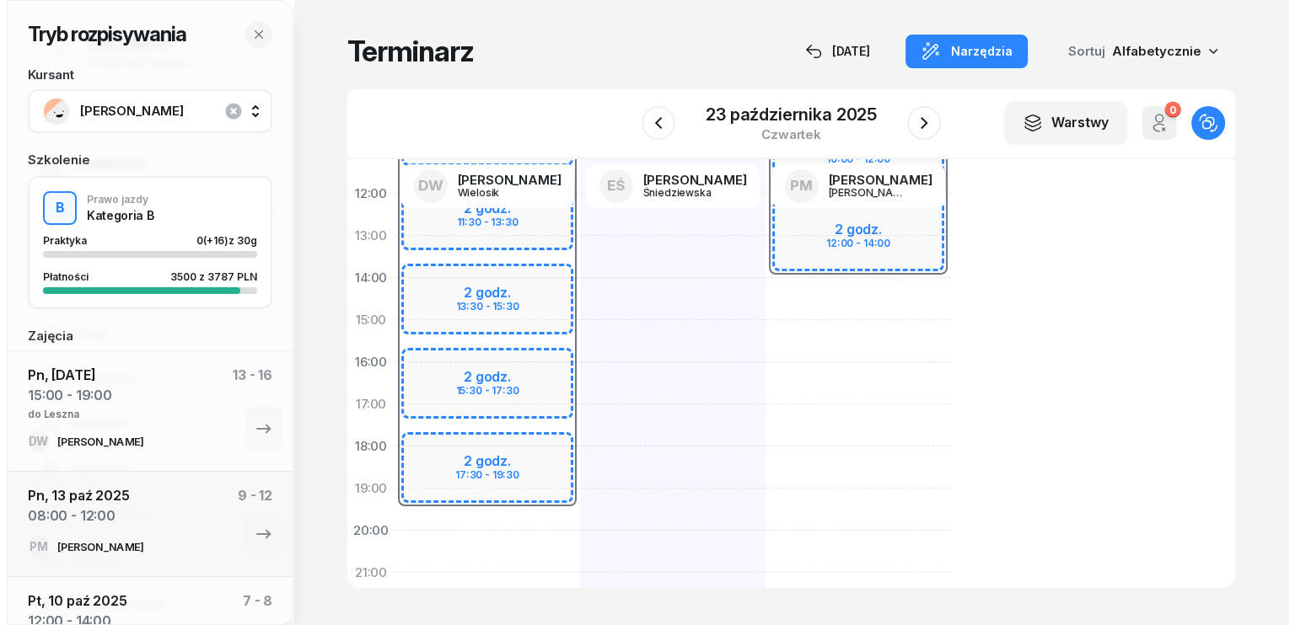
scroll to position [337, 0]
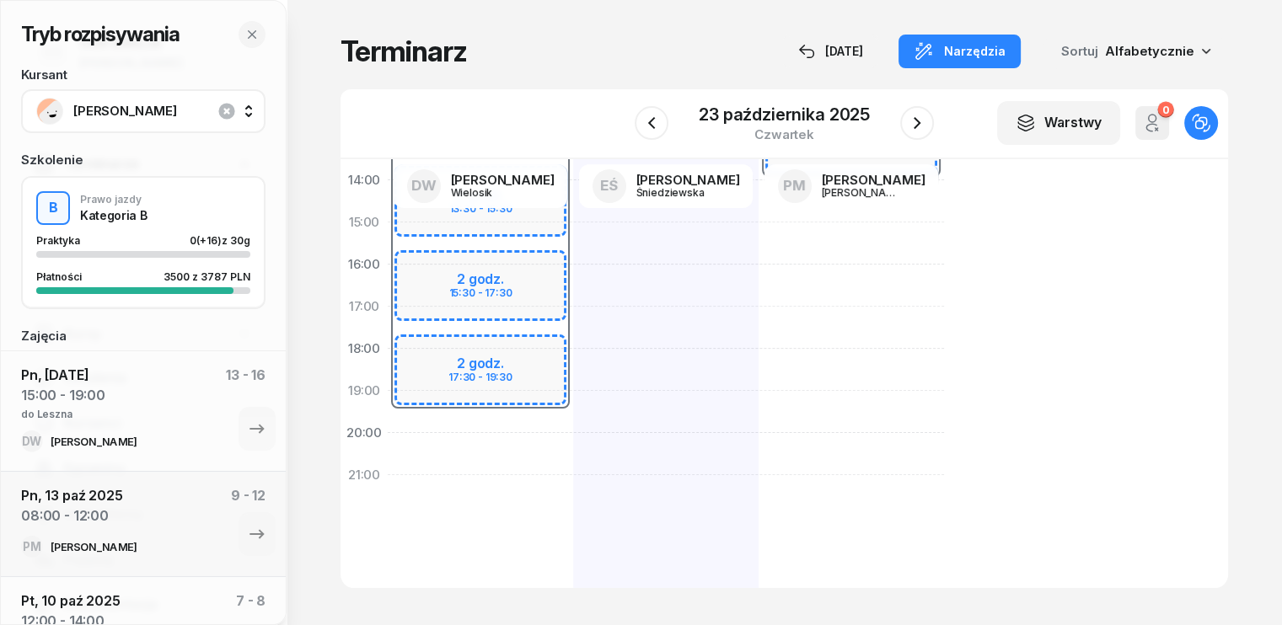
click at [388, 410] on div "07:30 - 19:30" at bounding box center [480, 159] width 185 height 506
select select "07"
select select "30"
select select "19"
select select "30"
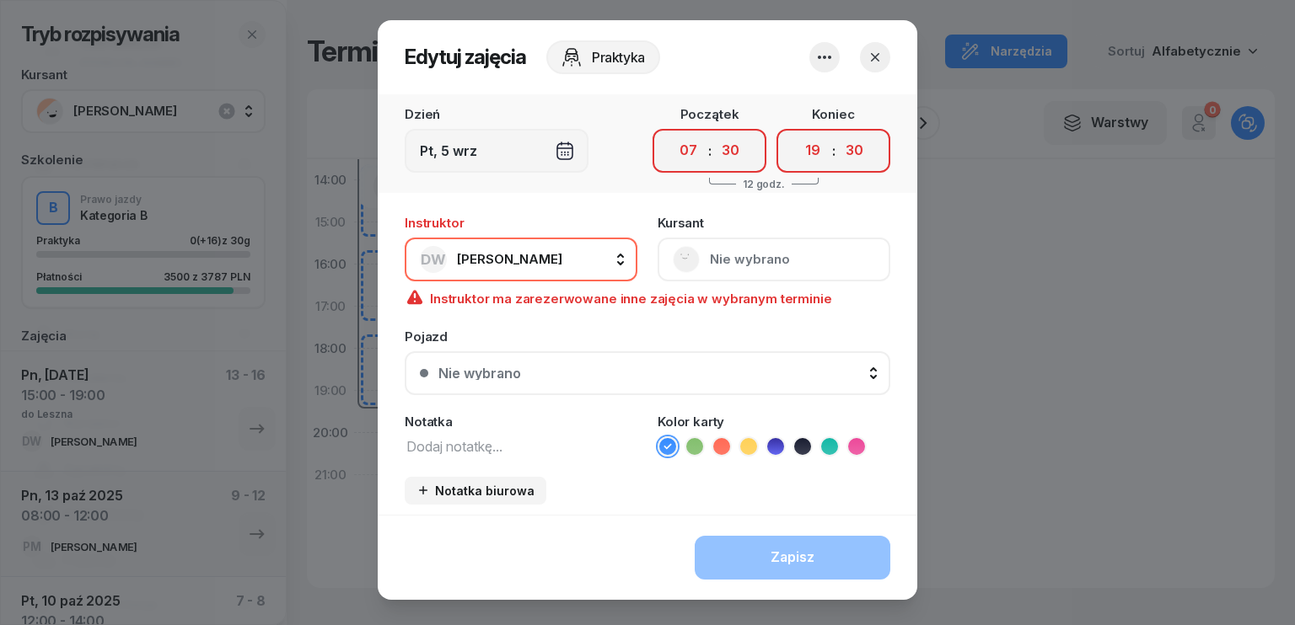
click at [867, 57] on icon "button" at bounding box center [875, 57] width 17 height 17
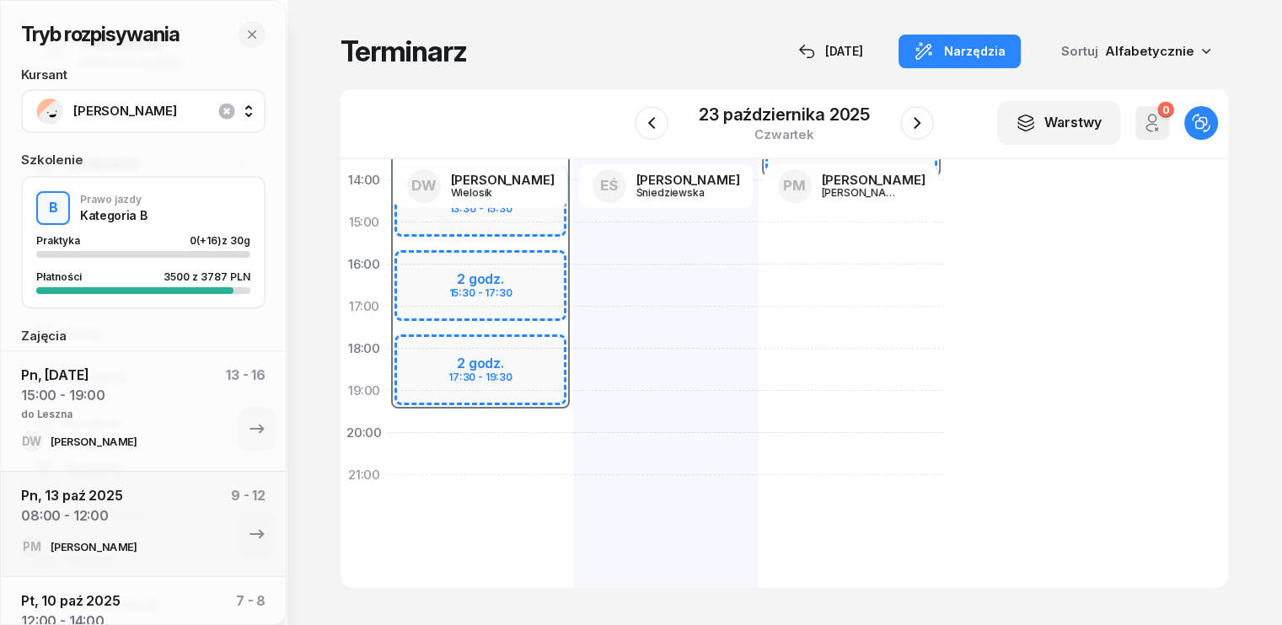
click at [408, 442] on div "07:30 - 19:30 2 godz. 07:30 - 09:30 2 godz. 09:30 - 11:30 2 godz. 11:30 - 13:30…" at bounding box center [480, 243] width 185 height 759
select select "20"
select select "22"
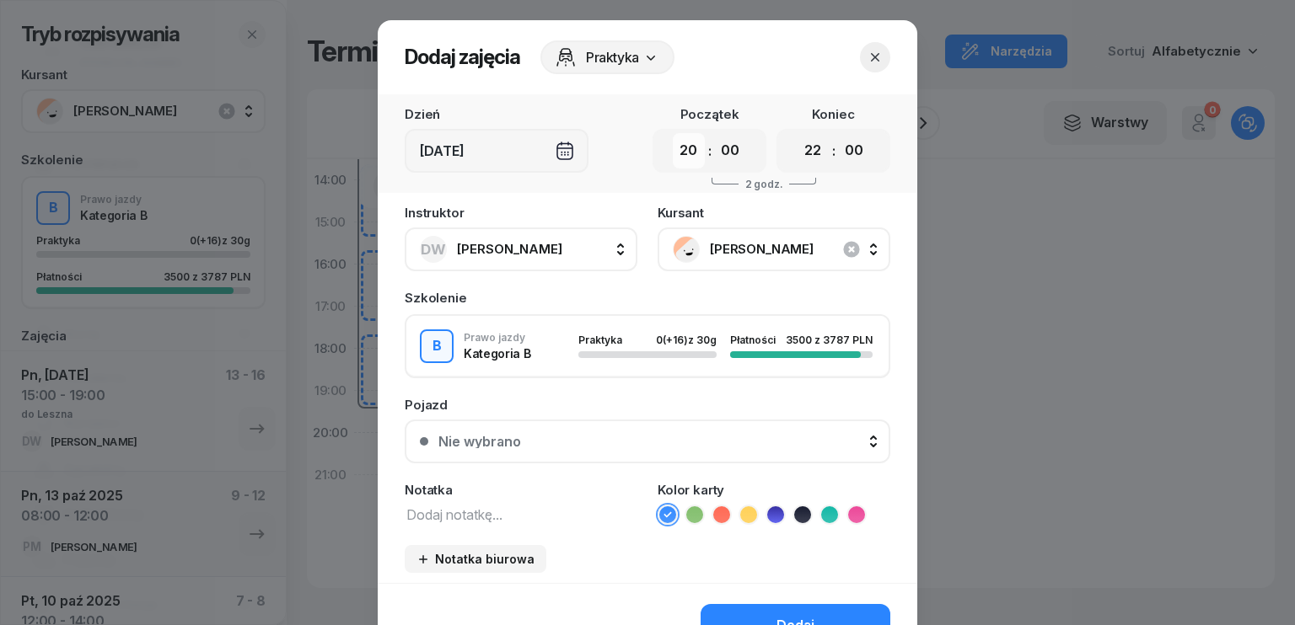
click at [692, 151] on select "00 01 02 03 04 05 06 07 08 09 10 11 12 13 14 15 16 17 18 19 20 21 22 23" at bounding box center [689, 150] width 32 height 35
select select "15"
click at [673, 133] on select "00 01 02 03 04 05 06 07 08 09 10 11 12 13 14 15 16 17 18 19 20 21 22 23" at bounding box center [689, 150] width 32 height 35
click at [810, 158] on select "00 01 02 03 04 05 06 07 08 09 10 11 12 13 14 15 16 17 18 19 20 21 22 23" at bounding box center [813, 150] width 32 height 35
select select "19"
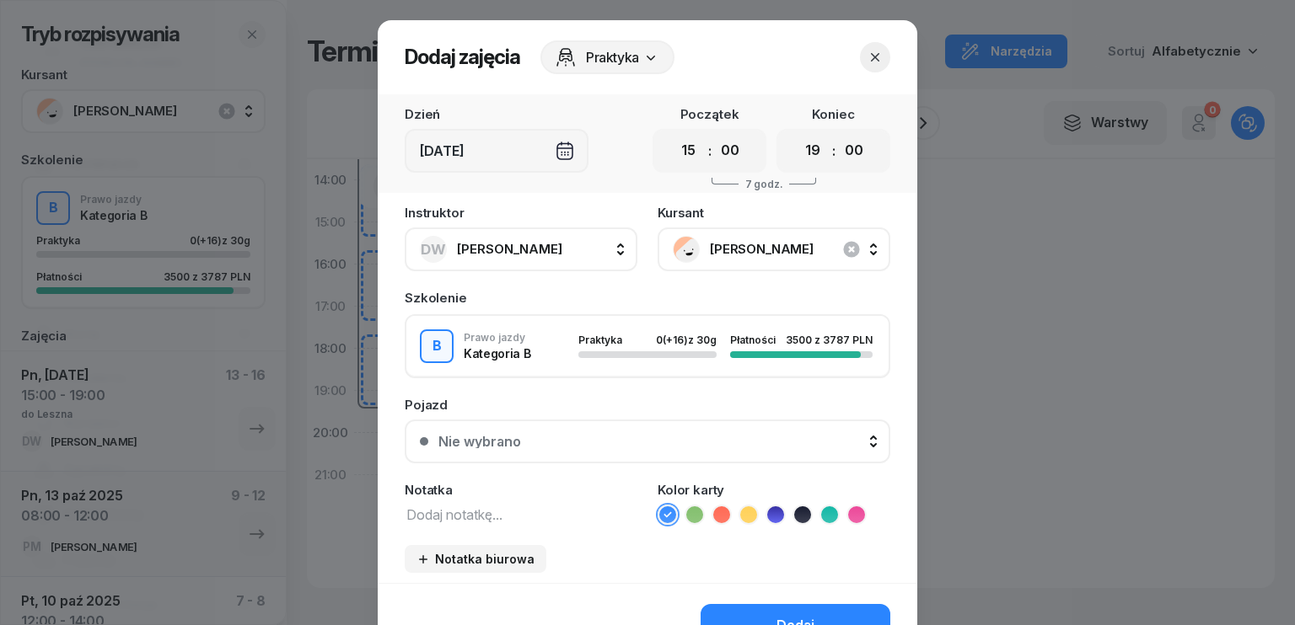
click at [797, 133] on select "00 01 02 03 04 05 06 07 08 09 10 11 12 13 14 15 16 17 18 19 20 21 22 23" at bounding box center [813, 150] width 32 height 35
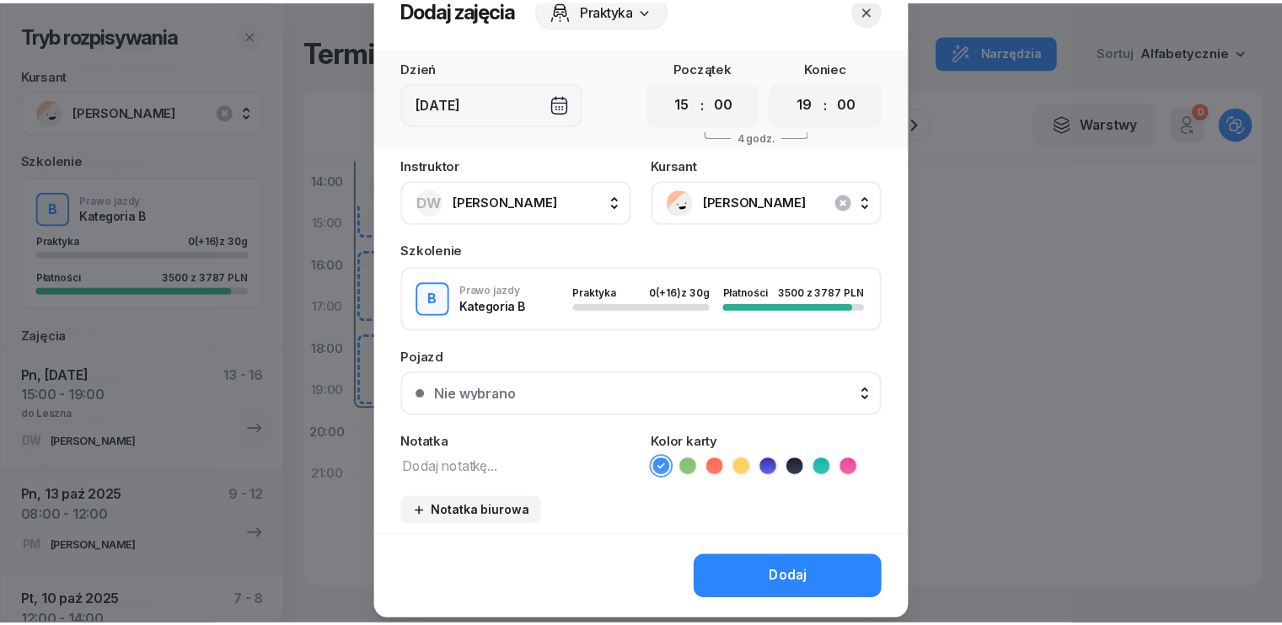
scroll to position [94, 0]
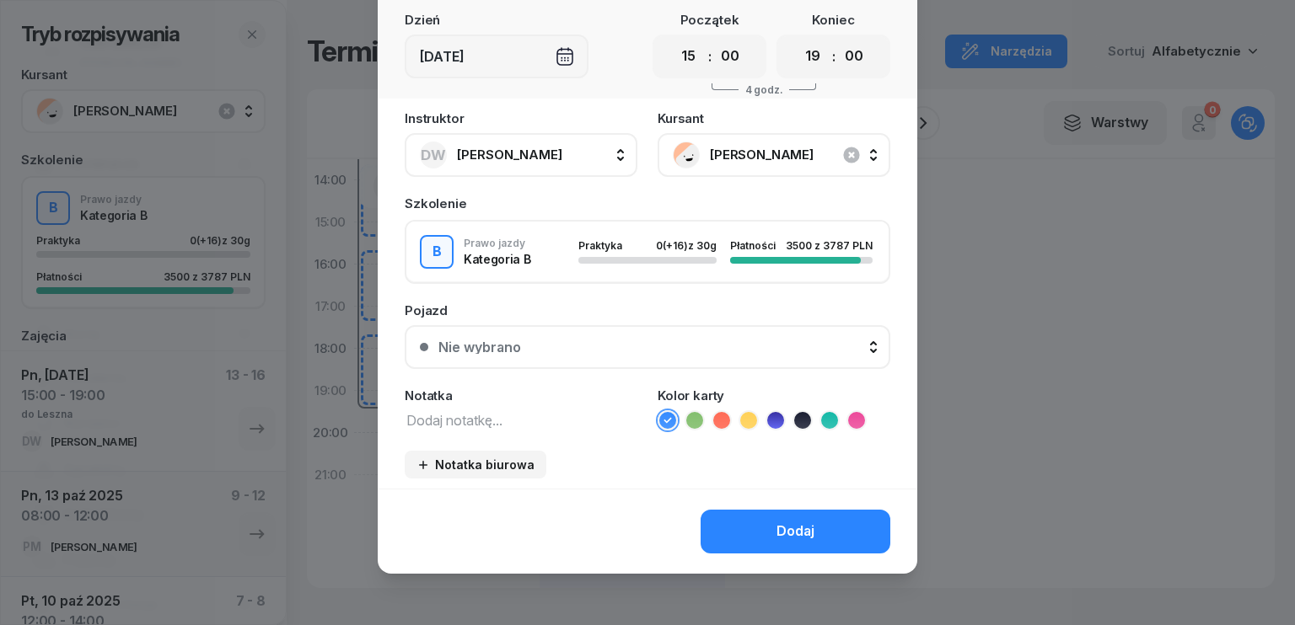
click at [476, 403] on div "Notatka" at bounding box center [521, 409] width 233 height 41
drag, startPoint x: 496, startPoint y: 410, endPoint x: 496, endPoint y: 423, distance: 12.6
click at [496, 414] on textarea at bounding box center [521, 420] width 233 height 22
click at [428, 412] on textarea "do nLeszna" at bounding box center [521, 420] width 233 height 22
type textarea "do Leszna"
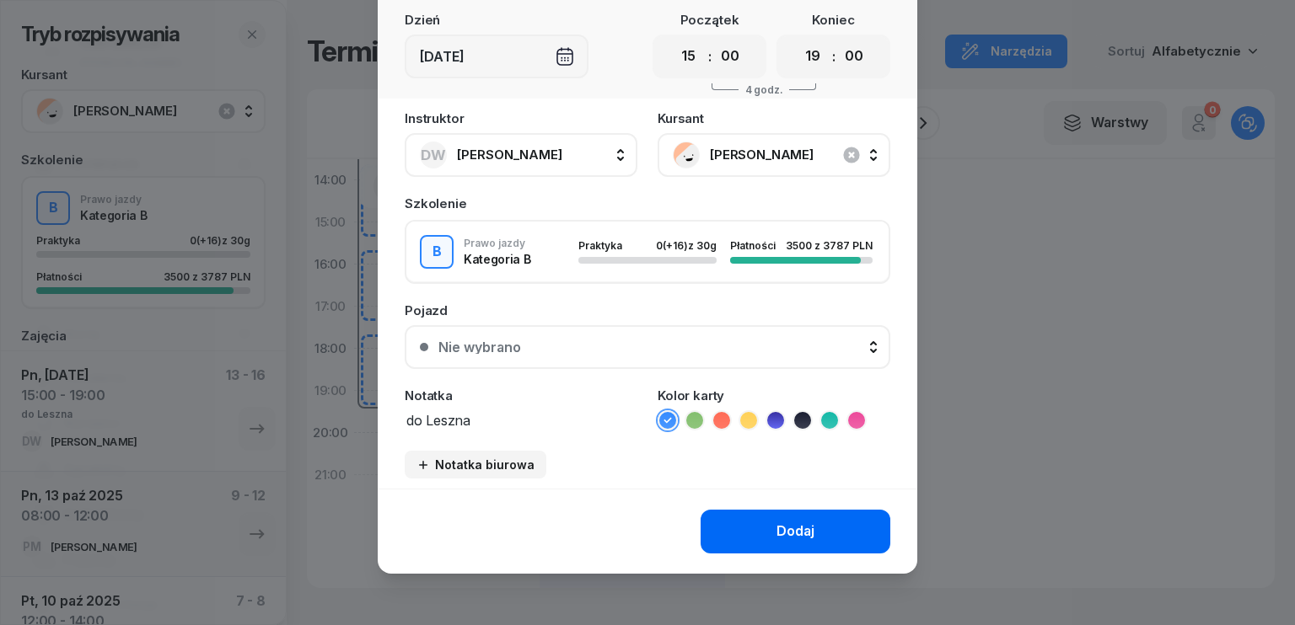
click at [812, 525] on button "Dodaj" at bounding box center [795, 532] width 190 height 44
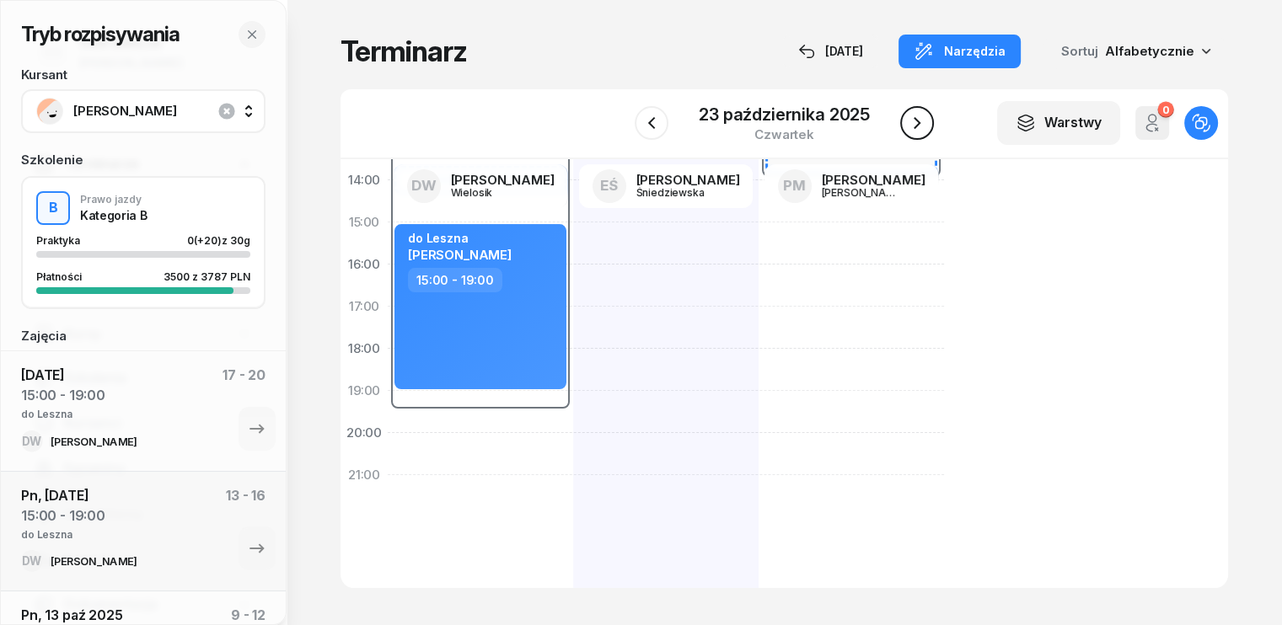
click at [917, 120] on icon "button" at bounding box center [917, 123] width 20 height 20
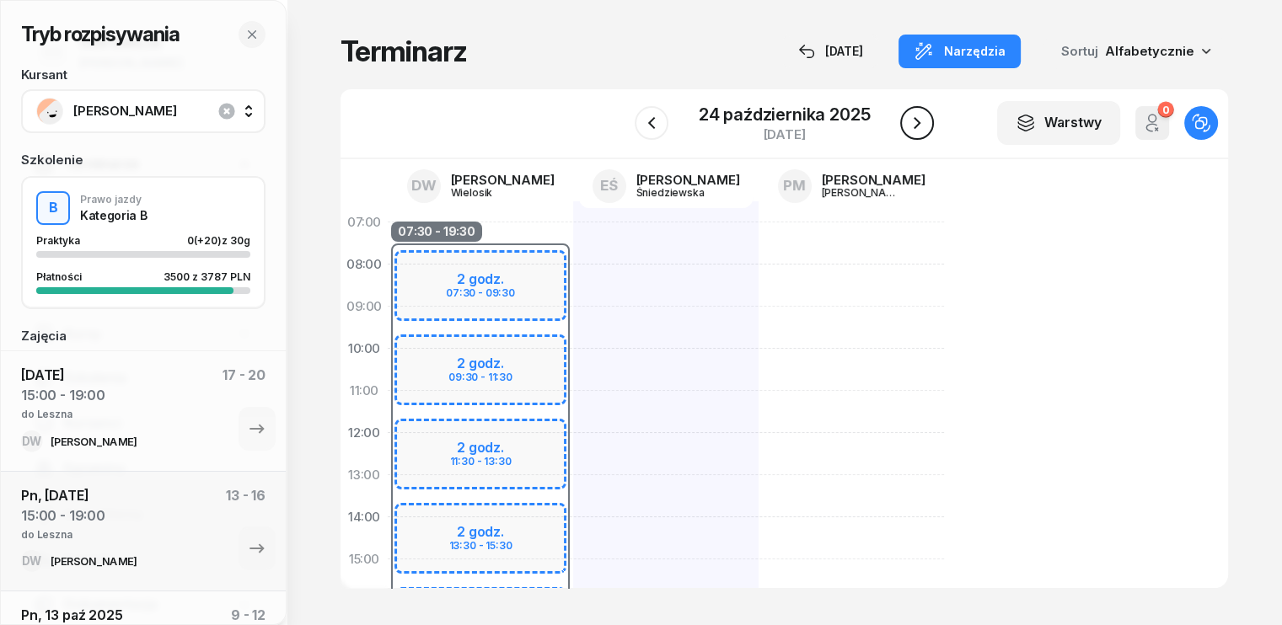
click at [914, 122] on icon "button" at bounding box center [917, 123] width 20 height 20
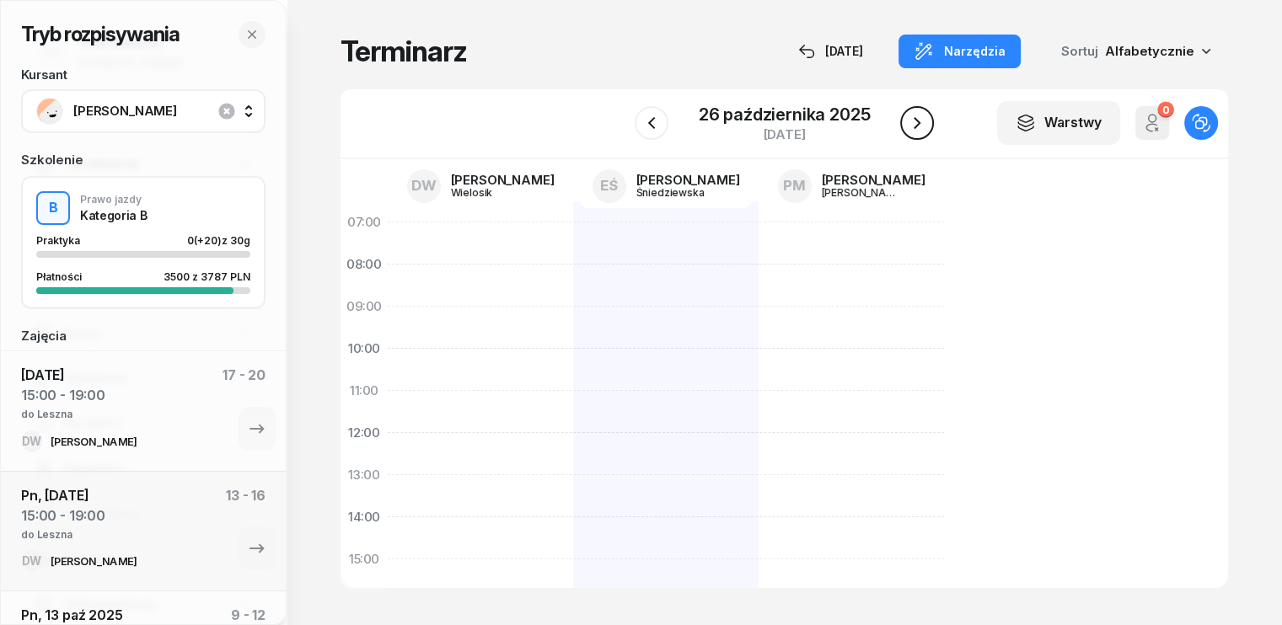
click at [914, 122] on icon "button" at bounding box center [917, 123] width 20 height 20
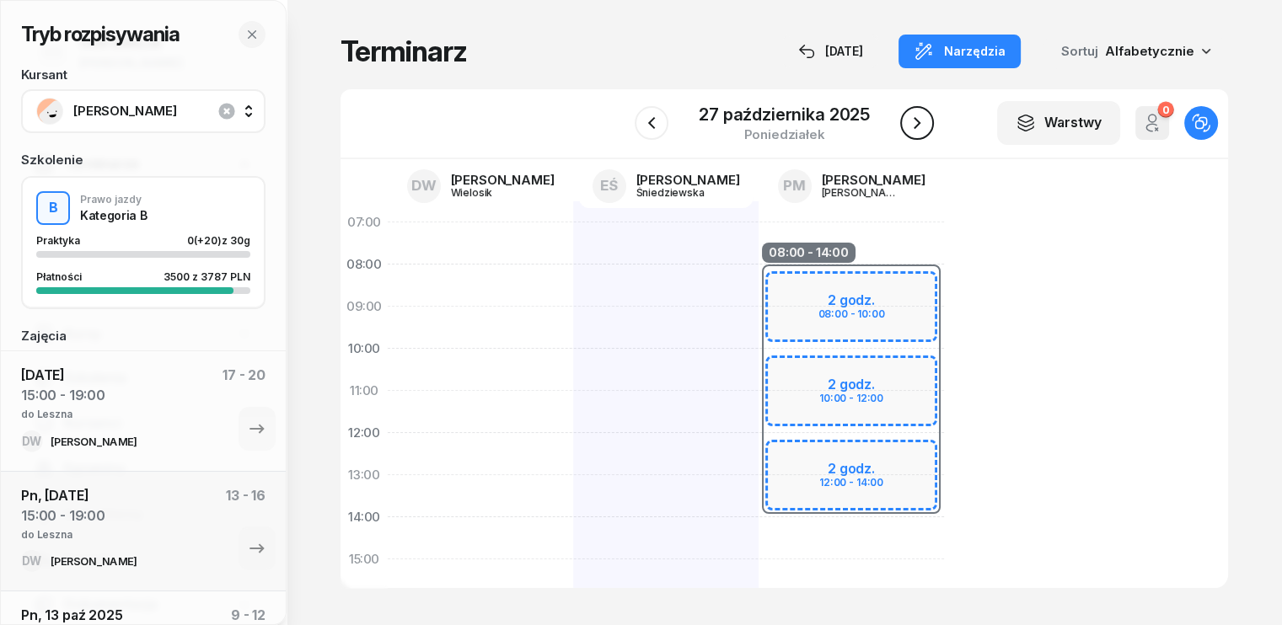
click at [914, 122] on icon "button" at bounding box center [917, 123] width 20 height 20
click at [769, 546] on div "08:00 - 14:00 2 godz. 08:00 - 10:00 2 godz. 10:00 - 12:00 2 godz. 12:00 - 14:00" at bounding box center [851, 580] width 185 height 759
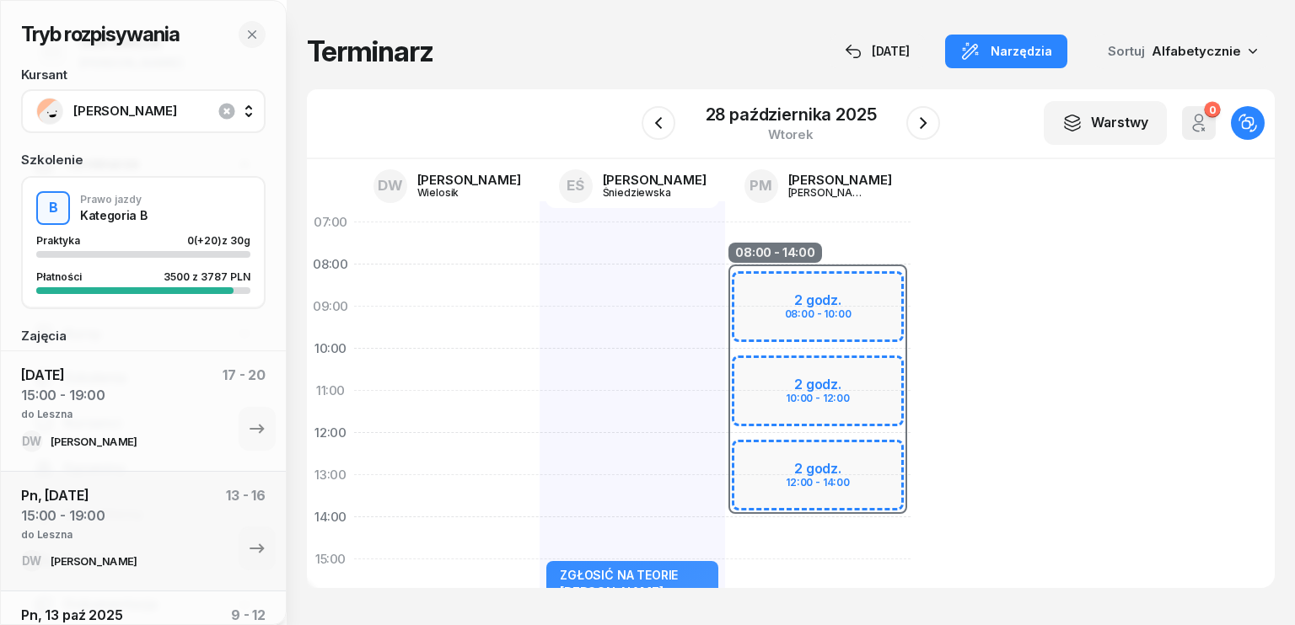
select select "14"
select select "16"
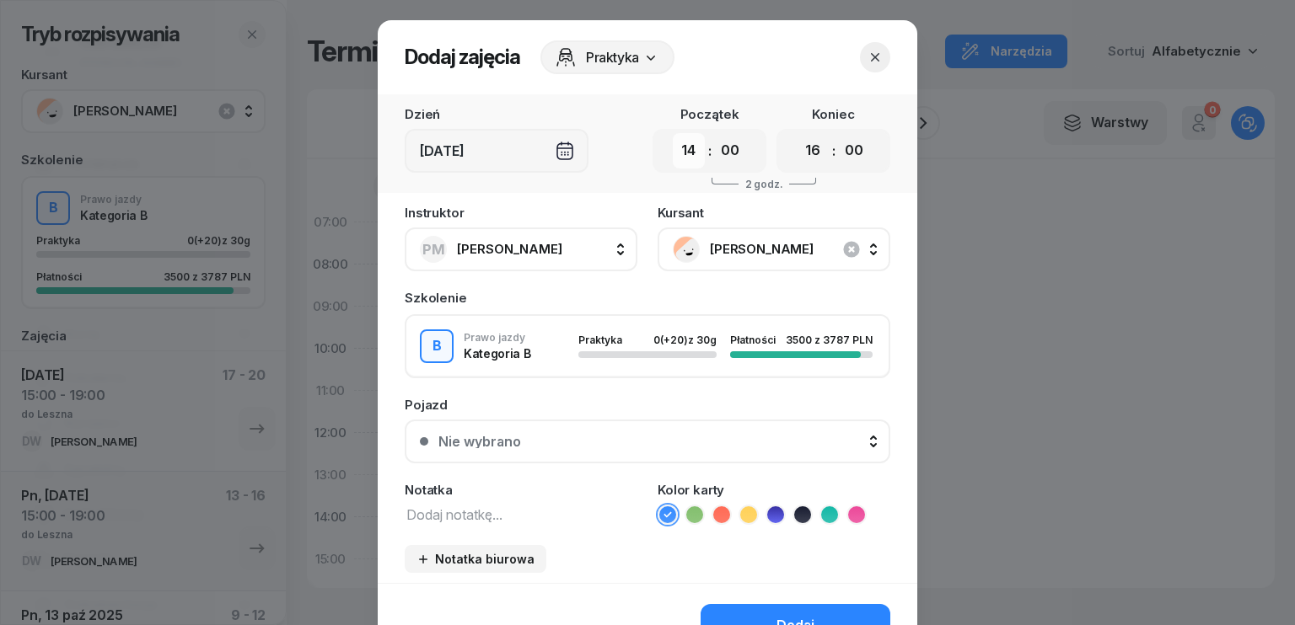
click at [691, 153] on select "00 01 02 03 04 05 06 07 08 09 10 11 12 13 14 15 16 17 18 19 20 21 22 23" at bounding box center [689, 150] width 32 height 35
select select "08"
click at [673, 133] on select "00 01 02 03 04 05 06 07 08 09 10 11 12 13 14 15 16 17 18 19 20 21 22 23" at bounding box center [689, 150] width 32 height 35
drag, startPoint x: 802, startPoint y: 142, endPoint x: 804, endPoint y: 164, distance: 21.2
click at [802, 142] on select "00 01 02 03 04 05 06 07 08 09 10 11 12 13 14 15 16 17 18 19 20 21 22 23" at bounding box center [813, 150] width 32 height 35
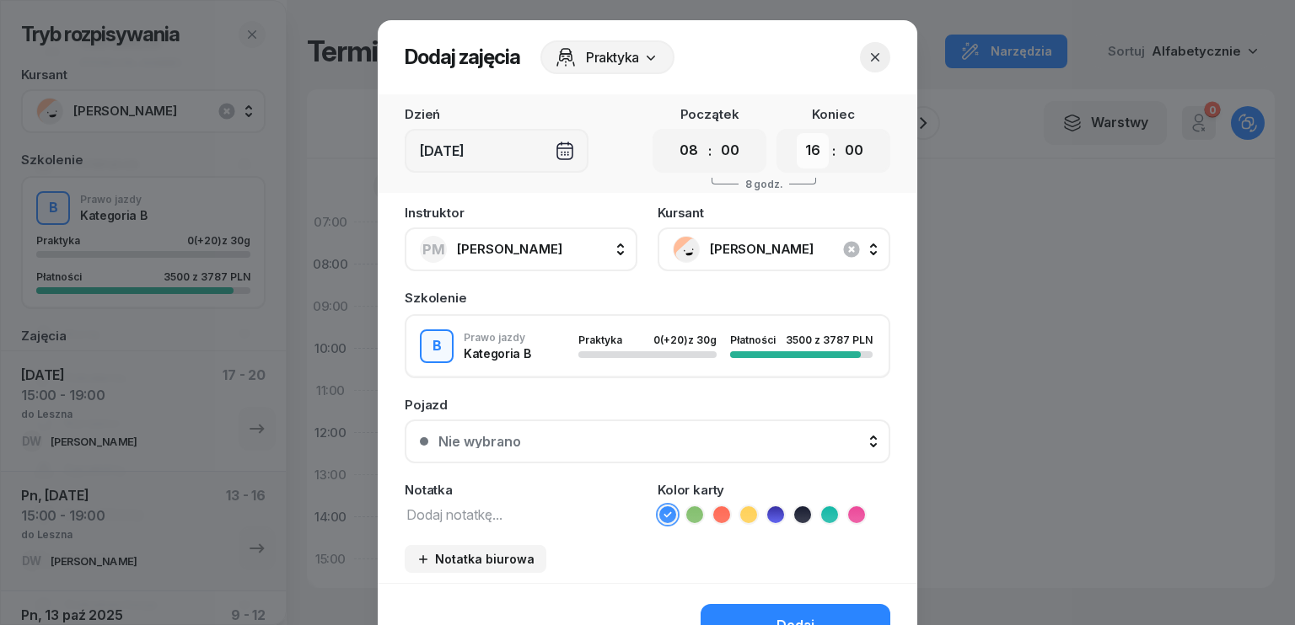
select select "12"
click at [797, 133] on select "00 01 02 03 04 05 06 07 08 09 10 11 12 13 14 15 16 17 18 19 20 21 22 23" at bounding box center [813, 150] width 32 height 35
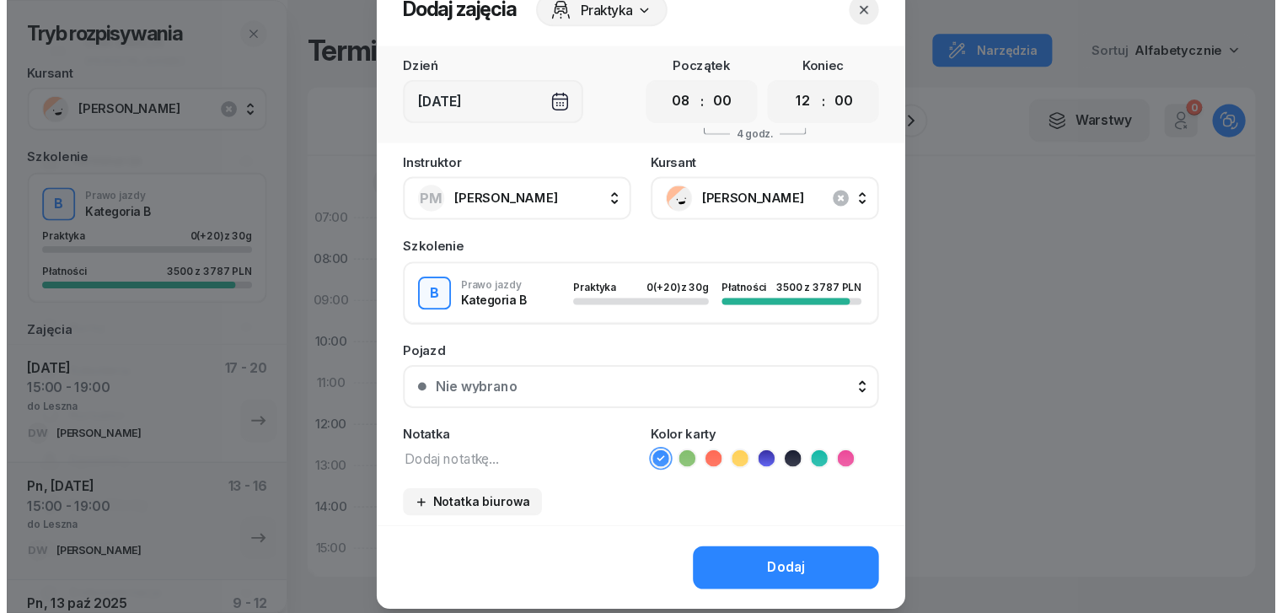
scroll to position [94, 0]
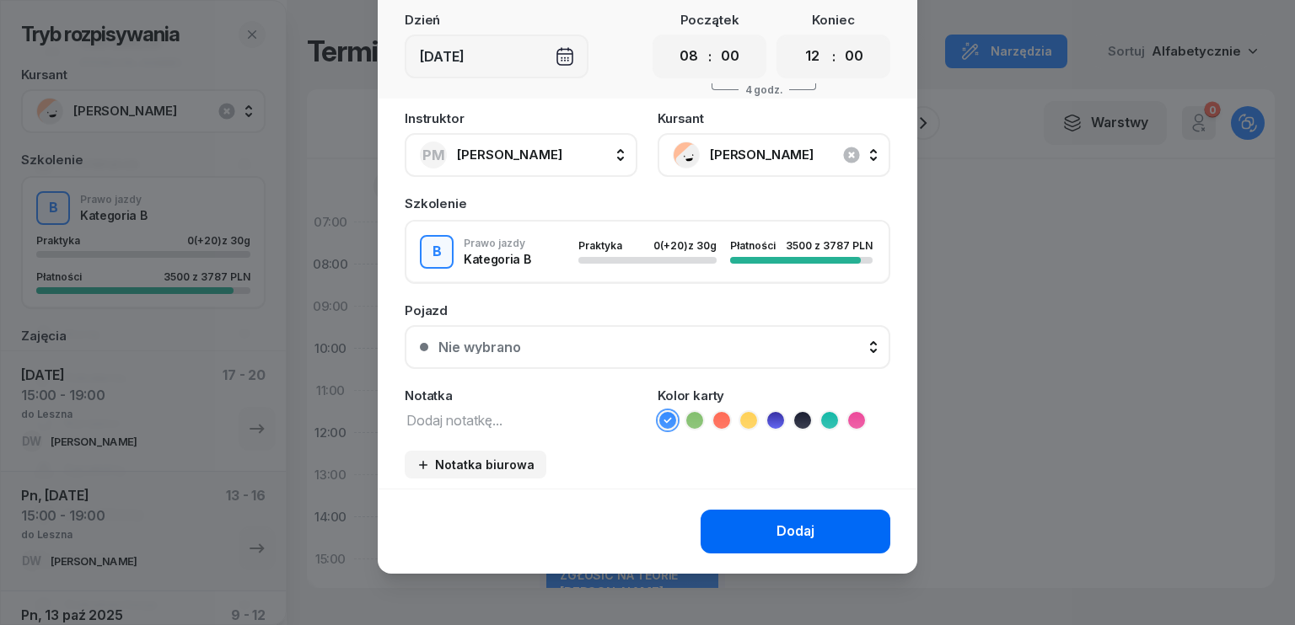
click at [782, 534] on div "Dodaj" at bounding box center [795, 532] width 38 height 22
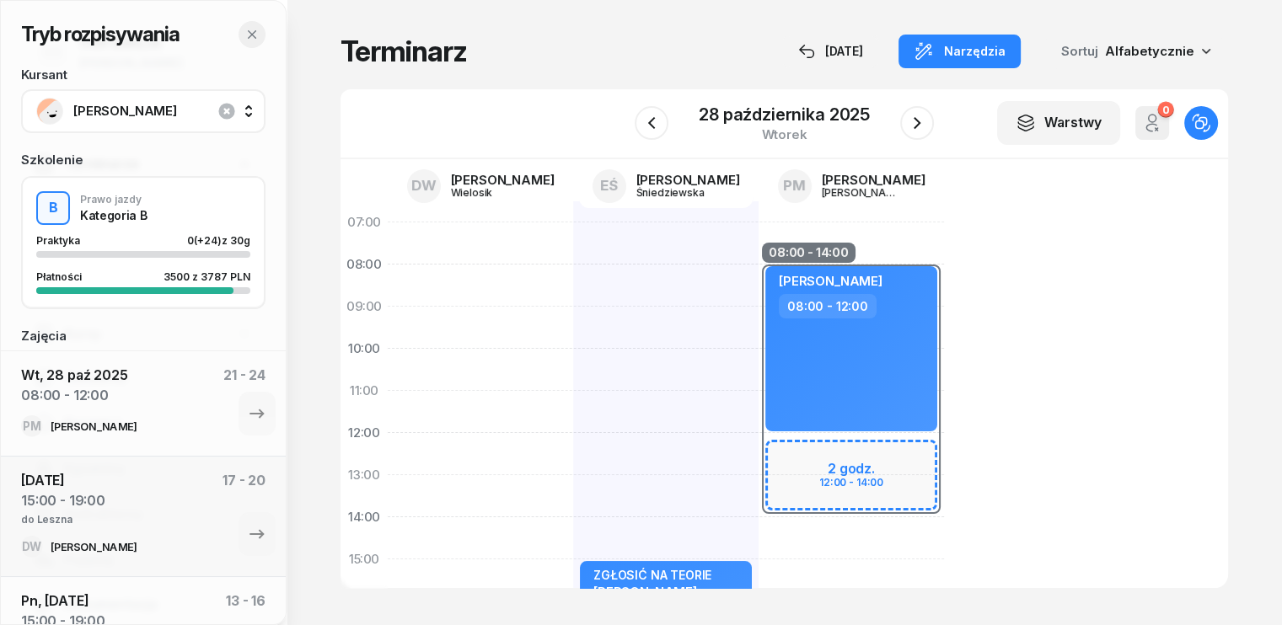
click at [250, 36] on icon "button" at bounding box center [252, 34] width 8 height 8
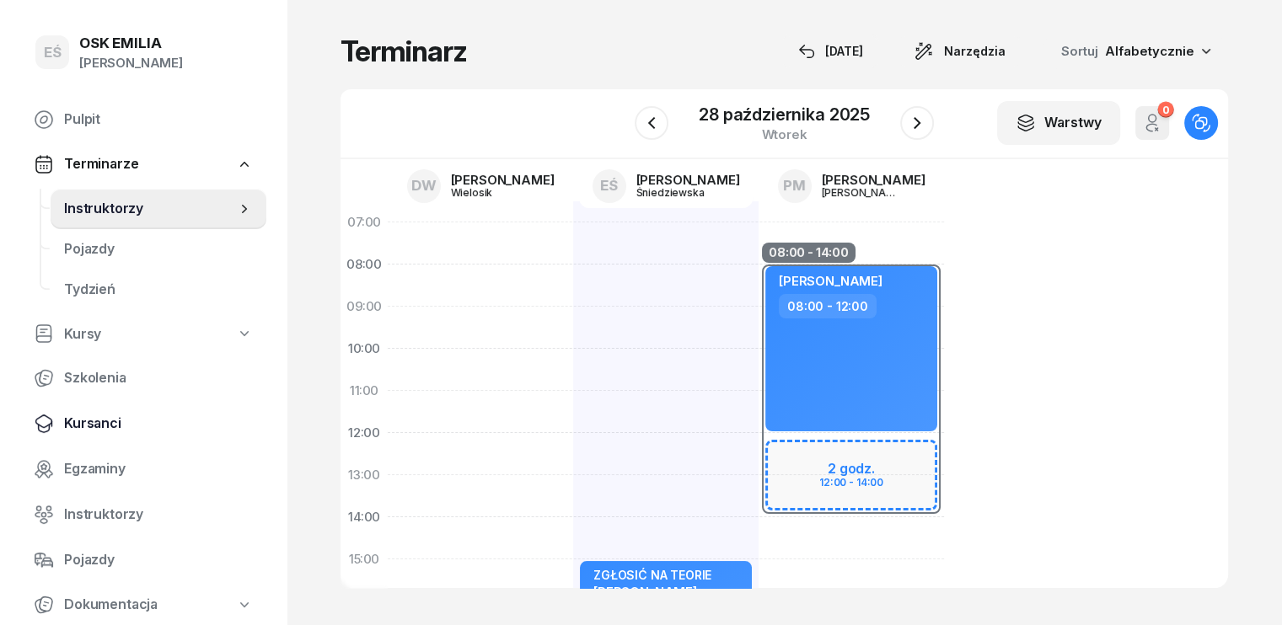
click at [94, 423] on span "Kursanci" at bounding box center [158, 424] width 189 height 22
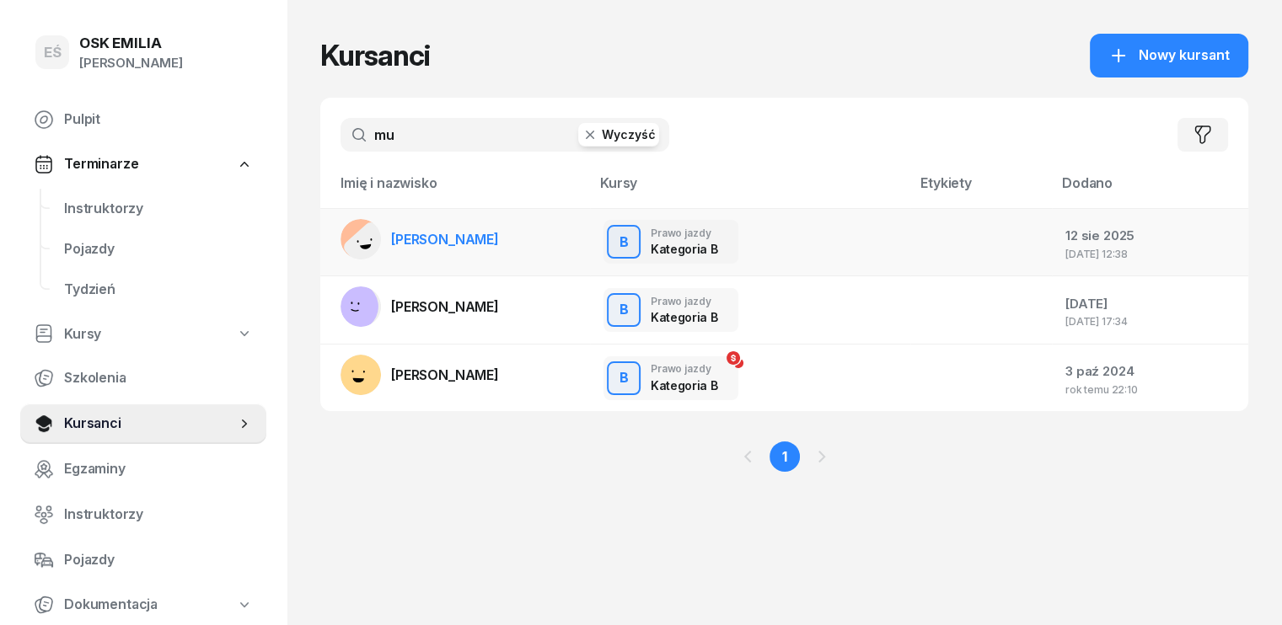
click at [420, 245] on span "[PERSON_NAME]" at bounding box center [445, 239] width 108 height 17
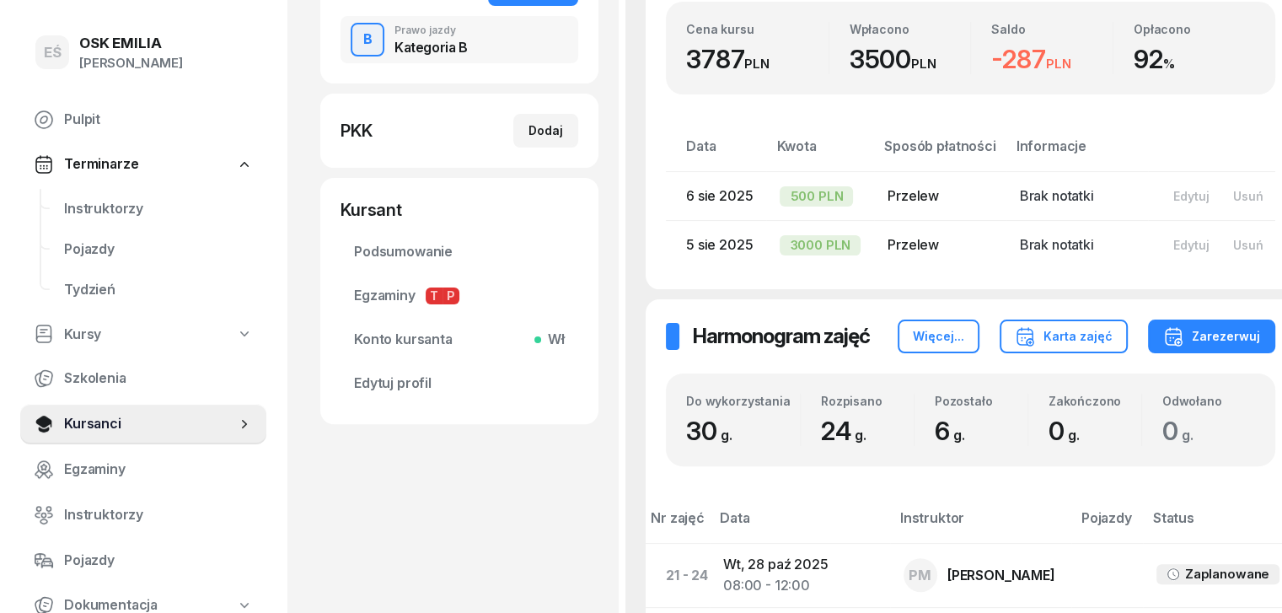
scroll to position [421, 0]
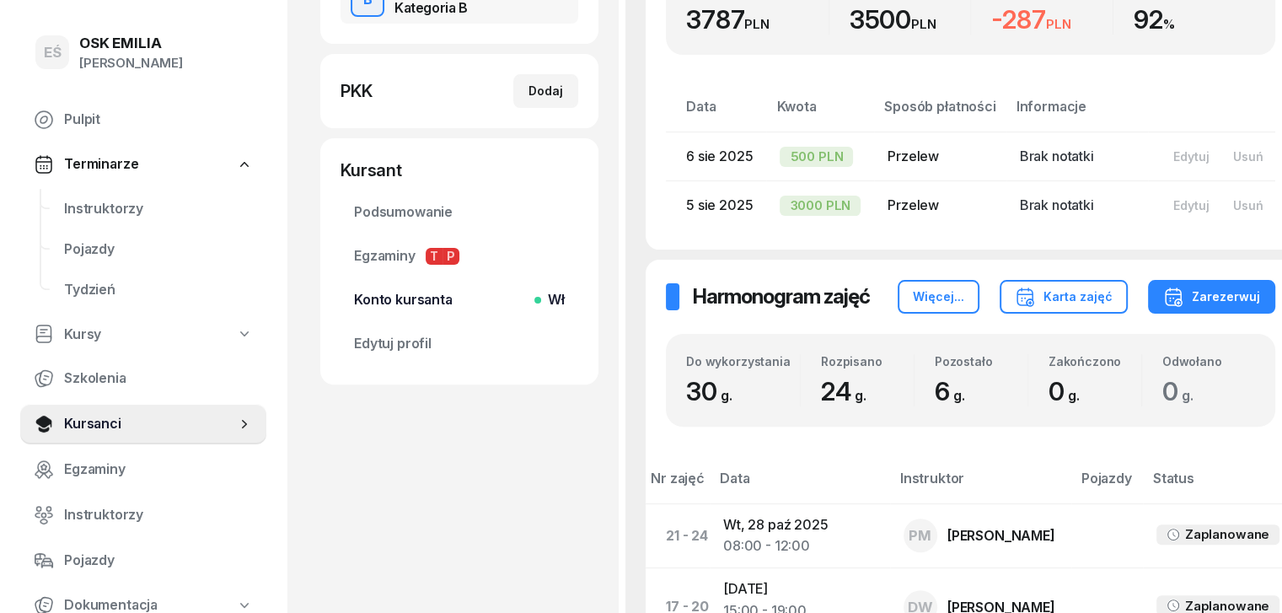
click at [416, 303] on span "Konto kursanta Wł" at bounding box center [459, 300] width 211 height 22
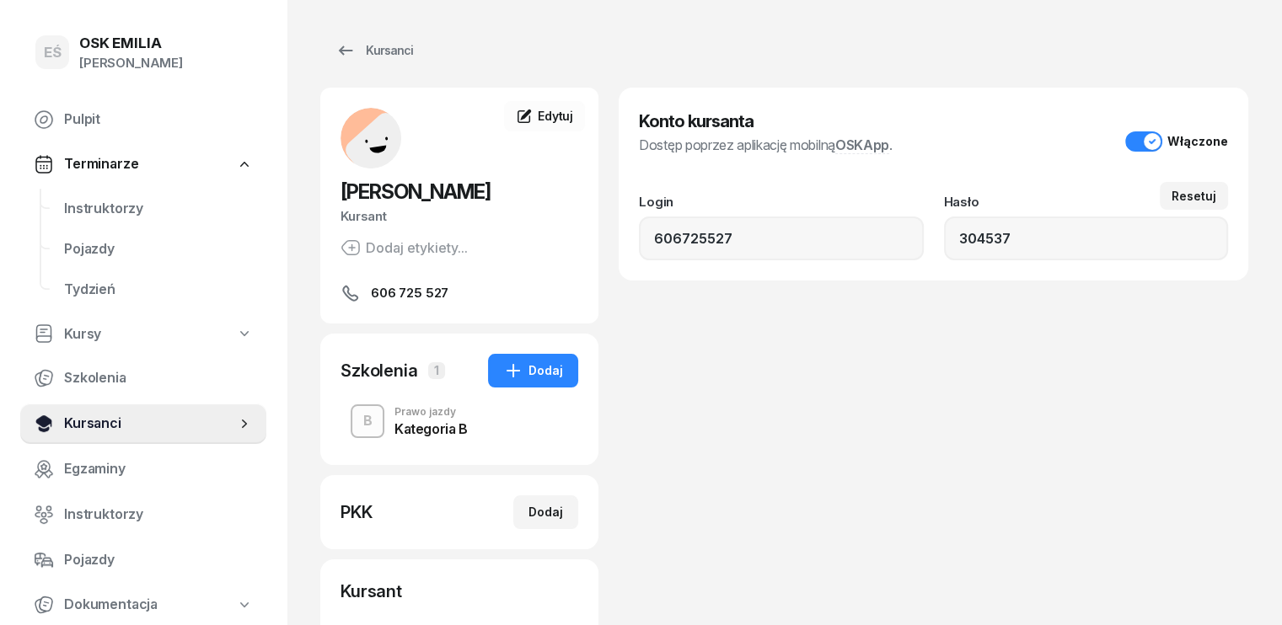
click at [87, 430] on span "Kursanci" at bounding box center [150, 424] width 172 height 22
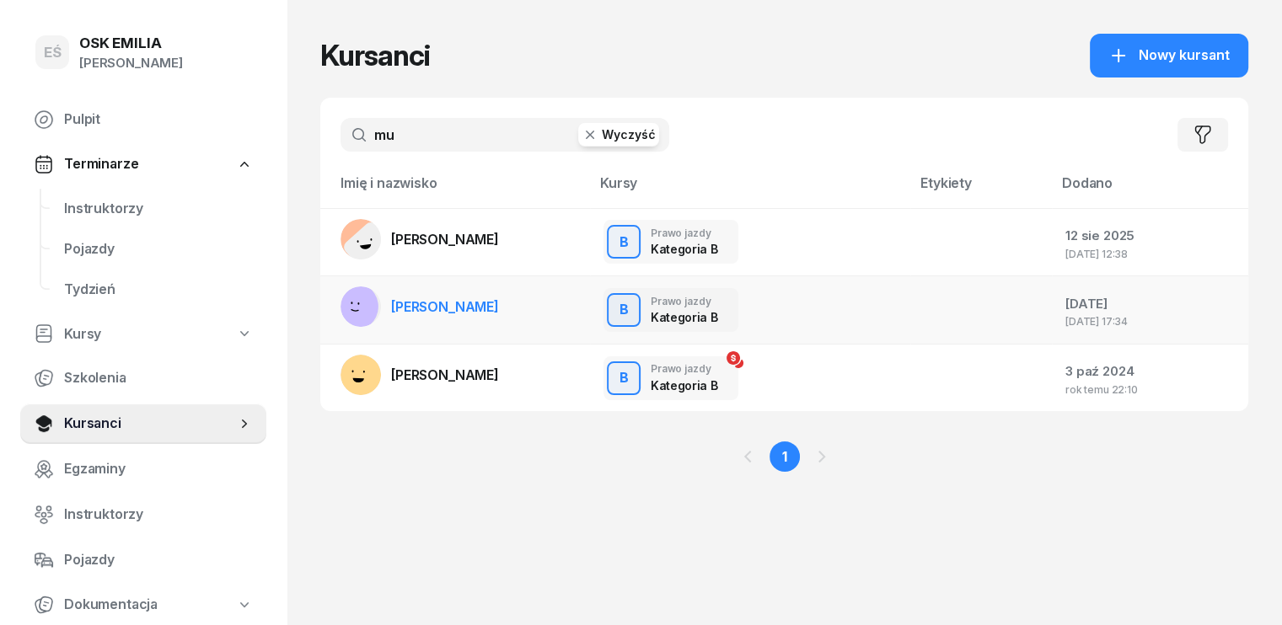
click at [391, 304] on span "[PERSON_NAME]" at bounding box center [445, 306] width 108 height 17
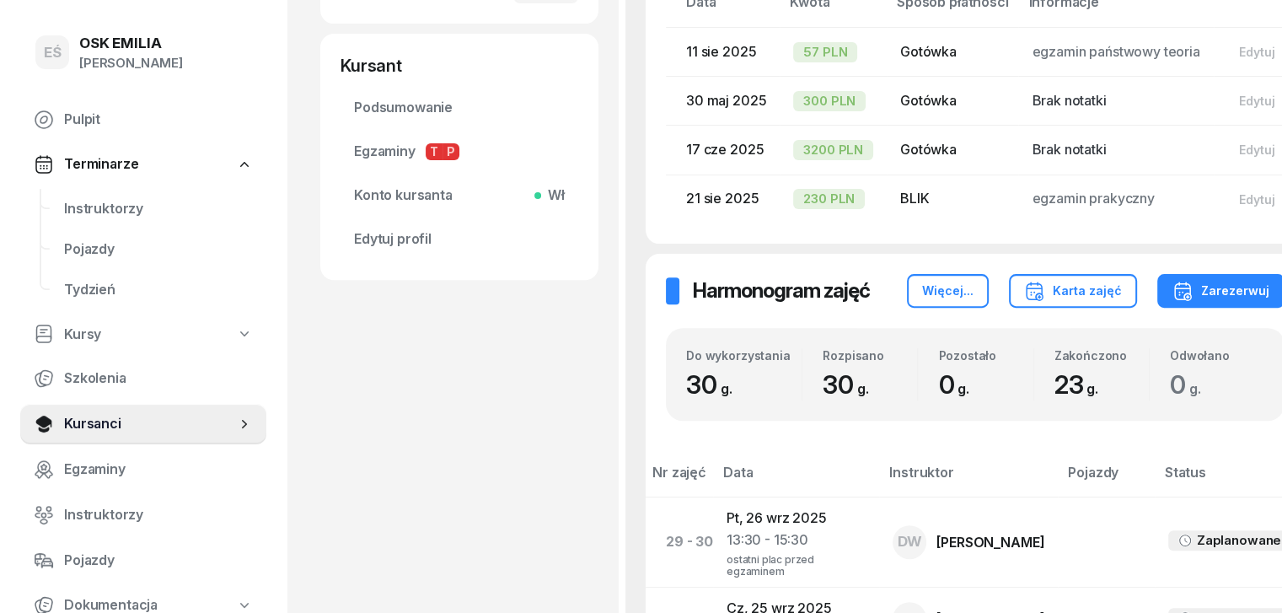
scroll to position [674, 0]
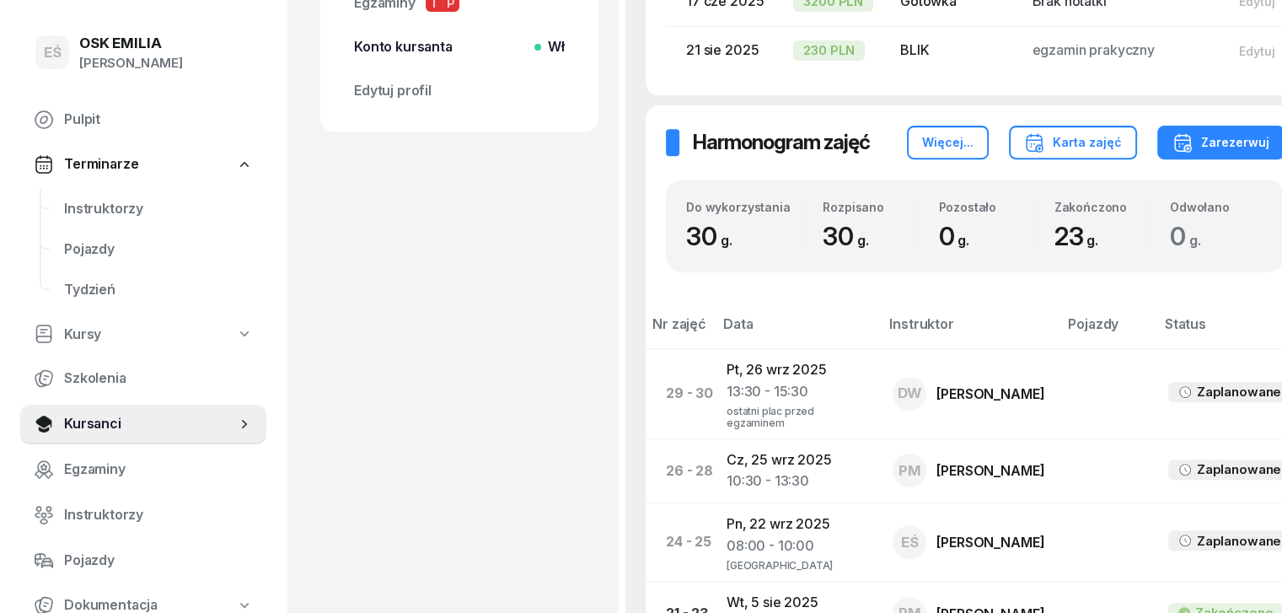
click at [413, 51] on span "Konto kursanta Wł" at bounding box center [459, 47] width 211 height 22
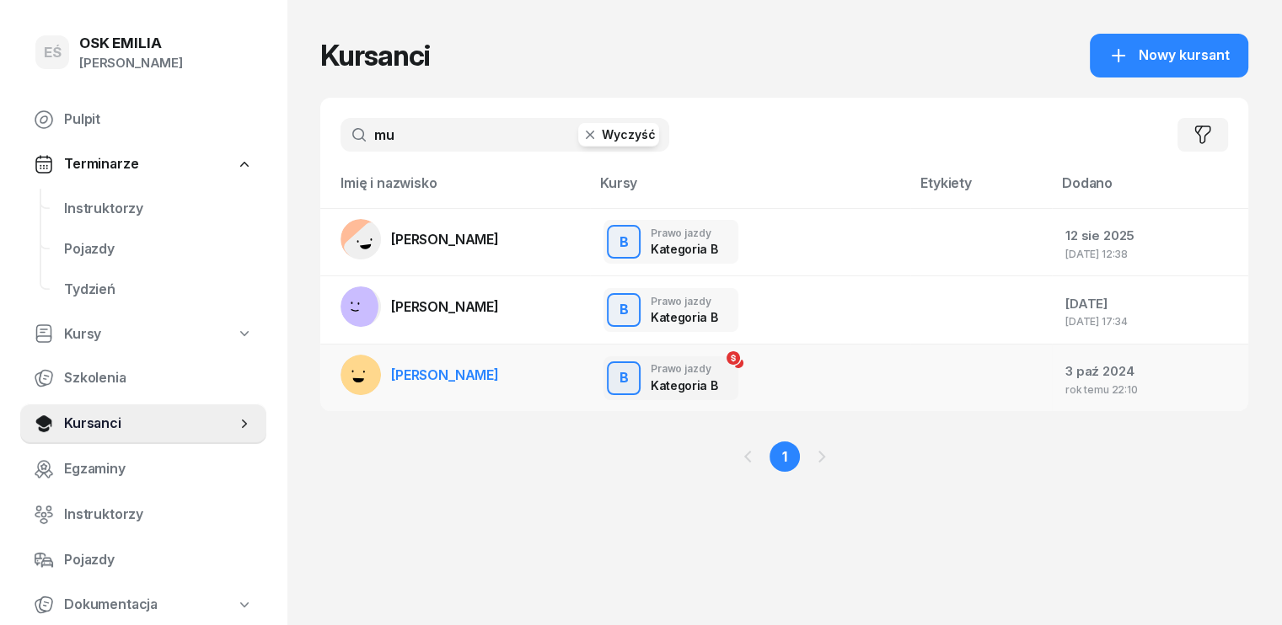
click at [383, 363] on link "[PERSON_NAME]" at bounding box center [420, 375] width 158 height 40
drag, startPoint x: 408, startPoint y: 136, endPoint x: 167, endPoint y: 111, distance: 242.3
click at [202, 124] on div "EŚ OSK [PERSON_NAME] Pulpit Terminarze Instruktorzy Pojazdy Tydzień Kursy Szkol…" at bounding box center [641, 312] width 1282 height 625
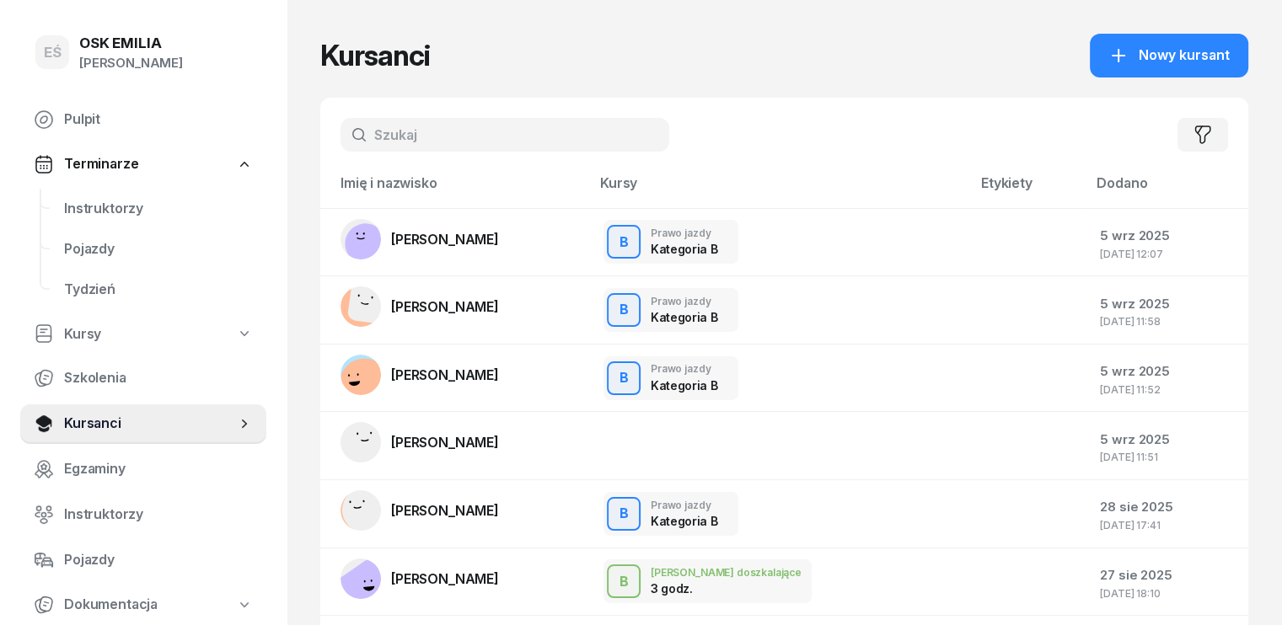
click at [413, 310] on span "[PERSON_NAME]" at bounding box center [445, 306] width 108 height 17
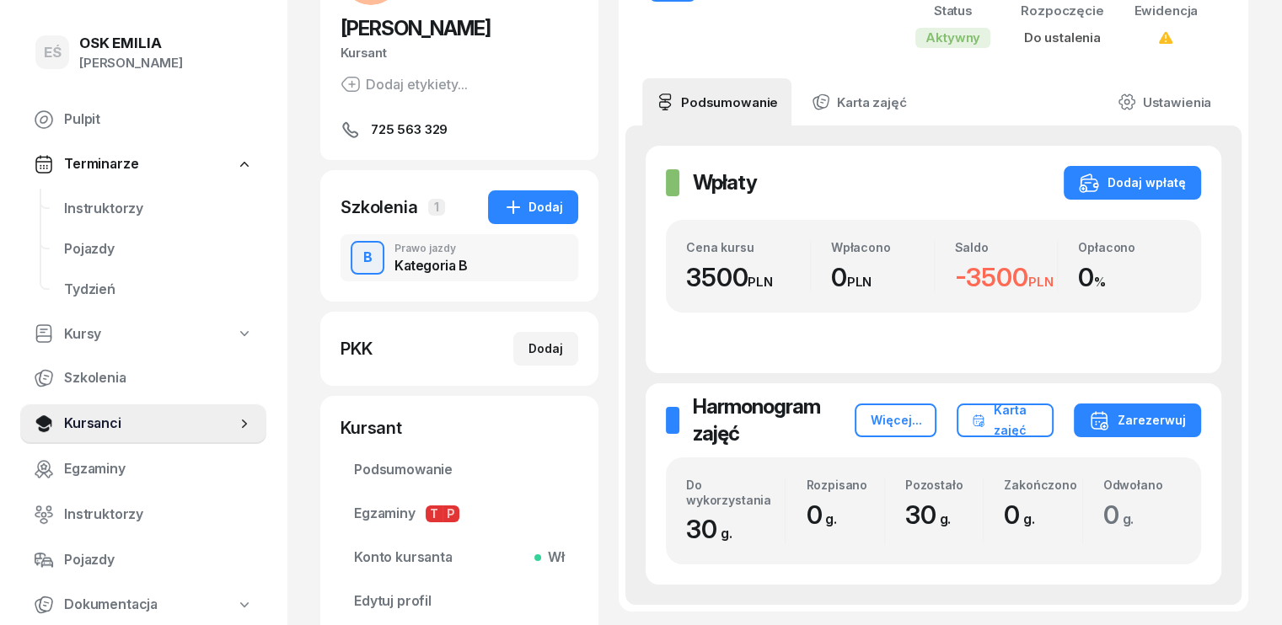
scroll to position [300, 0]
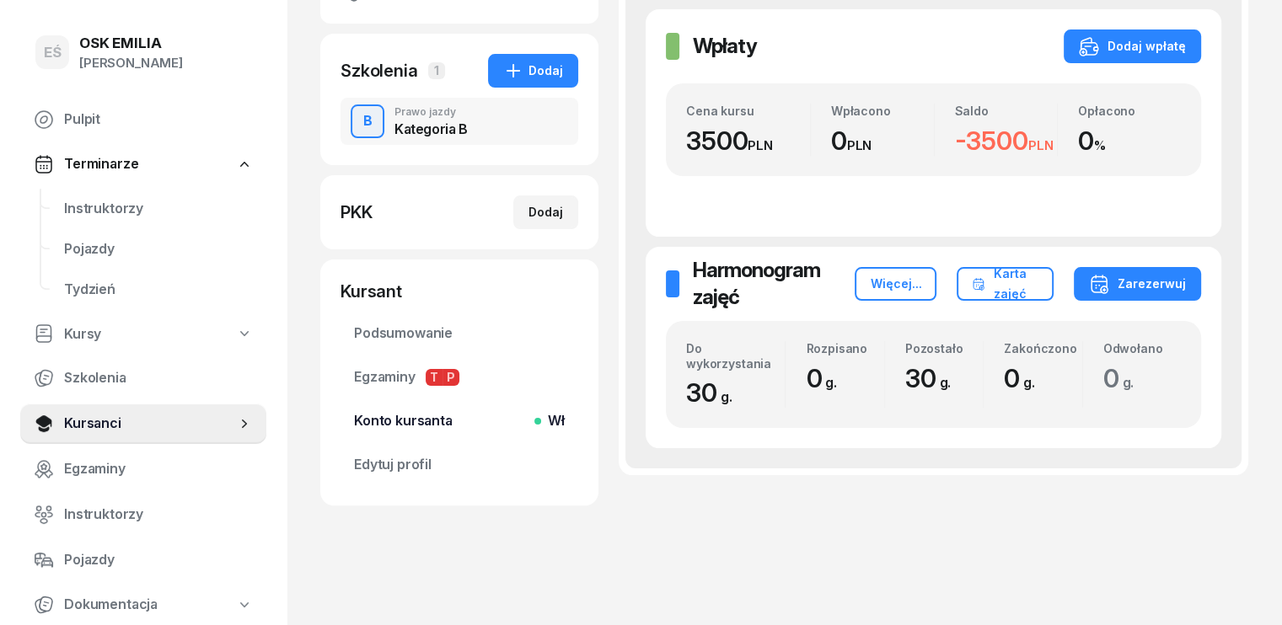
click at [387, 422] on span "Konto kursanta Wł" at bounding box center [459, 421] width 211 height 22
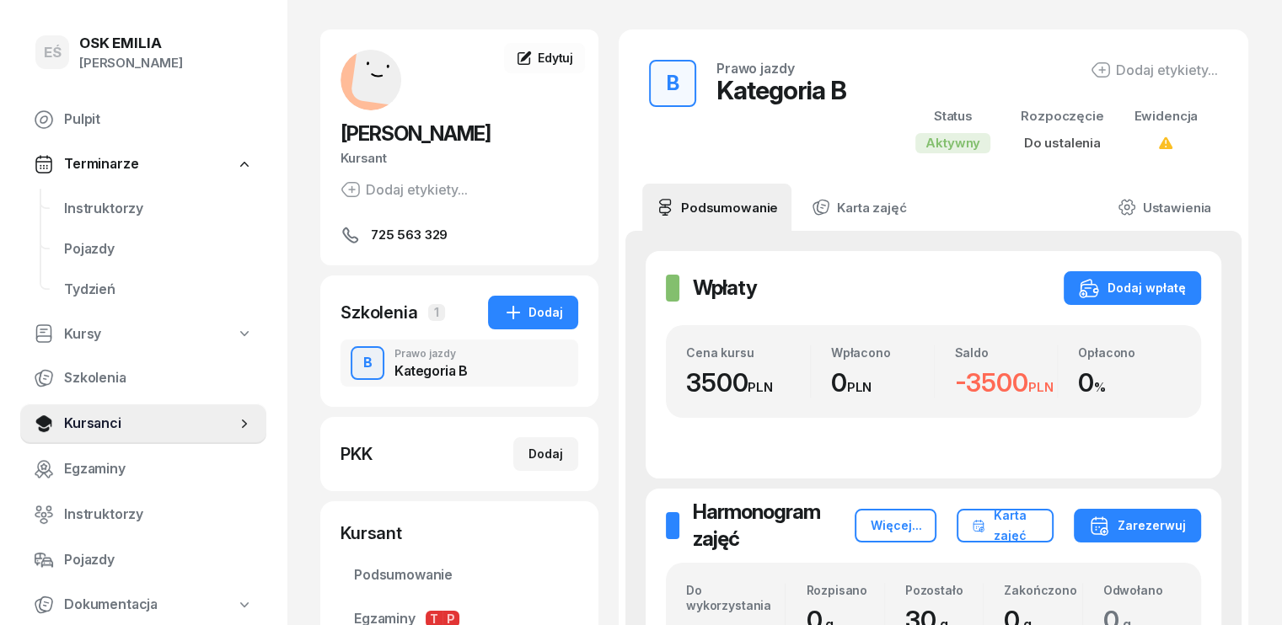
scroll to position [84, 0]
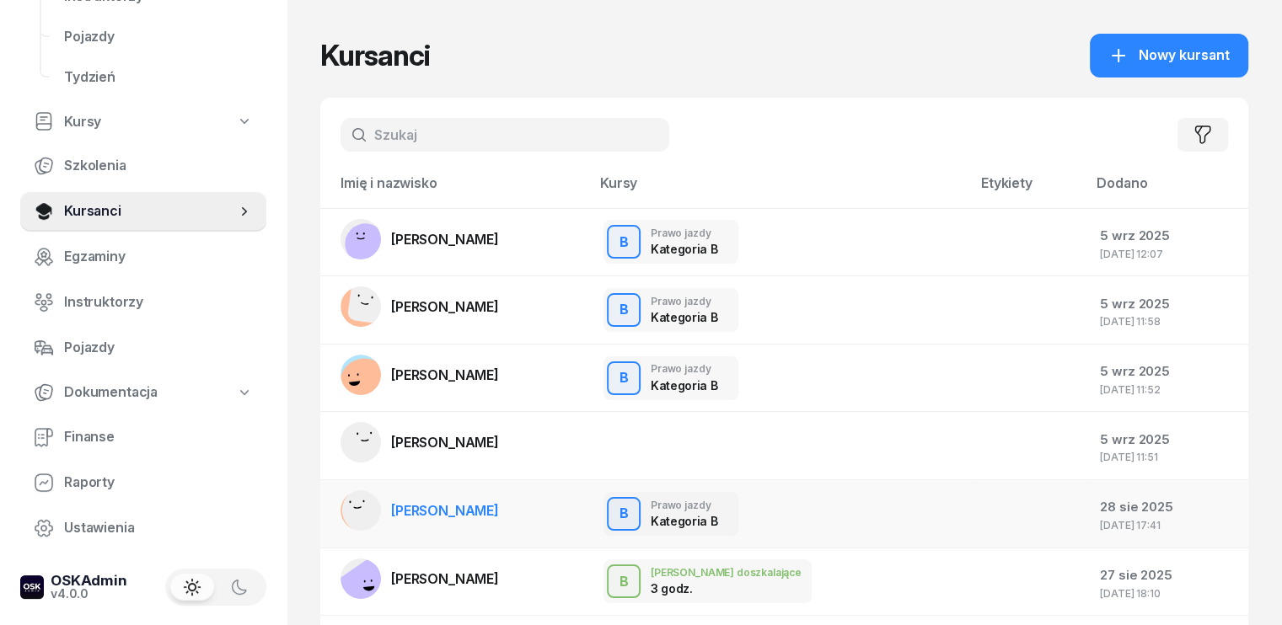
scroll to position [169, 0]
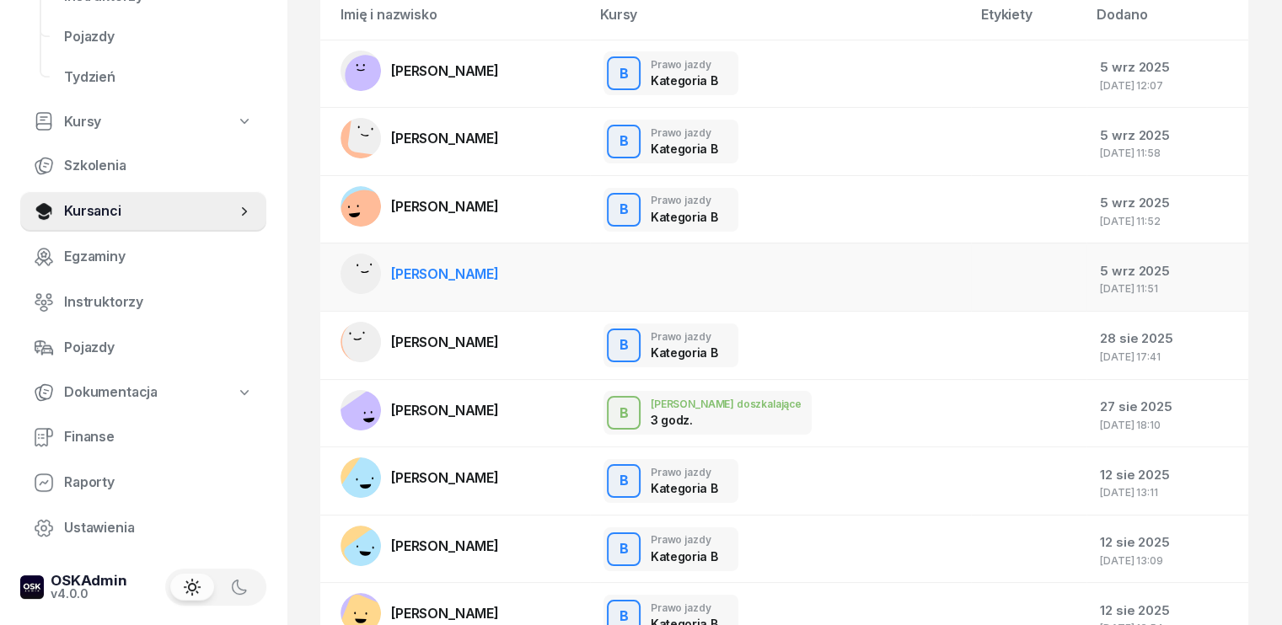
click at [412, 272] on span "[PERSON_NAME]" at bounding box center [445, 274] width 108 height 17
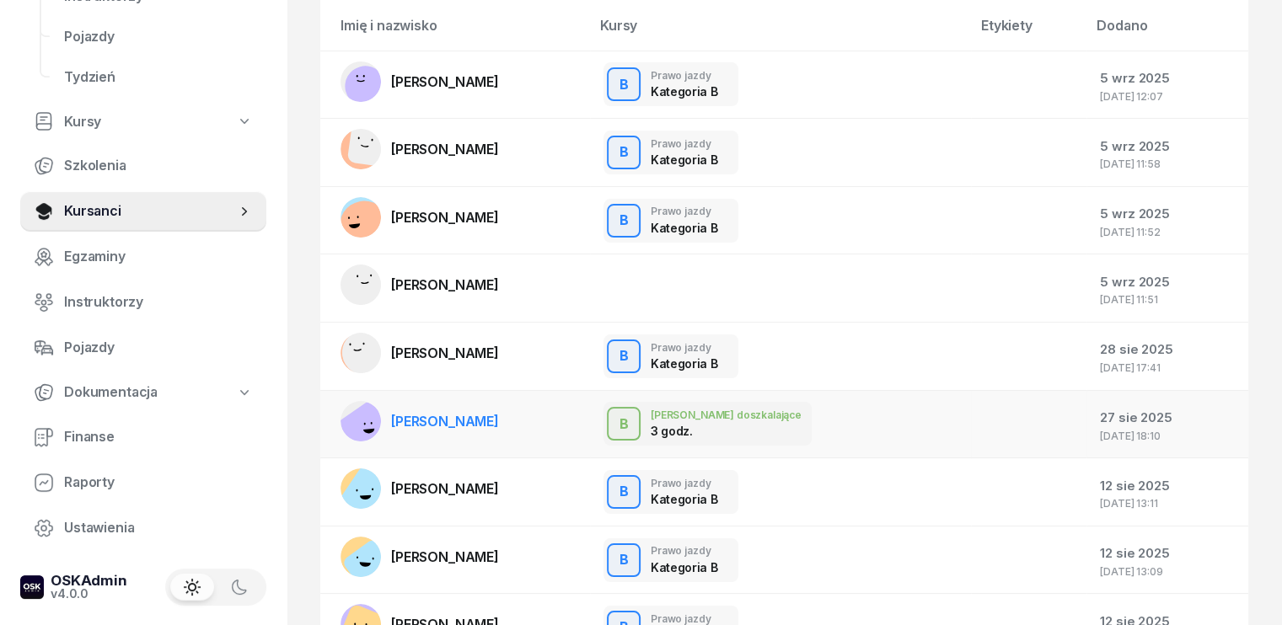
scroll to position [169, 0]
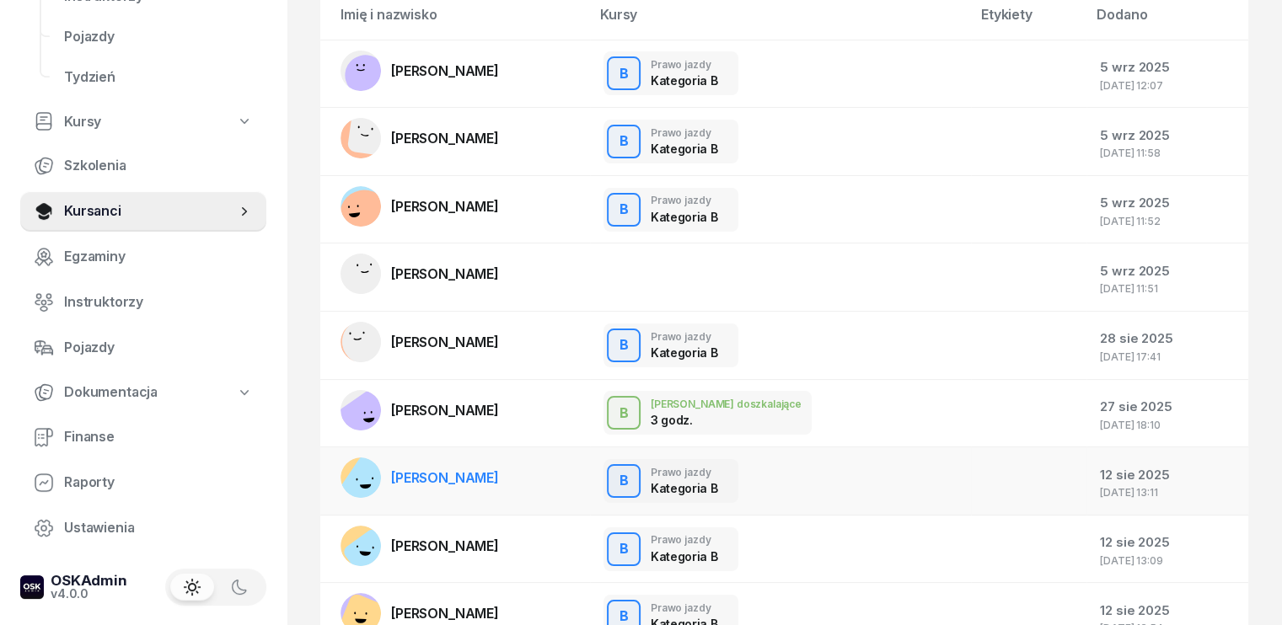
click at [415, 478] on span "[PERSON_NAME]" at bounding box center [445, 477] width 108 height 17
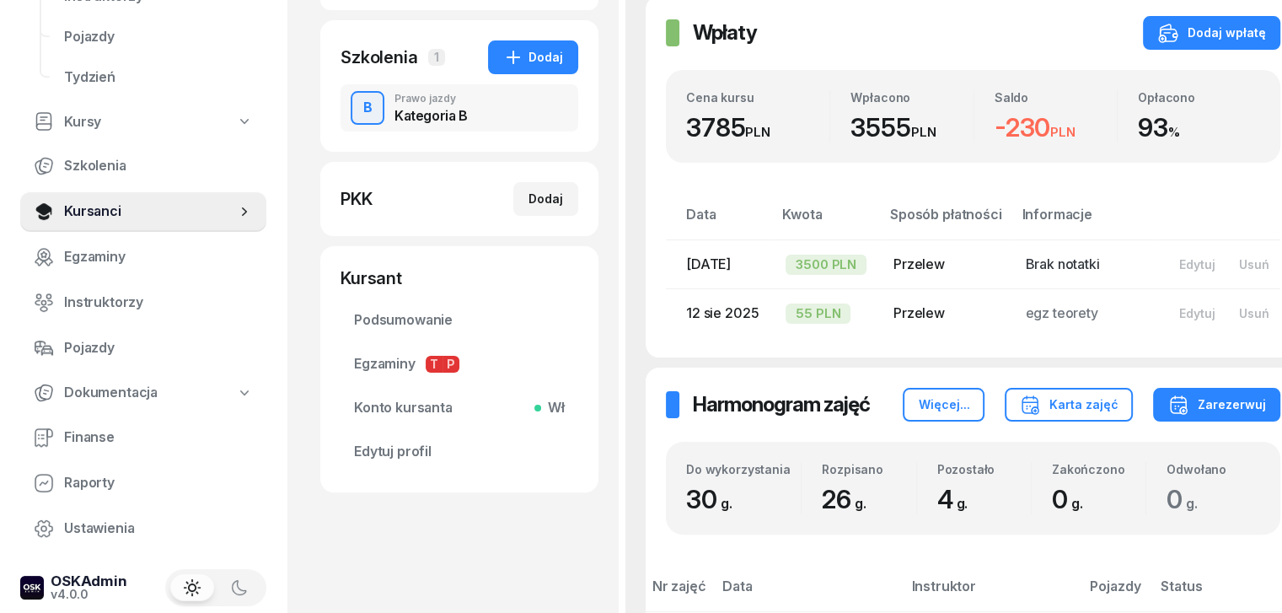
scroll to position [421, 0]
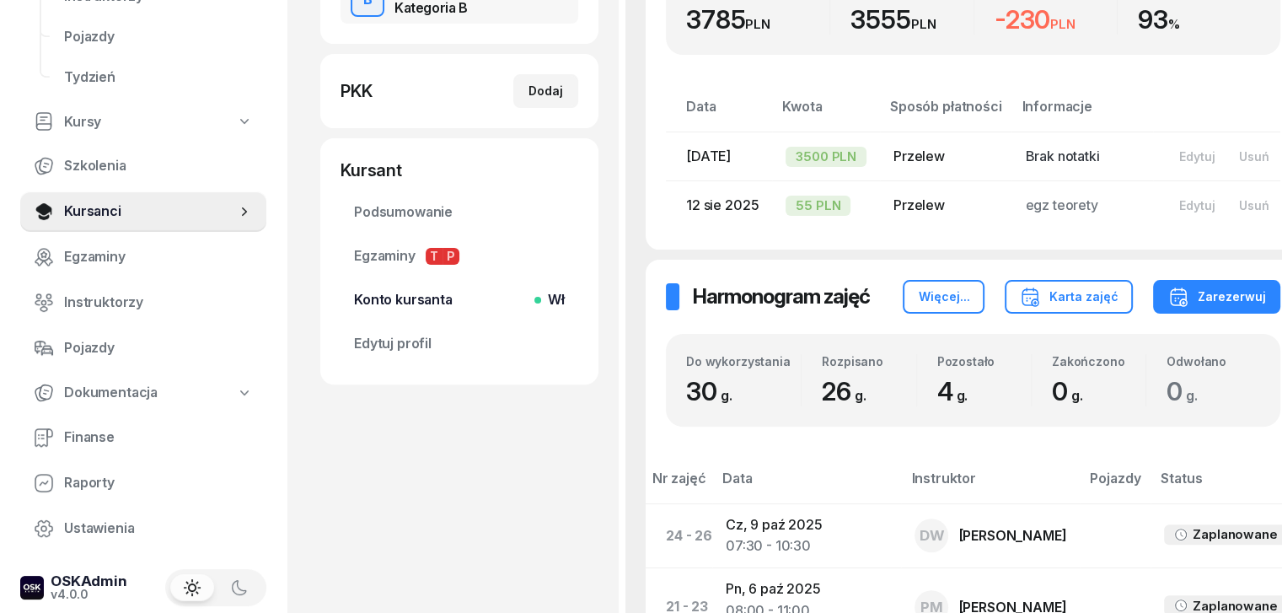
click at [389, 303] on span "Konto kursanta Wł" at bounding box center [459, 300] width 211 height 22
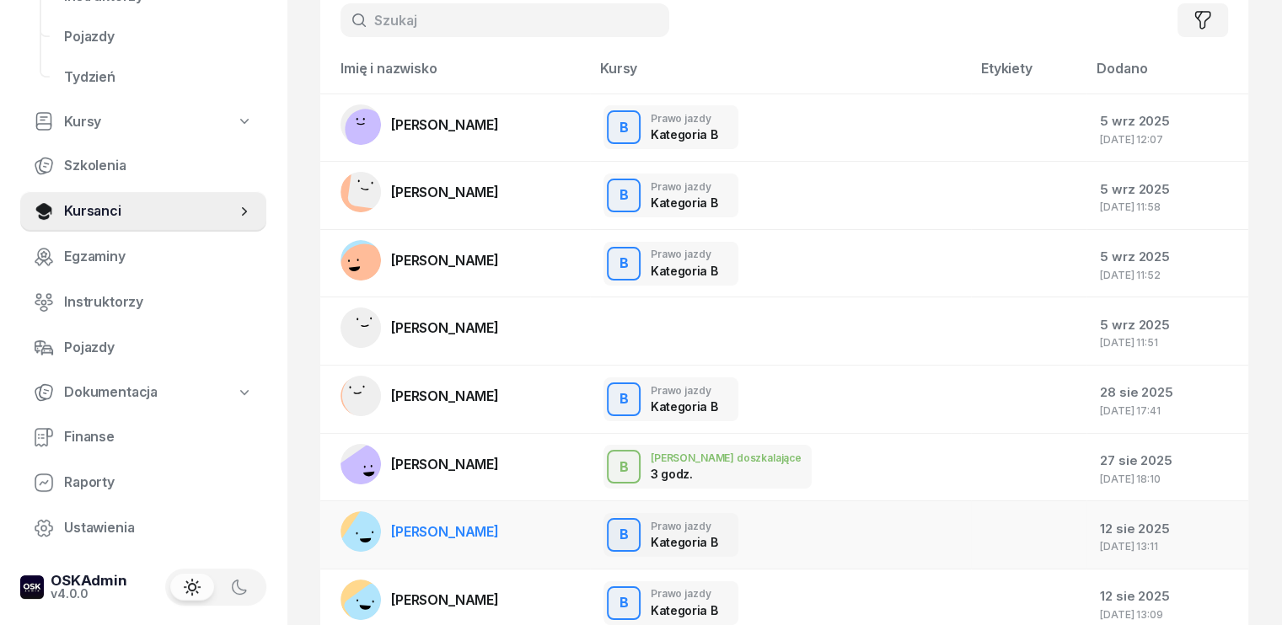
scroll to position [337, 0]
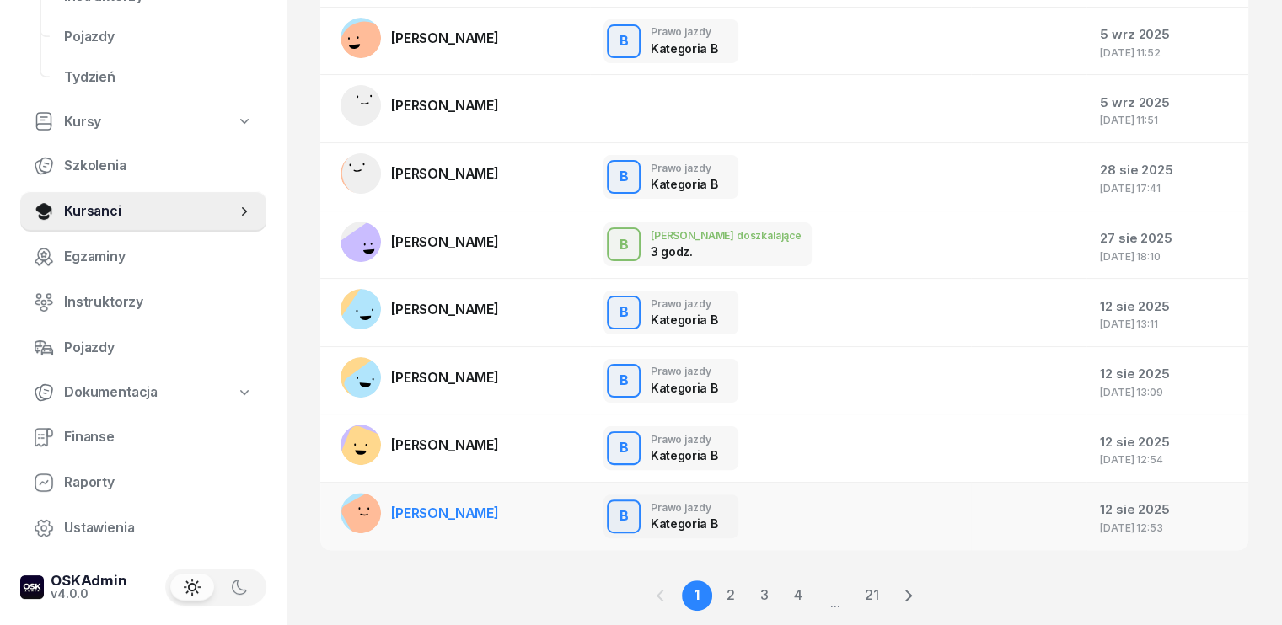
click at [427, 505] on span "[PERSON_NAME]" at bounding box center [445, 513] width 108 height 17
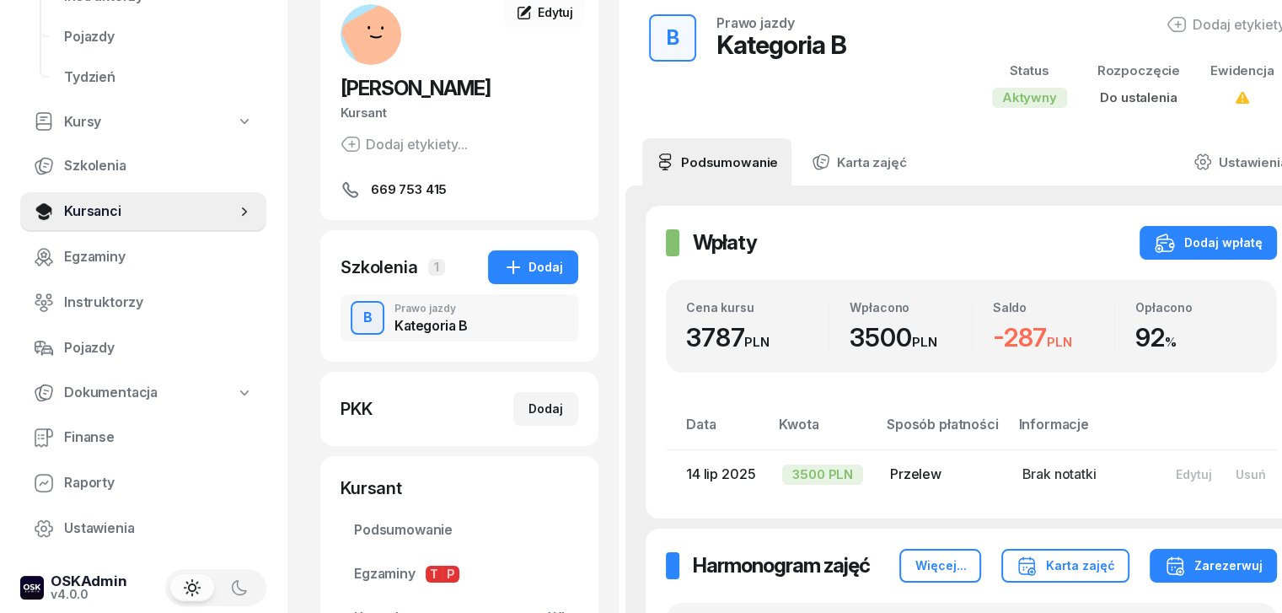
scroll to position [253, 0]
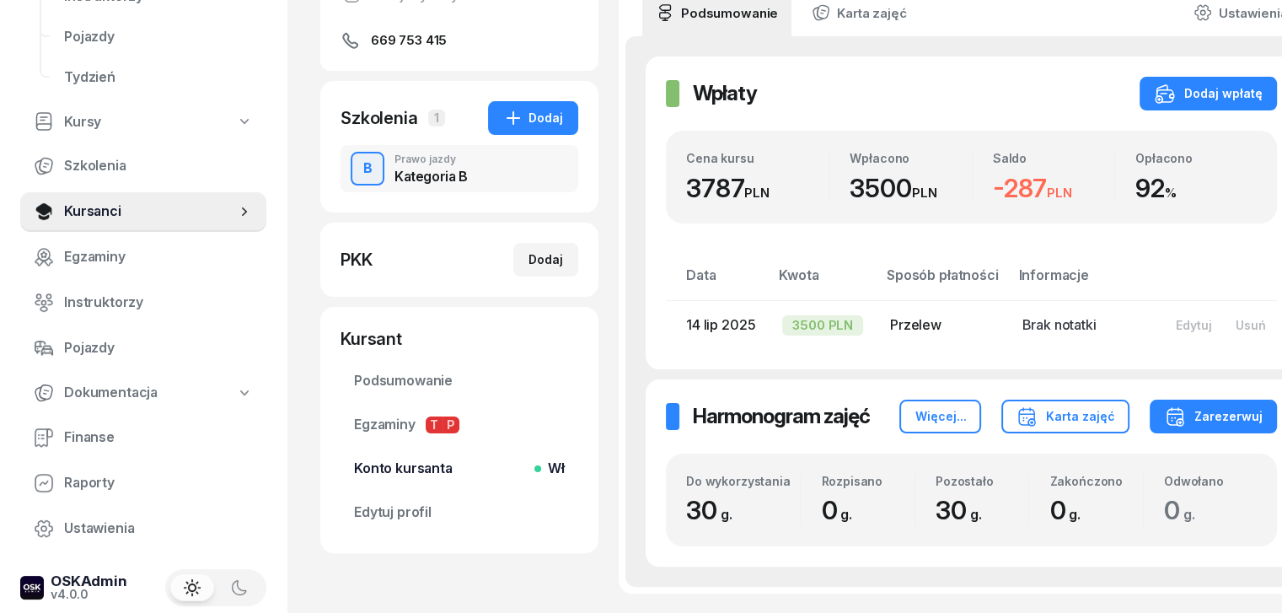
click at [407, 460] on span "Konto kursanta Wł" at bounding box center [459, 469] width 211 height 22
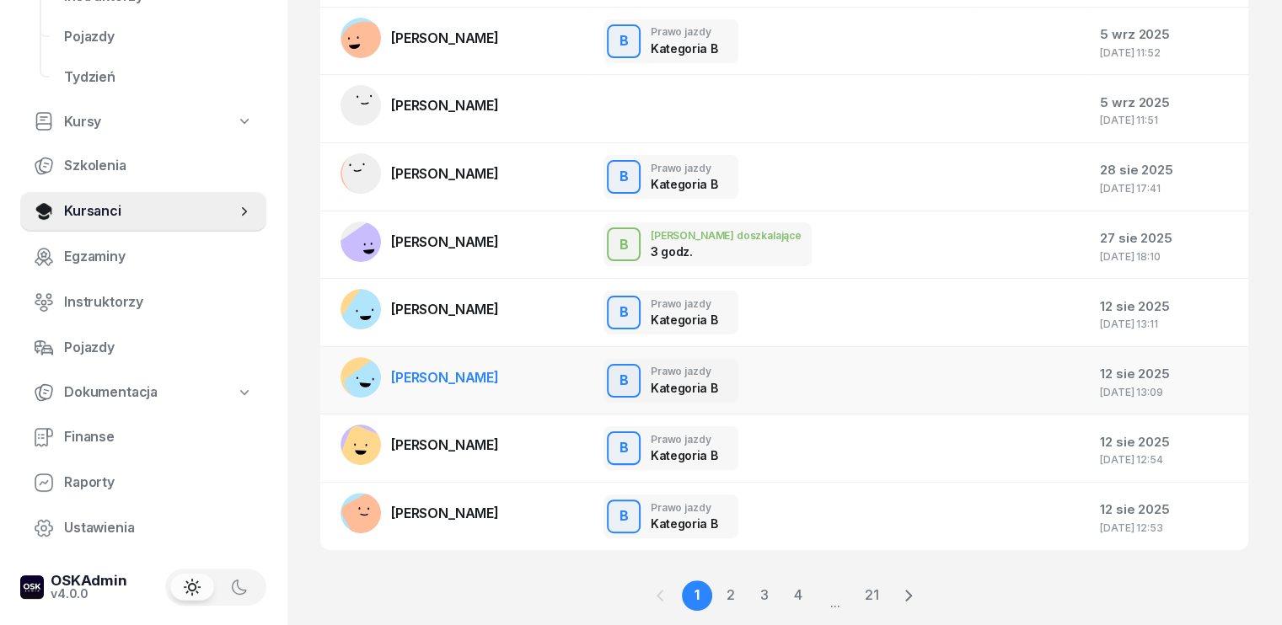
scroll to position [381, 0]
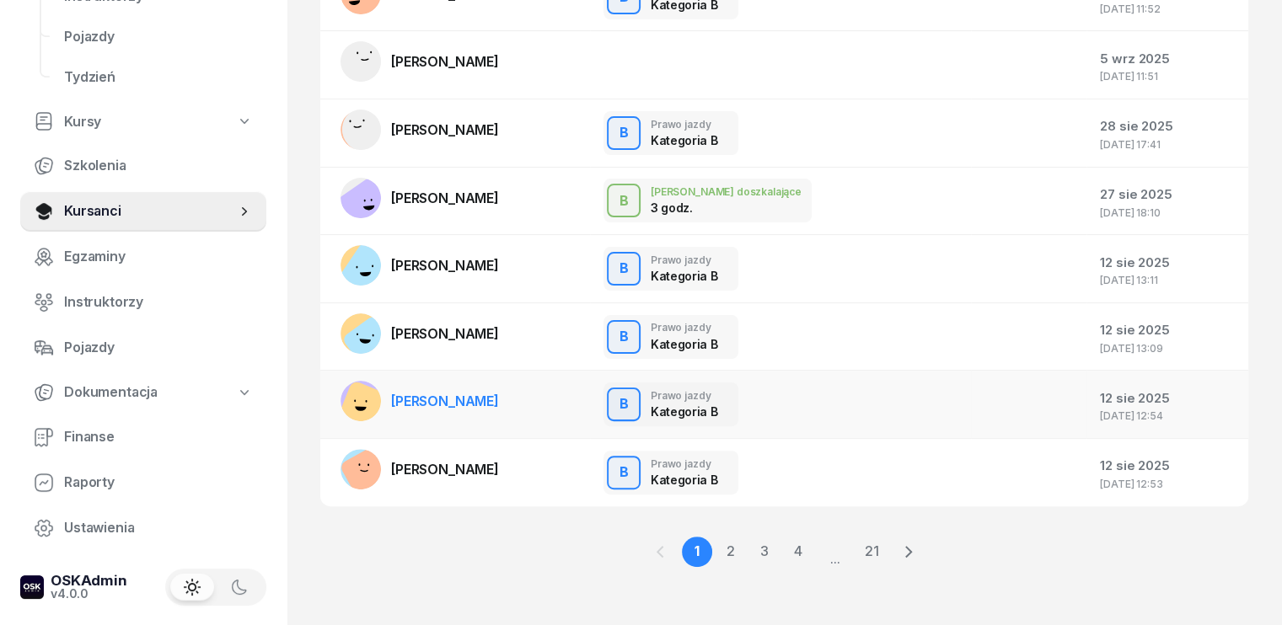
click at [427, 400] on span "[PERSON_NAME]" at bounding box center [445, 401] width 108 height 17
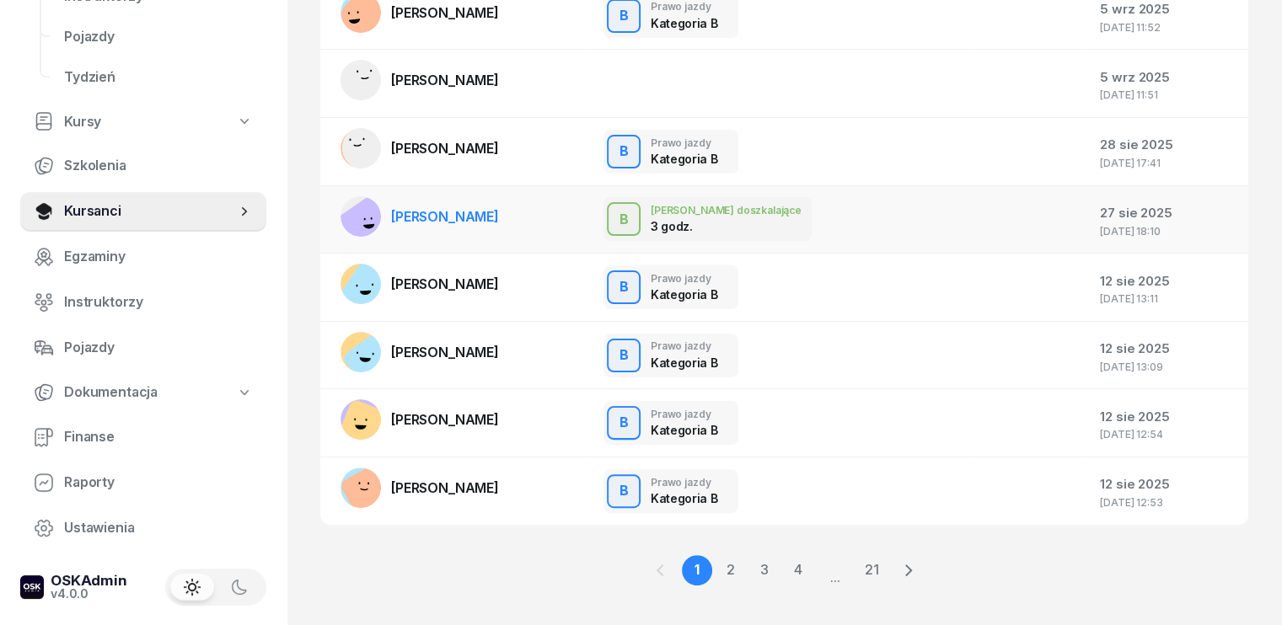
scroll to position [381, 0]
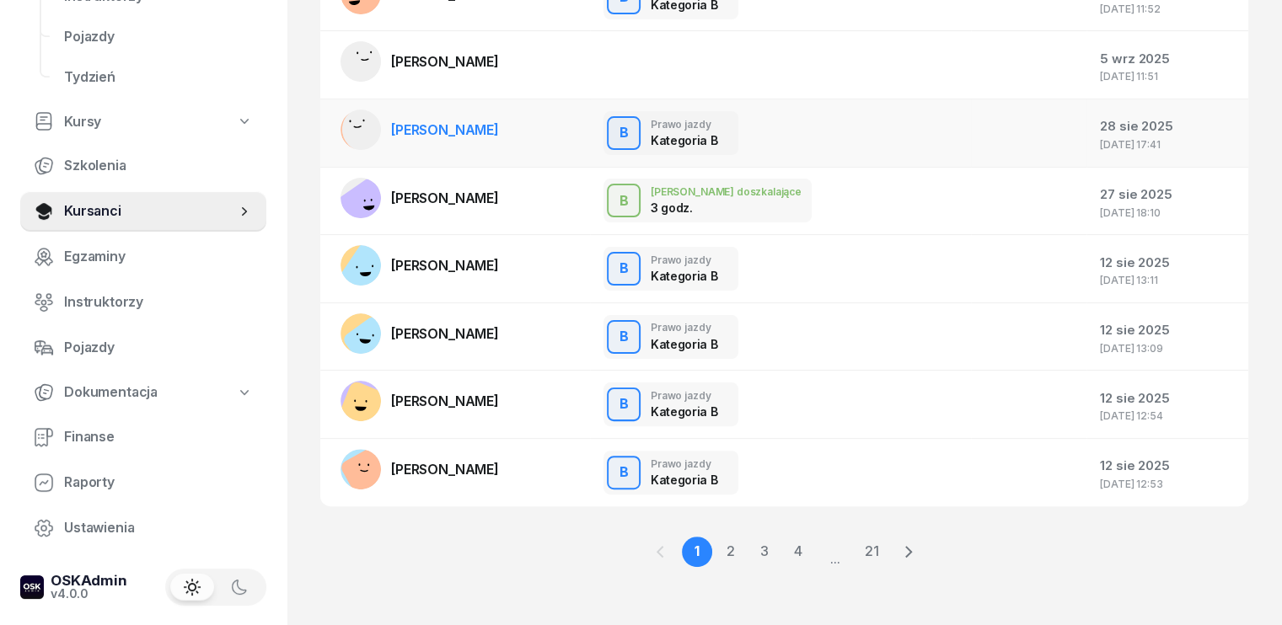
click at [394, 137] on link "[PERSON_NAME]" at bounding box center [420, 130] width 158 height 40
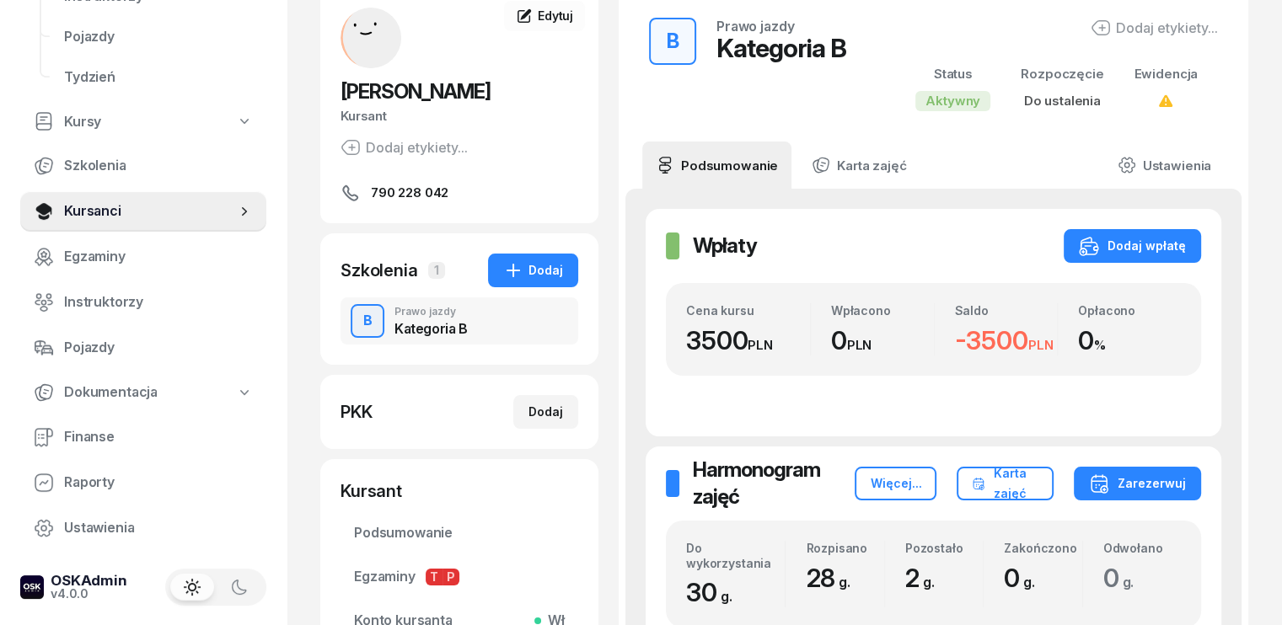
scroll to position [337, 0]
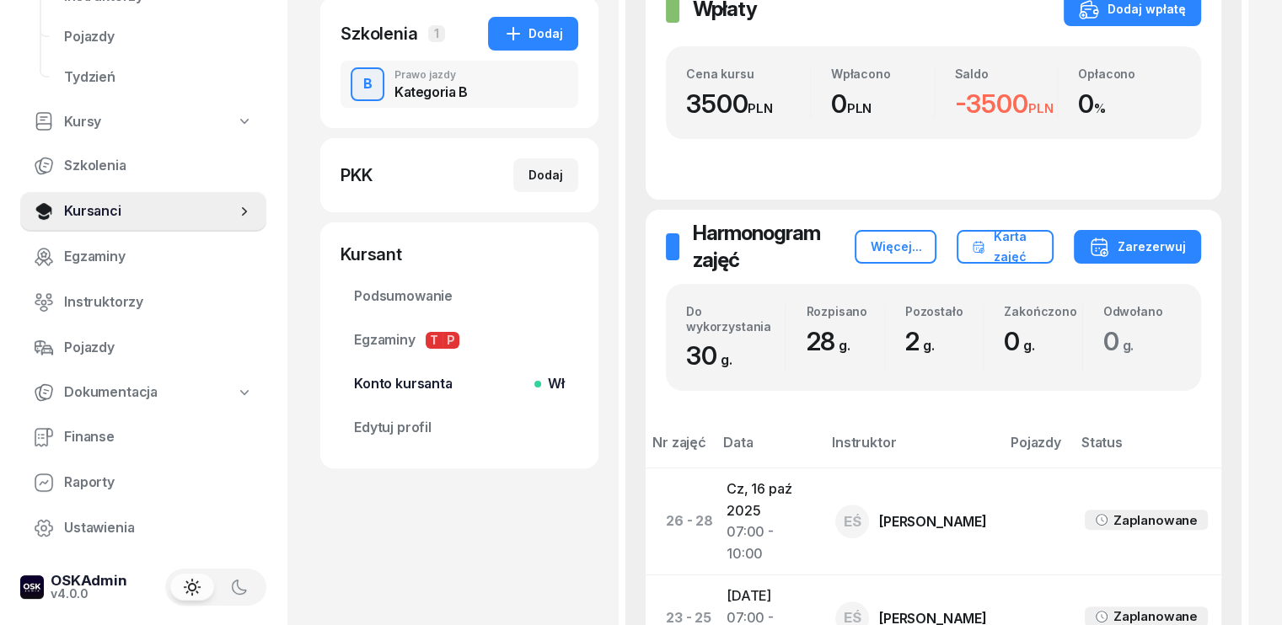
click at [383, 384] on span "Konto kursanta Wł" at bounding box center [459, 384] width 211 height 22
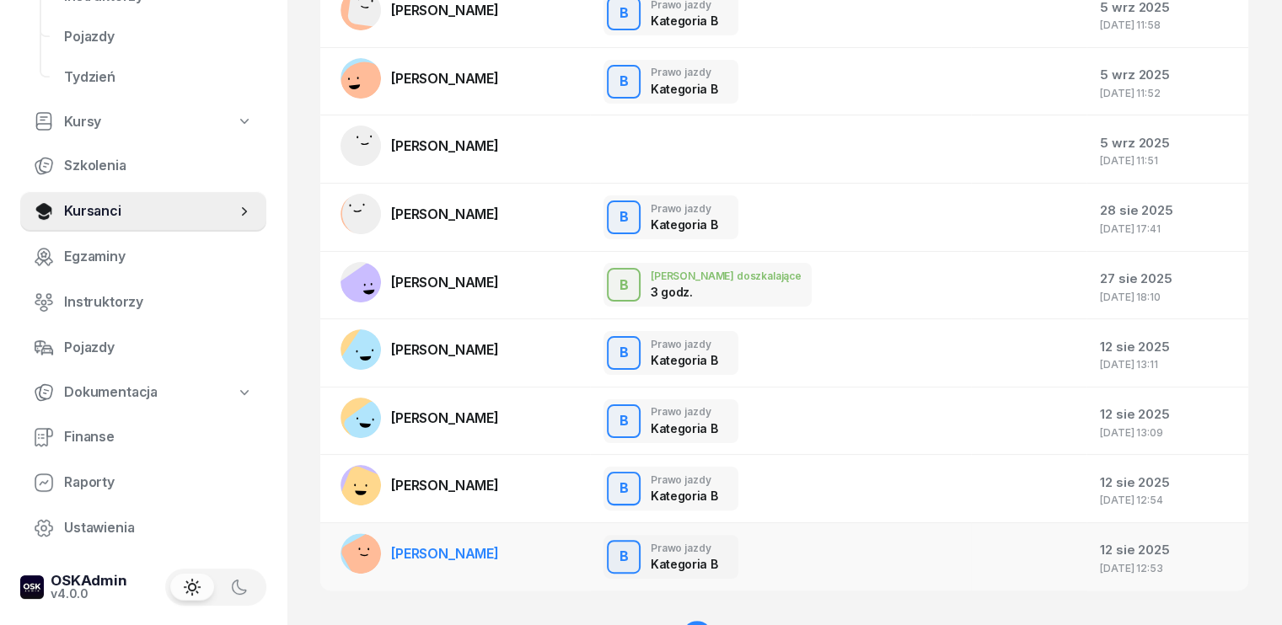
scroll to position [381, 0]
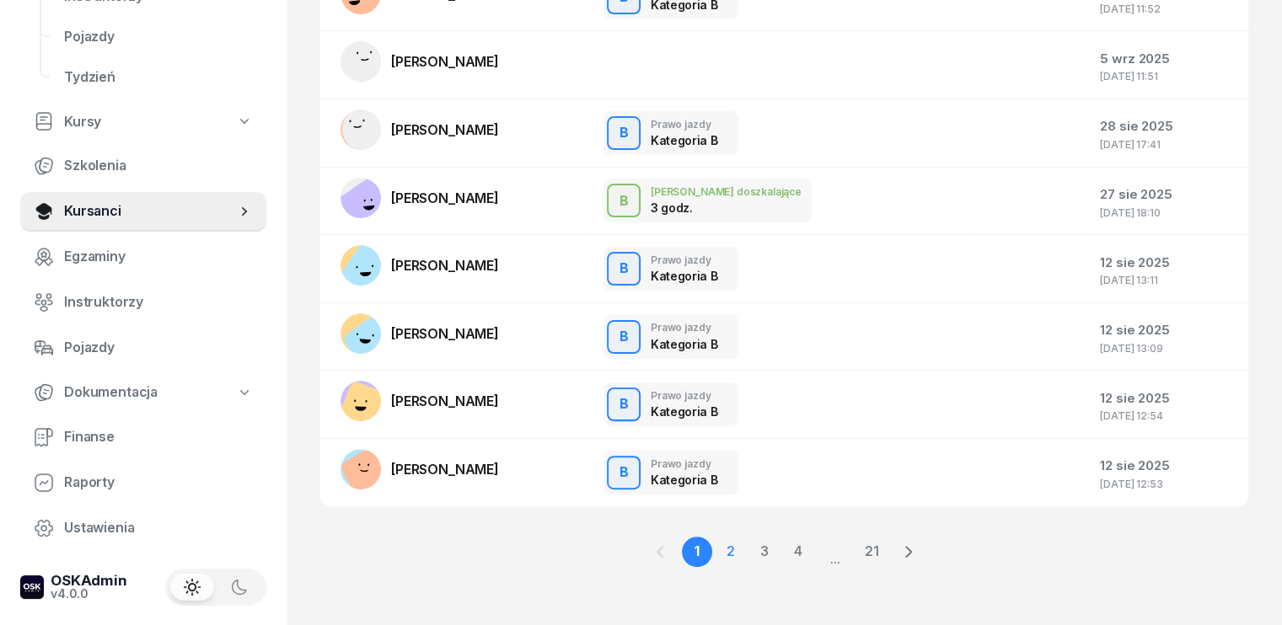
click at [732, 545] on link "2" at bounding box center [731, 552] width 30 height 30
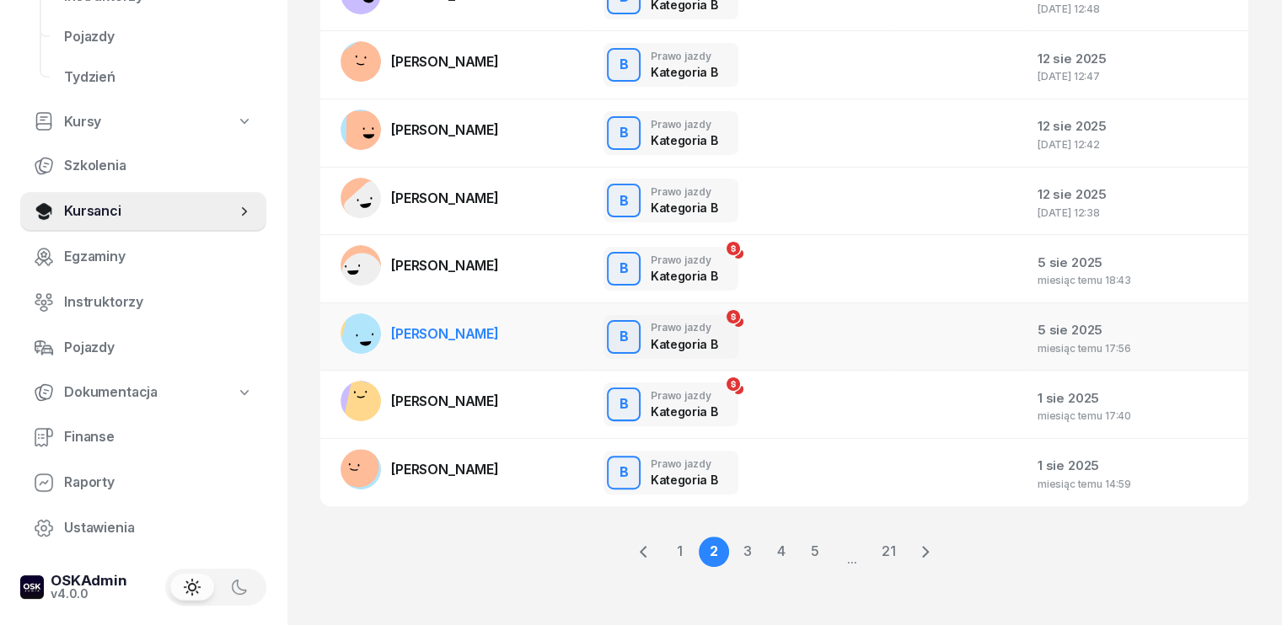
click at [424, 336] on span "[PERSON_NAME]" at bounding box center [445, 333] width 108 height 17
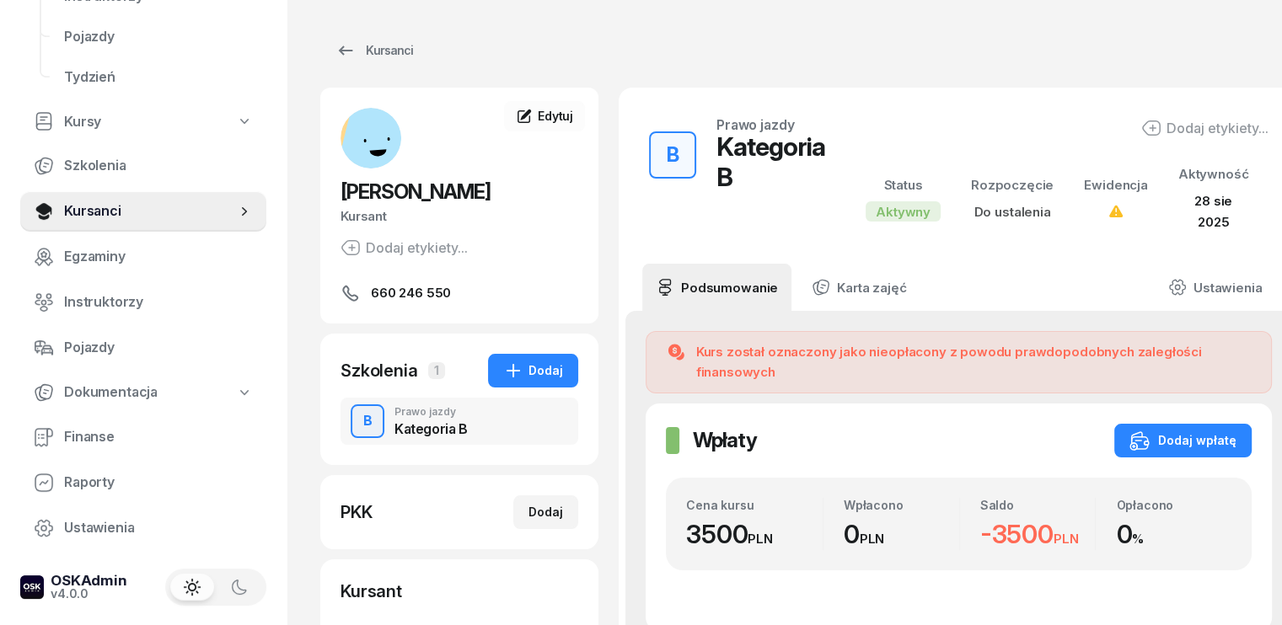
scroll to position [253, 0]
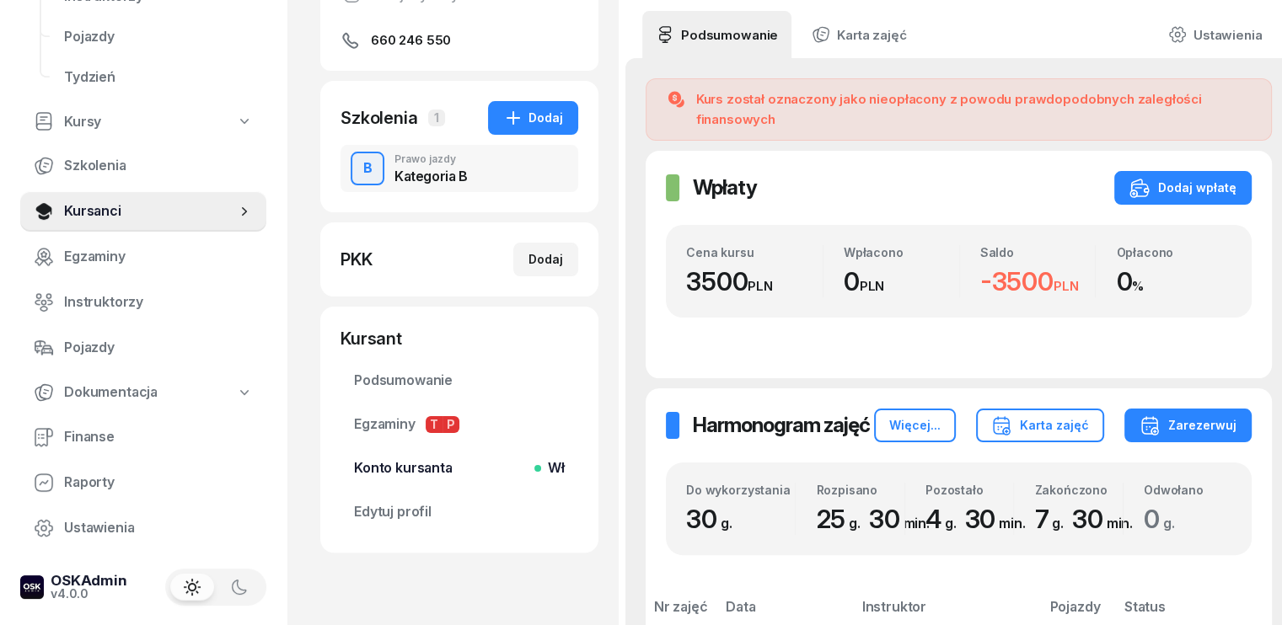
click at [383, 468] on span "Konto kursanta Wł" at bounding box center [459, 469] width 211 height 22
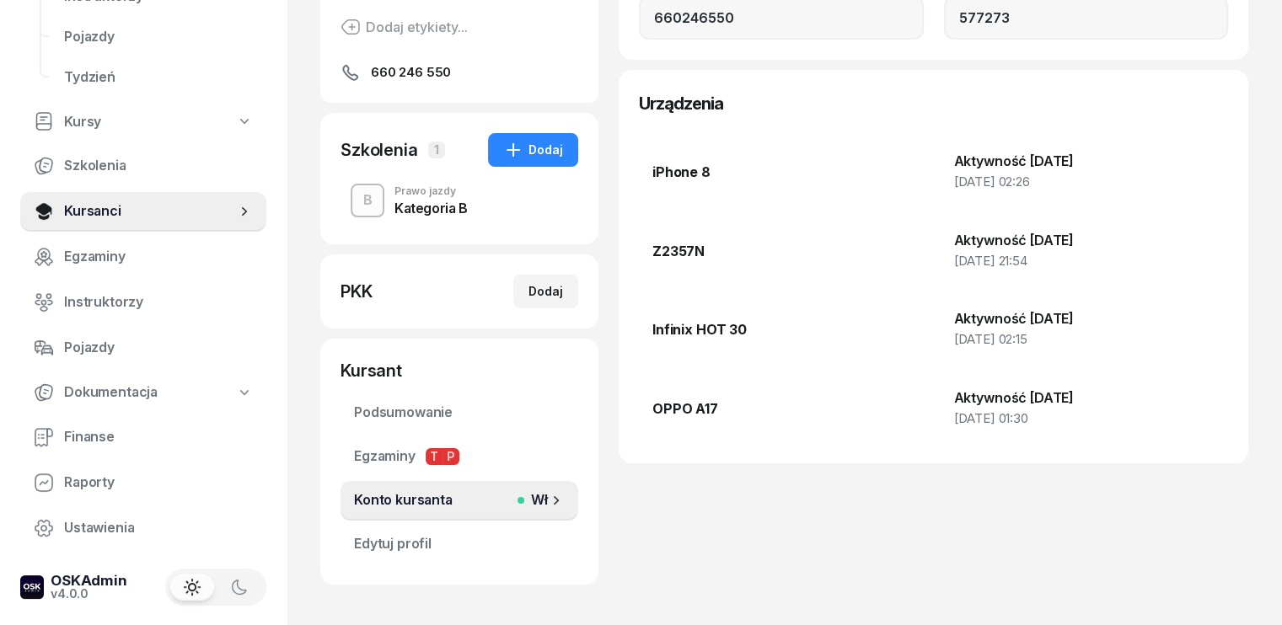
scroll to position [253, 0]
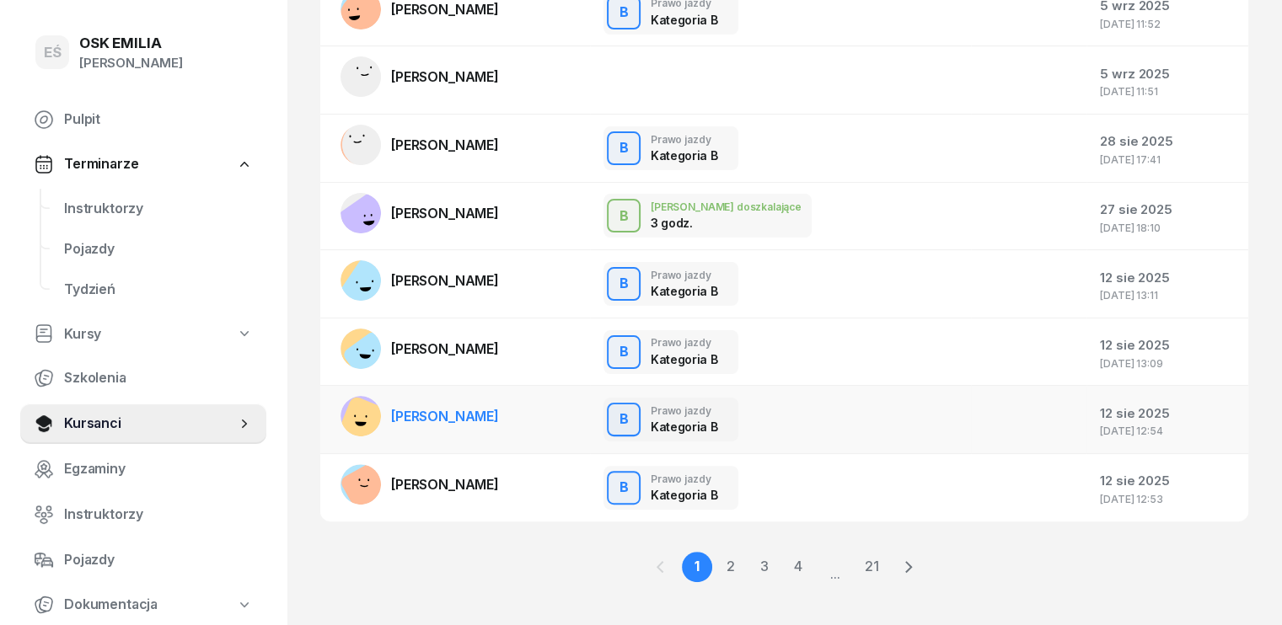
scroll to position [381, 0]
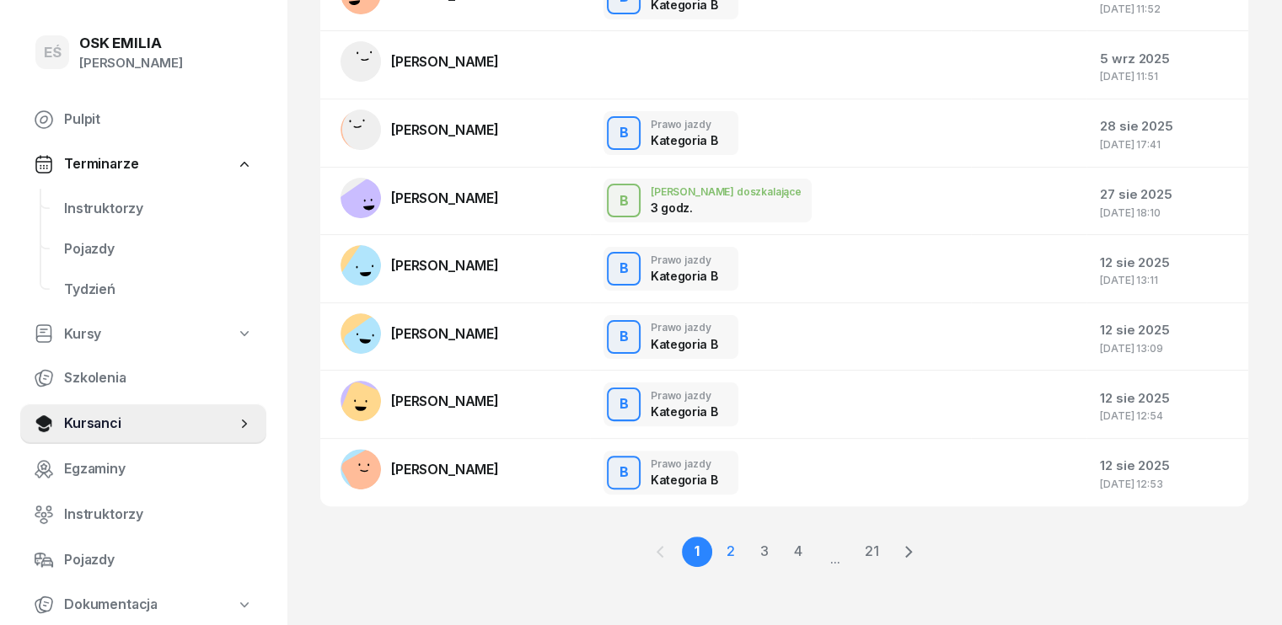
click at [732, 545] on link "2" at bounding box center [731, 552] width 30 height 30
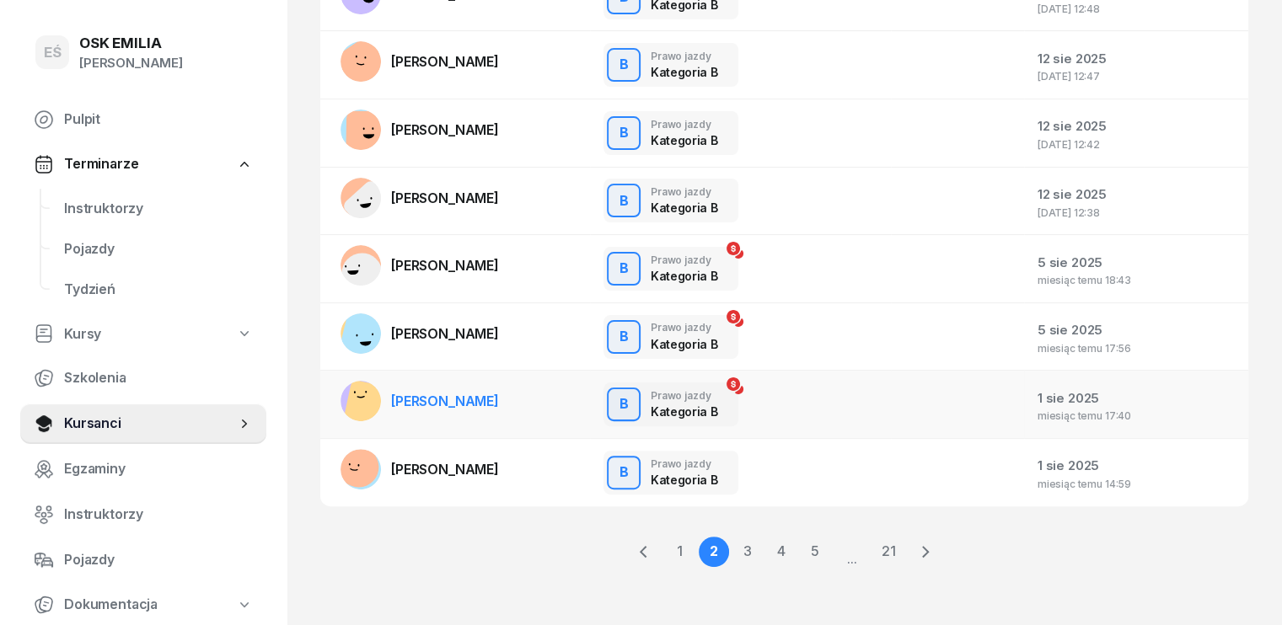
click at [429, 399] on span "[PERSON_NAME]" at bounding box center [445, 401] width 108 height 17
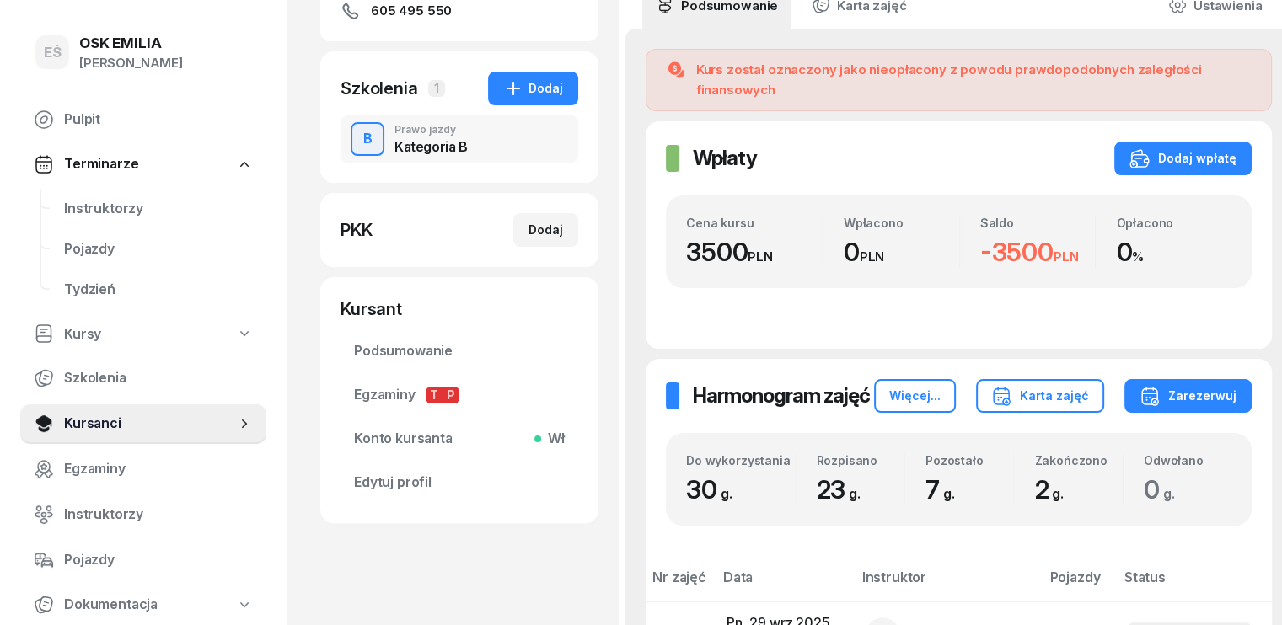
scroll to position [421, 0]
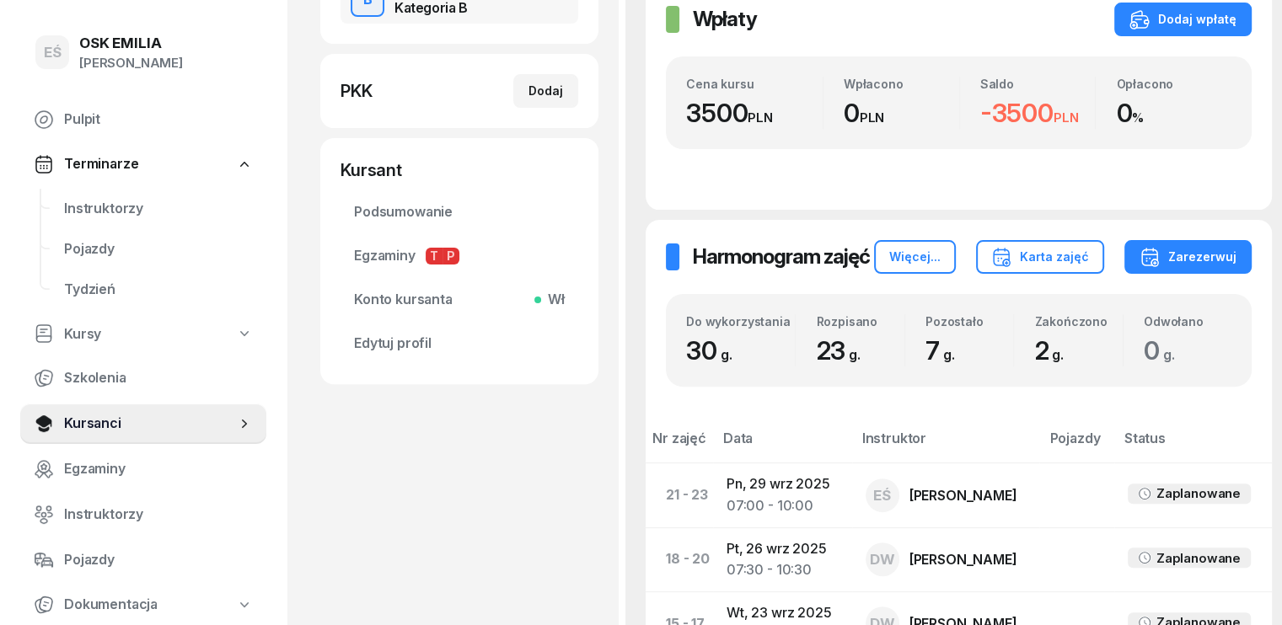
click at [404, 298] on span "Konto kursanta Wł" at bounding box center [459, 300] width 211 height 22
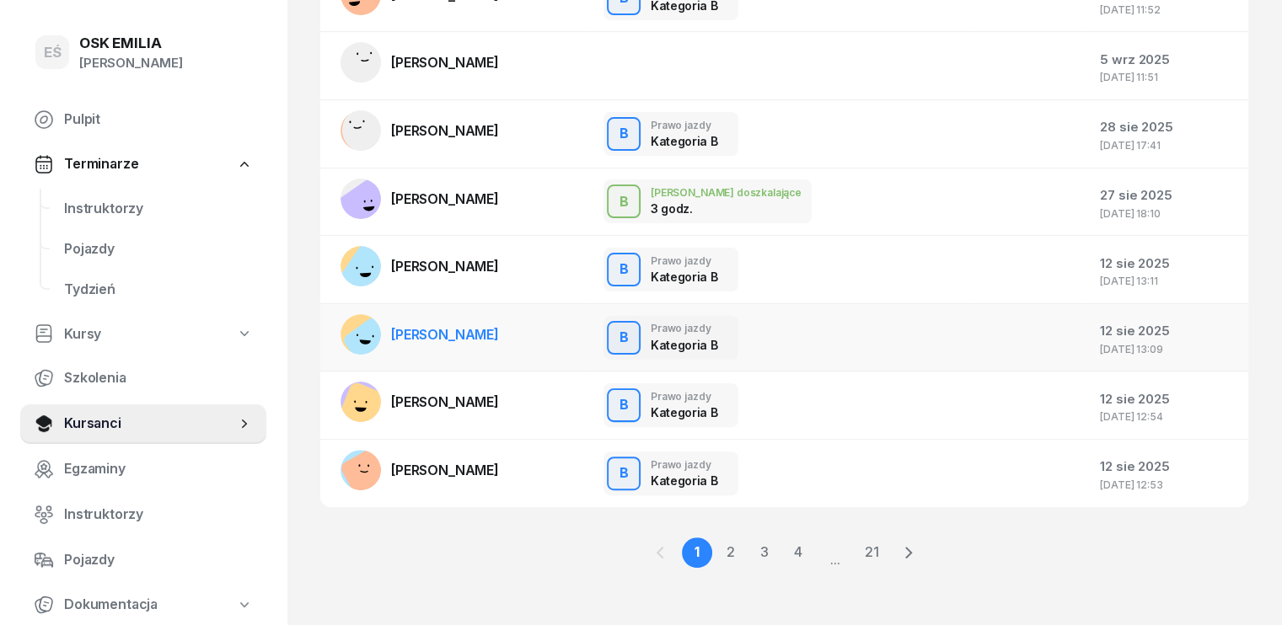
scroll to position [381, 0]
click at [771, 548] on link "3" at bounding box center [764, 552] width 30 height 30
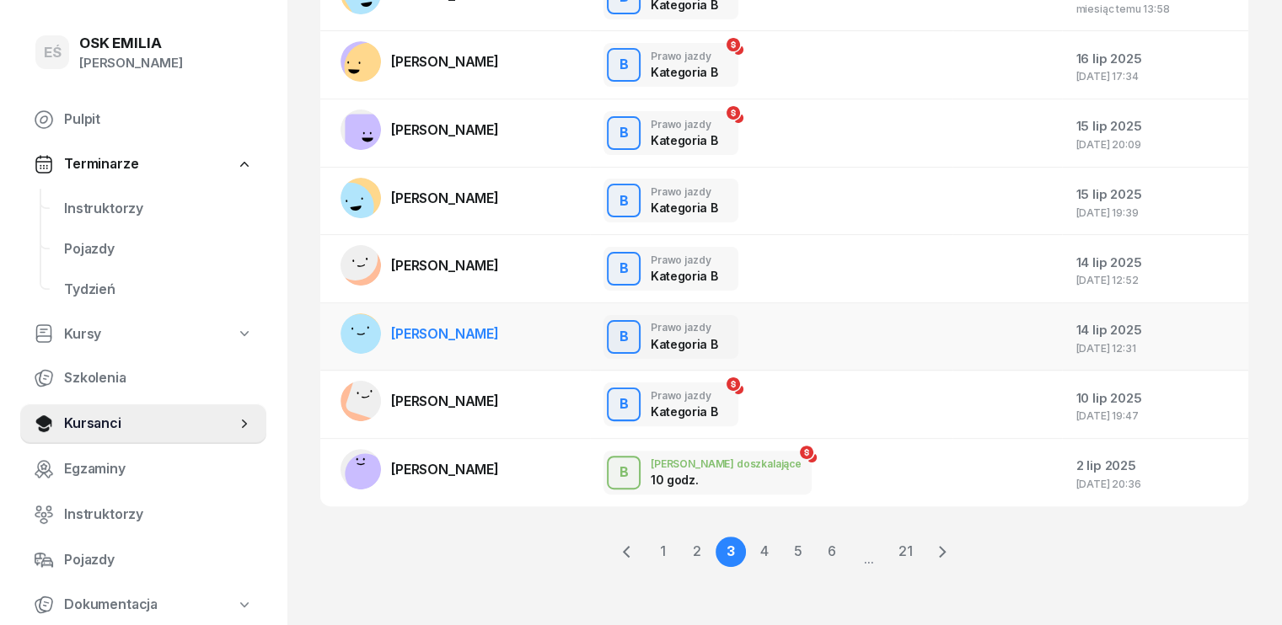
click at [446, 333] on span "[PERSON_NAME]" at bounding box center [445, 333] width 108 height 17
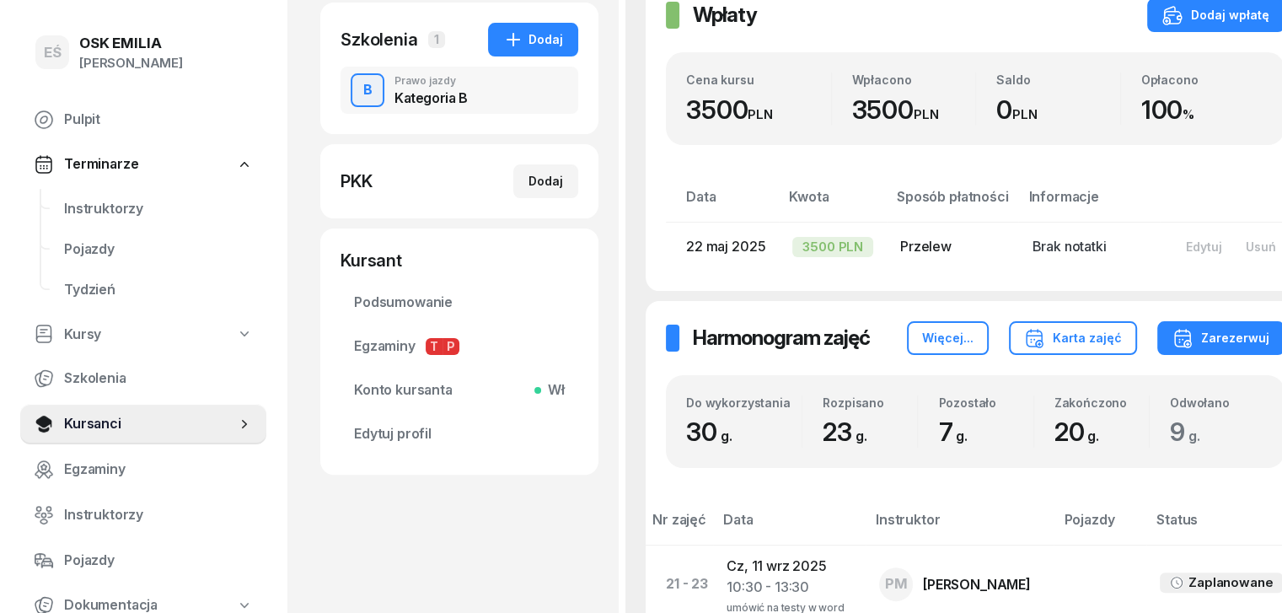
scroll to position [421, 0]
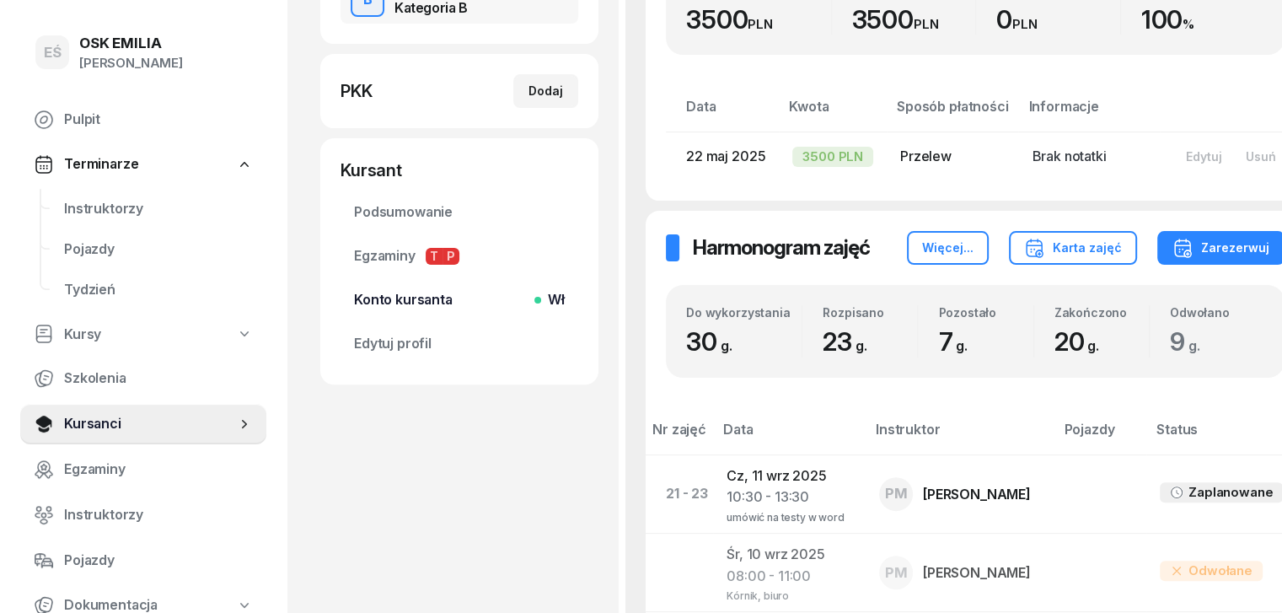
click at [374, 300] on span "Konto kursanta Wł" at bounding box center [459, 300] width 211 height 22
